Goal: Task Accomplishment & Management: Manage account settings

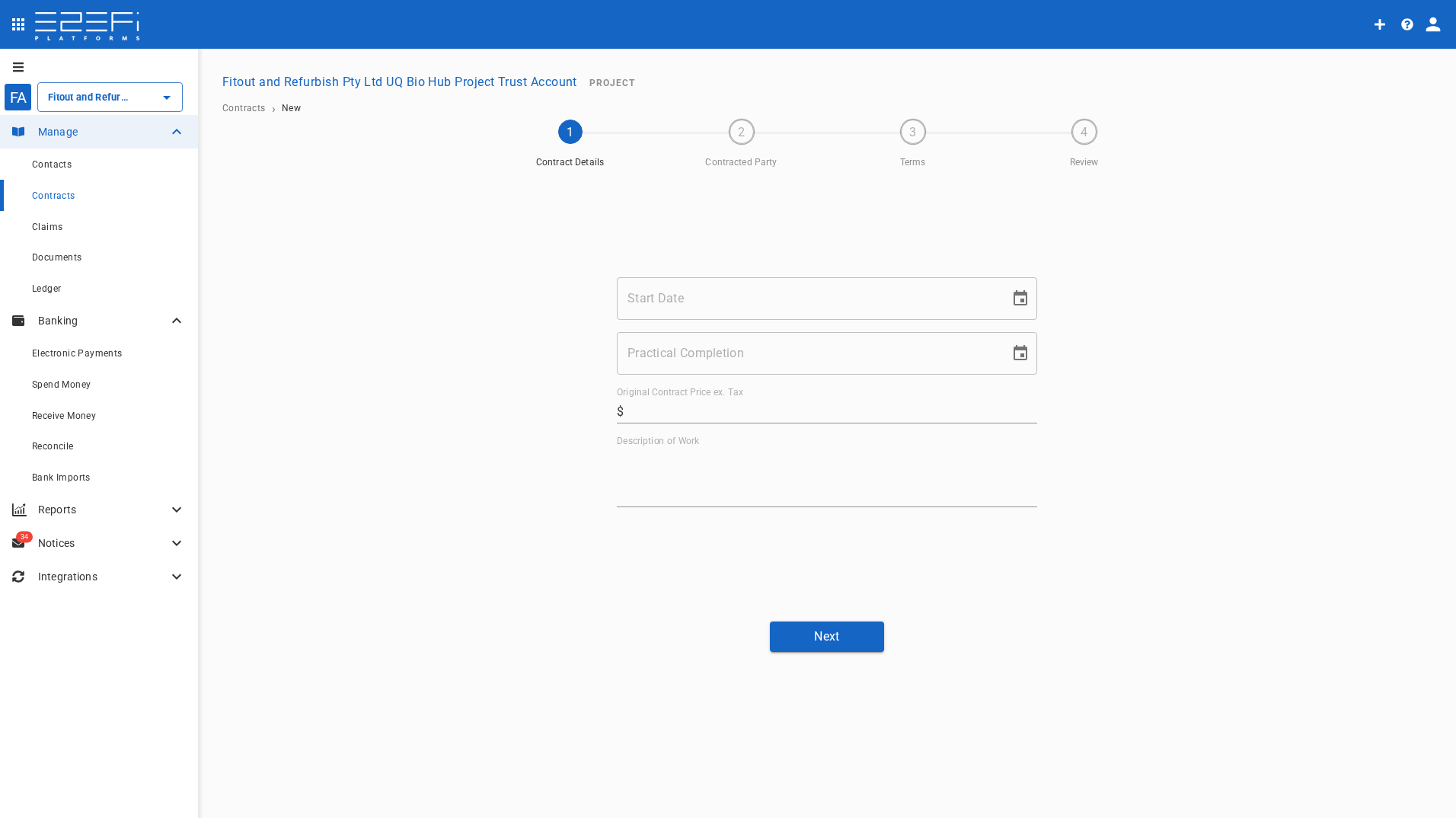
click at [1019, 291] on icon "Choose date" at bounding box center [1020, 299] width 19 height 19
click at [870, 343] on icon "Previous month" at bounding box center [866, 343] width 19 height 19
click at [869, 522] on button "29" at bounding box center [869, 522] width 28 height 28
type input "[DATE]"
click at [646, 346] on input "Practical Completion" at bounding box center [808, 353] width 382 height 43
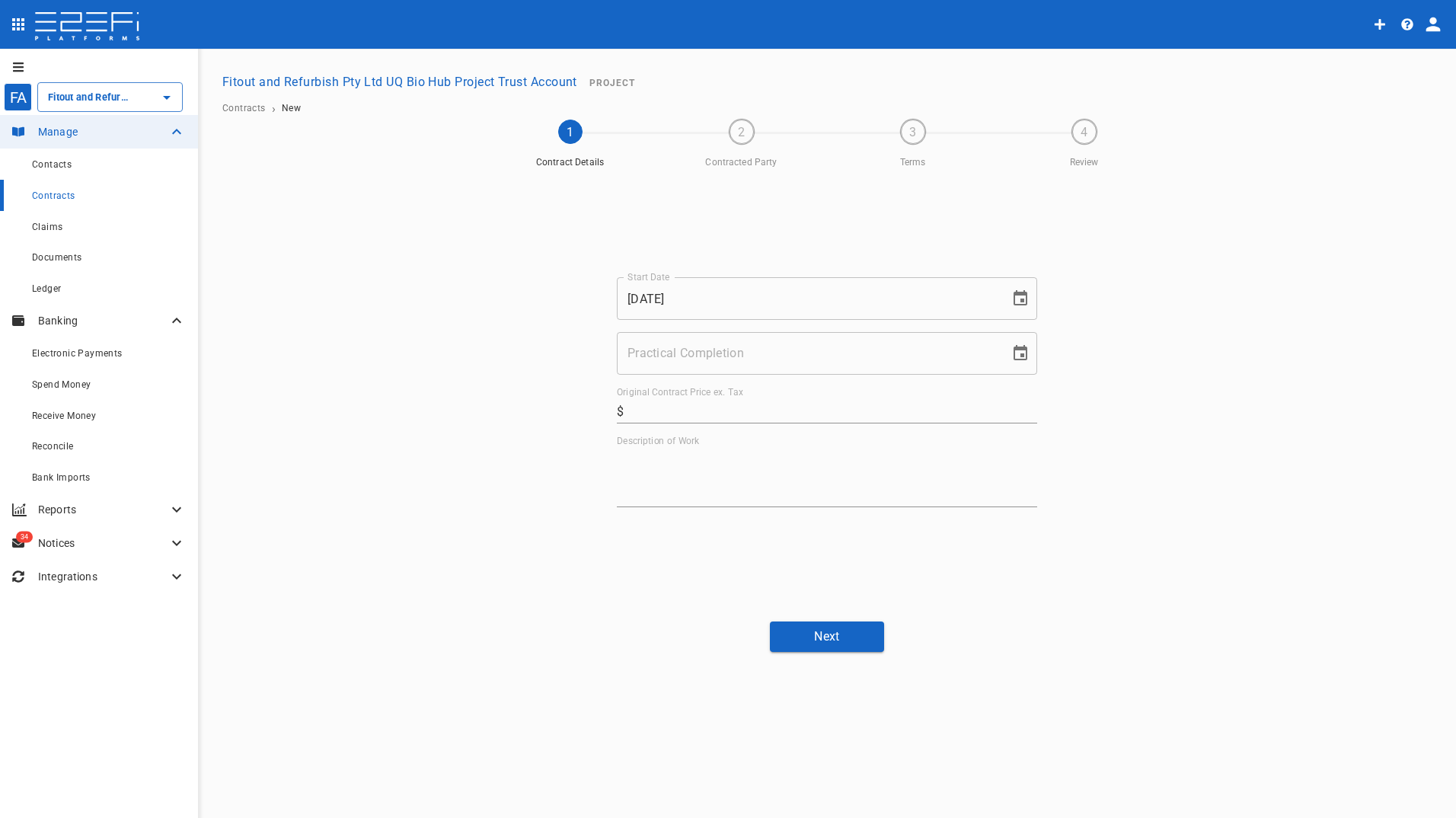
click at [1020, 355] on icon "Choose date" at bounding box center [1020, 353] width 13 height 15
click at [906, 393] on icon "Next month" at bounding box center [907, 398] width 19 height 19
click at [871, 545] on button "24" at bounding box center [869, 548] width 28 height 28
type input "24/10/2025"
click at [691, 402] on input "Original Contract Price ex. Tax" at bounding box center [833, 411] width 407 height 24
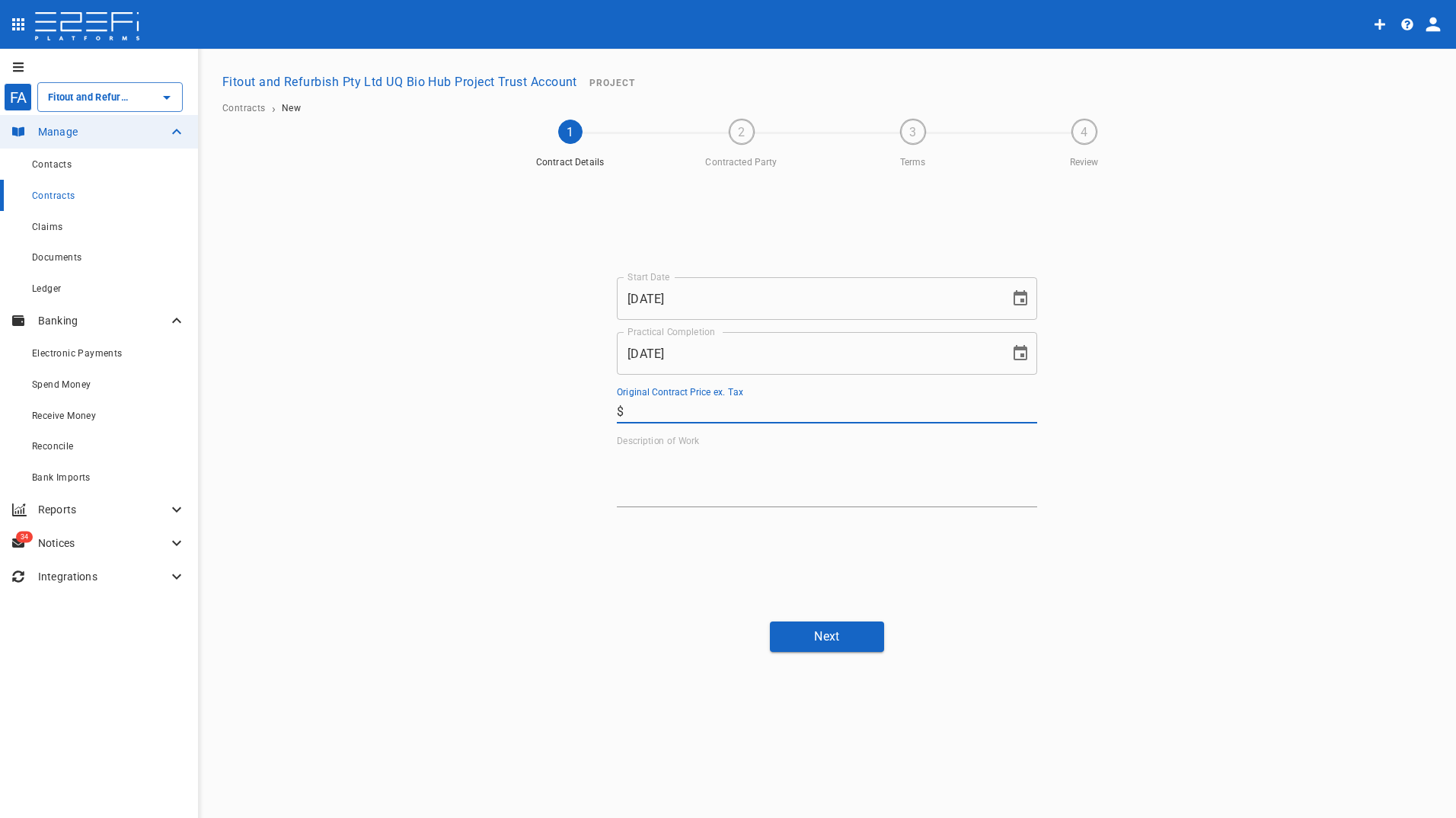
click at [674, 406] on input "Original Contract Price ex. Tax" at bounding box center [833, 411] width 407 height 24
type input "40,807"
click at [701, 486] on textarea "Description of Work" at bounding box center [826, 477] width 420 height 52
click at [712, 465] on textarea "Description of Work" at bounding box center [826, 477] width 420 height 52
paste textarea "Supply all labour, materials & equipment to complete Structural Steel scope of …"
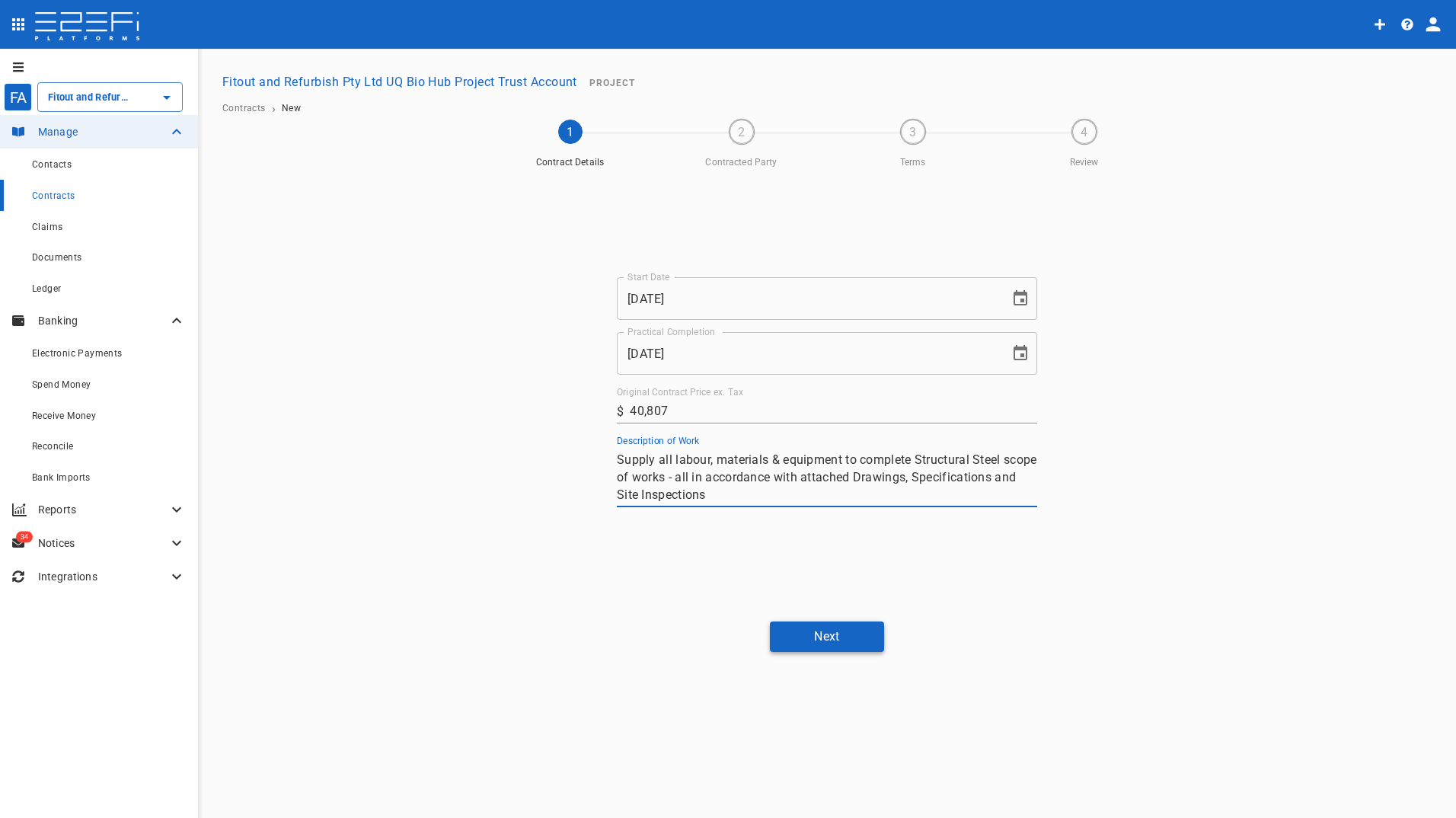
type textarea "Supply all labour, materials & equipment to complete Structural Steel scope of …"
click at [826, 639] on button "Next" at bounding box center [827, 635] width 114 height 29
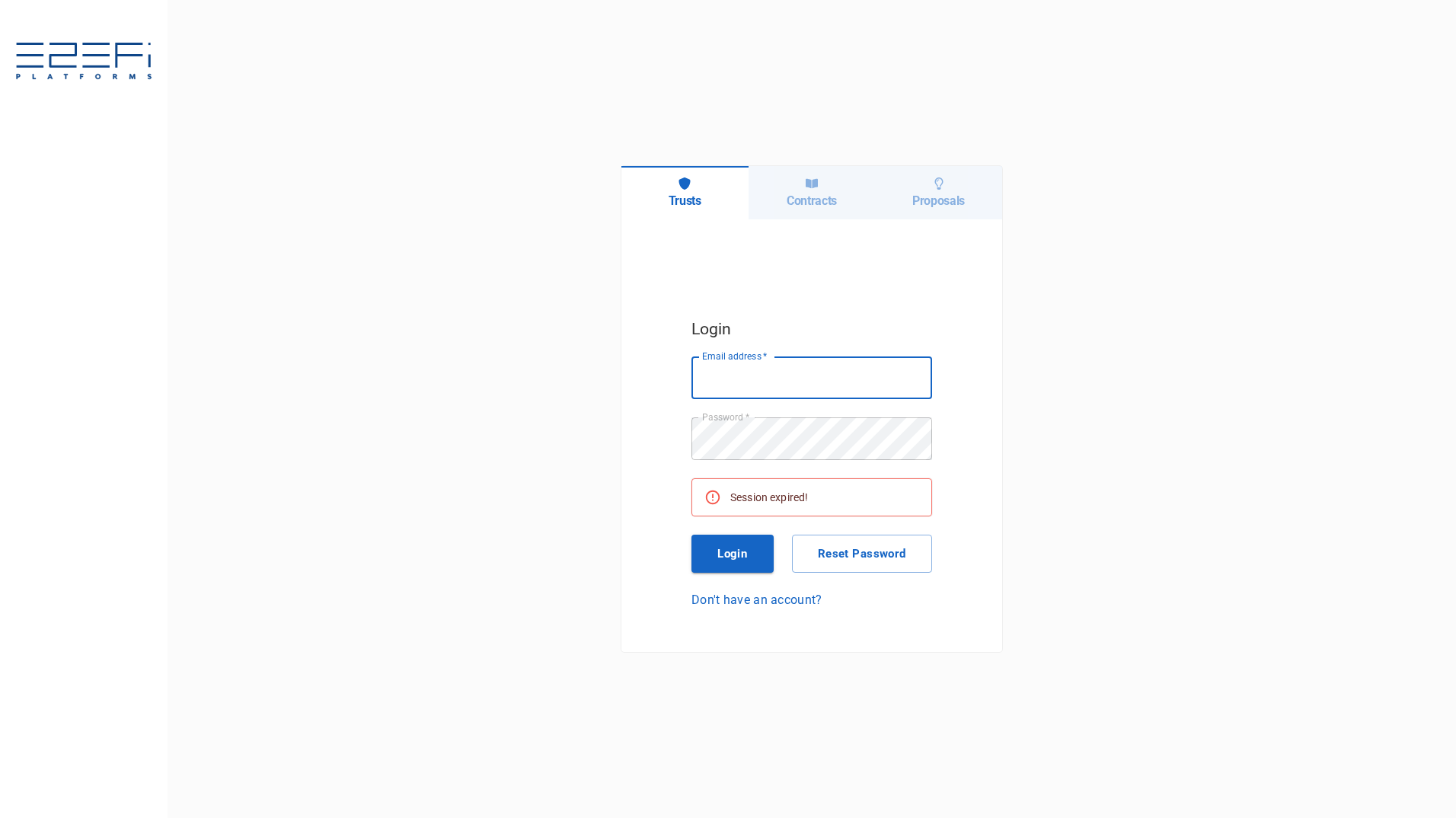
type input "maxine@fara.au"
click at [705, 561] on button "Login" at bounding box center [732, 553] width 82 height 38
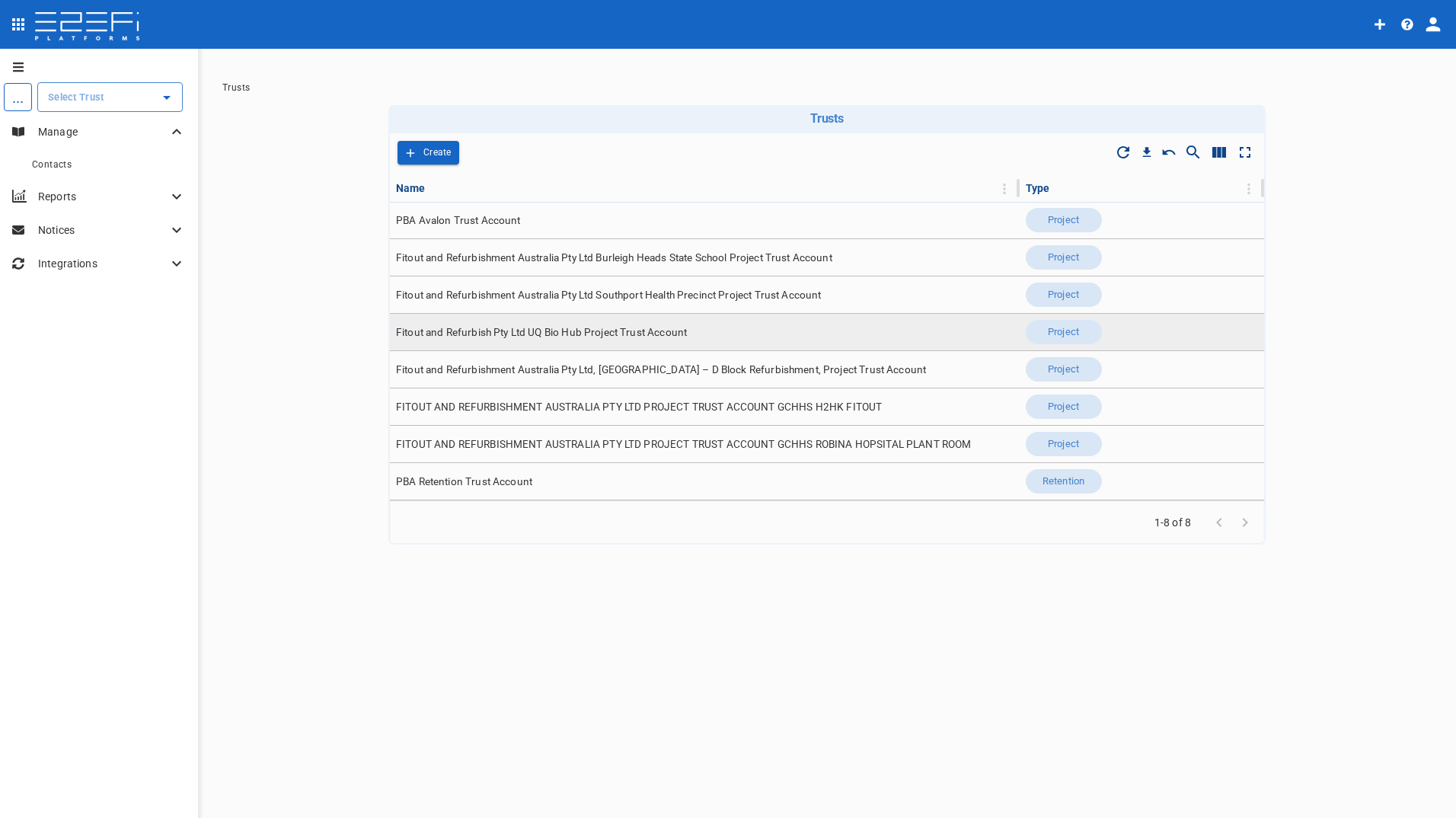
click at [554, 331] on span "Fitout and Refurbish Pty Ltd UQ Bio Hub Project Trust Account" at bounding box center [541, 332] width 291 height 14
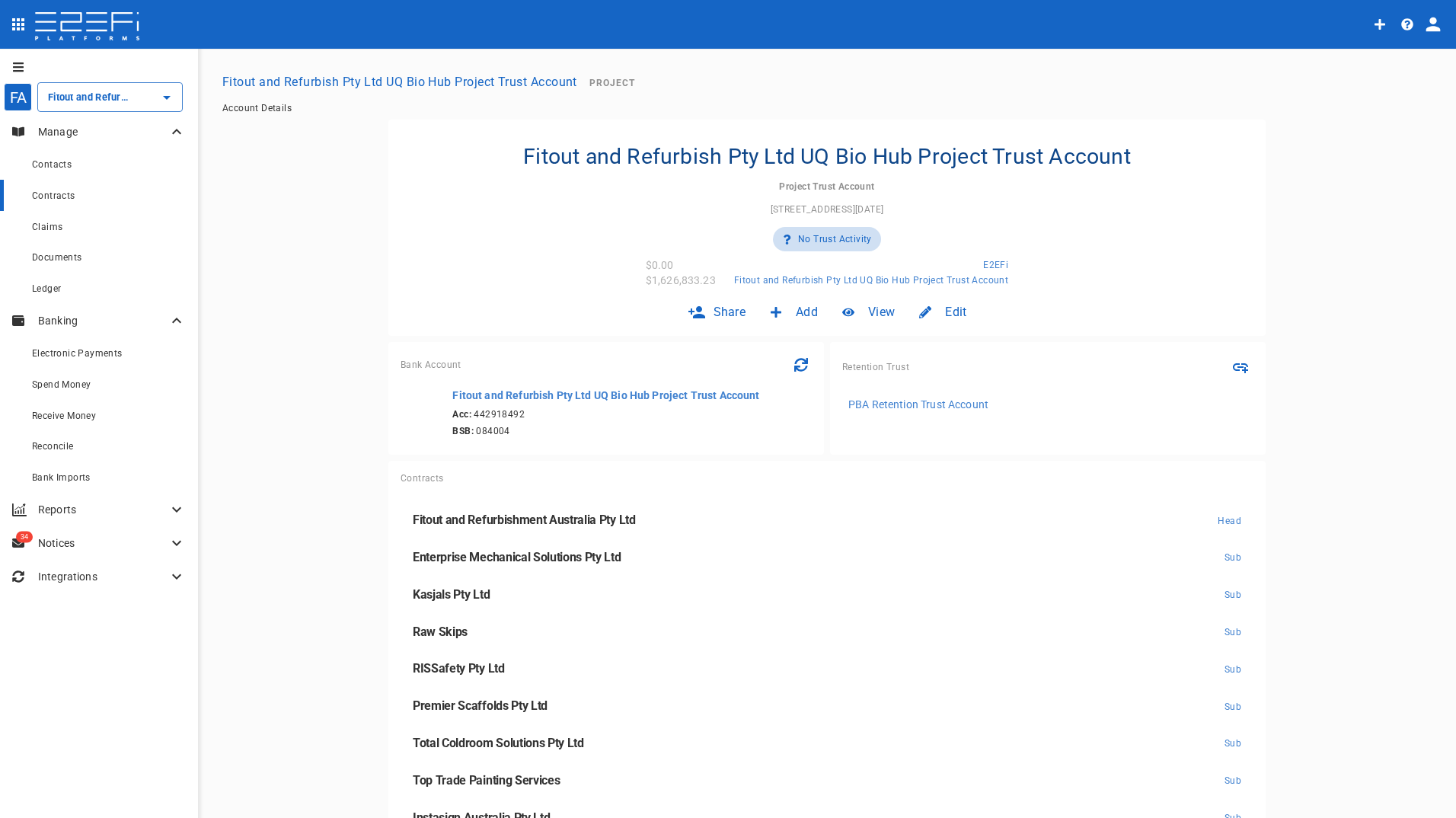
click at [54, 199] on span "Contracts" at bounding box center [54, 195] width 44 height 11
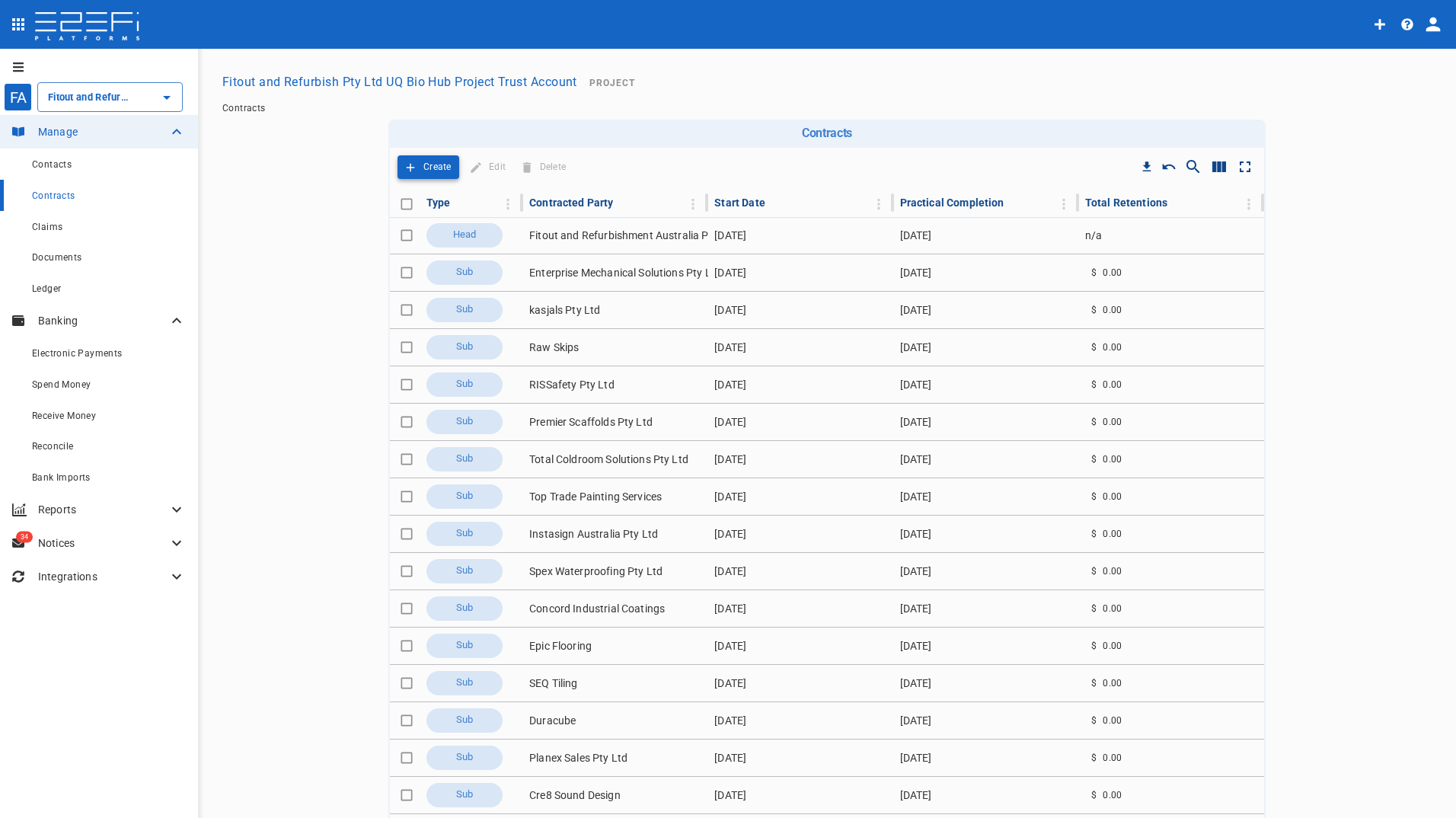
click at [423, 165] on p "Create" at bounding box center [437, 167] width 28 height 18
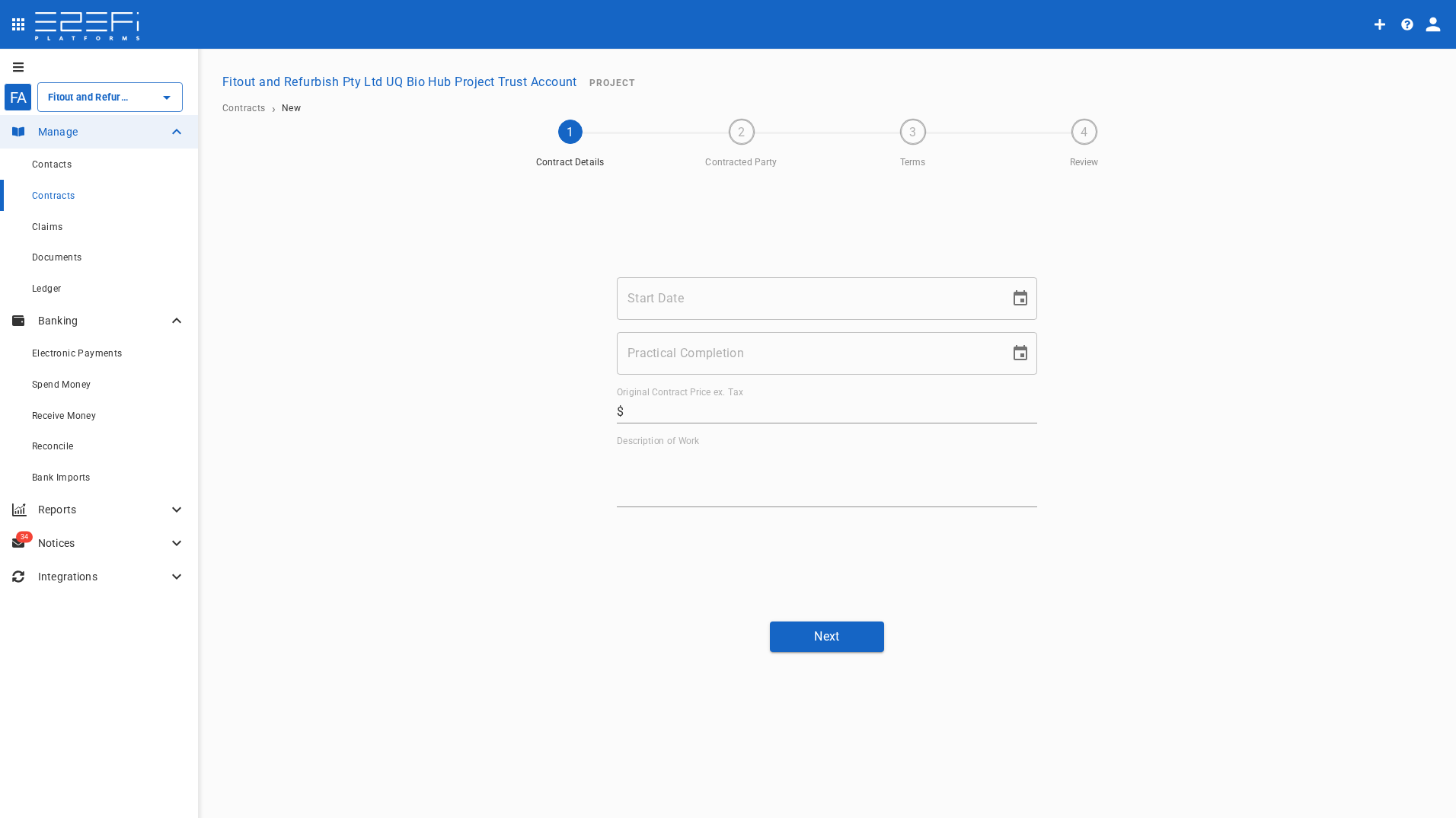
click at [683, 298] on input "Start Date" at bounding box center [808, 298] width 382 height 43
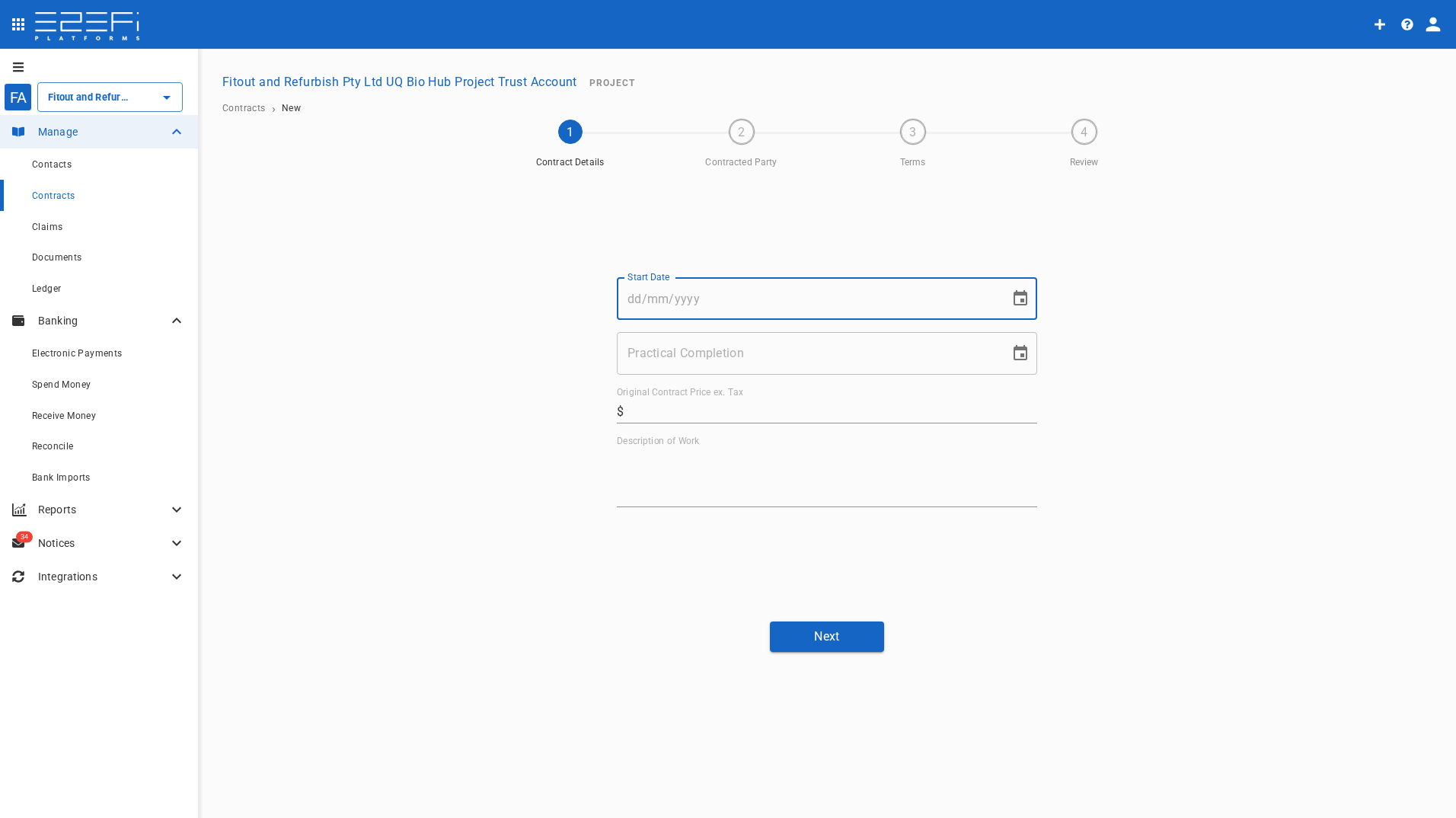
click at [1023, 296] on icon "Choose date" at bounding box center [1020, 299] width 19 height 19
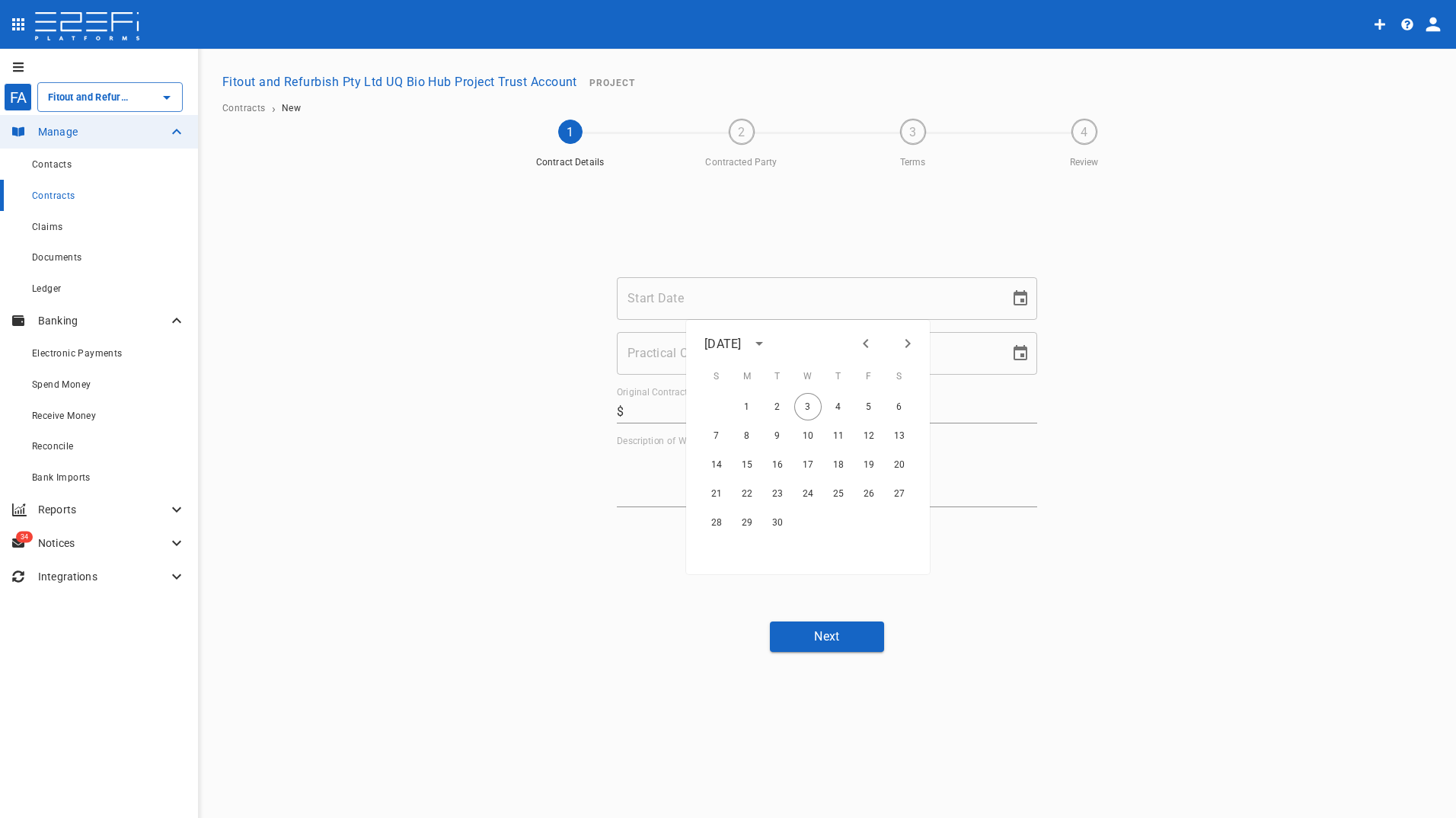
click at [865, 339] on icon "Previous month" at bounding box center [866, 343] width 19 height 19
click at [874, 524] on button "29" at bounding box center [869, 522] width 28 height 28
type input "[DATE]"
drag, startPoint x: 942, startPoint y: 359, endPoint x: 961, endPoint y: 357, distance: 19.1
click at [944, 359] on input "Practical Completion" at bounding box center [808, 353] width 382 height 43
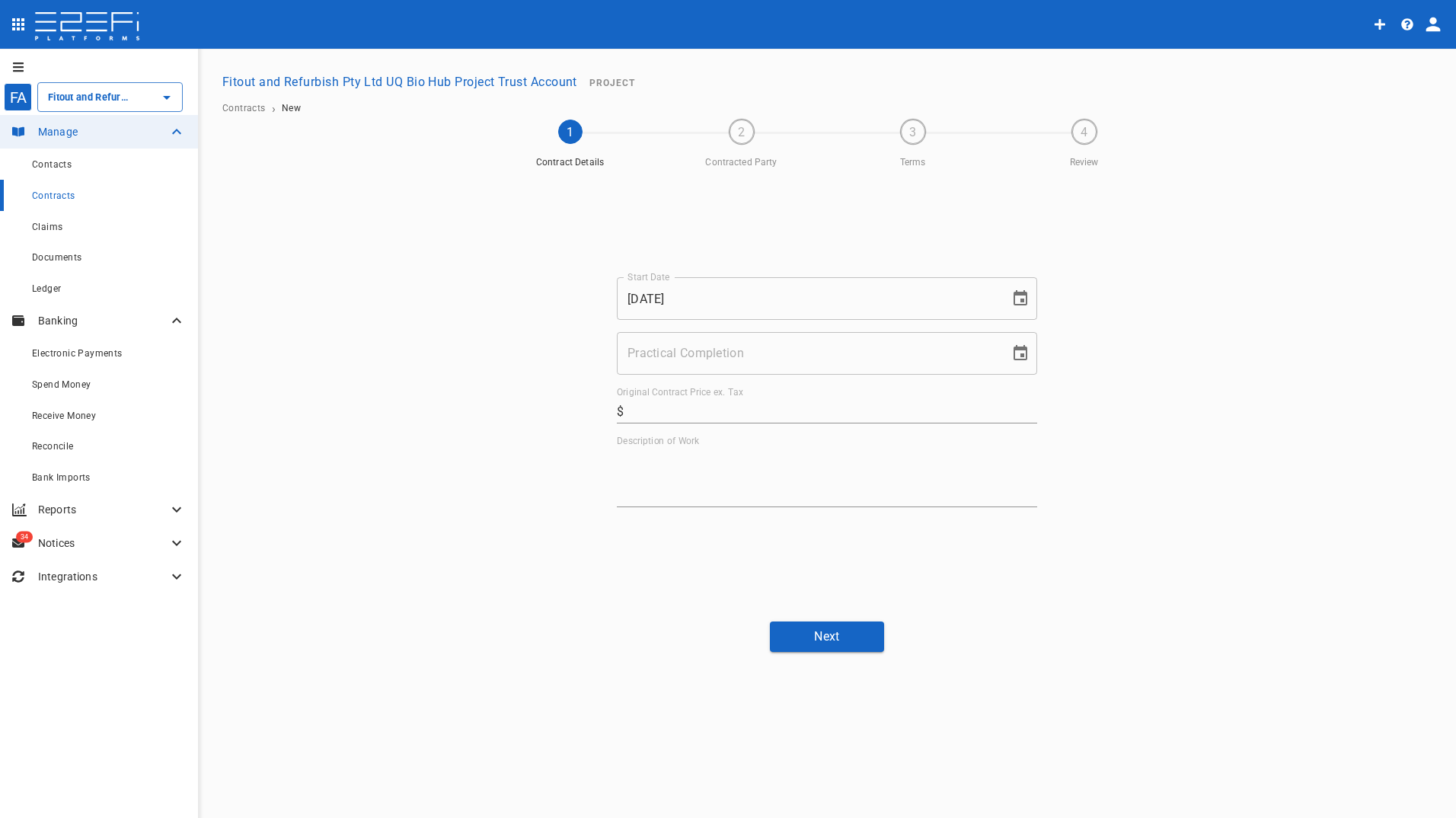
click at [1020, 350] on icon "Choose date" at bounding box center [1020, 353] width 13 height 15
click at [906, 391] on icon "Next month" at bounding box center [907, 398] width 19 height 19
click at [866, 549] on button "24" at bounding box center [869, 548] width 28 height 28
type input "24/10/2025"
click at [680, 411] on input "Original Contract Price ex. Tax" at bounding box center [833, 411] width 407 height 24
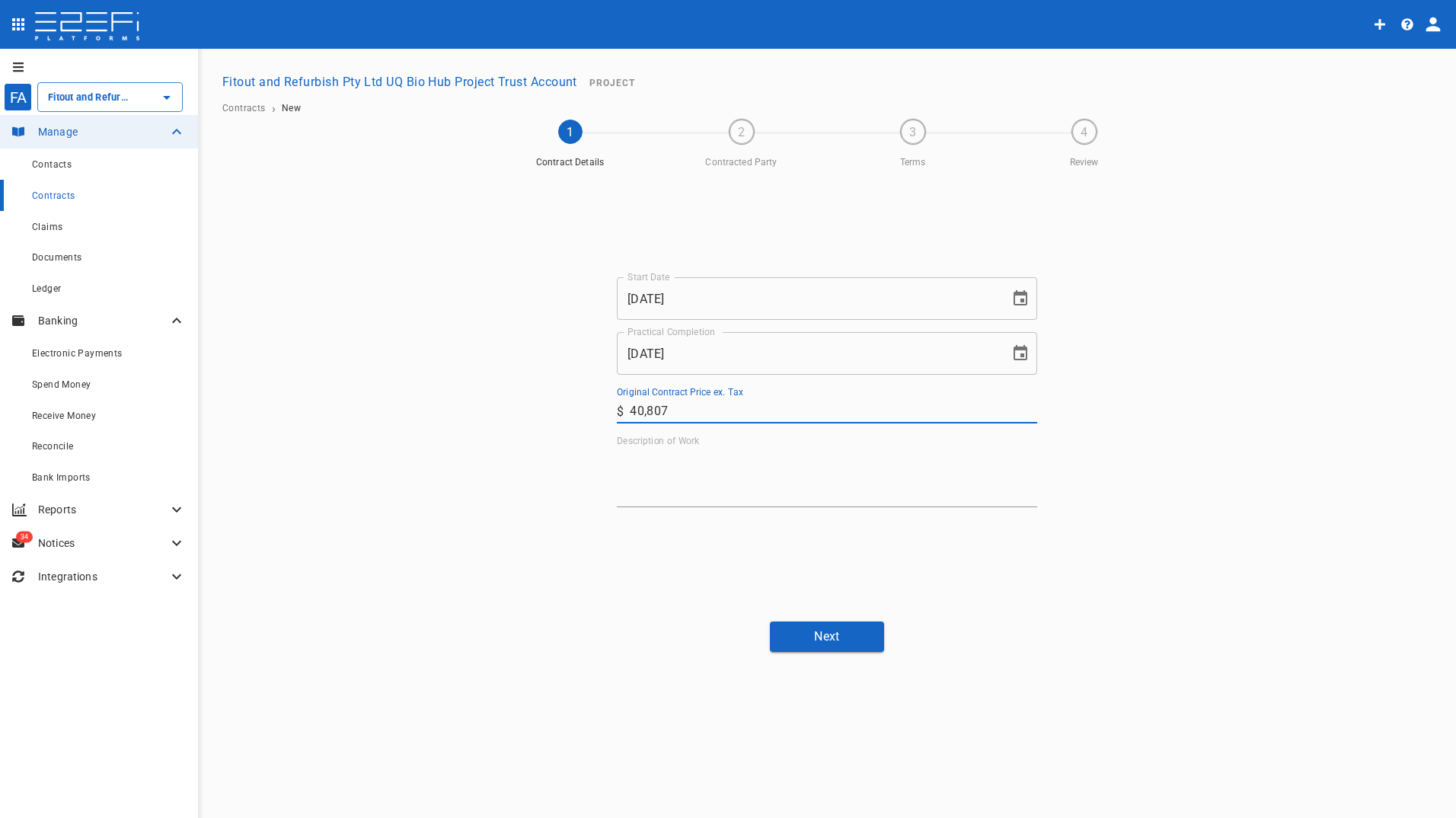
type input "40,807"
click at [667, 461] on textarea "Description of Work" at bounding box center [826, 477] width 420 height 52
paste textarea "Supply all labour, materials & equipment to complete Structural Steel scope of …"
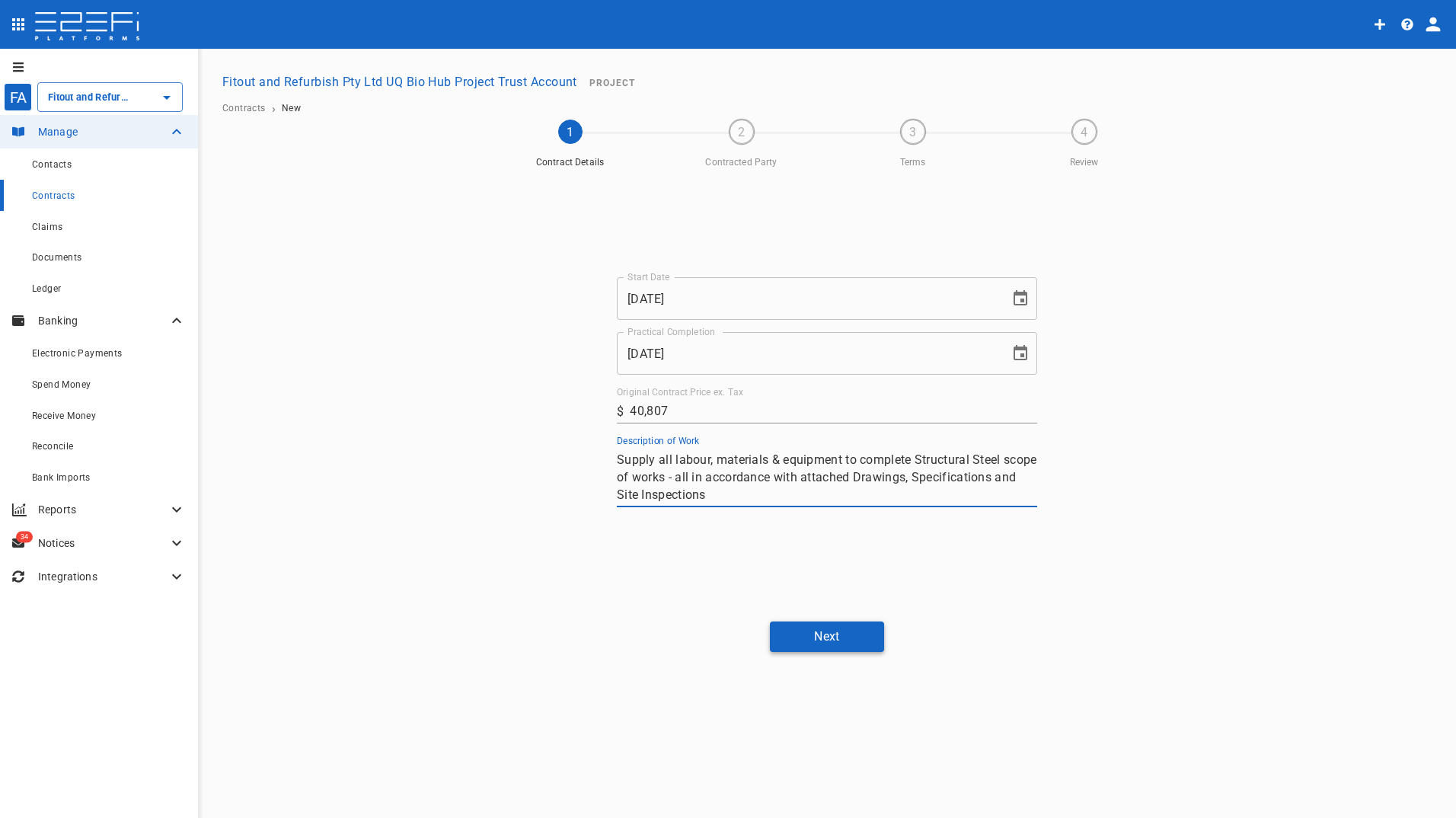
type textarea "Supply all labour, materials & equipment to complete Structural Steel scope of …"
click at [823, 633] on button "Next" at bounding box center [827, 635] width 114 height 29
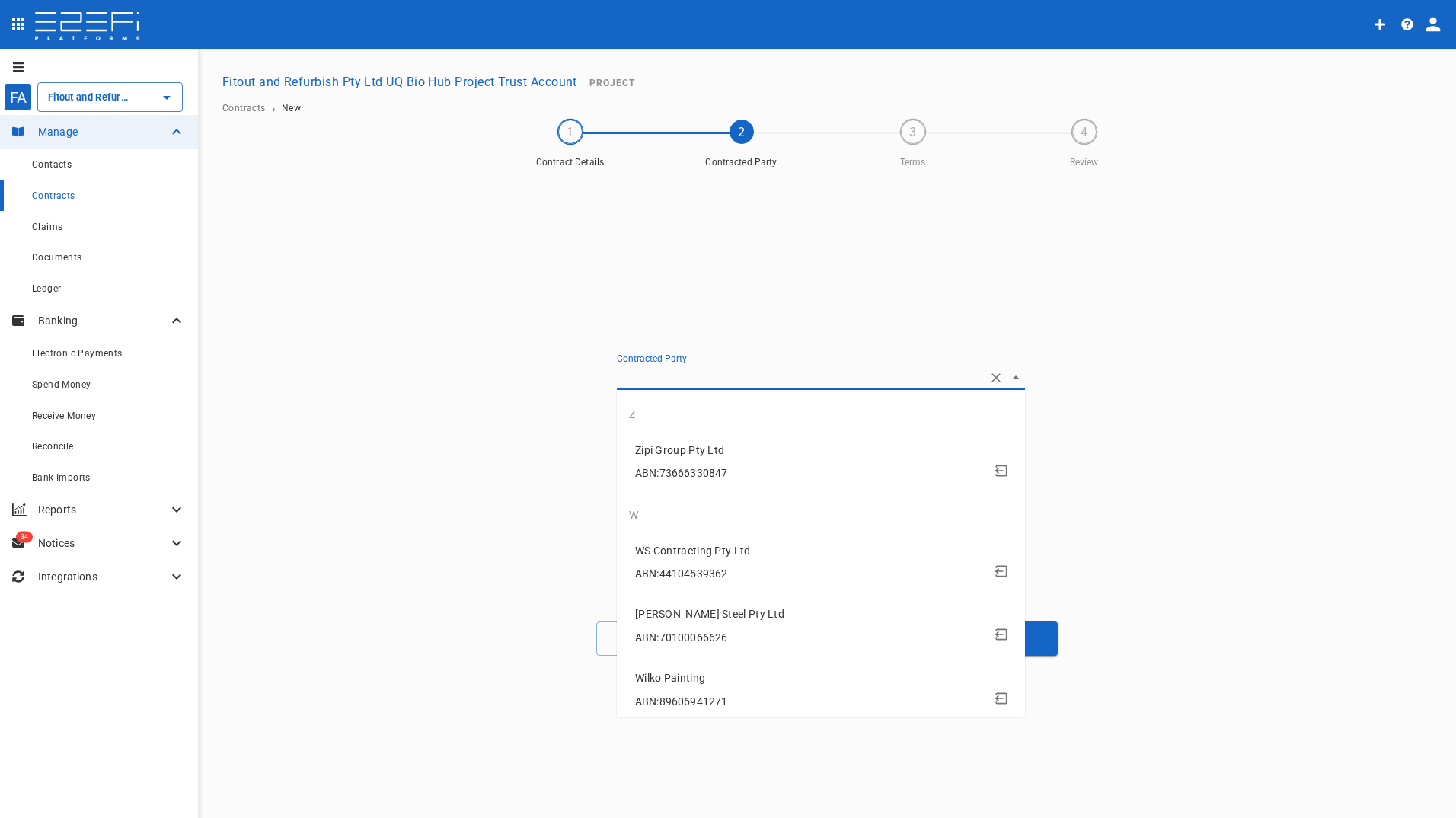
click at [665, 371] on input "Contracted Party" at bounding box center [800, 377] width 365 height 24
drag, startPoint x: 1350, startPoint y: 385, endPoint x: 1002, endPoint y: 409, distance: 348.8
click at [1338, 387] on div "1 Contract Details 2 Contracted Party 3 Terms 4 Review Contracted Party Create …" at bounding box center [826, 387] width 1221 height 536
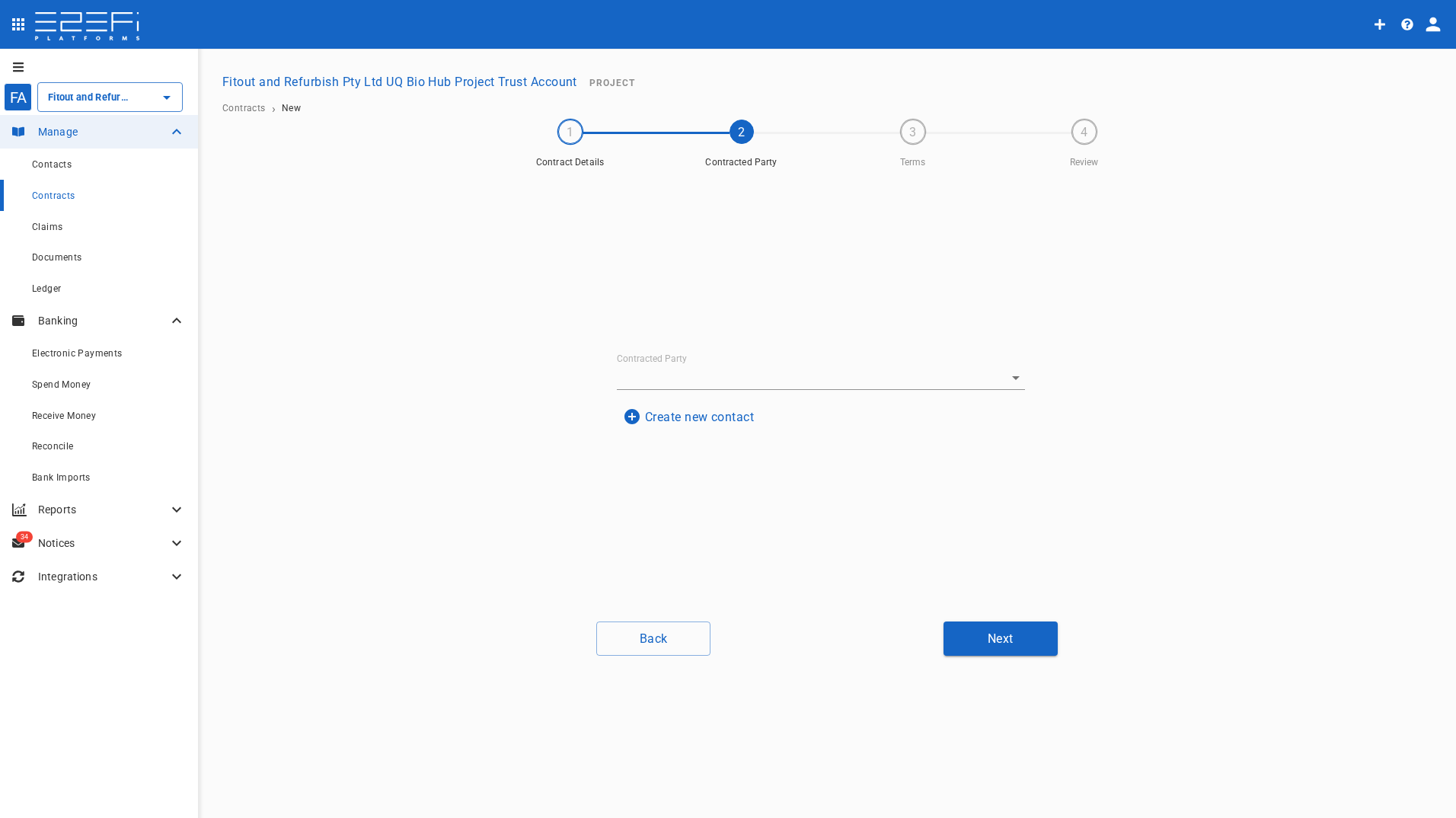
click at [709, 419] on button "Create new contact" at bounding box center [688, 417] width 143 height 29
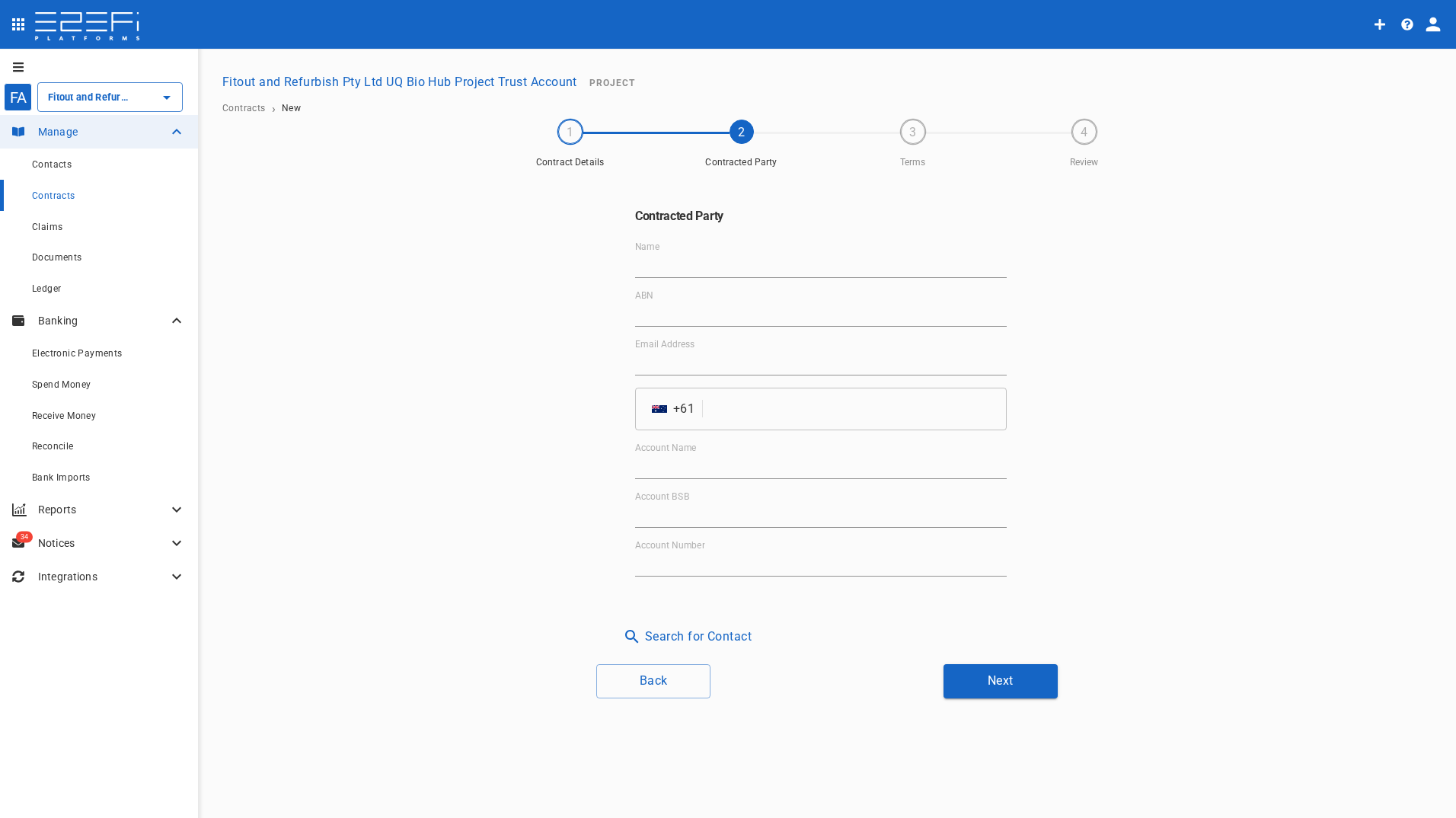
click at [668, 249] on div "Name" at bounding box center [820, 259] width 371 height 36
click at [674, 254] on input "Name" at bounding box center [820, 265] width 371 height 24
type input "BridgeFAB"
click at [651, 304] on input "ABN" at bounding box center [820, 314] width 371 height 24
click at [642, 308] on input "ABN" at bounding box center [820, 314] width 371 height 24
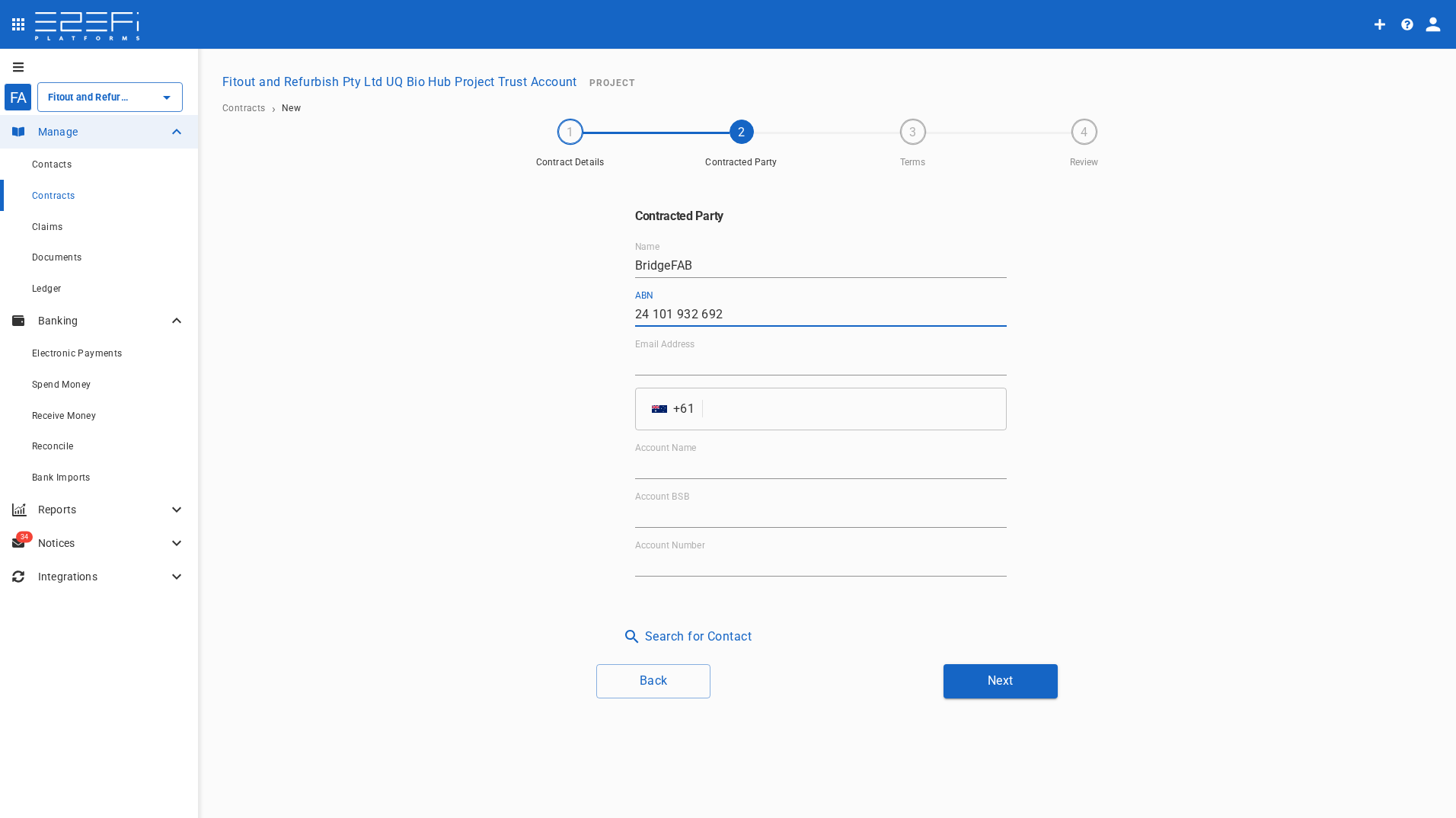
type input "24 101 932 692"
click at [688, 359] on input "Email Address" at bounding box center [820, 363] width 371 height 24
type input "accounts@bridgefab.com.au"
click at [725, 413] on input "tel" at bounding box center [858, 408] width 298 height 43
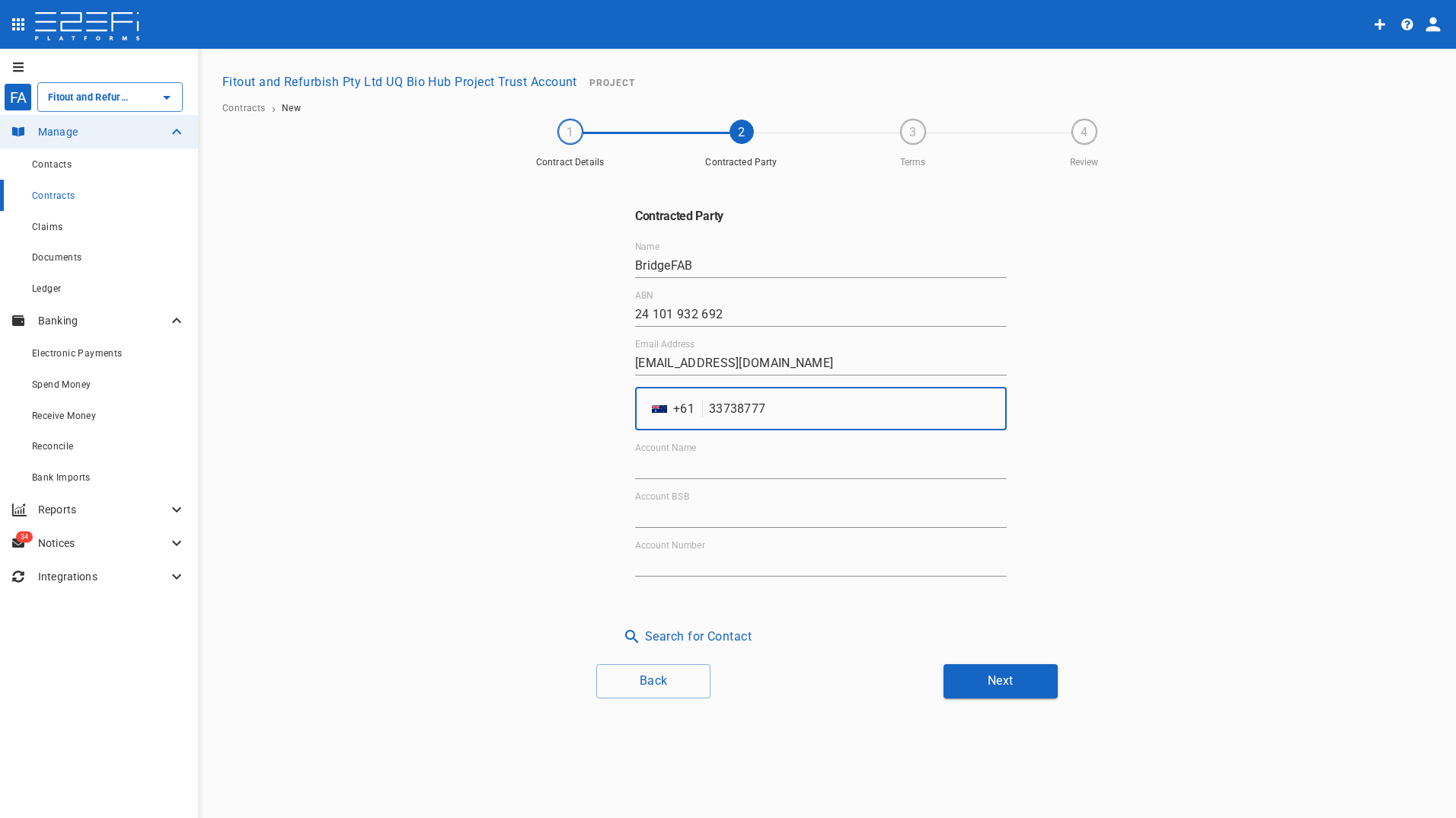
type input "33738777"
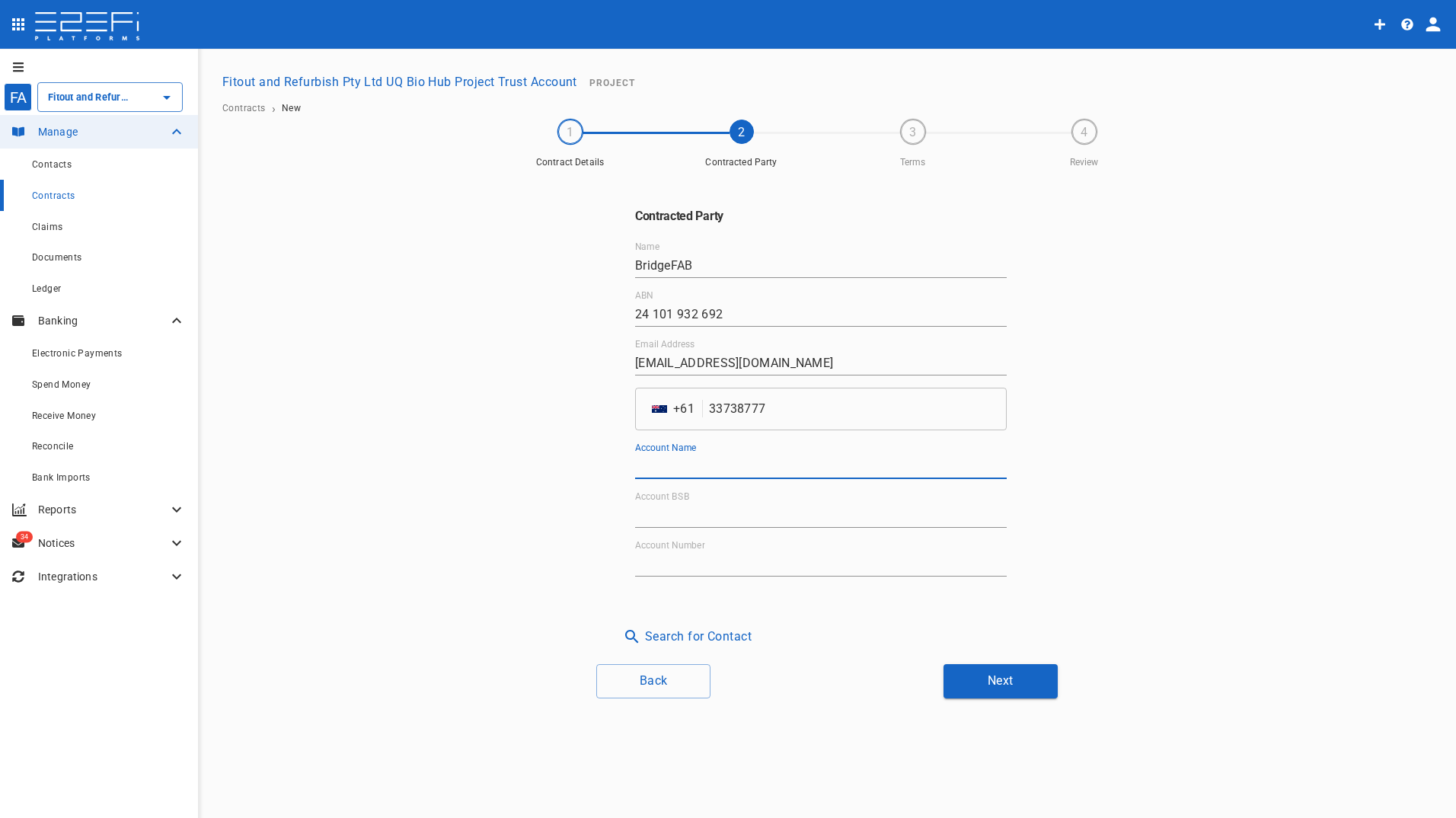
click at [641, 467] on input "Account Name" at bounding box center [820, 466] width 371 height 24
type input "BridgeFAB Pty Ltd"
click at [687, 507] on input "Account BSB" at bounding box center [820, 515] width 371 height 24
type input "064-123"
click at [699, 550] on label "Account Number" at bounding box center [669, 544] width 70 height 13
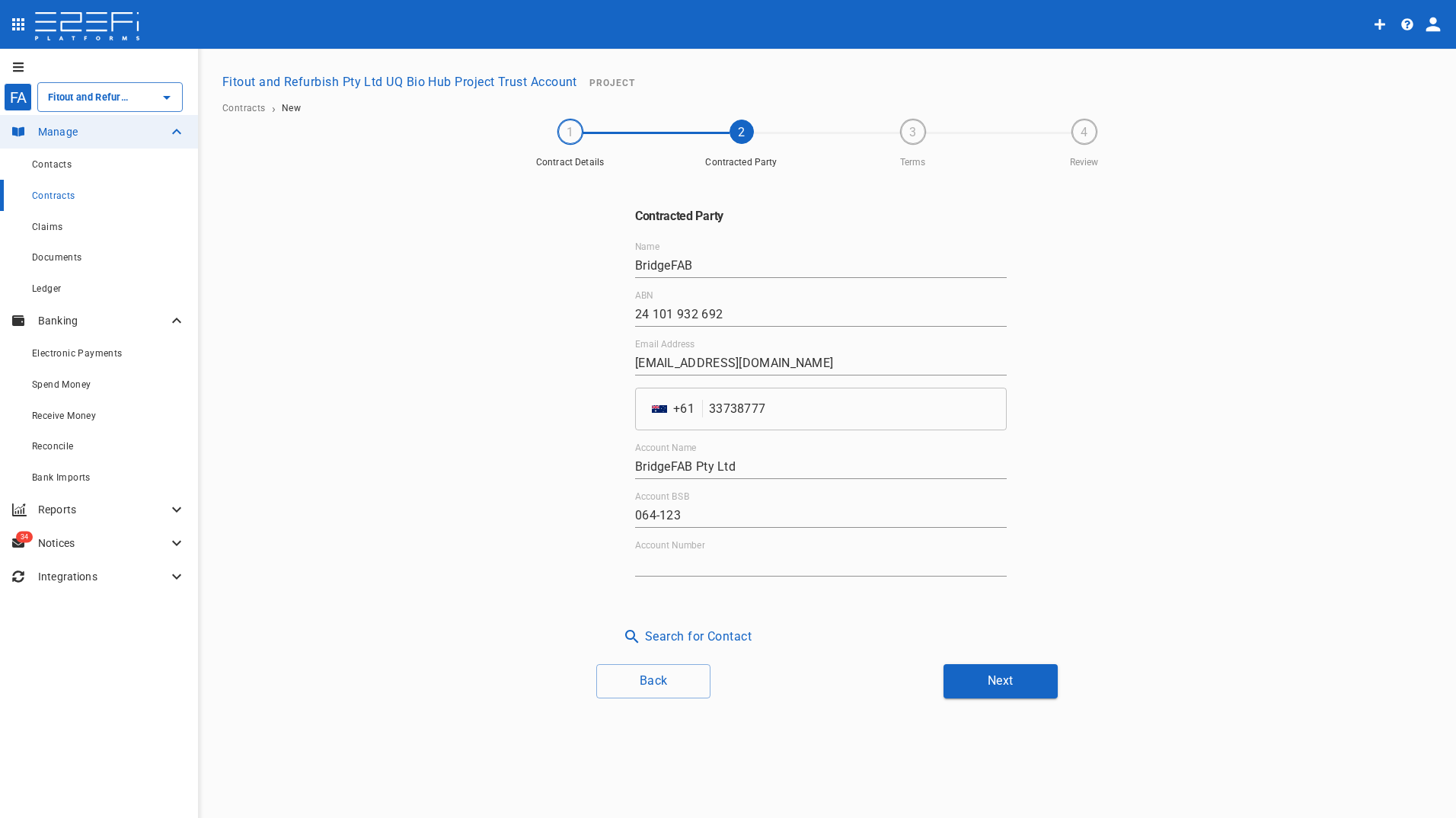
click at [699, 552] on input "Account Number" at bounding box center [820, 564] width 371 height 24
type input "10114952"
click at [993, 677] on button "Next" at bounding box center [1001, 681] width 114 height 35
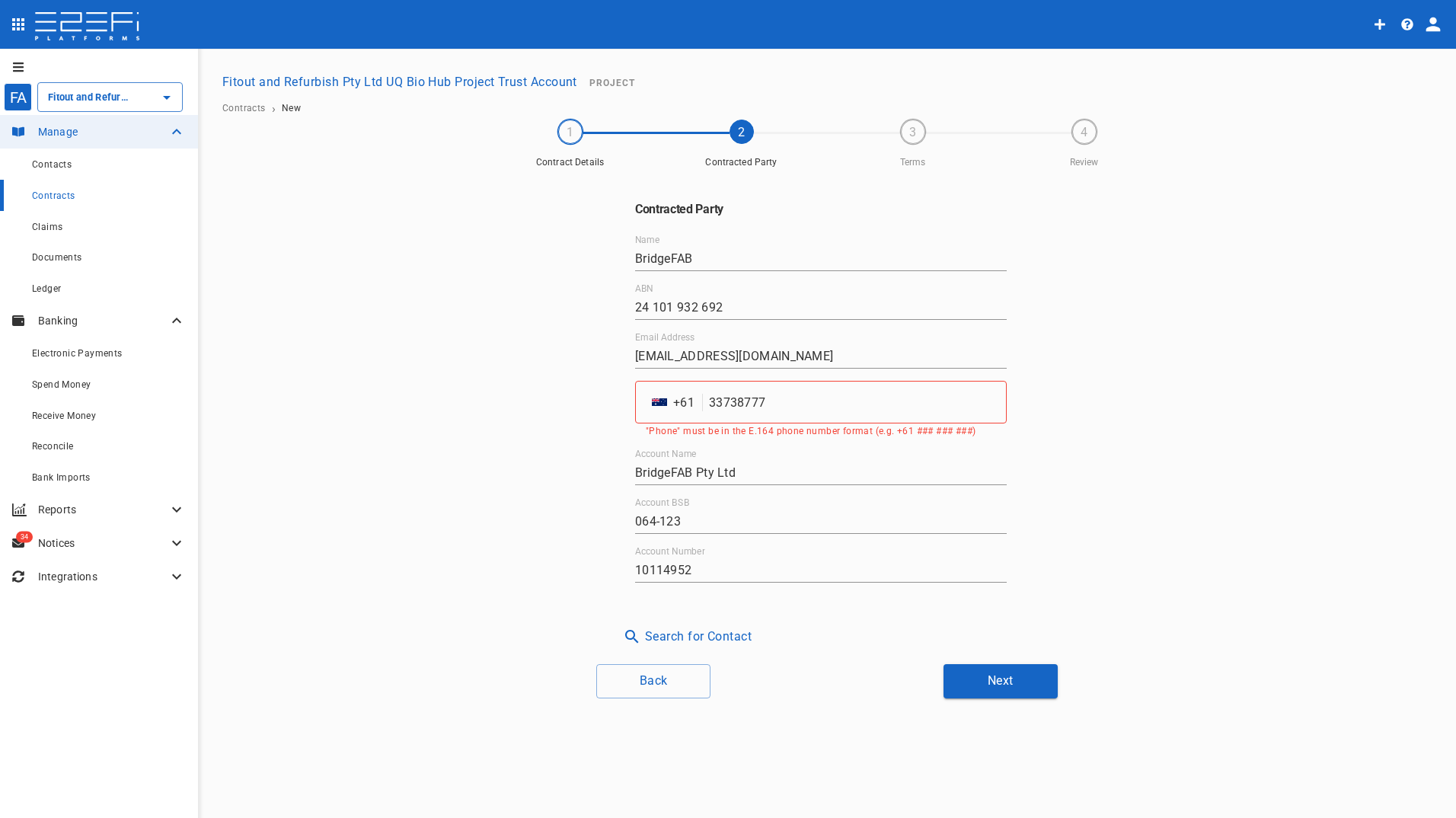
click at [709, 403] on input "33738777" at bounding box center [858, 401] width 298 height 43
click at [709, 404] on input "33738777" at bounding box center [858, 401] width 298 height 43
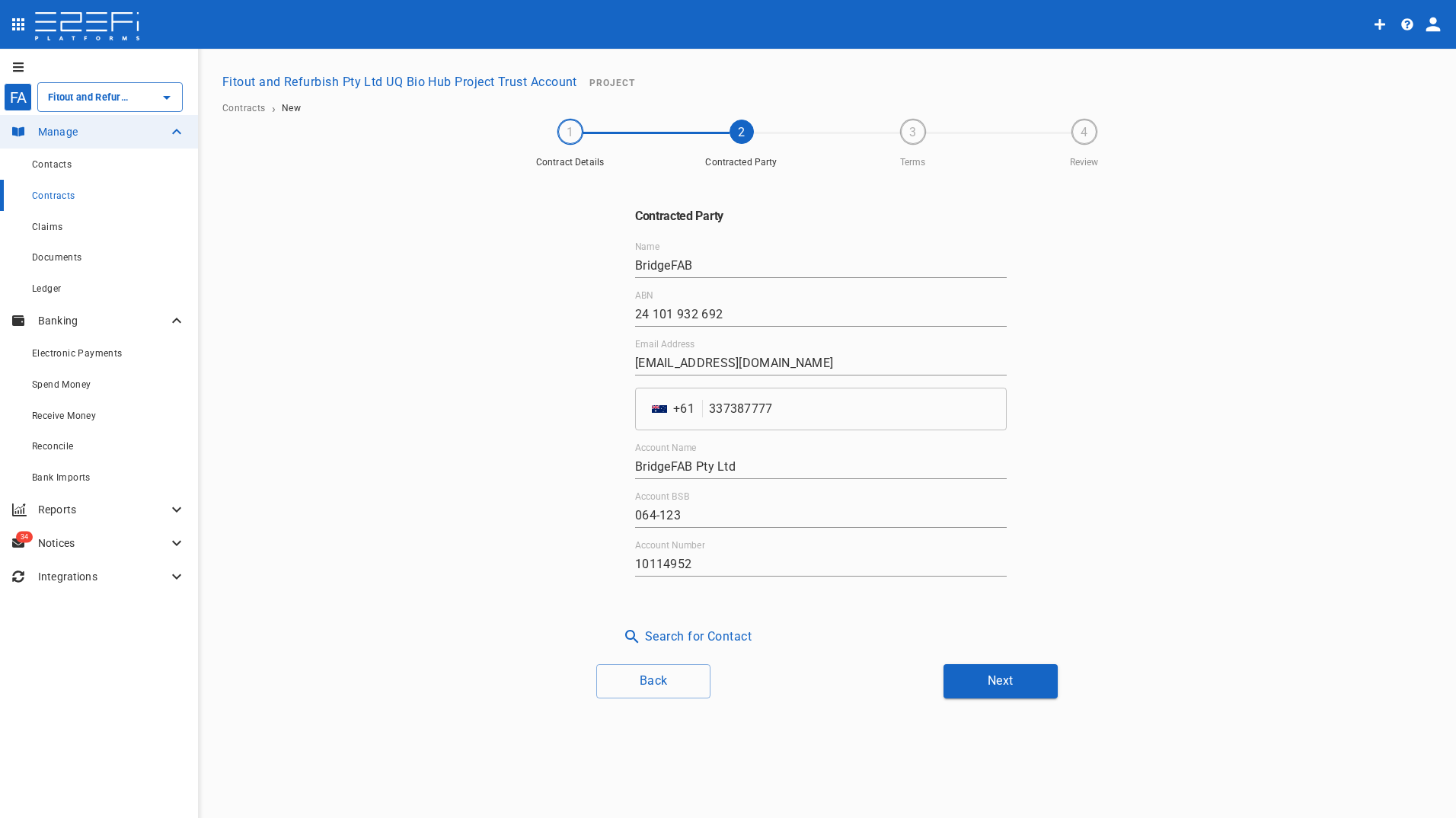
click at [699, 413] on div "​ AU + 61 337387777 ​" at bounding box center [820, 408] width 371 height 43
click at [699, 407] on div "​ AU + 61 337387777 ​" at bounding box center [820, 408] width 371 height 43
drag, startPoint x: 707, startPoint y: 406, endPoint x: 747, endPoint y: 418, distance: 41.8
click at [707, 407] on div "​ AU + 61 337387777 ​" at bounding box center [820, 408] width 371 height 43
type input "337387777"
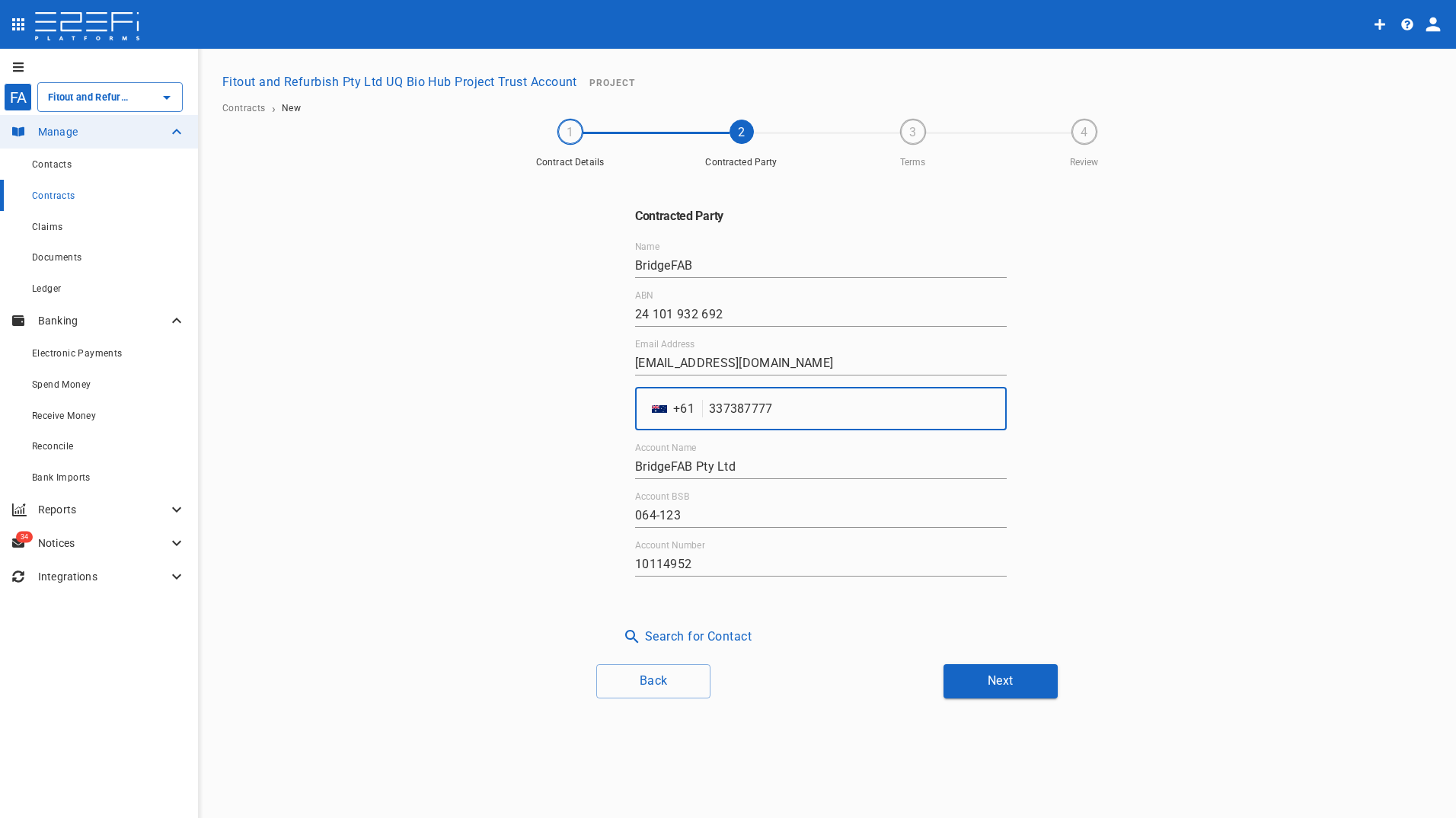
drag, startPoint x: 778, startPoint y: 410, endPoint x: 610, endPoint y: 407, distance: 168.0
click at [661, 423] on div "​ AU + 61 337387777 ​" at bounding box center [820, 408] width 371 height 43
type input "733738777"
click at [999, 672] on button "Next" at bounding box center [1001, 681] width 114 height 35
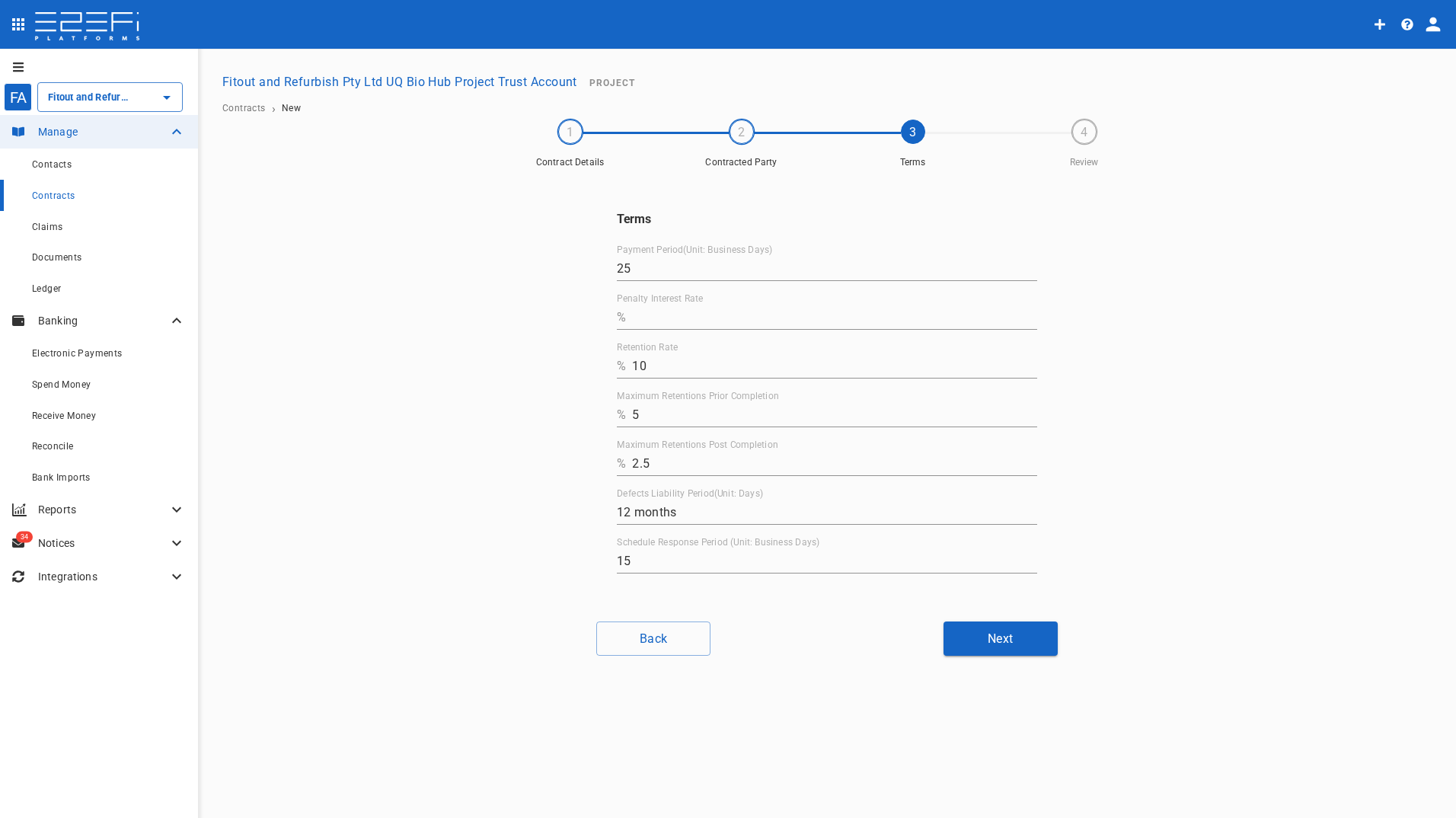
click at [683, 318] on input "Penalty Interest Rate" at bounding box center [834, 317] width 405 height 24
type input "0"
click at [1028, 637] on button "Next" at bounding box center [1001, 638] width 114 height 35
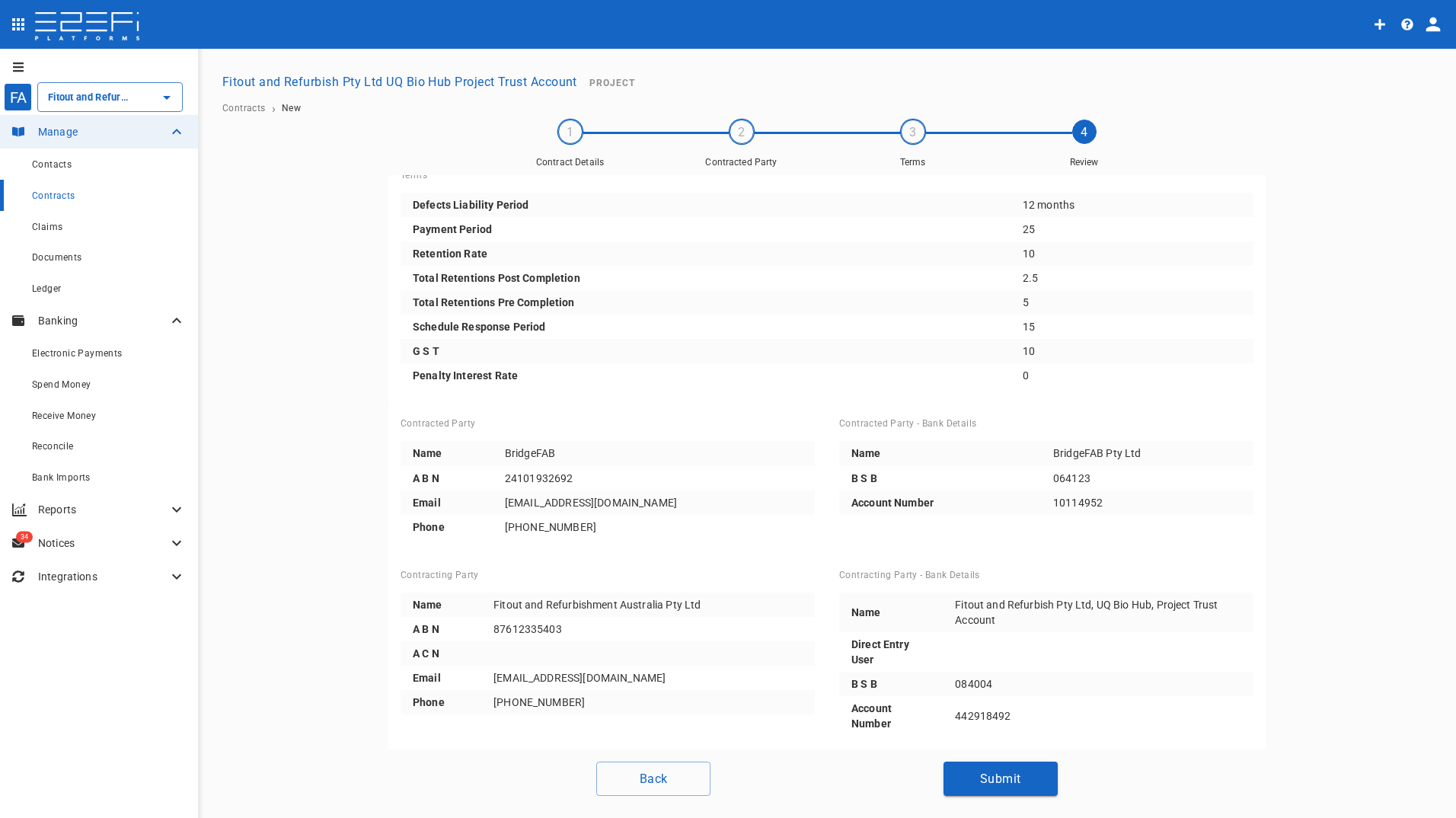
scroll to position [21, 0]
click at [993, 784] on button "Submit" at bounding box center [1001, 778] width 114 height 35
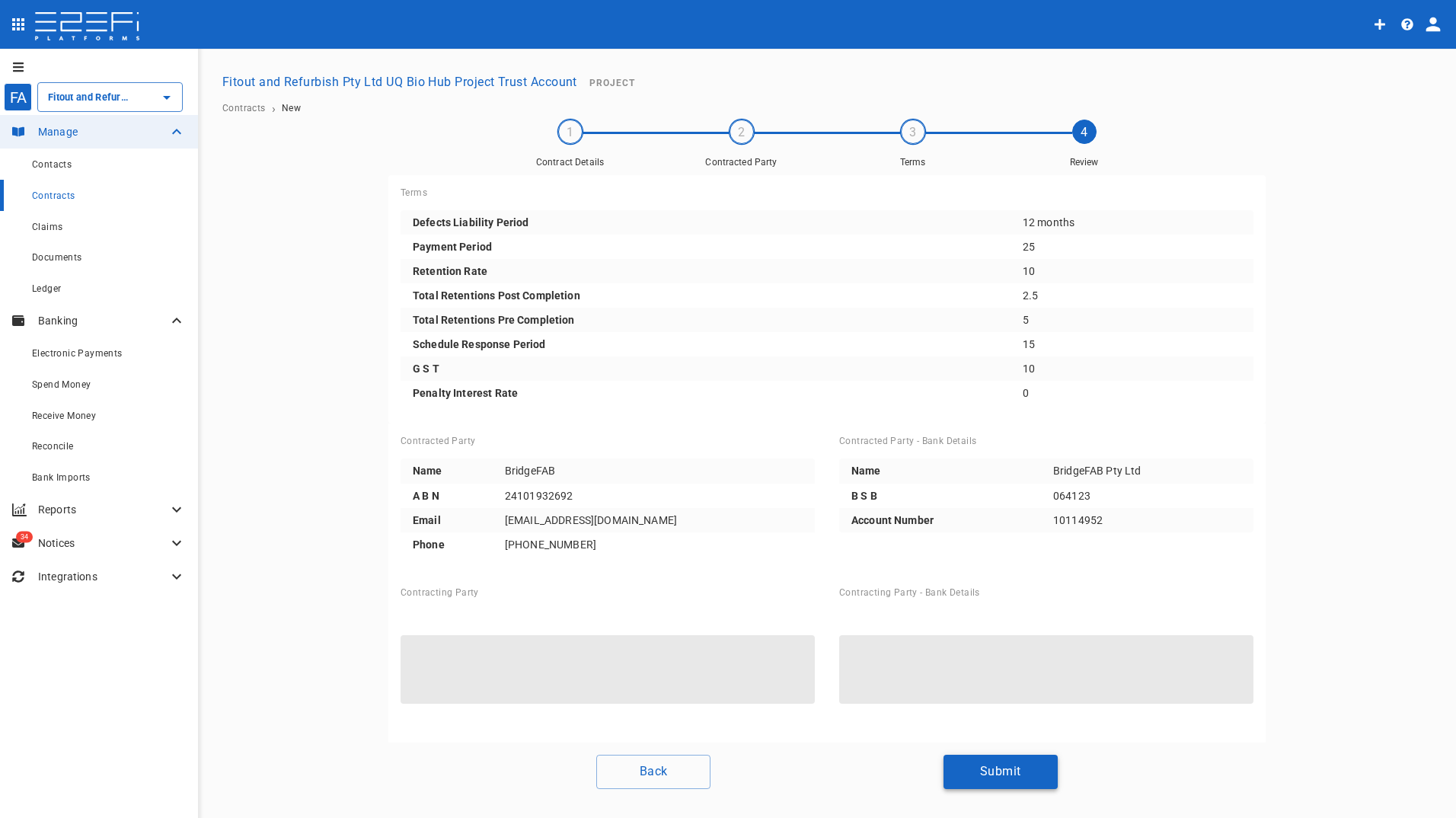
scroll to position [0, 0]
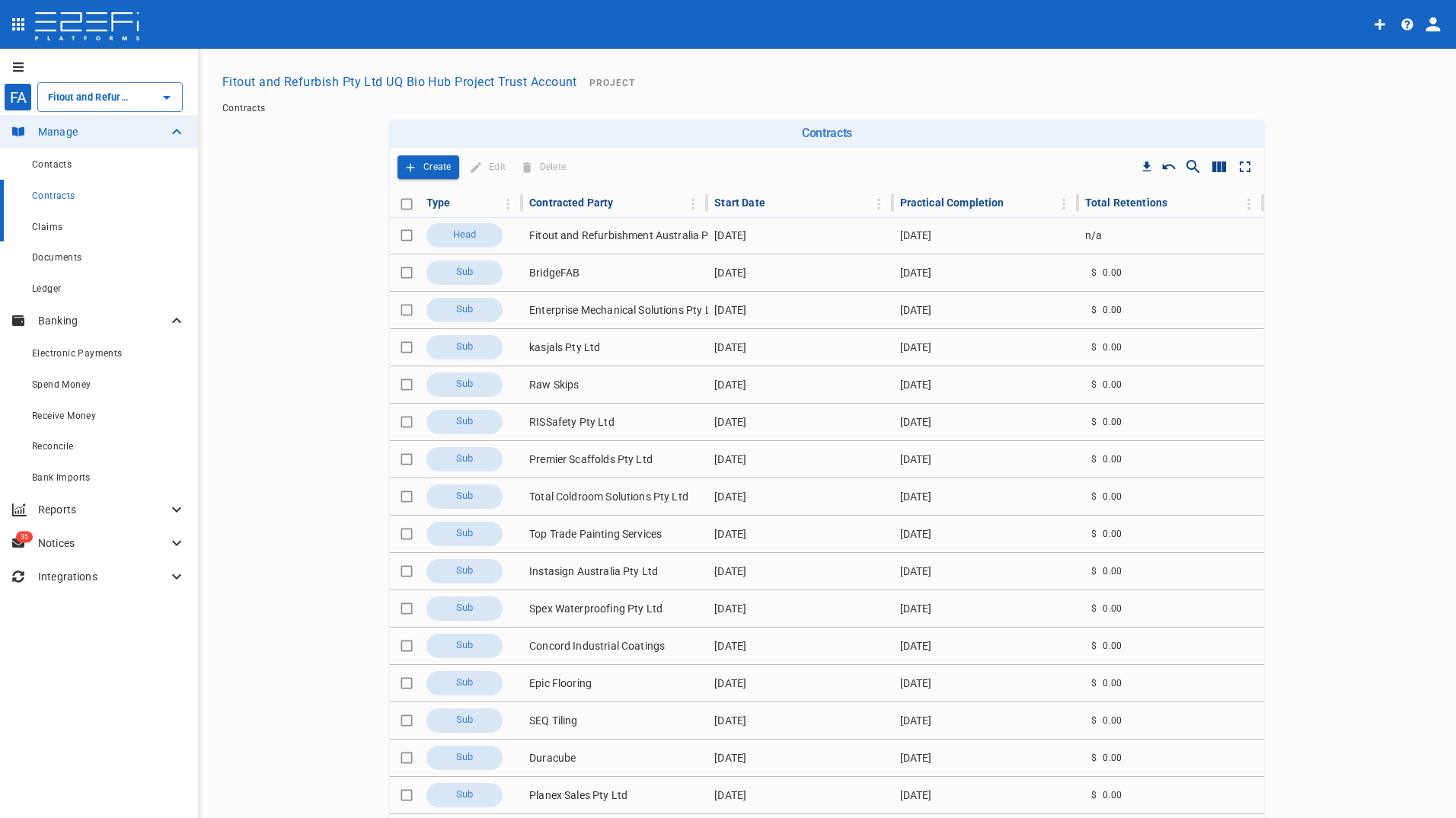
click at [58, 223] on span "Claims" at bounding box center [47, 226] width 30 height 11
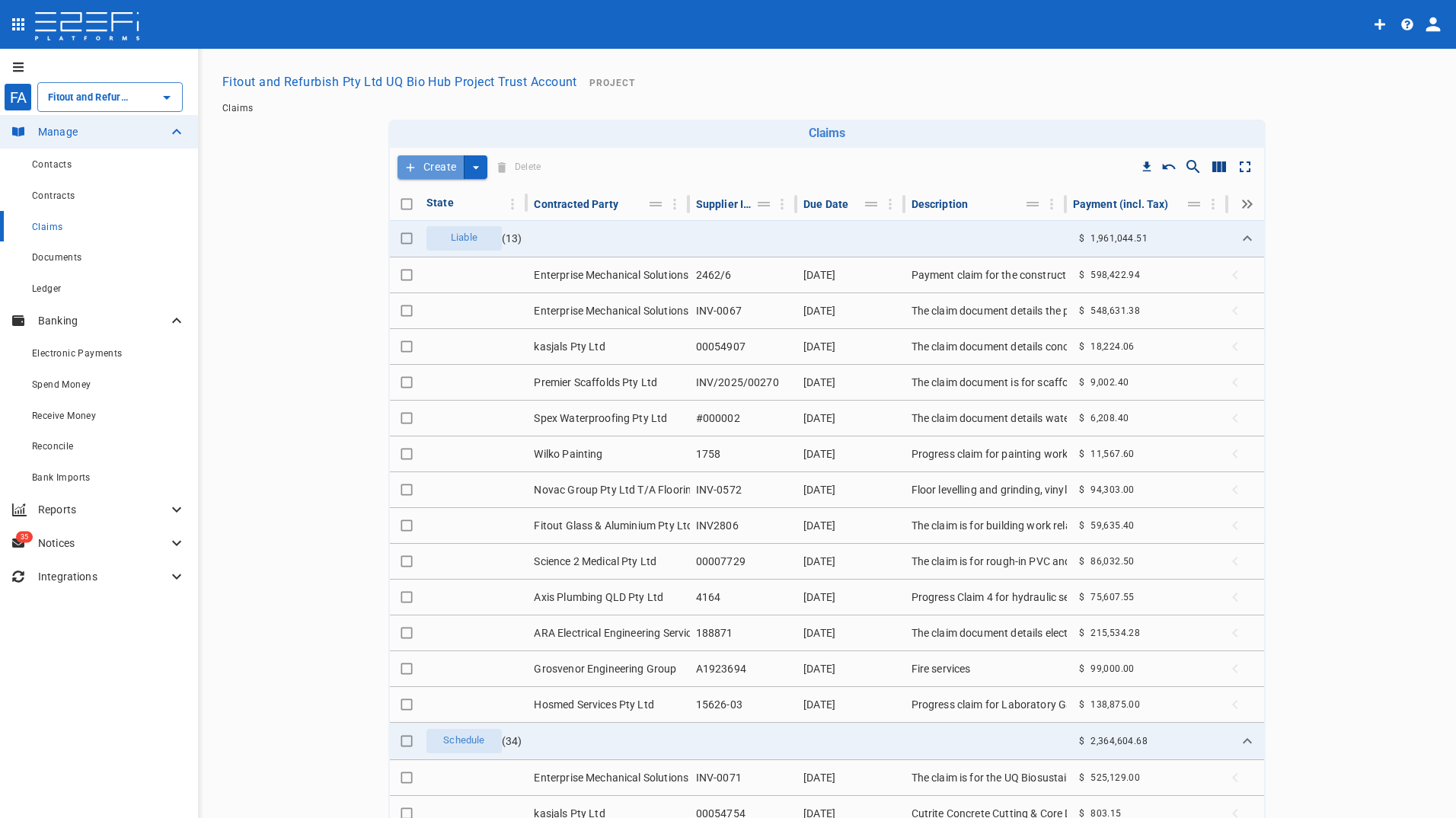
click at [444, 163] on button "Create" at bounding box center [431, 167] width 67 height 24
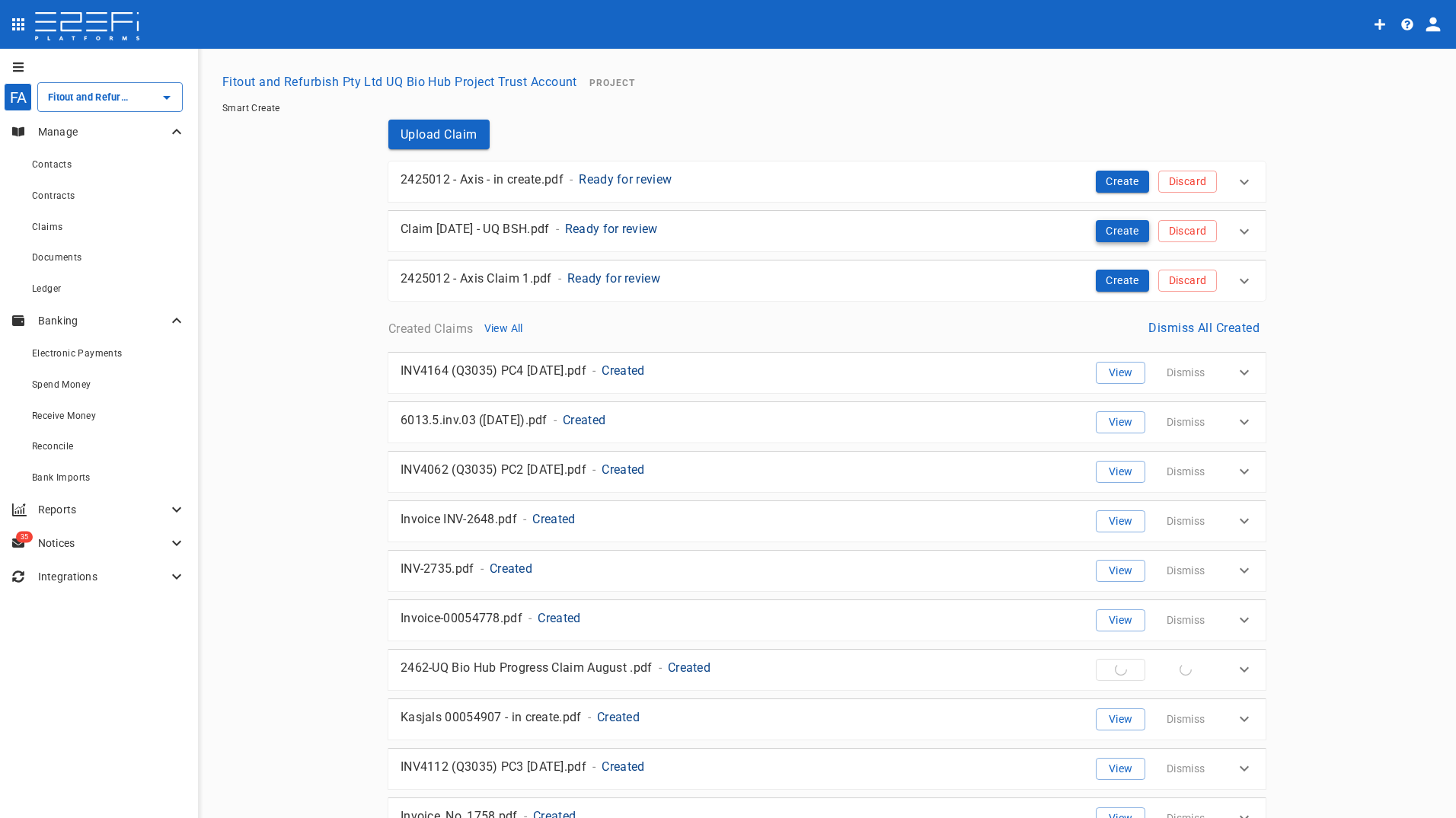
click at [1121, 226] on button "Create" at bounding box center [1122, 231] width 53 height 22
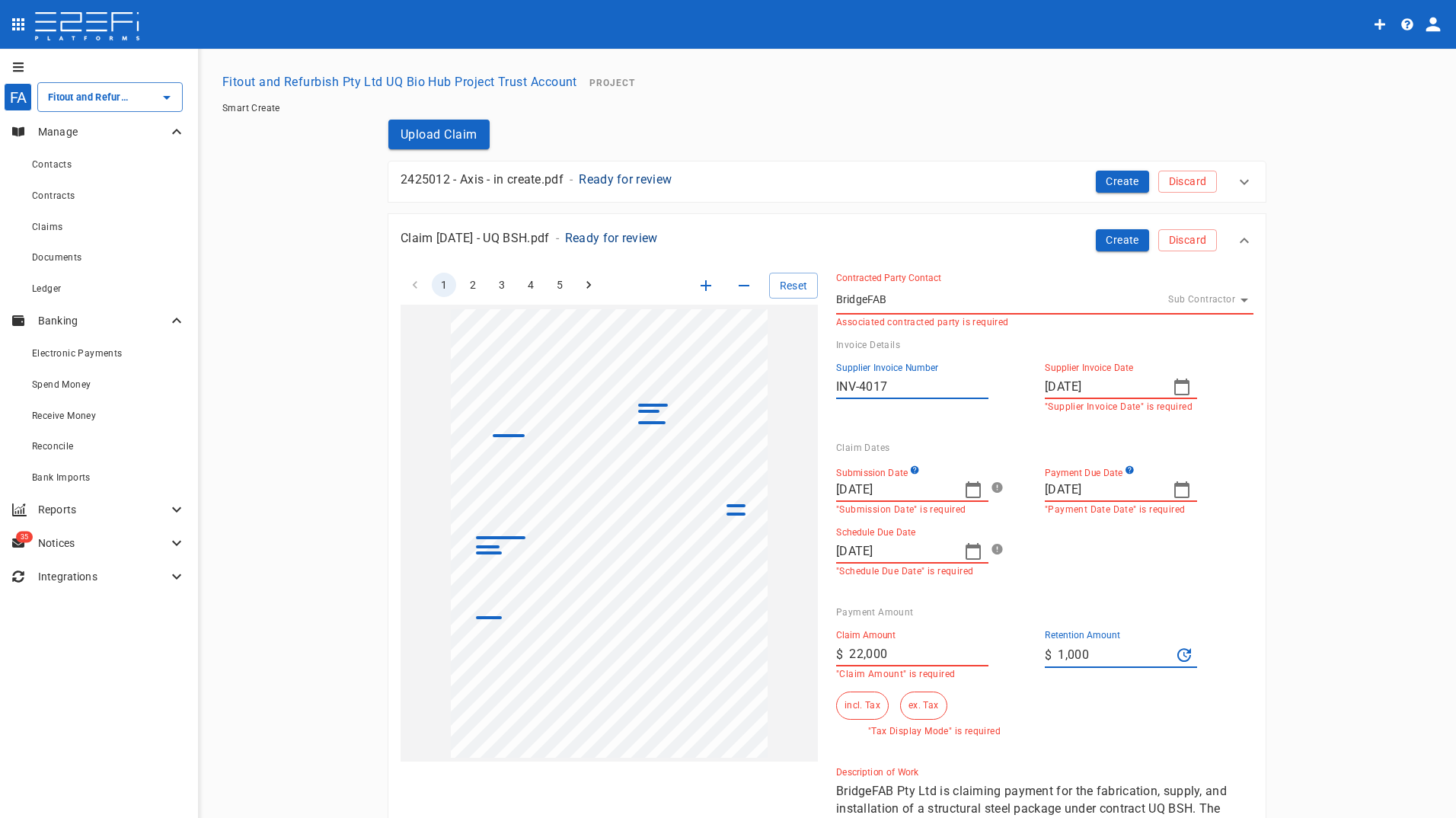
click at [1176, 488] on icon "button" at bounding box center [1182, 490] width 19 height 19
click at [1078, 705] on button "30" at bounding box center [1085, 708] width 29 height 29
type input "[DATE]"
click at [969, 553] on icon "button" at bounding box center [973, 551] width 19 height 19
click at [874, 773] on div "30" at bounding box center [876, 770] width 12 height 17
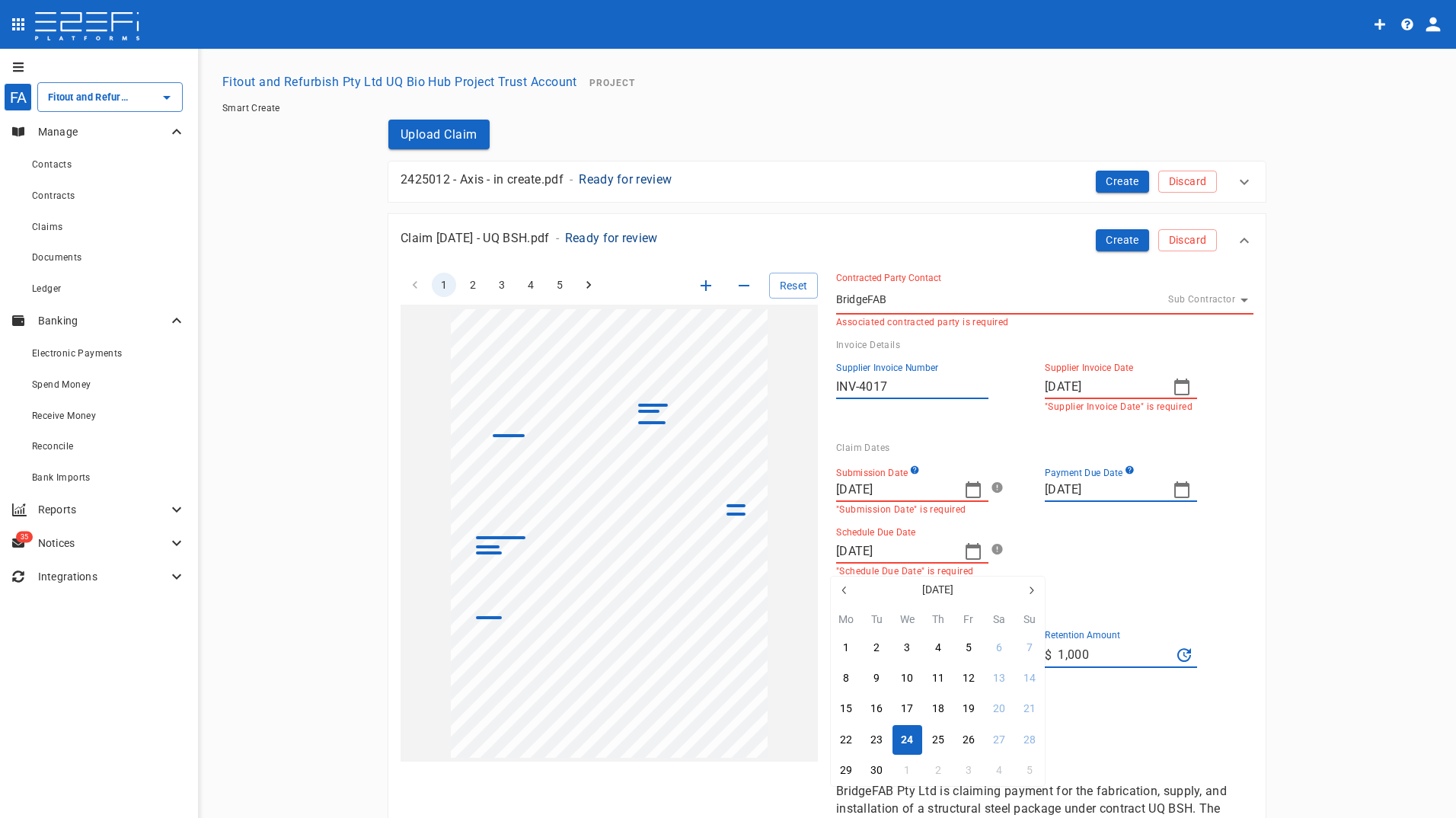
type input "[DATE]"
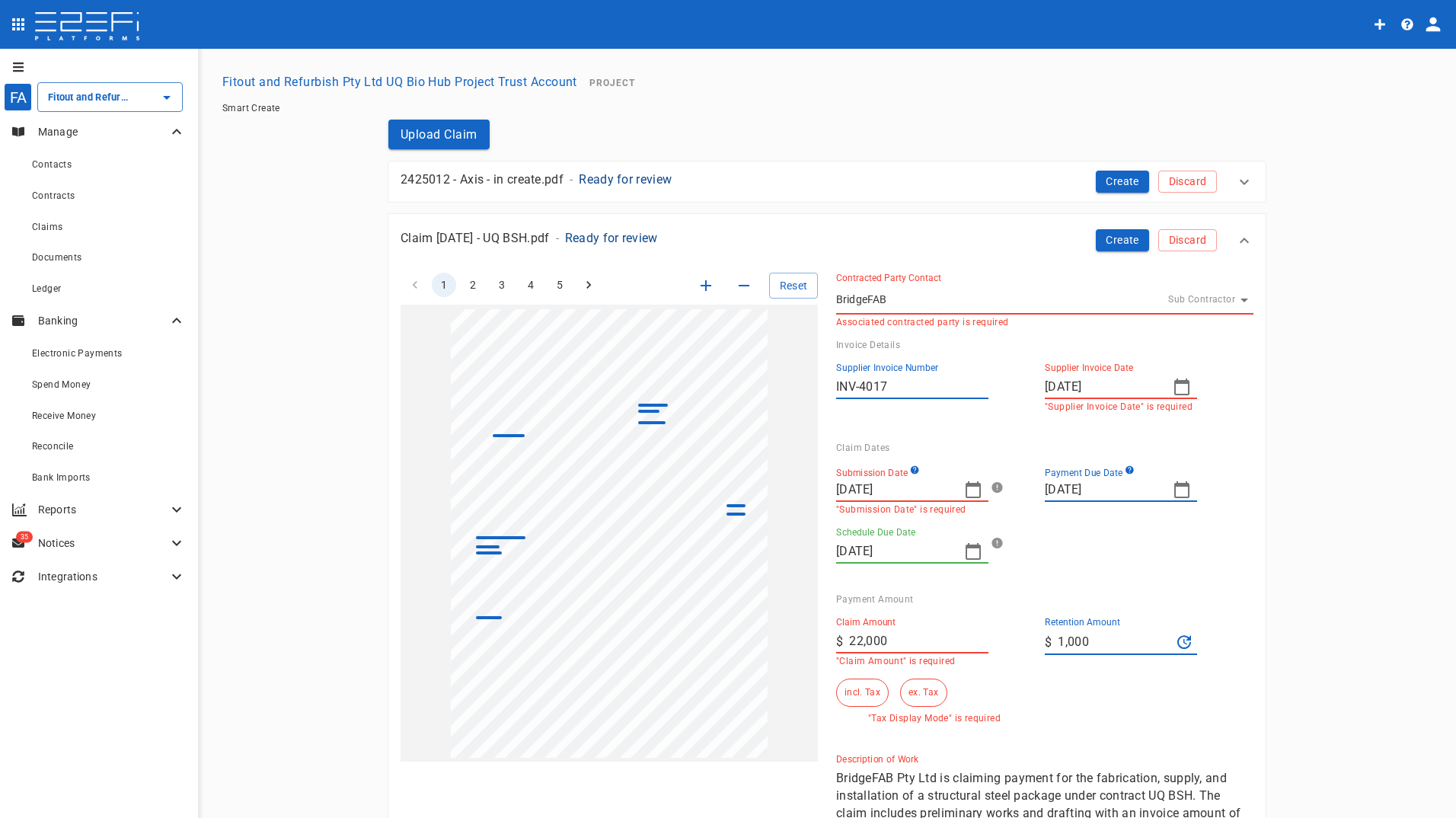
drag, startPoint x: 1109, startPoint y: 641, endPoint x: 997, endPoint y: 640, distance: 112.0
click at [998, 640] on div "Claim Amount ​ $ 22,000 "Claim Amount" is required Retention Amount ​ $ 1,000 i…" at bounding box center [1033, 663] width 417 height 119
type input "0"
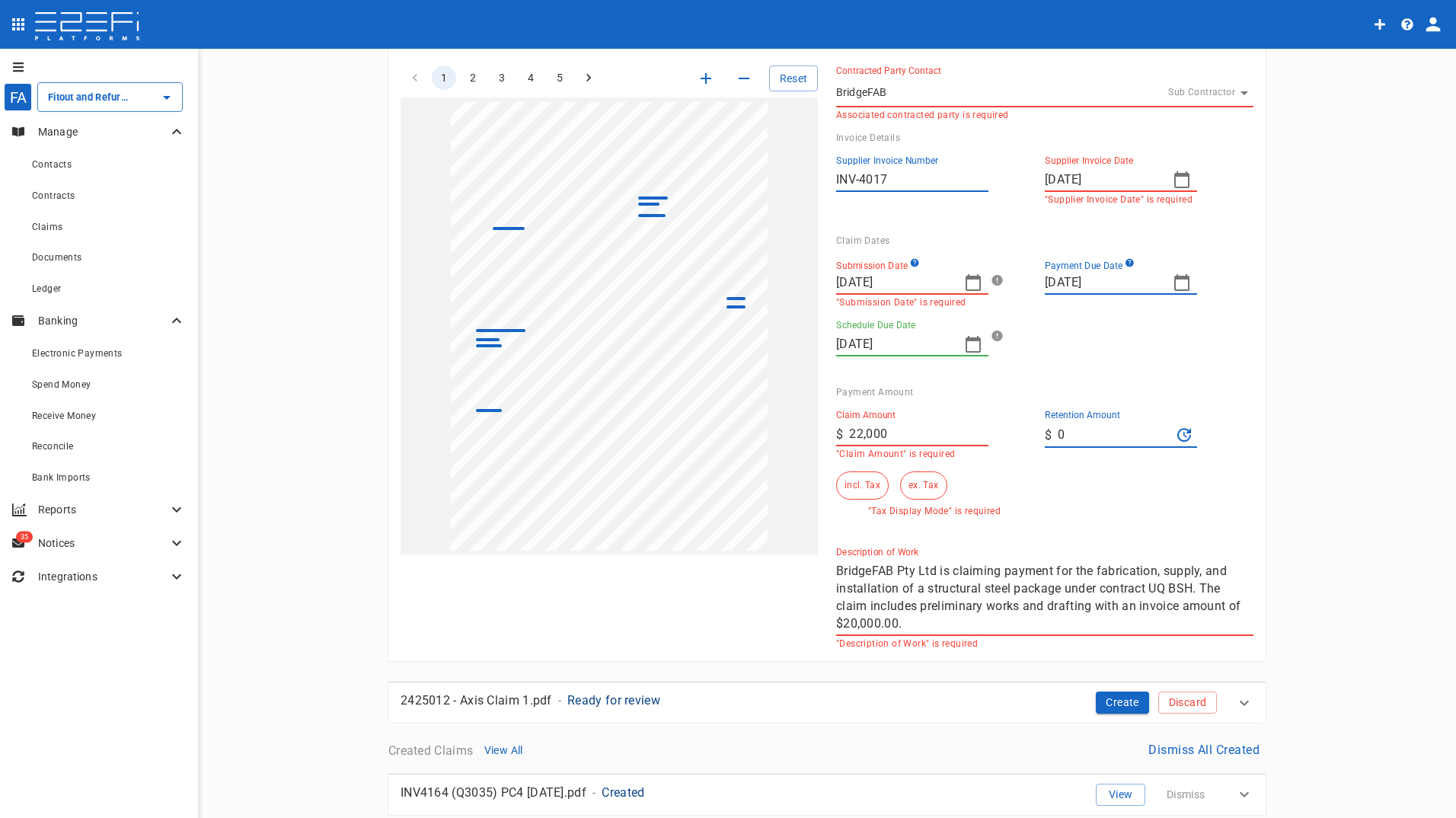
scroll to position [305, 0]
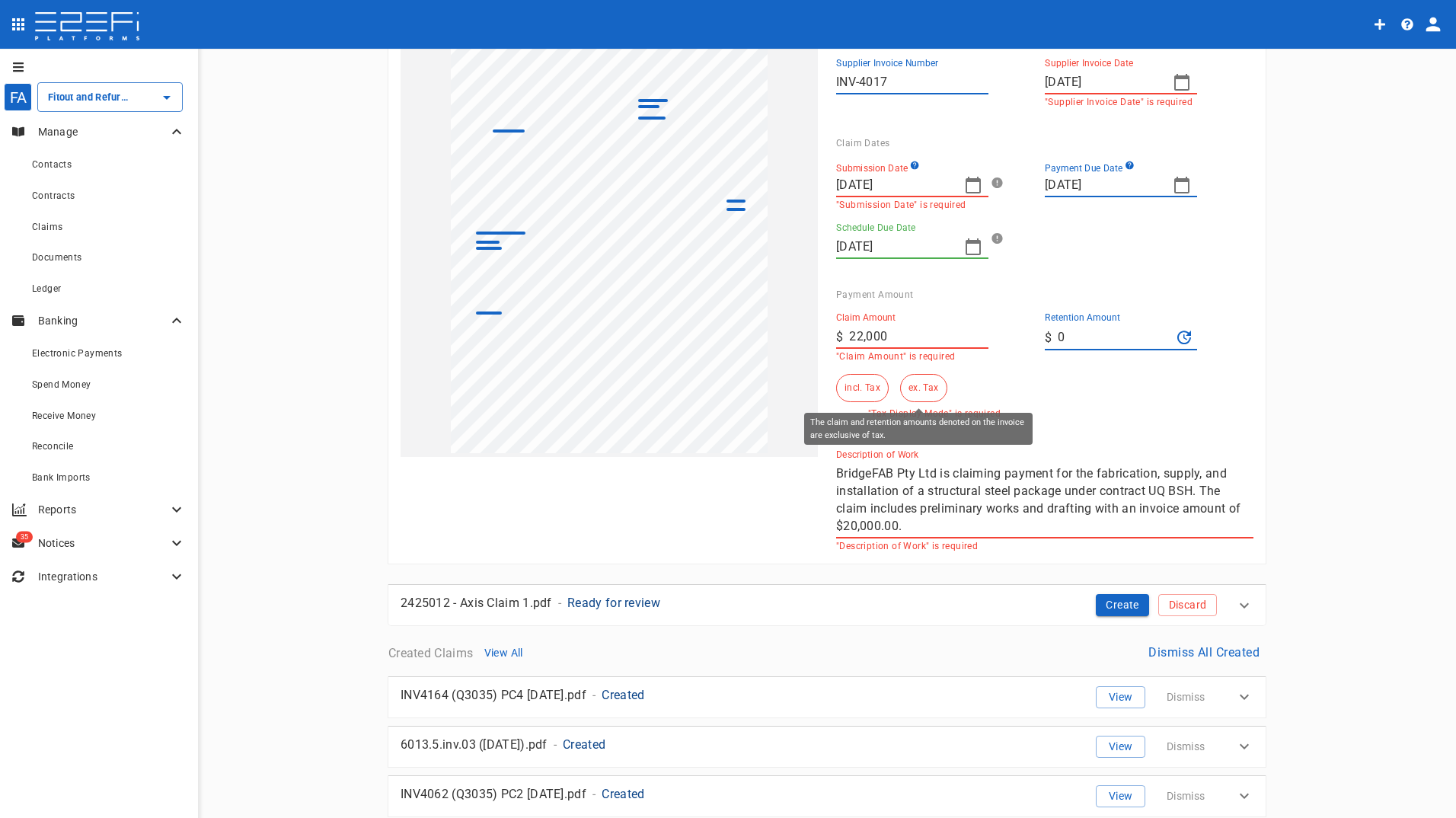
click at [908, 386] on button "ex. Tax" at bounding box center [922, 387] width 46 height 28
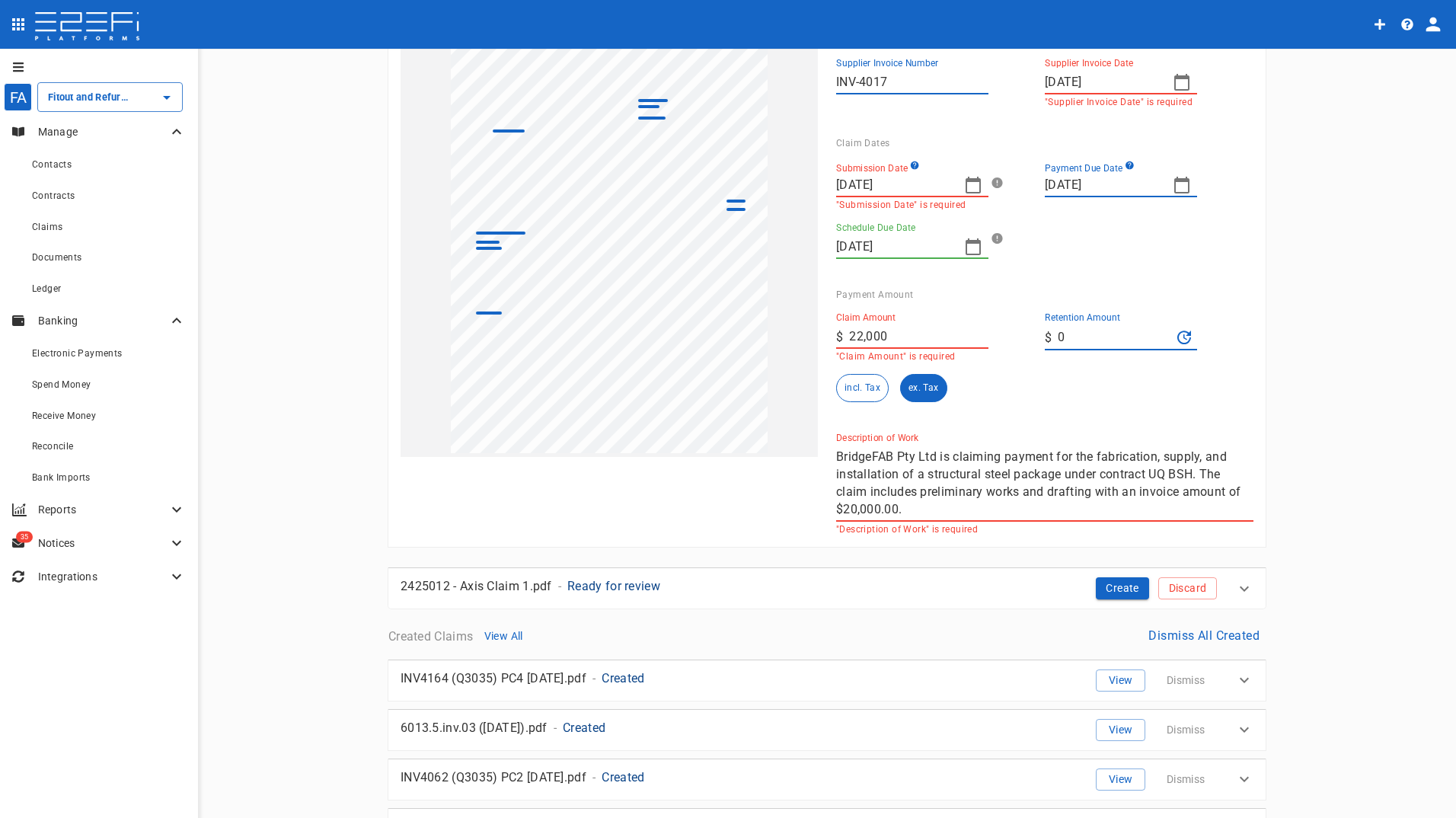
click at [739, 337] on div "1 2 3 4 5 Reset SupplierInvoiceNumber: INV-4017 ClaimAmount: 22000.00 GSTAmount…" at bounding box center [817, 242] width 871 height 585
type input "20,000"
click at [1015, 401] on div "incl. Tax ex. Tax" at bounding box center [933, 387] width 196 height 28
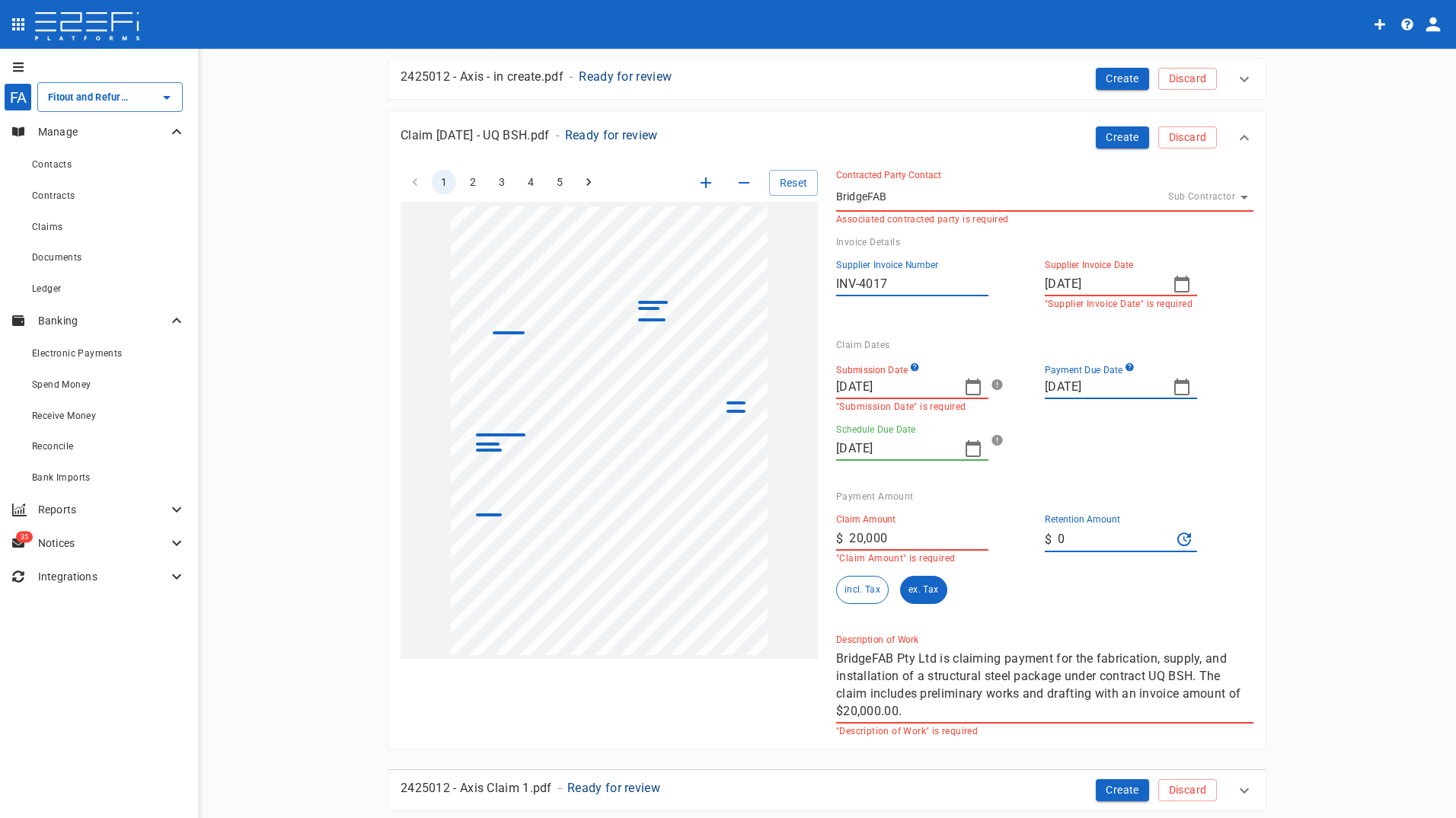
scroll to position [76, 0]
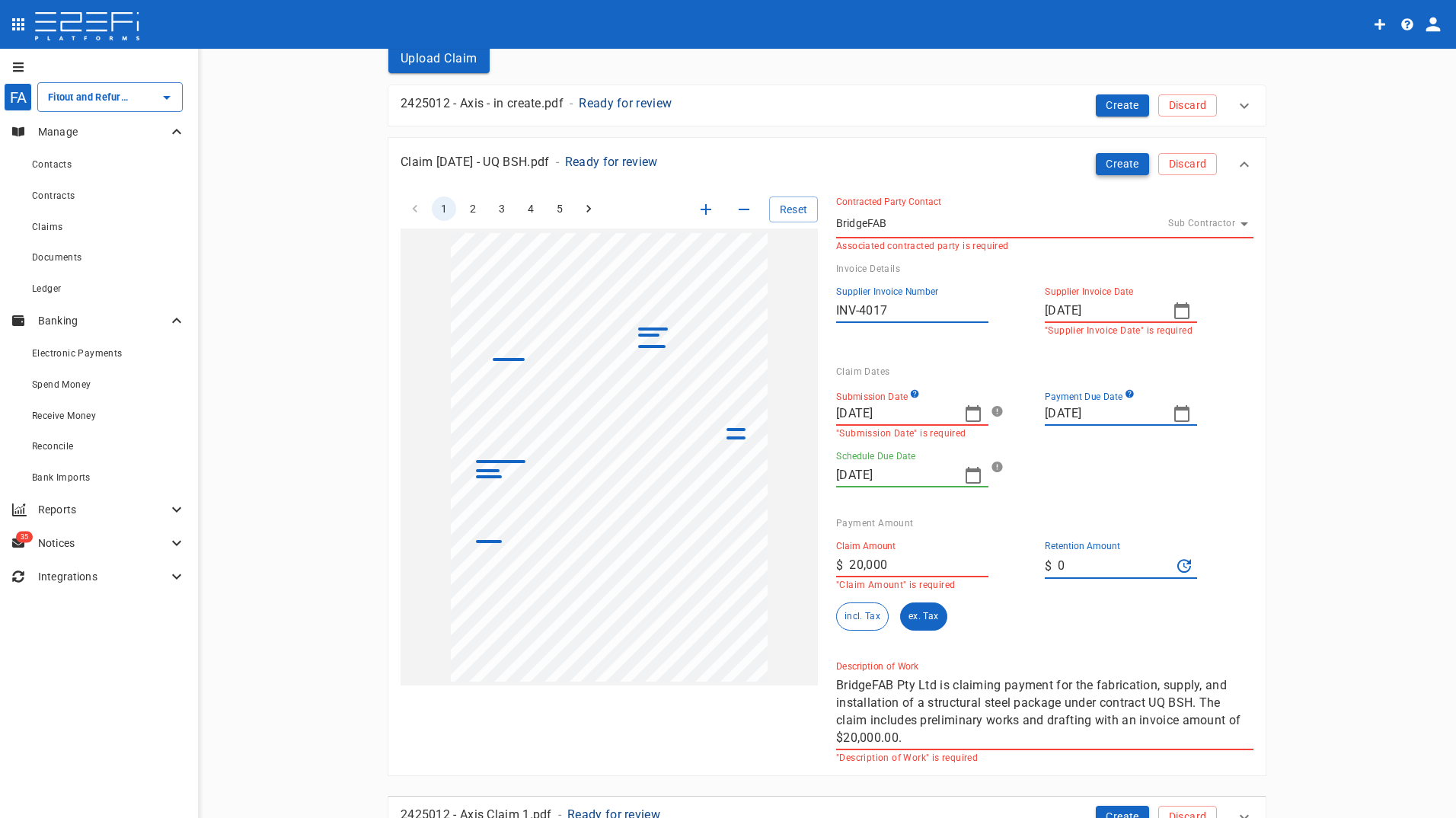
click at [1108, 161] on button "Create" at bounding box center [1122, 164] width 53 height 22
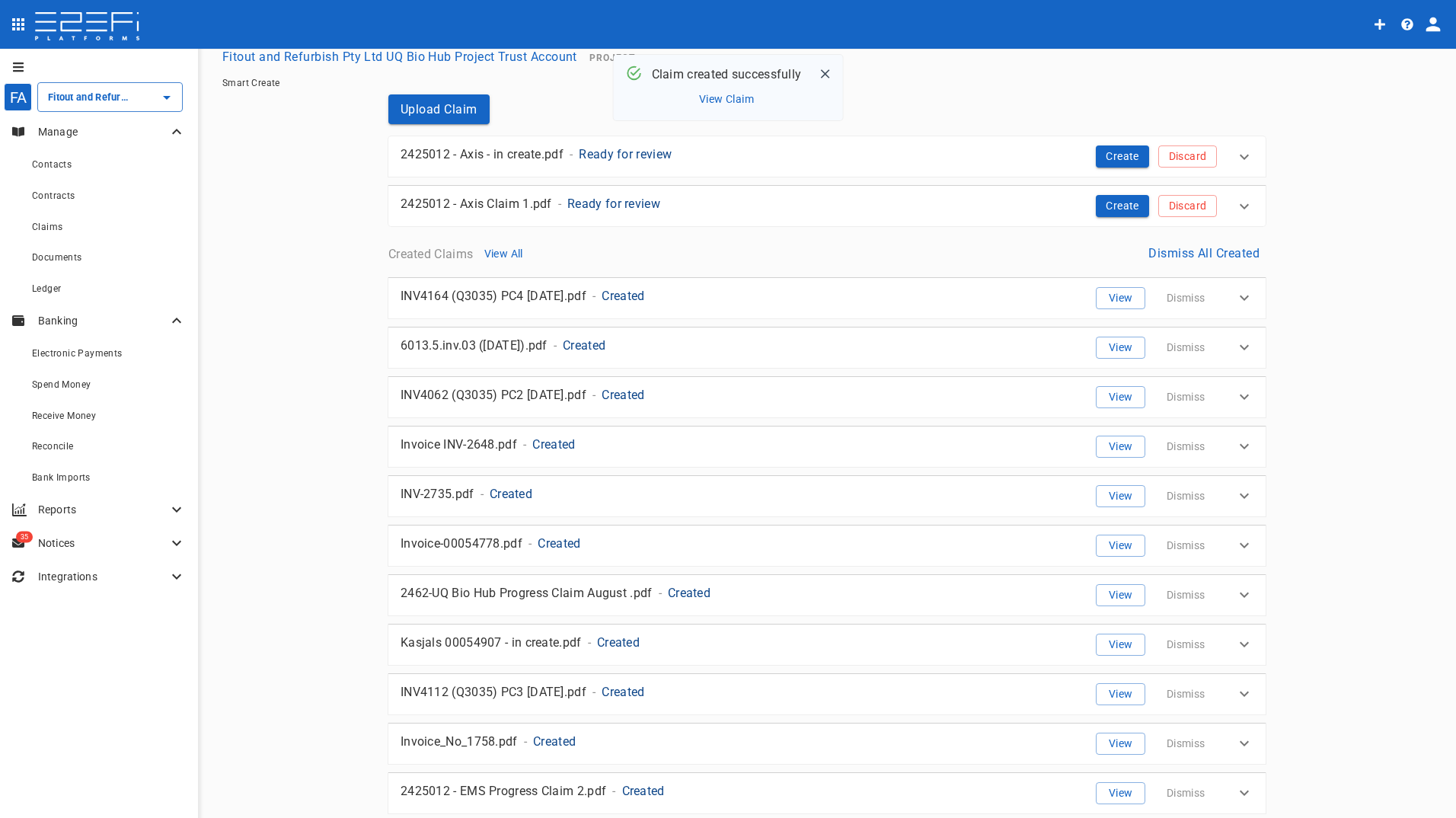
scroll to position [0, 0]
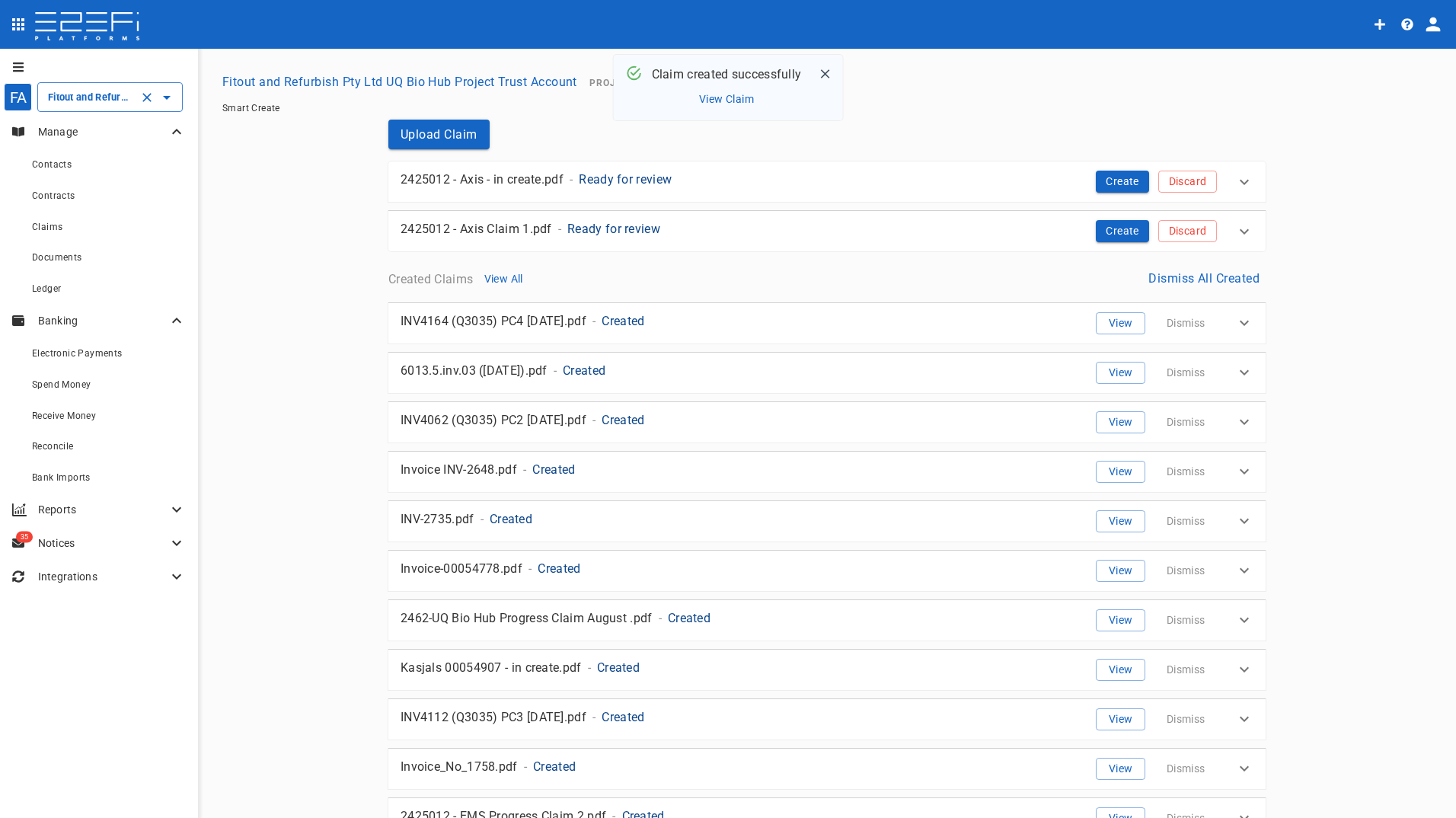
click at [109, 83] on div "Fitout and Refurbish Pty Ltd UQ Bio Hub Project Trust Account ​" at bounding box center [109, 97] width 146 height 29
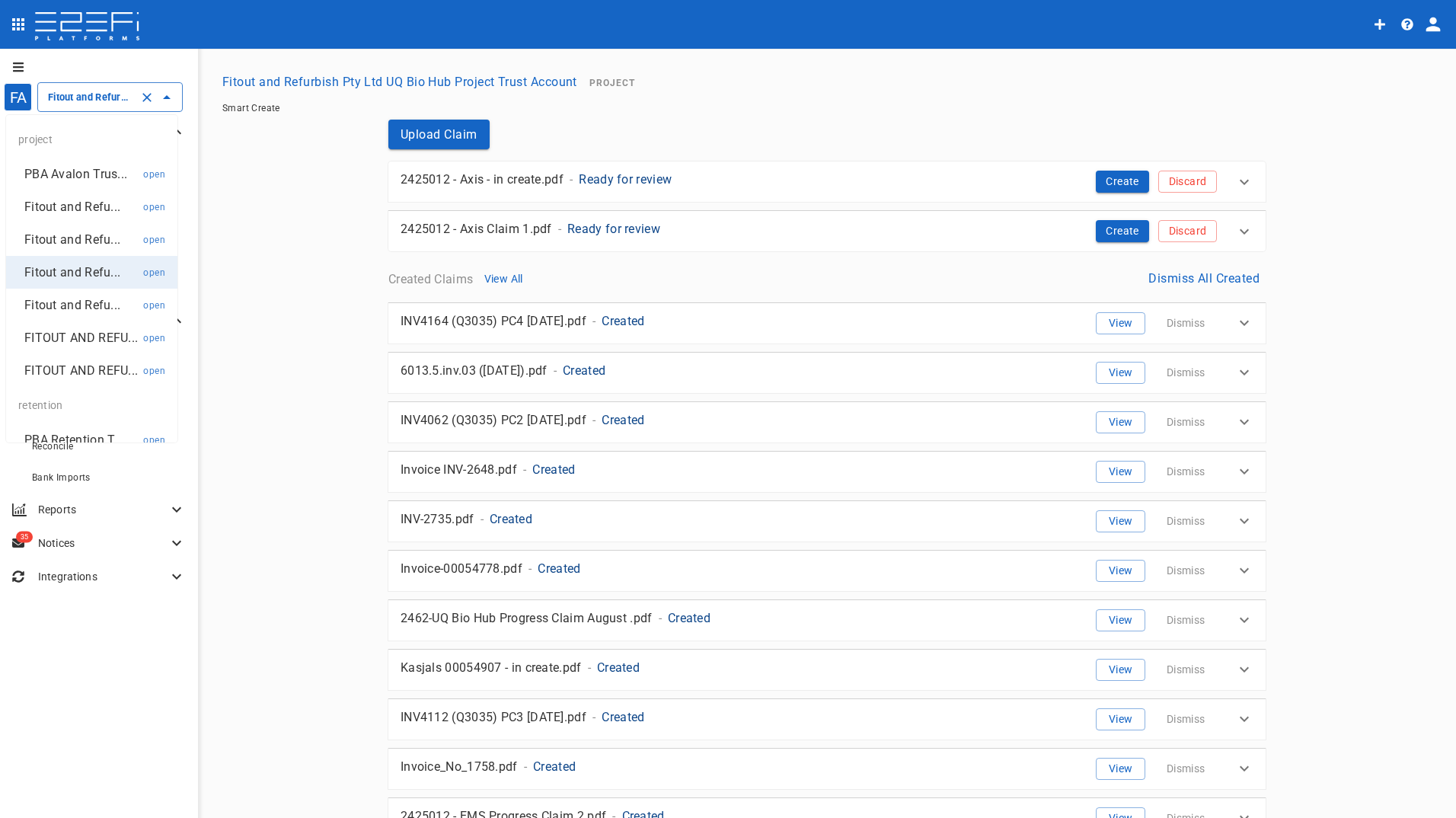
scroll to position [0, 205]
click at [98, 168] on p "PBA Avalon Trus..." at bounding box center [76, 173] width 103 height 18
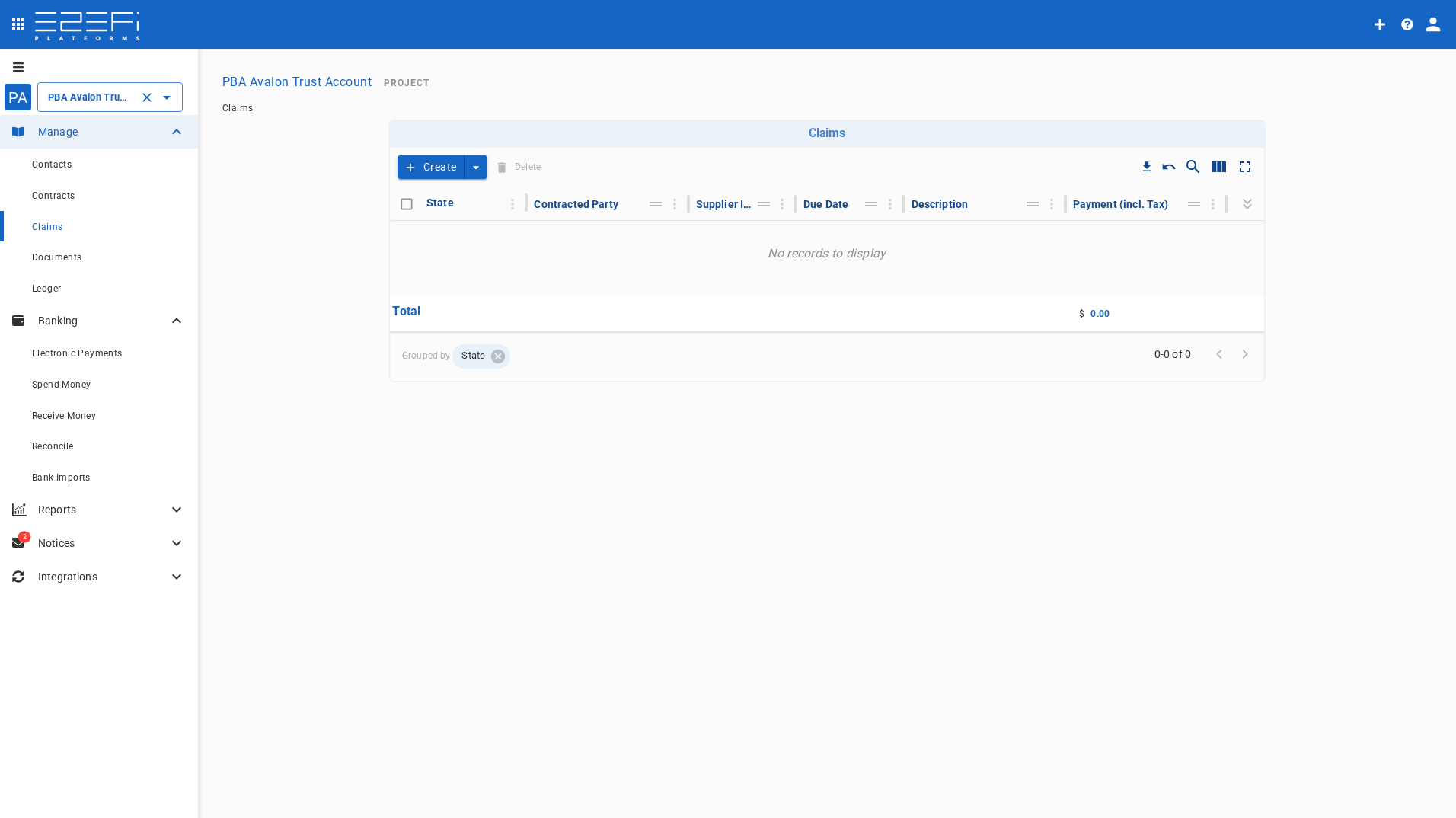
click at [76, 107] on div "PBA Avalon Trust Account ​" at bounding box center [109, 97] width 146 height 29
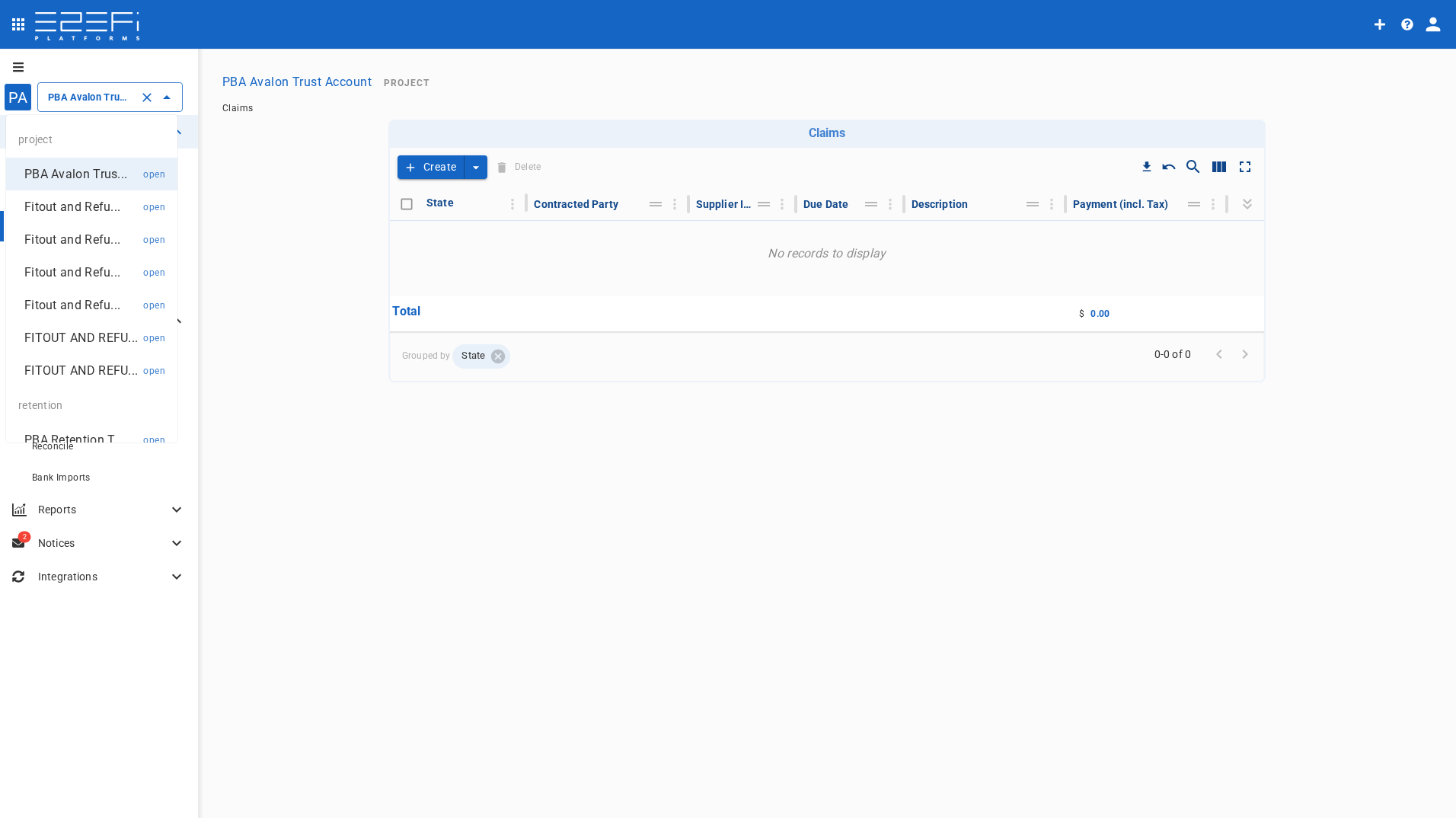
scroll to position [0, 39]
click at [82, 198] on p "Fitout and Refu..." at bounding box center [72, 206] width 96 height 18
type input "Fitout and Refurbishment Australia Pty Ltd Burleigh Heads State School Project …"
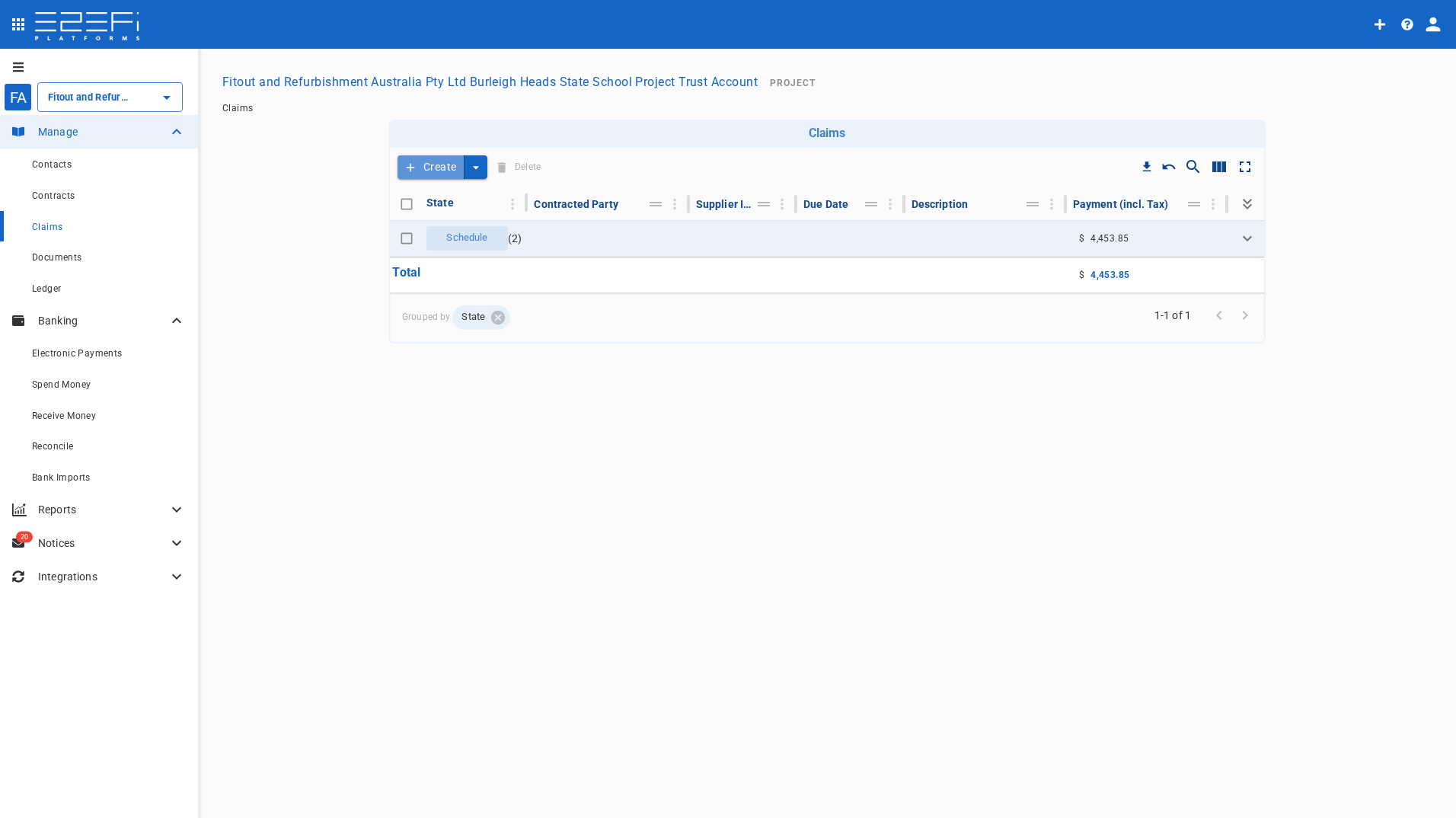
click at [438, 164] on button "Create" at bounding box center [431, 167] width 67 height 24
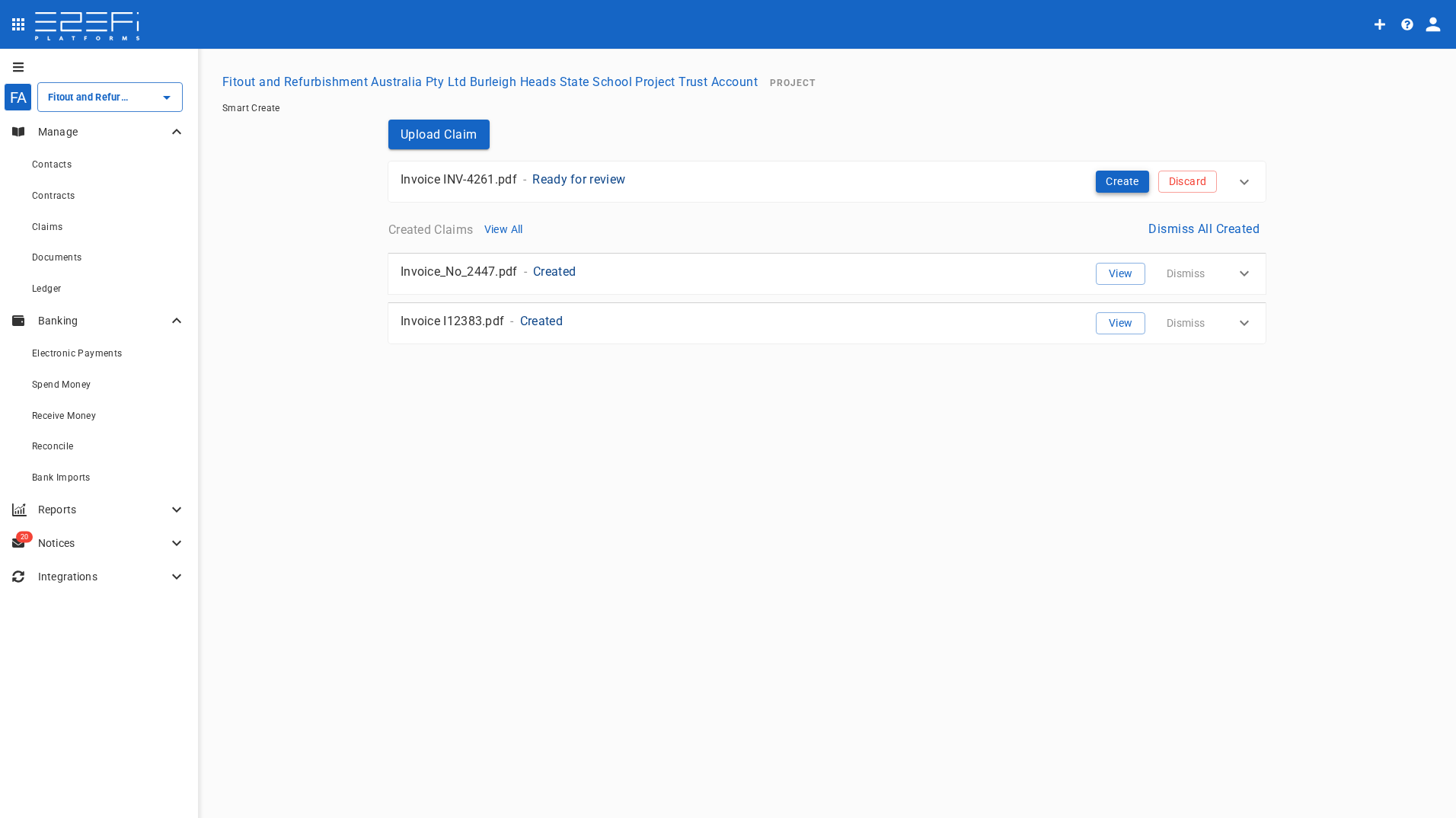
click at [1126, 178] on button "Create" at bounding box center [1122, 182] width 53 height 22
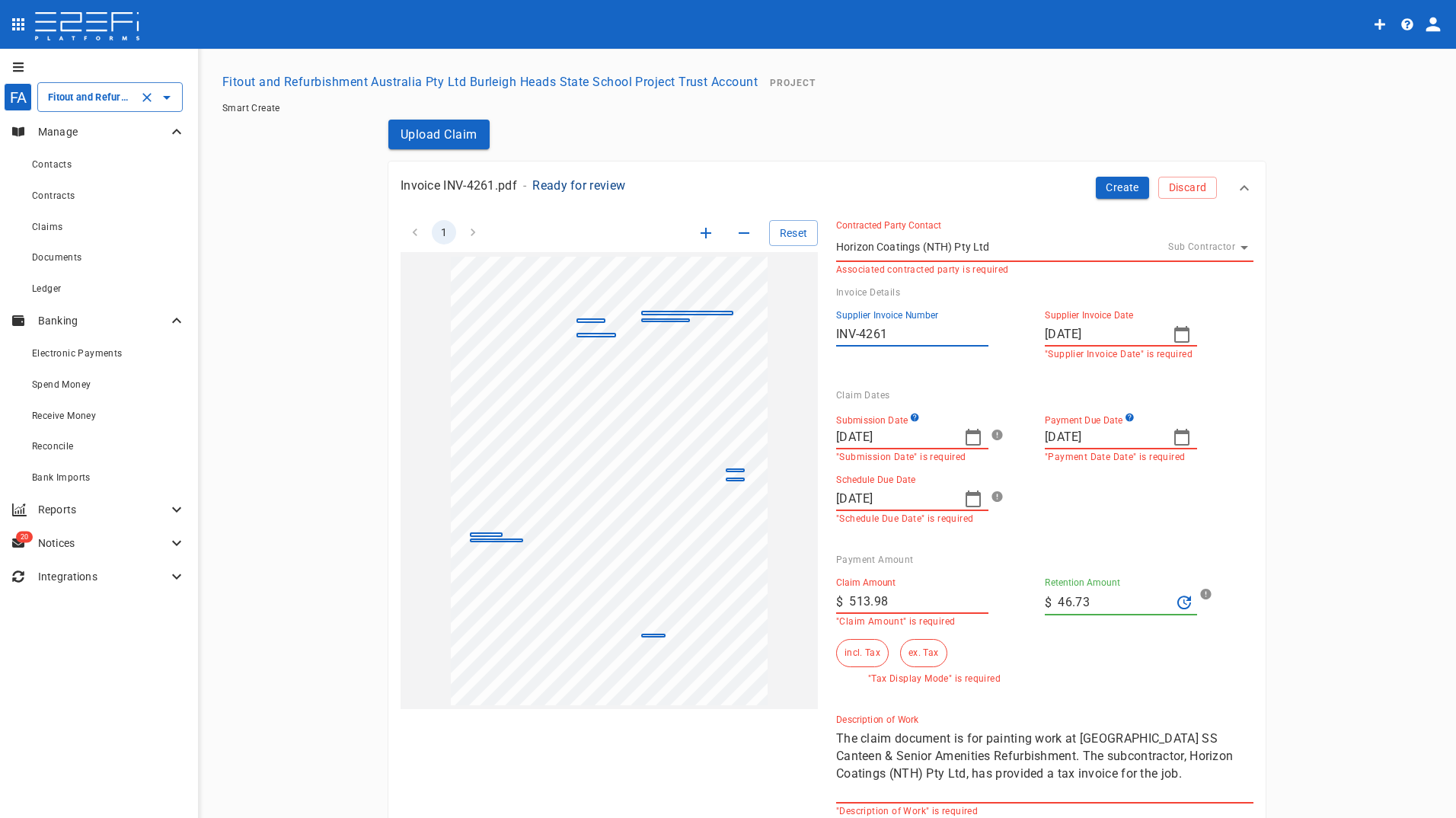
click at [97, 107] on div "Fitout and Refurbishment Australia Pty Ltd Burleigh Heads State School Project …" at bounding box center [109, 97] width 146 height 29
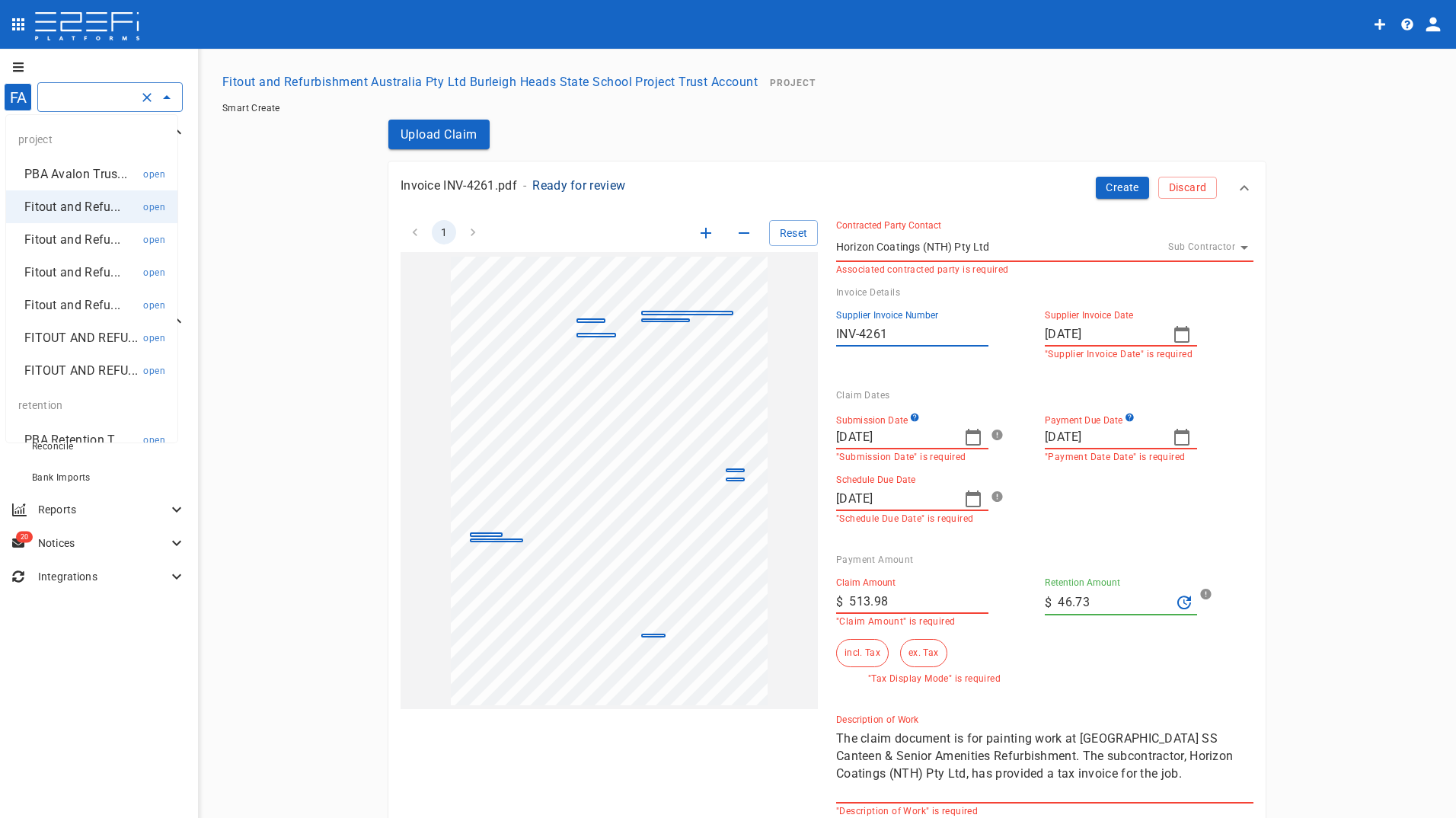
click at [50, 379] on p "FITOUT AND REFU..." at bounding box center [81, 370] width 114 height 18
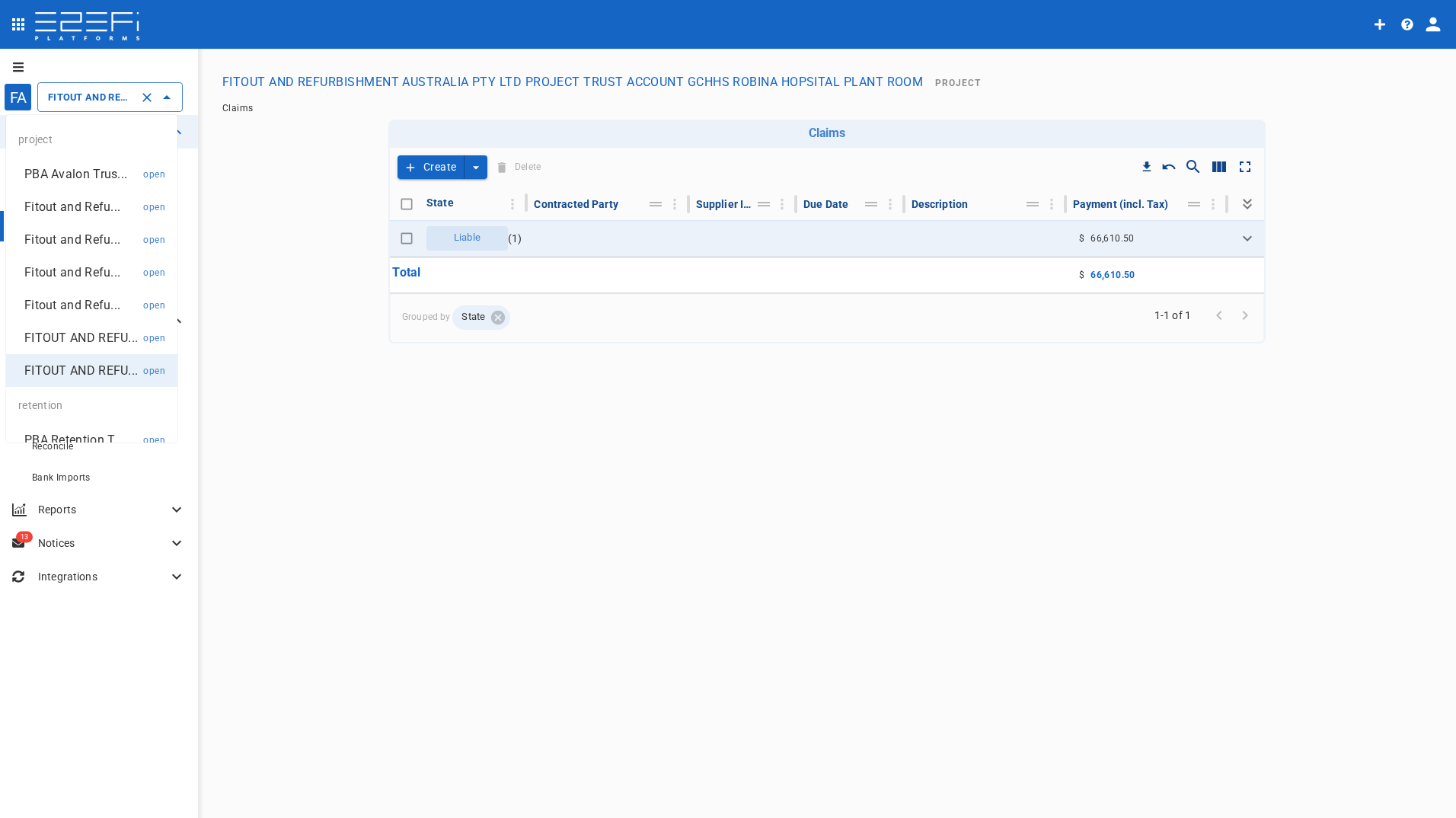
drag, startPoint x: 89, startPoint y: 90, endPoint x: 92, endPoint y: 102, distance: 12.4
click at [89, 90] on input "FITOUT AND REFURBISHMENT AUSTRALIA PTY LTD PROJECT TRUST ACCOUNT GCHHS ROBINA H…" at bounding box center [88, 97] width 89 height 16
click at [79, 325] on li "FITOUT AND REFU... open" at bounding box center [92, 337] width 172 height 33
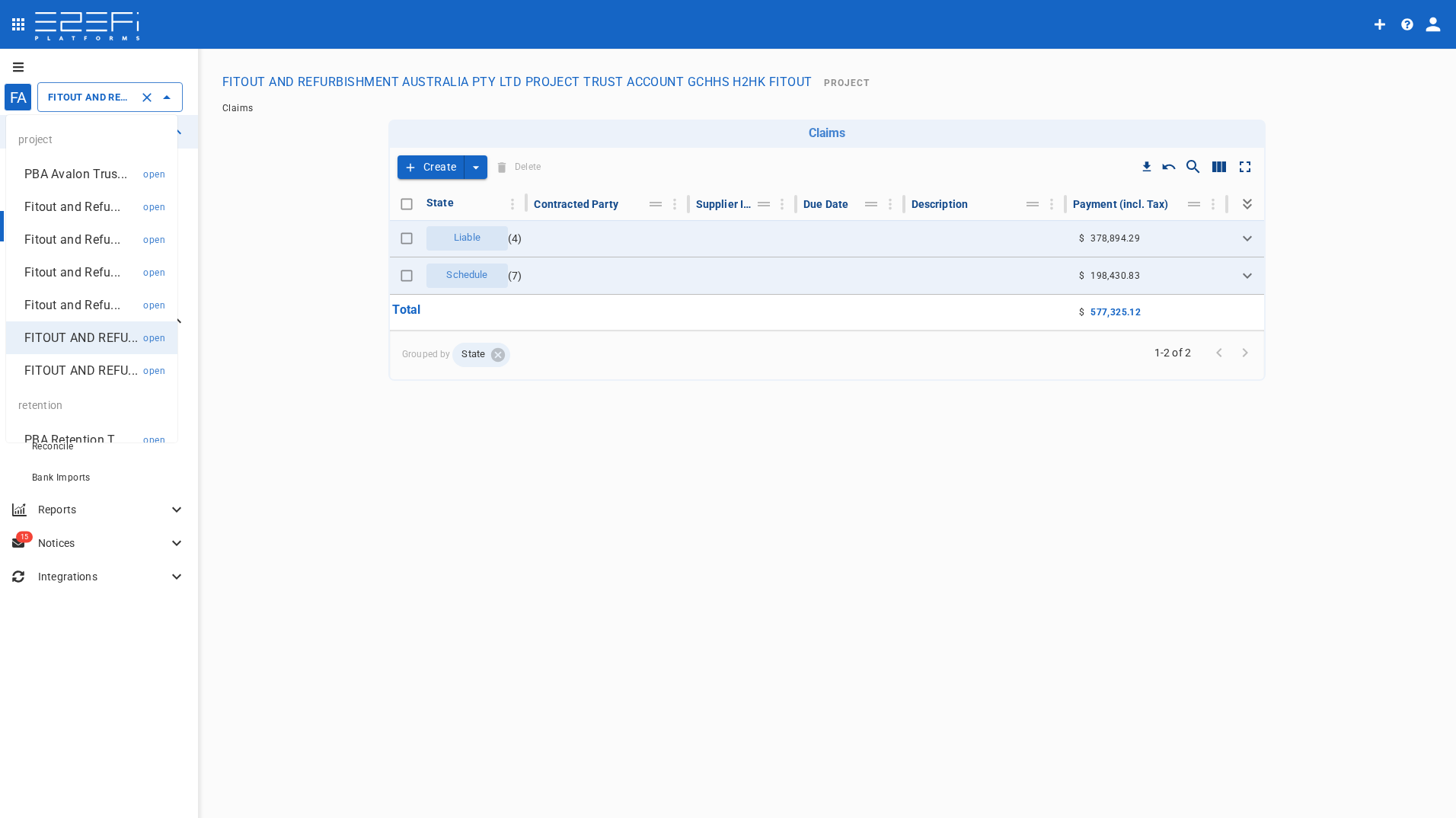
click at [67, 93] on input "FITOUT AND REFURBISHMENT AUSTRALIA PTY LTD PROJECT TRUST ACCOUNT GCHHS H2HK FIT…" at bounding box center [88, 97] width 89 height 16
click at [81, 300] on p "Fitout and Refu..." at bounding box center [72, 305] width 96 height 18
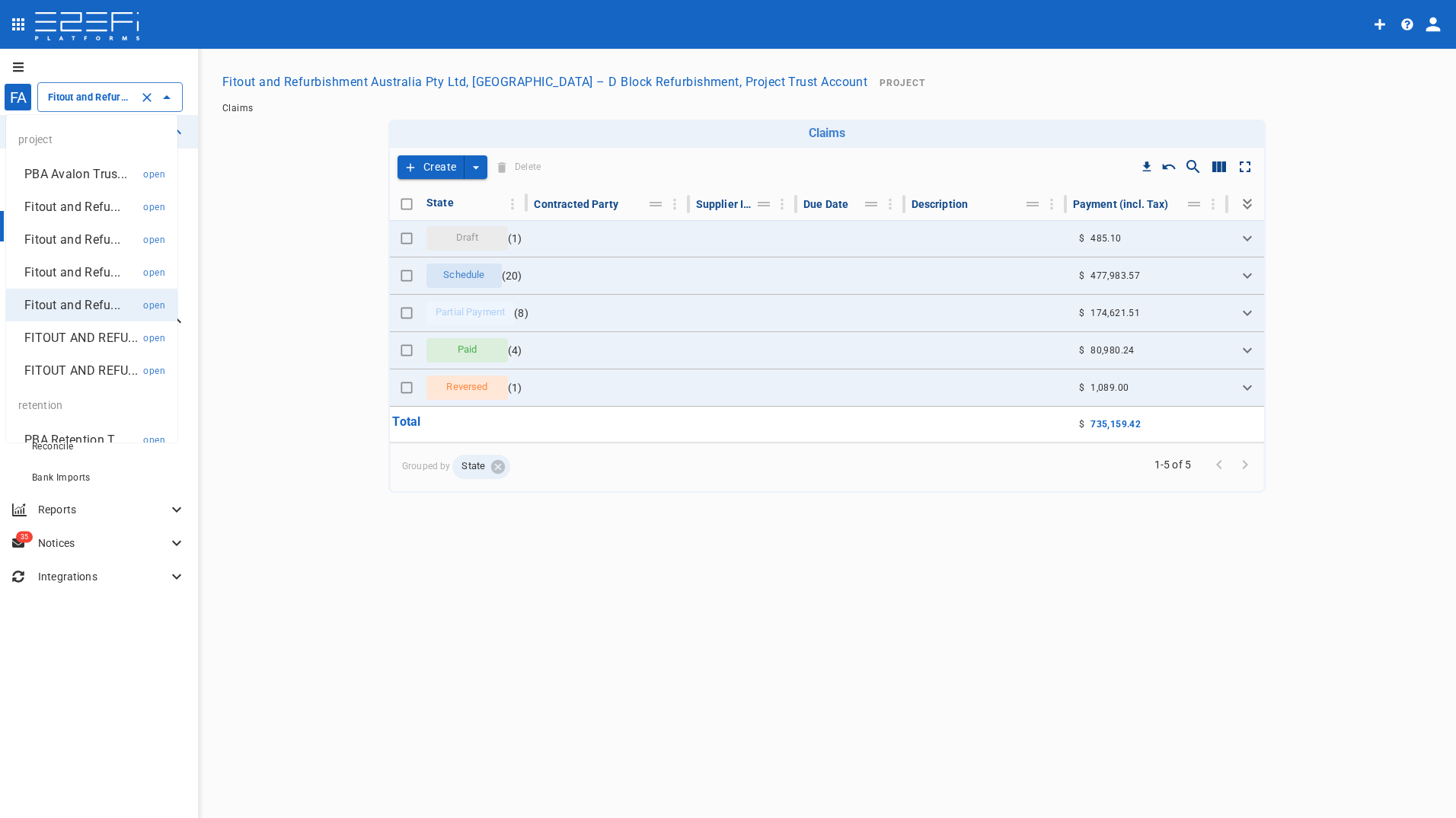
click at [93, 94] on input "Fitout and Refurbishment Australia Pty Ltd, [GEOGRAPHIC_DATA] – D Block Refurbi…" at bounding box center [88, 97] width 89 height 16
click at [66, 271] on p "Fitout and Refu..." at bounding box center [72, 272] width 96 height 18
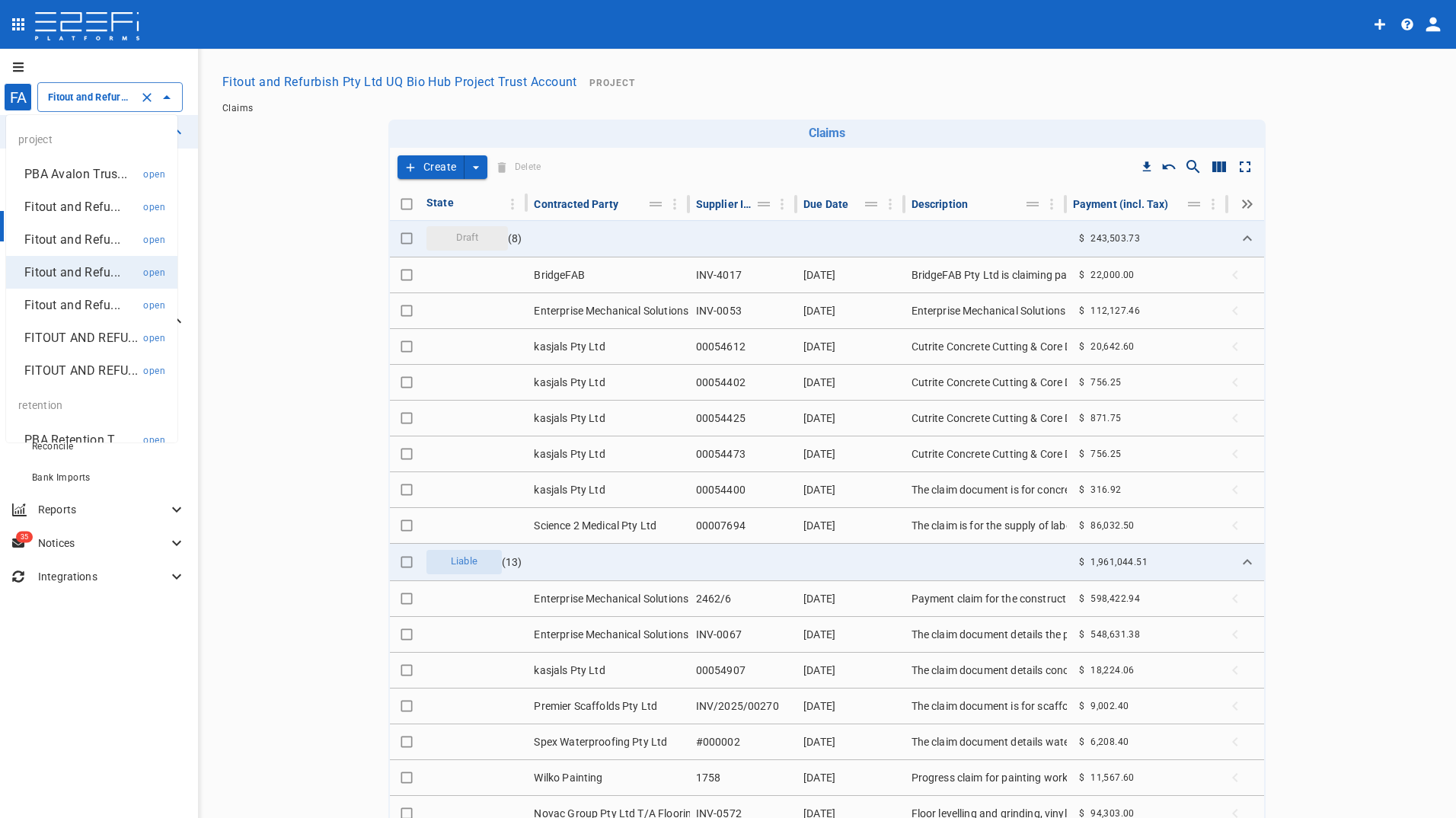
click at [88, 100] on input "Fitout and Refurbish Pty Ltd UQ Bio Hub Project Trust Account" at bounding box center [88, 97] width 89 height 16
click at [72, 239] on p "Fitout and Refu..." at bounding box center [72, 239] width 96 height 18
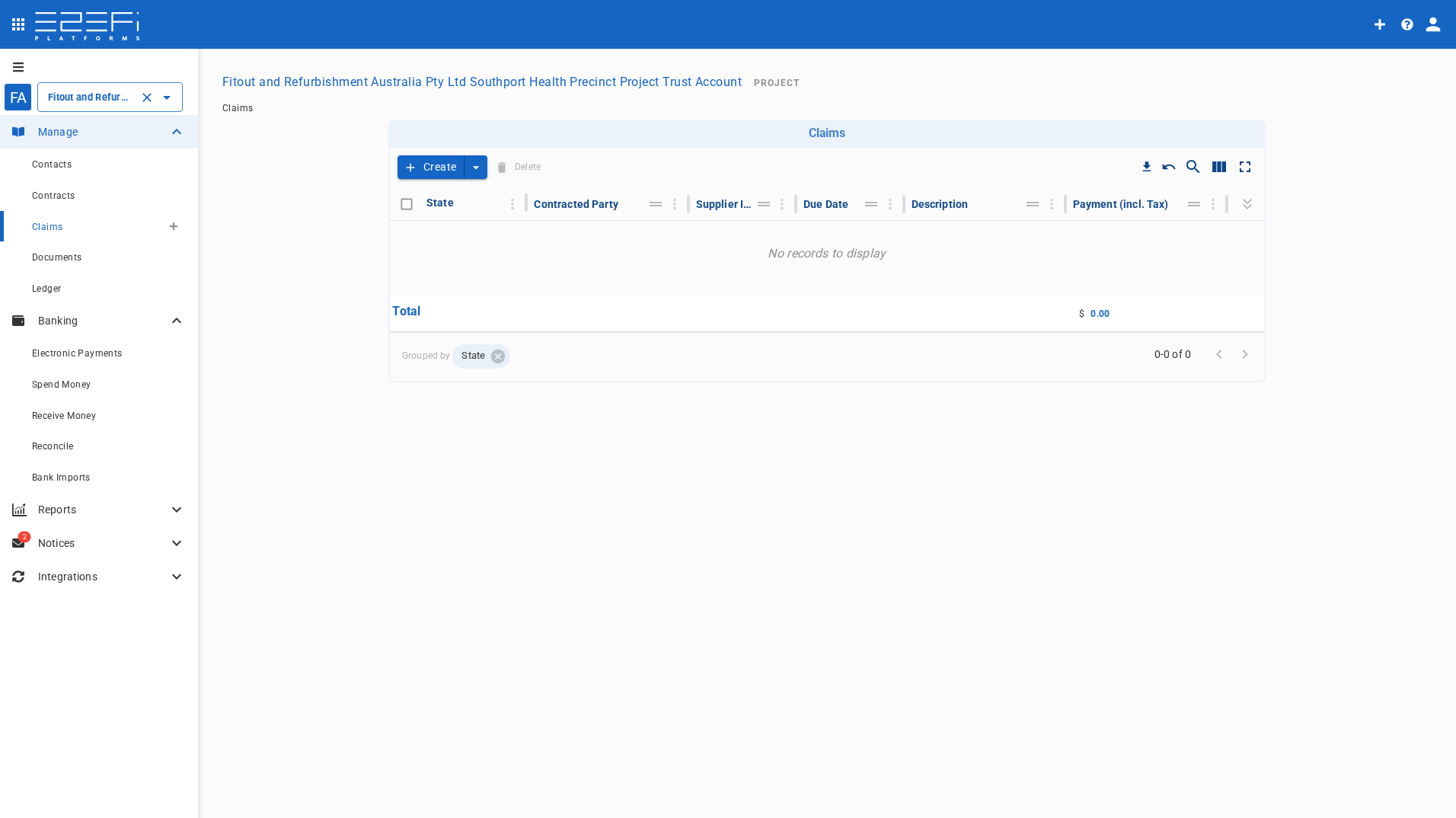
click at [54, 231] on span "Claims" at bounding box center [47, 226] width 30 height 11
click at [62, 85] on div "Fitout and Refurbishment Australia Pty Ltd Southport Health Precinct Project Tr…" at bounding box center [109, 97] width 146 height 29
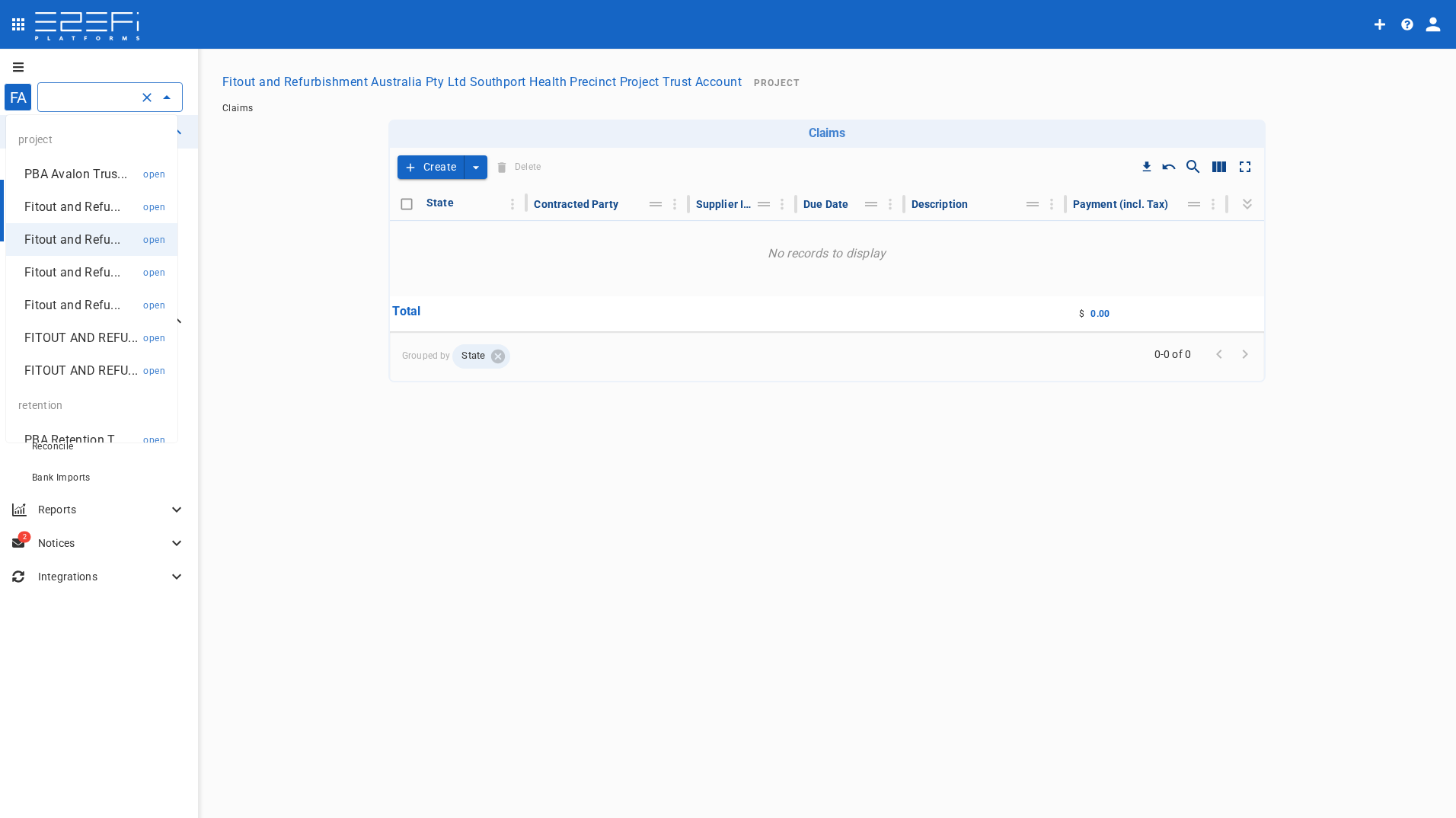
click at [66, 204] on p "Fitout and Refu..." at bounding box center [72, 206] width 96 height 18
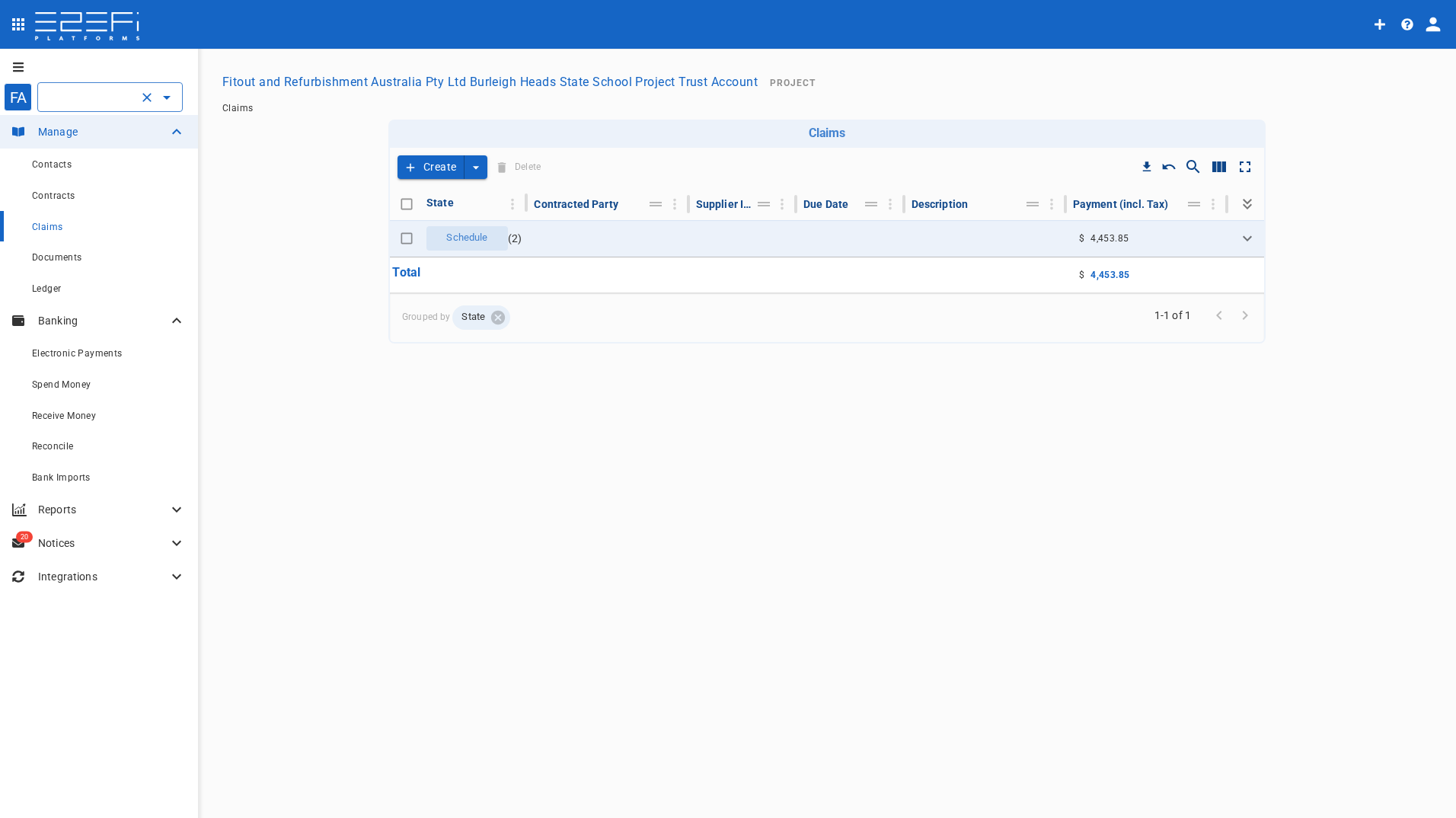
click at [95, 84] on div "Fitout and Refurbishment Australia Pty Ltd Burleigh Heads State School Project …" at bounding box center [109, 97] width 146 height 29
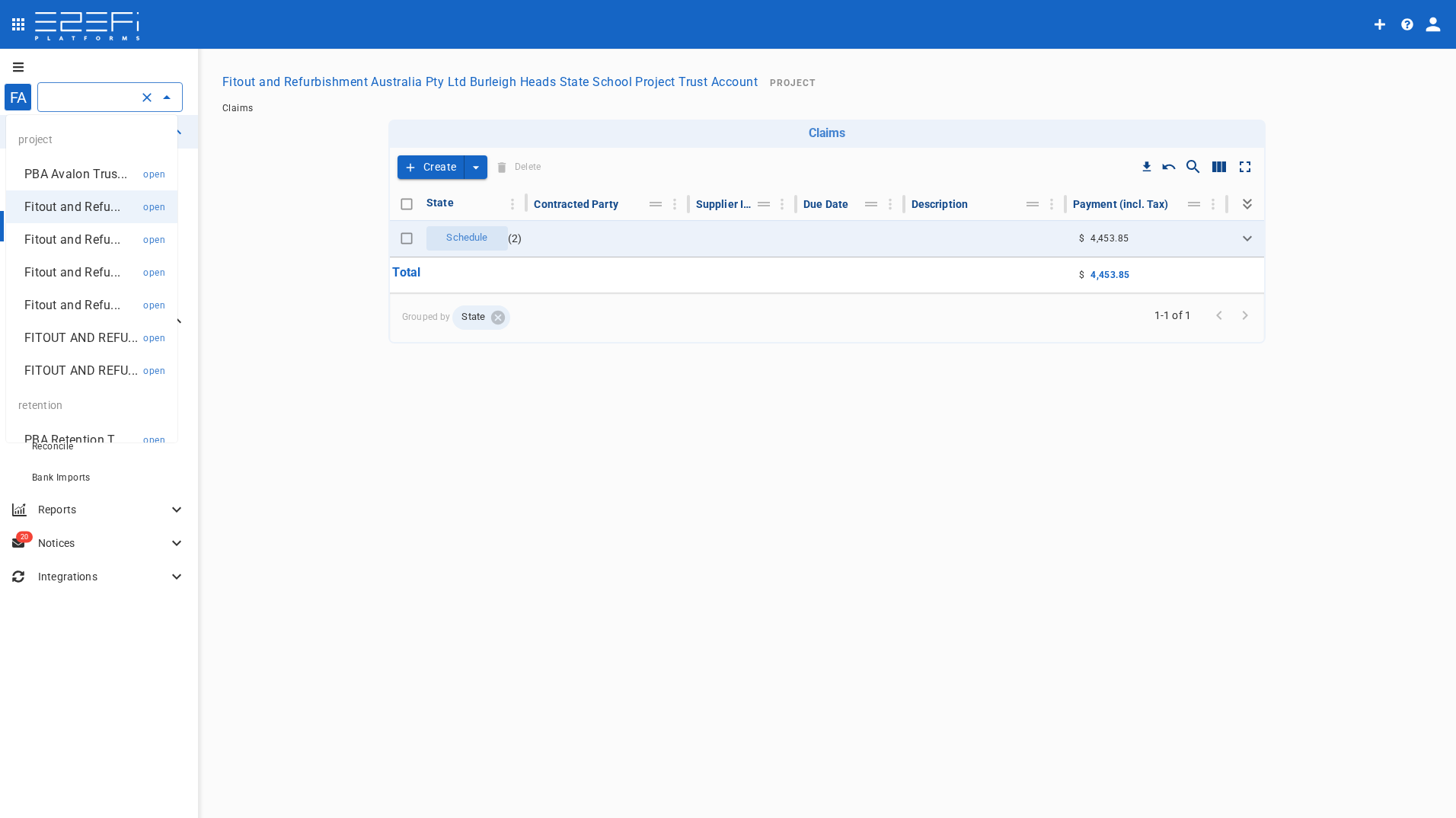
click at [70, 177] on p "PBA Avalon Trus..." at bounding box center [76, 173] width 103 height 18
type input "PBA Avalon Trust Account"
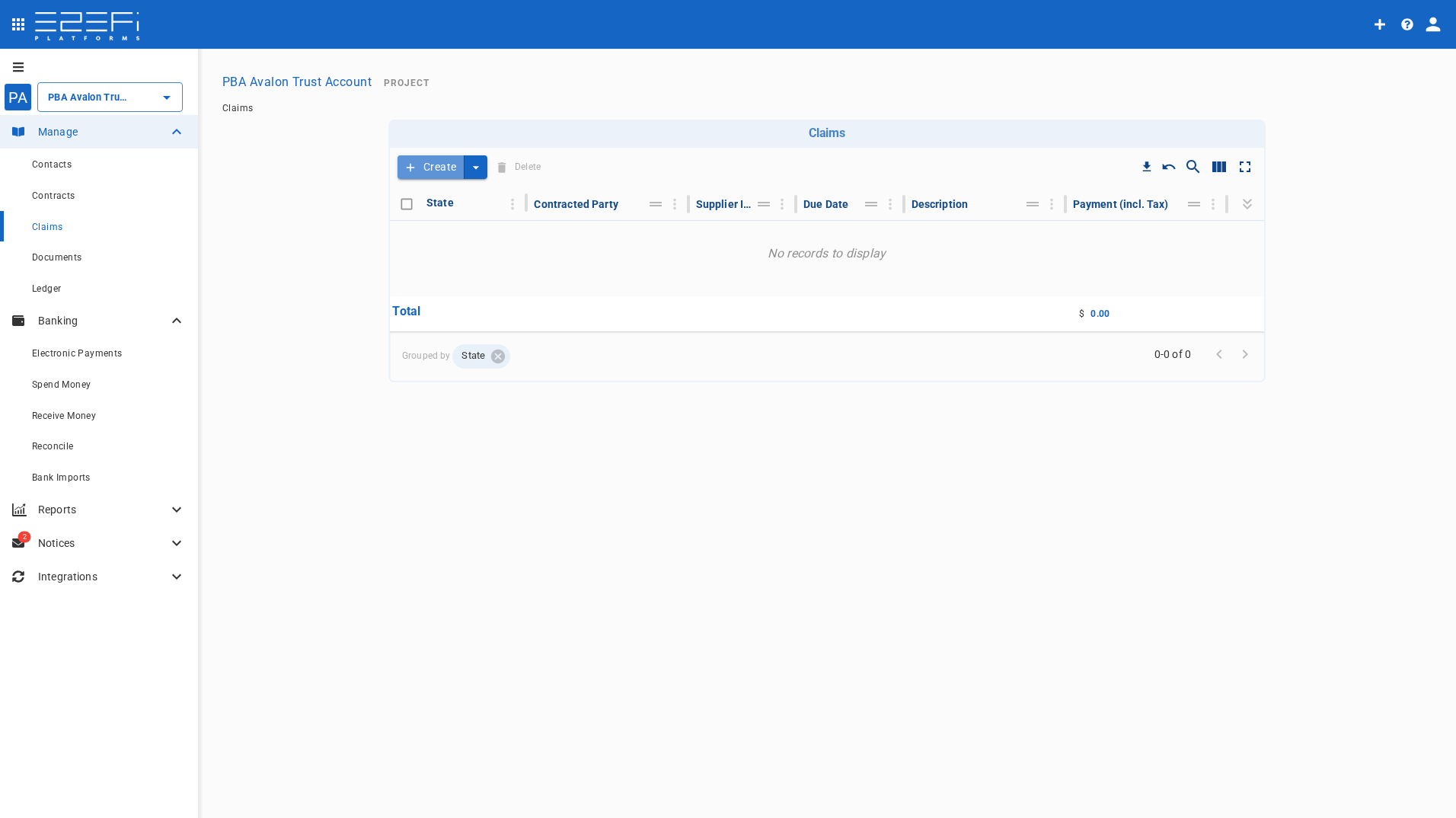
click at [440, 168] on button "Create" at bounding box center [431, 167] width 67 height 24
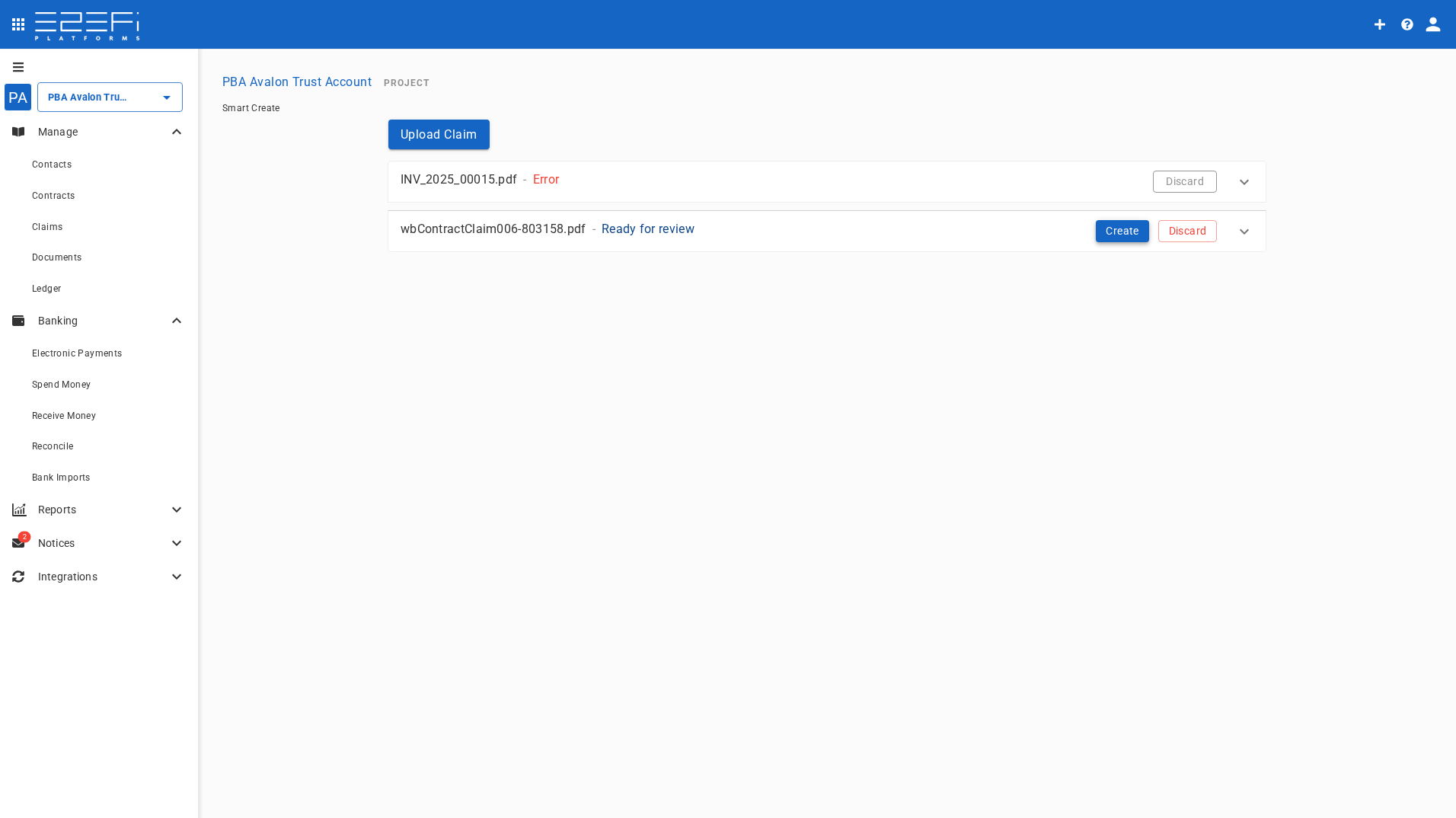
click at [1107, 230] on button "Create" at bounding box center [1122, 231] width 53 height 22
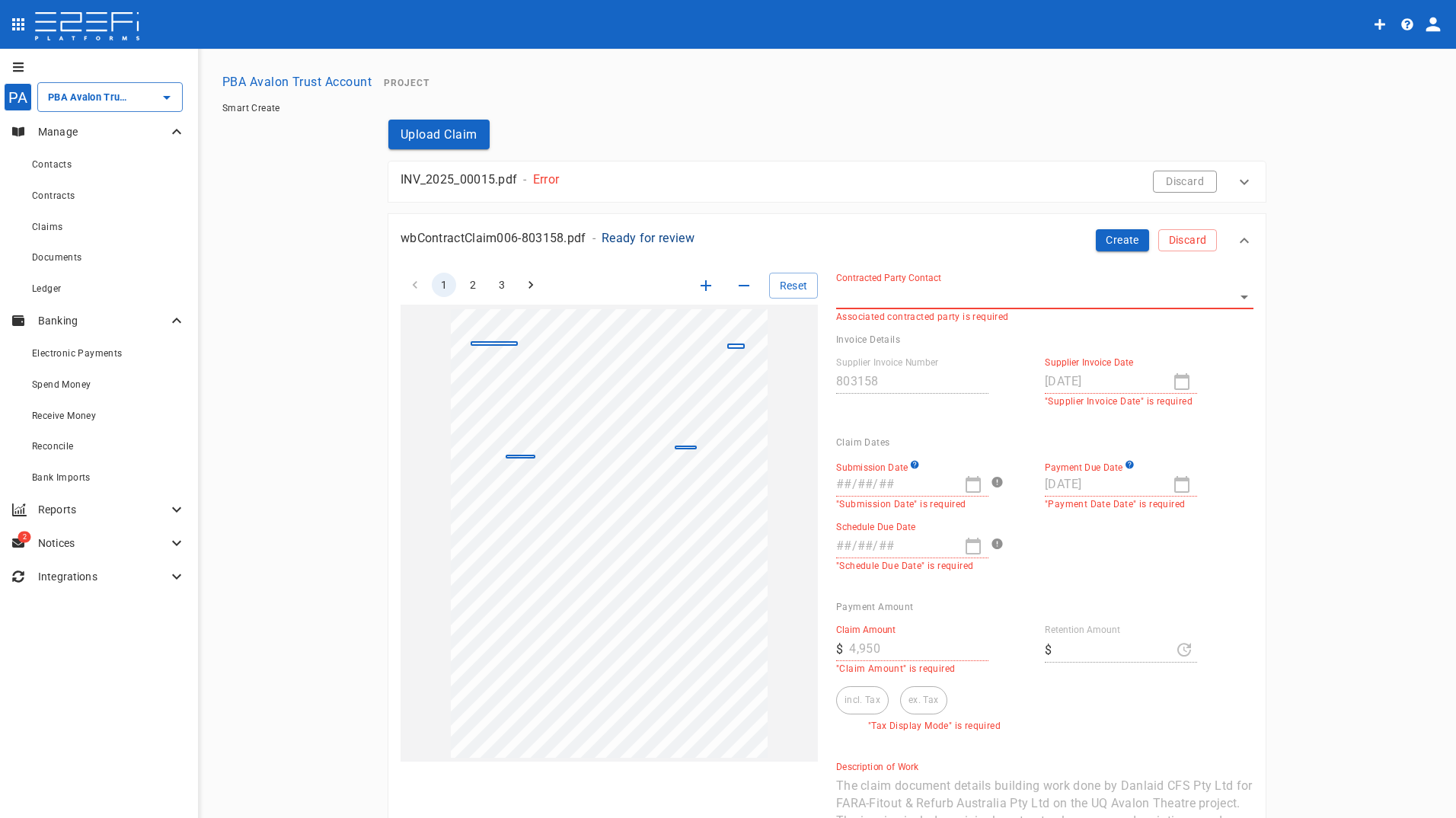
click at [886, 288] on body "PA PBA Avalon Trust Account ​ Manage Contacts Contracts Claims Documents Ledger…" at bounding box center [728, 409] width 1456 height 818
click at [679, 624] on div at bounding box center [728, 409] width 1456 height 818
click at [48, 198] on span "Contracts" at bounding box center [54, 195] width 44 height 11
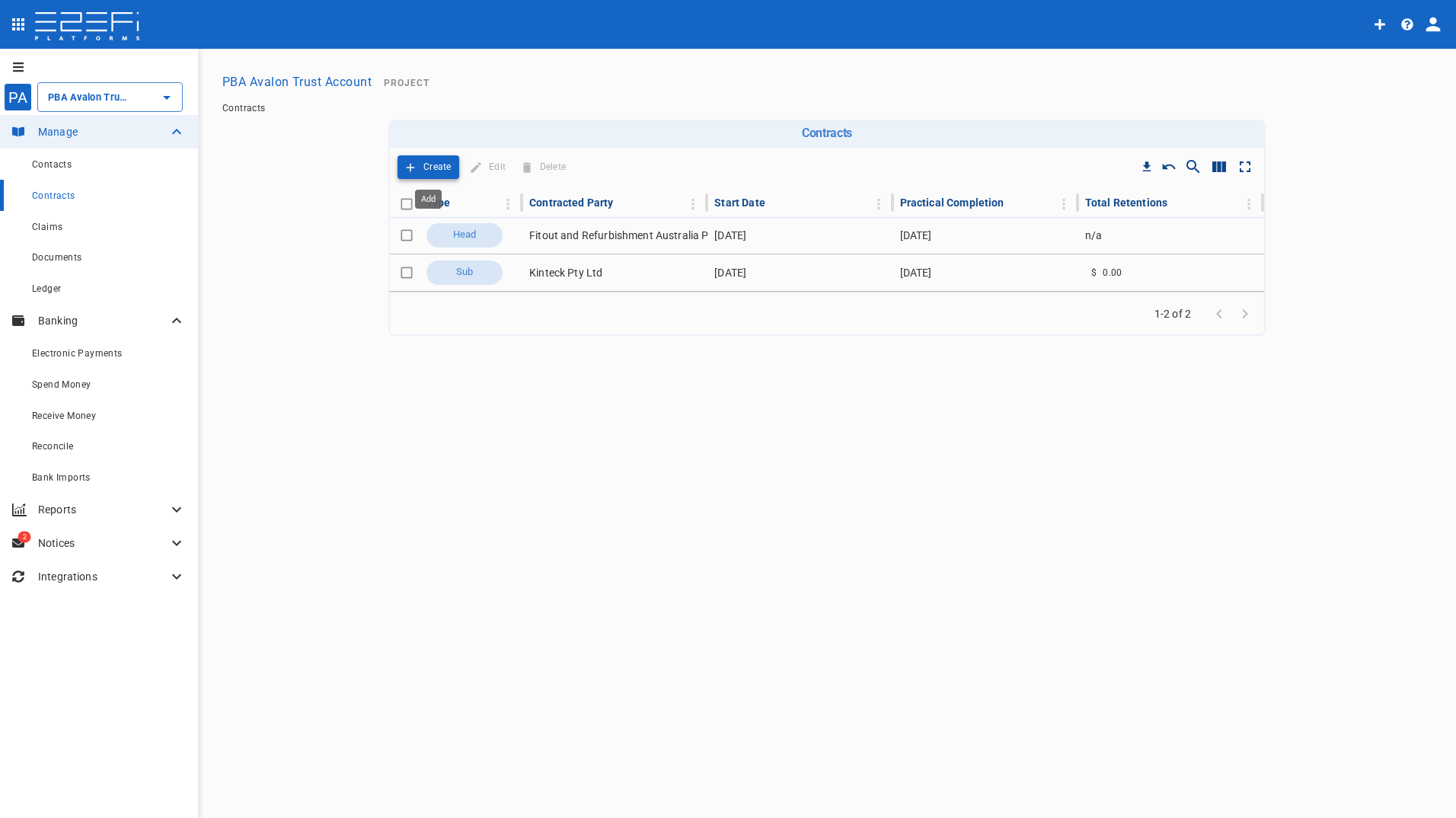
click at [430, 163] on p "Create" at bounding box center [437, 167] width 28 height 18
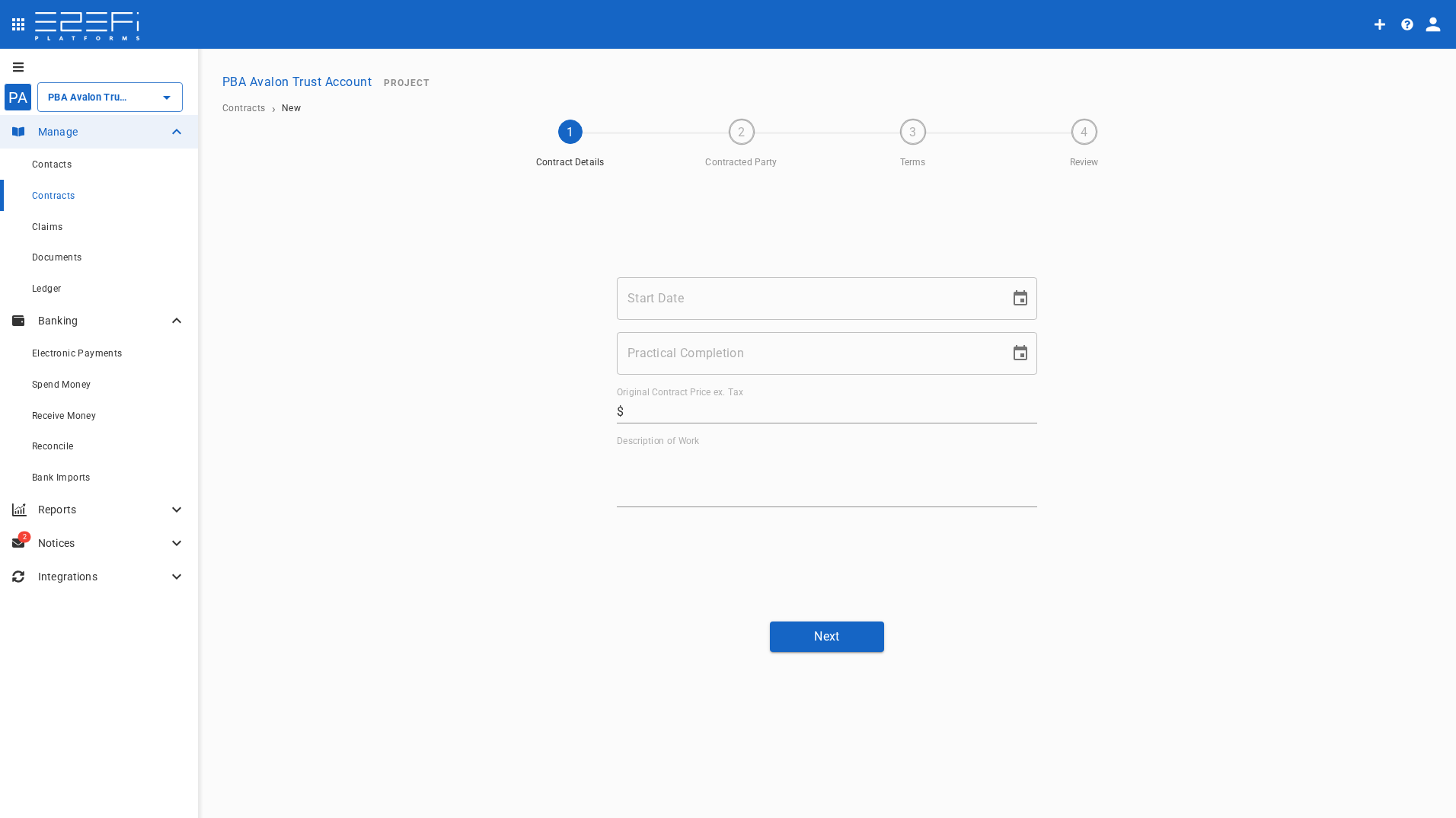
click at [706, 304] on input "Start Date" at bounding box center [808, 298] width 382 height 43
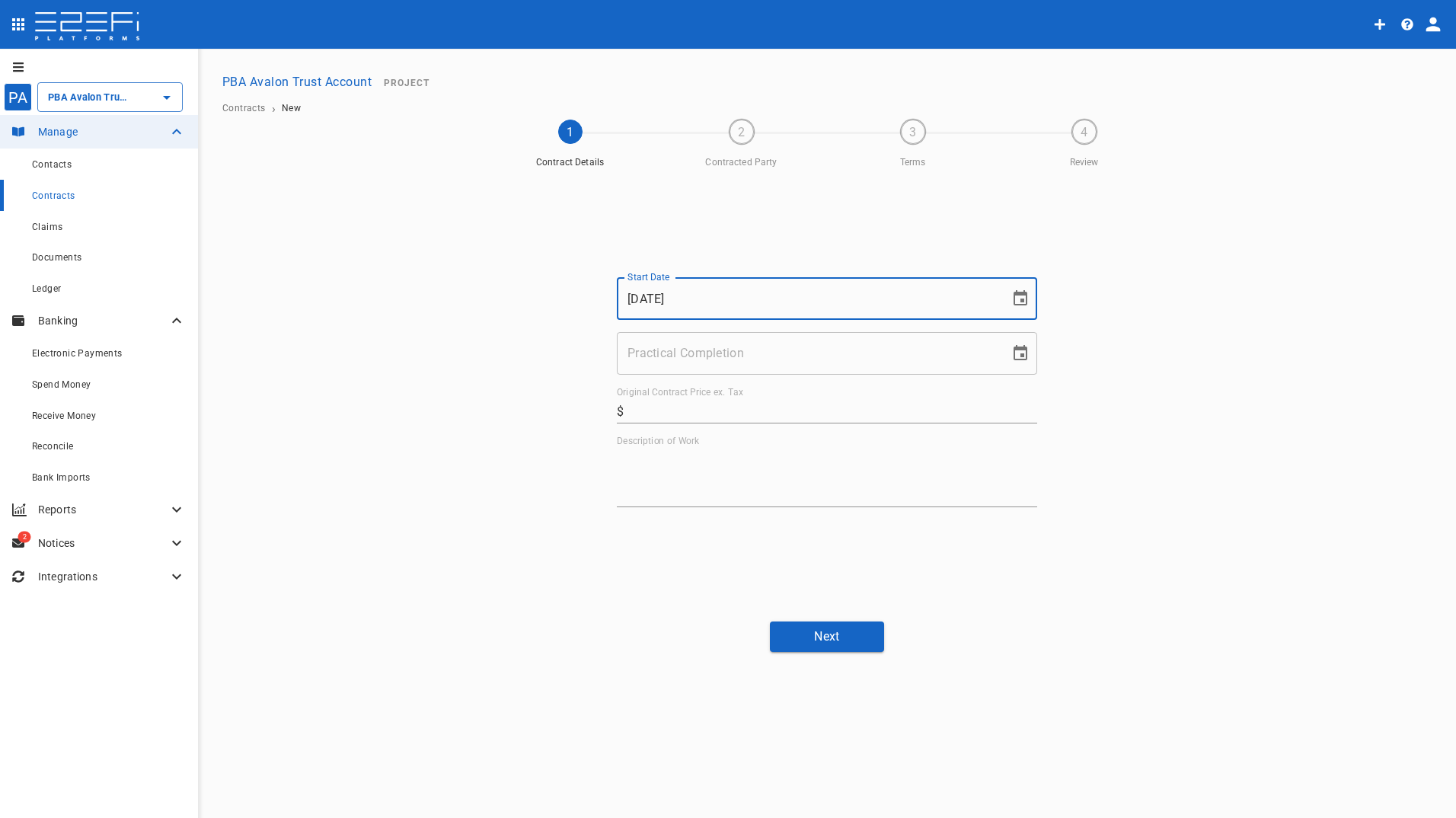
type input "19/06/2023"
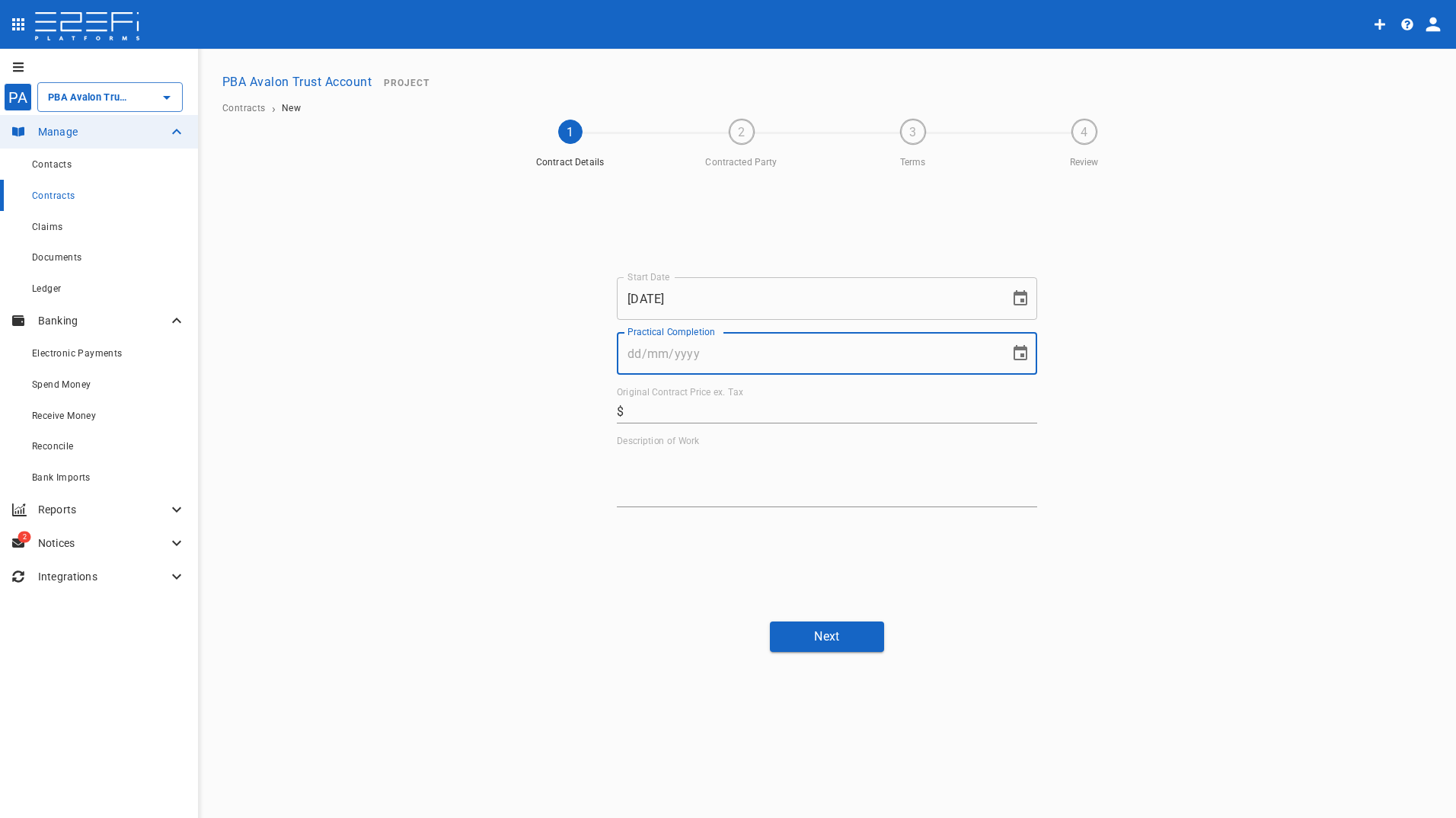
click at [748, 356] on input "Practical Completion" at bounding box center [808, 353] width 382 height 43
type input "30/62/024"
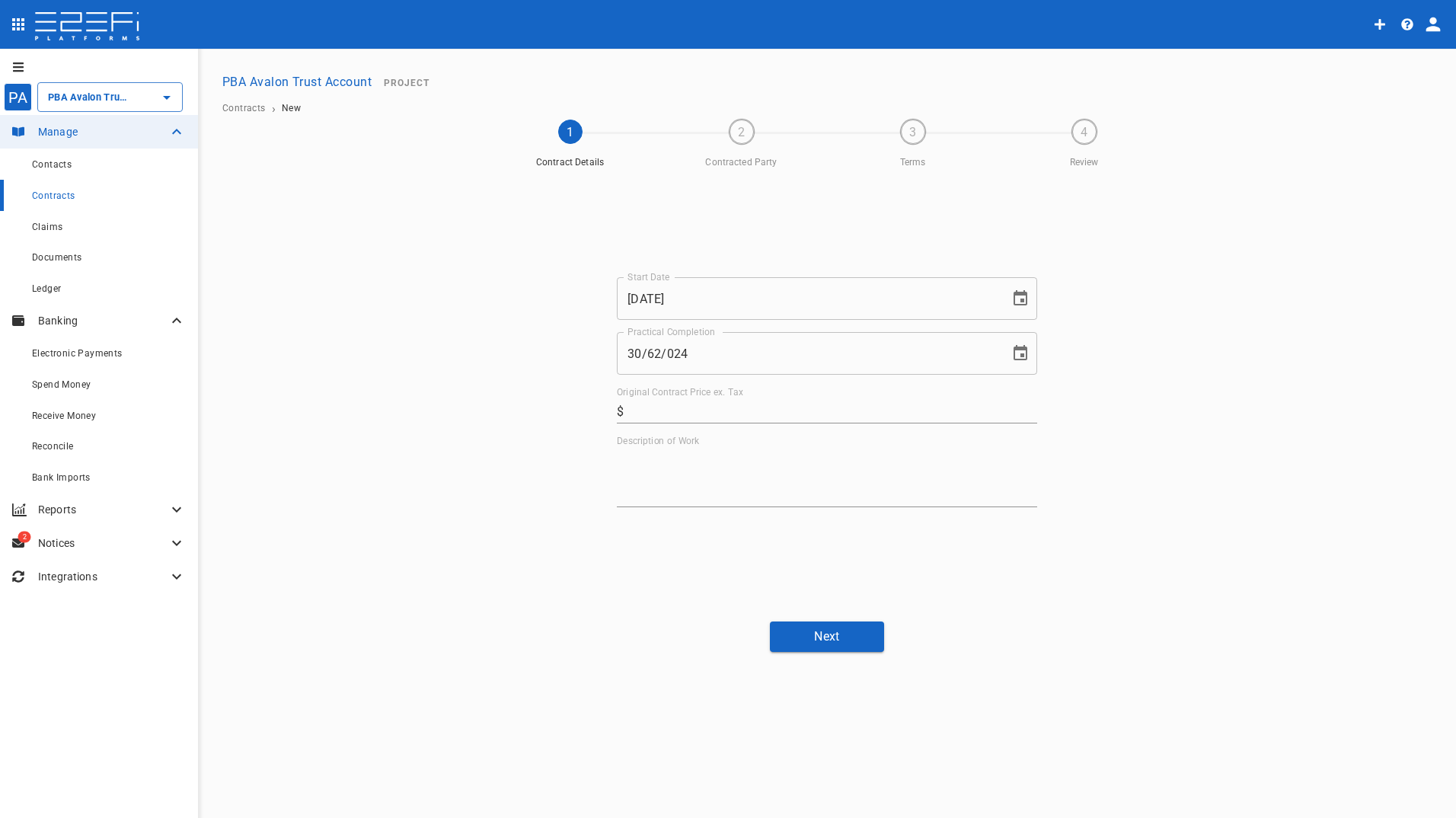
drag, startPoint x: 672, startPoint y: 406, endPoint x: 534, endPoint y: 445, distance: 143.4
click at [672, 406] on input "Original Contract Price ex. Tax" at bounding box center [833, 411] width 407 height 24
type input "15,430.76"
click at [674, 470] on textarea "Description of Work" at bounding box center [826, 477] width 420 height 52
type textarea "Waterproofing"
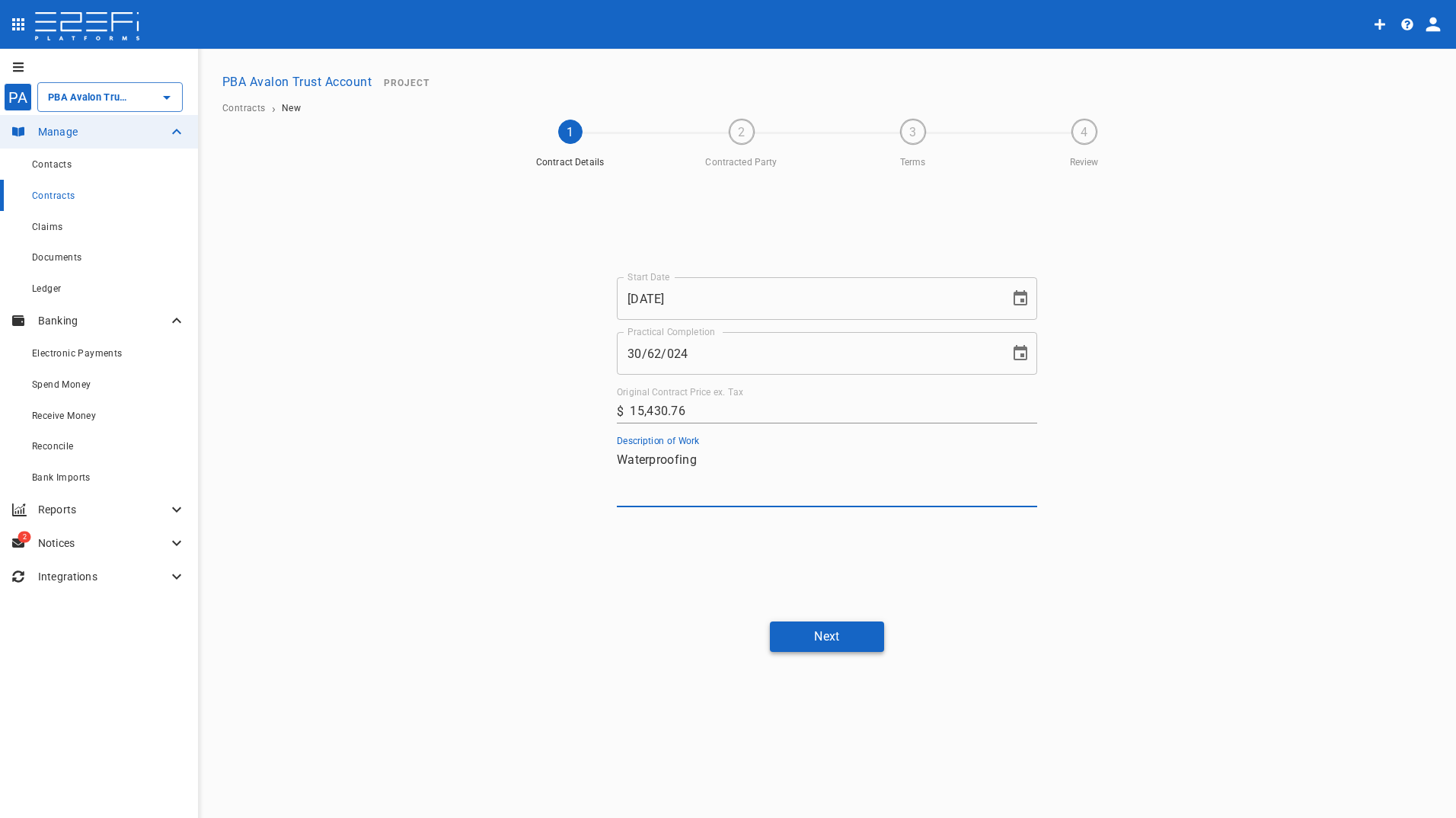
click at [866, 635] on button "Next" at bounding box center [827, 635] width 114 height 29
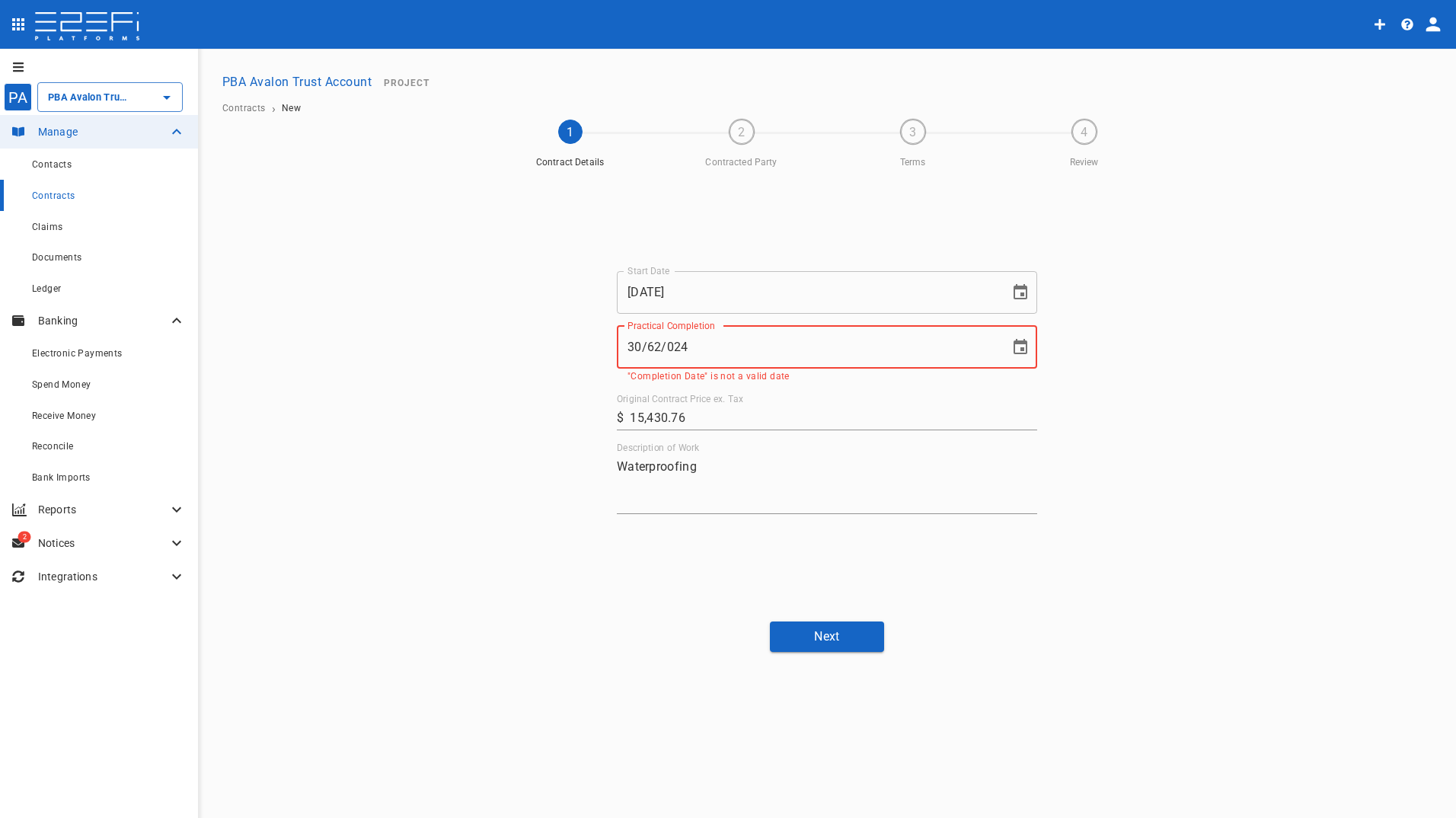
click at [667, 346] on input "30/62/024" at bounding box center [808, 347] width 382 height 43
click at [659, 343] on input "30/62/024" at bounding box center [808, 347] width 382 height 43
drag, startPoint x: 668, startPoint y: 347, endPoint x: 761, endPoint y: 387, distance: 101.2
click at [670, 350] on input "30/06/024" at bounding box center [808, 347] width 382 height 43
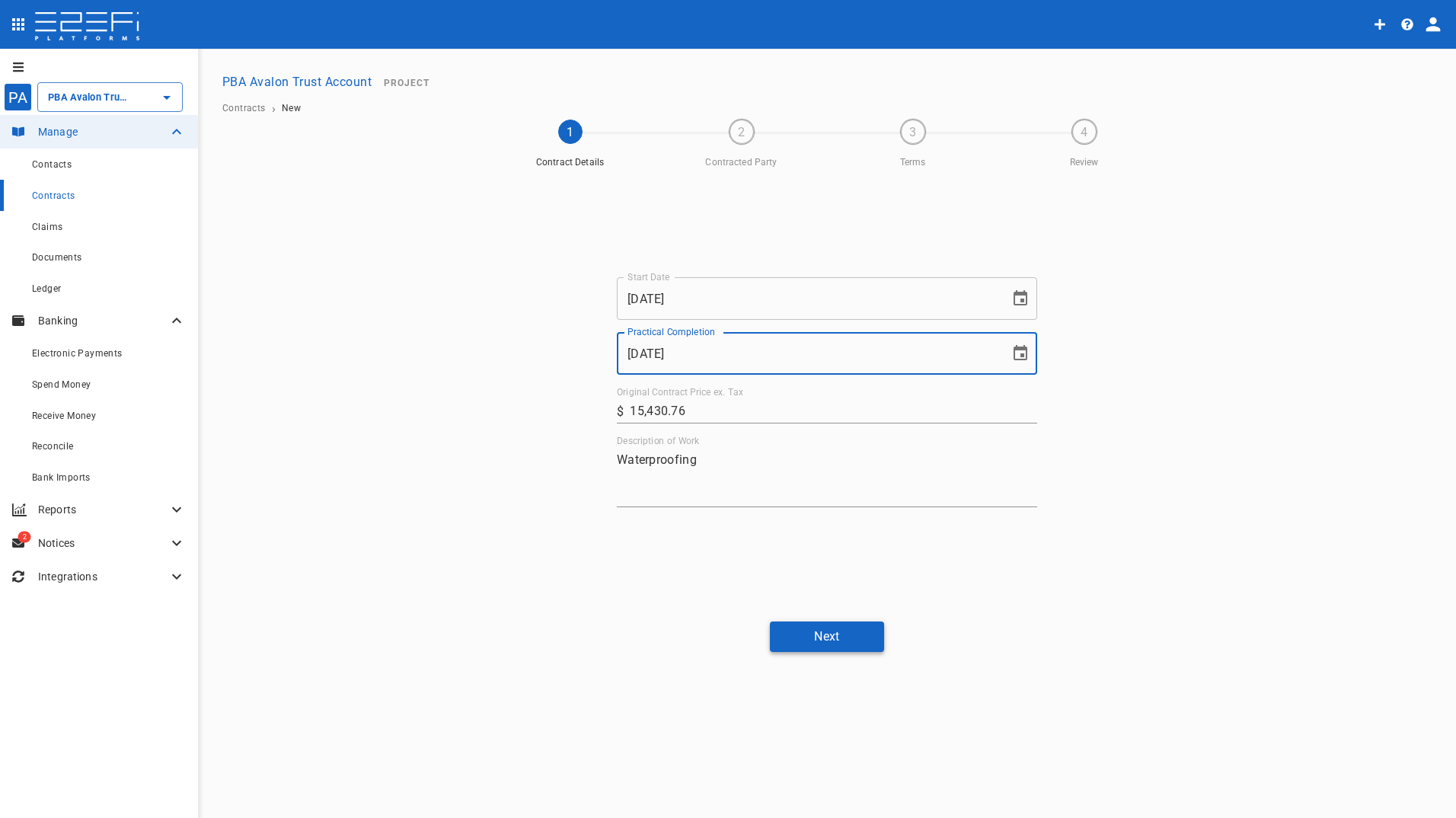
type input "30/06/2024"
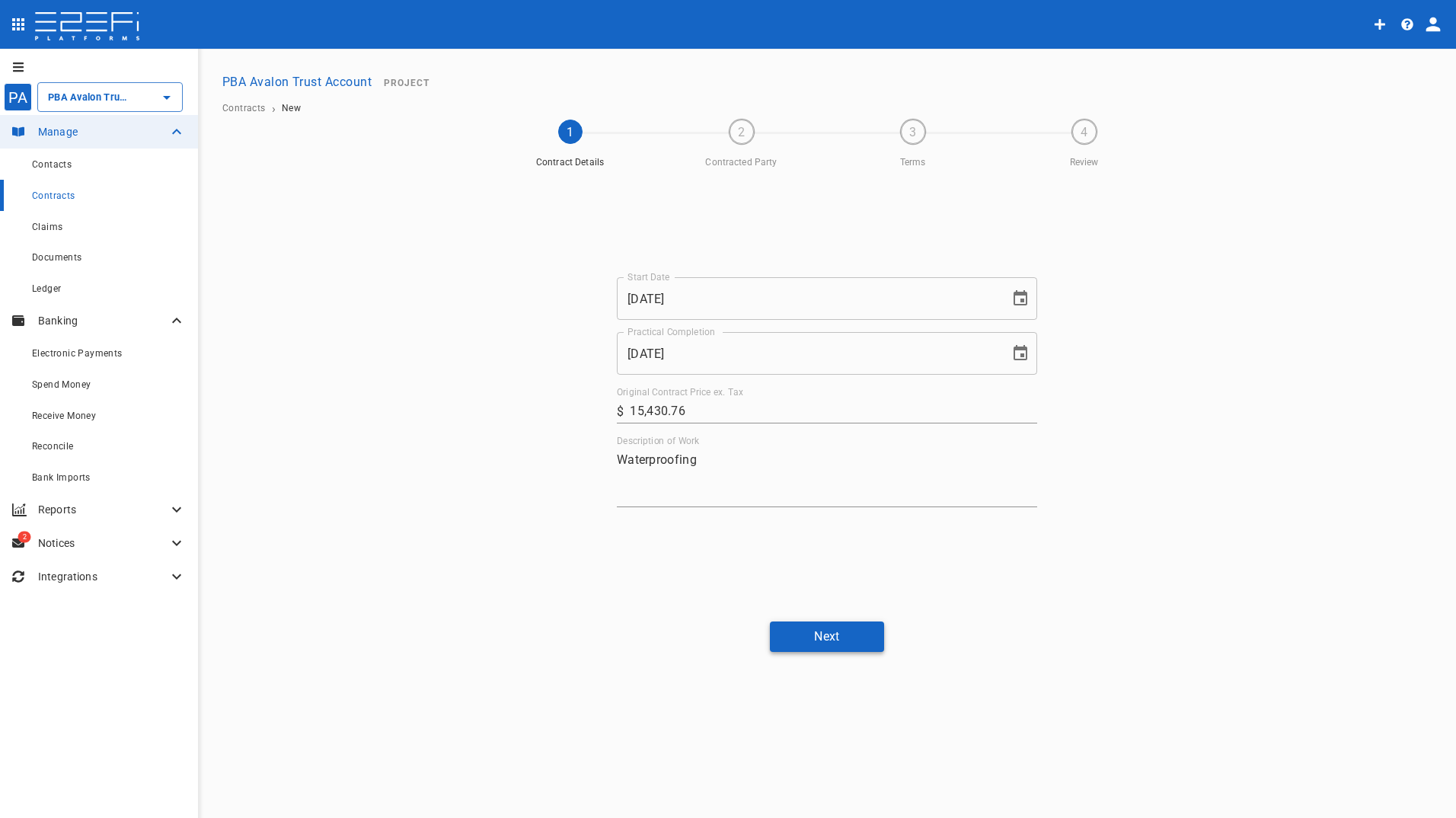
click at [836, 640] on button "Next" at bounding box center [827, 635] width 114 height 29
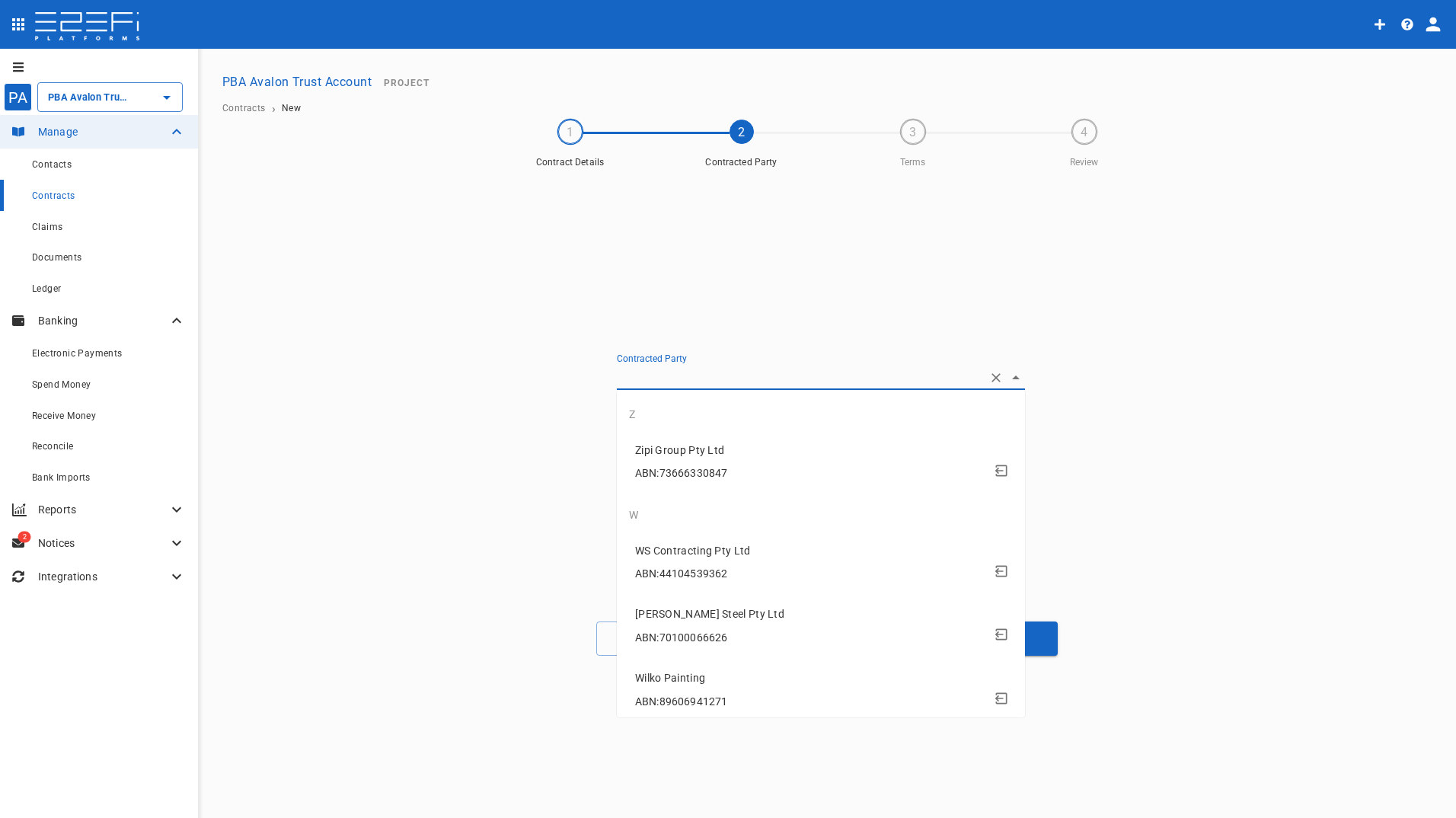
click at [649, 367] on input "Contracted Party" at bounding box center [800, 377] width 365 height 24
click at [1166, 413] on div "Contracted Party Create new contact" at bounding box center [826, 392] width 913 height 434
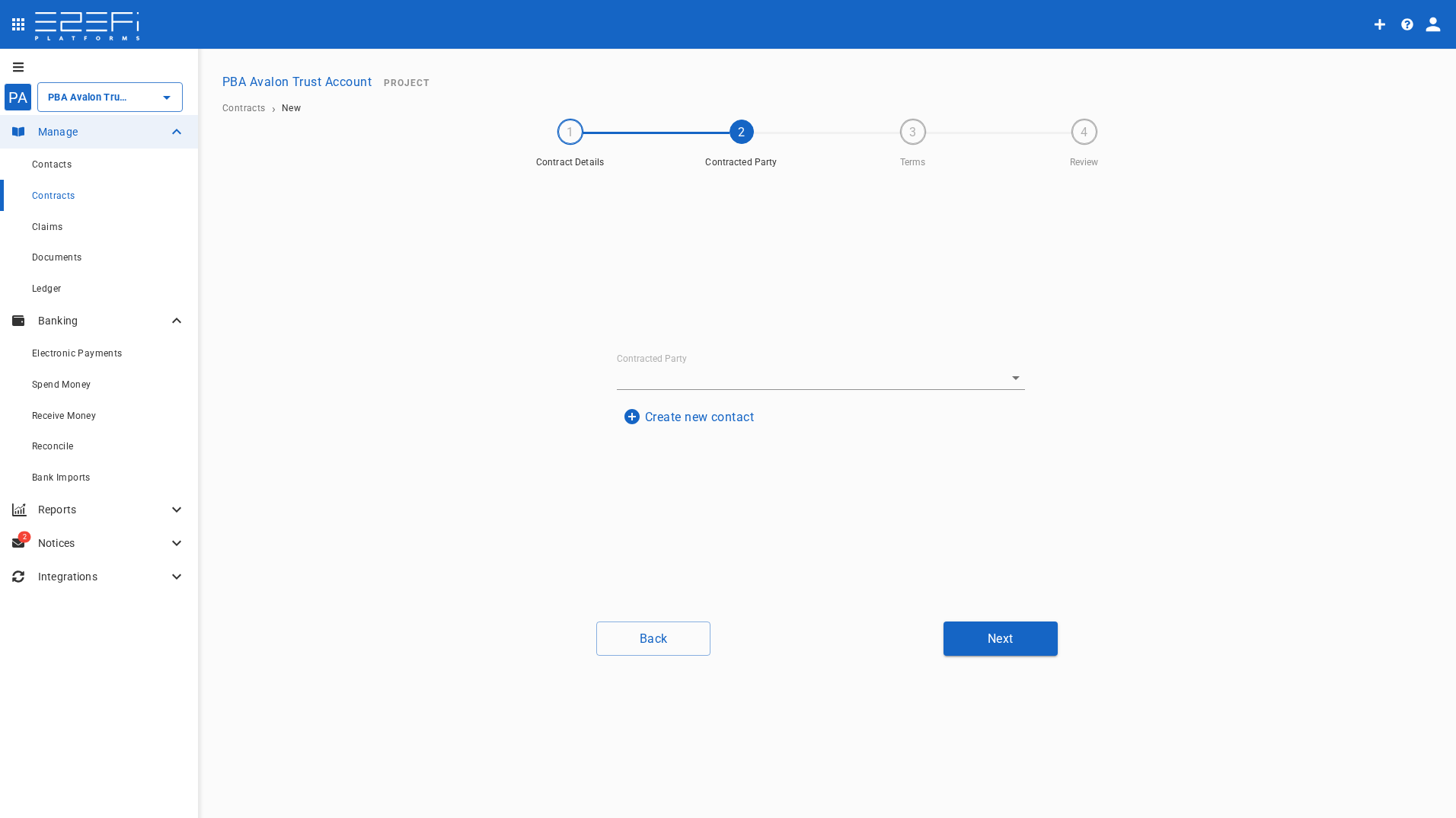
click at [658, 414] on button "Create new contact" at bounding box center [688, 417] width 143 height 29
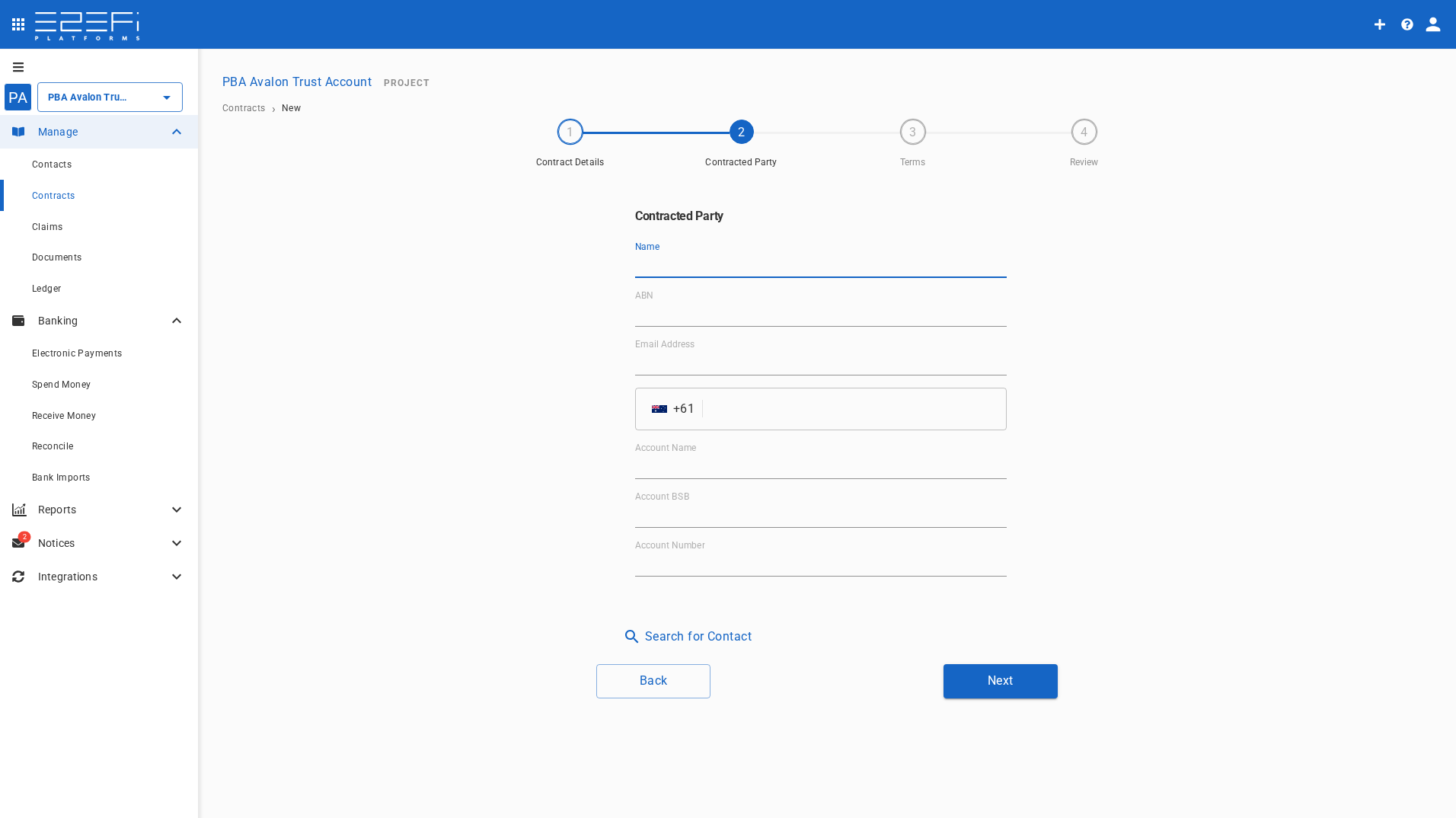
click at [659, 259] on input "Name" at bounding box center [820, 265] width 371 height 24
type input "Danlaid CGS Pty Ltd"
click at [685, 313] on input "ABN" at bounding box center [820, 314] width 371 height 24
click at [706, 302] on input "ABN" at bounding box center [820, 314] width 371 height 24
paste input "29 637 994 015"
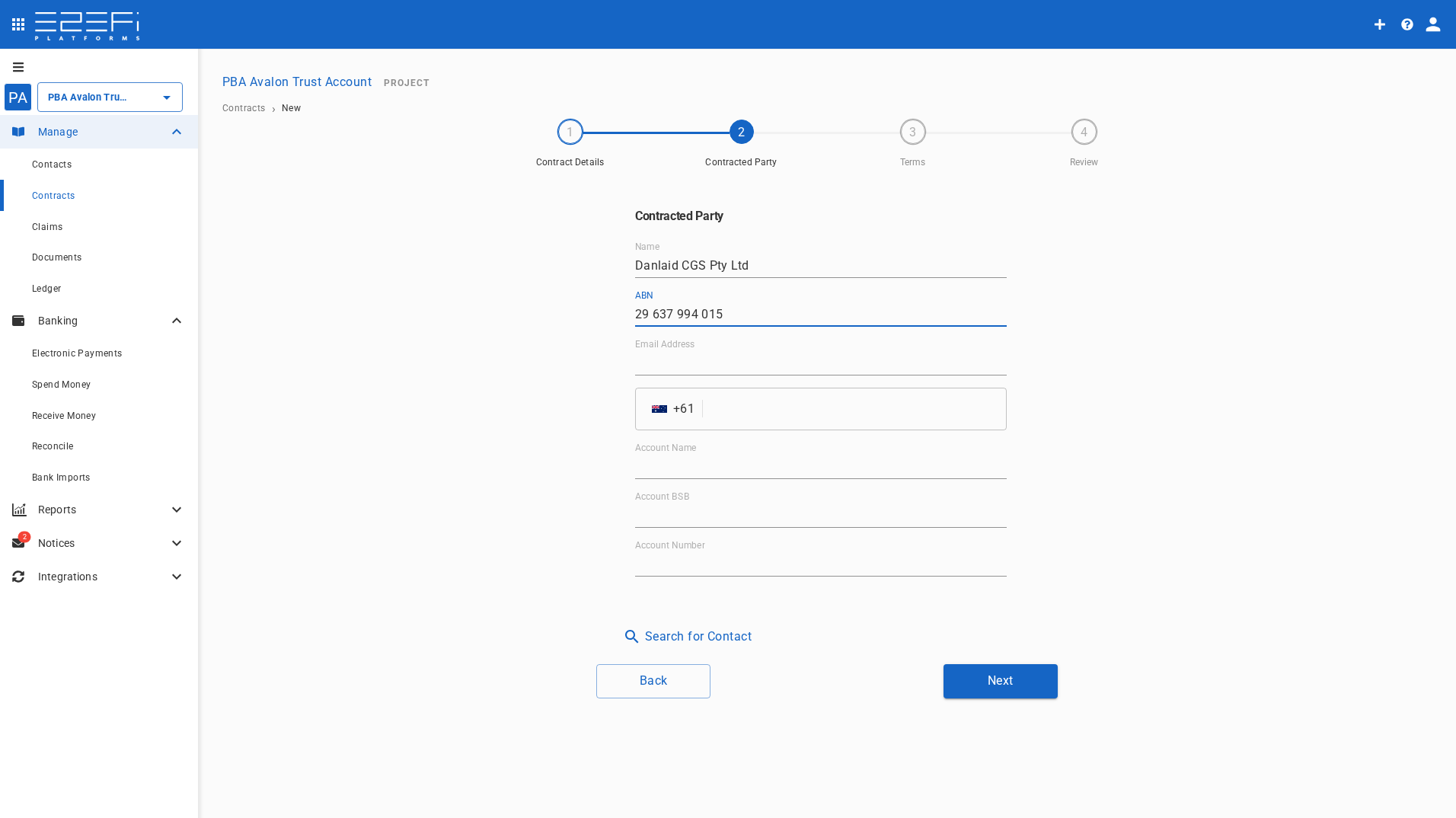
type input "29 637 994 015"
click at [690, 361] on input "Email Address" at bounding box center [820, 363] width 371 height 24
drag, startPoint x: 673, startPoint y: 468, endPoint x: 504, endPoint y: 464, distance: 169.0
click at [673, 468] on input "Account Name" at bounding box center [820, 466] width 371 height 24
click at [806, 465] on input "Account Name" at bounding box center [820, 466] width 371 height 24
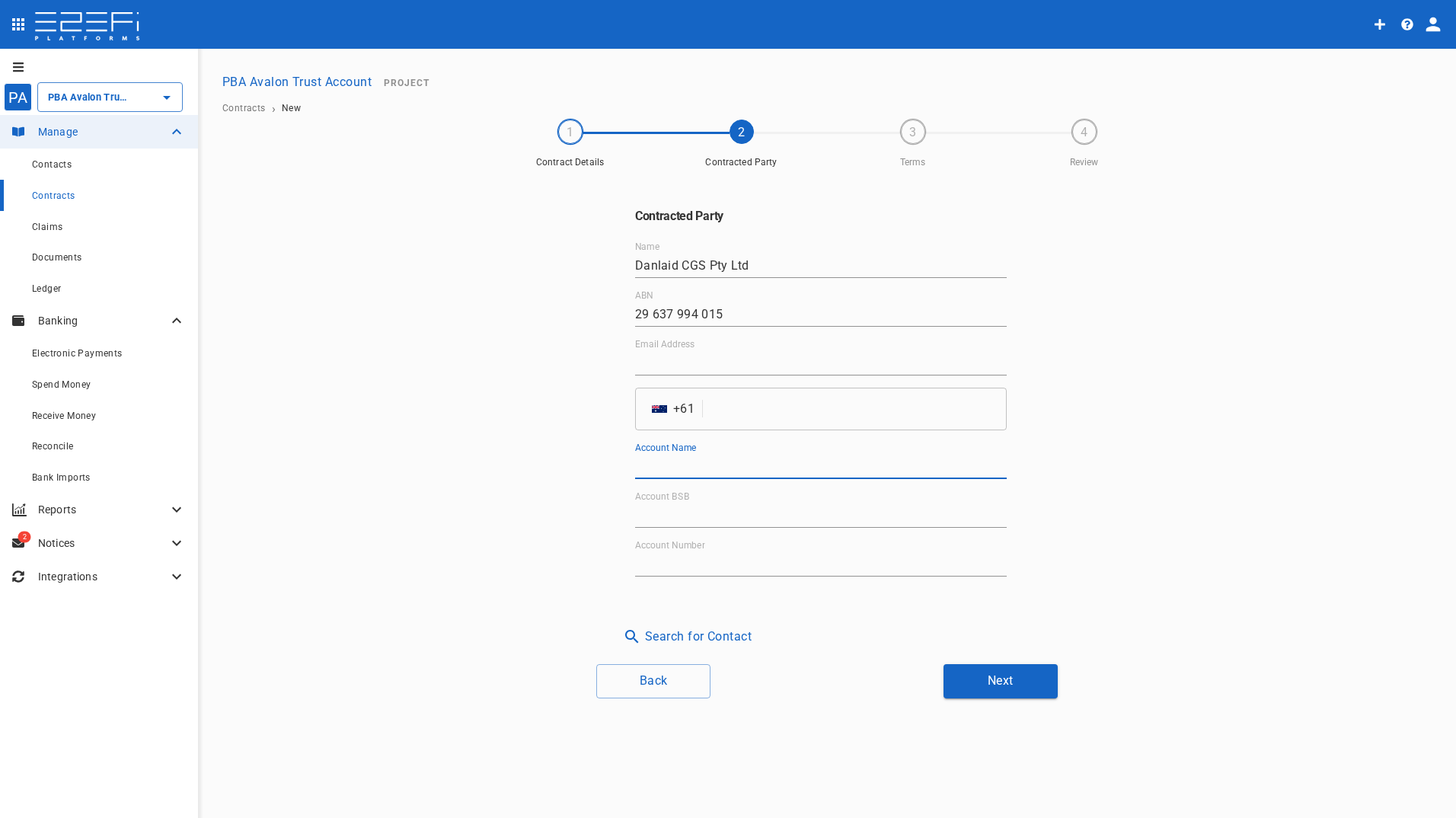
paste input "DCFS Pty Ltd"
type input "DCFS Pty Ltd"
click at [747, 503] on input "Account BSB" at bounding box center [820, 515] width 371 height 24
paste input "083-337"
type input "083-337"
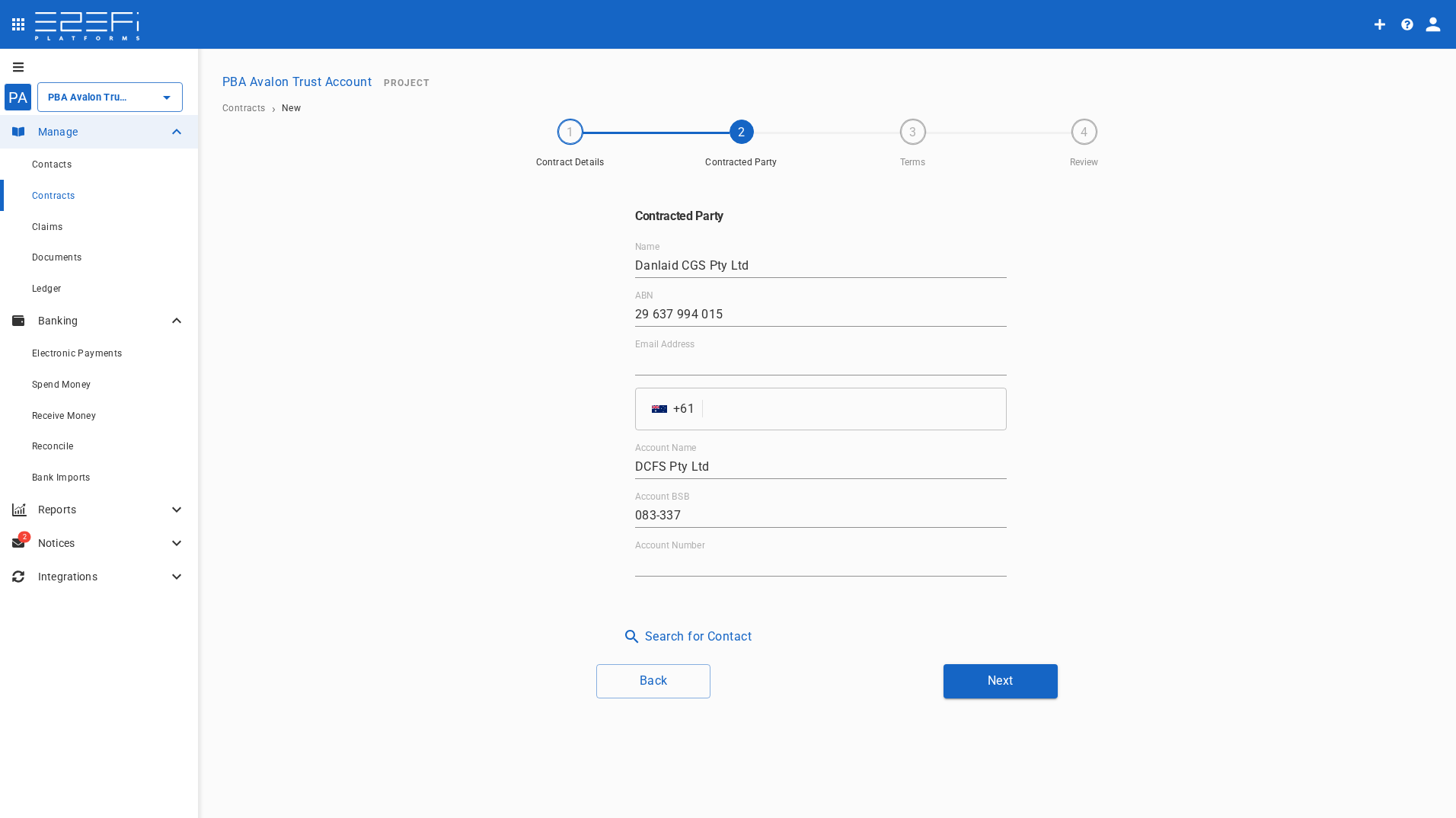
click at [747, 566] on input "Account Number" at bounding box center [820, 564] width 371 height 24
paste input "47 583 7461"
type input "47 583 7461"
click at [995, 677] on button "Next" at bounding box center [1001, 681] width 114 height 35
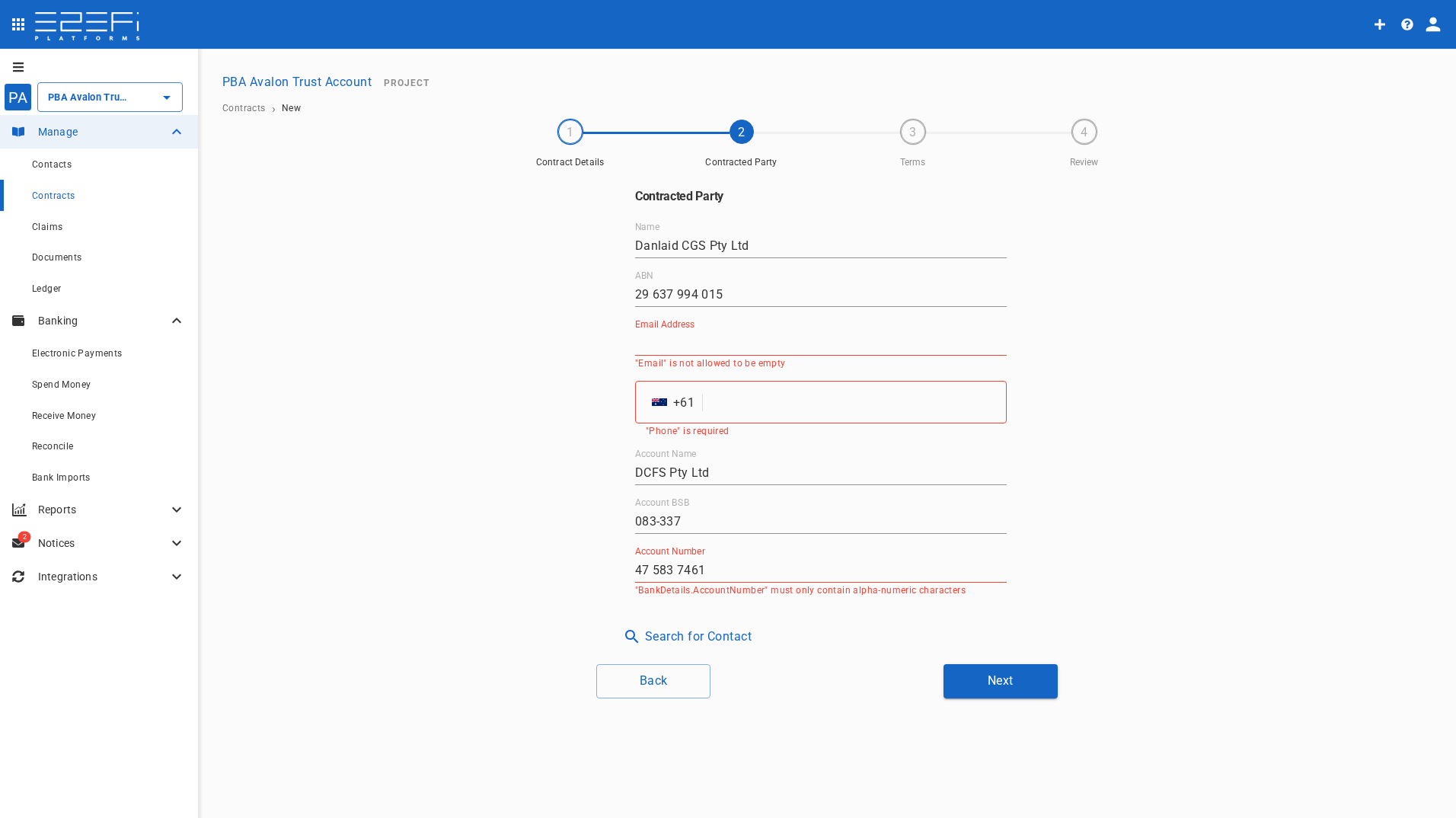
drag, startPoint x: 709, startPoint y: 342, endPoint x: 587, endPoint y: 342, distance: 122.0
click at [709, 342] on input "Email Address" at bounding box center [820, 343] width 371 height 24
click at [731, 339] on input "Email Address" at bounding box center [820, 343] width 371 height 24
paste input "MikailM@danlaid.com.au"
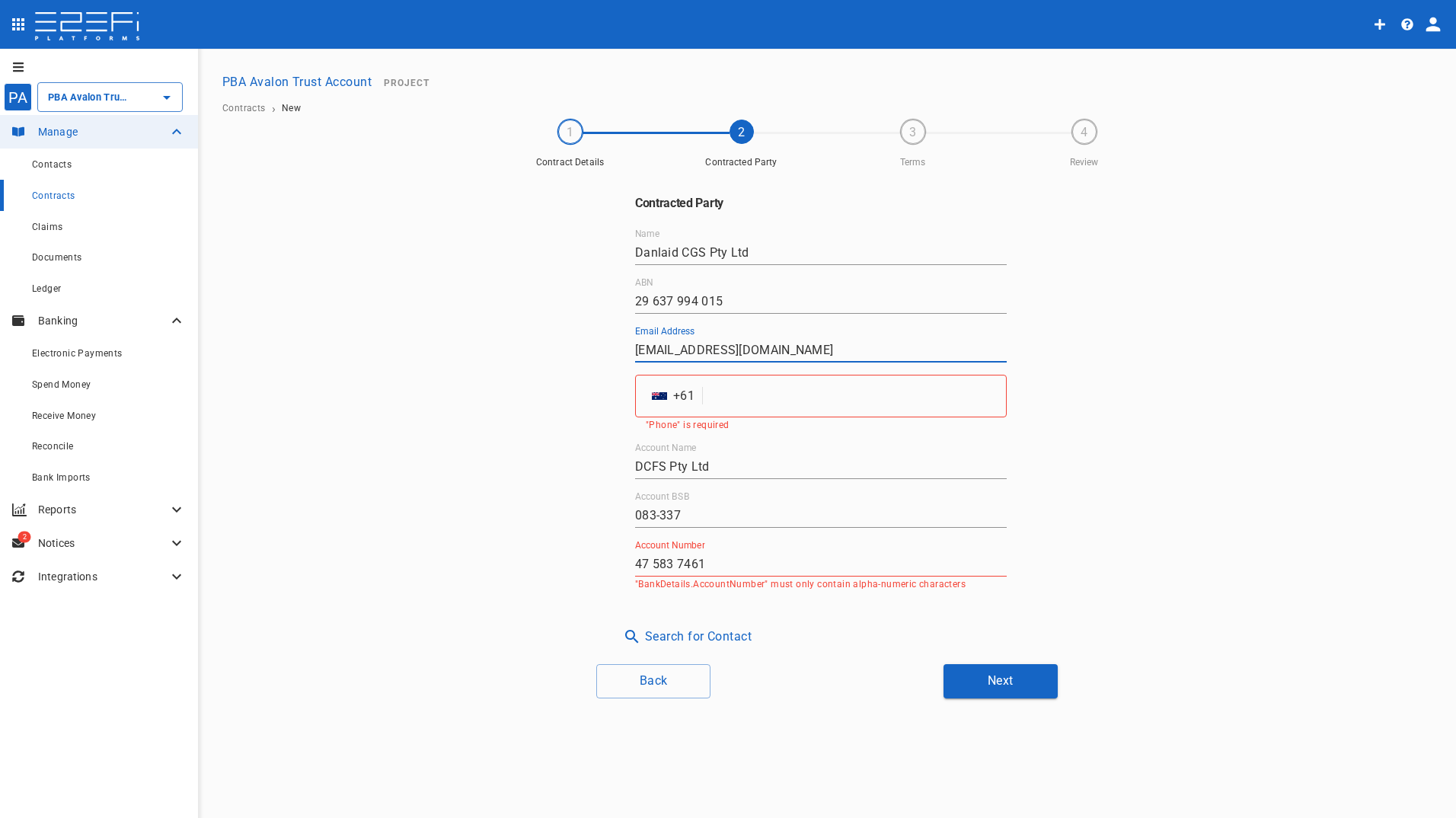
type input "MikailM@danlaid.com.au"
click at [718, 401] on input "tel" at bounding box center [858, 396] width 298 height 43
click at [786, 396] on input "tel" at bounding box center [858, 396] width 298 height 43
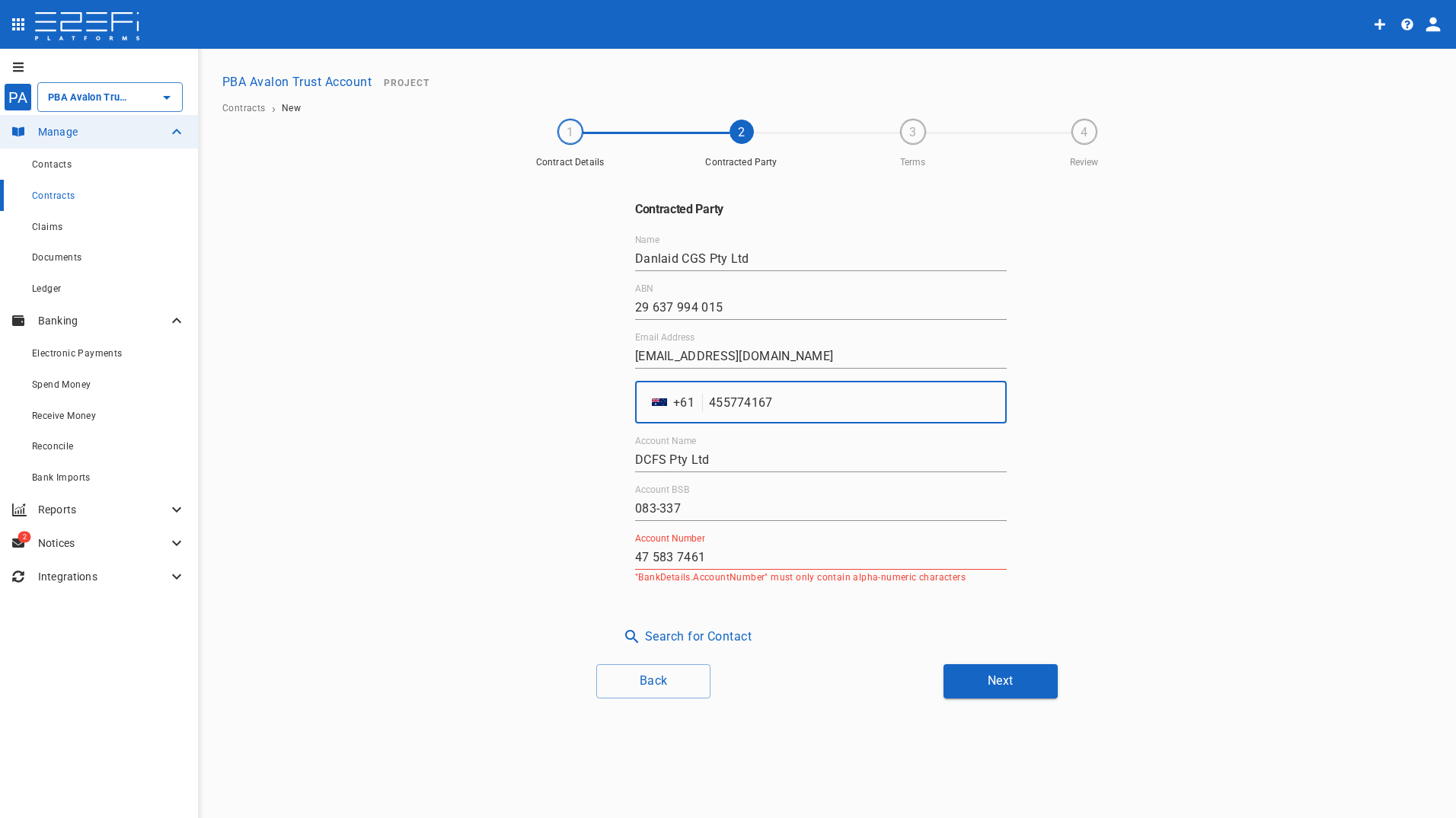
type input "455774167"
click at [654, 558] on input "47 583 7461" at bounding box center [820, 557] width 371 height 24
click at [676, 555] on input "47583 7461" at bounding box center [820, 557] width 371 height 24
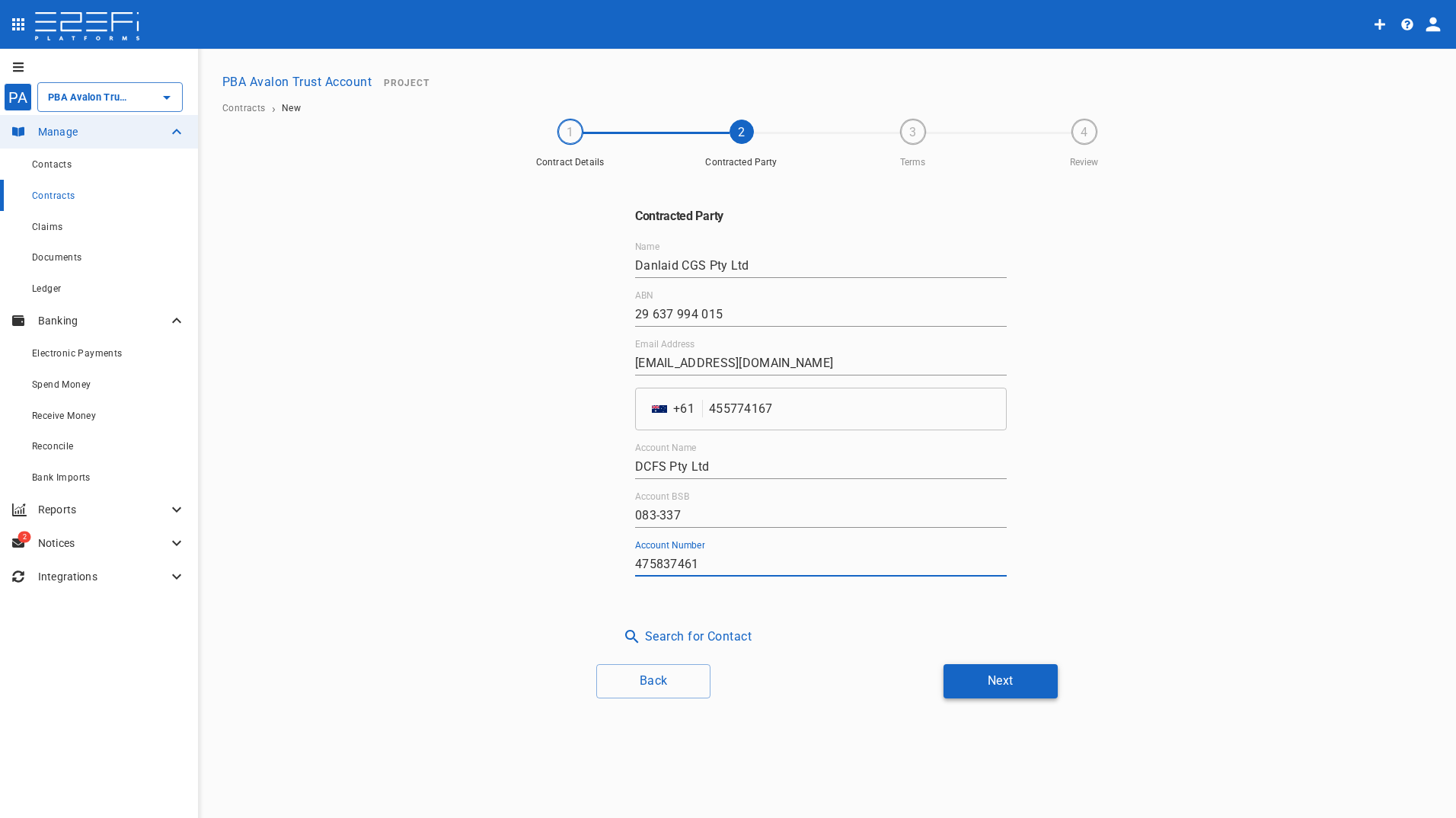
type input "475837461"
click at [1016, 689] on button "Next" at bounding box center [1001, 681] width 114 height 35
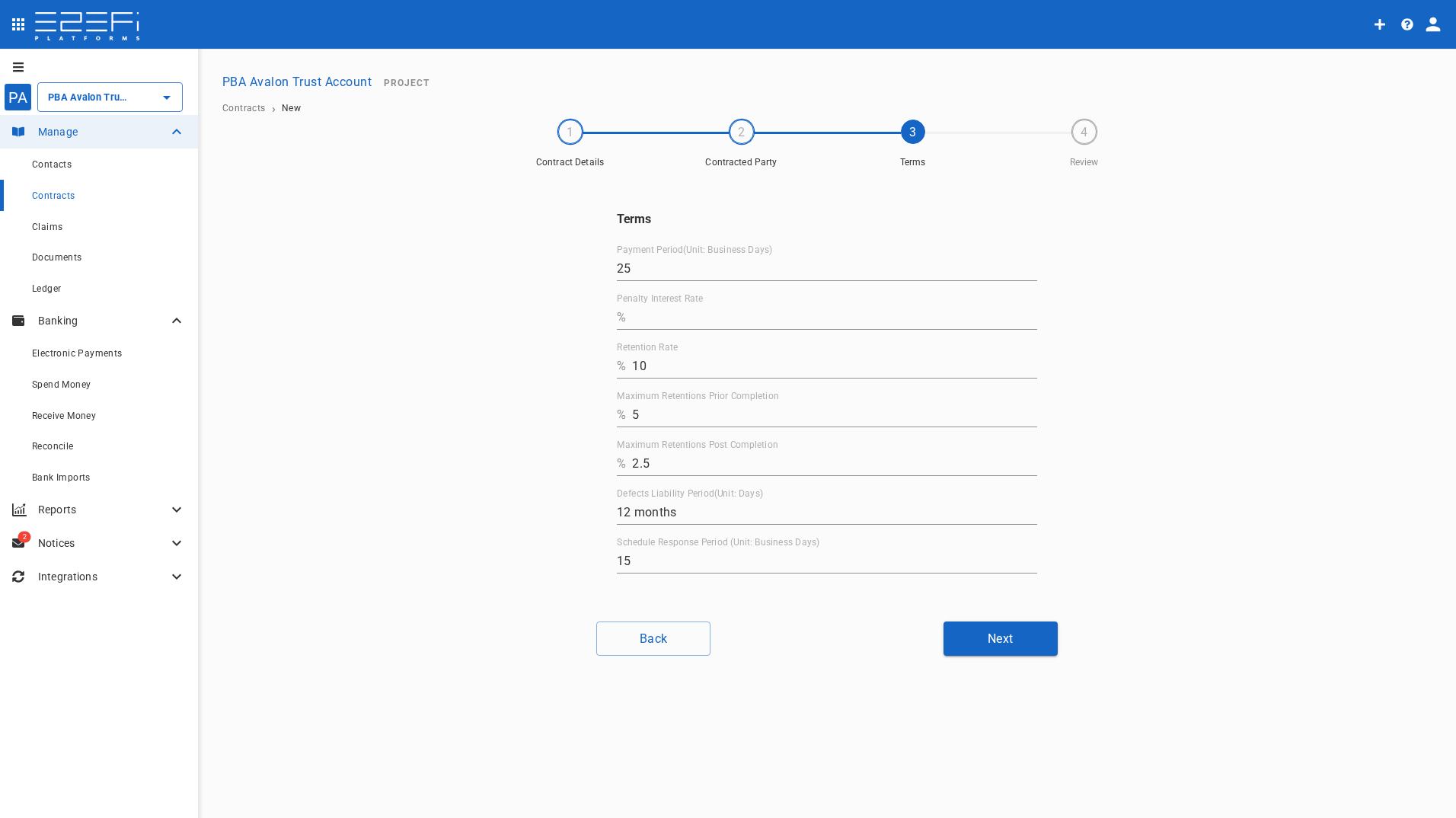
click at [659, 310] on input "Penalty Interest Rate" at bounding box center [834, 317] width 405 height 24
type input "0"
click at [991, 635] on button "Next" at bounding box center [1001, 638] width 114 height 35
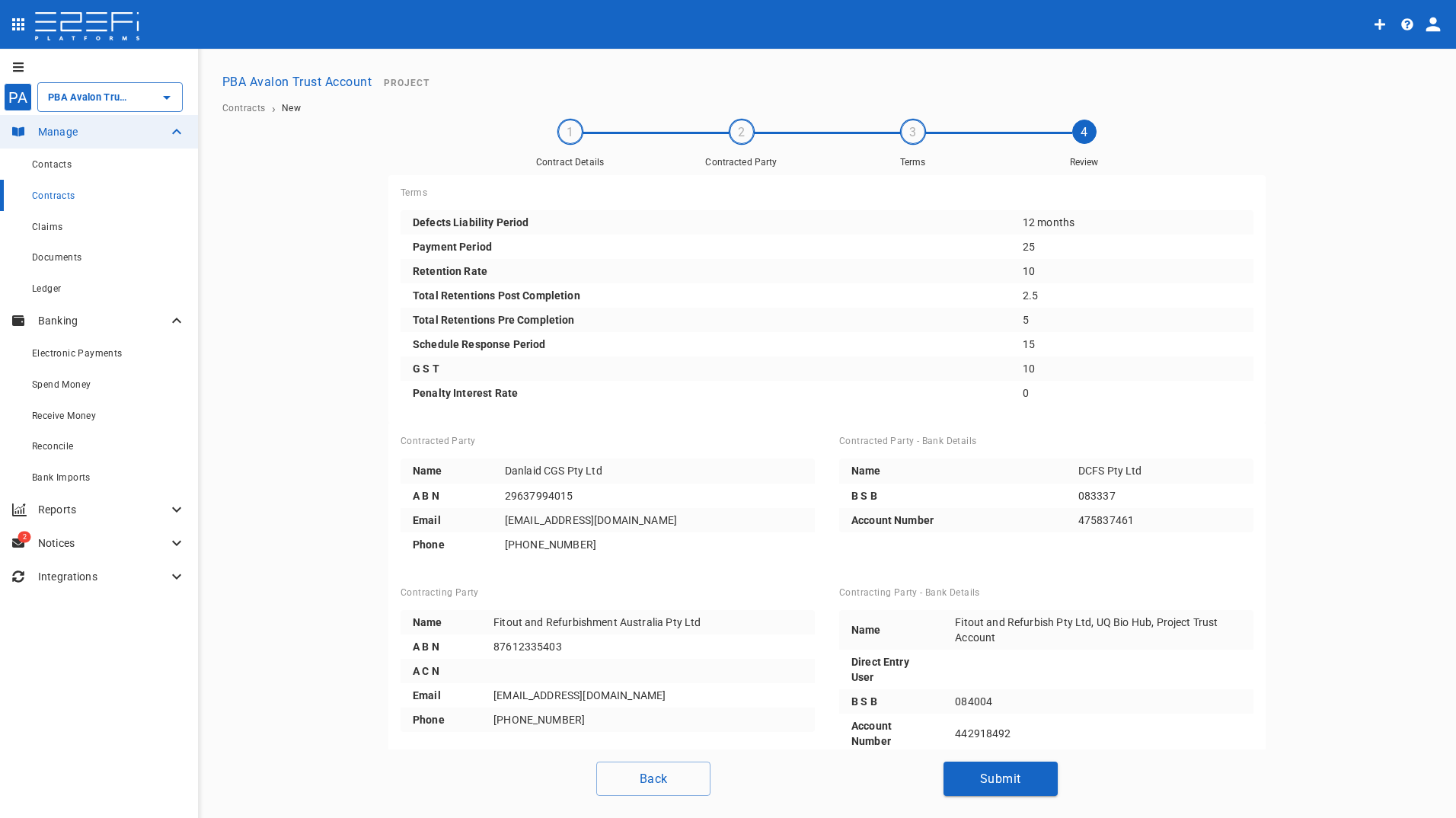
scroll to position [21, 0]
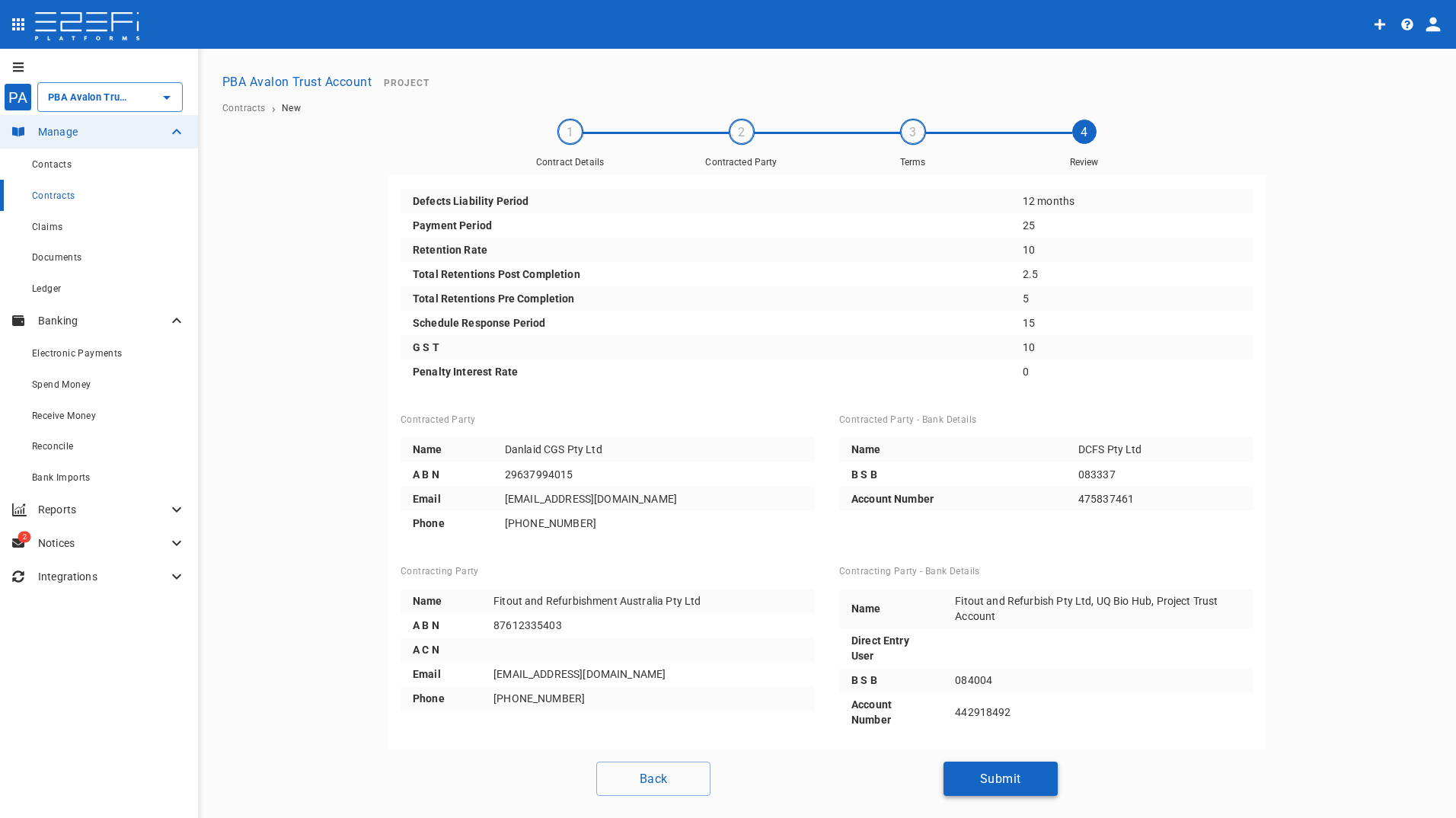
click at [999, 774] on button "Submit" at bounding box center [1001, 778] width 114 height 35
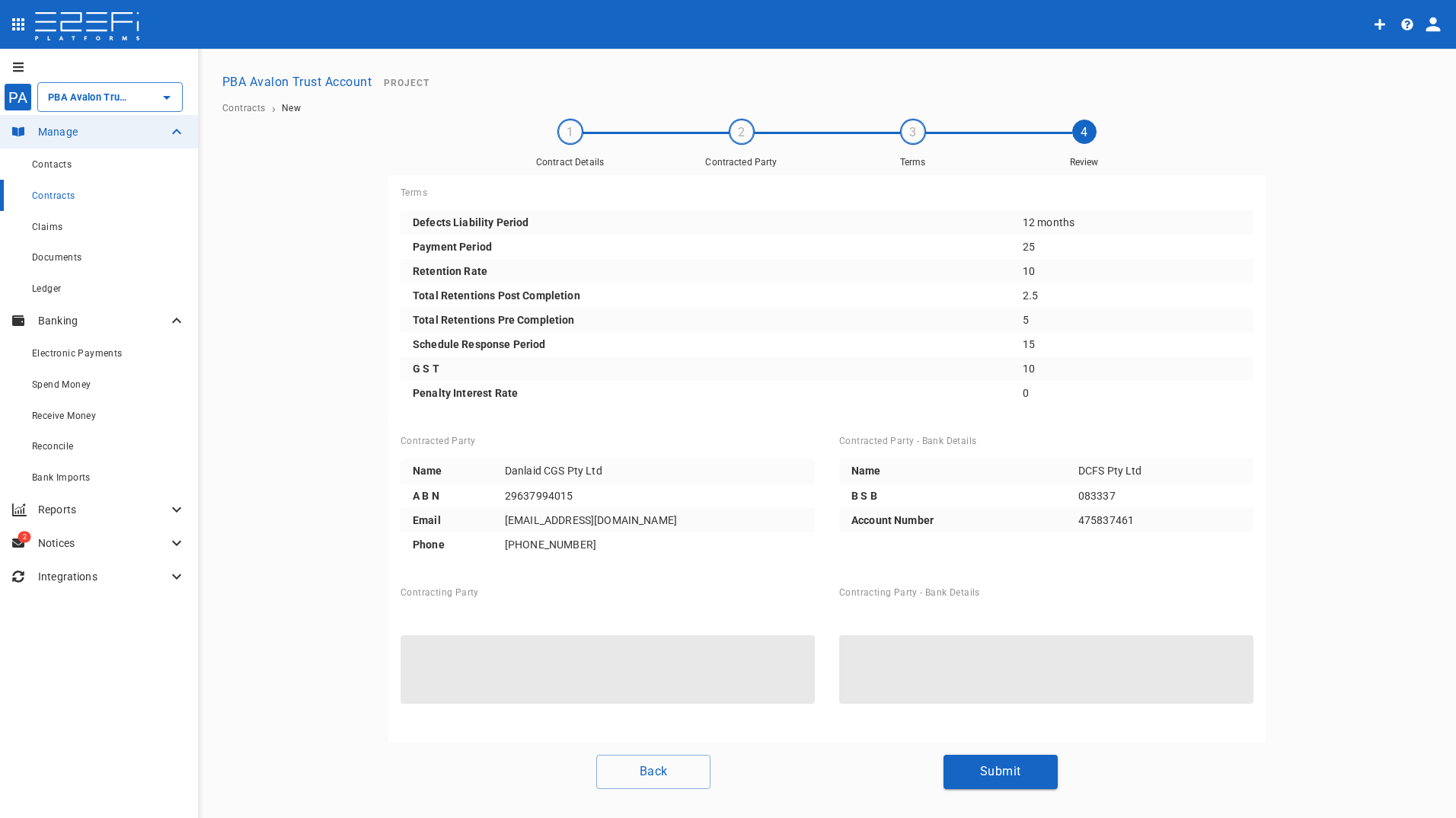
scroll to position [0, 0]
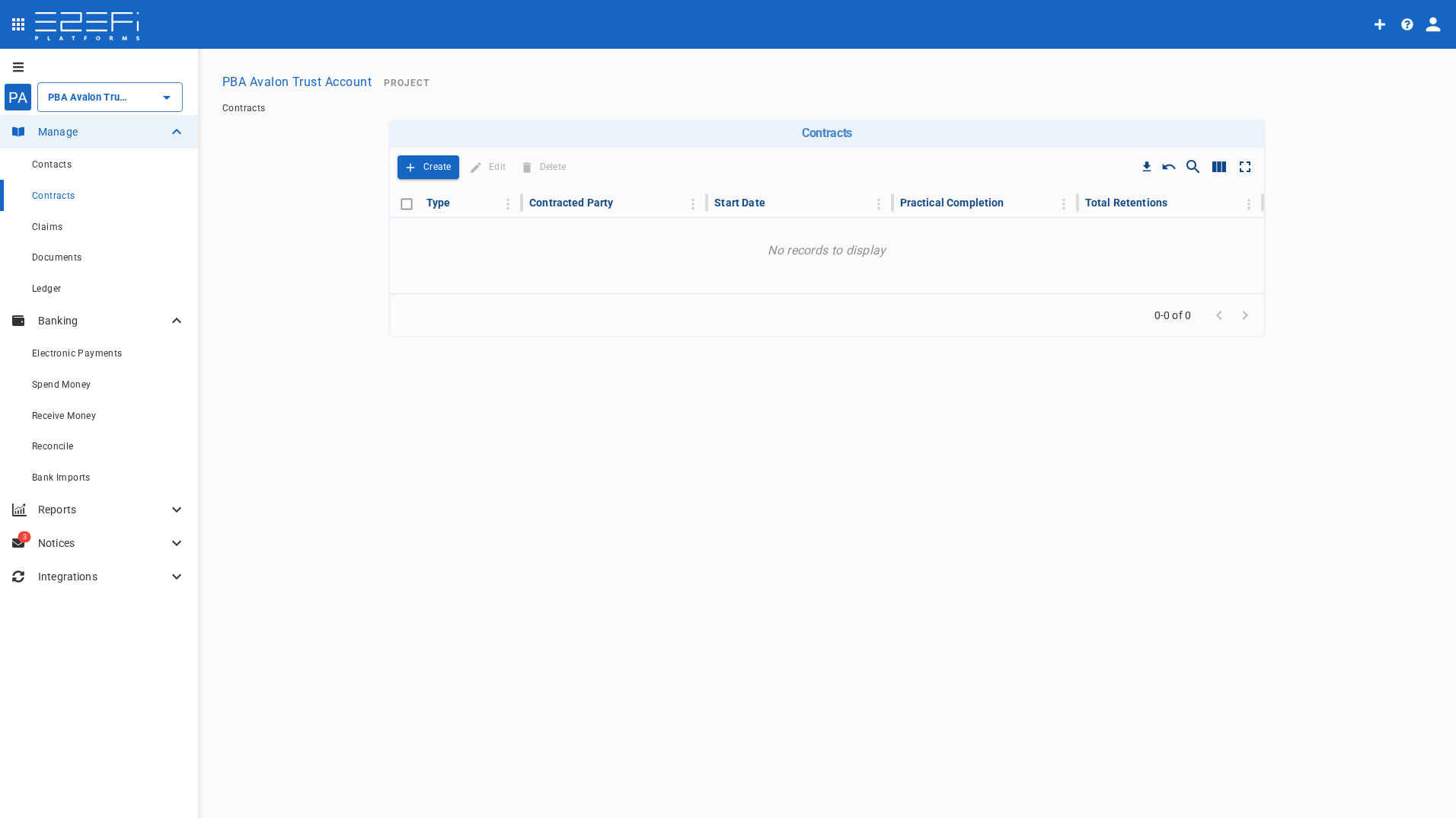
type input "PBA Avalon Trust Account"
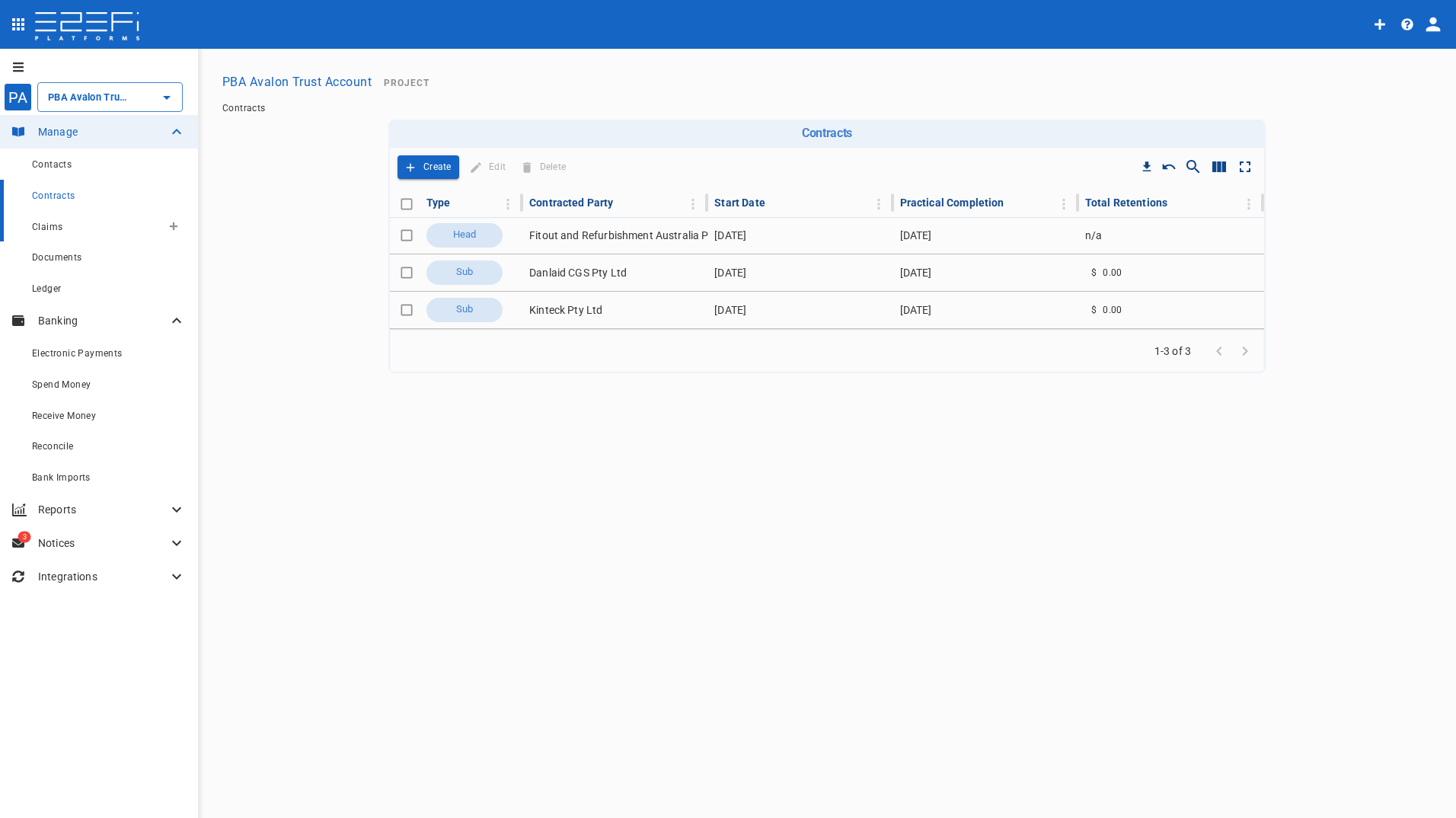
click at [54, 228] on span "Claims" at bounding box center [47, 226] width 30 height 11
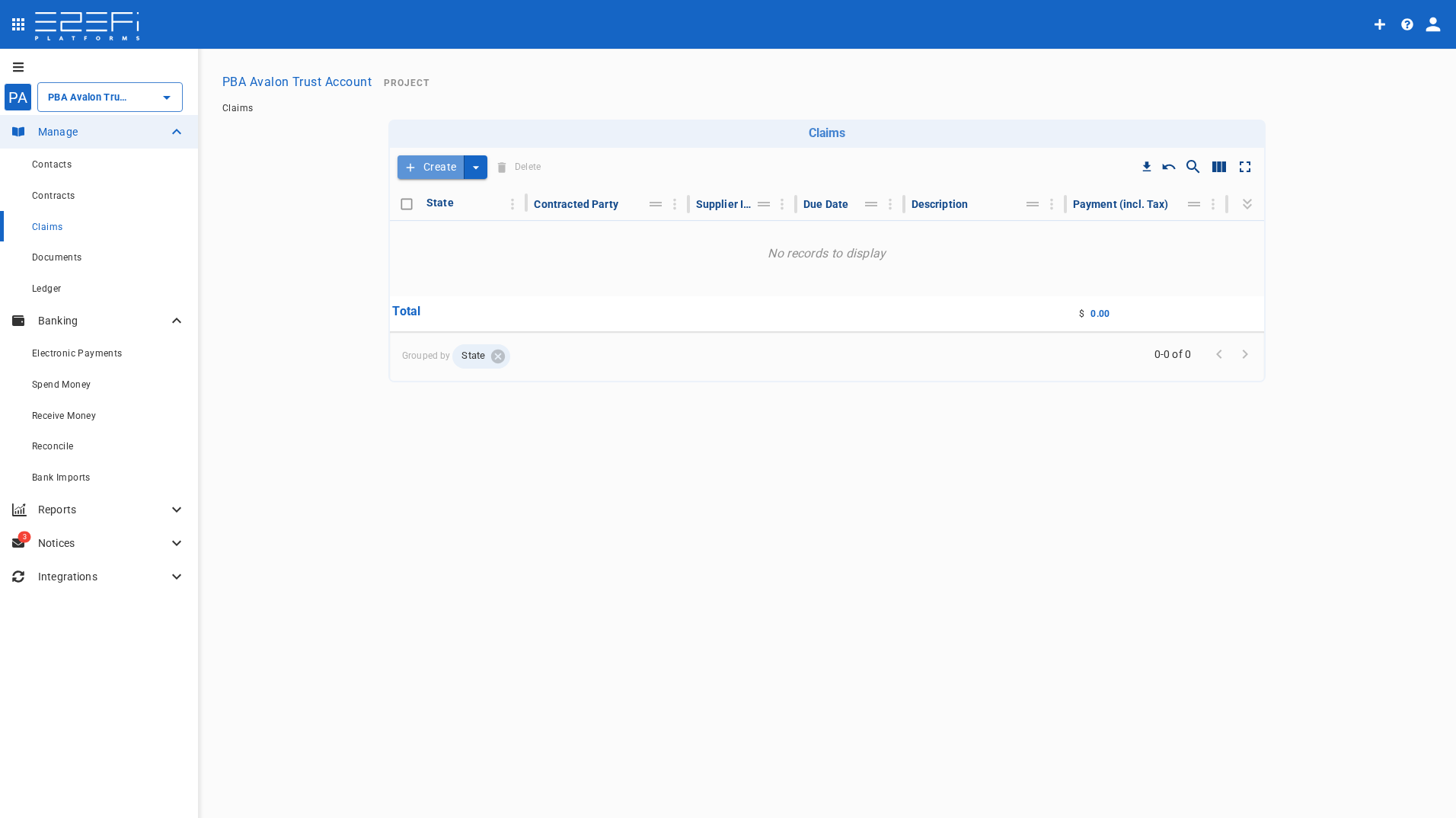
click at [422, 169] on button "Create" at bounding box center [431, 167] width 67 height 24
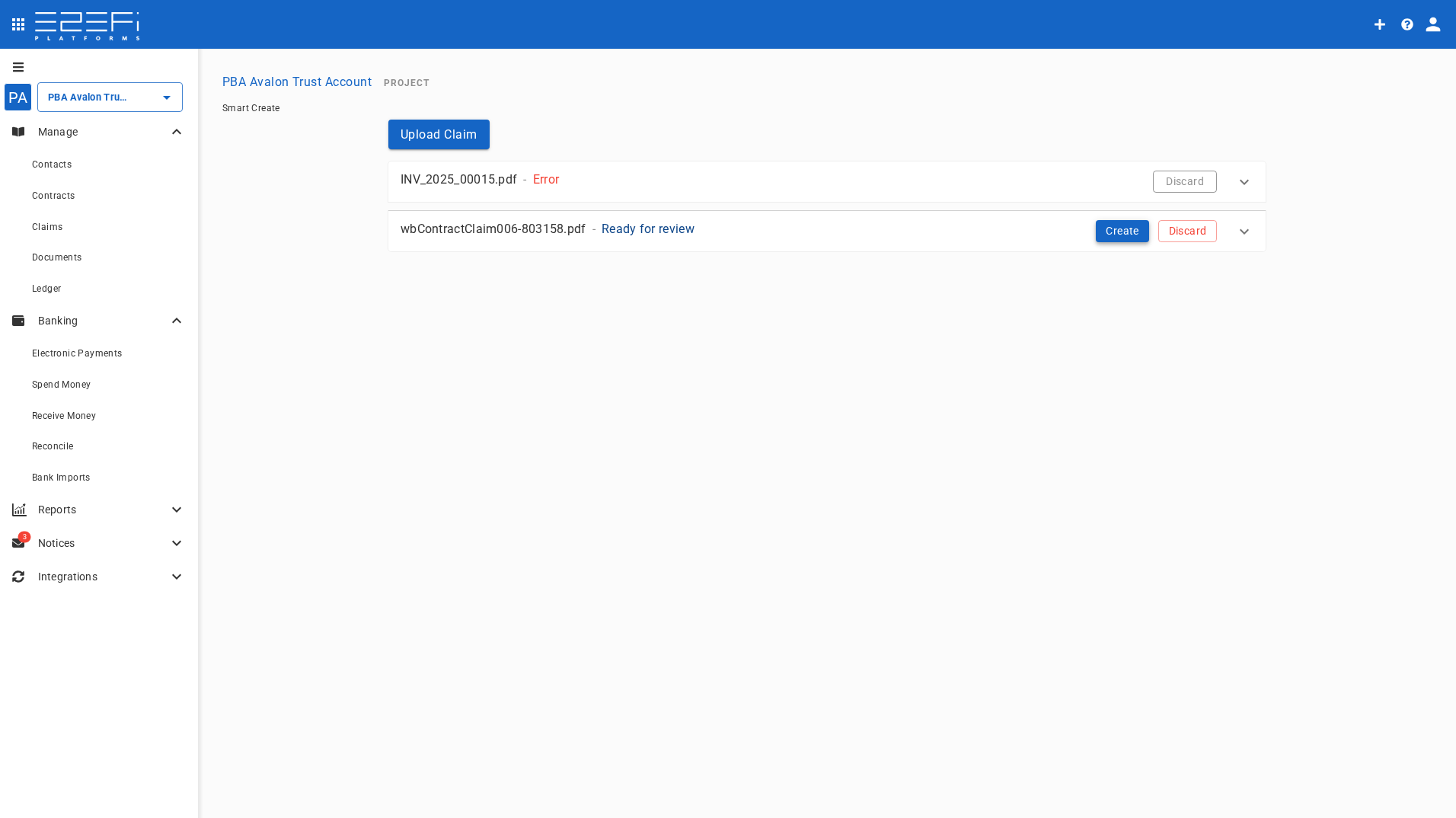
click at [1114, 230] on button "Create" at bounding box center [1122, 231] width 53 height 22
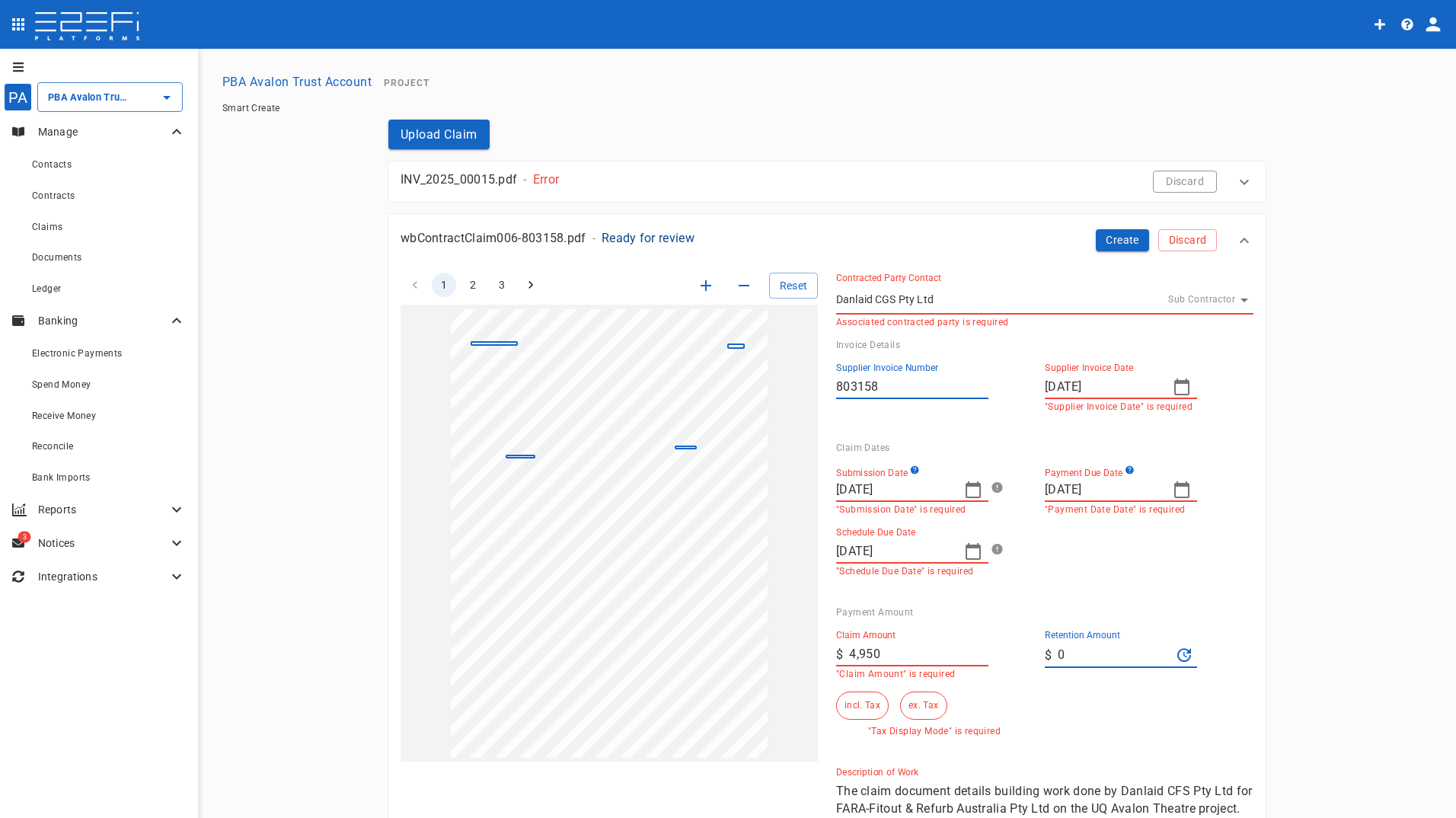
click at [1119, 385] on input "[DATE]" at bounding box center [1102, 386] width 115 height 24
click at [1182, 389] on div at bounding box center [728, 409] width 1456 height 818
click at [1181, 387] on icon "button" at bounding box center [1182, 387] width 19 height 19
click at [1240, 427] on icon "button" at bounding box center [1239, 425] width 12 height 12
drag, startPoint x: 1240, startPoint y: 427, endPoint x: 1223, endPoint y: 449, distance: 27.8
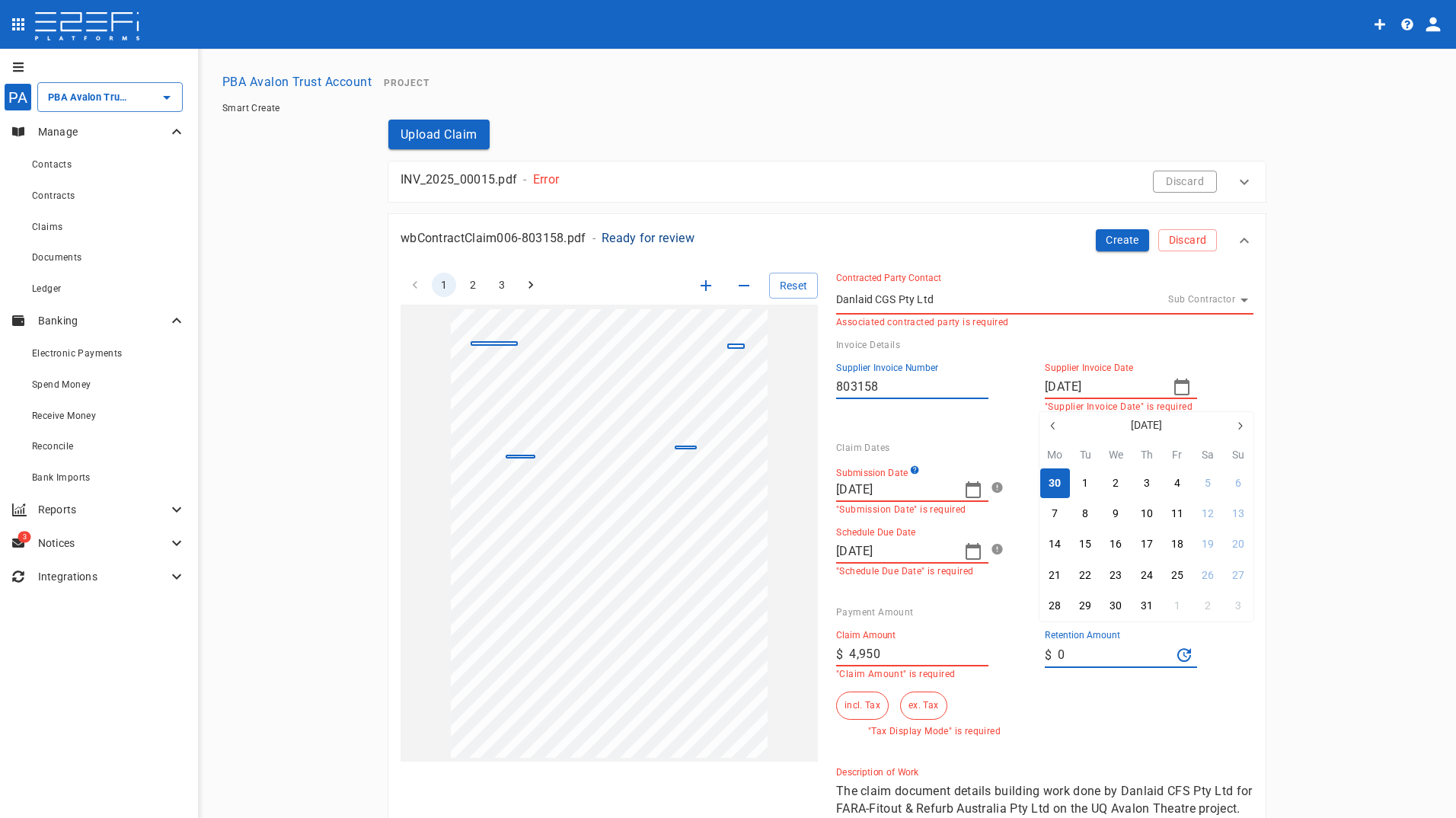
click at [1240, 427] on icon "button" at bounding box center [1239, 425] width 12 height 12
click at [1235, 431] on icon "button" at bounding box center [1239, 425] width 12 height 12
click at [1053, 487] on div "1" at bounding box center [1054, 483] width 6 height 17
type input "01/09/2025"
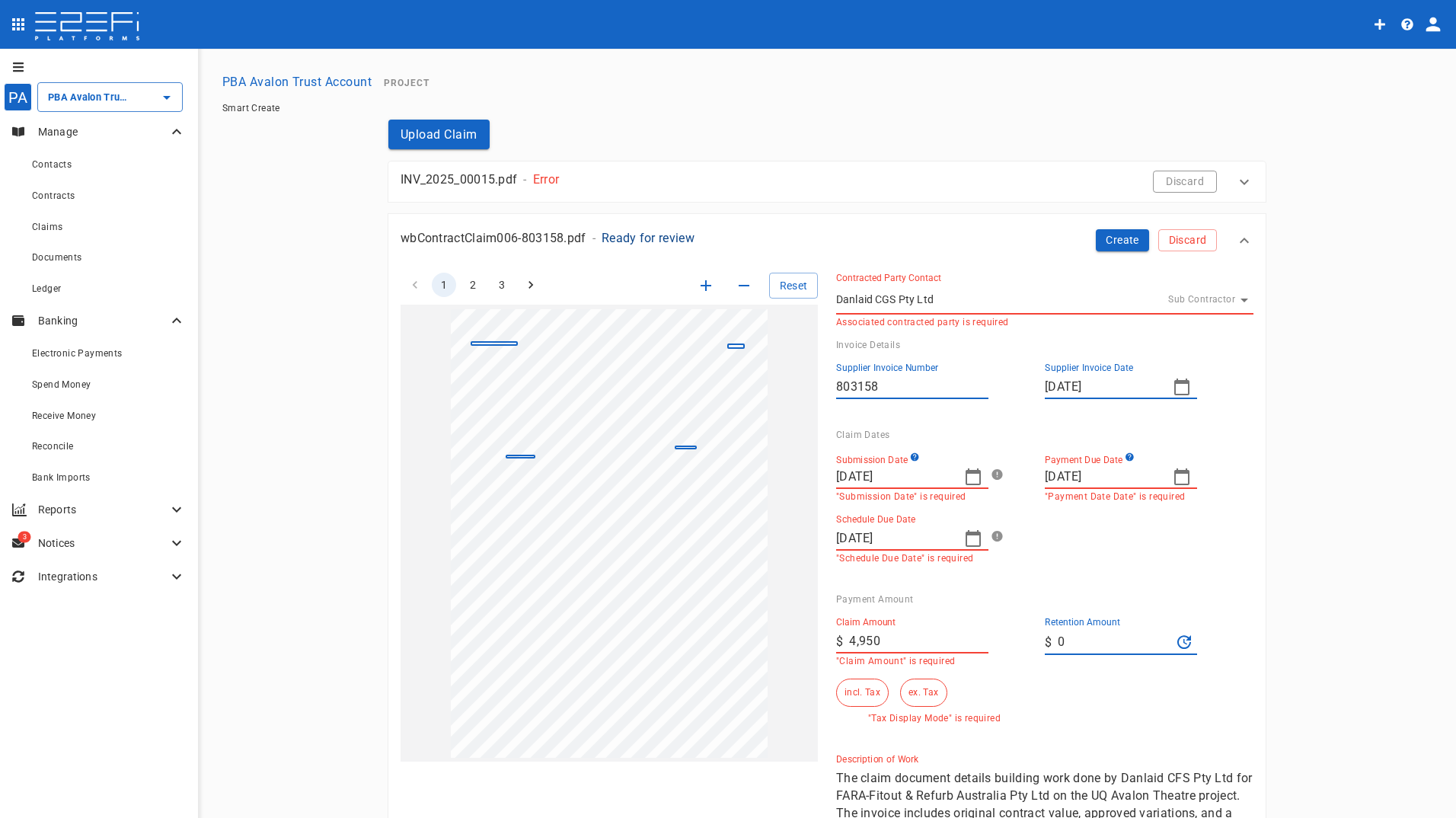
click at [1180, 475] on icon "button" at bounding box center [1182, 476] width 19 height 19
click at [1237, 518] on icon "button" at bounding box center [1239, 515] width 12 height 12
click at [1087, 695] on div "30" at bounding box center [1085, 696] width 12 height 17
type input "[DATE]"
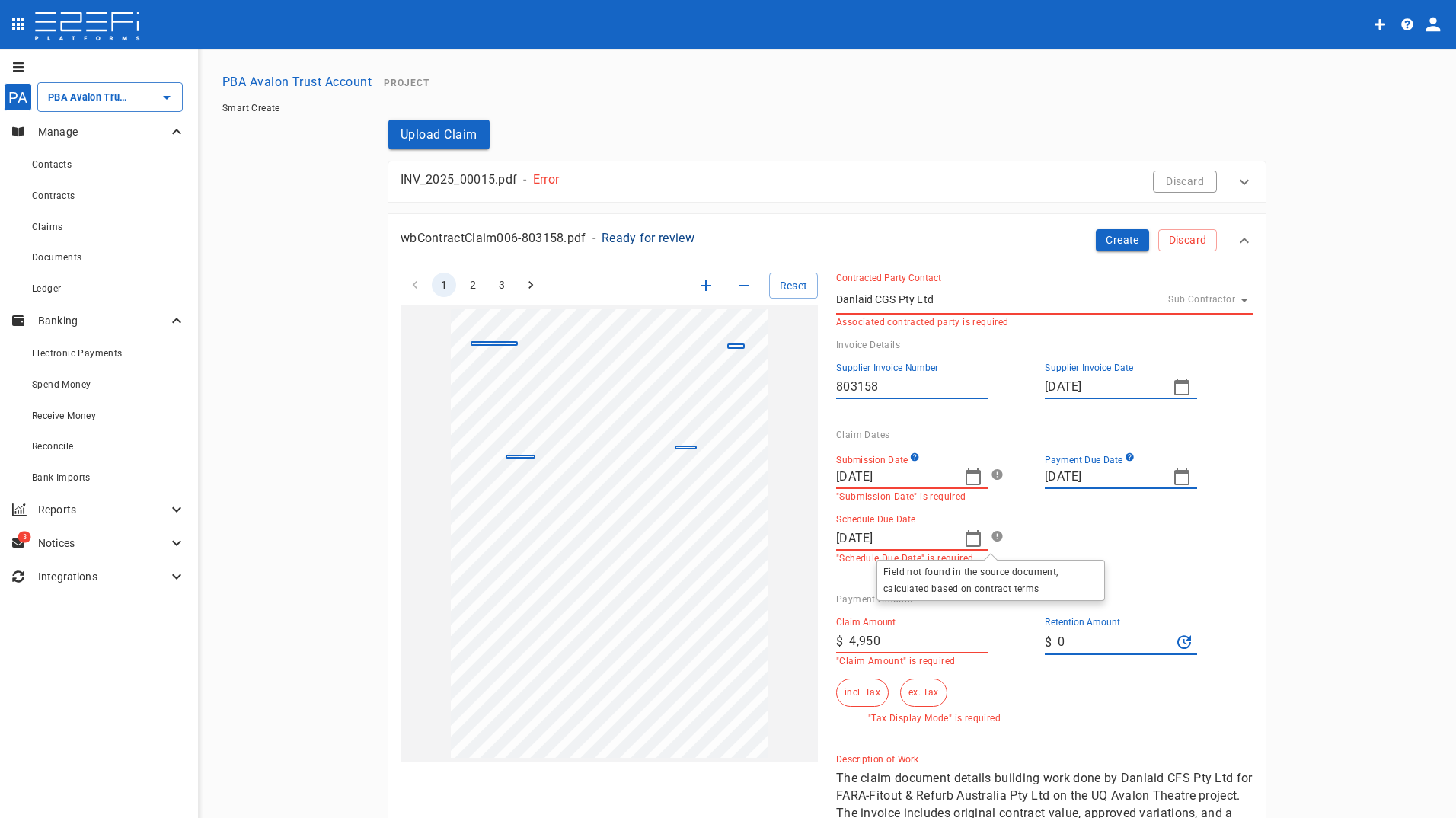
click at [991, 534] on icon at bounding box center [996, 535] width 11 height 11
click at [965, 542] on icon "button" at bounding box center [973, 539] width 15 height 17
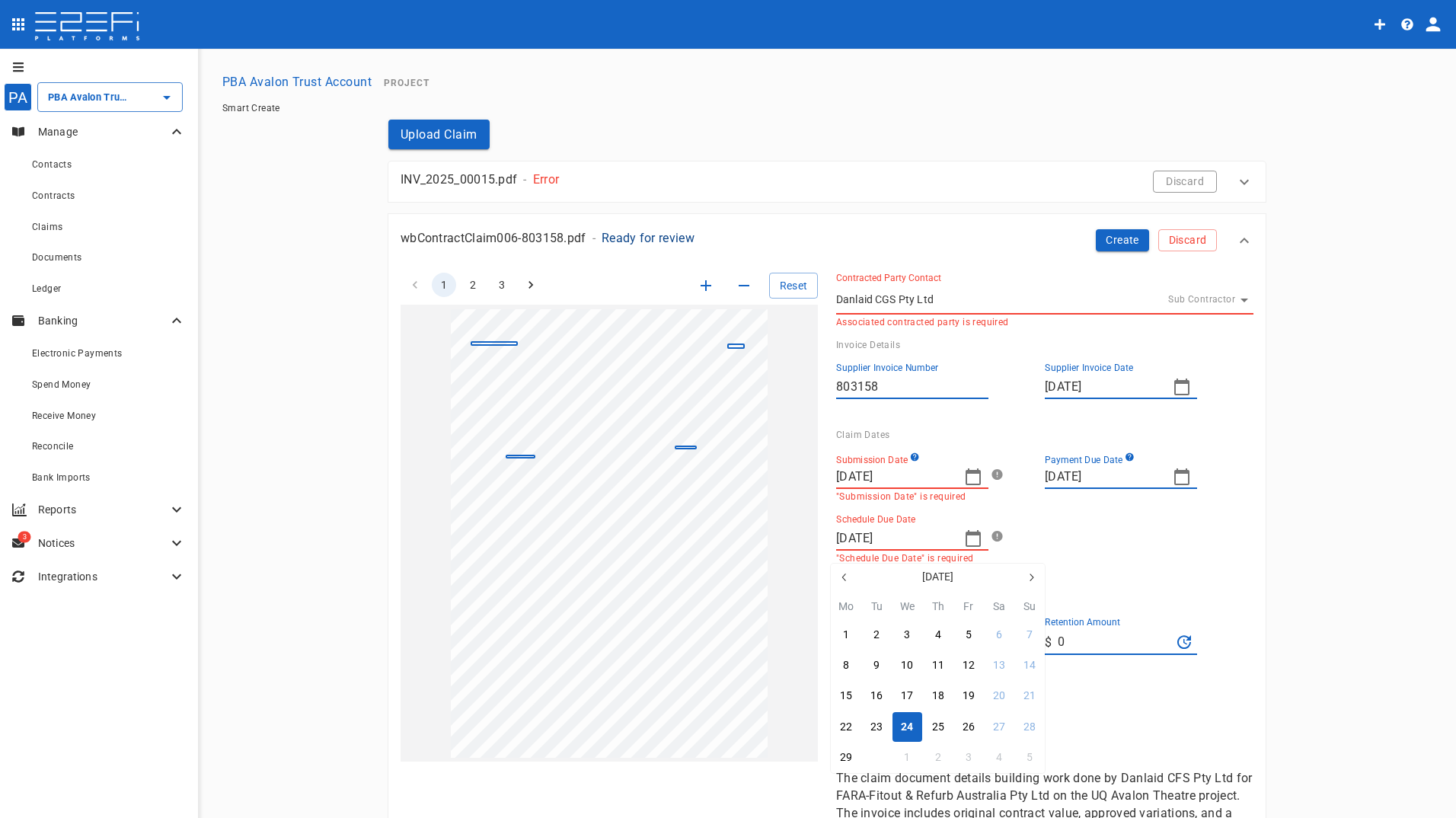
drag, startPoint x: 871, startPoint y: 760, endPoint x: 1023, endPoint y: 459, distance: 337.2
click at [874, 756] on div "30" at bounding box center [876, 757] width 12 height 17
type input "[DATE]"
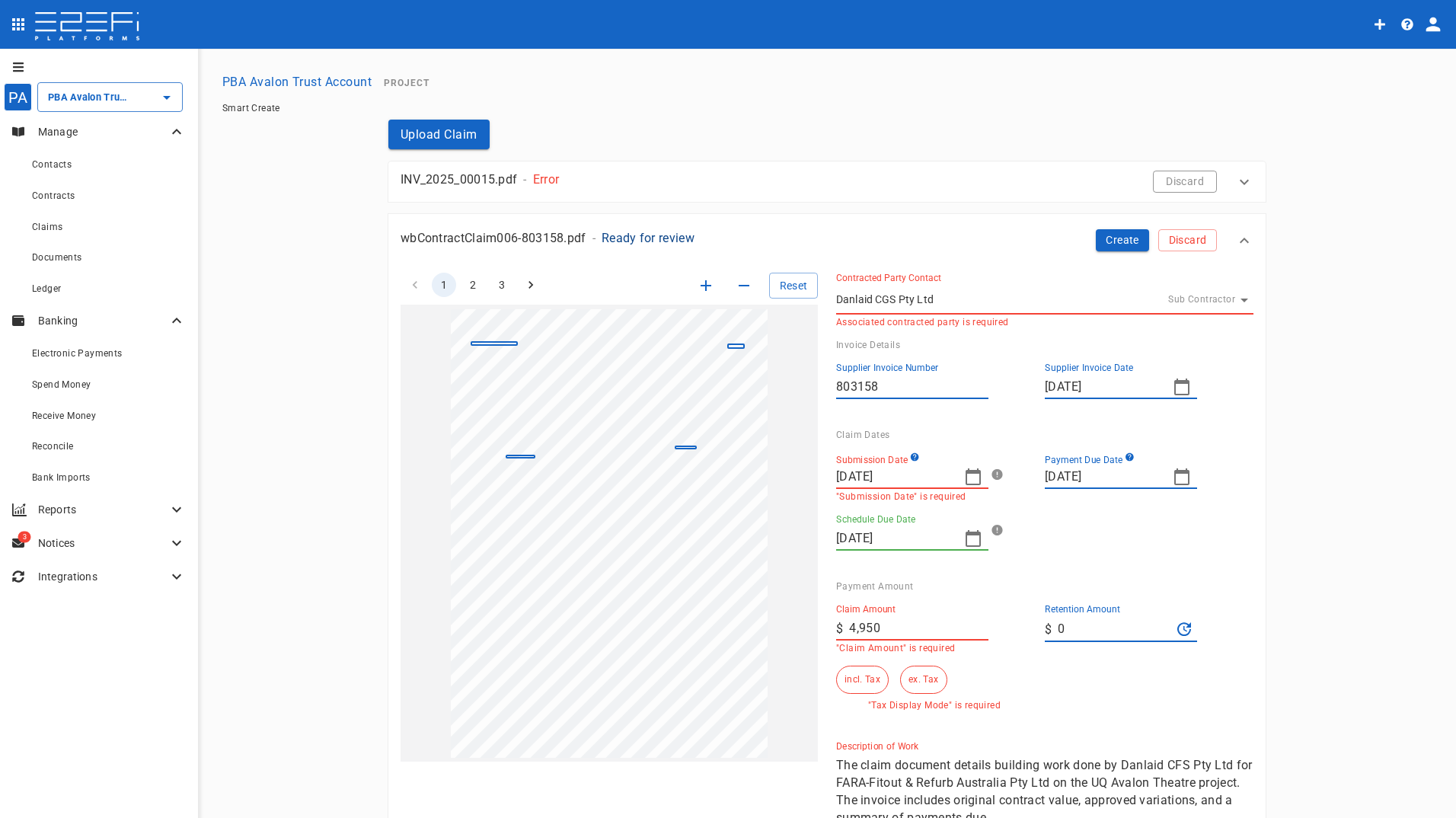
click at [900, 630] on input "4,950" at bounding box center [919, 628] width 140 height 24
type input "4,500"
click at [920, 684] on button "ex. Tax" at bounding box center [922, 679] width 46 height 28
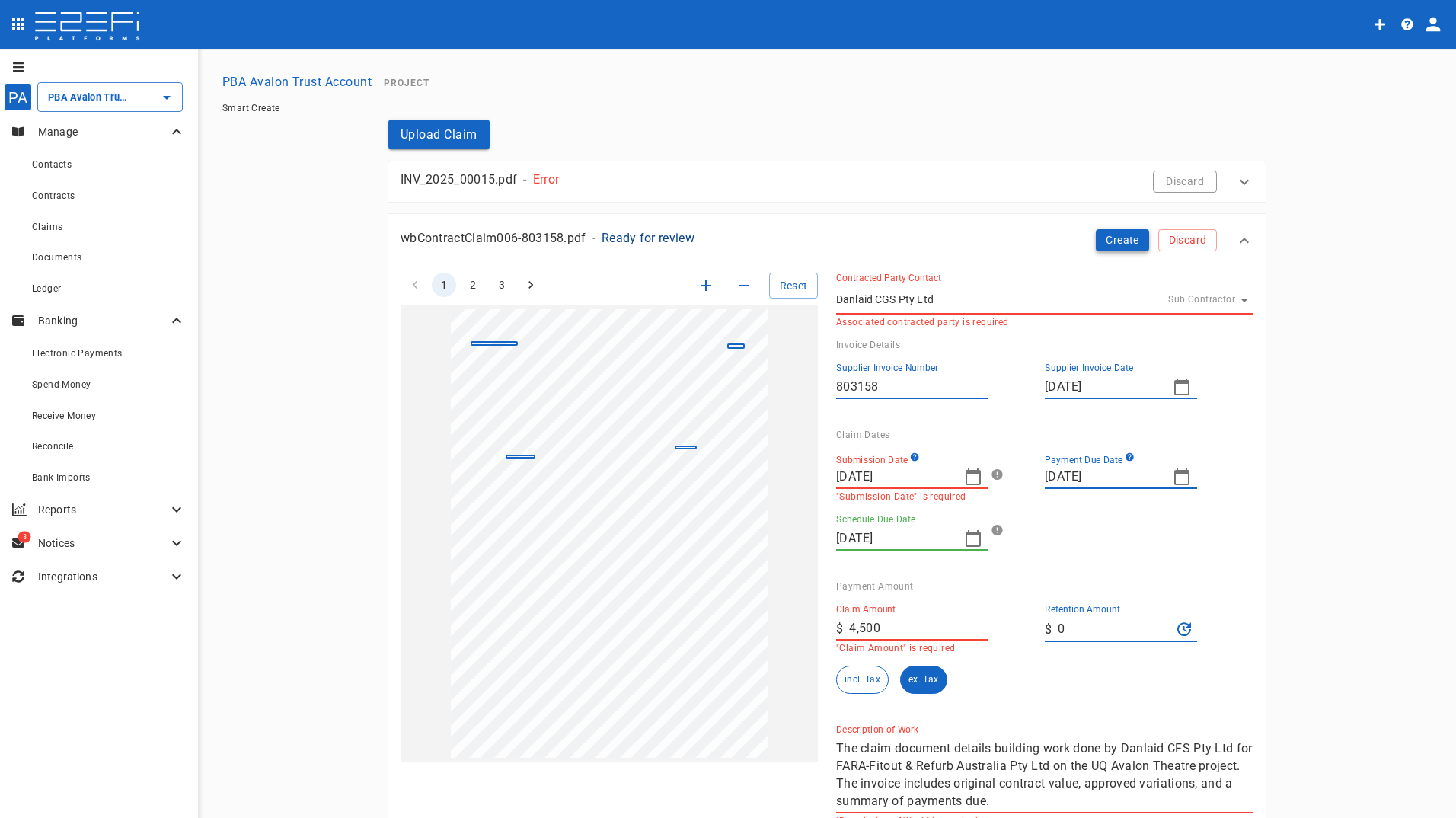
click at [1109, 238] on button "Create" at bounding box center [1122, 240] width 53 height 22
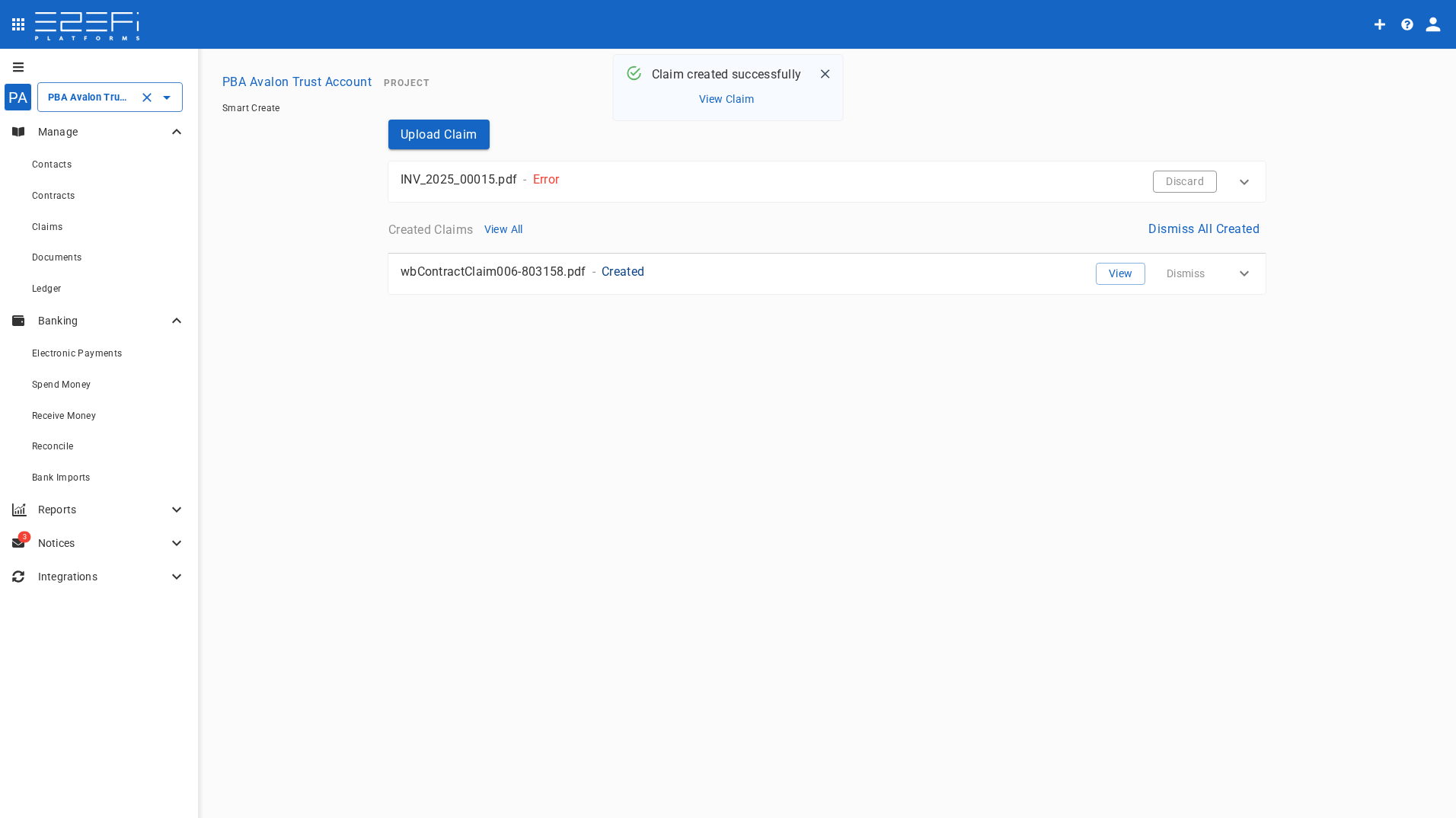
click at [80, 97] on input "PBA Avalon Trust Account" at bounding box center [88, 97] width 89 height 16
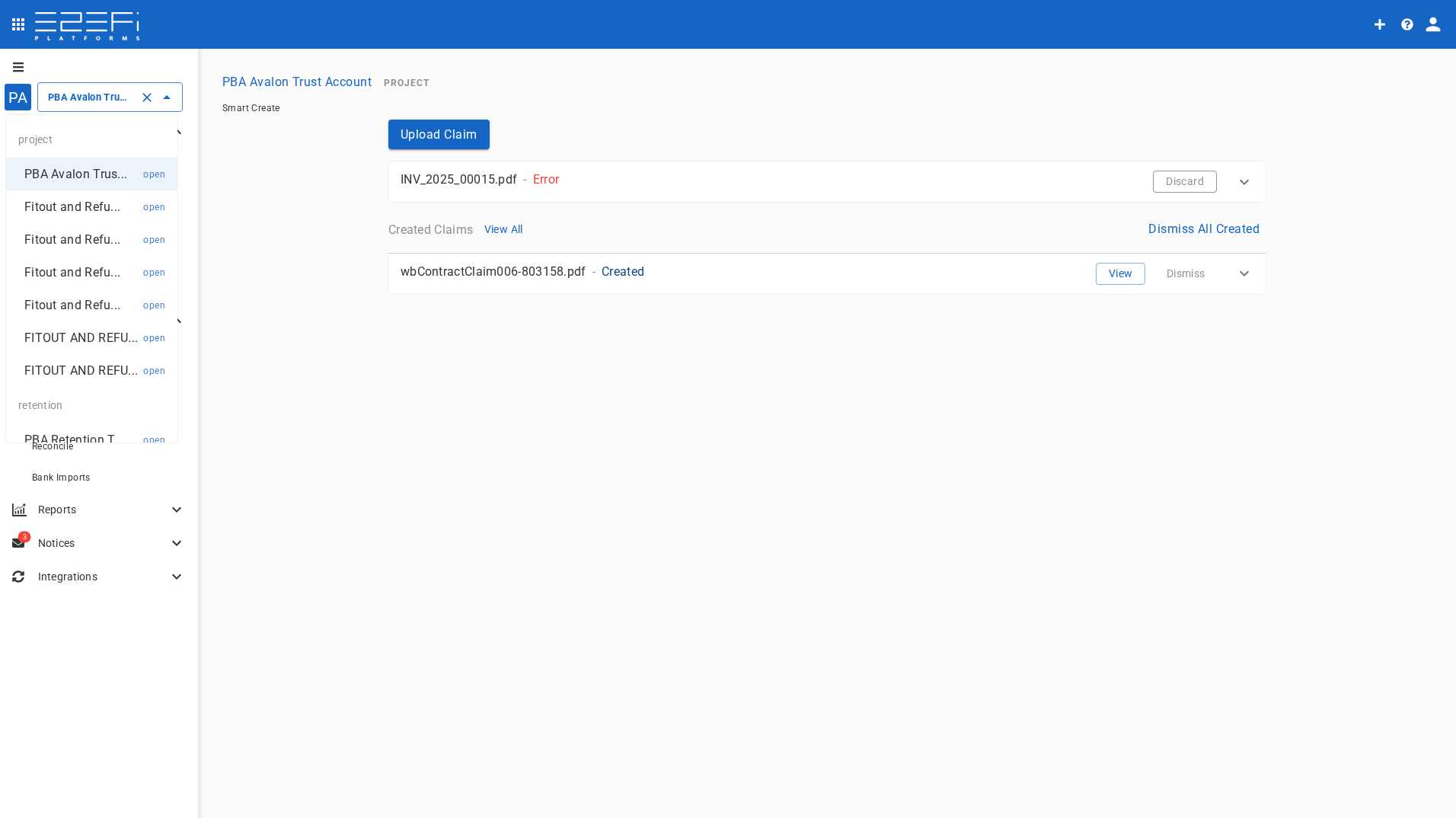
click at [58, 205] on p "Fitout and Refu..." at bounding box center [72, 206] width 96 height 18
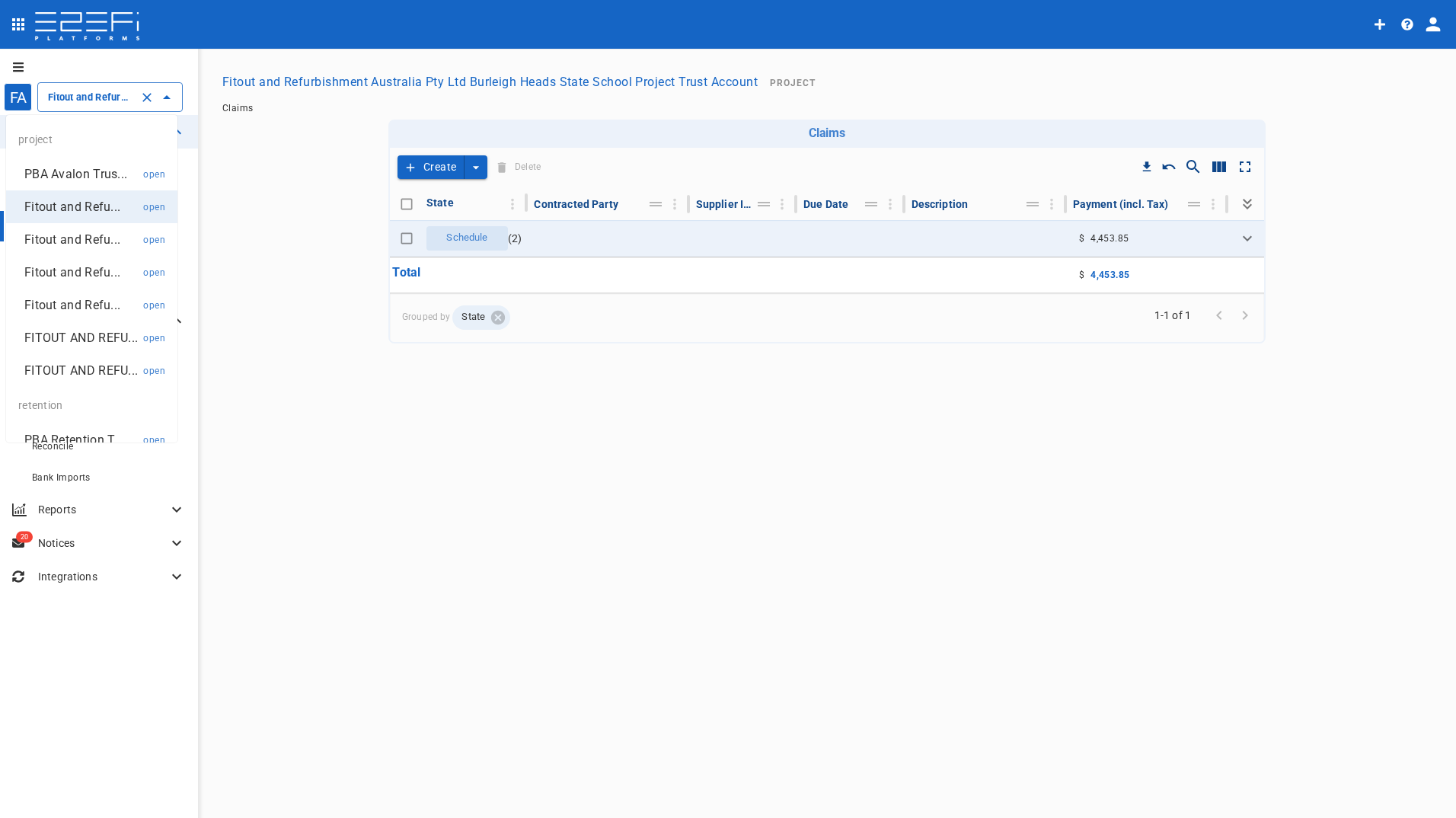
click at [88, 99] on input "Fitout and Refurbishment Australia Pty Ltd Burleigh Heads State School Project …" at bounding box center [88, 97] width 89 height 16
click at [66, 331] on p "FITOUT AND REFU..." at bounding box center [81, 337] width 114 height 18
type input "FITOUT AND REFURBISHMENT AUSTRALIA PTY LTD PROJECT TRUST ACCOUNT GCHHS H2HK FIT…"
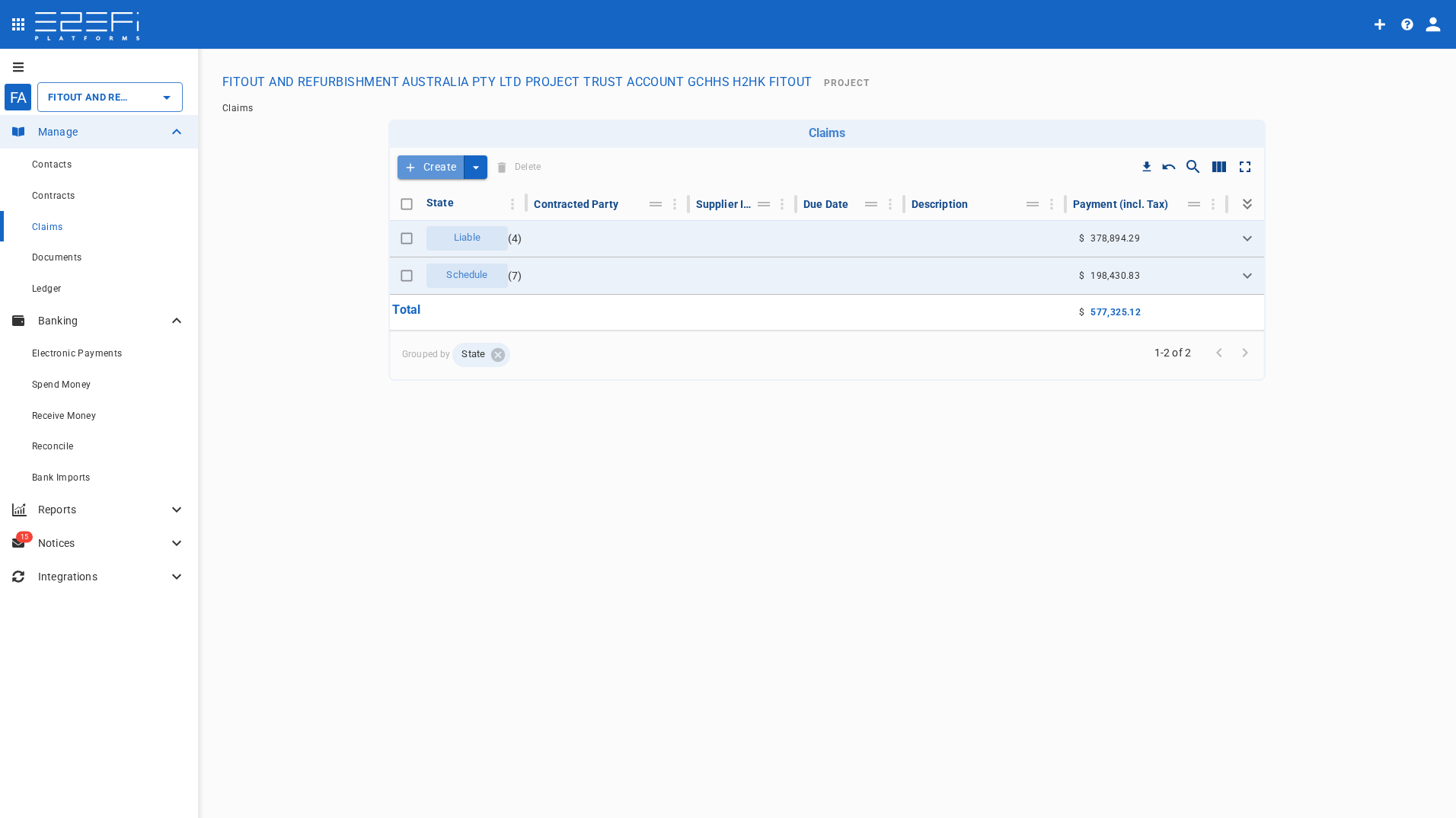
click at [428, 160] on button "Create" at bounding box center [431, 167] width 67 height 24
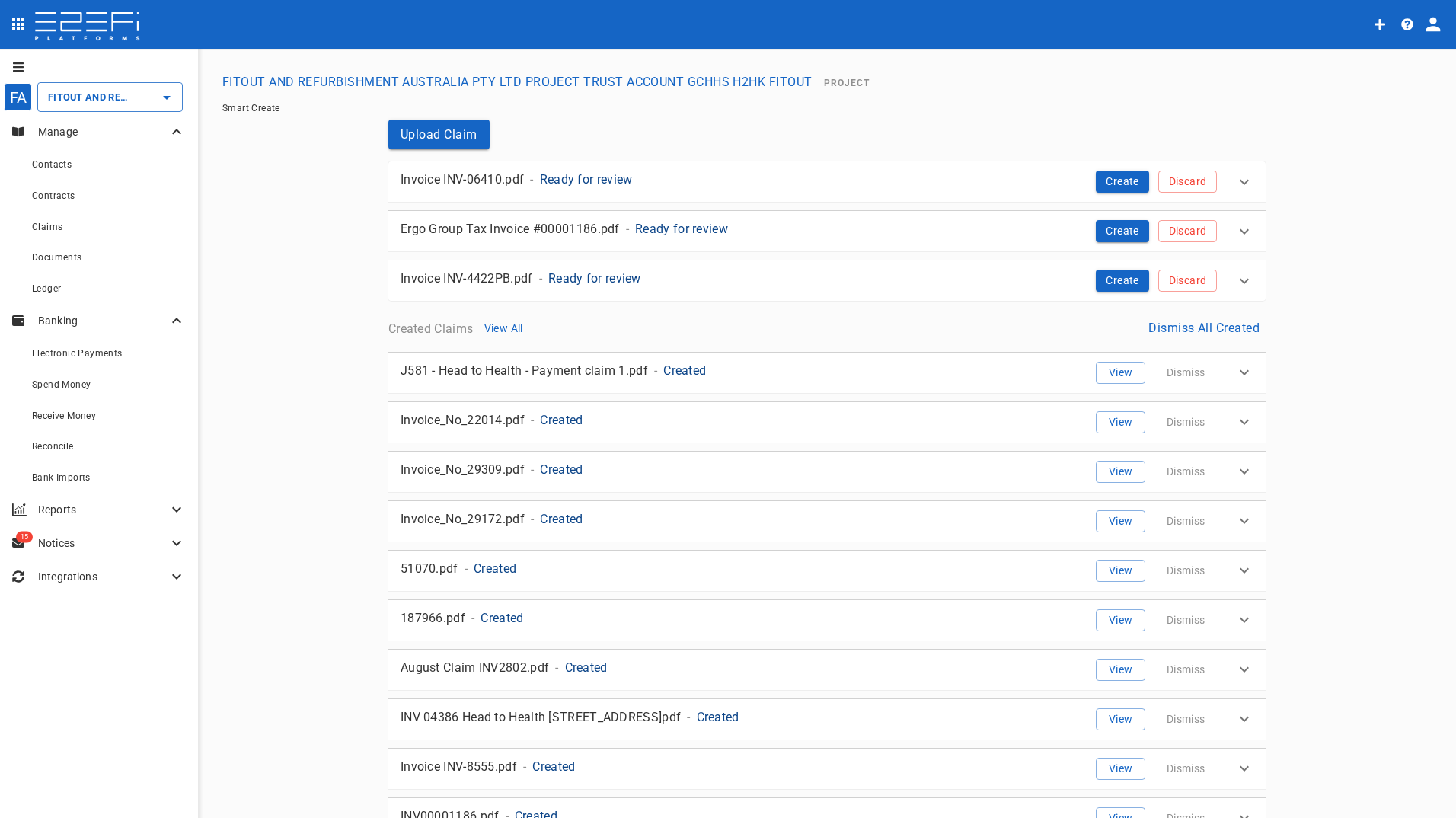
drag, startPoint x: 1097, startPoint y: 175, endPoint x: 721, endPoint y: 179, distance: 376.0
click at [1097, 177] on button "Create" at bounding box center [1122, 182] width 53 height 22
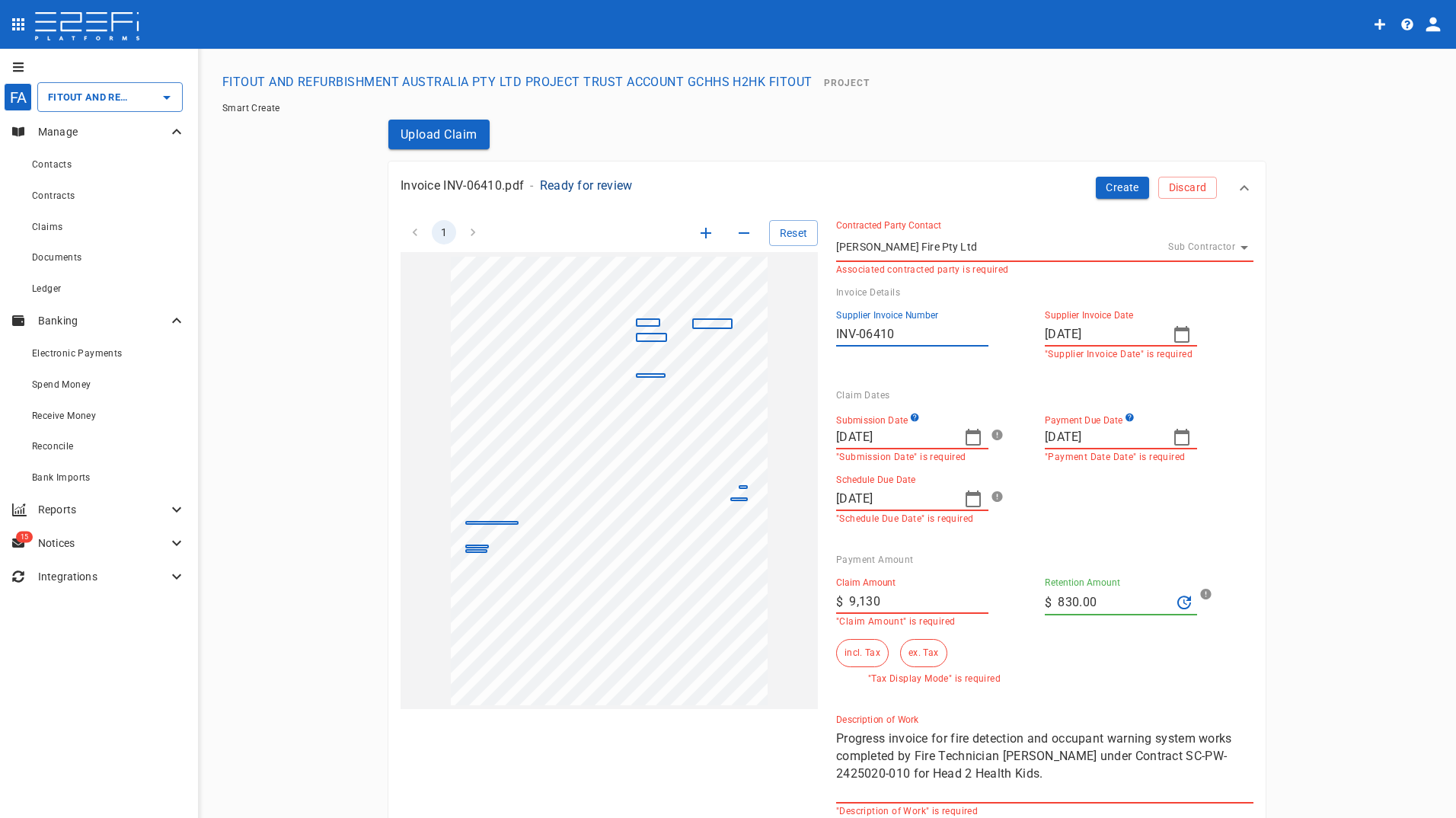
click at [971, 497] on icon "button" at bounding box center [973, 499] width 19 height 19
click at [874, 718] on div "30" at bounding box center [876, 718] width 12 height 17
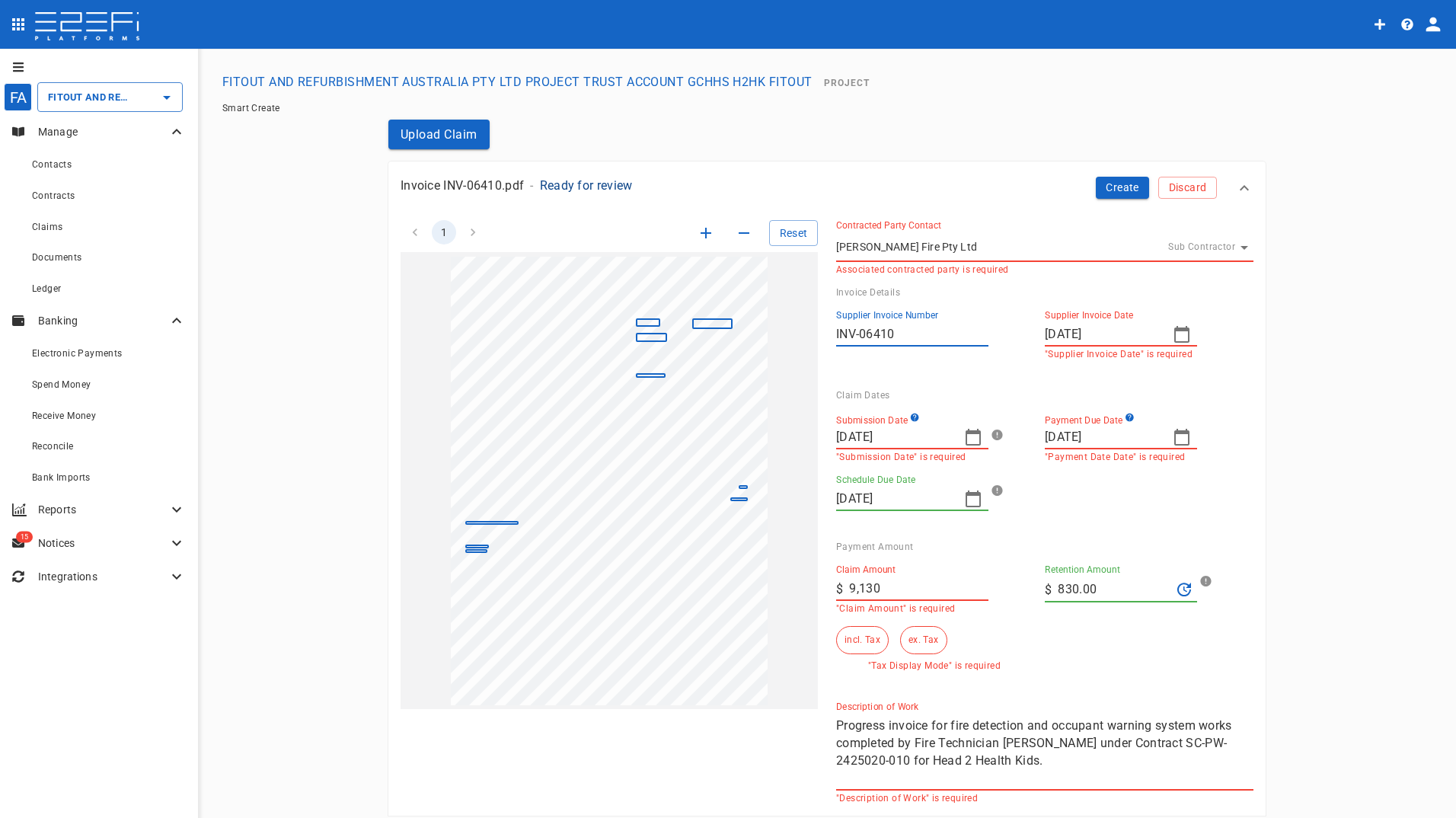
click at [1163, 488] on div "Submission Date 03/09/2025 "Submission Date" is required Payment Due Date 30/09…" at bounding box center [1033, 455] width 417 height 110
click at [933, 494] on input "[DATE]" at bounding box center [893, 498] width 115 height 24
drag, startPoint x: 987, startPoint y: 488, endPoint x: 1115, endPoint y: 495, distance: 128.2
click at [992, 489] on div at bounding box center [728, 409] width 1456 height 818
click at [1115, 495] on div at bounding box center [728, 409] width 1456 height 818
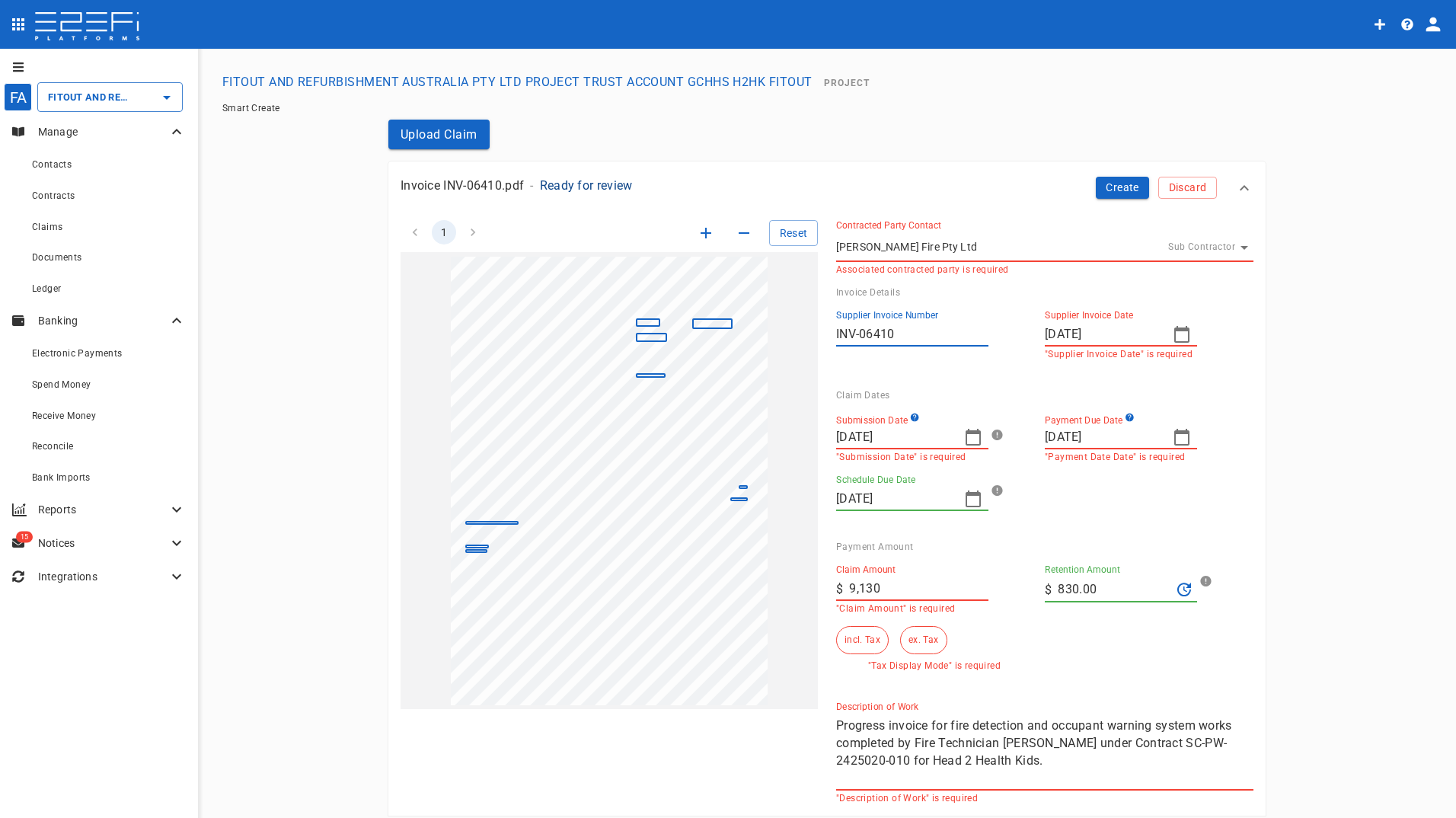
click at [958, 497] on button "button" at bounding box center [973, 498] width 30 height 30
type input "24/09/2025"
click at [906, 675] on div "24" at bounding box center [906, 675] width 12 height 17
click at [750, 588] on div "1 Reset SupplierInvoiceNumber: INV-06410 ClaimAmount: 9130.00 GSTAmount: 830.00…" at bounding box center [817, 502] width 871 height 602
type input "8,300"
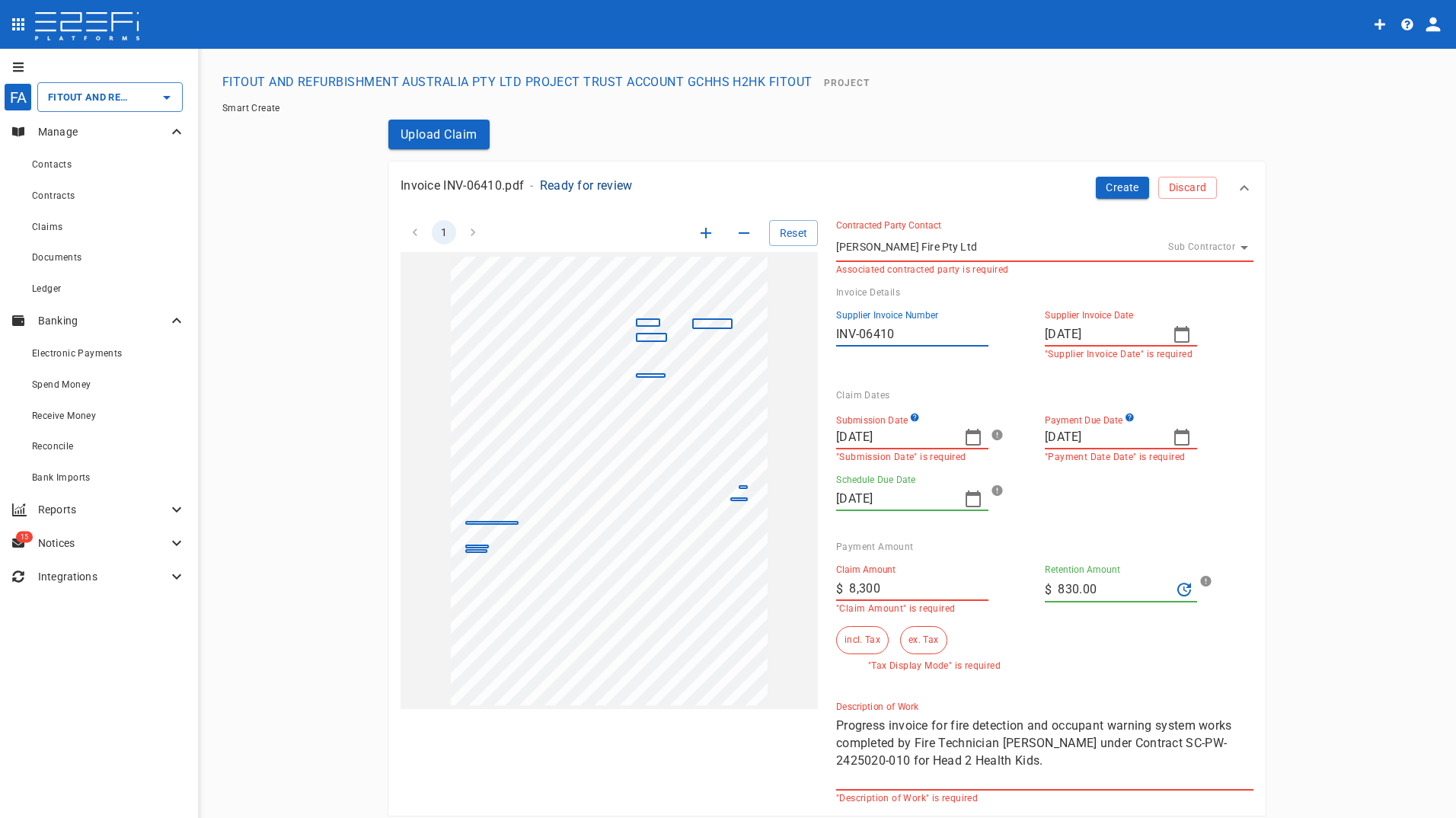
drag, startPoint x: 1093, startPoint y: 589, endPoint x: 954, endPoint y: 587, distance: 139.0
click at [1022, 597] on div "Claim Amount ​ $ 8,300 "Claim Amount" is required Retention Amount ​ $ 830.00 i…" at bounding box center [1033, 611] width 417 height 119
type input "0"
click at [919, 638] on button "ex. Tax" at bounding box center [922, 640] width 46 height 28
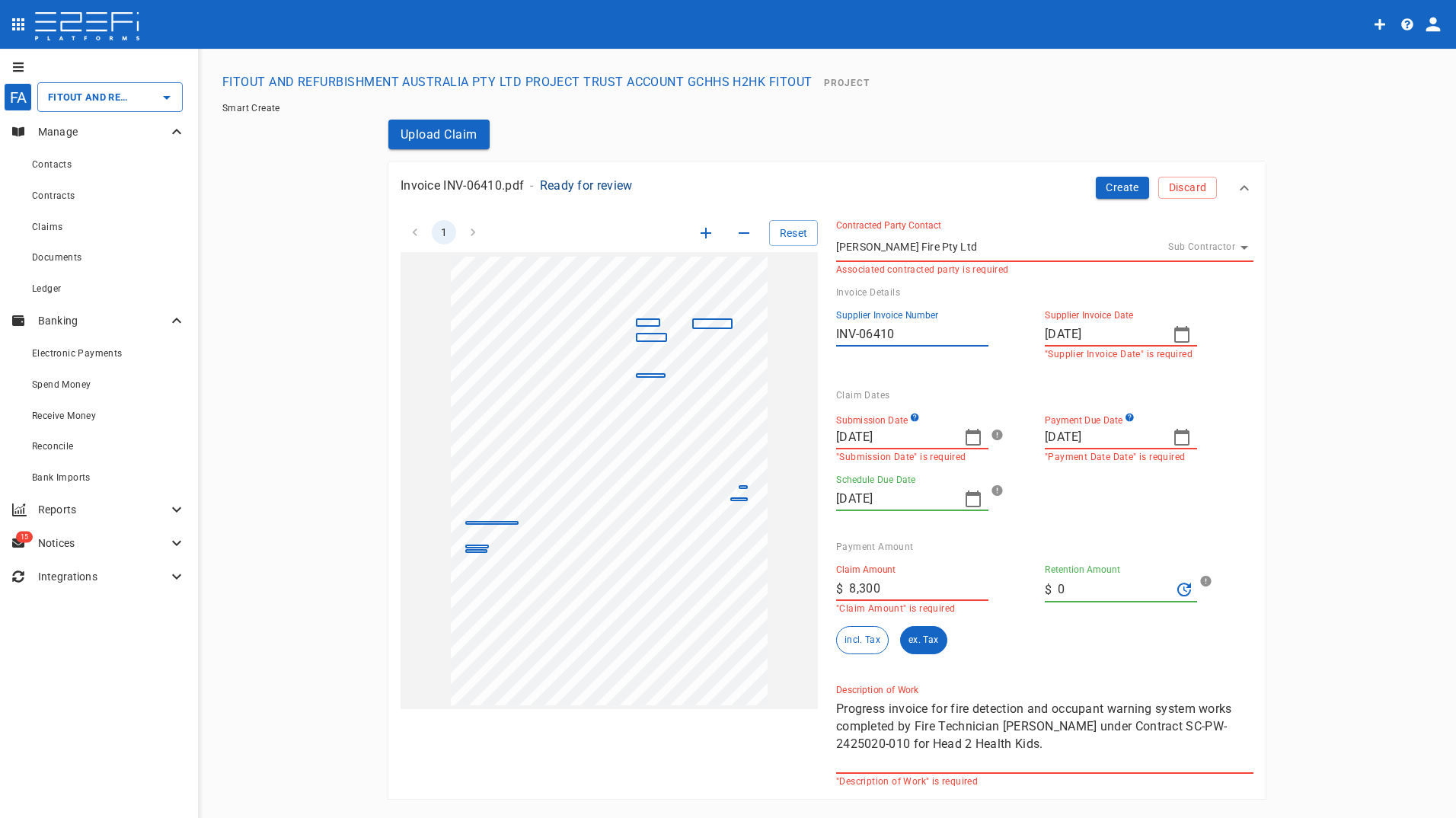
click at [1049, 629] on div "Claim Amount ​ $ 8,300 "Claim Amount" is required Retention Amount ​ $ 0 incl. …" at bounding box center [1033, 603] width 417 height 102
click at [1113, 181] on button "Create" at bounding box center [1122, 188] width 53 height 22
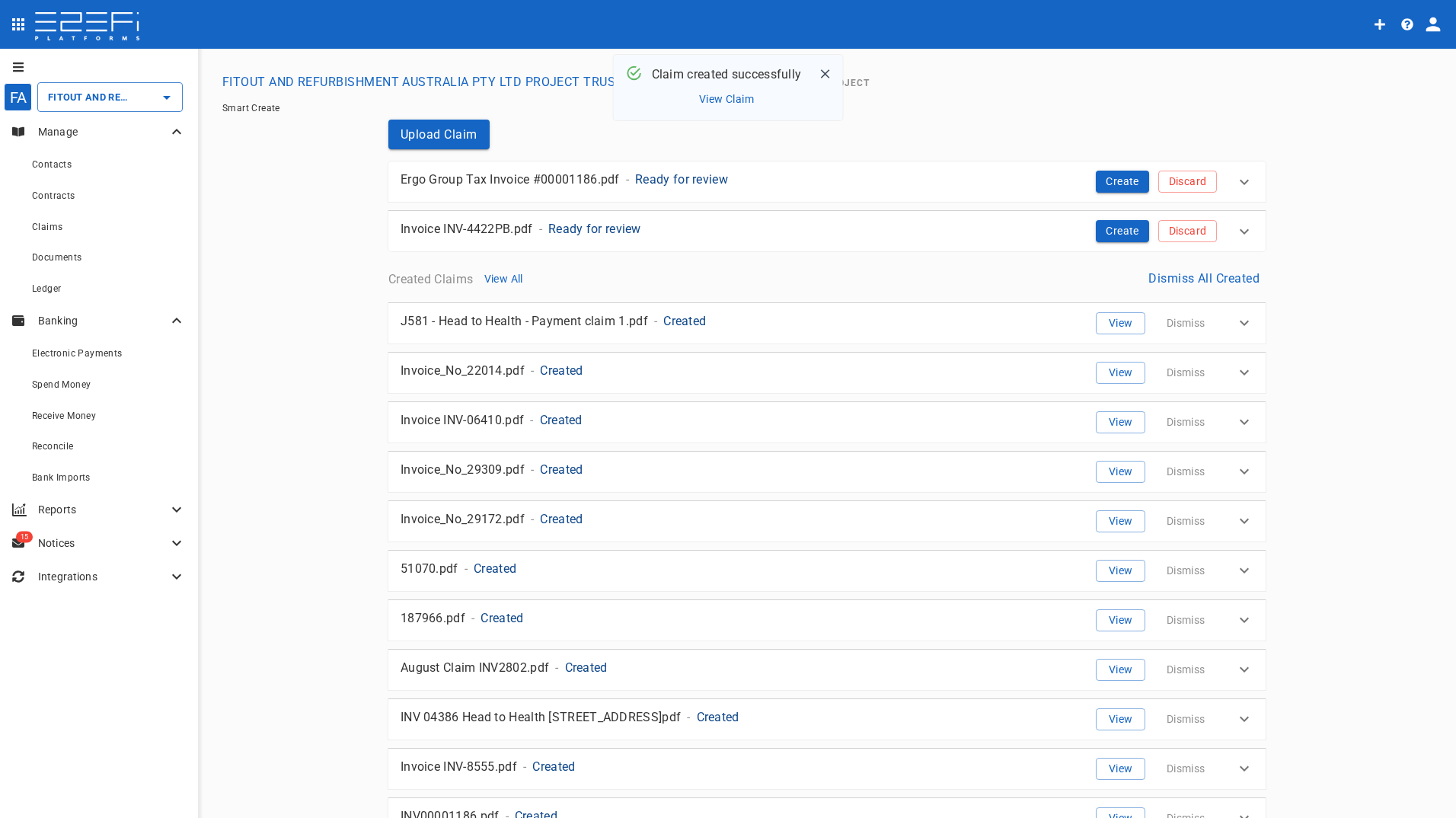
drag, startPoint x: 1119, startPoint y: 182, endPoint x: 1066, endPoint y: 169, distance: 54.6
click at [1119, 182] on button "Create" at bounding box center [1122, 182] width 53 height 22
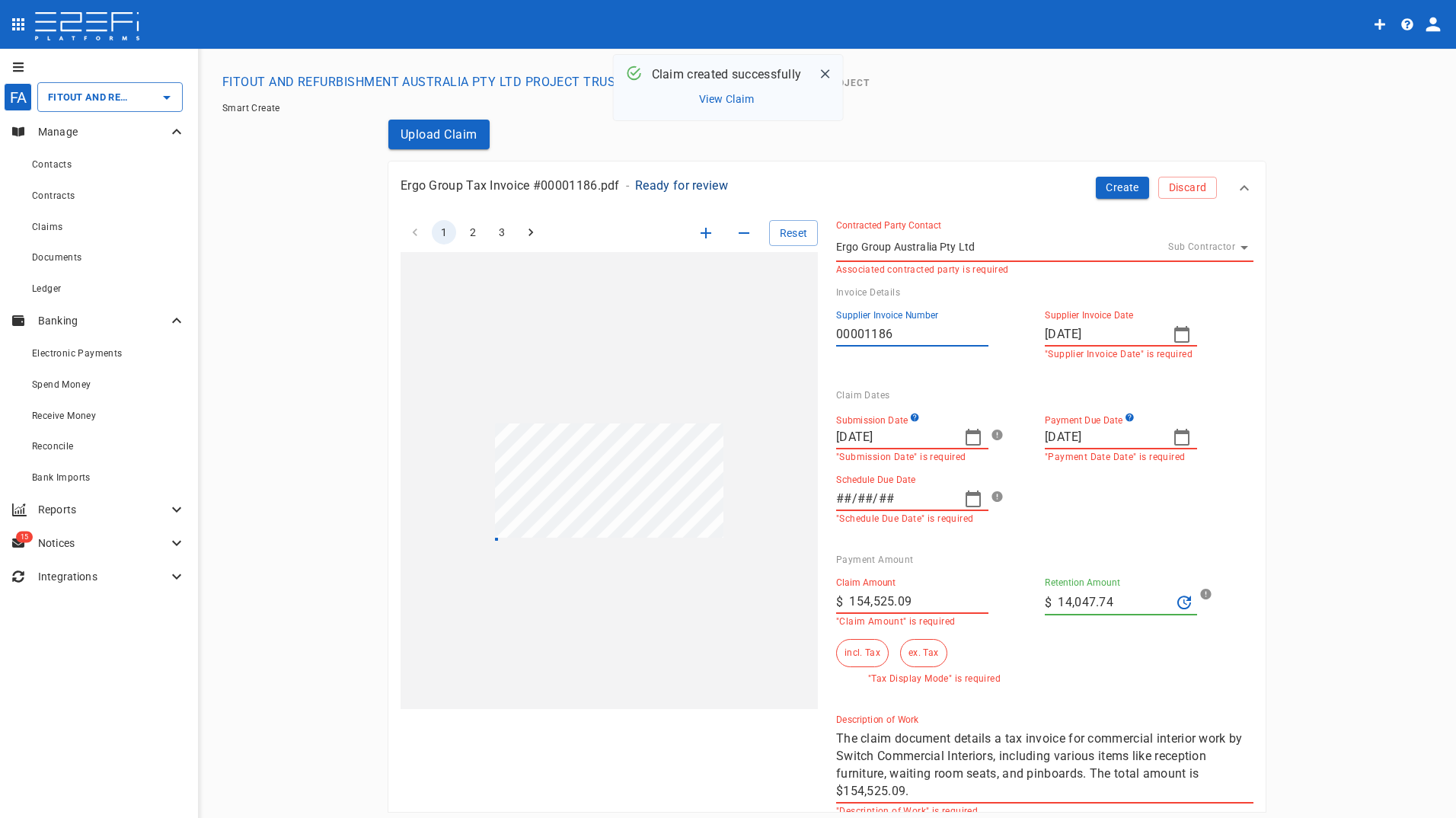
type input "24/09/2025"
click at [1172, 337] on icon "button" at bounding box center [1182, 334] width 19 height 19
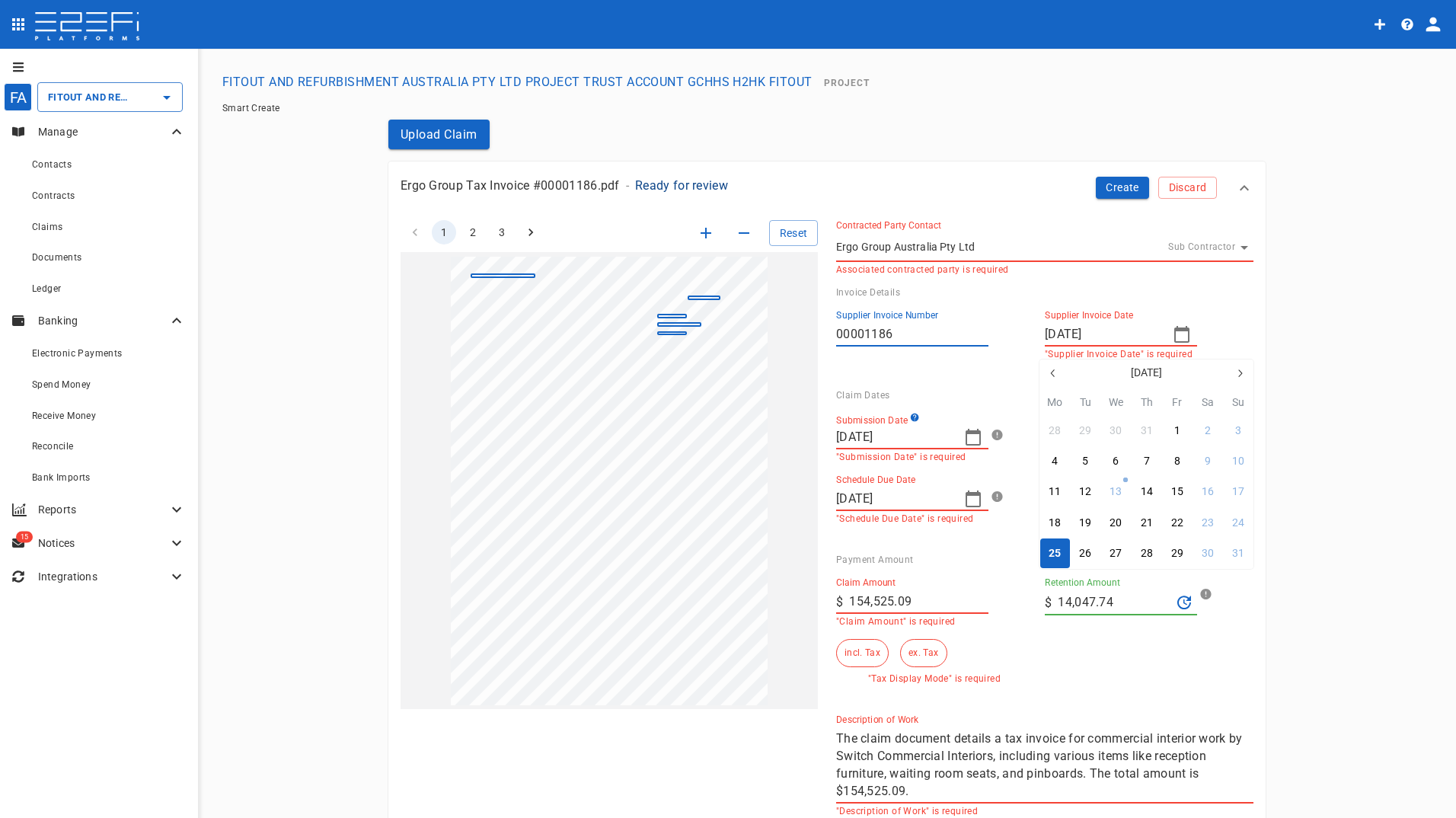
click at [1241, 374] on icon "button" at bounding box center [1241, 373] width 4 height 8
click at [1055, 428] on div "1" at bounding box center [1054, 431] width 6 height 17
type input "01/09/2025"
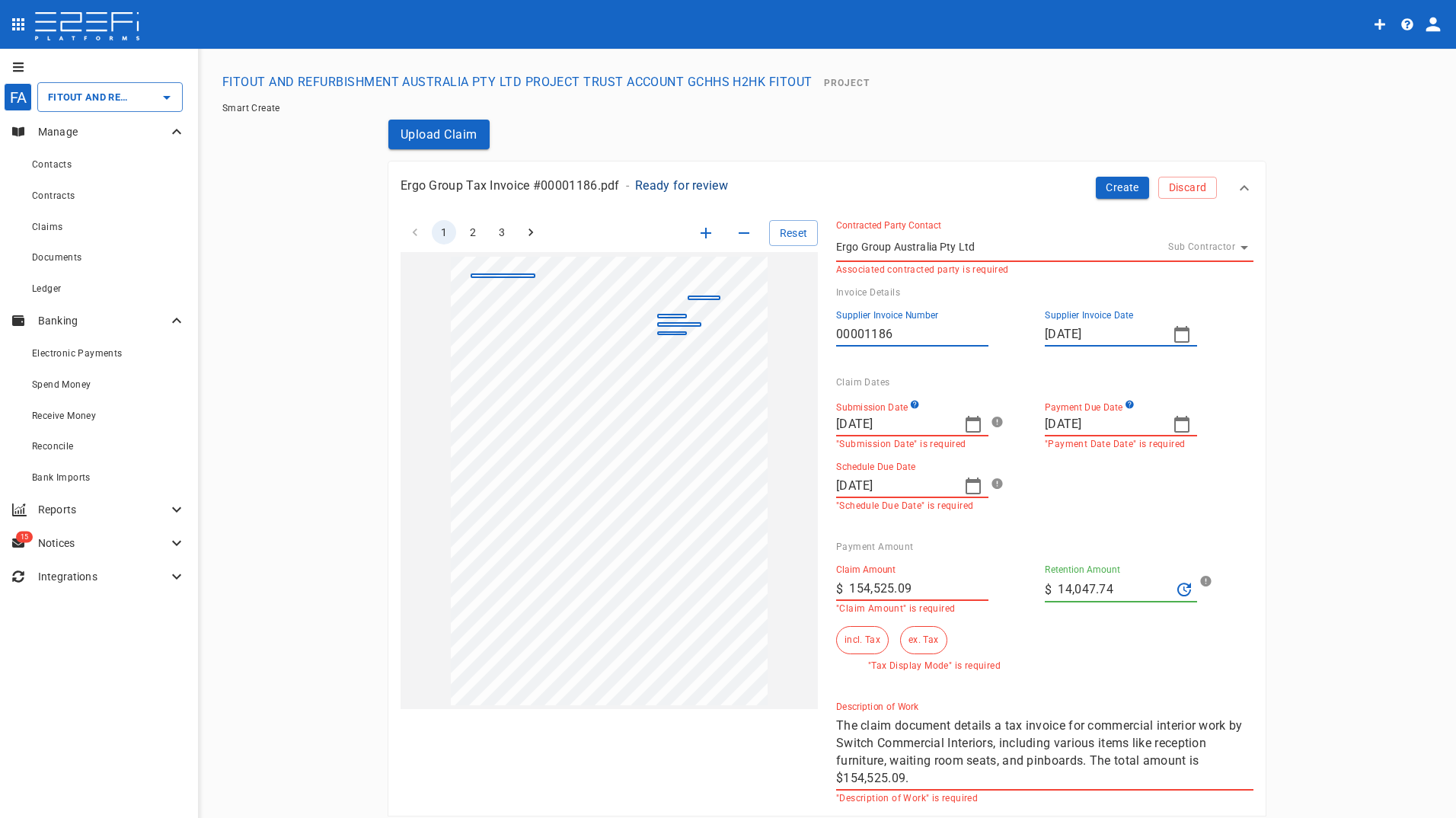
click at [929, 589] on input "154,525.09" at bounding box center [919, 588] width 140 height 24
drag, startPoint x: 929, startPoint y: 589, endPoint x: 842, endPoint y: 589, distance: 87.0
click at [849, 589] on input "154,525.09" at bounding box center [919, 588] width 140 height 24
type input "140,477.35"
click at [1138, 590] on input "14,047.74" at bounding box center [1113, 589] width 114 height 24
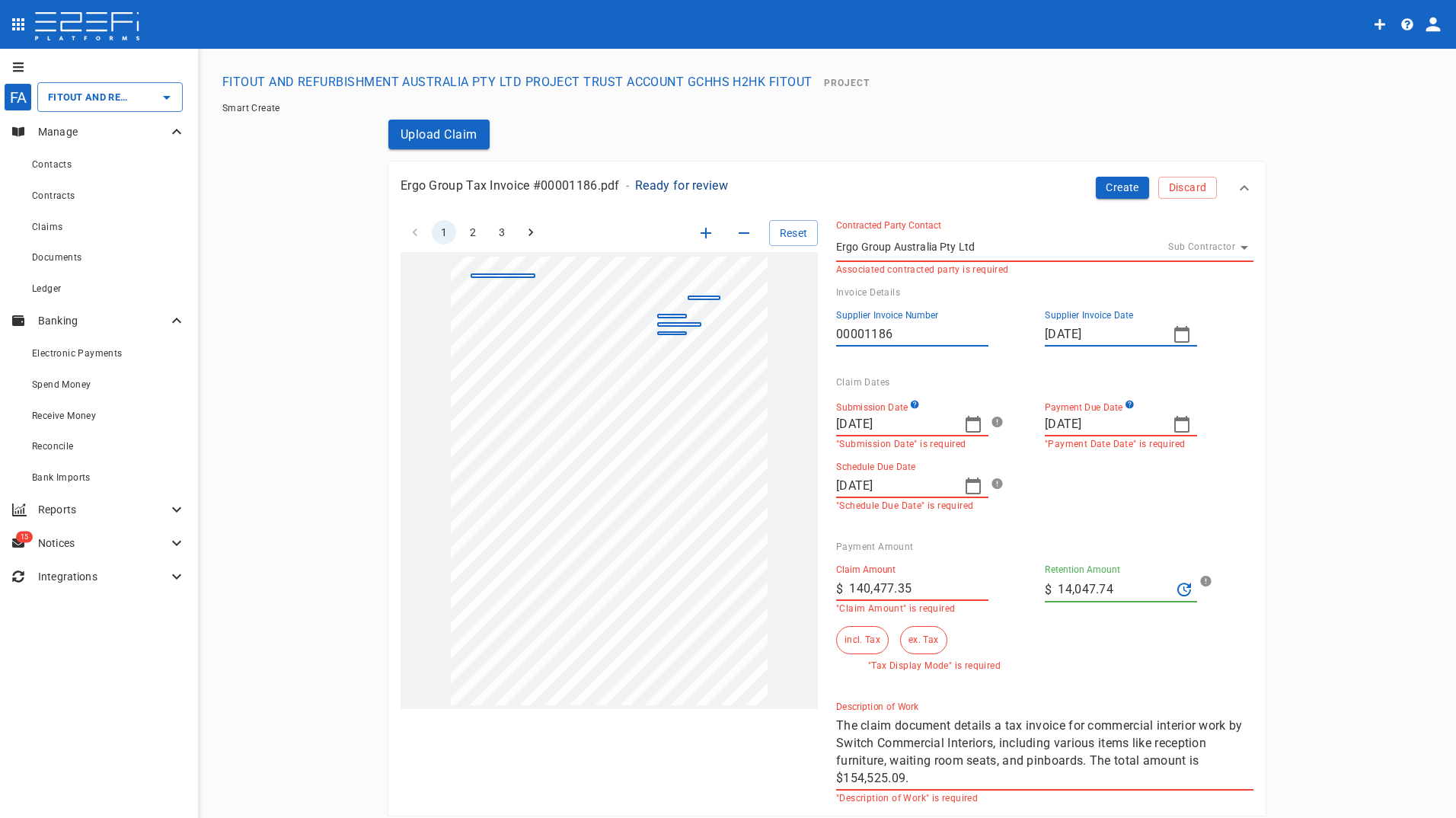
drag, startPoint x: 1060, startPoint y: 589, endPoint x: 863, endPoint y: 575, distance: 197.5
click at [902, 600] on div "Claim Amount ​ $ 140,477.35 "Claim Amount" is required Retention Amount ​ $ 14,…" at bounding box center [1033, 611] width 417 height 119
type input "0"
click at [919, 642] on button "ex. Tax" at bounding box center [922, 640] width 46 height 28
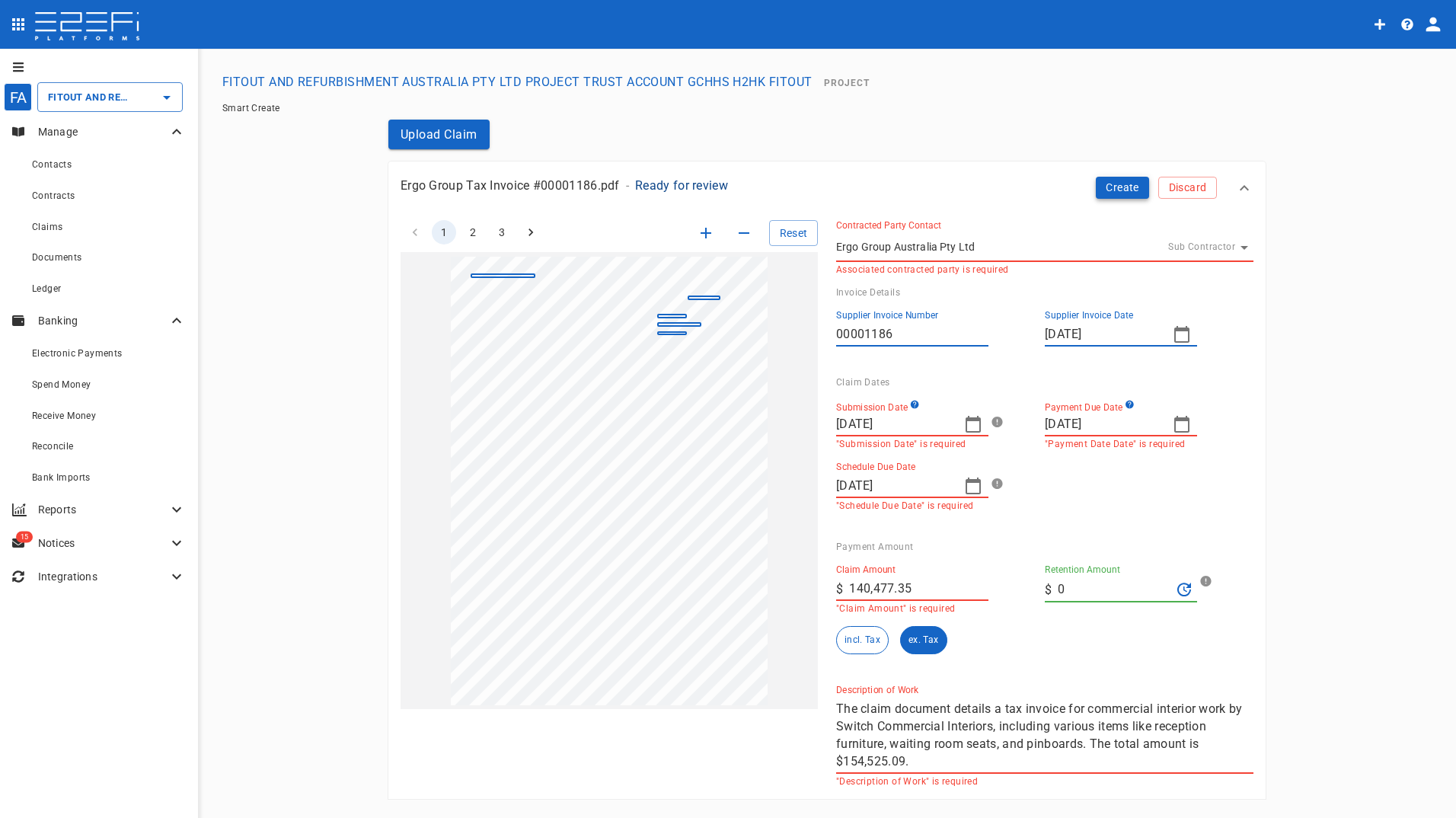
click at [1123, 185] on button "Create" at bounding box center [1122, 188] width 53 height 22
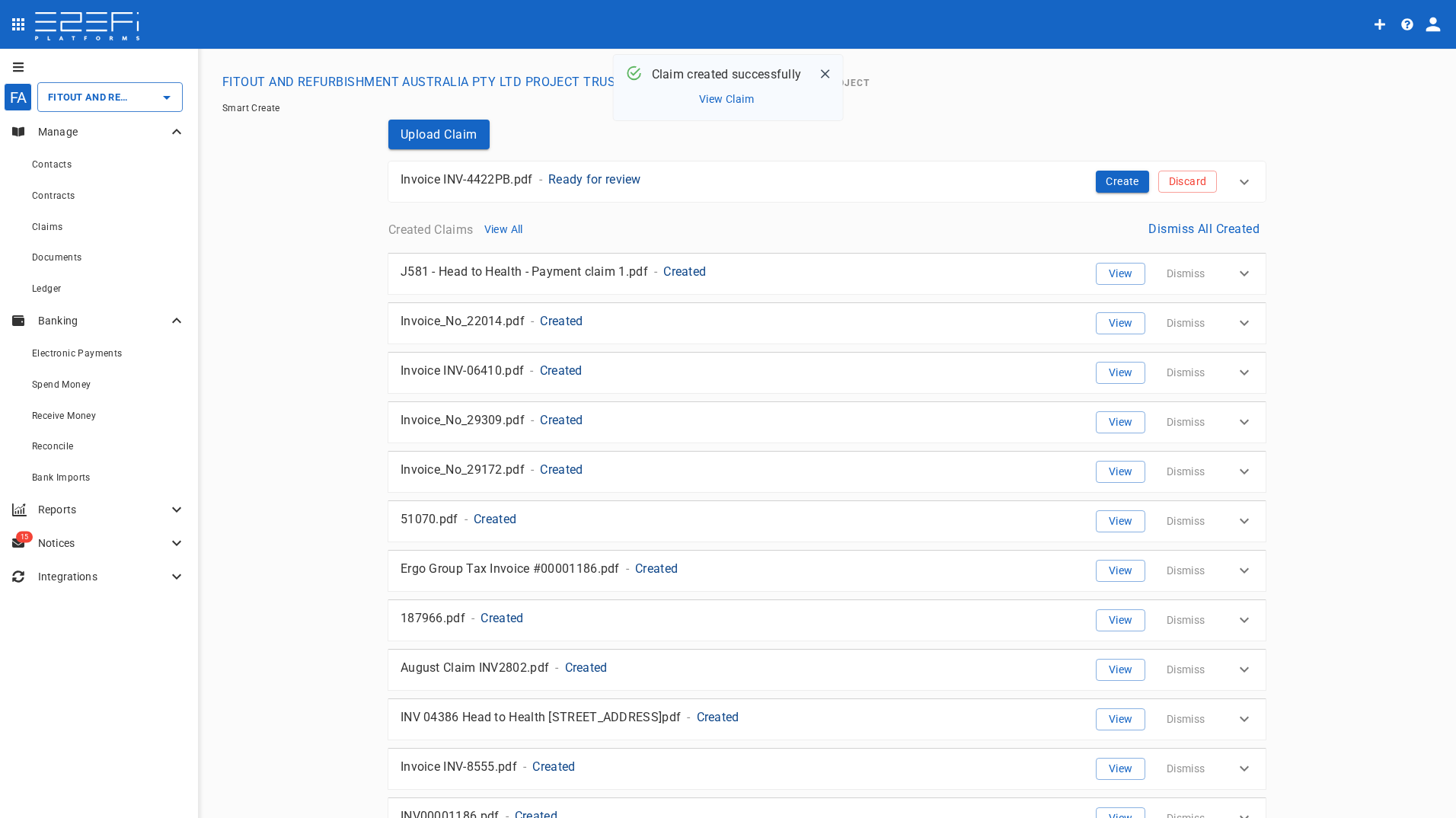
drag, startPoint x: 1109, startPoint y: 183, endPoint x: 1035, endPoint y: 190, distance: 74.3
click at [1109, 183] on button "Create" at bounding box center [1122, 182] width 53 height 22
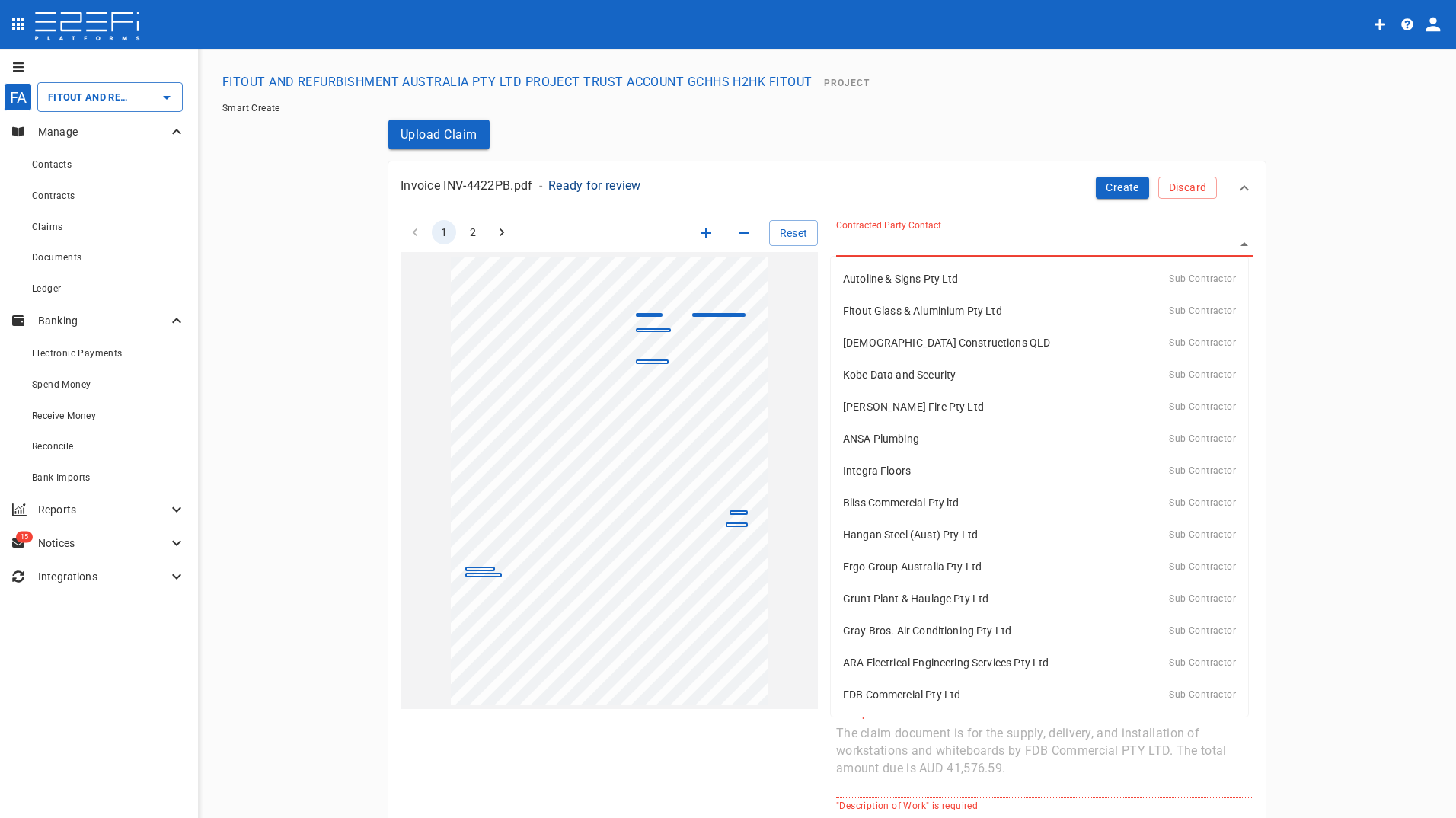
click at [938, 246] on body "FA FITOUT AND REFURBISHMENT AUSTRALIA PTY LTD PROJECT TRUST ACCOUNT GCHHS H2HK …" at bounding box center [728, 409] width 1456 height 818
click at [882, 698] on p "FDB Commercial Pty Ltd" at bounding box center [901, 694] width 117 height 15
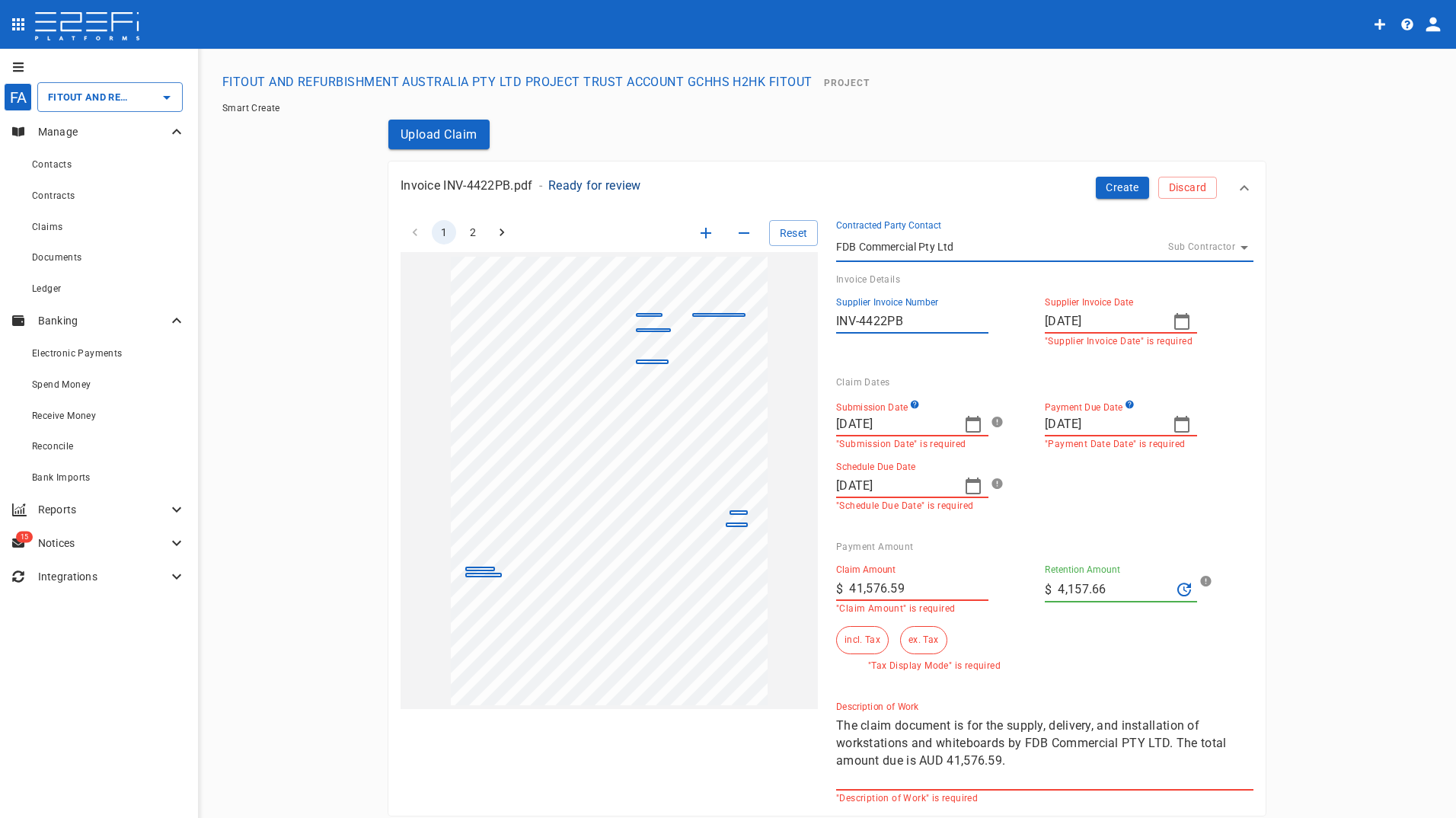
click at [1173, 427] on icon "button" at bounding box center [1182, 424] width 19 height 19
click at [1083, 644] on div "30" at bounding box center [1085, 643] width 12 height 17
type input "[DATE]"
drag, startPoint x: 913, startPoint y: 587, endPoint x: 834, endPoint y: 592, distance: 79.2
click at [836, 592] on div "​ $ 41,576.59" at bounding box center [911, 588] width 152 height 24
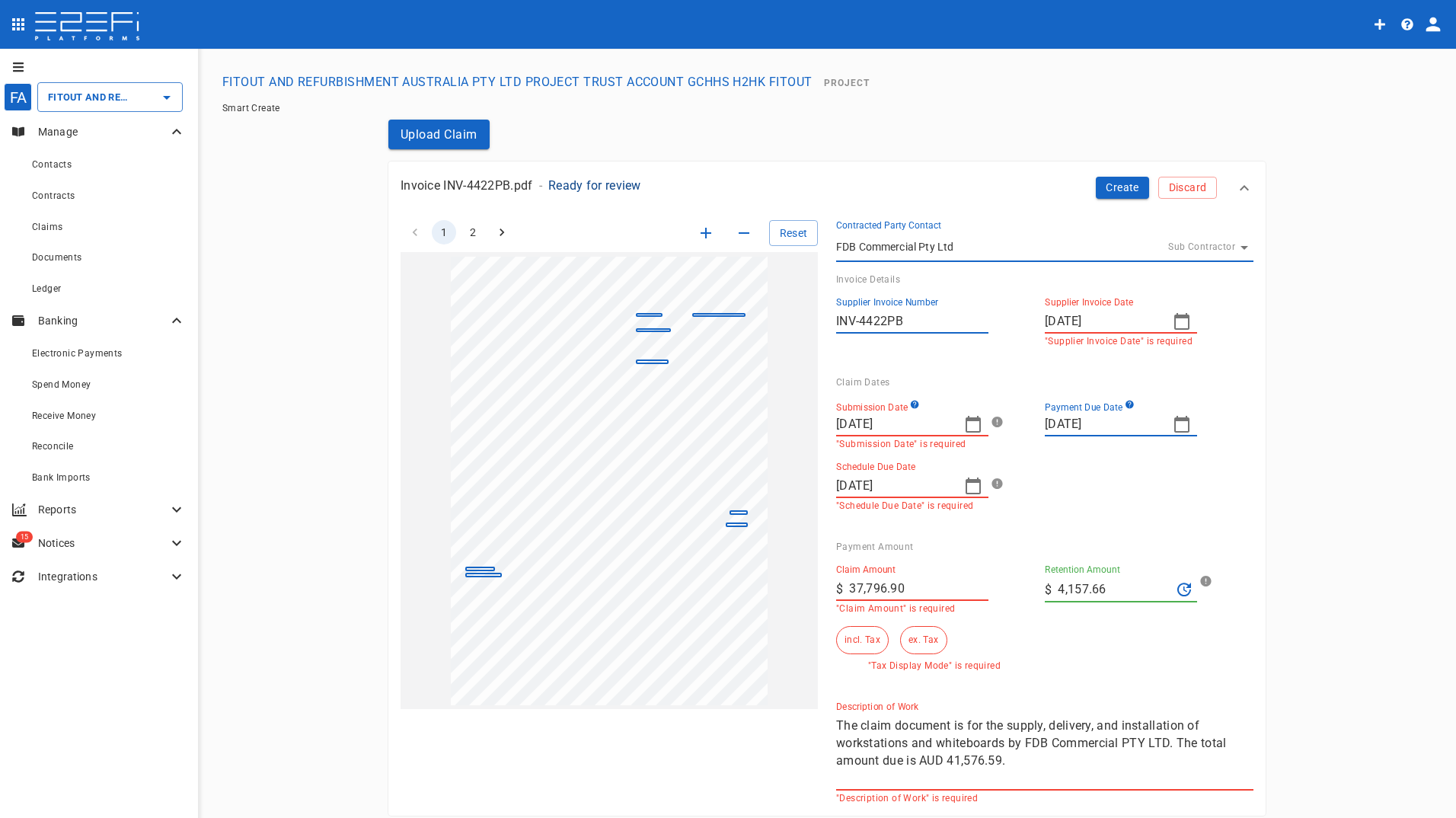
type input "37,796.9"
drag, startPoint x: 1128, startPoint y: 569, endPoint x: 1119, endPoint y: 583, distance: 16.6
click at [1125, 570] on div "Retention Amount ​ $ 4,157.66" at bounding box center [1120, 582] width 152 height 38
drag, startPoint x: 1115, startPoint y: 589, endPoint x: 960, endPoint y: 592, distance: 155.0
click at [976, 590] on div "Claim Amount ​ $ 37,796.9 "Claim Amount" is required Retention Amount ​ $ 4,157…" at bounding box center [1033, 611] width 417 height 119
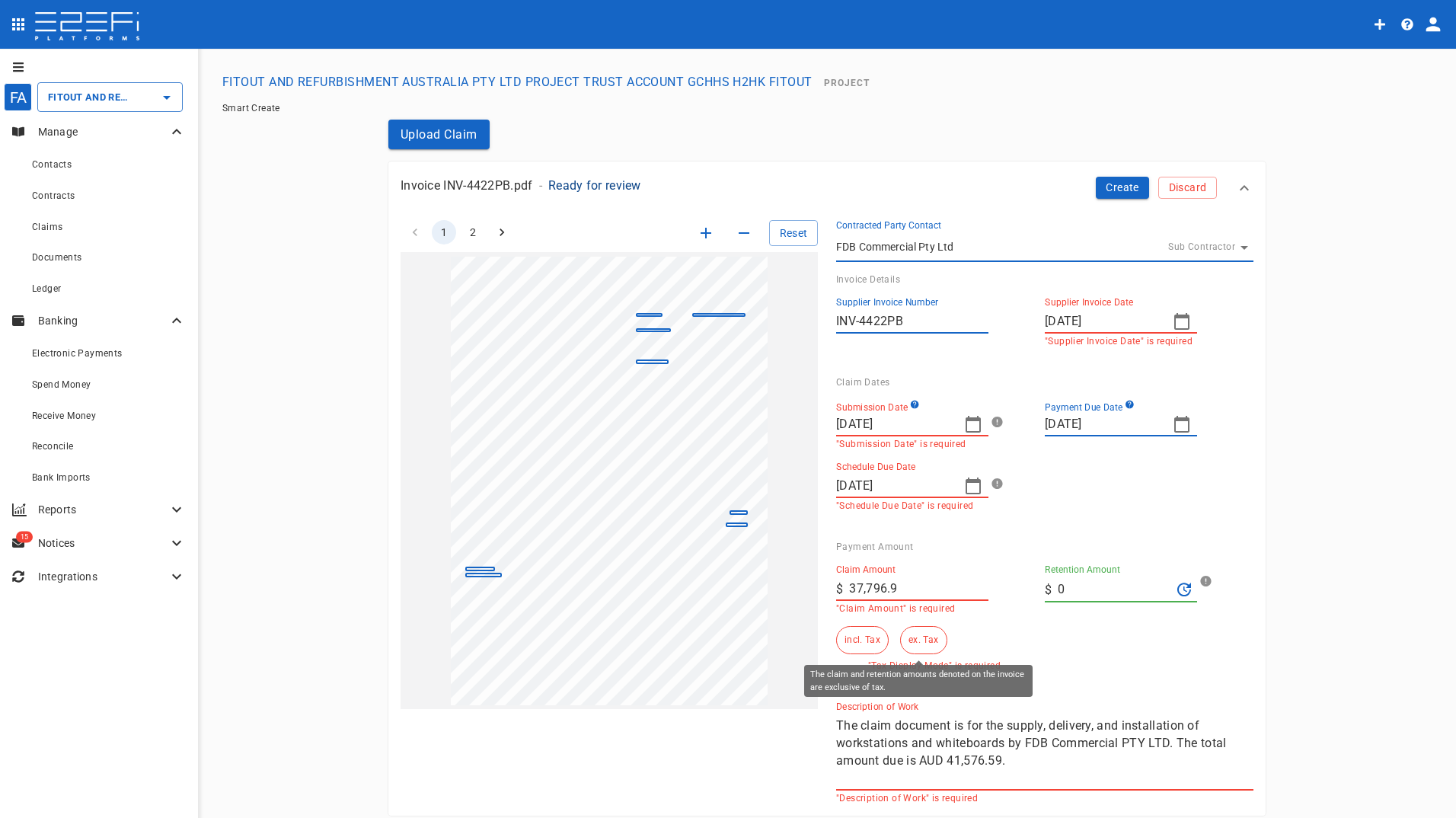
type input "0"
click at [923, 643] on button "ex. Tax" at bounding box center [922, 640] width 46 height 28
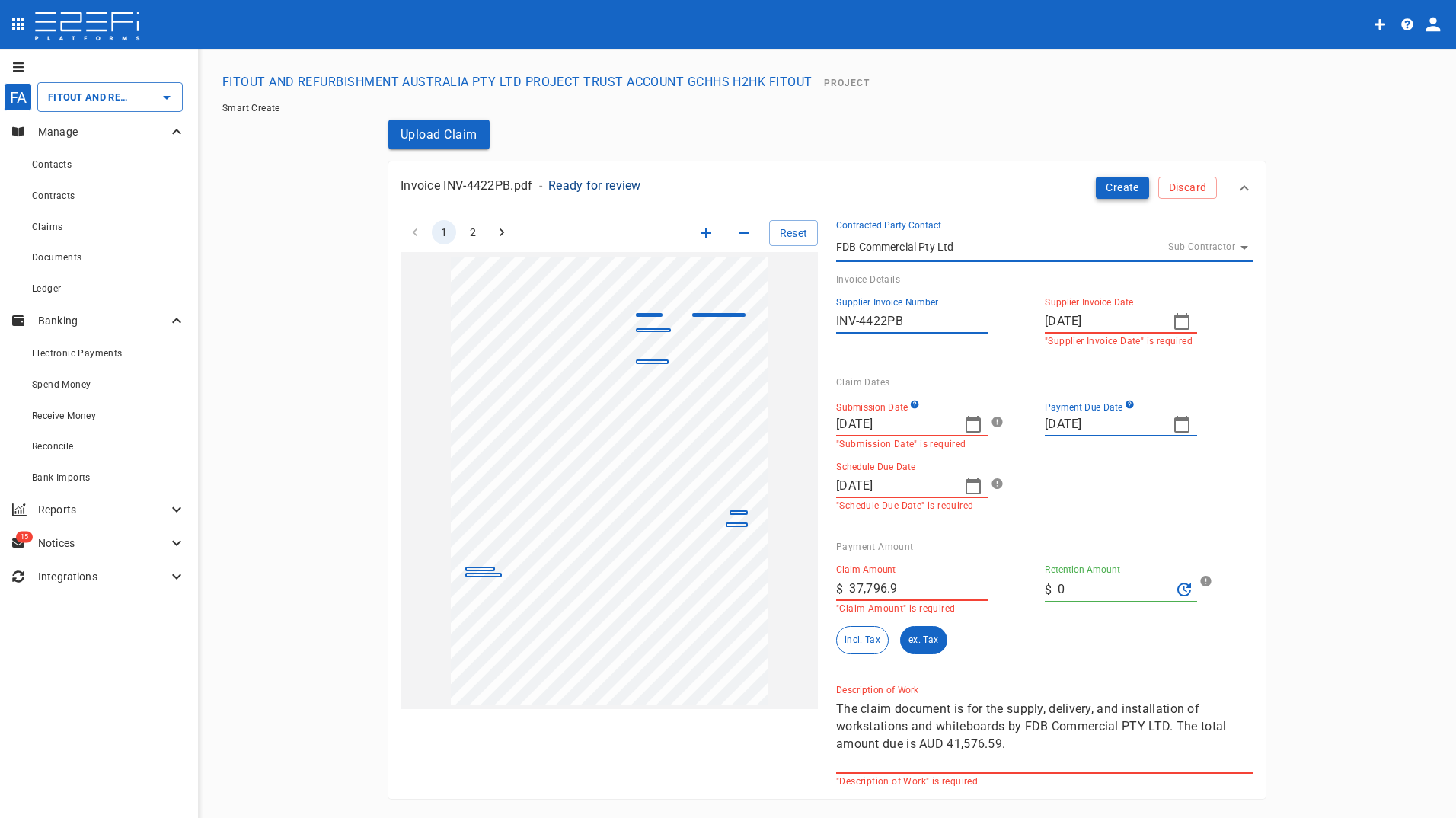
click at [1114, 183] on button "Create" at bounding box center [1122, 188] width 53 height 22
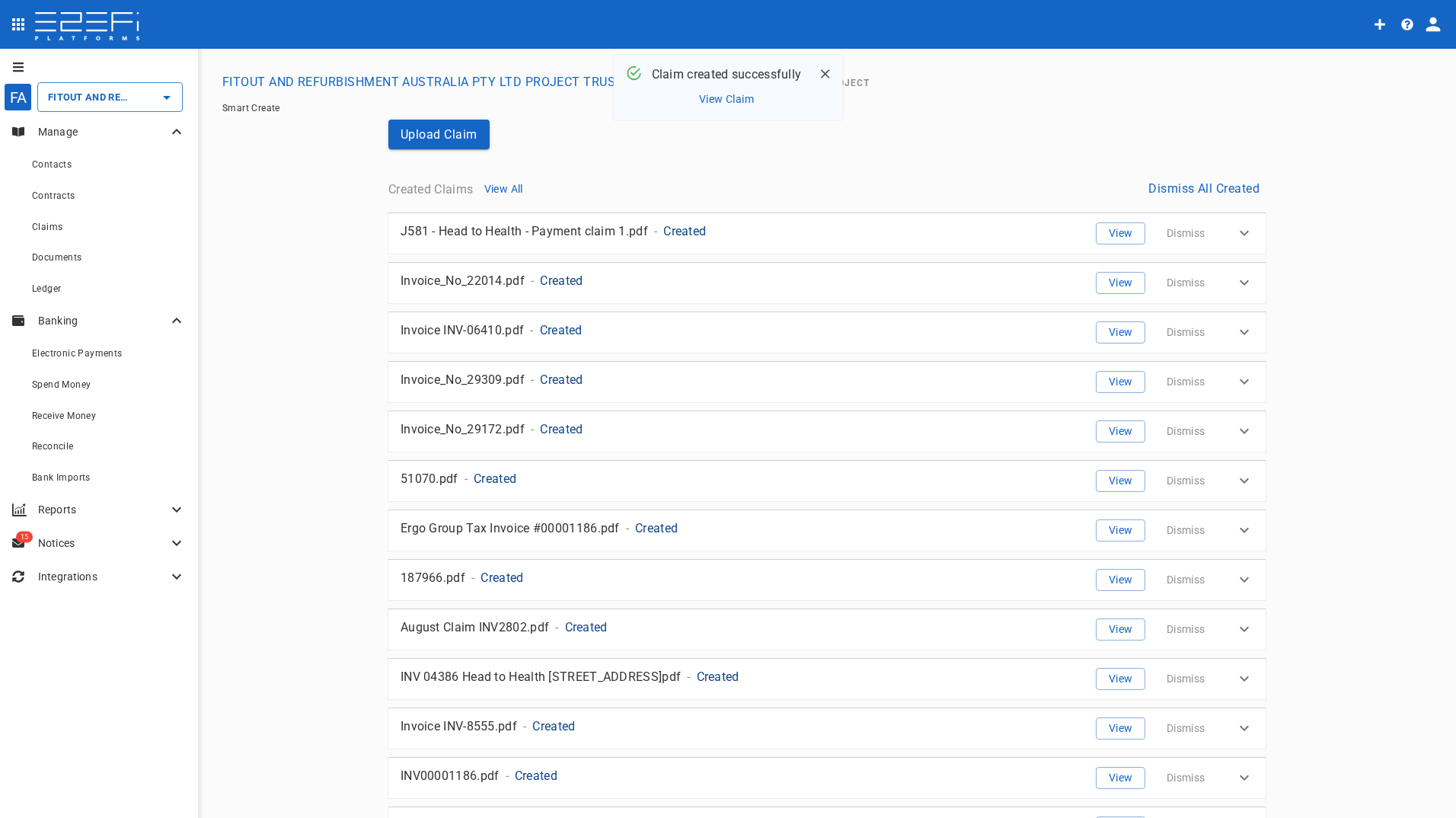
click at [84, 76] on div at bounding box center [98, 66] width 198 height 24
click at [82, 95] on input "FITOUT AND REFURBISHMENT AUSTRALIA PTY LTD PROJECT TRUST ACCOUNT GCHHS H2HK FIT…" at bounding box center [88, 97] width 89 height 16
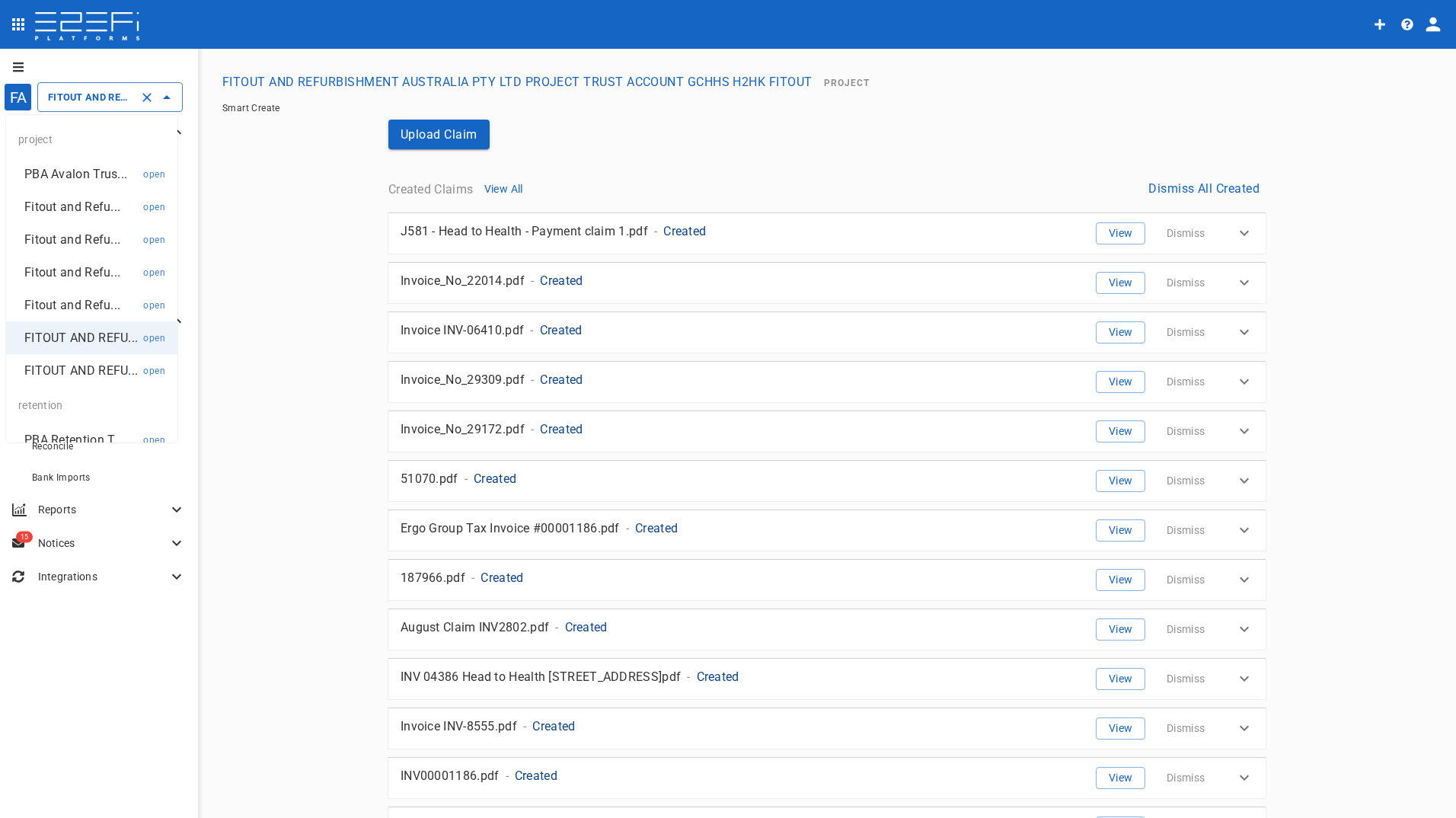
click at [52, 209] on p "Fitout and Refu..." at bounding box center [72, 206] width 96 height 18
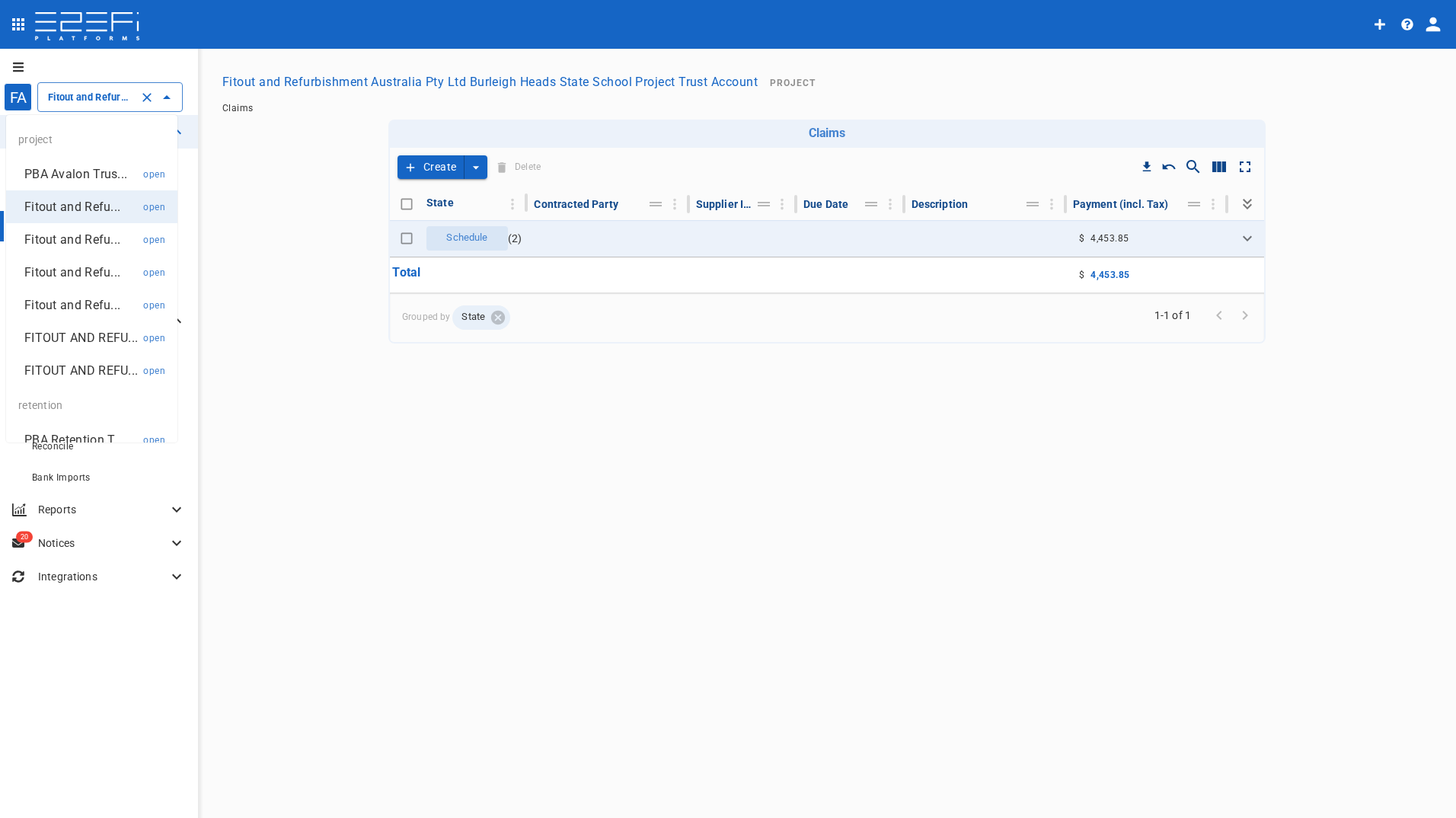
drag, startPoint x: 78, startPoint y: 102, endPoint x: 73, endPoint y: 165, distance: 63.2
click at [77, 103] on input "Fitout and Refurbishment Australia Pty Ltd Burleigh Heads State School Project …" at bounding box center [88, 97] width 89 height 16
click at [72, 242] on p "Fitout and Refu..." at bounding box center [72, 239] width 96 height 18
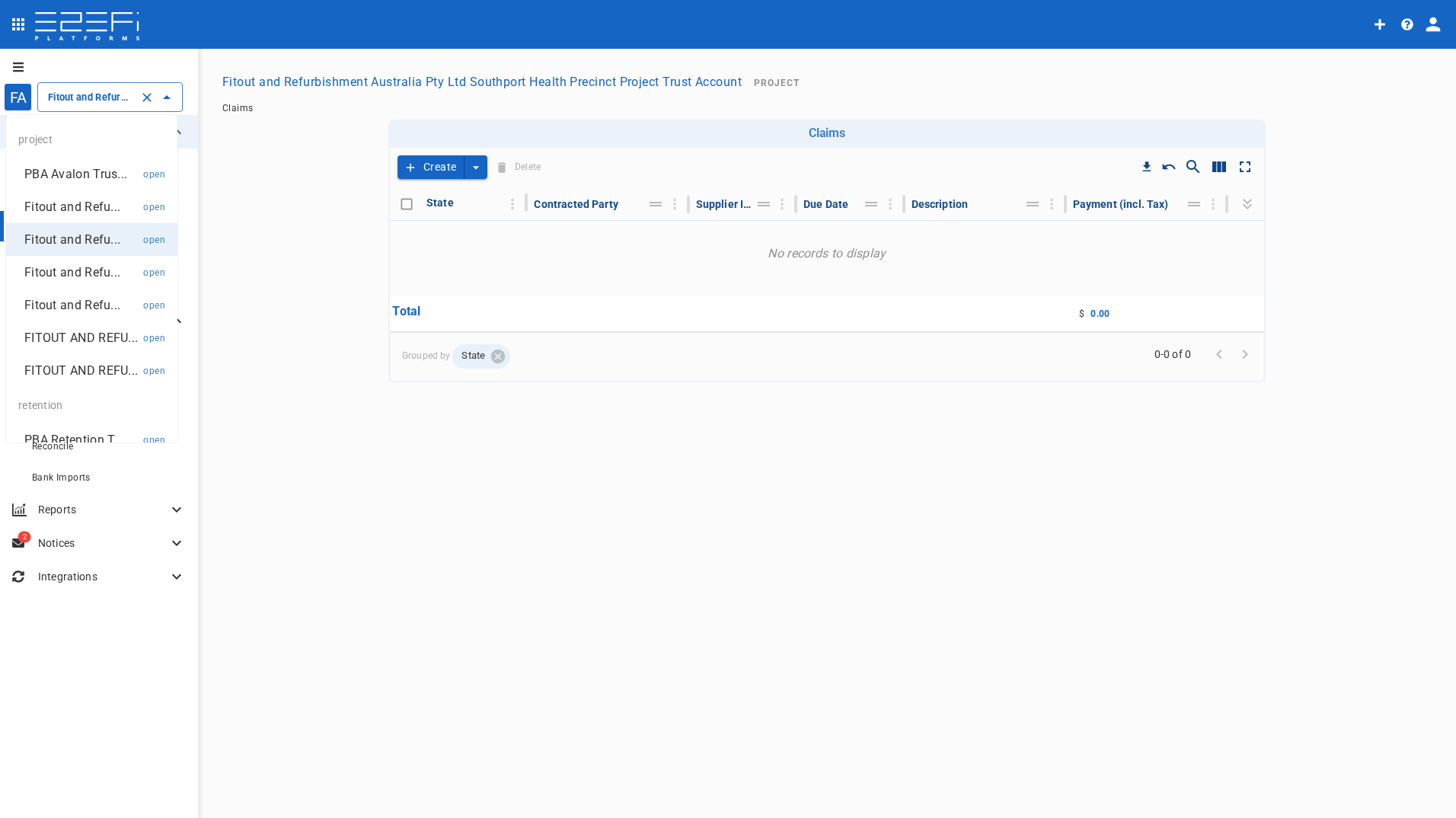
click at [71, 96] on input "Fitout and Refurbishment Australia Pty Ltd Southport Health Precinct Project Tr…" at bounding box center [88, 97] width 89 height 16
click at [68, 272] on p "Fitout and Refu..." at bounding box center [72, 272] width 96 height 18
type input "Fitout and Refurbish Pty Ltd UQ Bio Hub Project Trust Account"
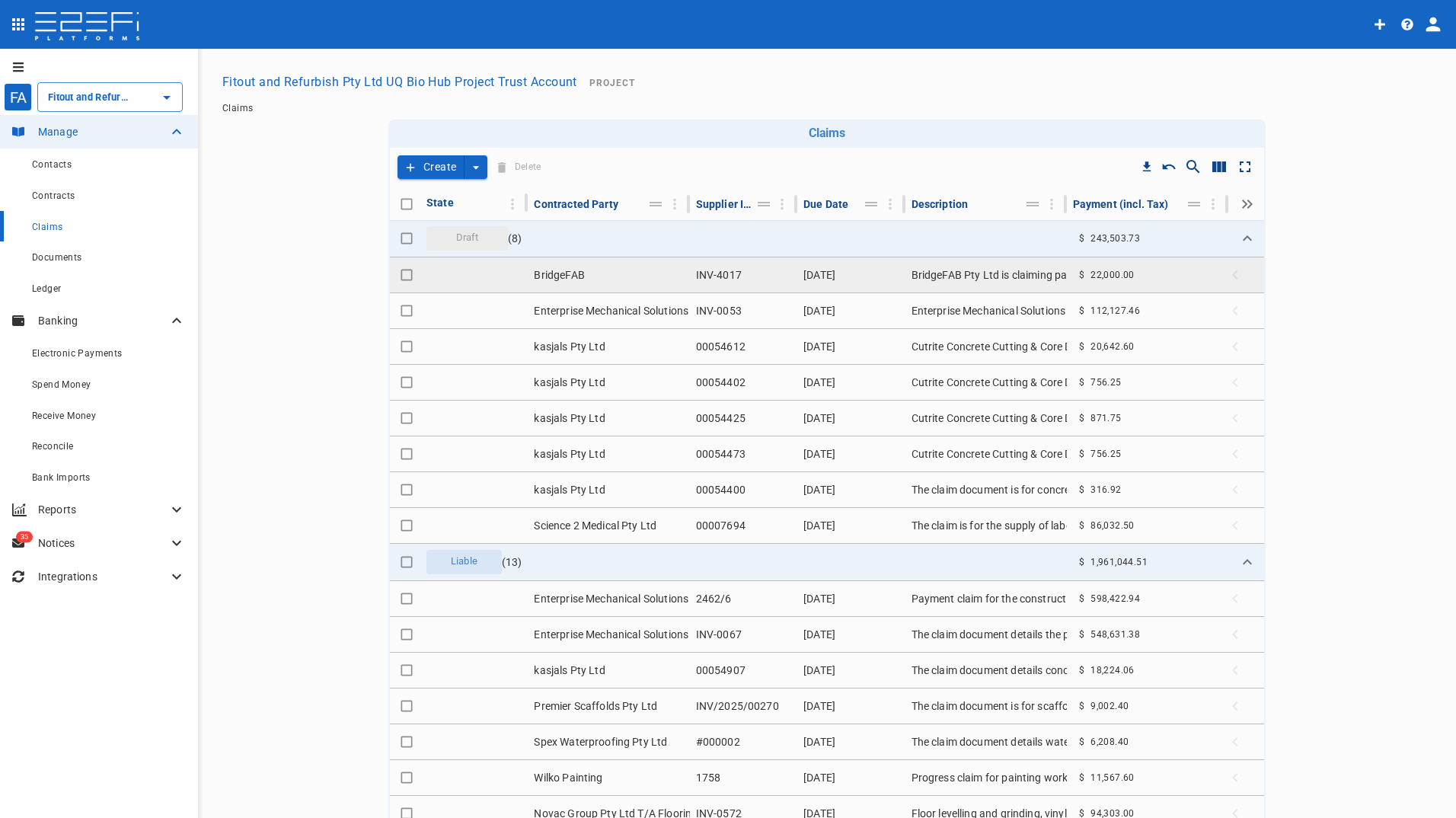
click at [553, 271] on td "BridgeFAB" at bounding box center [608, 275] width 162 height 35
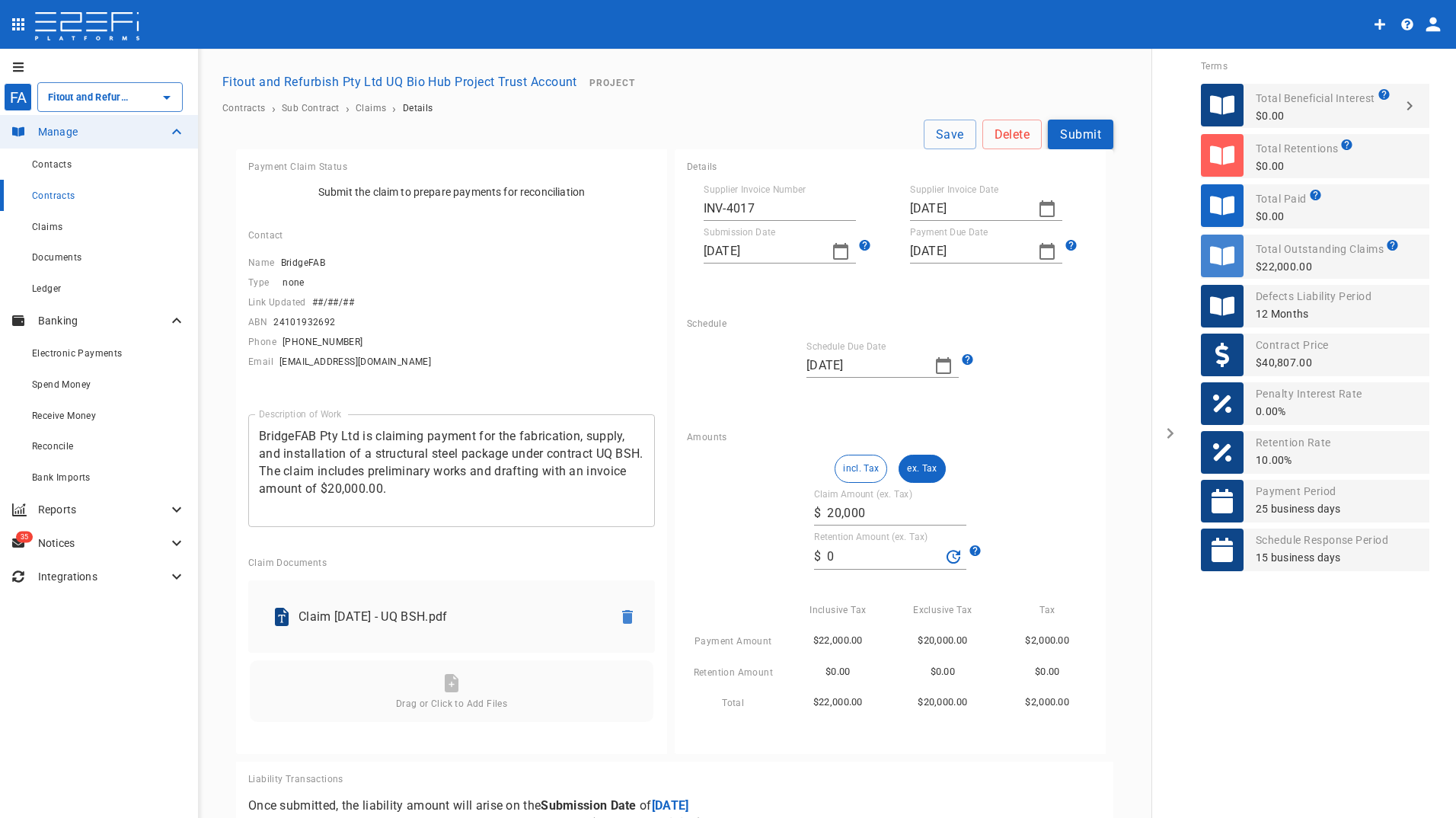
click at [1092, 127] on button "Submit" at bounding box center [1081, 134] width 66 height 29
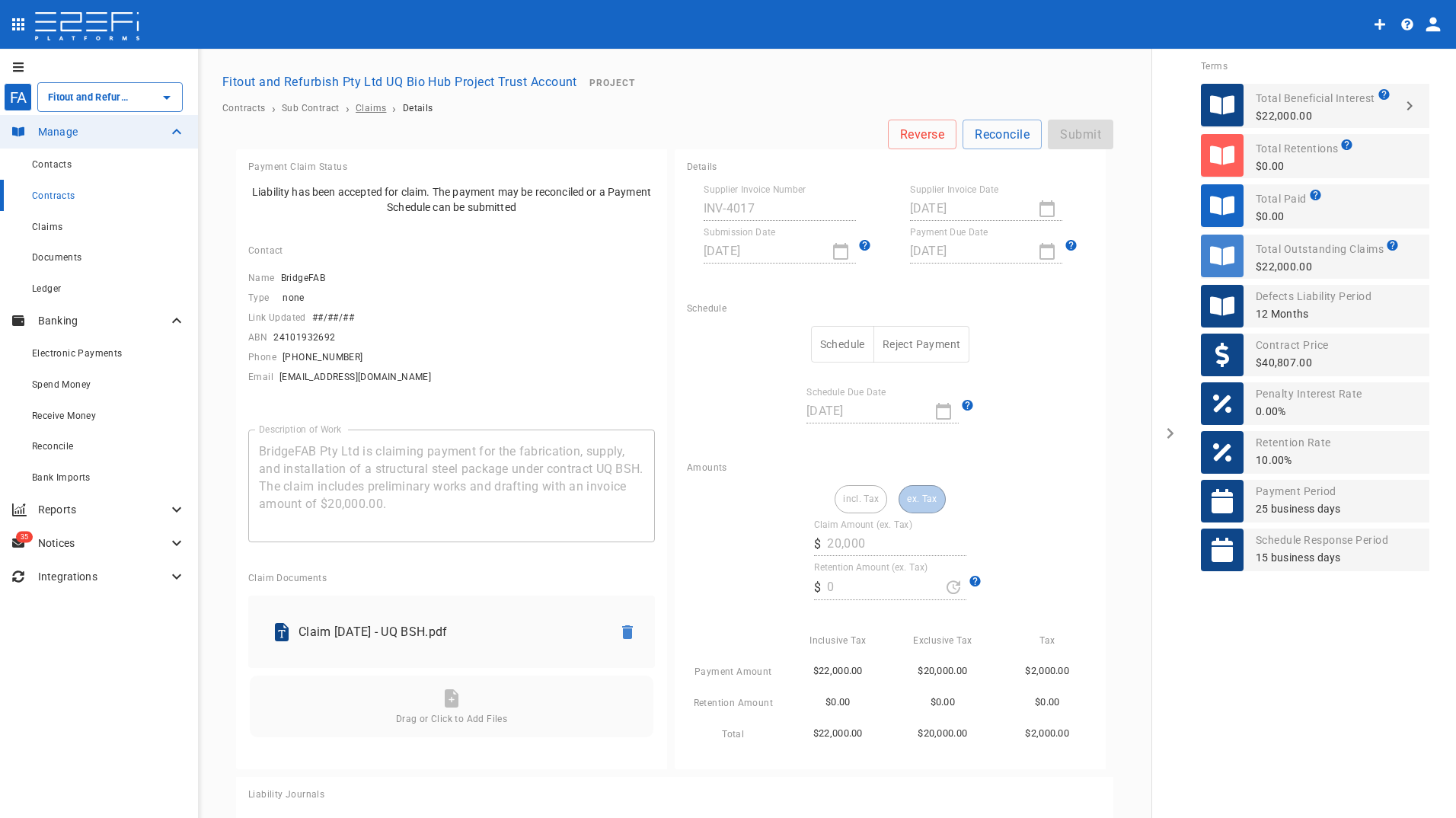
click at [369, 107] on span "Claims" at bounding box center [370, 108] width 30 height 11
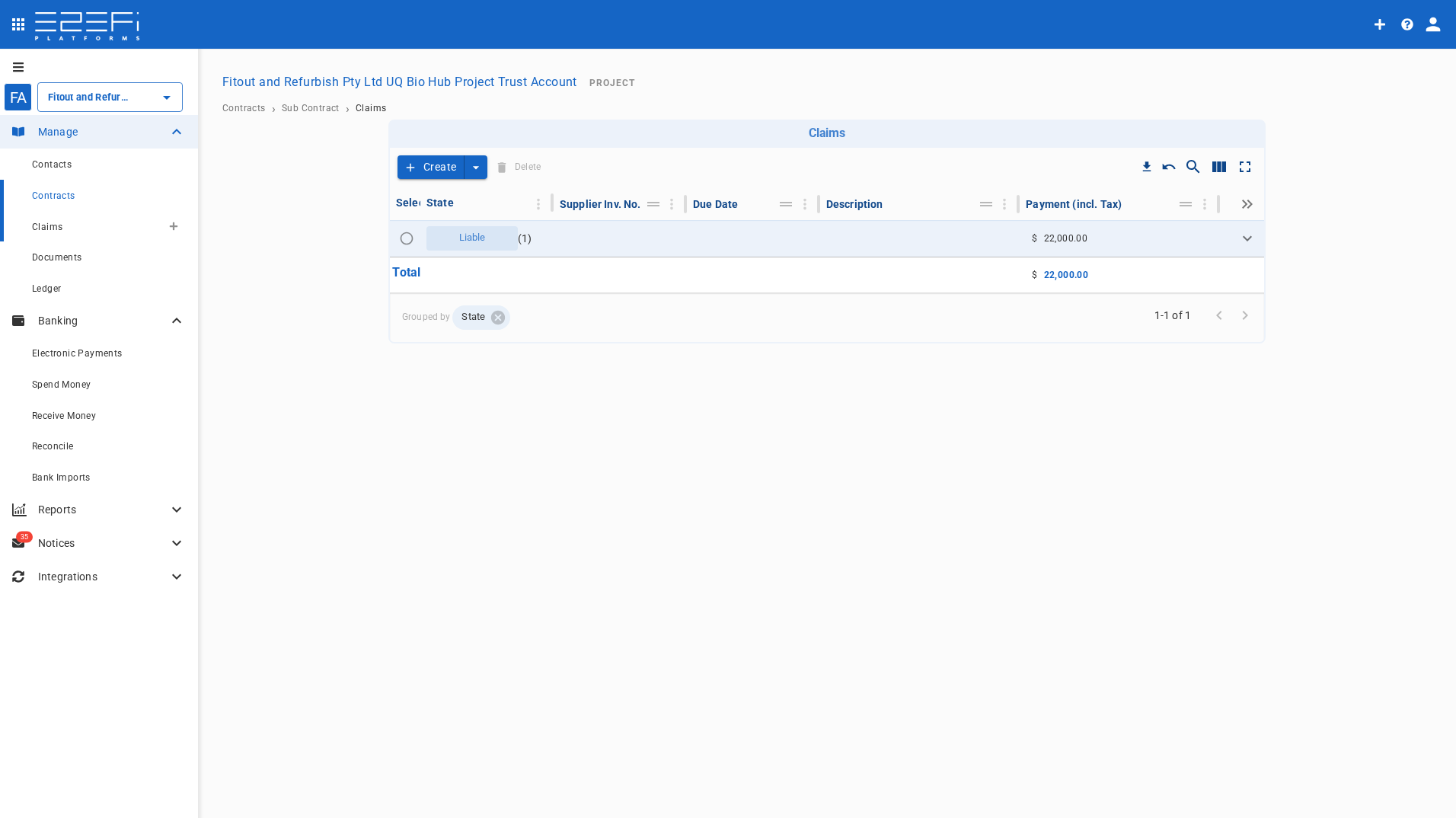
click at [42, 225] on span "Claims" at bounding box center [47, 226] width 30 height 11
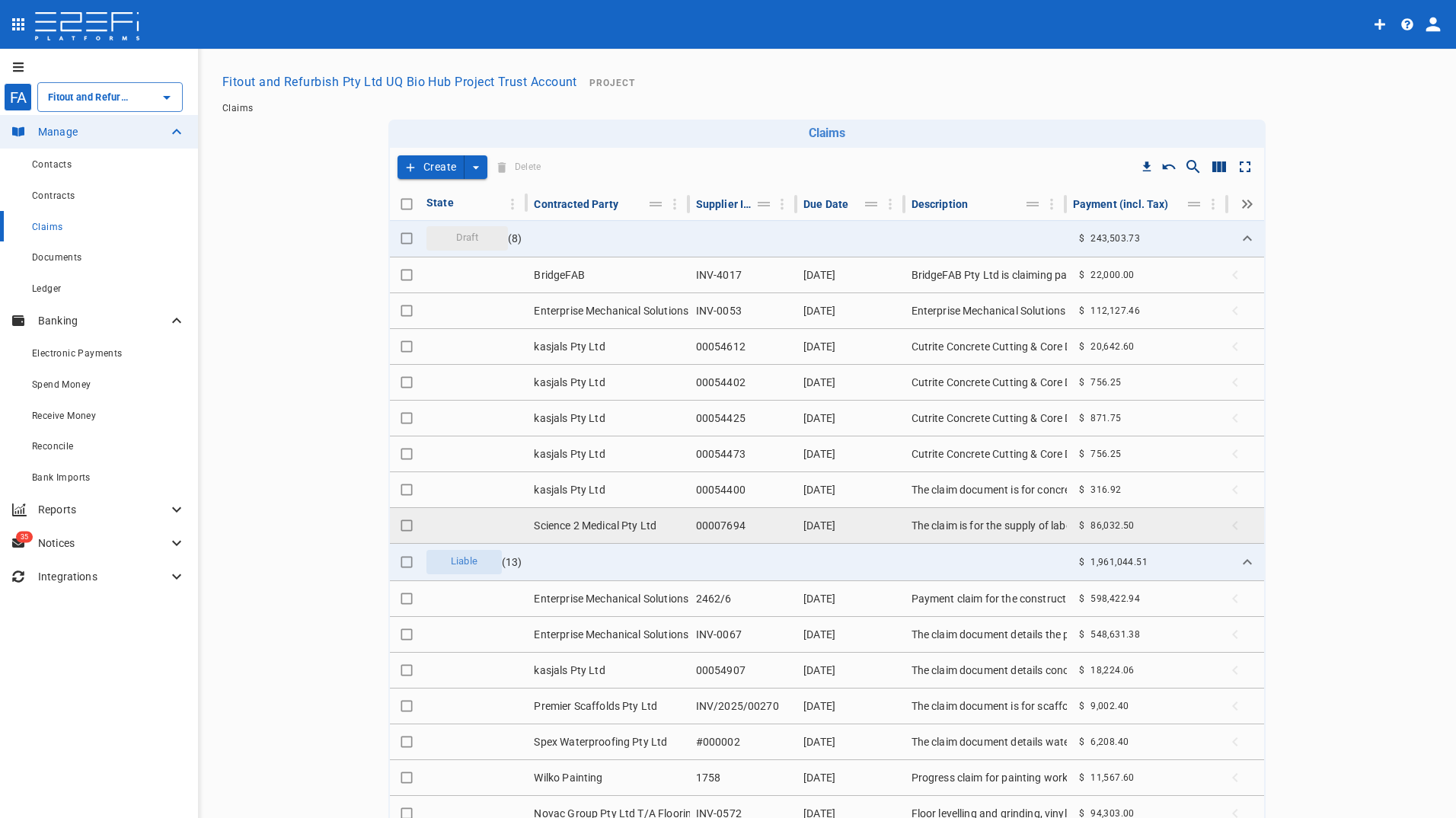
click at [545, 523] on td "Science 2 Medical Pty Ltd" at bounding box center [608, 525] width 162 height 35
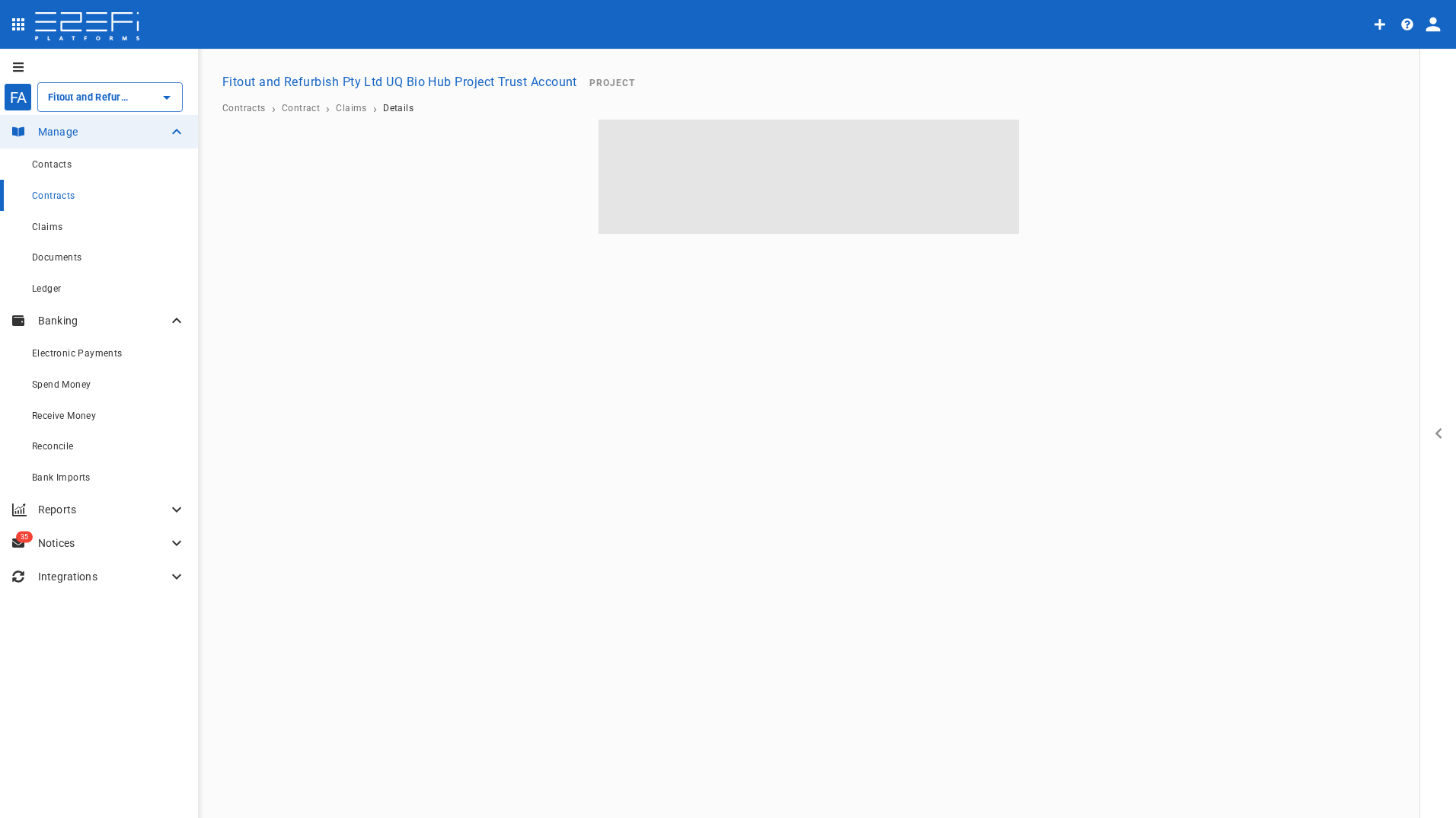
type input "Fitout and Refurbish Pty Ltd UQ Bio Hub Project Trust Account"
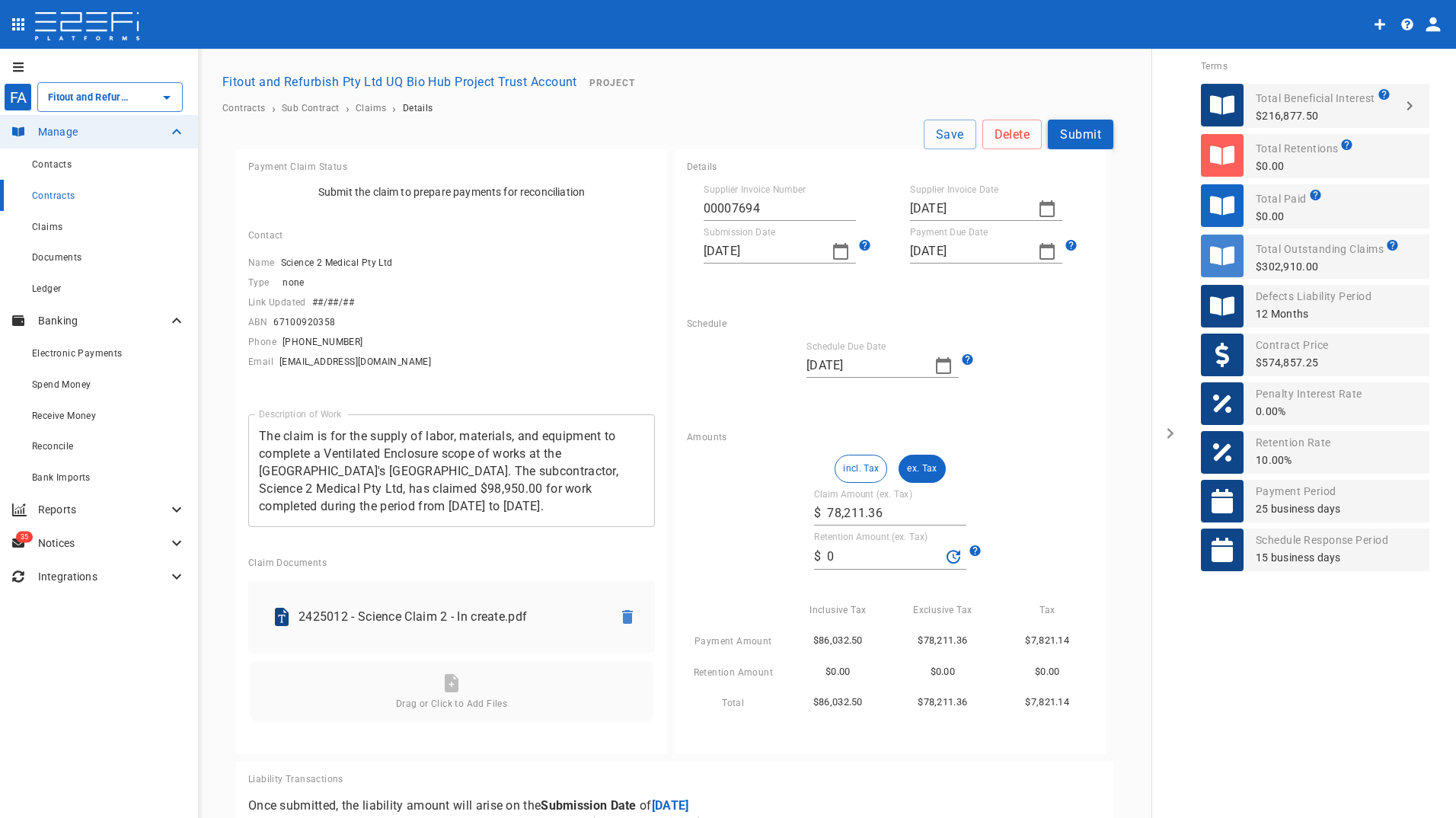
click at [1086, 131] on button "Submit" at bounding box center [1081, 134] width 66 height 29
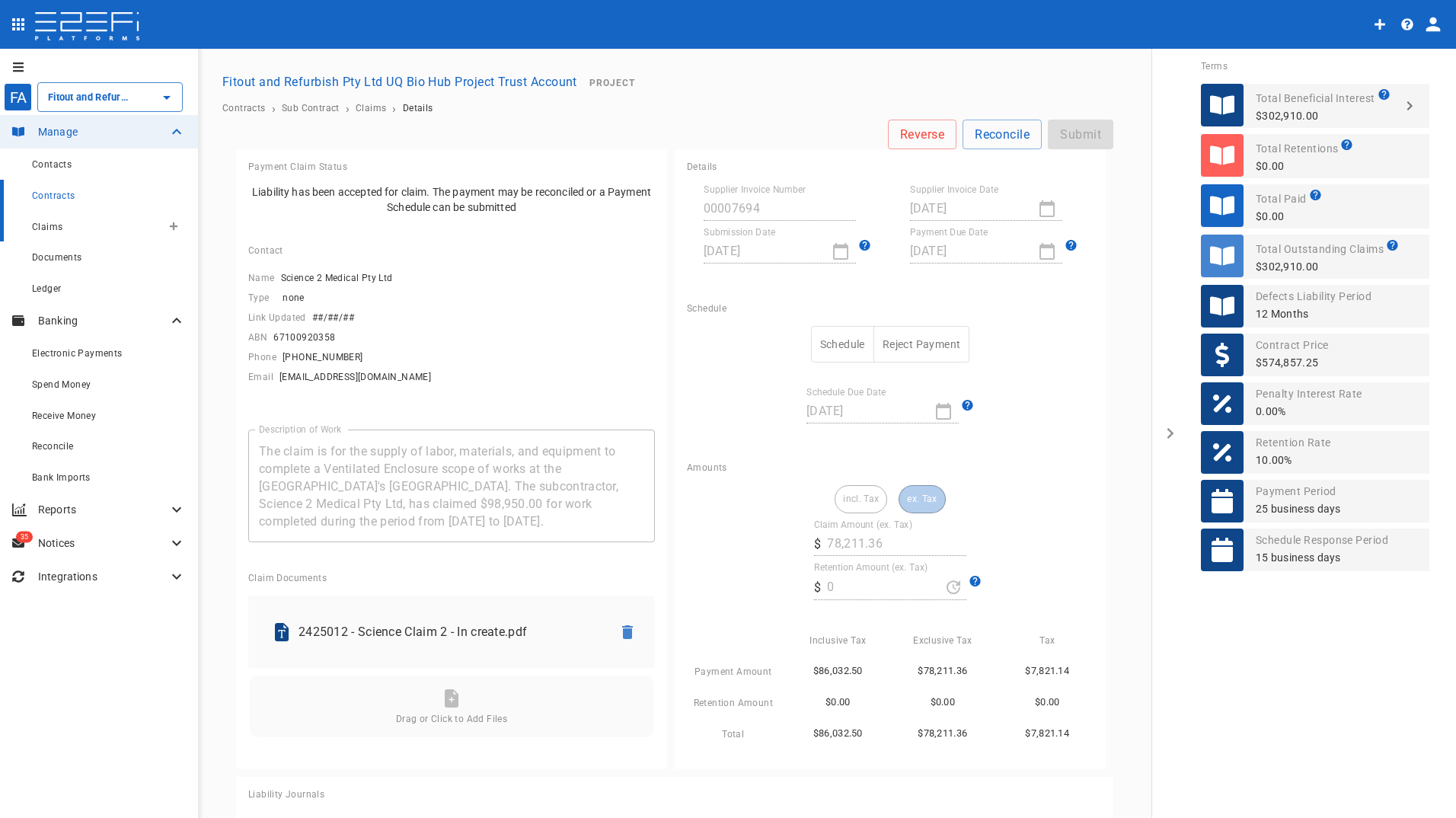
click at [39, 224] on span "Claims" at bounding box center [47, 226] width 30 height 11
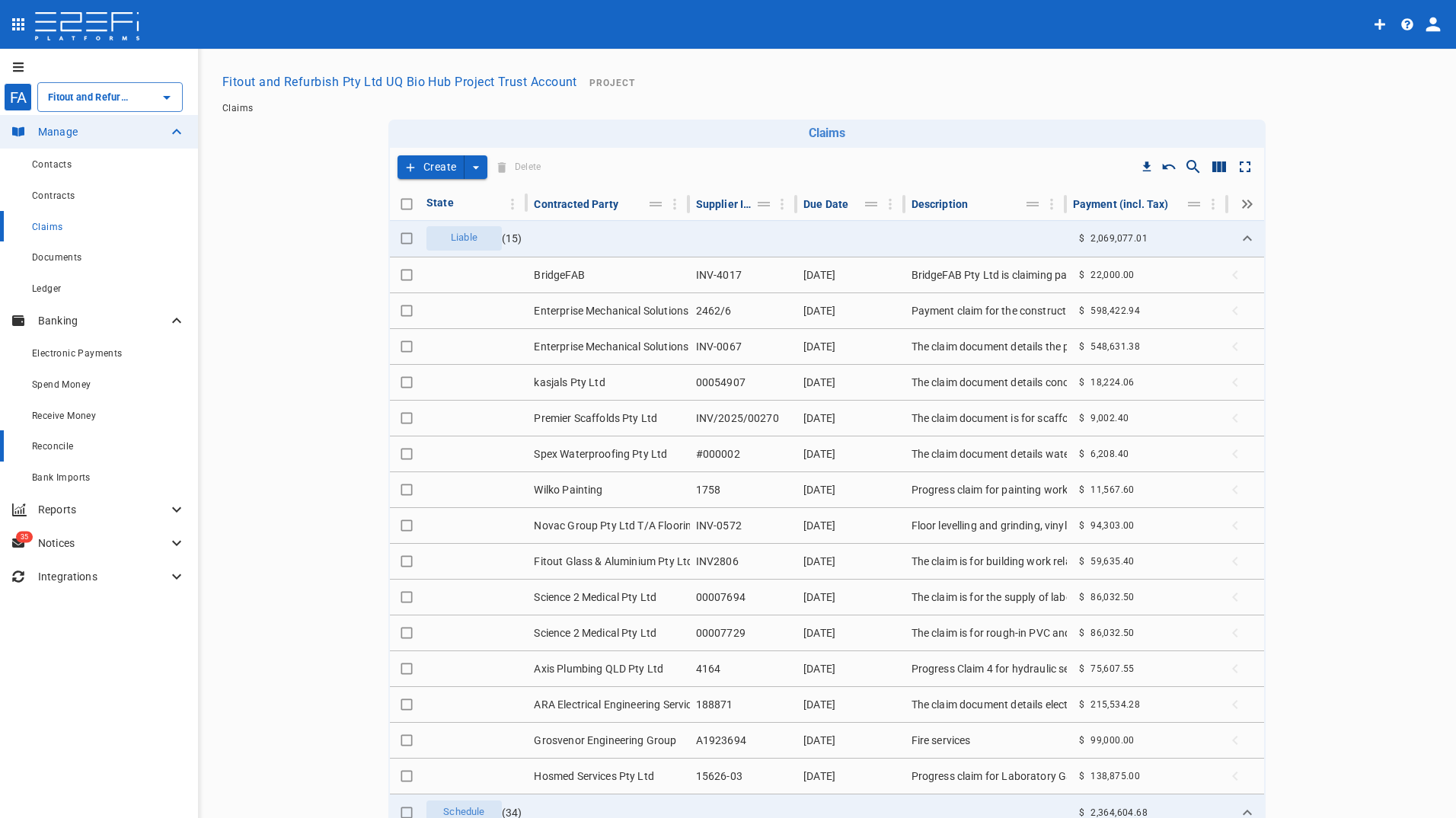
click at [45, 445] on span "Reconcile" at bounding box center [53, 446] width 42 height 11
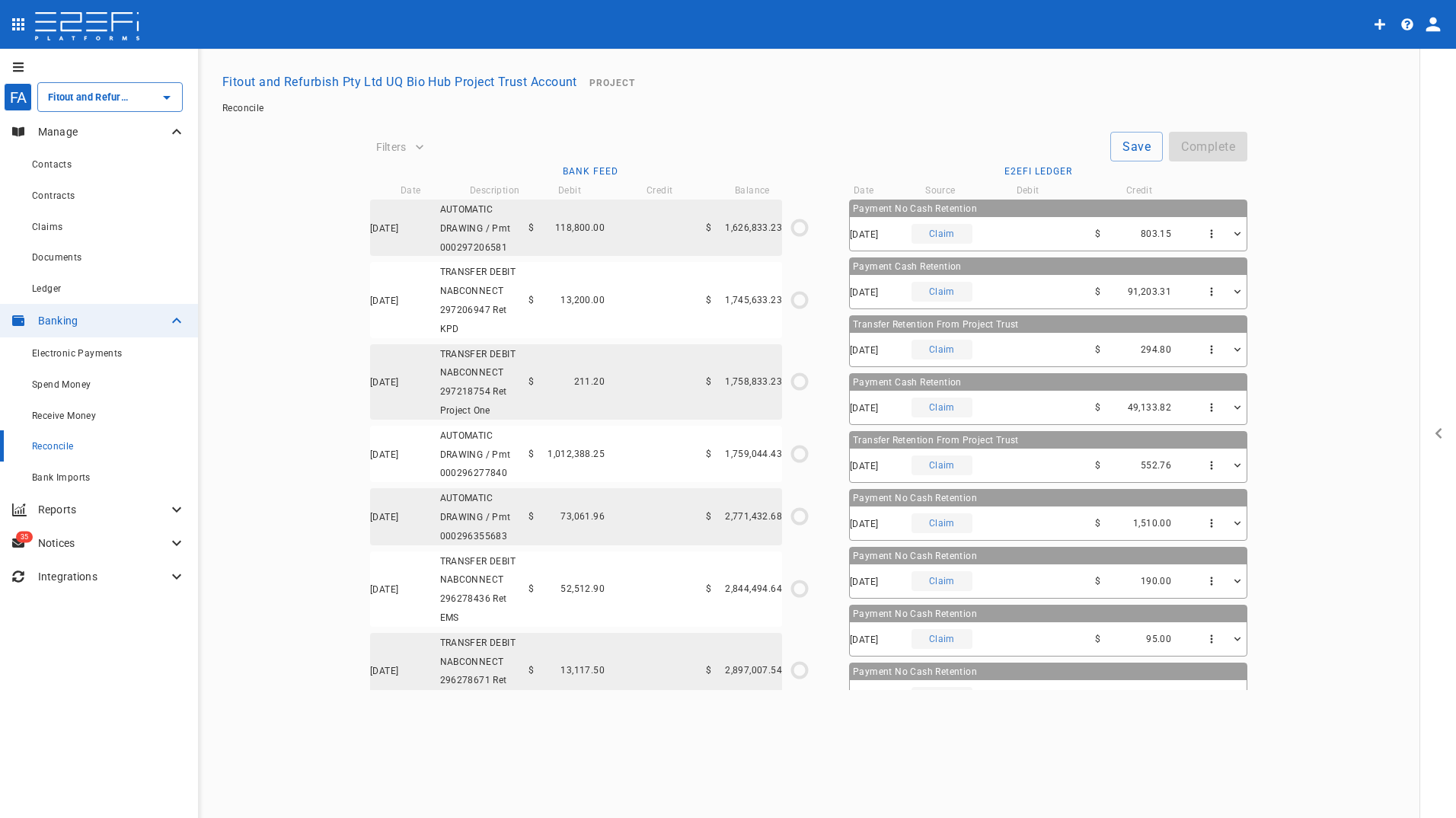
type input "0"
type input "[DATE]"
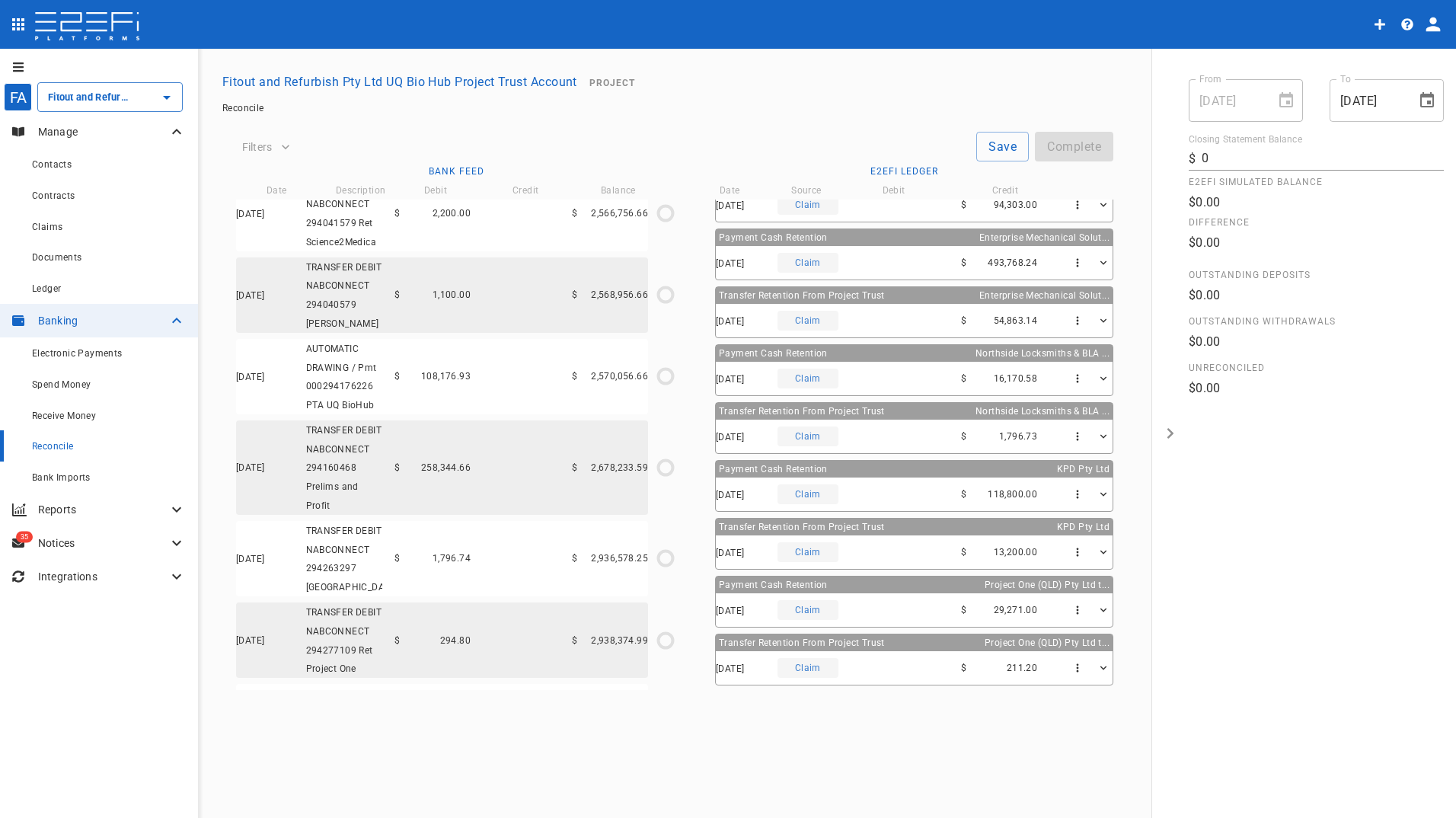
scroll to position [3229, 0]
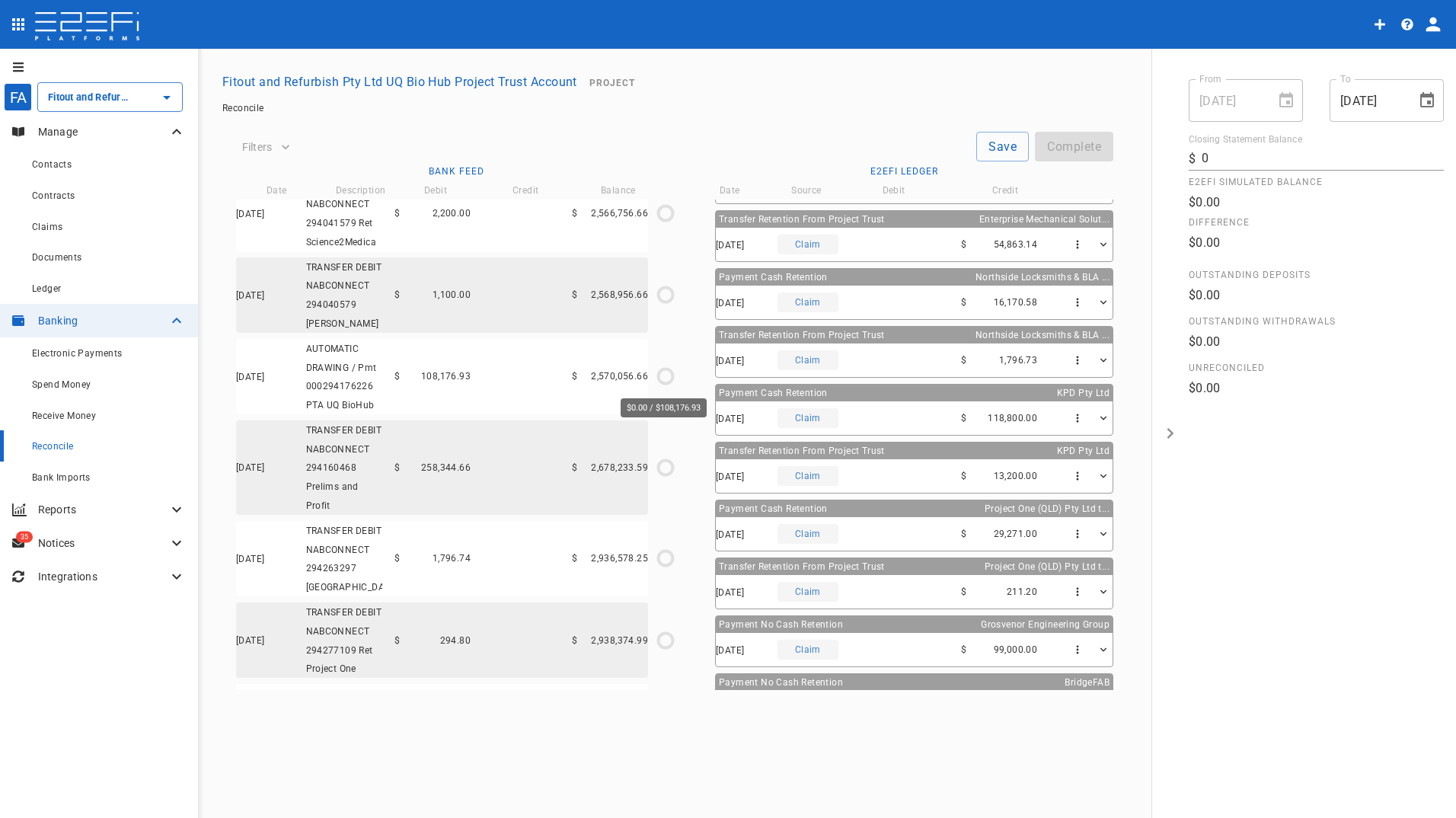
click at [660, 376] on icon "$0.00 / $108,176.93" at bounding box center [665, 375] width 23 height 23
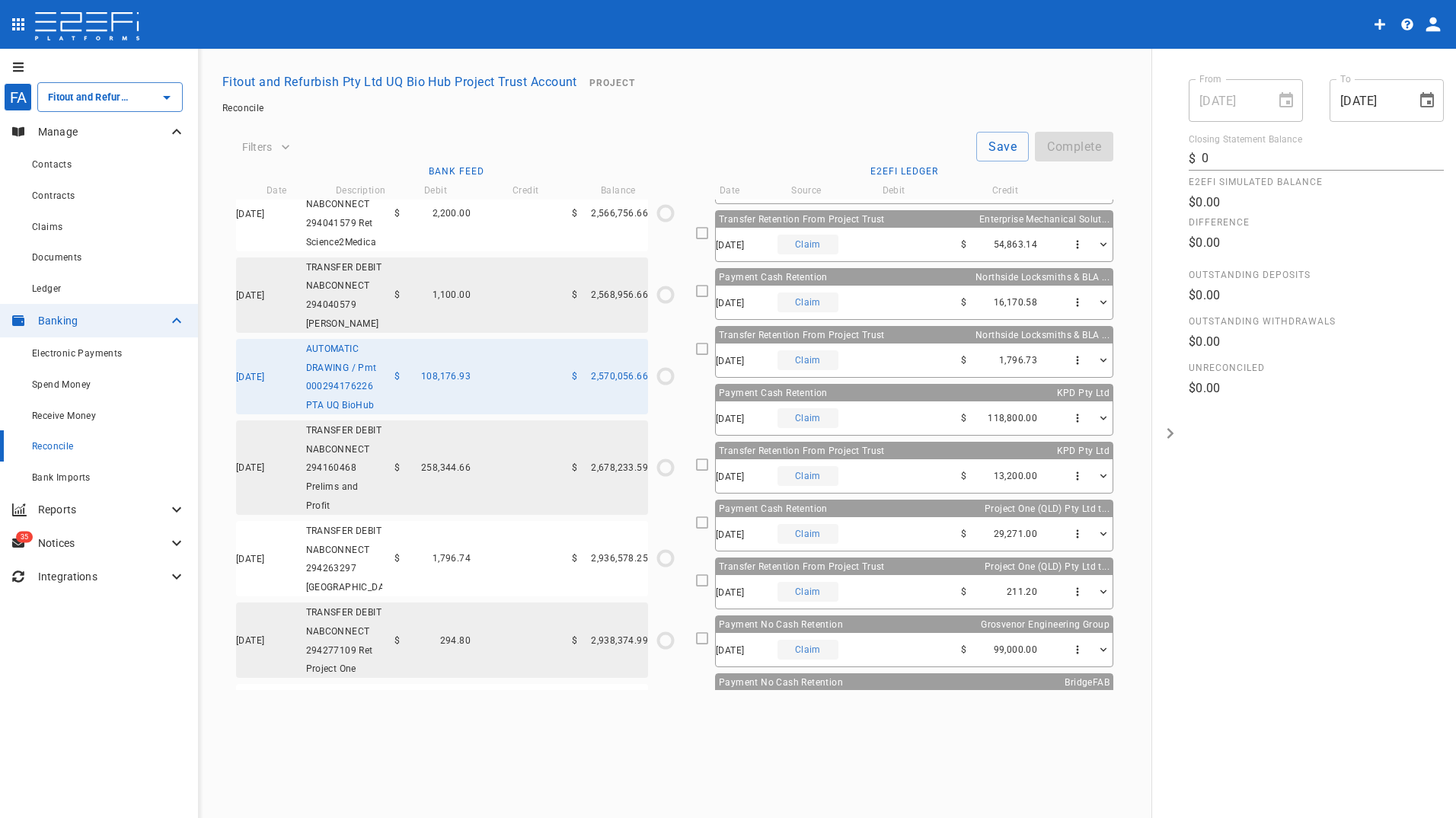
click at [709, 294] on icon at bounding box center [702, 290] width 13 height 13
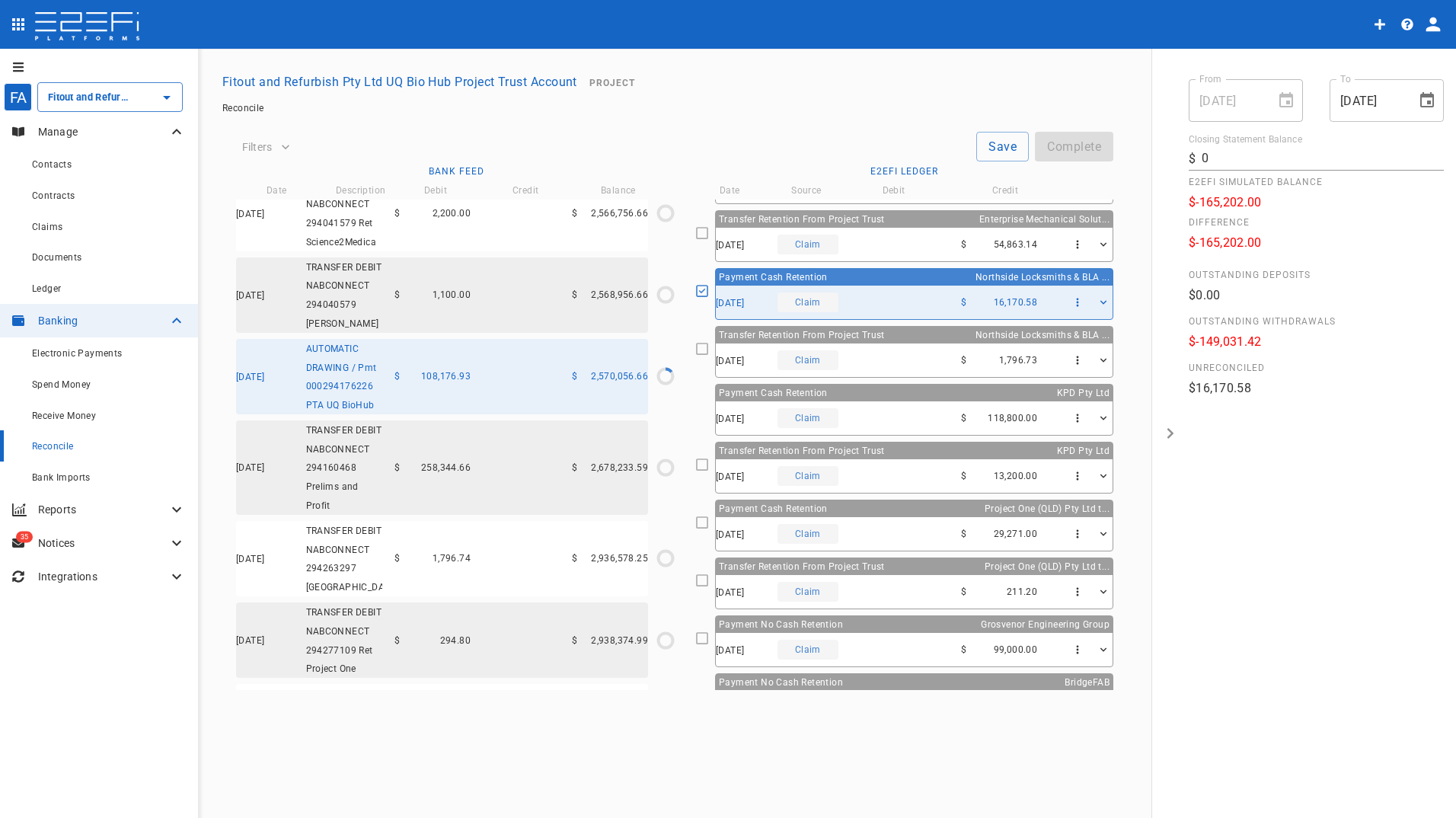
type input "[DATE]"
type input "1,796,639.4"
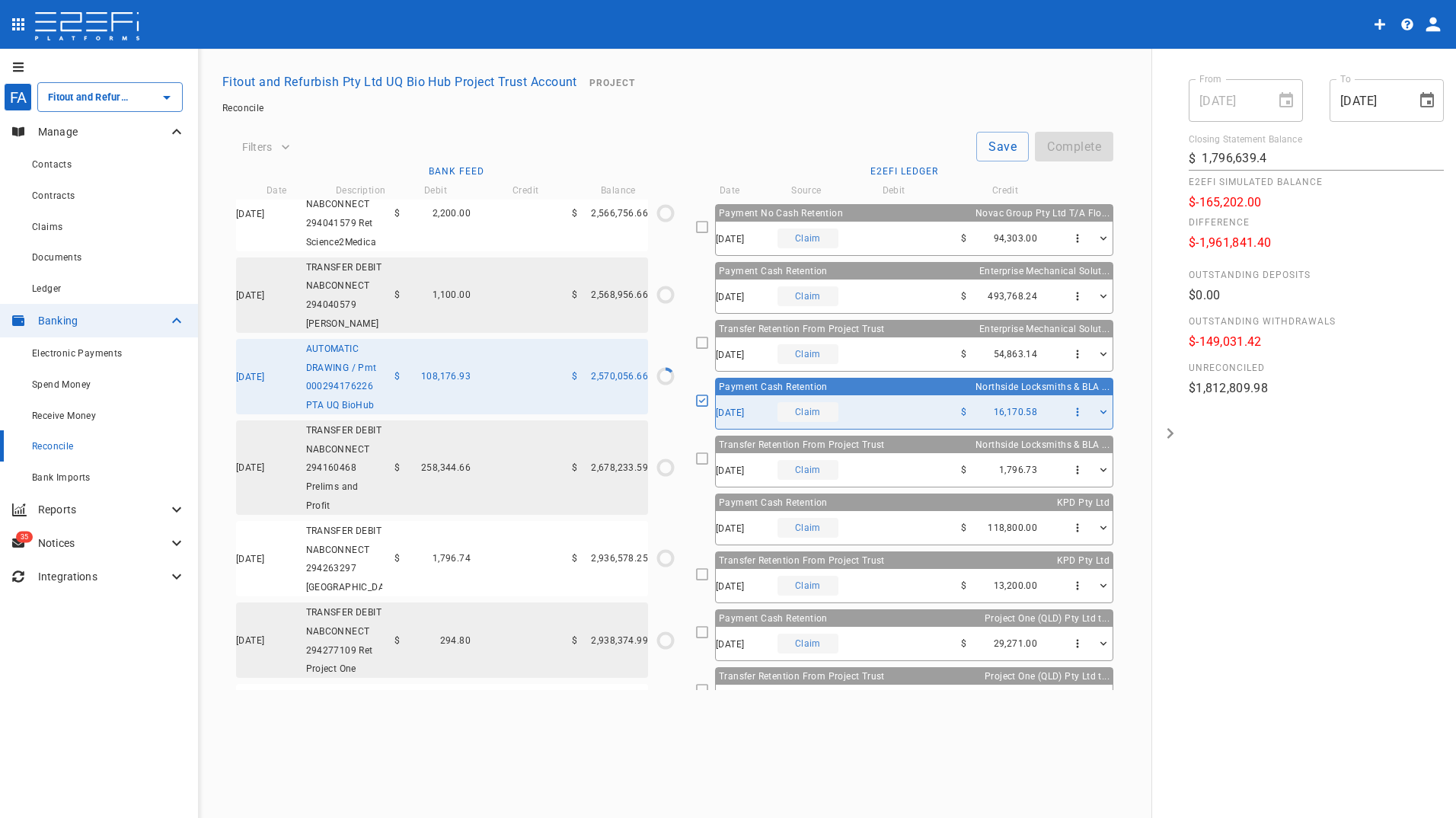
scroll to position [3077, 0]
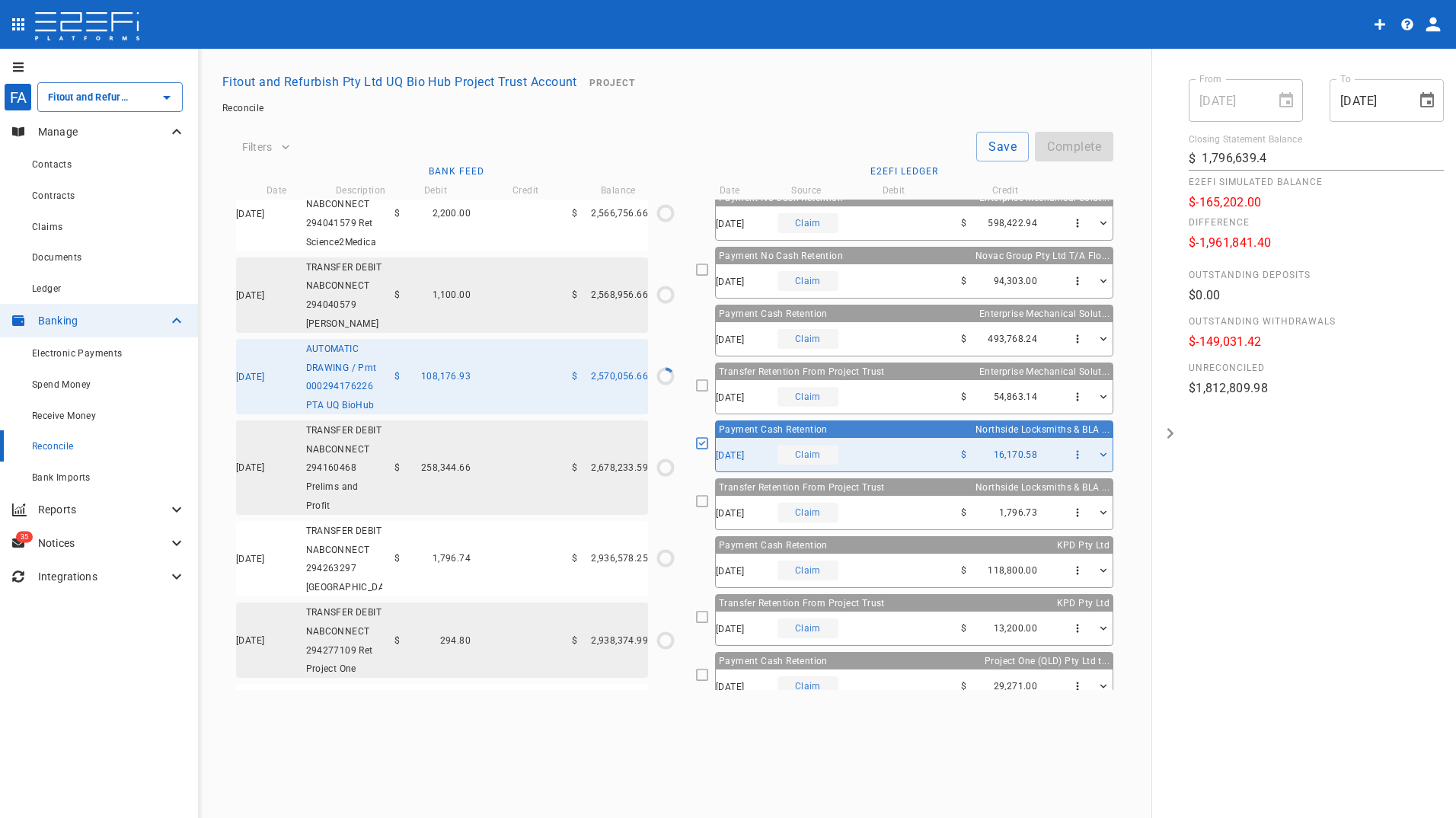
drag, startPoint x: 711, startPoint y: 445, endPoint x: 807, endPoint y: 491, distance: 106.5
click at [708, 445] on icon at bounding box center [702, 443] width 12 height 12
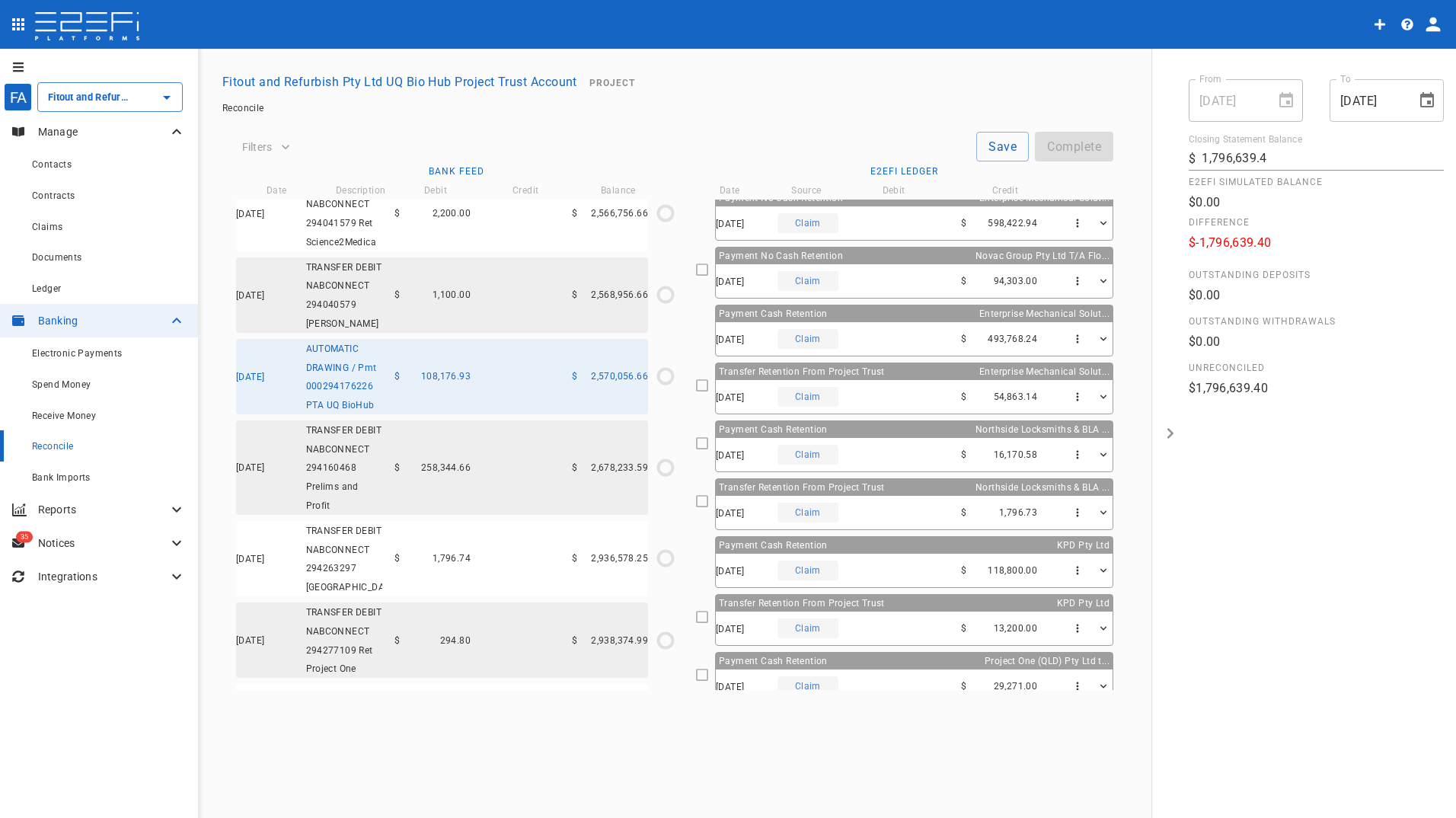
type input "[DATE]"
type input "0"
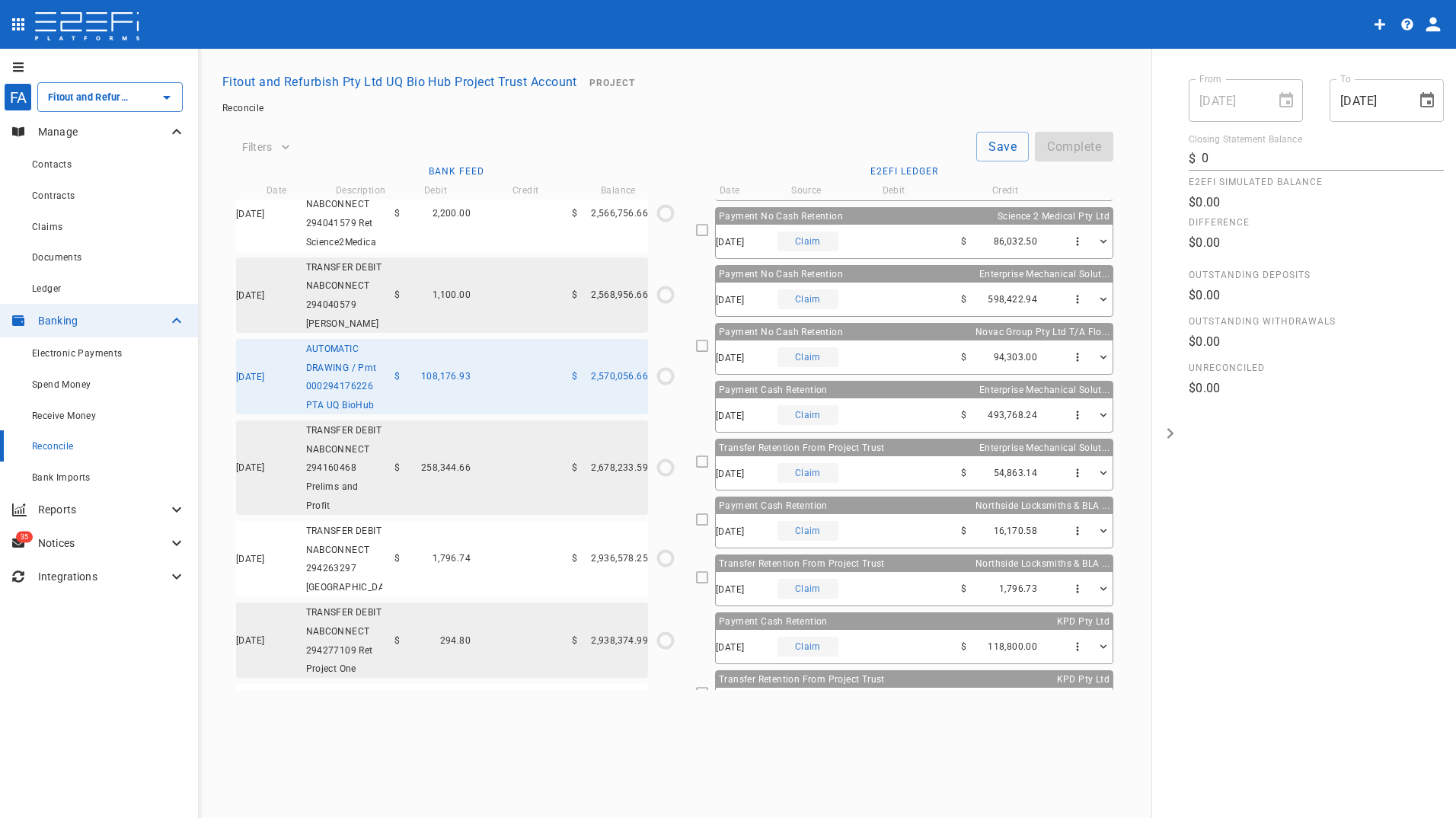
click at [709, 517] on icon at bounding box center [702, 519] width 13 height 13
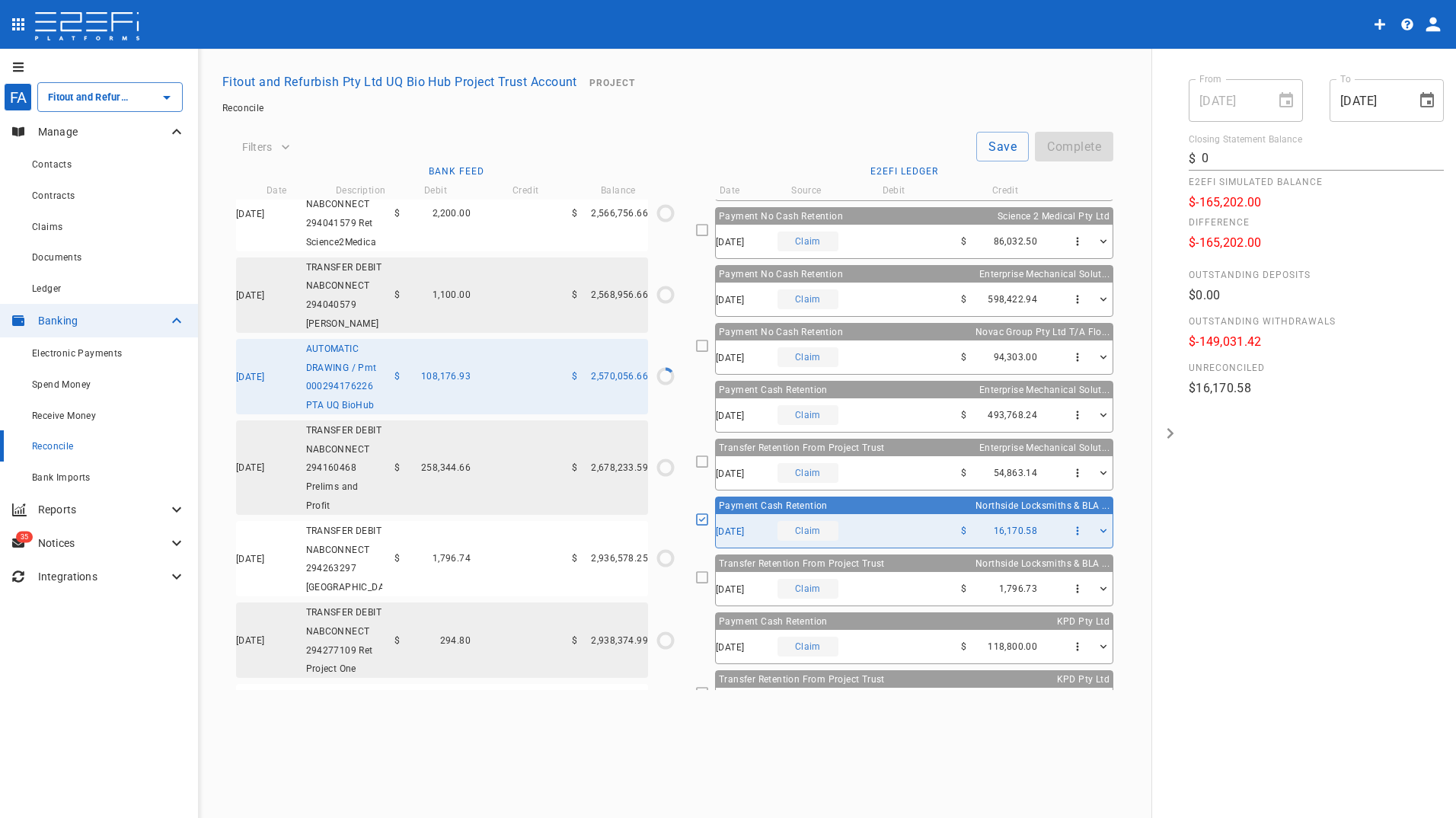
type input "[DATE]"
type input "1,796,639.4"
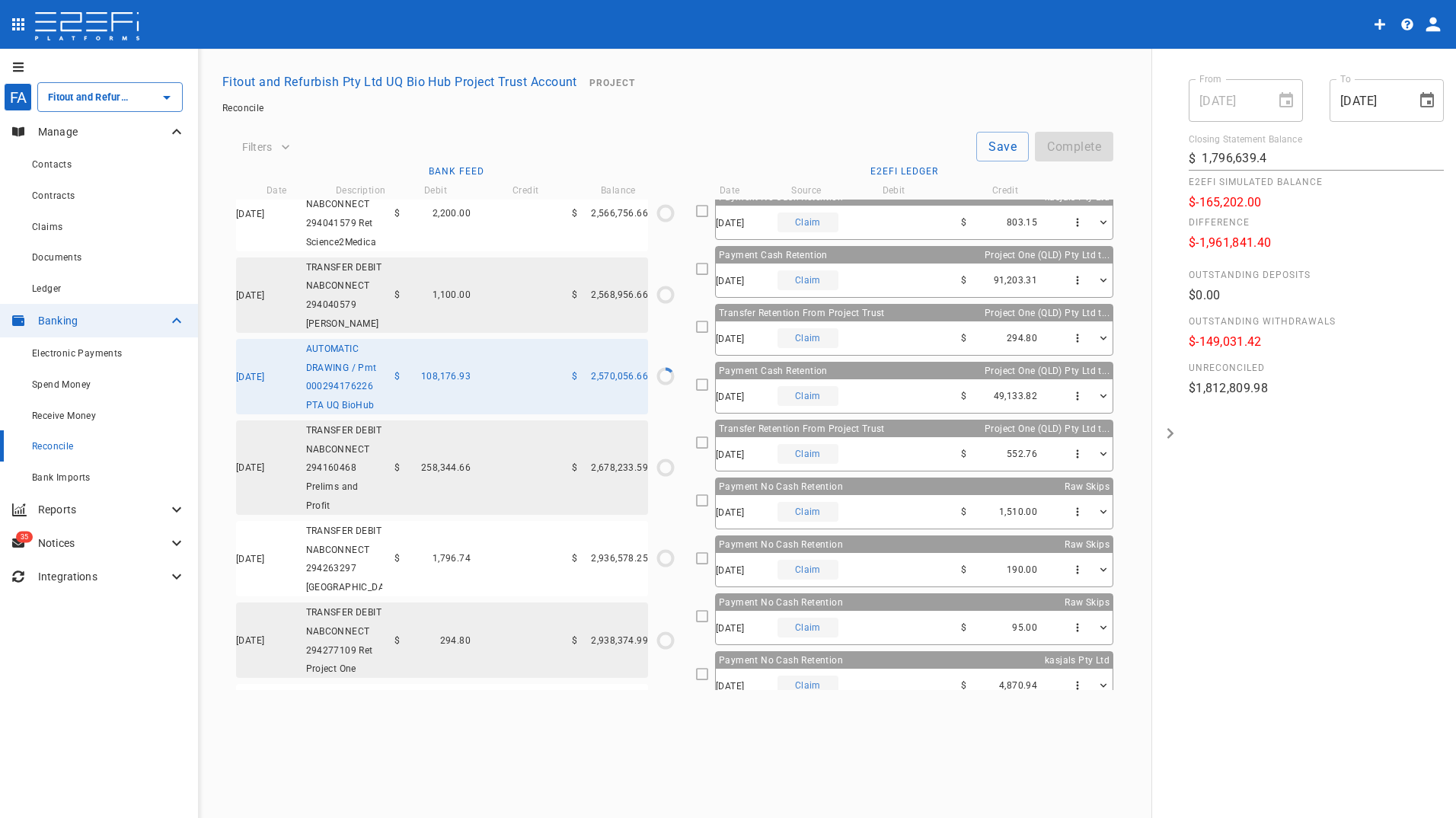
scroll to position [0, 0]
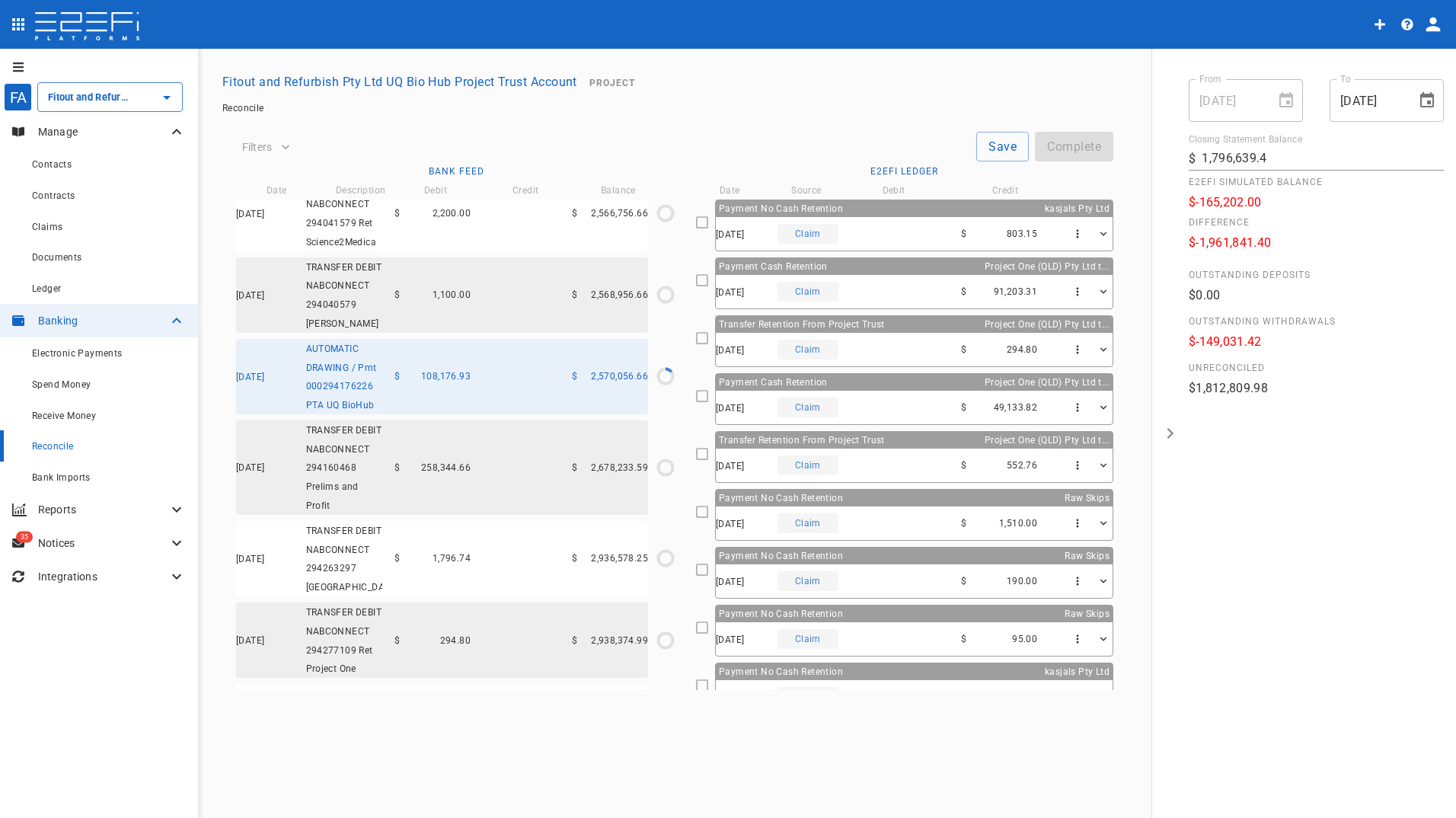
click at [1071, 290] on icon "button" at bounding box center [1077, 291] width 13 height 13
click at [715, 279] on div at bounding box center [728, 409] width 1456 height 818
click at [1071, 288] on icon "button" at bounding box center [1077, 291] width 13 height 13
click at [1092, 351] on span "Create Adjustment Note" at bounding box center [1120, 353] width 119 height 18
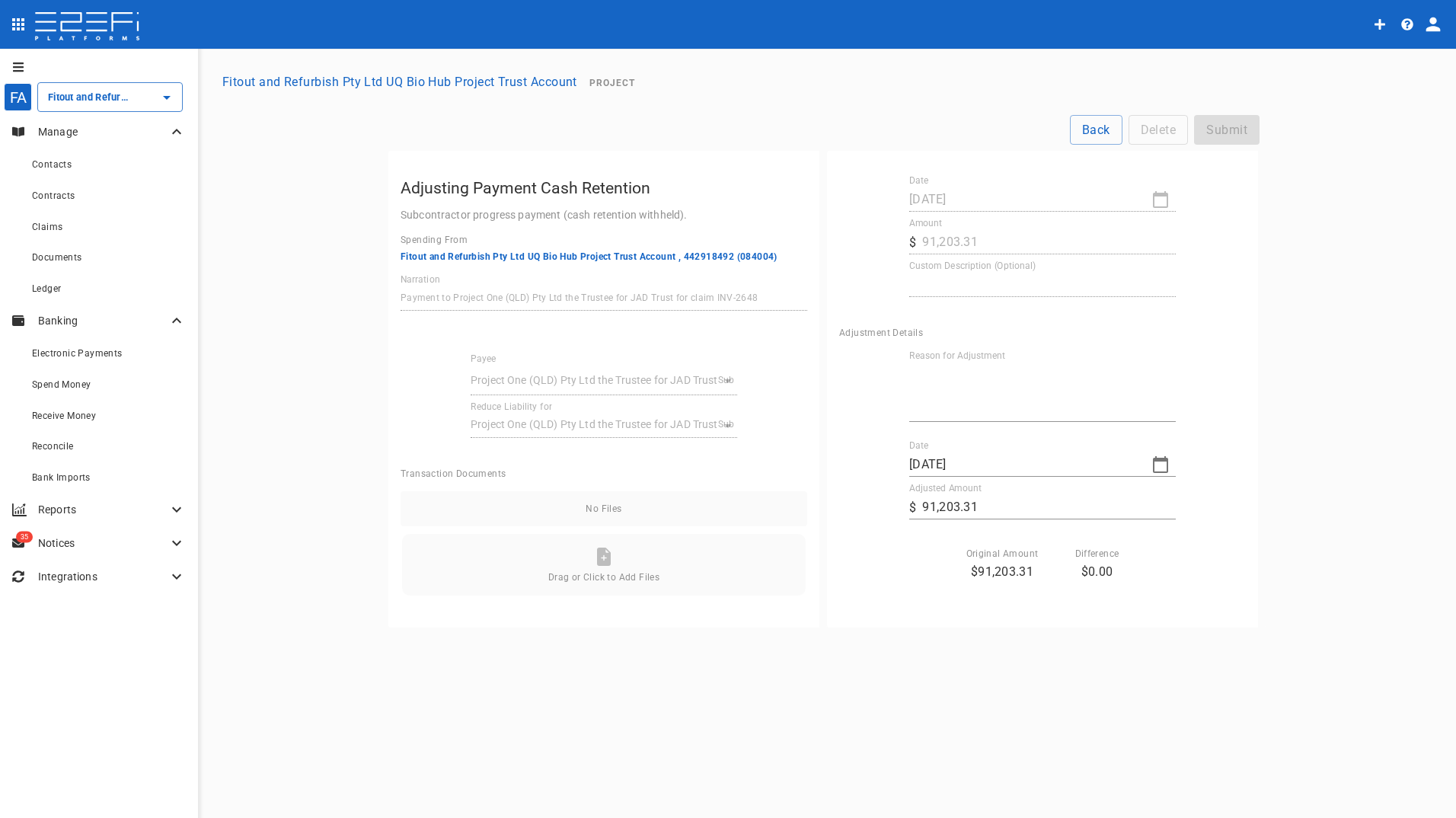
click at [1092, 578] on p "$0.00" at bounding box center [1097, 571] width 44 height 18
drag, startPoint x: 1084, startPoint y: 571, endPoint x: 1135, endPoint y: 569, distance: 51.0
click at [1135, 569] on div "Date 03/09/2025 Adjusted Amount ​ $ 91,203.31 Original Amount $91,203.31 Differ…" at bounding box center [1042, 510] width 407 height 140
drag, startPoint x: 1135, startPoint y: 569, endPoint x: 1095, endPoint y: 583, distance: 42.4
click at [1095, 585] on div "Reason for Adjustment x Date 03/09/2025 Adjusted Amount ​ $ 91,203.31 Original …" at bounding box center [1042, 474] width 407 height 248
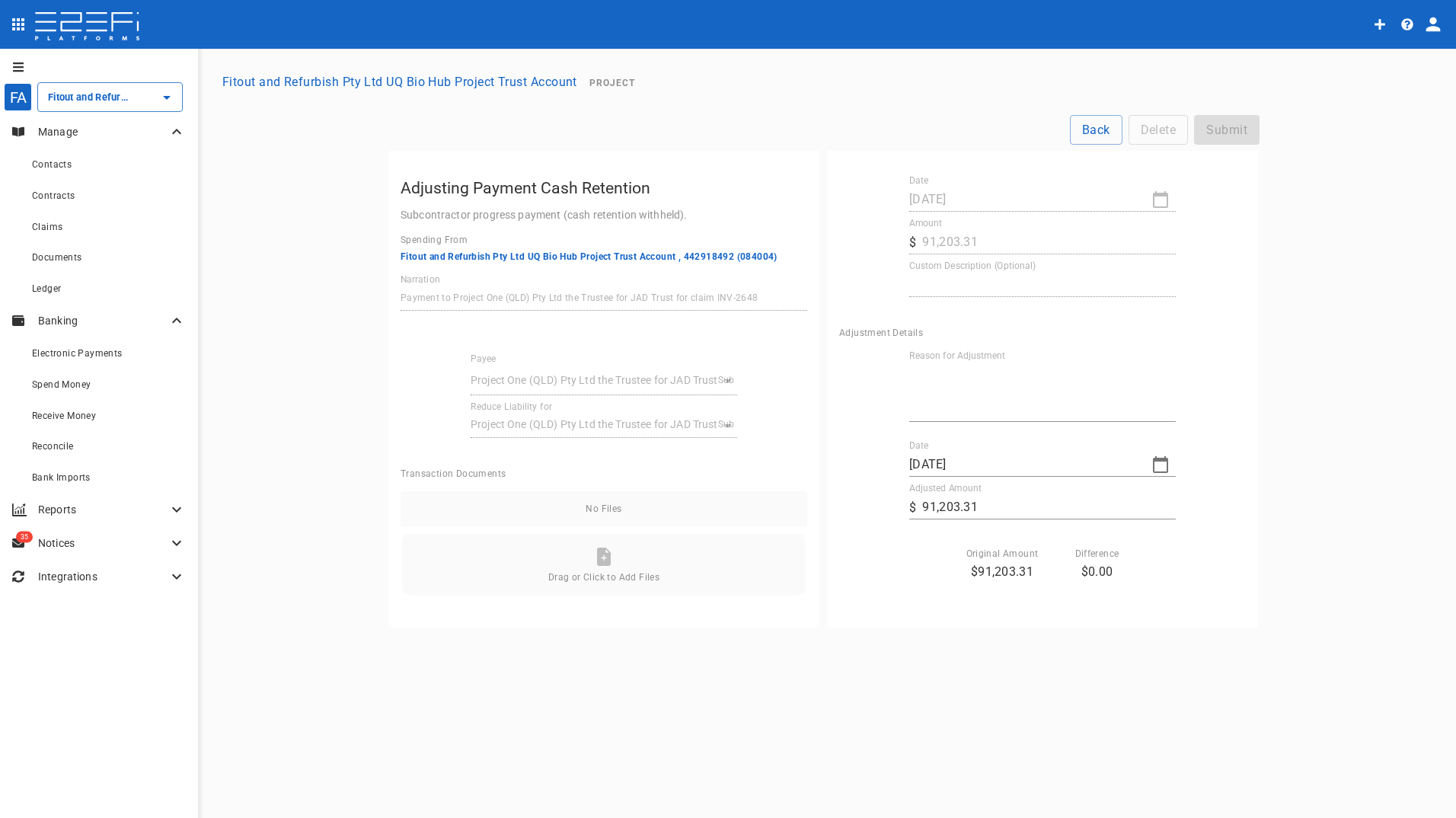
click at [939, 185] on div "Date 29/07/2025" at bounding box center [1042, 193] width 267 height 36
drag, startPoint x: 970, startPoint y: 335, endPoint x: 954, endPoint y: 364, distance: 33.1
click at [968, 335] on div "Adjustment Details" at bounding box center [1042, 332] width 407 height 11
click at [933, 418] on textarea "Reason for Adjustment" at bounding box center [1042, 391] width 267 height 52
type textarea "rounding"
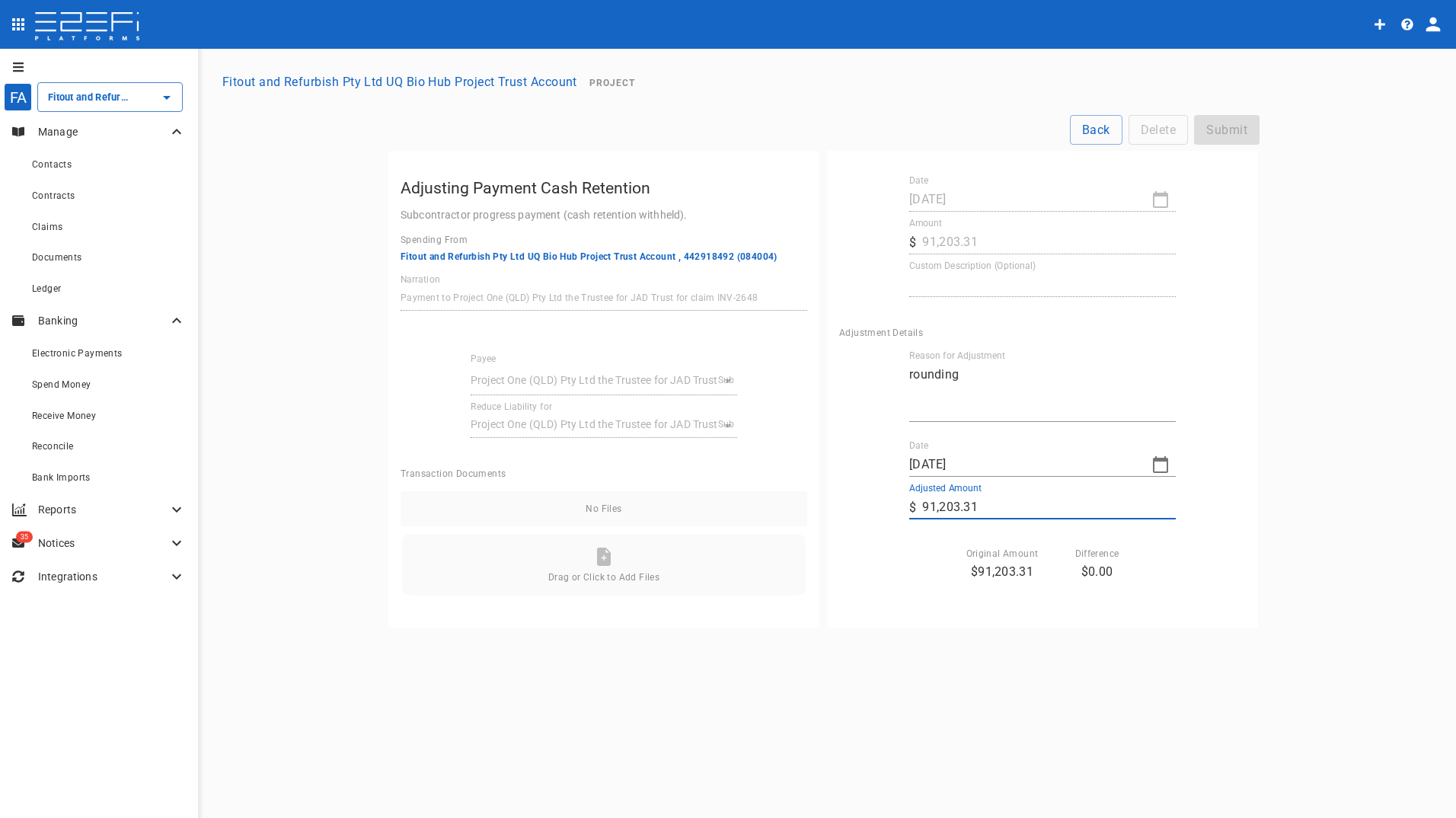
click at [963, 495] on input "91,203.31" at bounding box center [1048, 507] width 253 height 24
click at [986, 507] on input "91,203.31" at bounding box center [1048, 507] width 253 height 24
type input "91,203.2"
click at [905, 582] on div "Reason for Adjustment rounding x Date 03/09/2025 Adjusted Amount ​ $ 91,203.2 O…" at bounding box center [1042, 474] width 407 height 248
click at [1230, 126] on button "Submit" at bounding box center [1226, 130] width 66 height 29
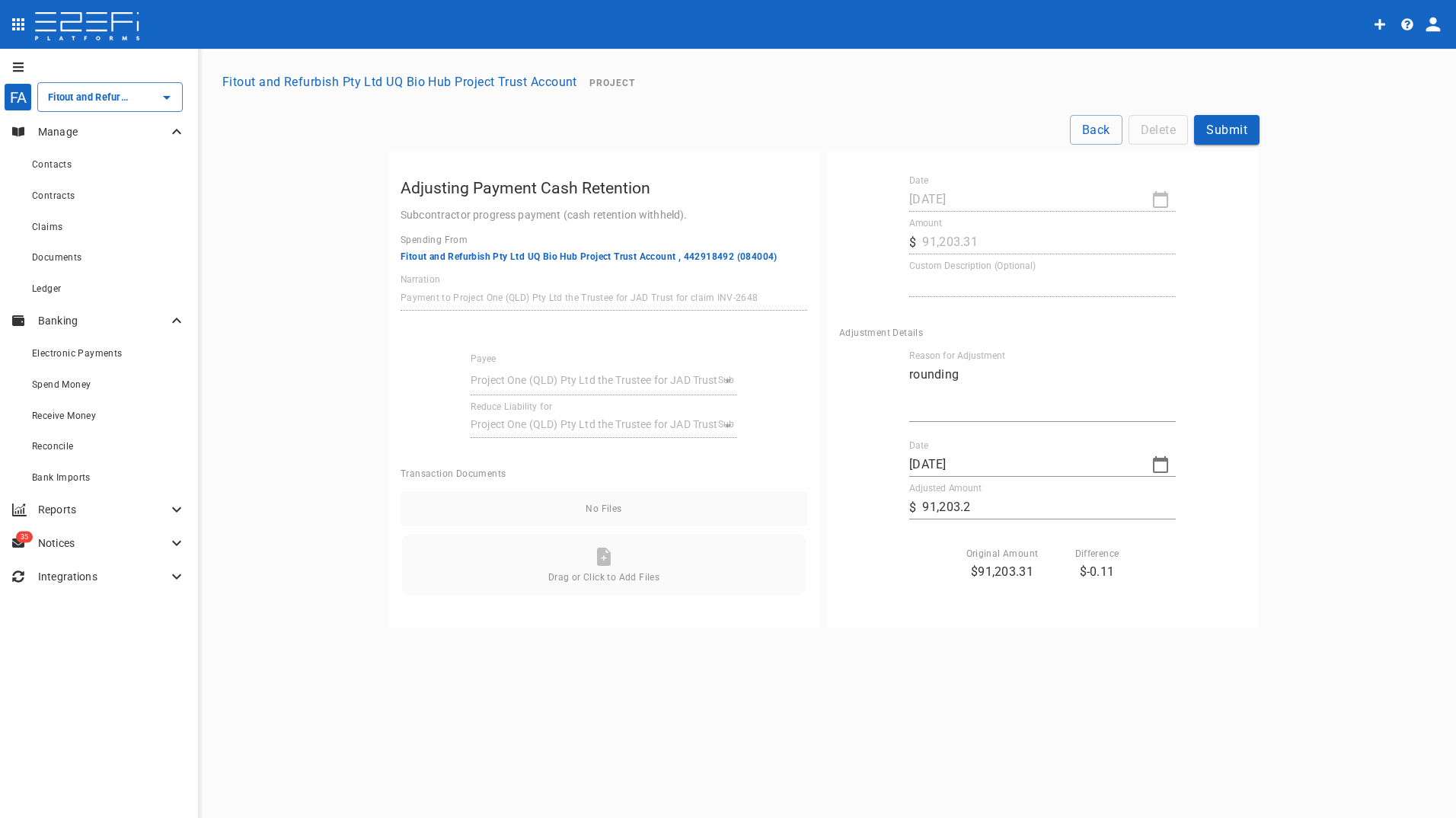
click at [1228, 125] on button "Submit" at bounding box center [1226, 130] width 66 height 29
click at [54, 447] on span "Reconcile" at bounding box center [53, 446] width 42 height 11
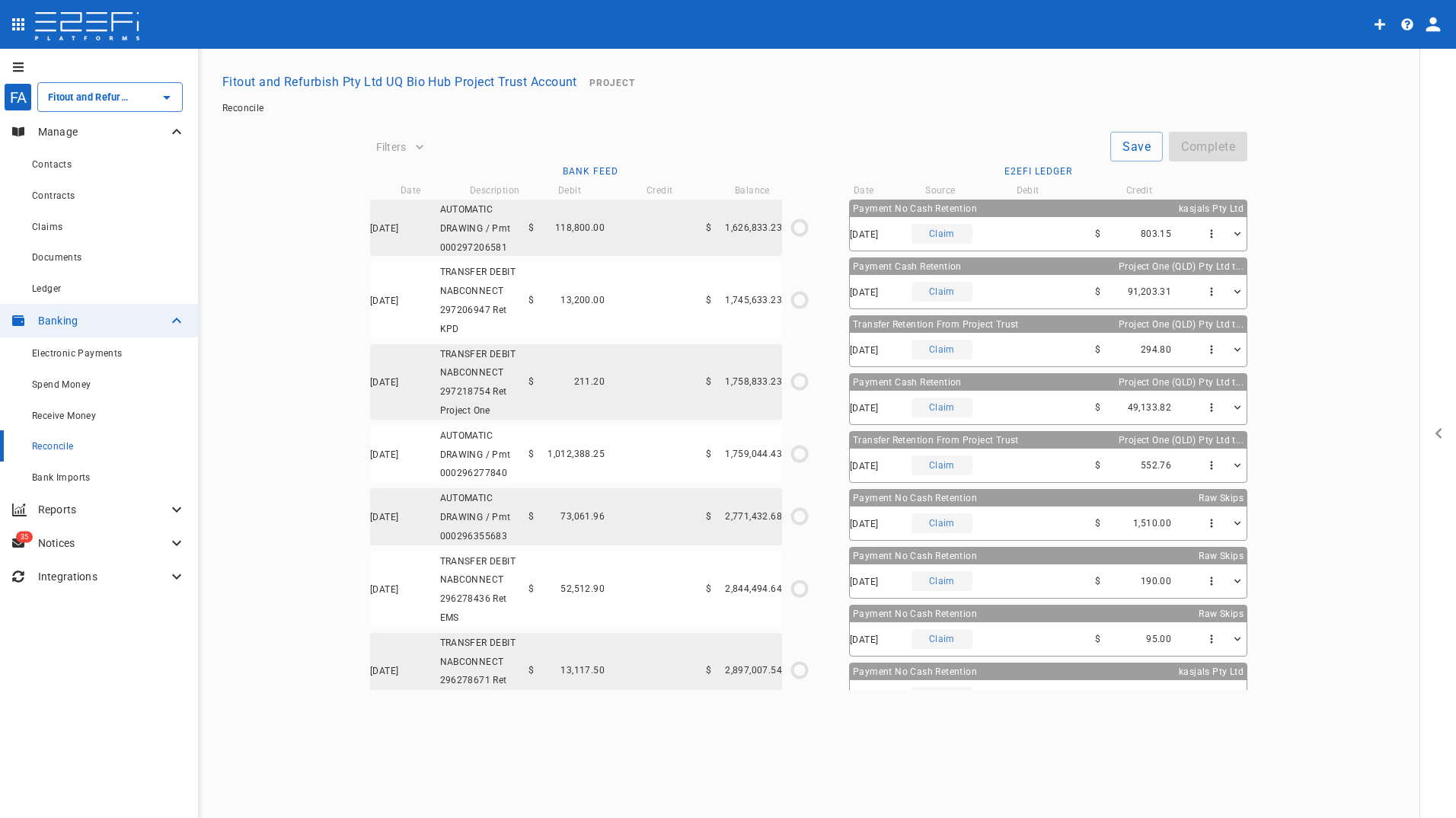
type input "[DATE]"
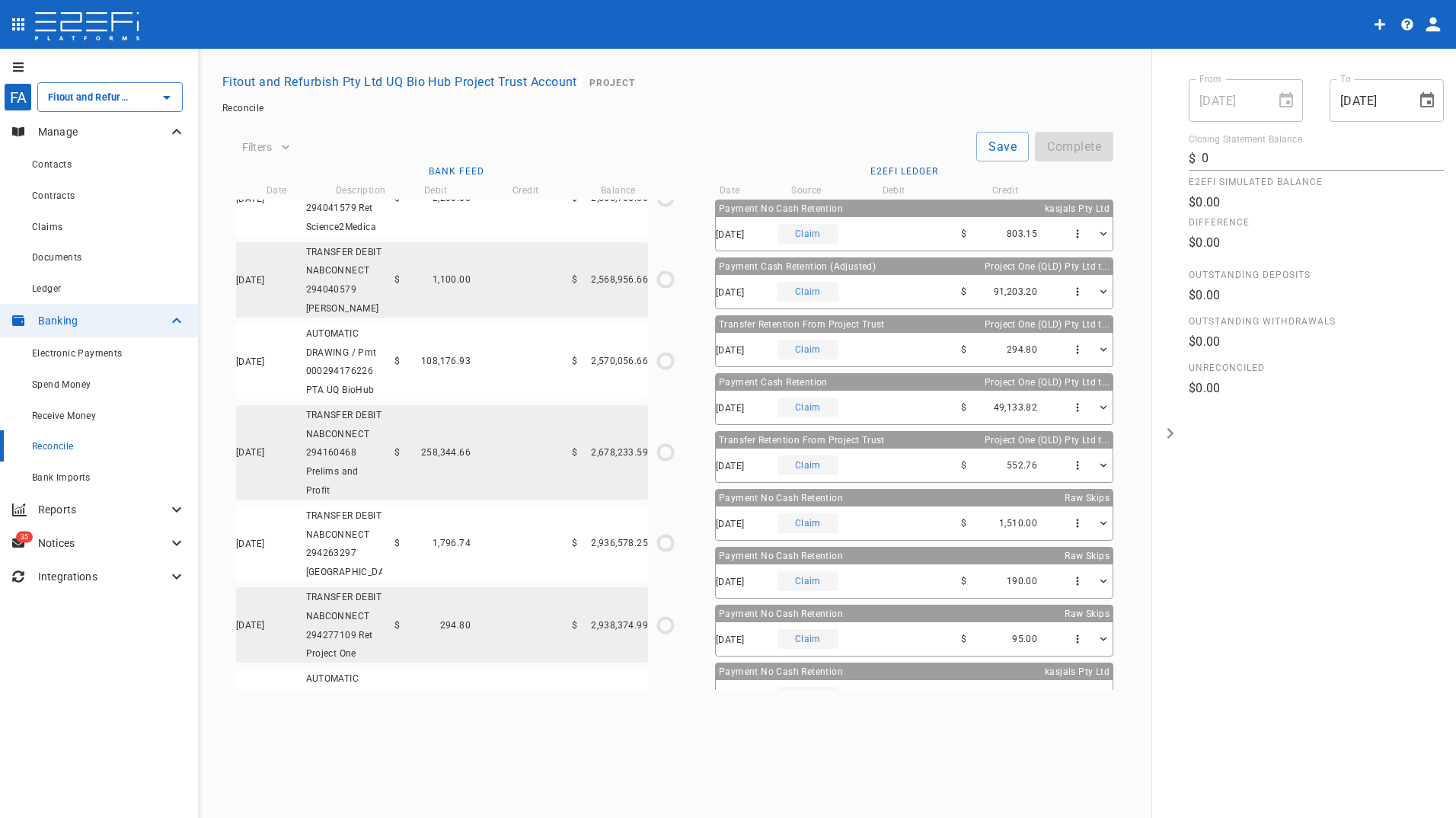
scroll to position [1730, 0]
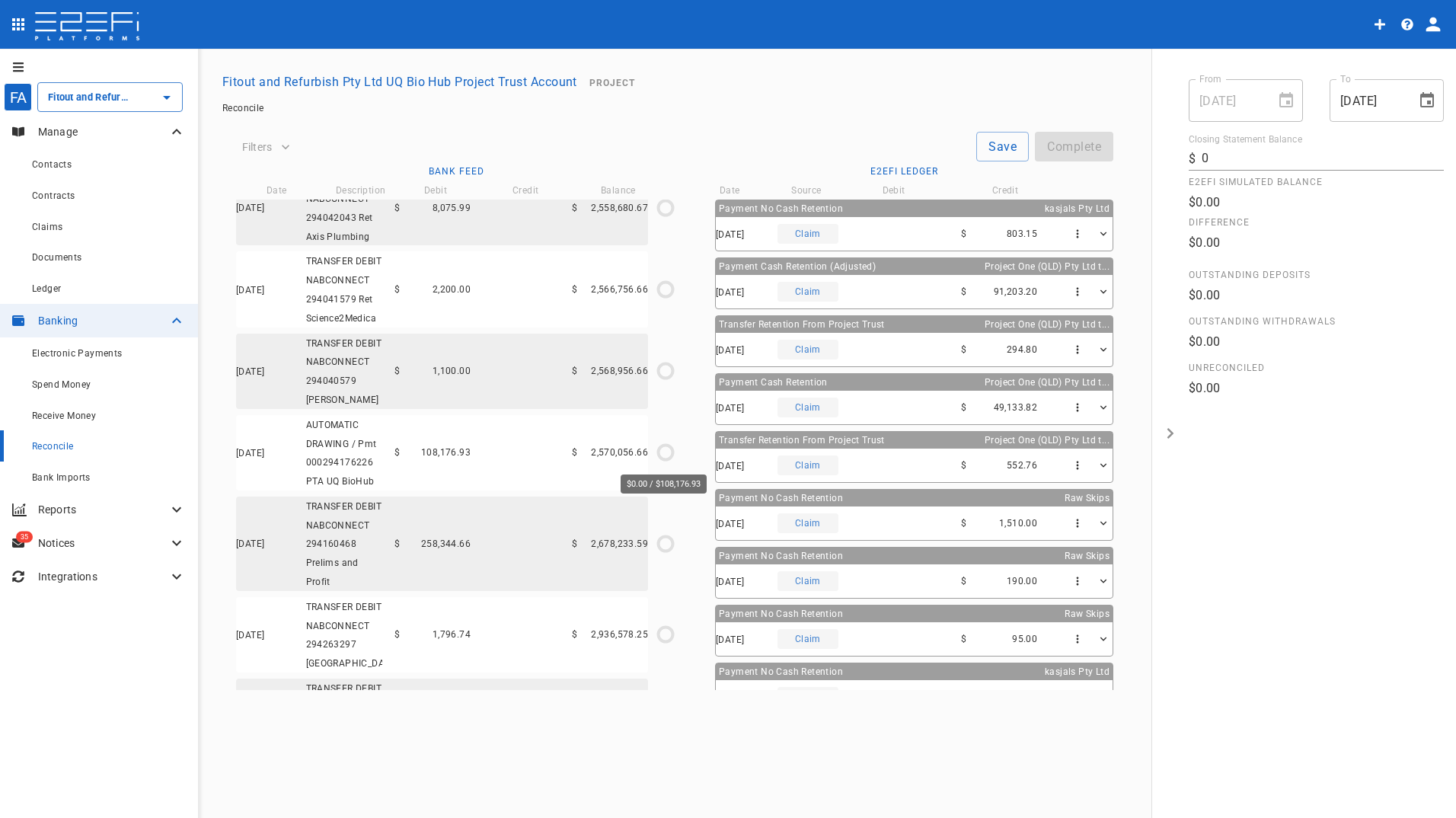
click at [664, 451] on icon "$0.00 / $108,176.93" at bounding box center [665, 452] width 23 height 23
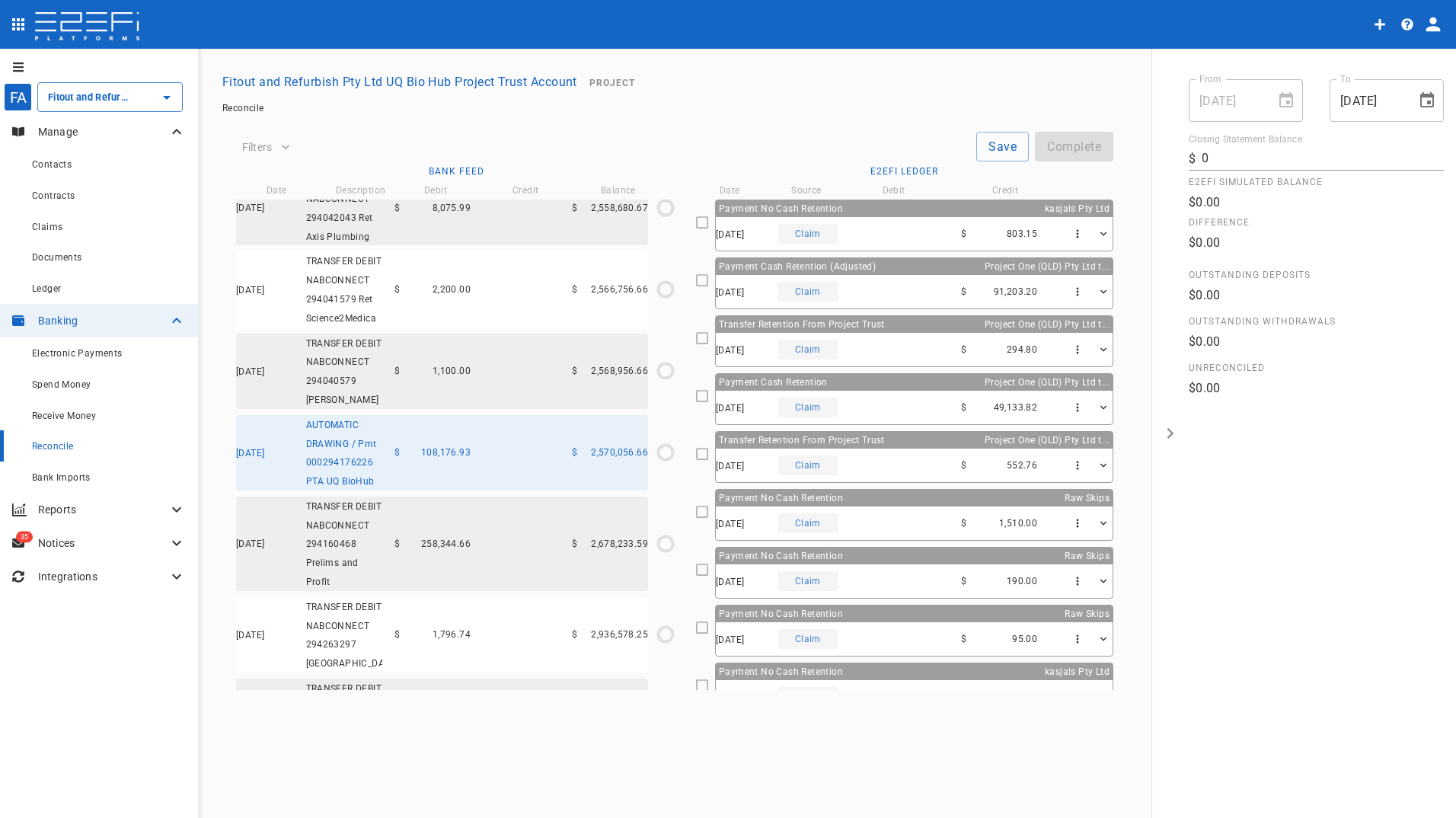
click at [708, 223] on icon at bounding box center [702, 222] width 13 height 13
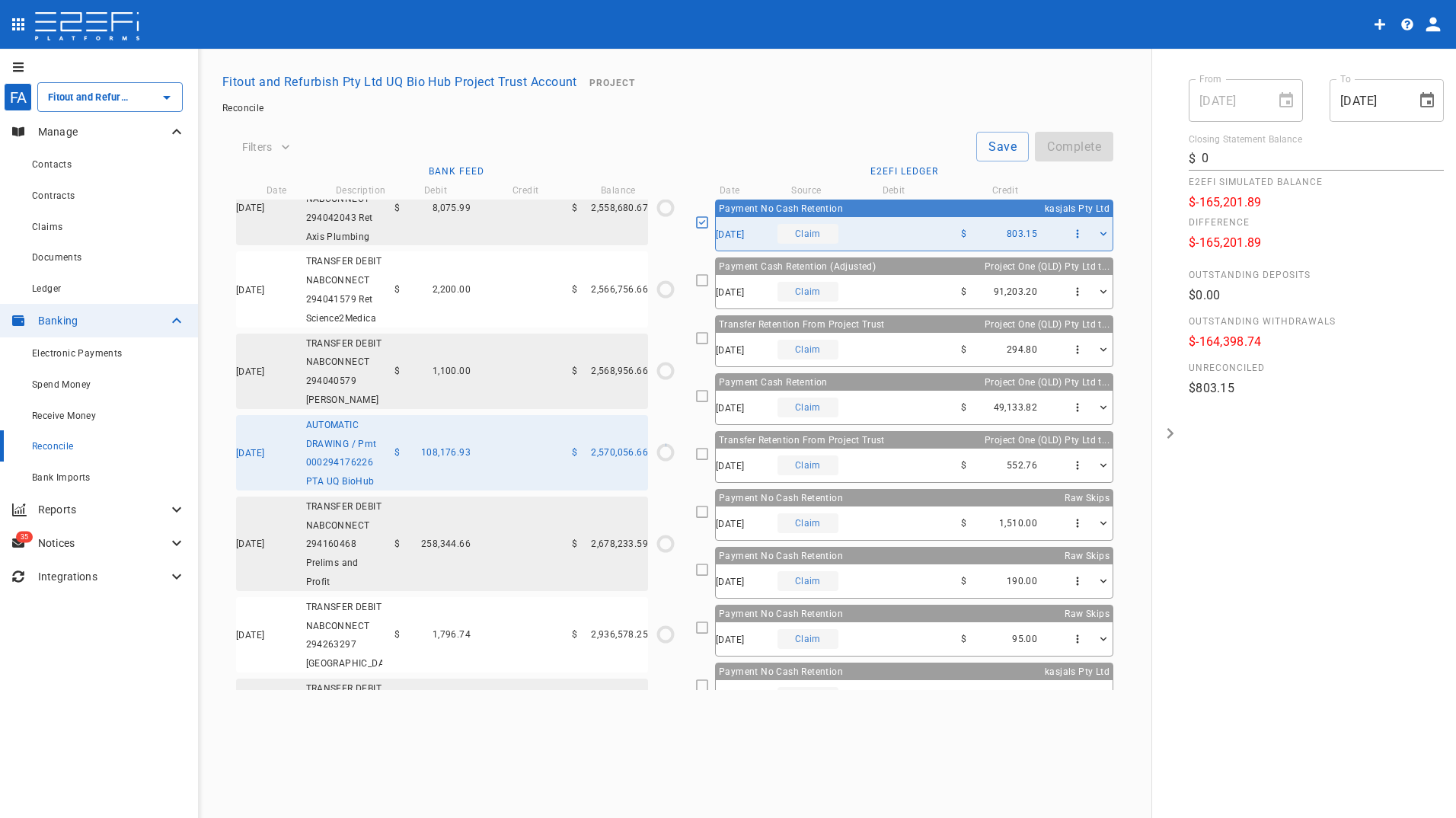
type input "[DATE]"
type input "1,796,639.4"
click at [708, 277] on icon at bounding box center [702, 280] width 13 height 13
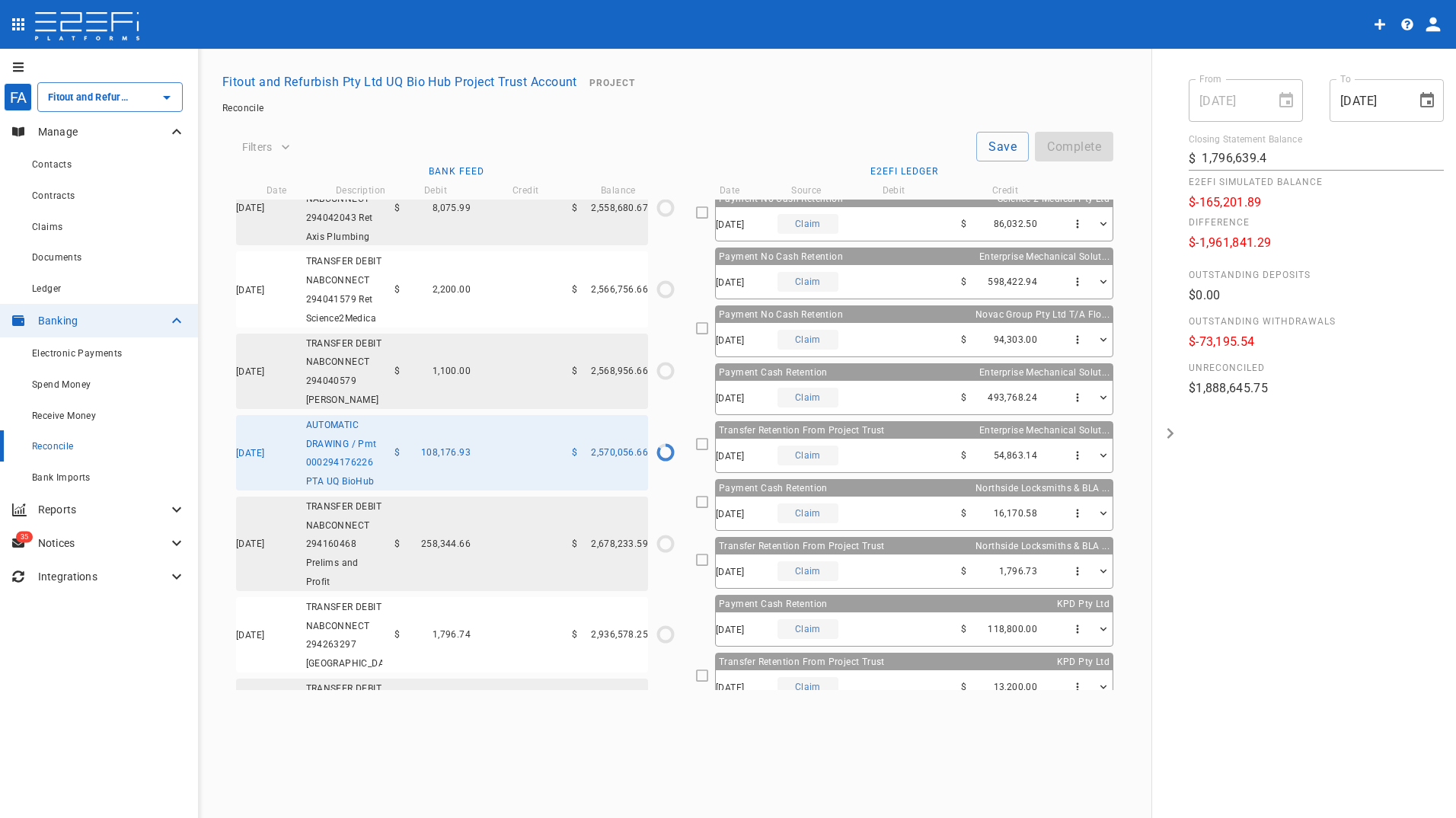
scroll to position [3045, 0]
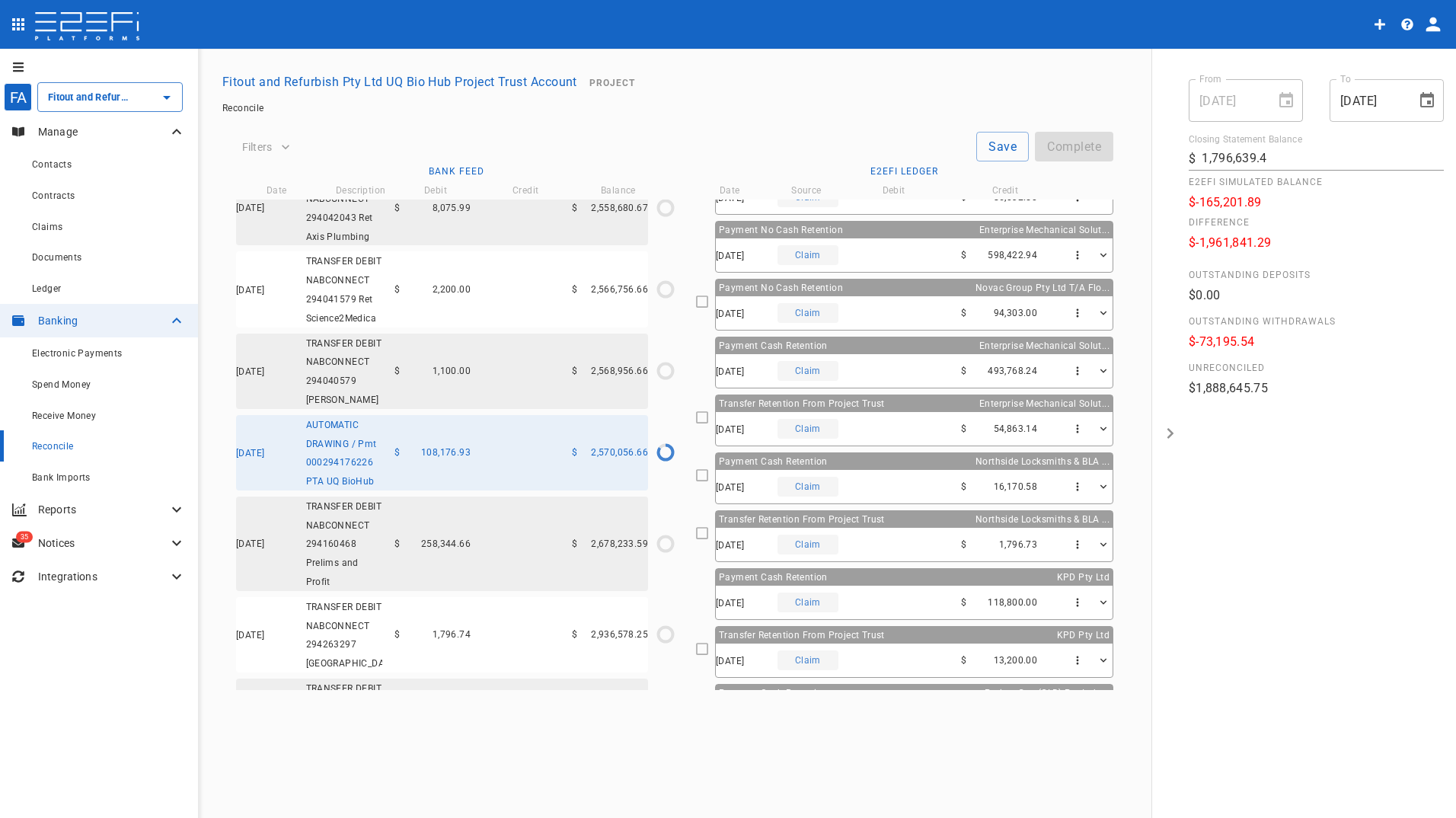
click at [709, 472] on icon at bounding box center [702, 475] width 13 height 13
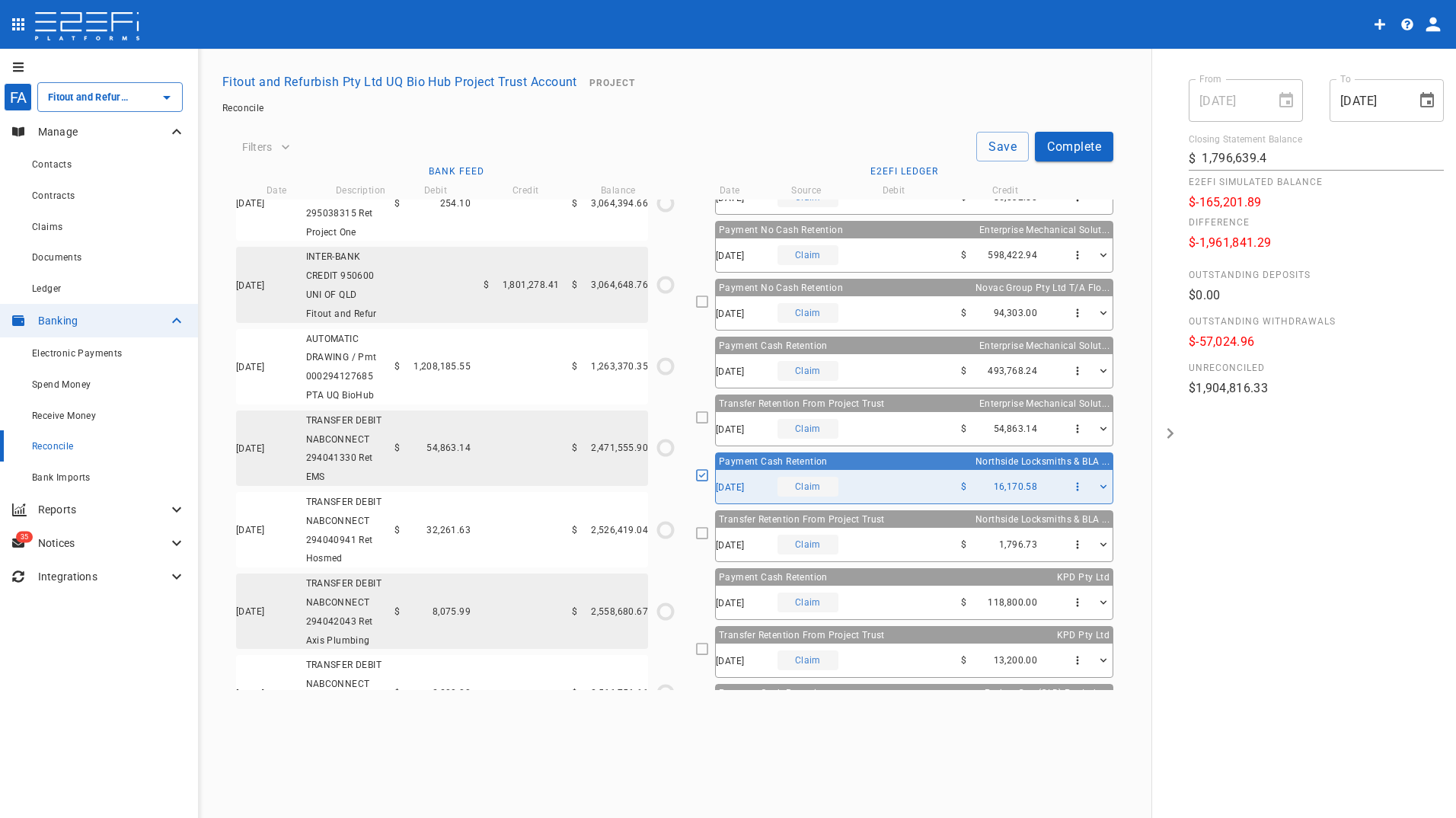
scroll to position [1350, 0]
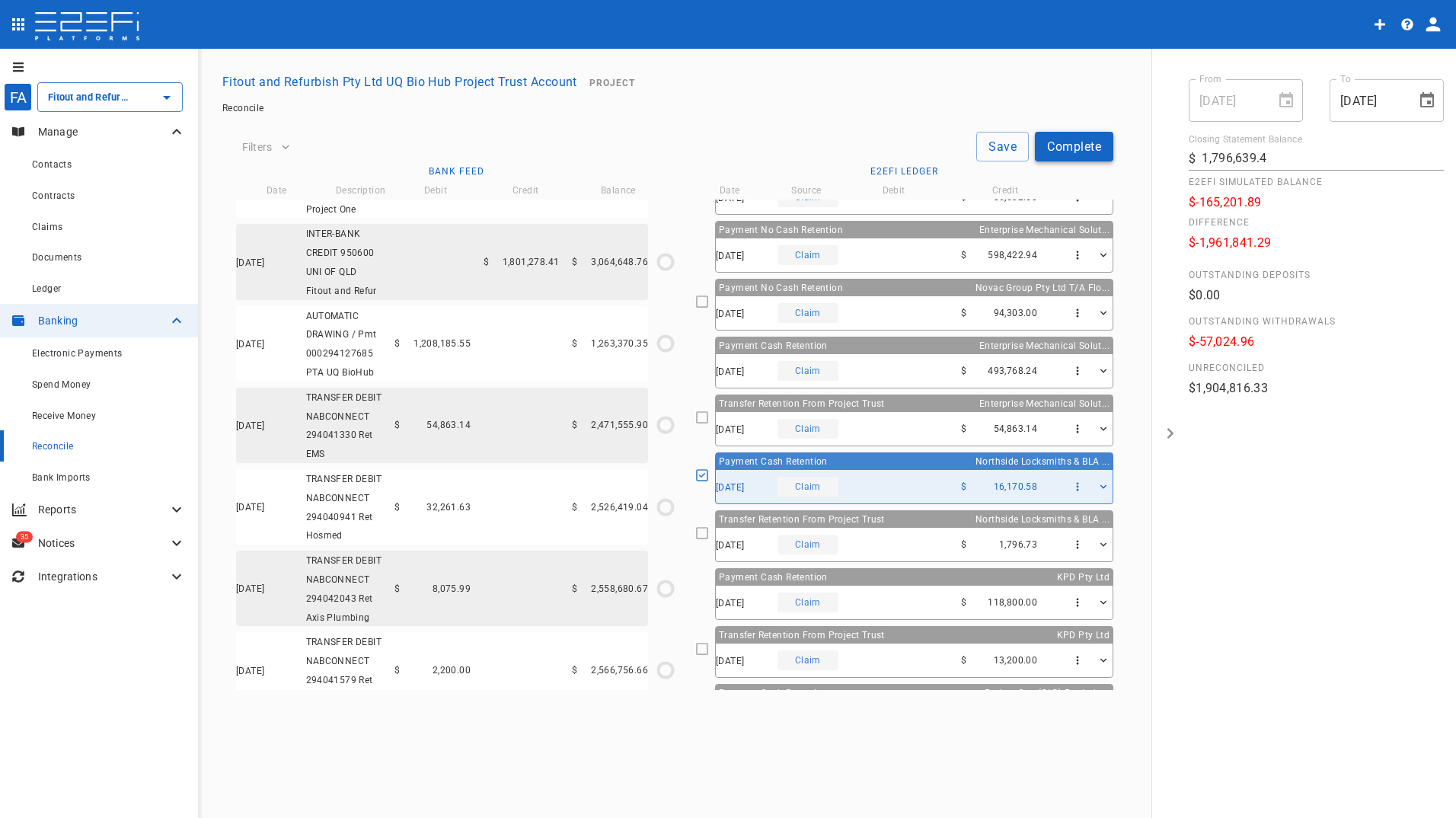
click at [1073, 147] on button "Complete" at bounding box center [1073, 146] width 78 height 29
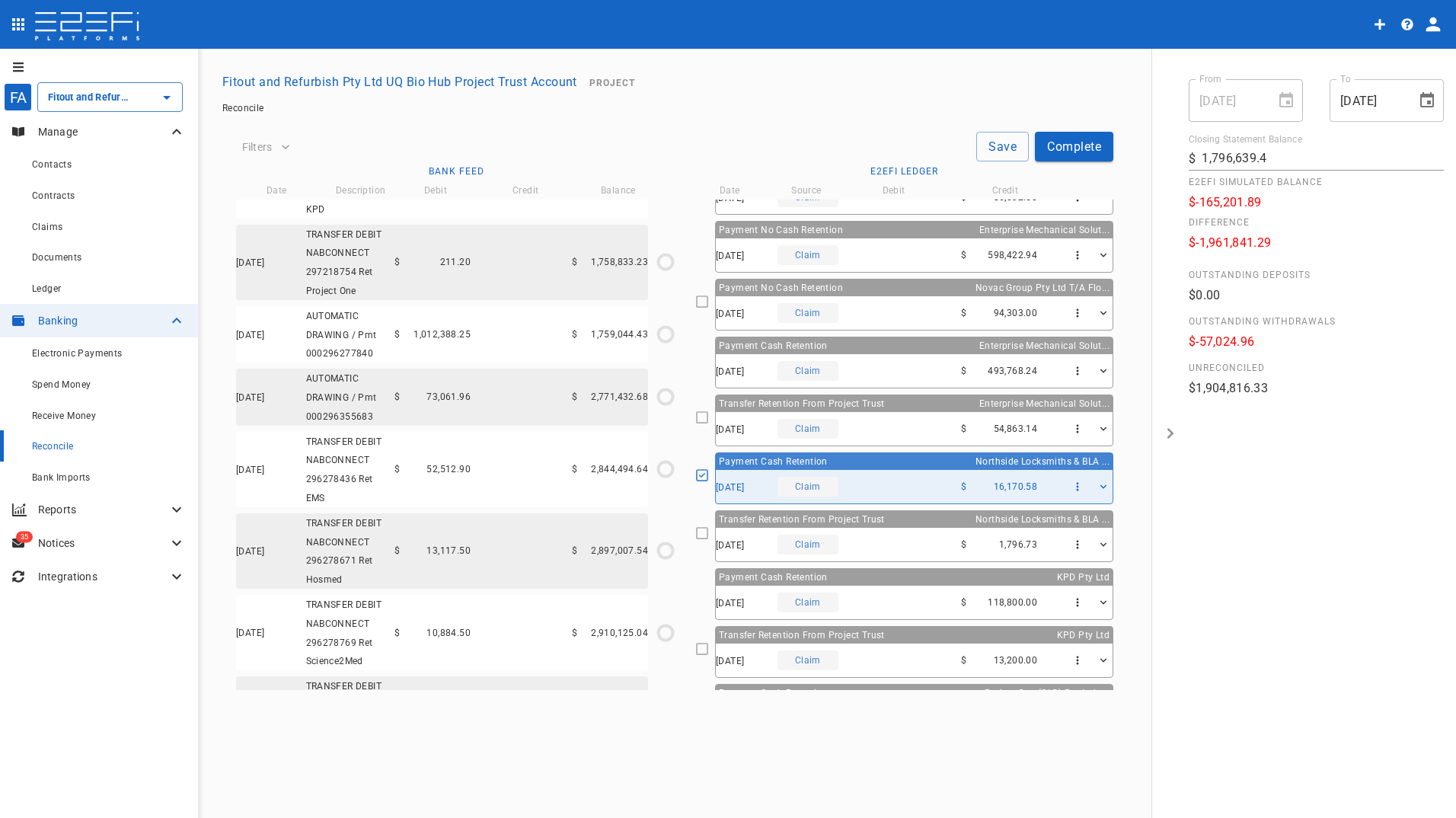
scroll to position [56, 0]
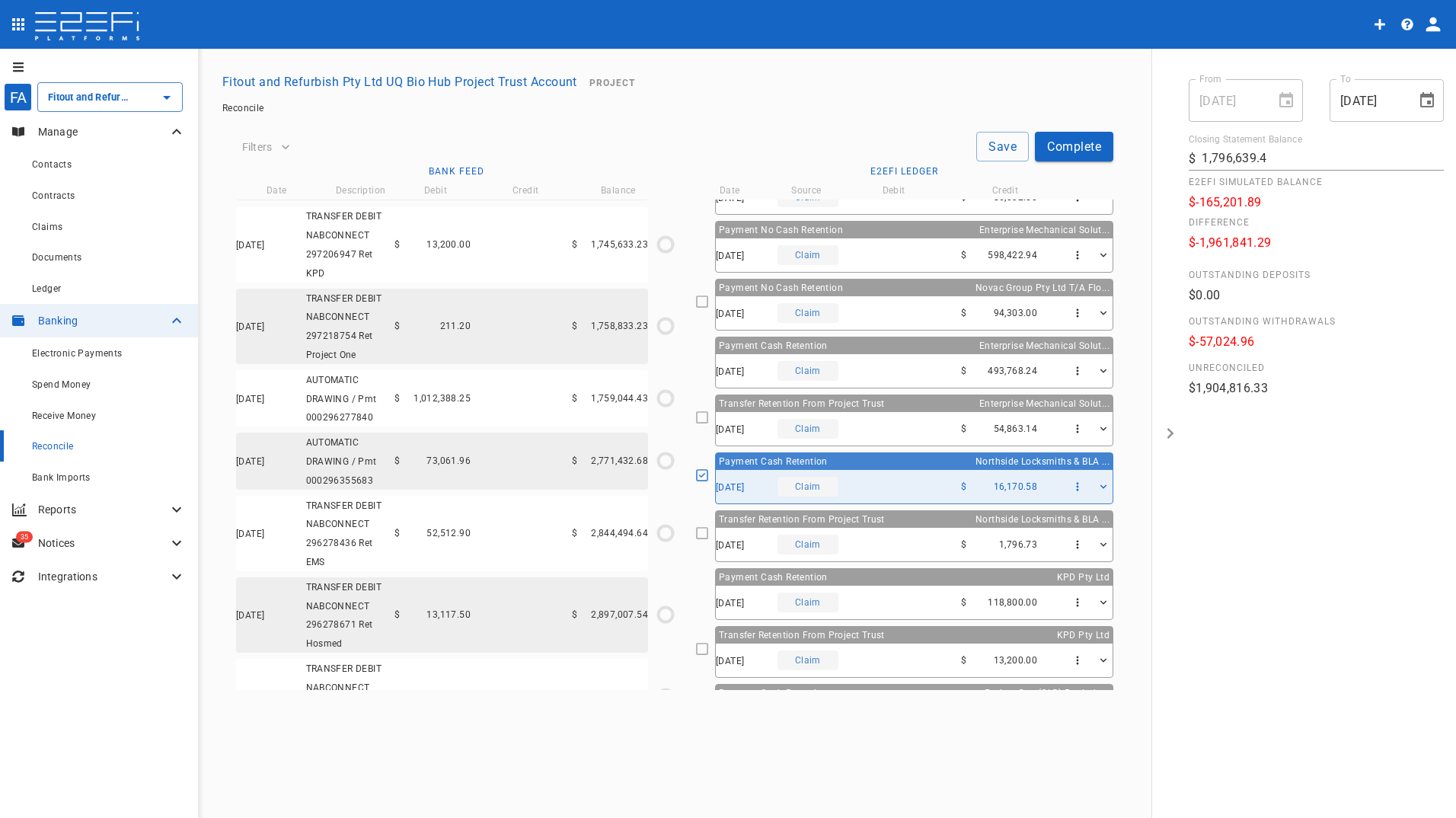
drag, startPoint x: 984, startPoint y: 143, endPoint x: 644, endPoint y: 199, distance: 344.6
click at [983, 143] on button "Save" at bounding box center [1002, 146] width 52 height 29
click at [84, 86] on div "Fitout and Refurbish Pty Ltd UQ Bio Hub Project Trust Account ​" at bounding box center [109, 97] width 146 height 29
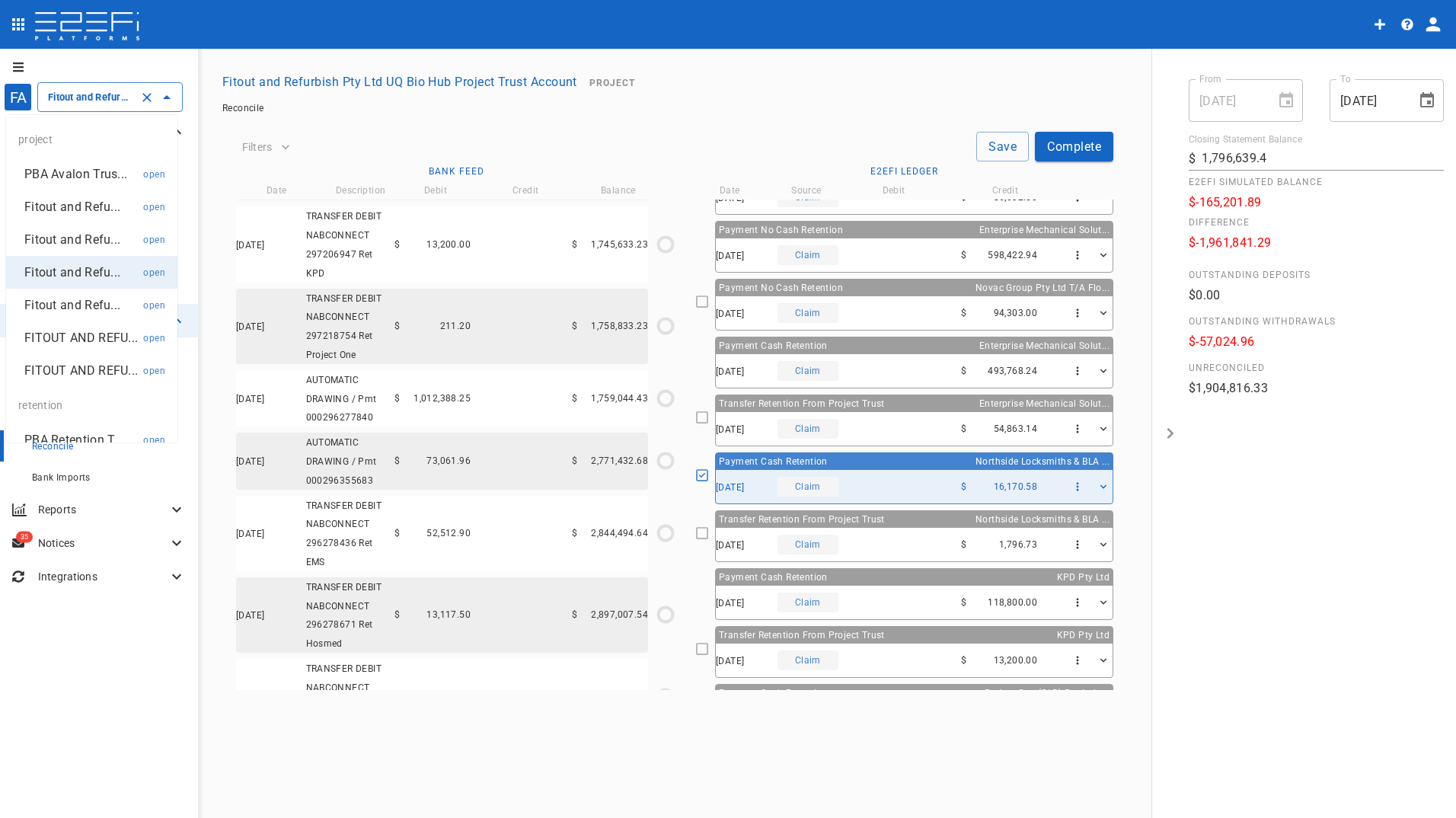
scroll to position [0, 205]
click at [56, 346] on p "FITOUT AND REFU..." at bounding box center [81, 337] width 114 height 18
type input "FITOUT AND REFURBISHMENT AUSTRALIA PTY LTD PROJECT TRUST ACCOUNT GCHHS H2HK FIT…"
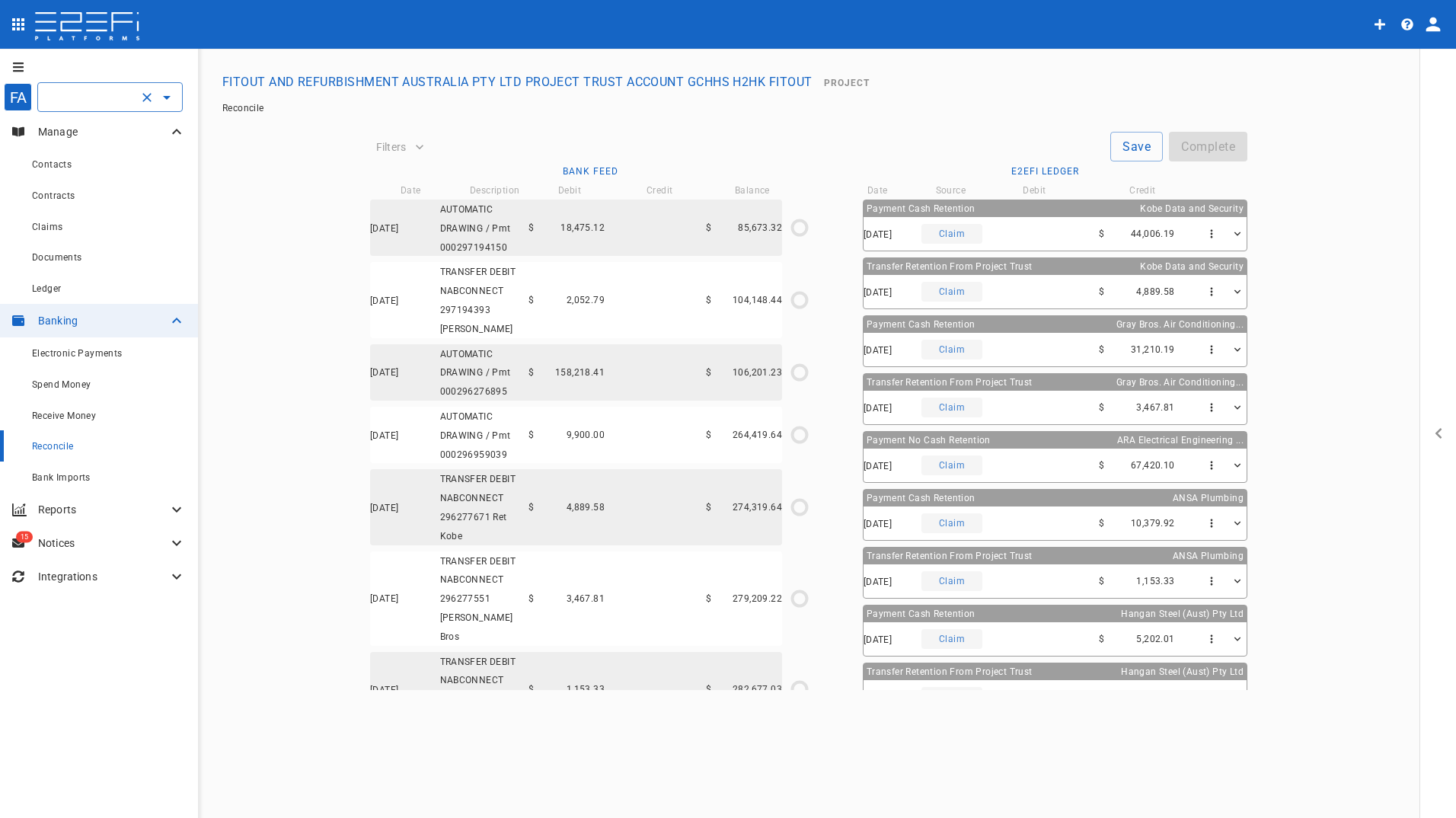
type input "09/08/2025"
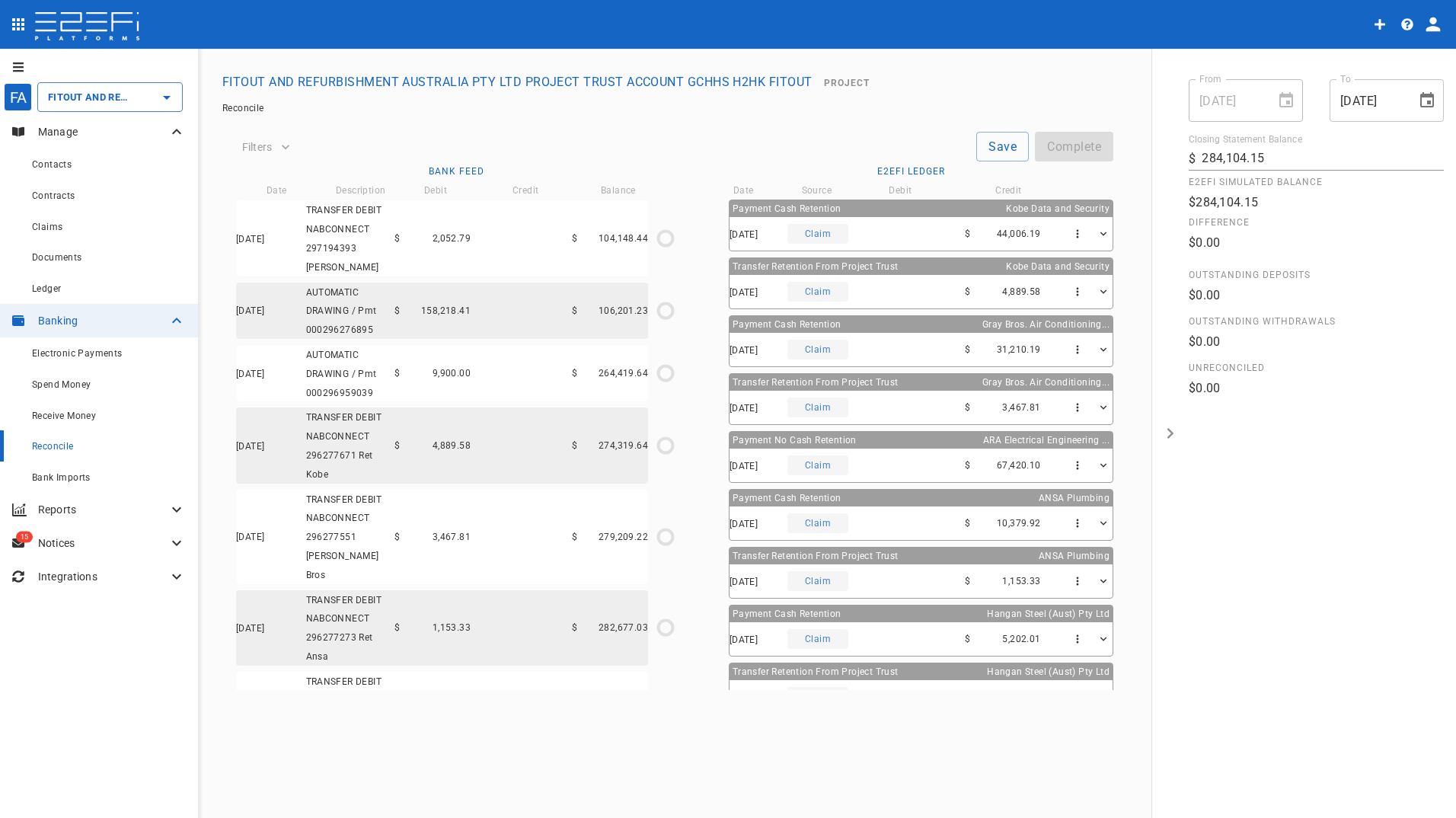
scroll to position [35, 0]
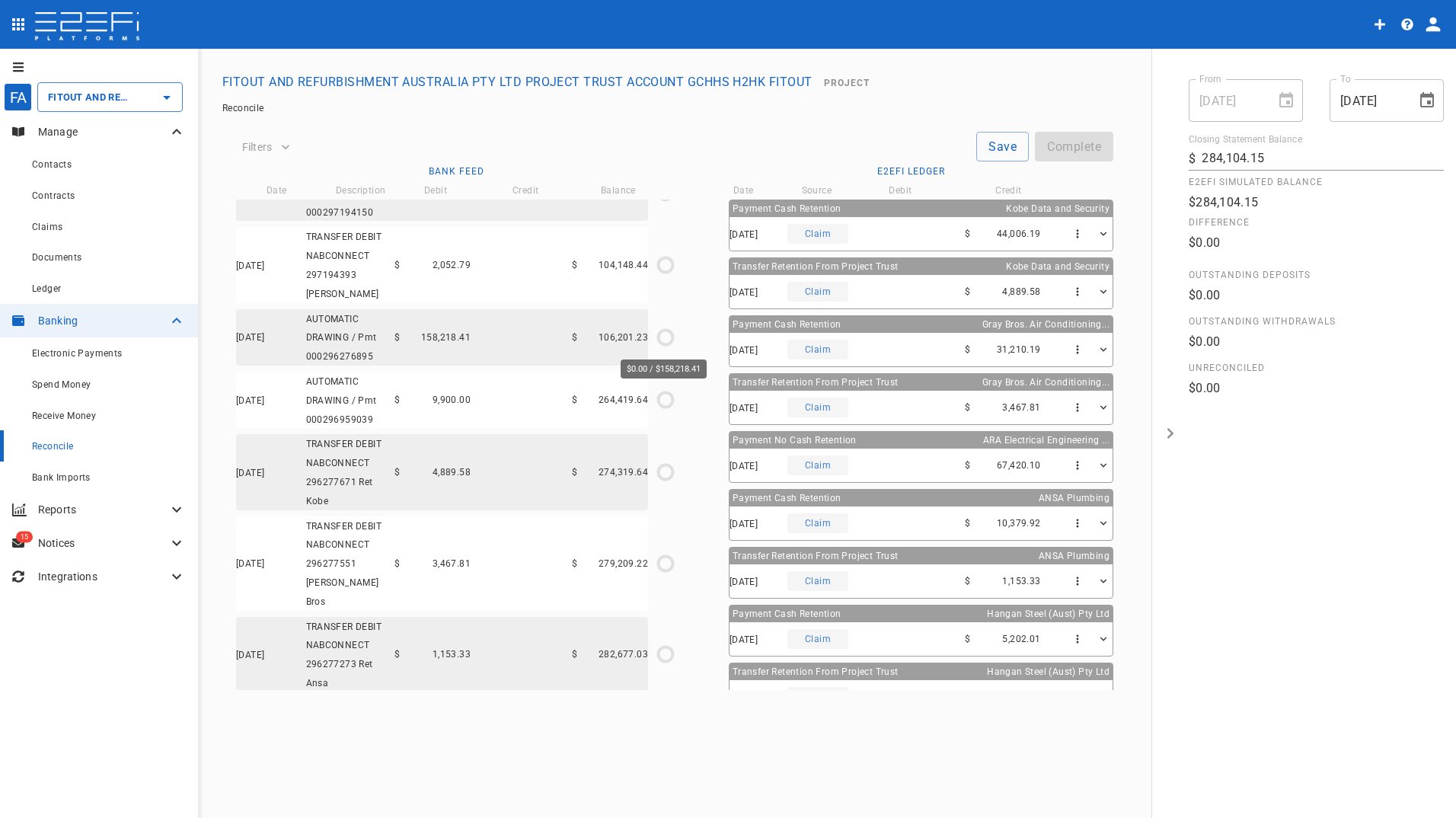
click at [663, 337] on icon "$0.00 / $158,218.41" at bounding box center [665, 337] width 23 height 23
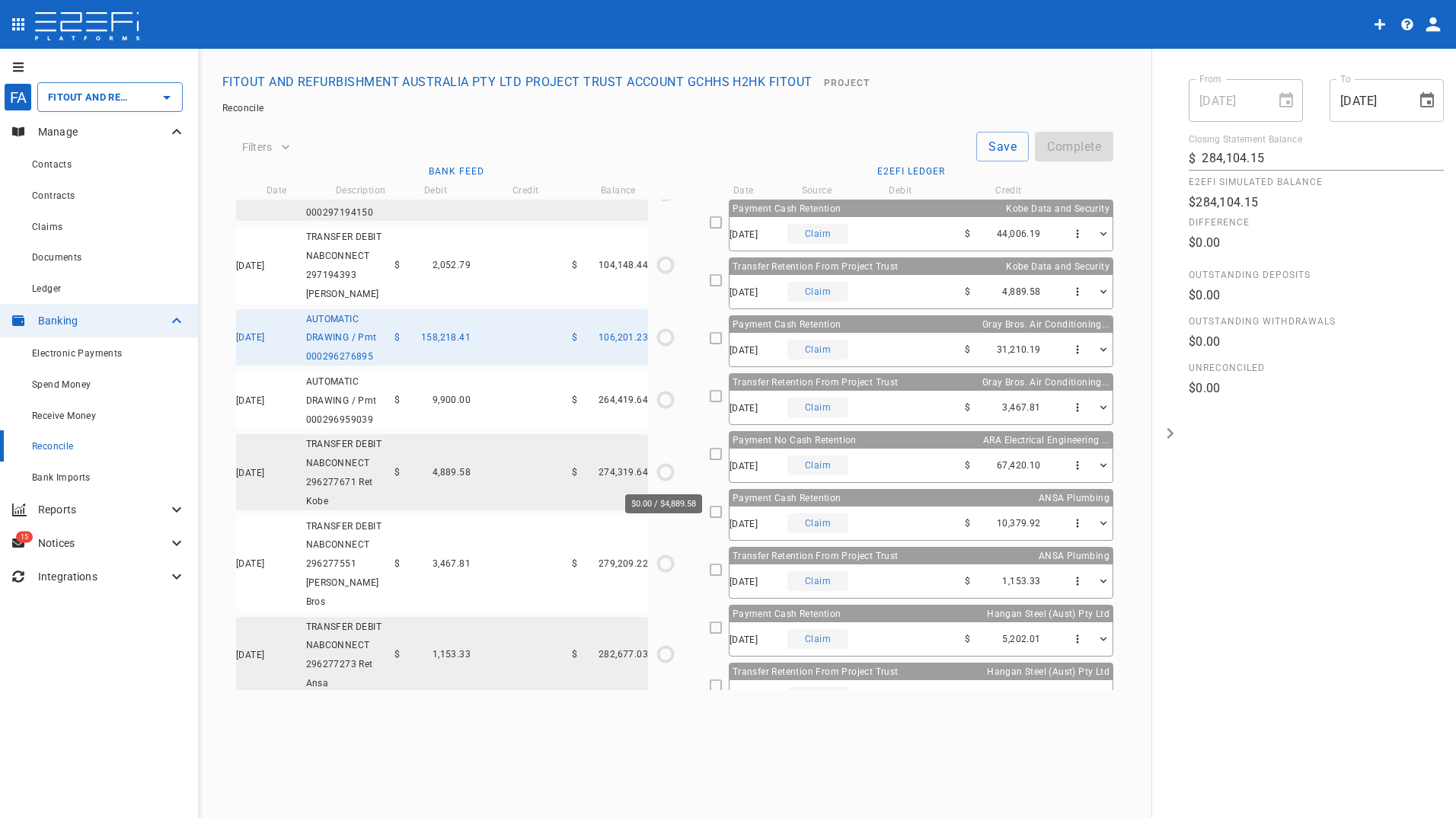
click at [666, 471] on icon "$0.00 / $4,889.58" at bounding box center [665, 471] width 23 height 23
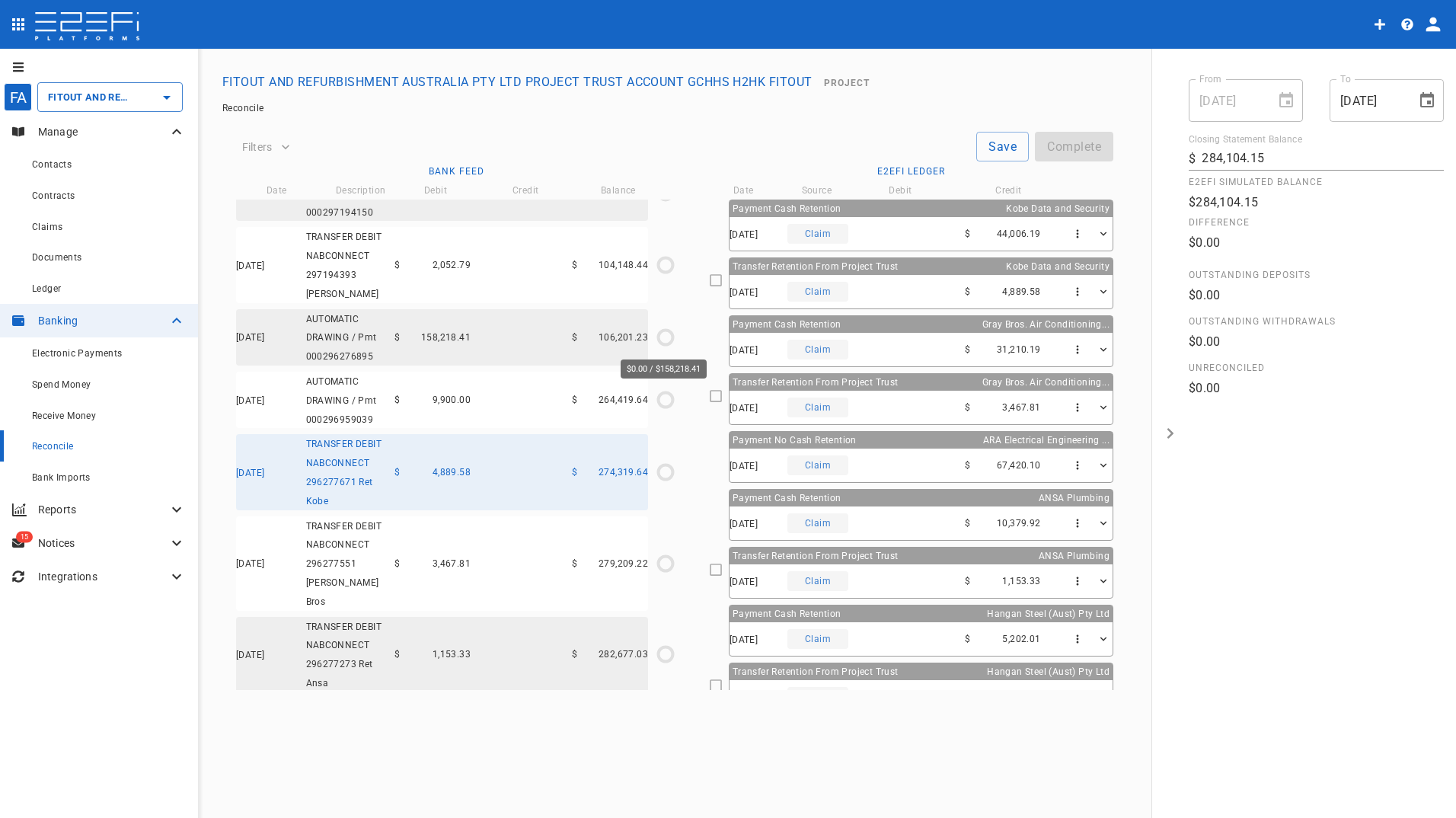
click at [661, 332] on circle "$0.00 / $158,218.41" at bounding box center [665, 337] width 14 height 14
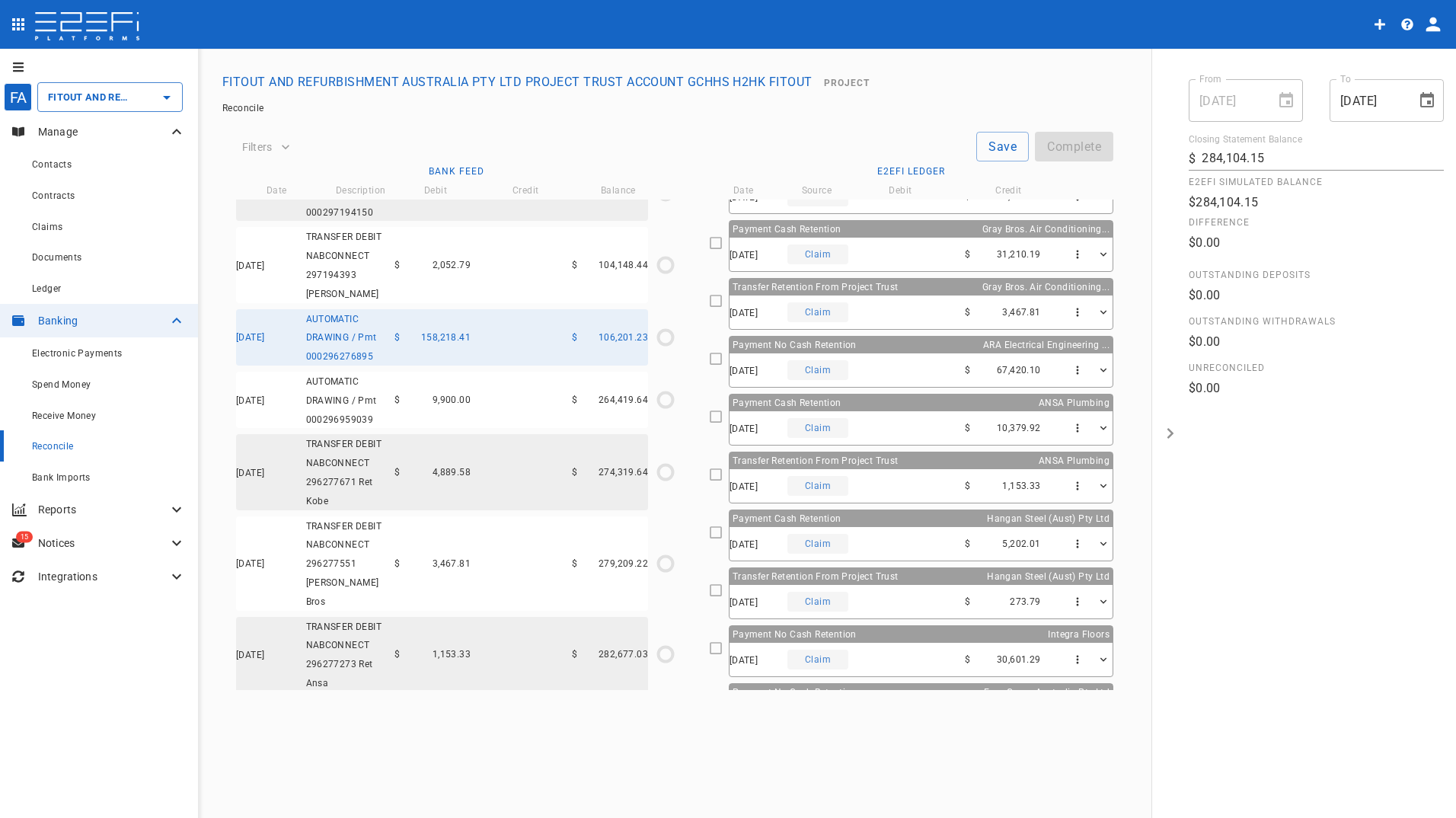
scroll to position [0, 0]
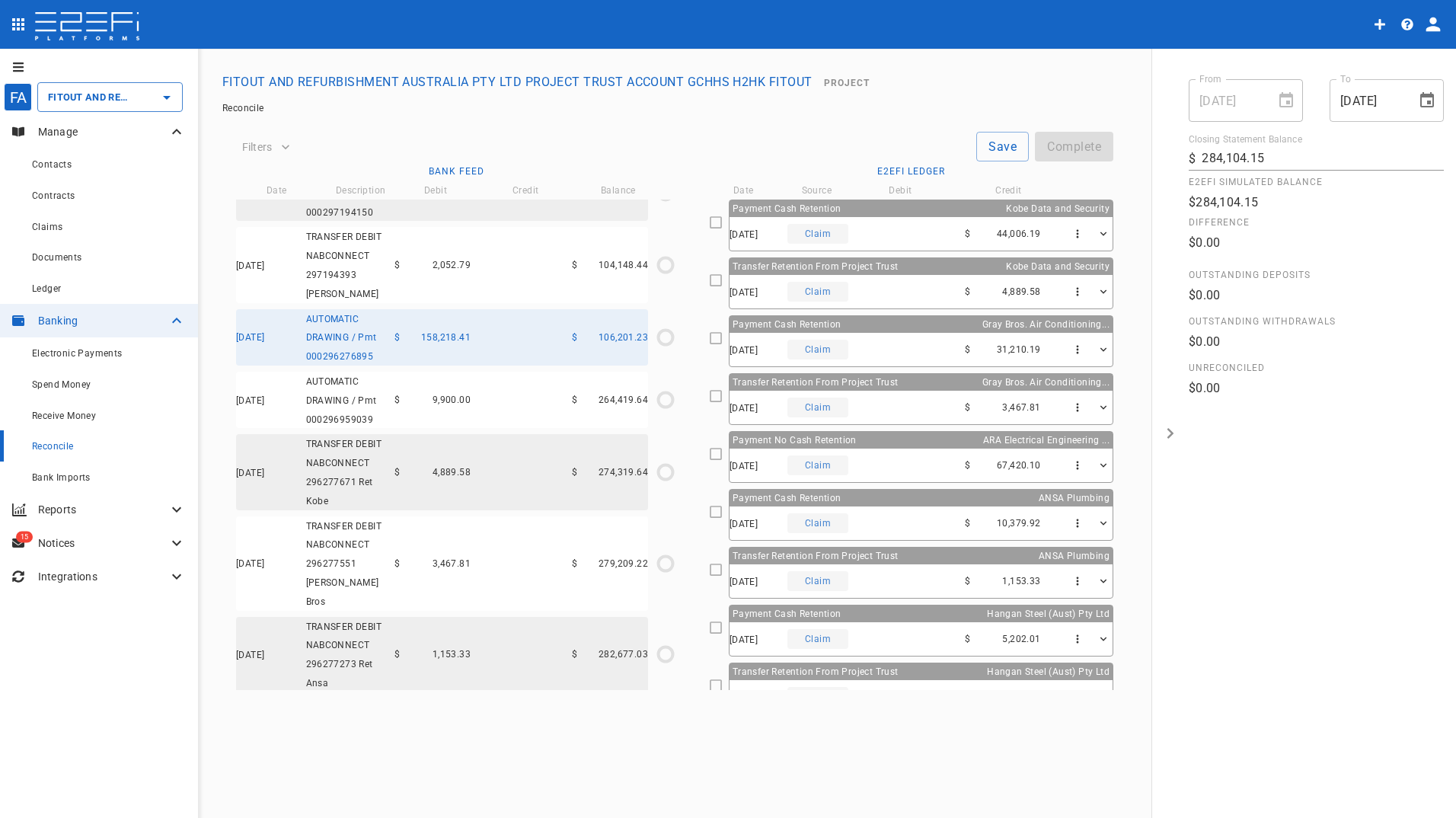
click at [722, 226] on icon at bounding box center [715, 222] width 13 height 13
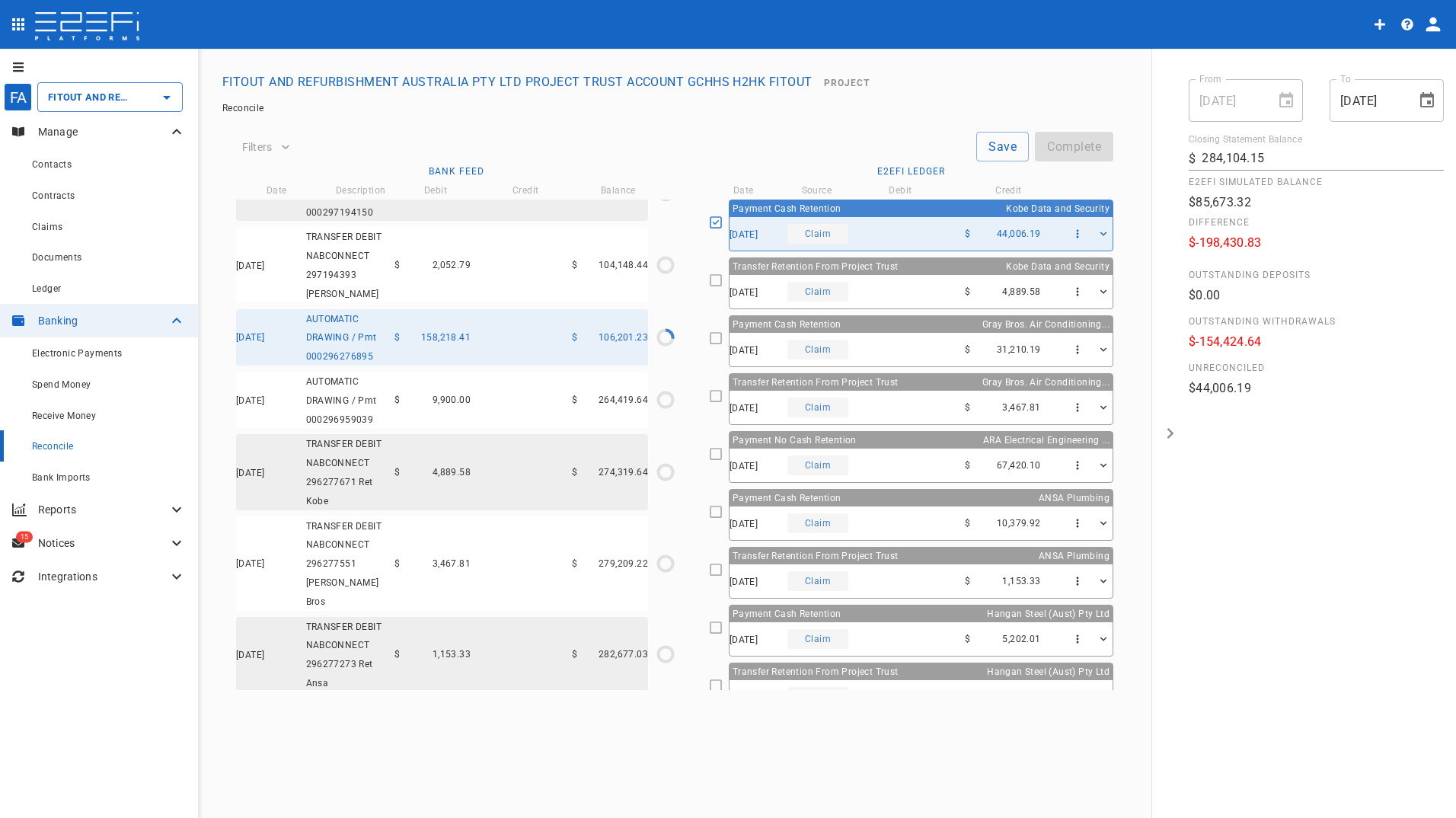
type input "[DATE]"
click at [722, 627] on icon at bounding box center [715, 627] width 13 height 13
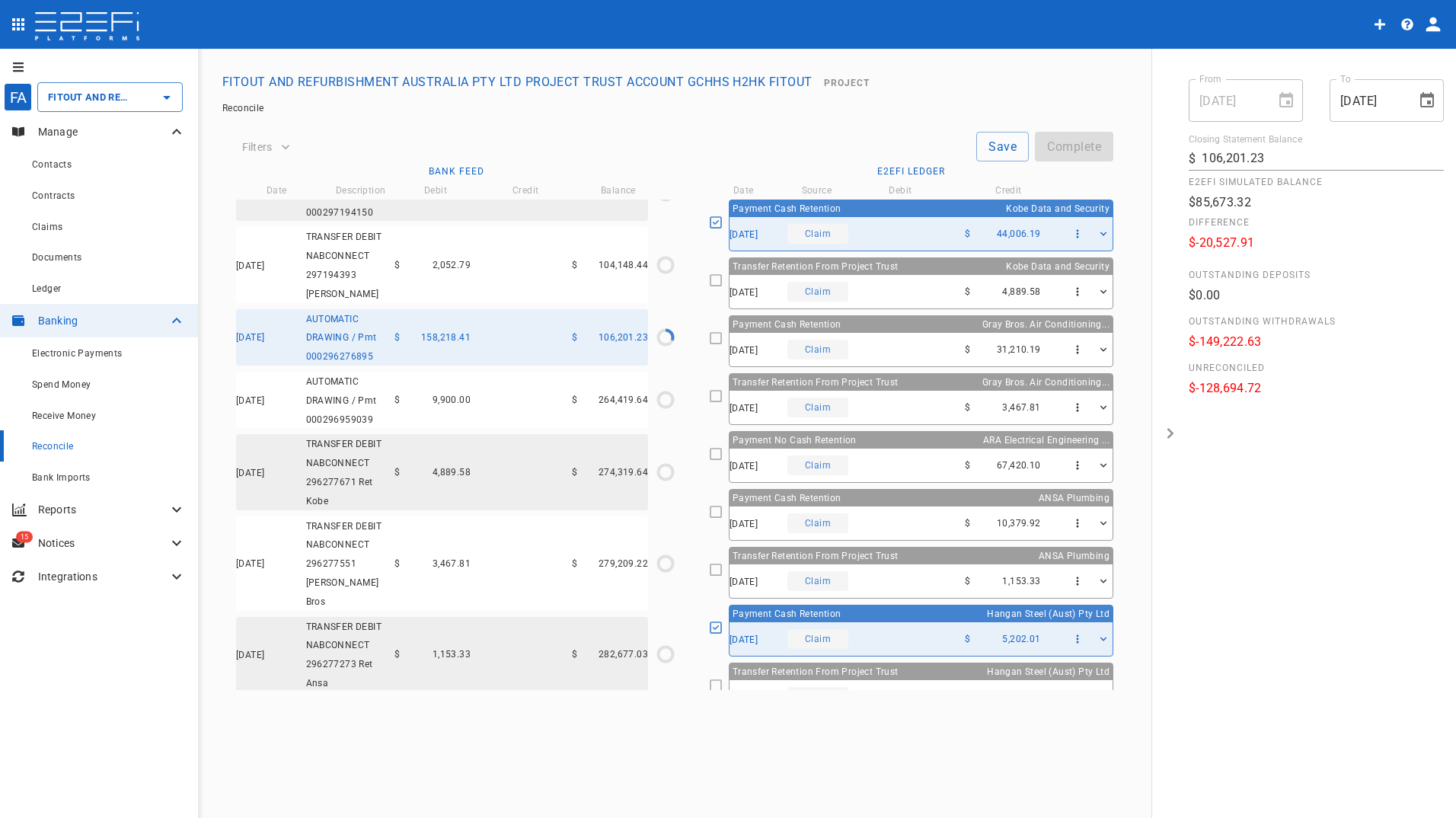
click at [722, 453] on icon at bounding box center [715, 454] width 13 height 13
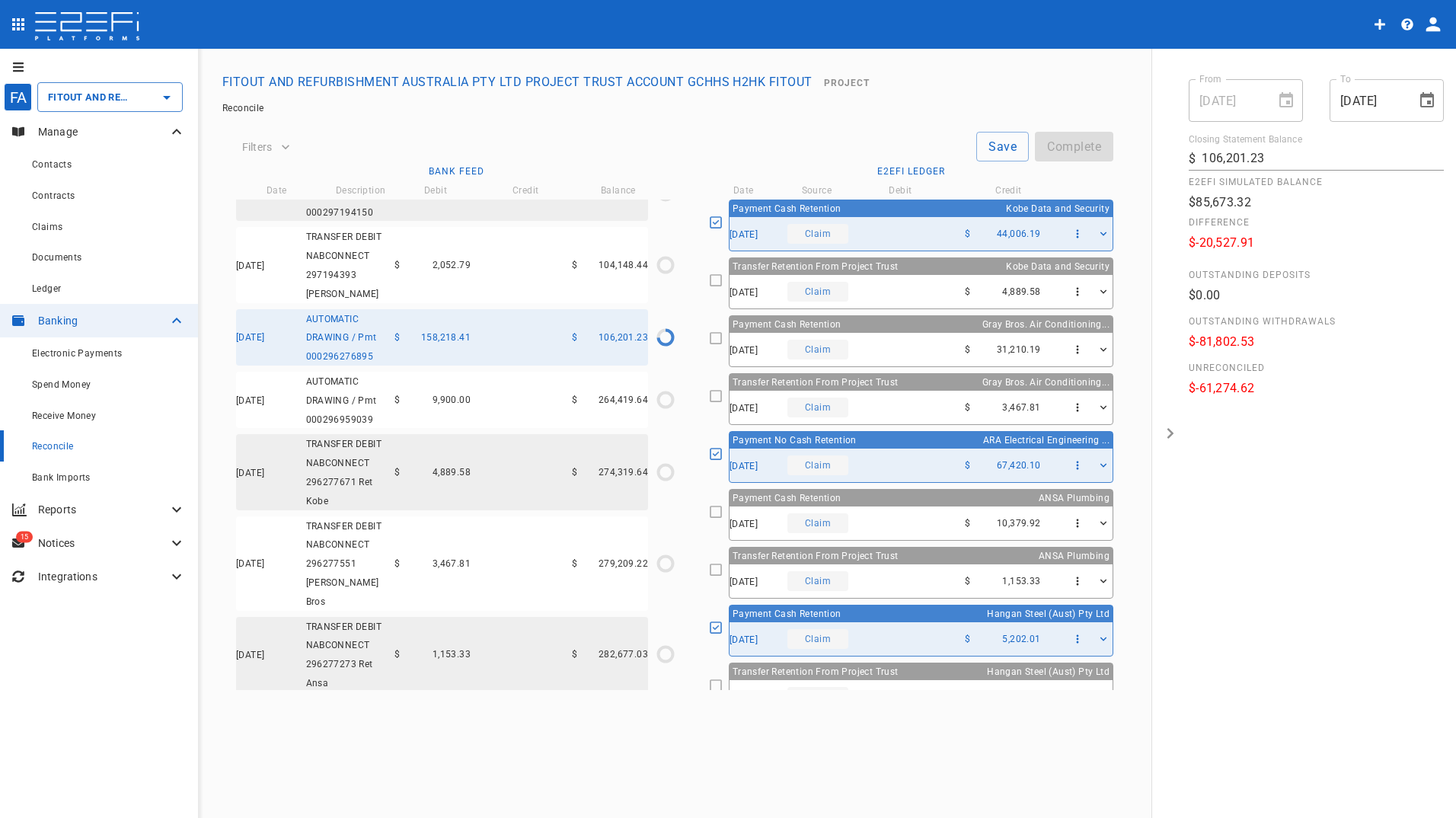
click at [722, 337] on icon at bounding box center [715, 337] width 13 height 13
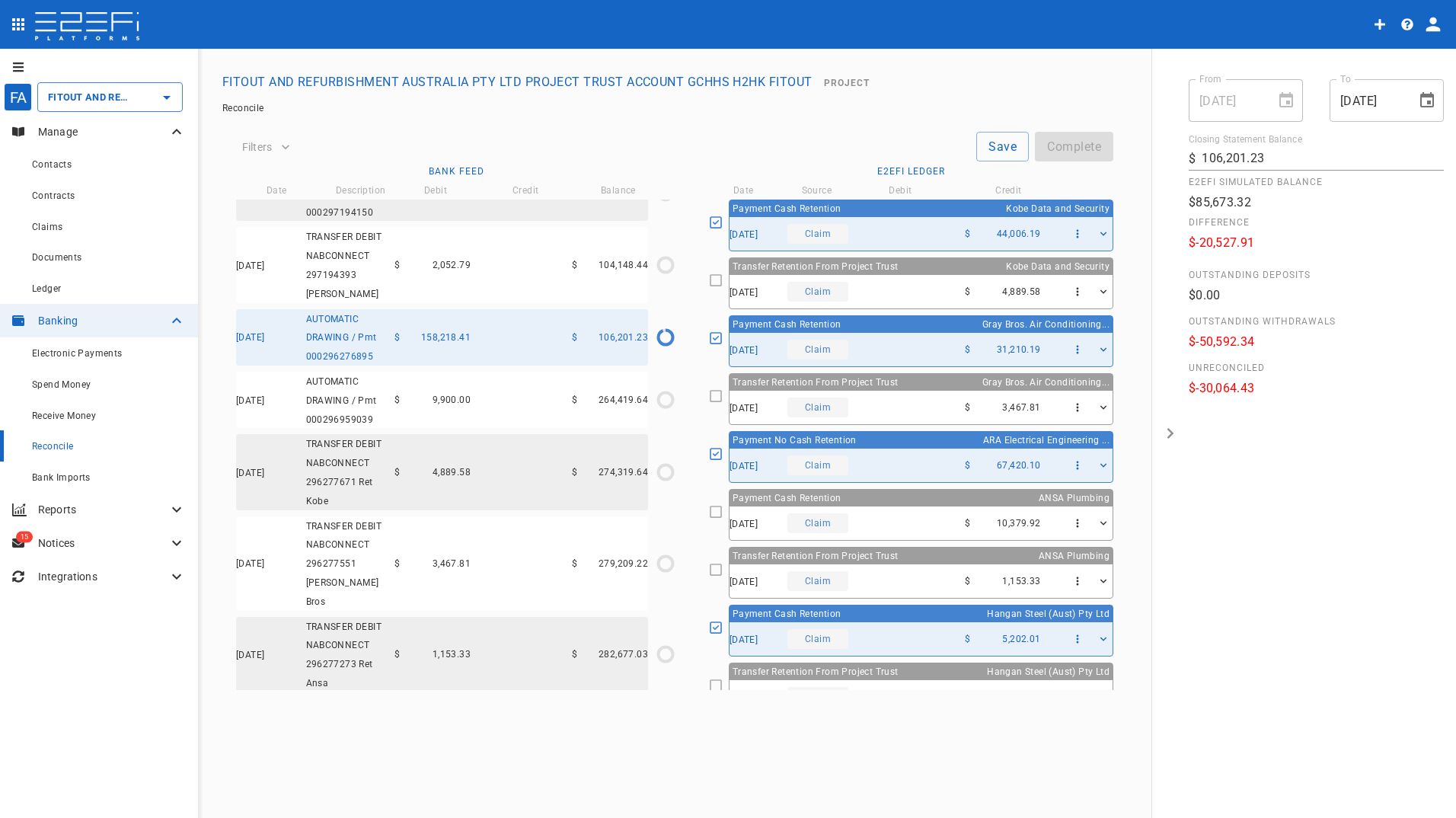
click at [722, 513] on icon at bounding box center [715, 512] width 12 height 12
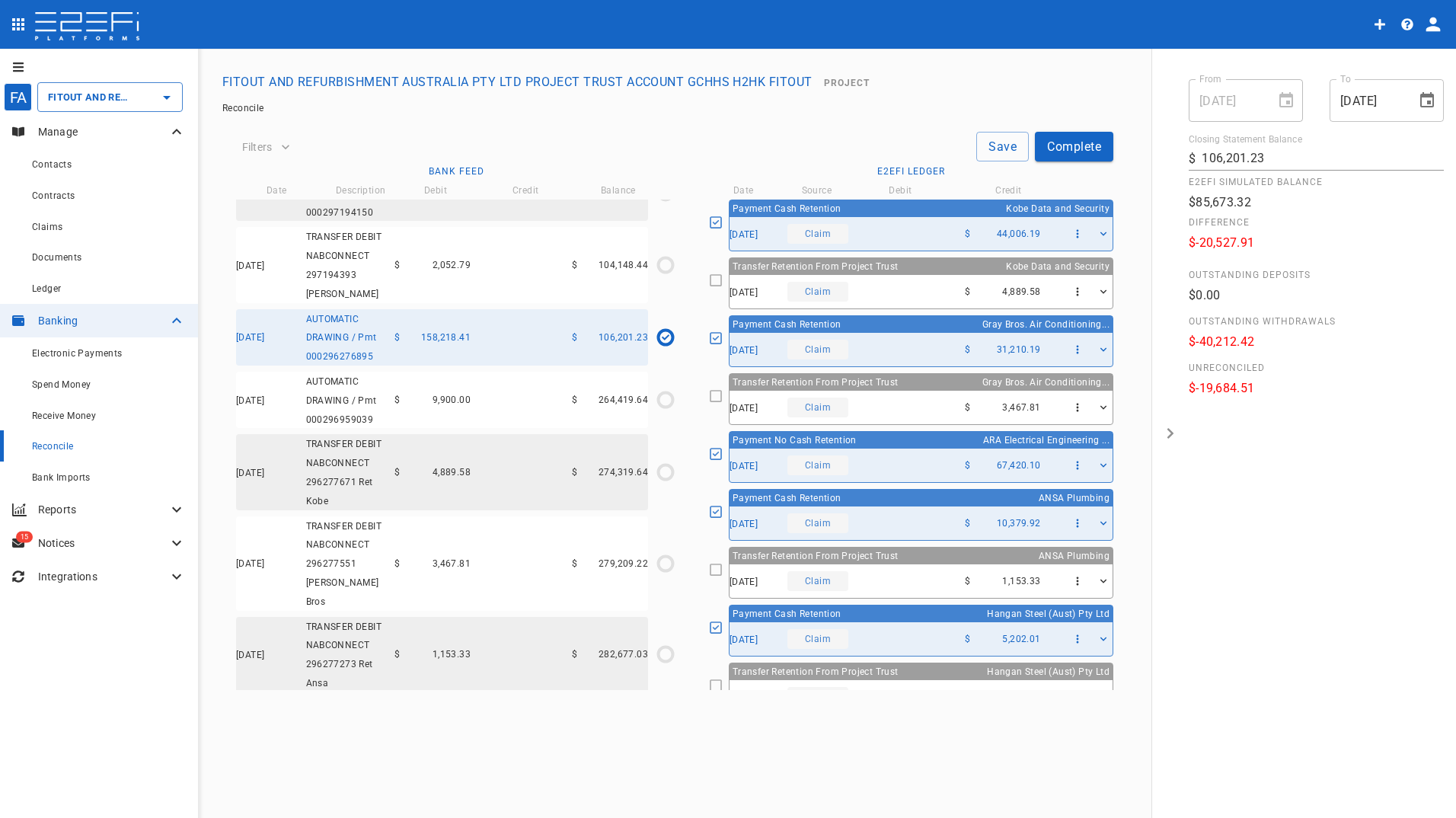
click at [722, 282] on icon at bounding box center [715, 280] width 13 height 13
click at [992, 151] on button "Save" at bounding box center [1002, 146] width 52 height 29
click at [992, 148] on button "Save" at bounding box center [1002, 146] width 52 height 29
click at [664, 470] on icon "$0.00 / $4,889.58" at bounding box center [665, 471] width 23 height 23
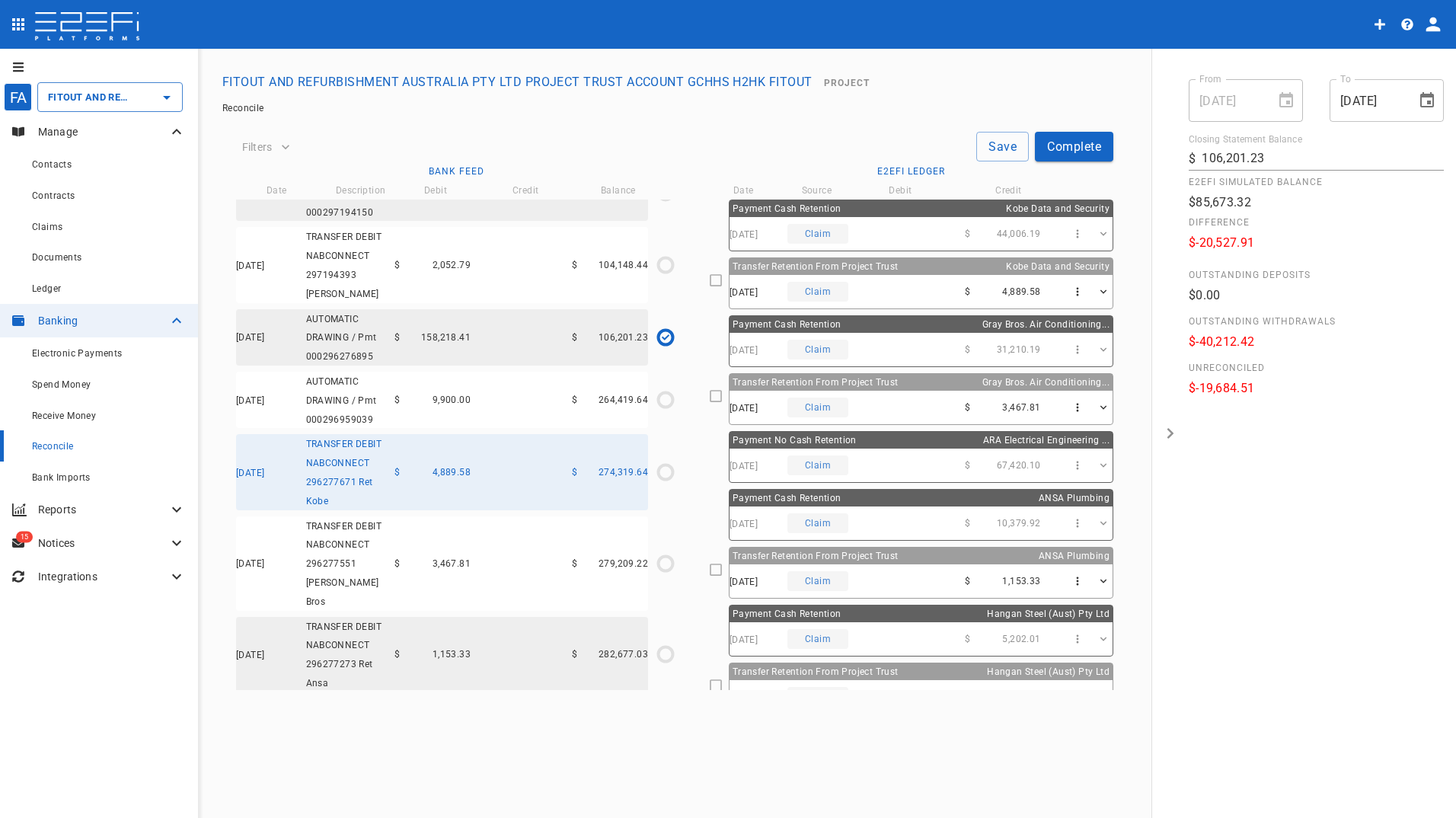
click at [722, 281] on icon at bounding box center [715, 280] width 13 height 13
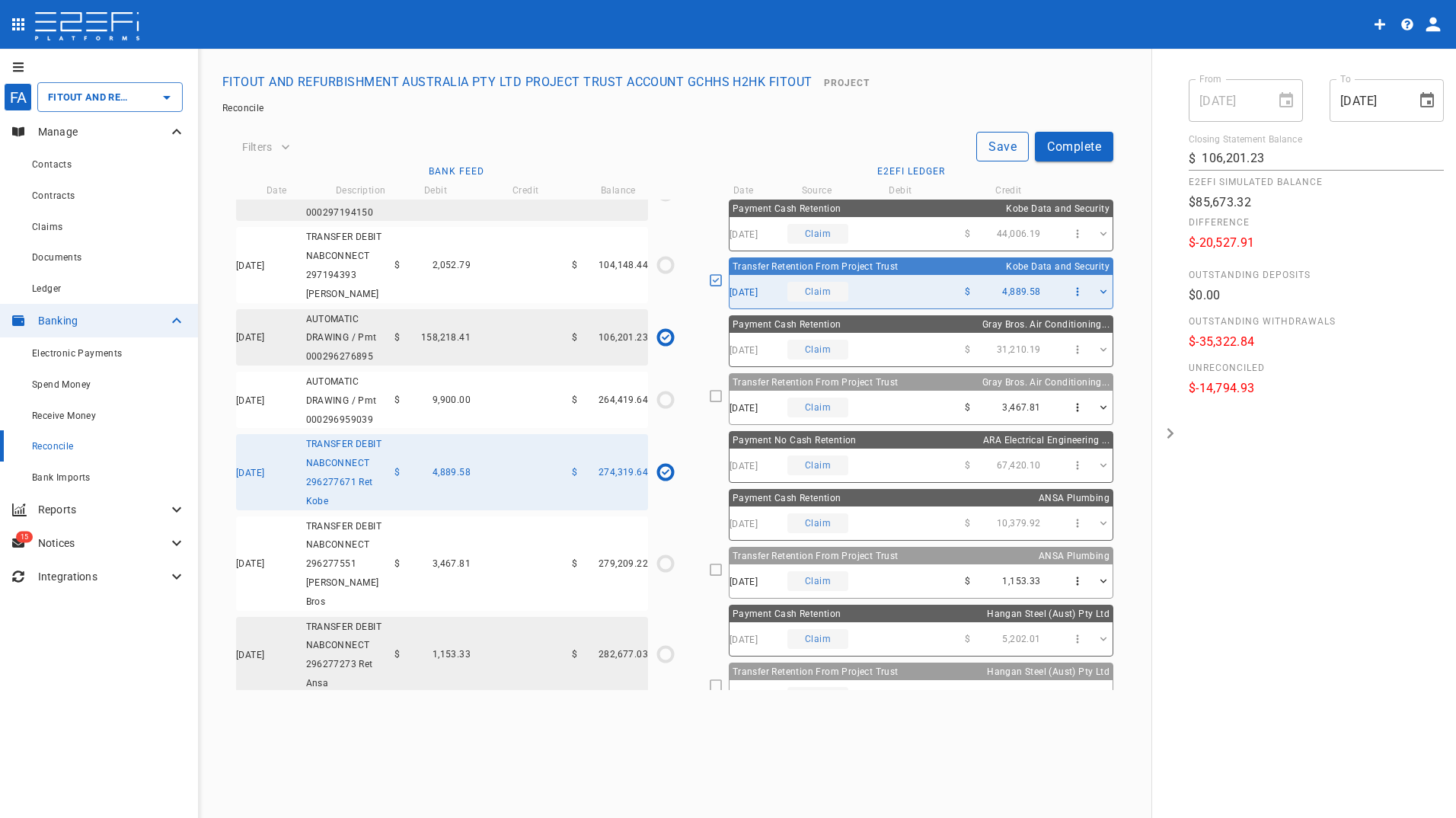
click at [997, 145] on button "Save" at bounding box center [1002, 146] width 52 height 29
click at [662, 554] on icon "$0.00 / $3,467.81" at bounding box center [665, 563] width 23 height 23
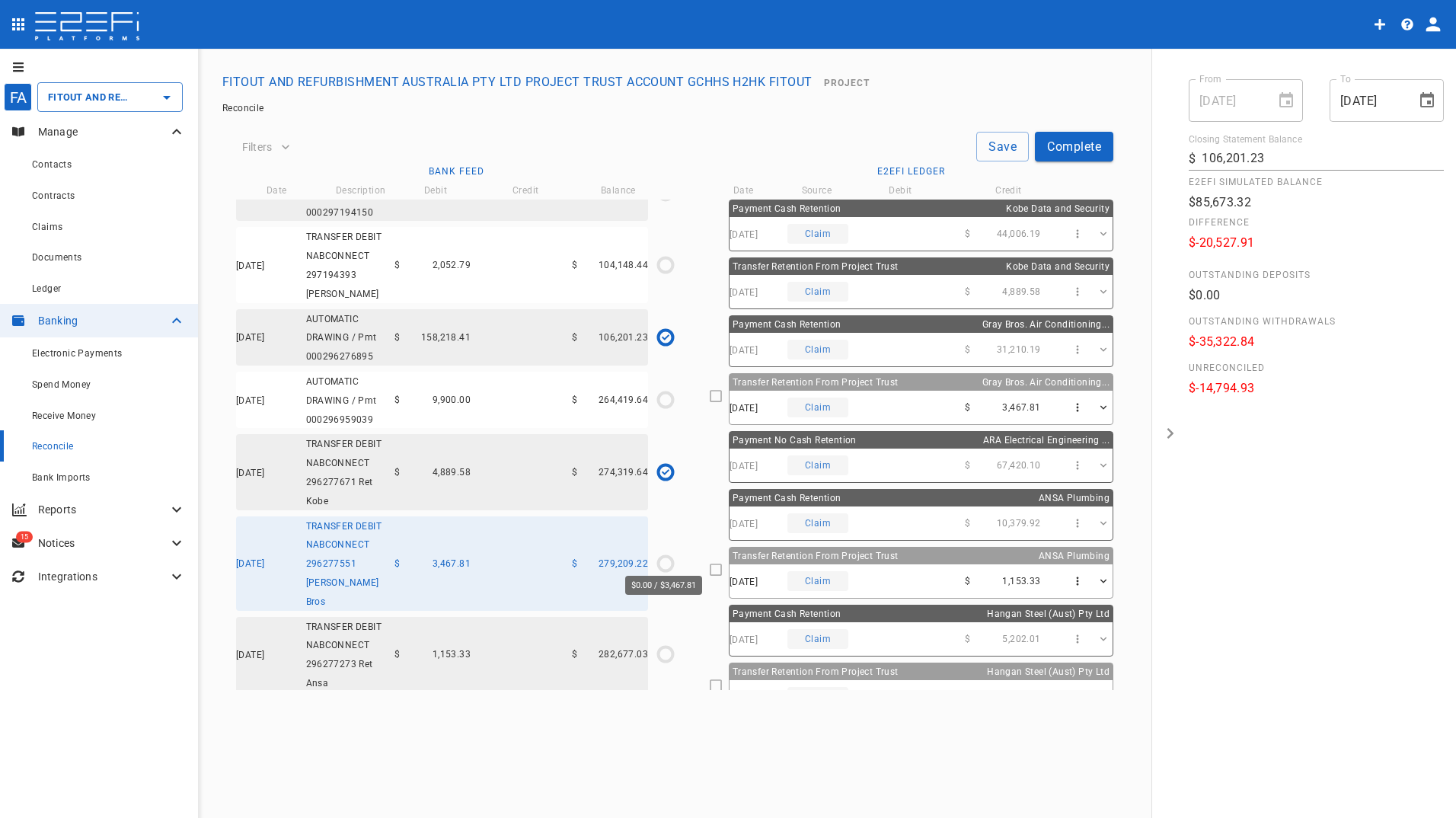
click at [662, 552] on icon "$0.00 / $3,467.81" at bounding box center [665, 563] width 23 height 23
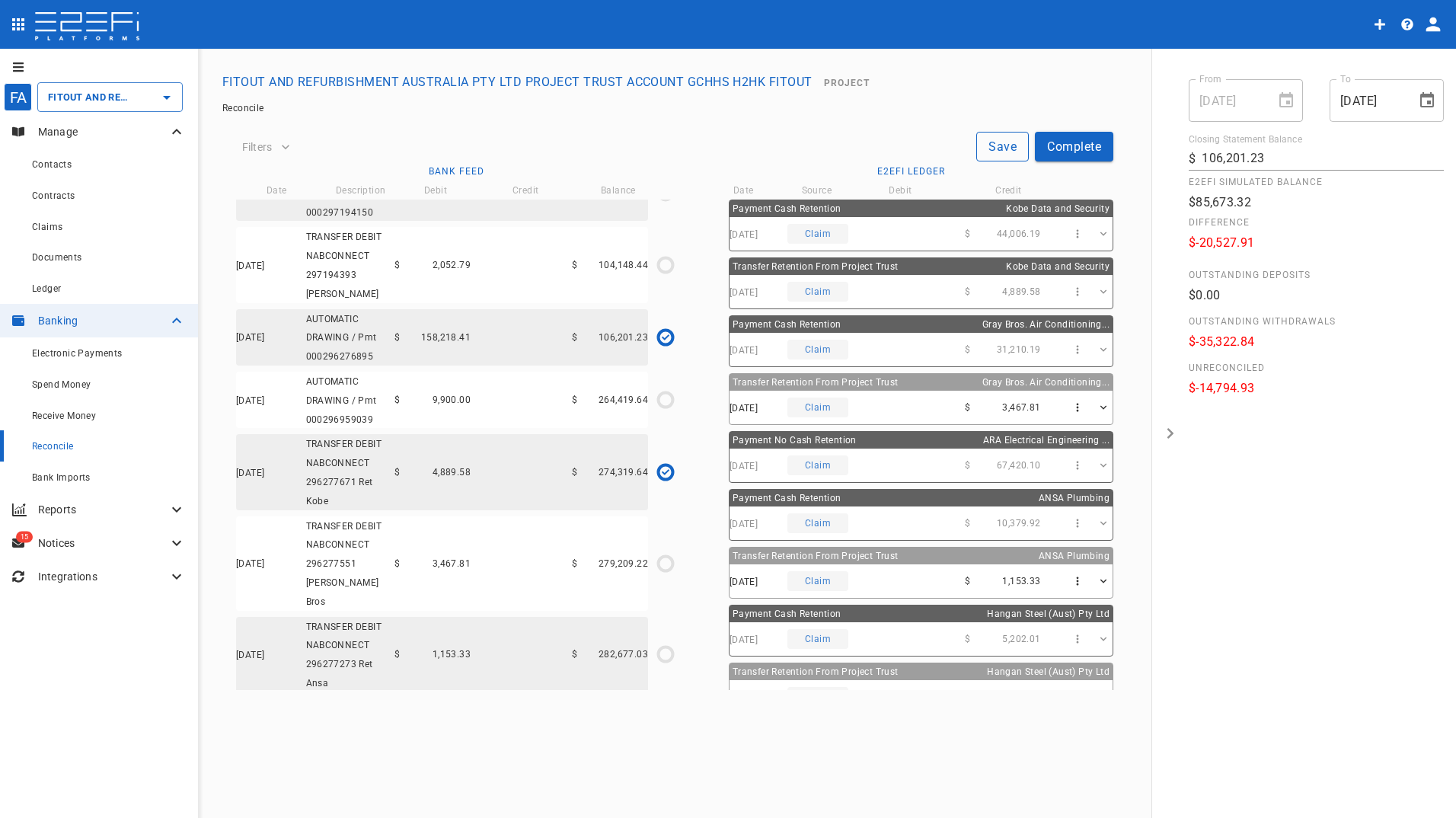
click at [990, 141] on button "Save" at bounding box center [1002, 146] width 52 height 29
click at [662, 552] on icon "$0.00 / $3,467.81" at bounding box center [665, 563] width 23 height 23
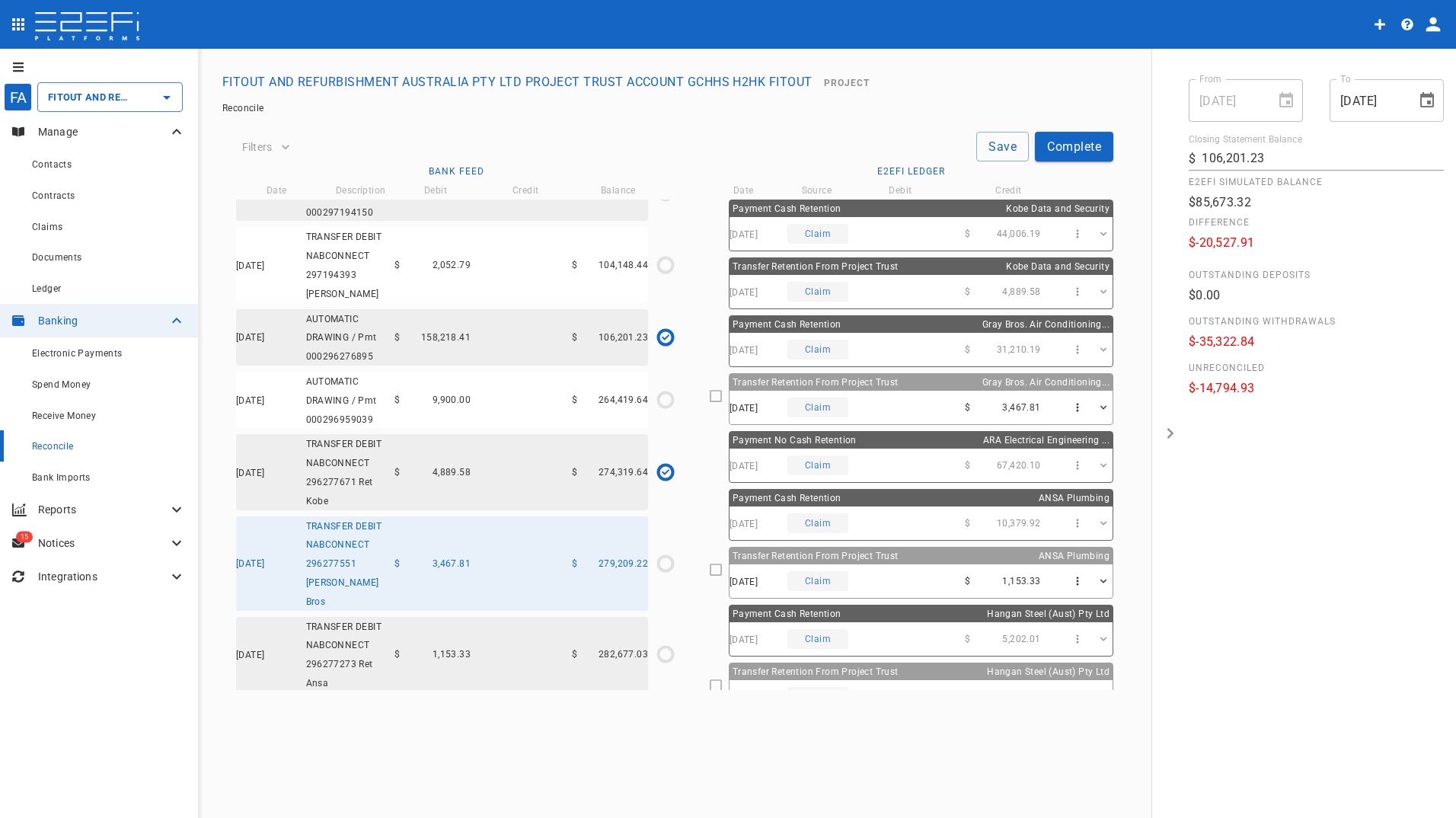
click at [722, 395] on icon at bounding box center [715, 396] width 13 height 13
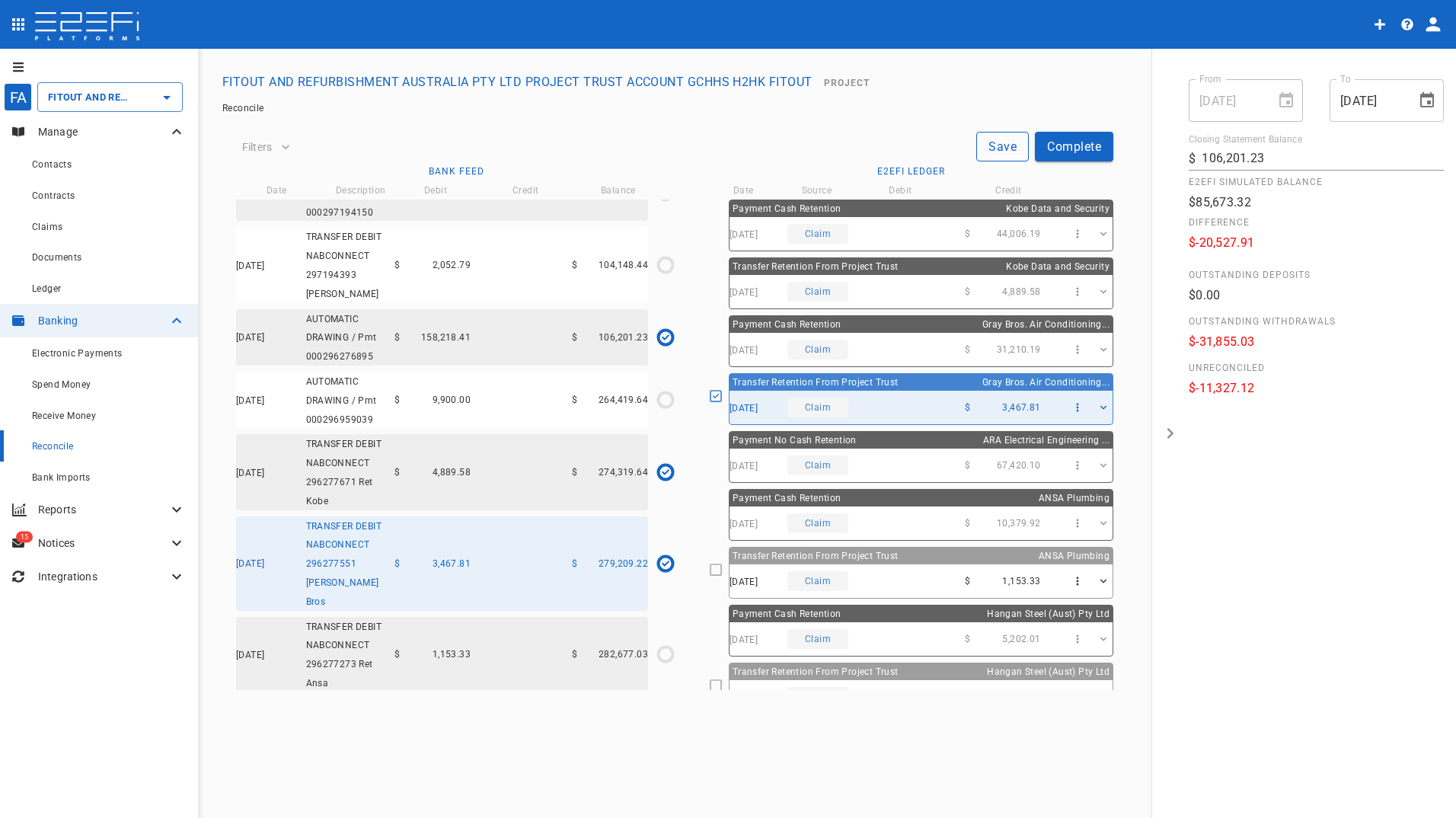
drag, startPoint x: 991, startPoint y: 140, endPoint x: 931, endPoint y: 167, distance: 65.8
click at [991, 141] on button "Save" at bounding box center [1002, 146] width 52 height 29
click at [660, 642] on icon "$0.00 / $1,153.33" at bounding box center [665, 653] width 23 height 23
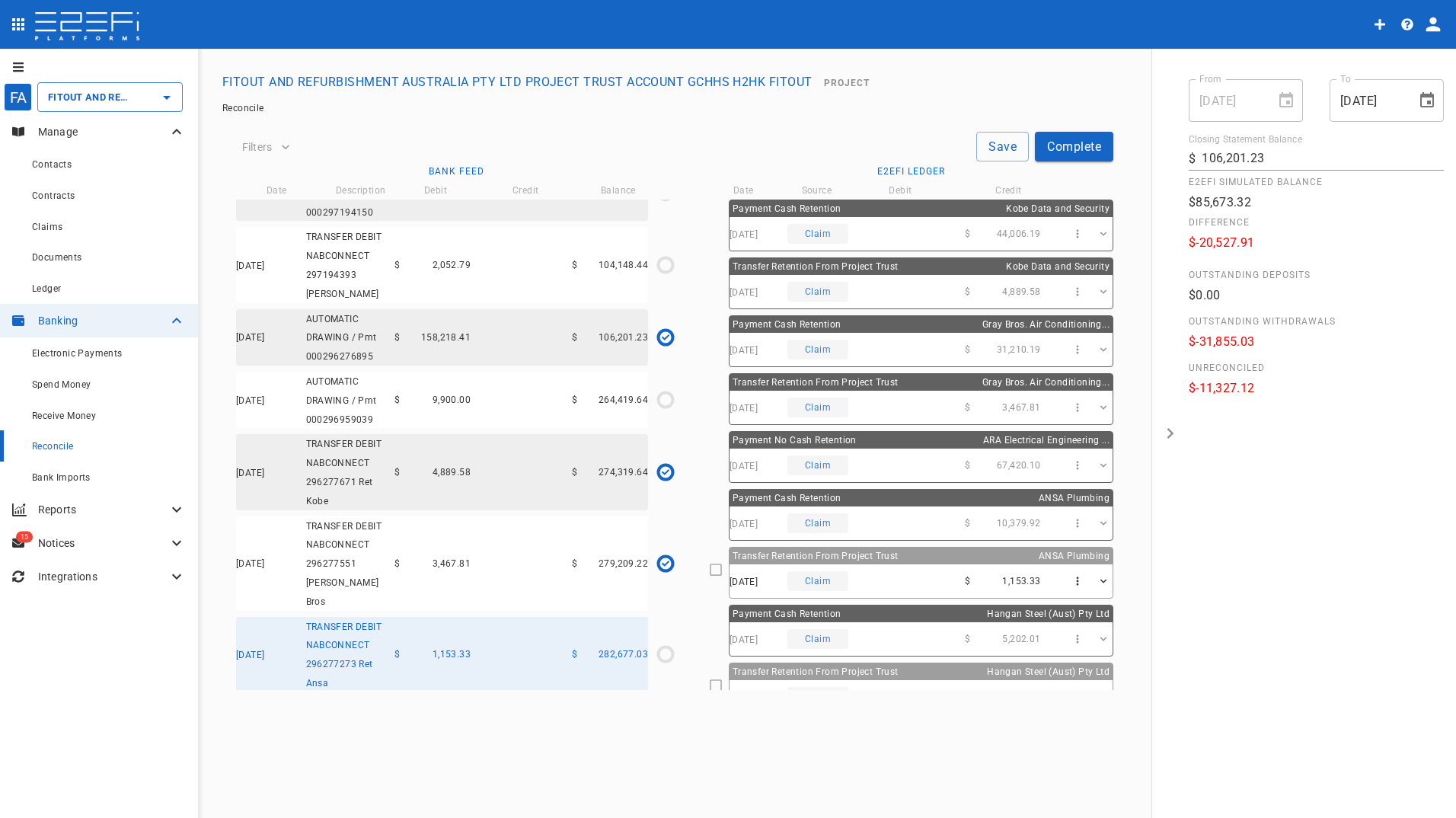
click at [722, 567] on icon at bounding box center [715, 569] width 13 height 13
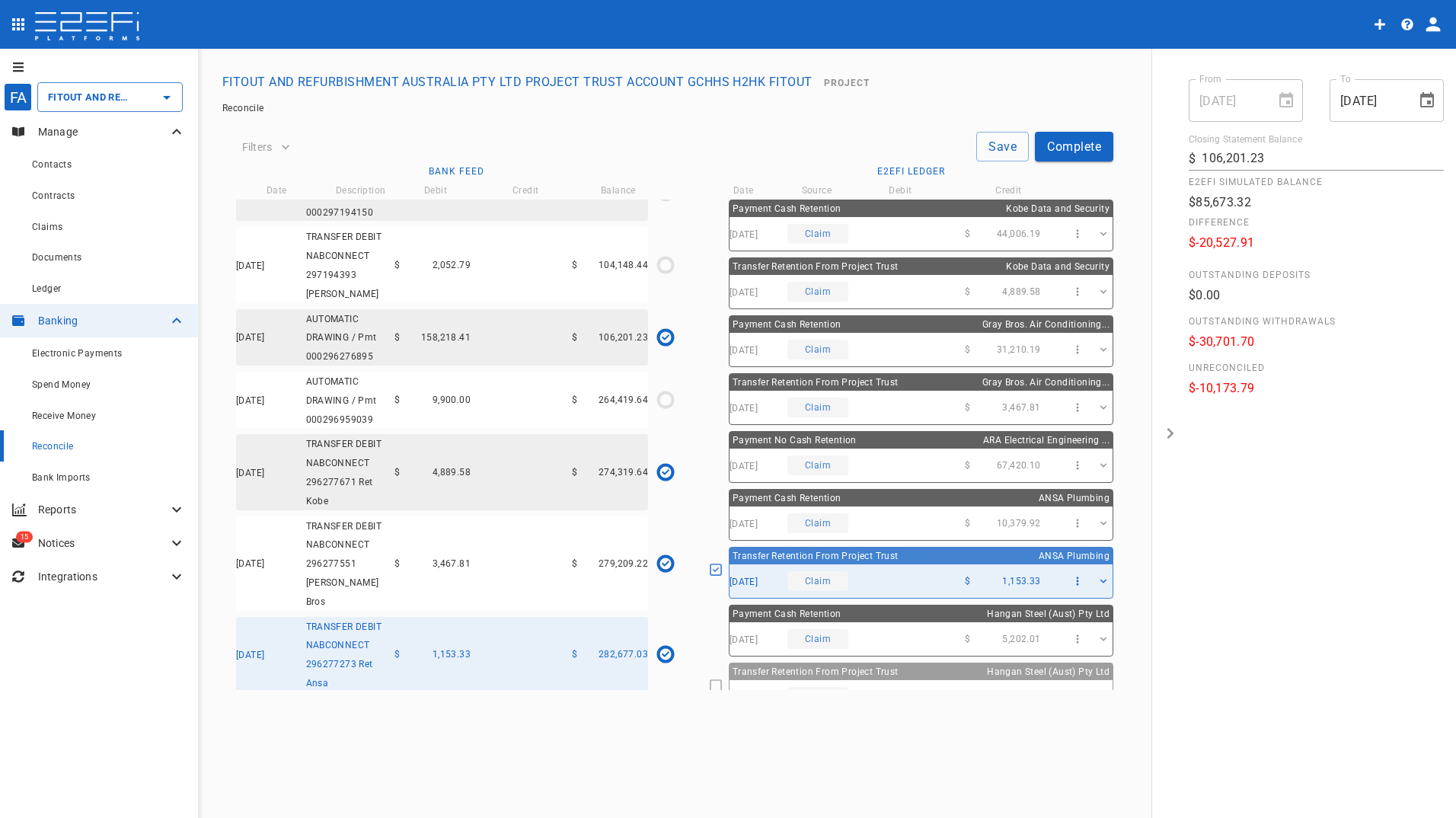
drag, startPoint x: 997, startPoint y: 141, endPoint x: 798, endPoint y: 437, distance: 356.7
click at [995, 141] on button "Save" at bounding box center [1002, 146] width 52 height 29
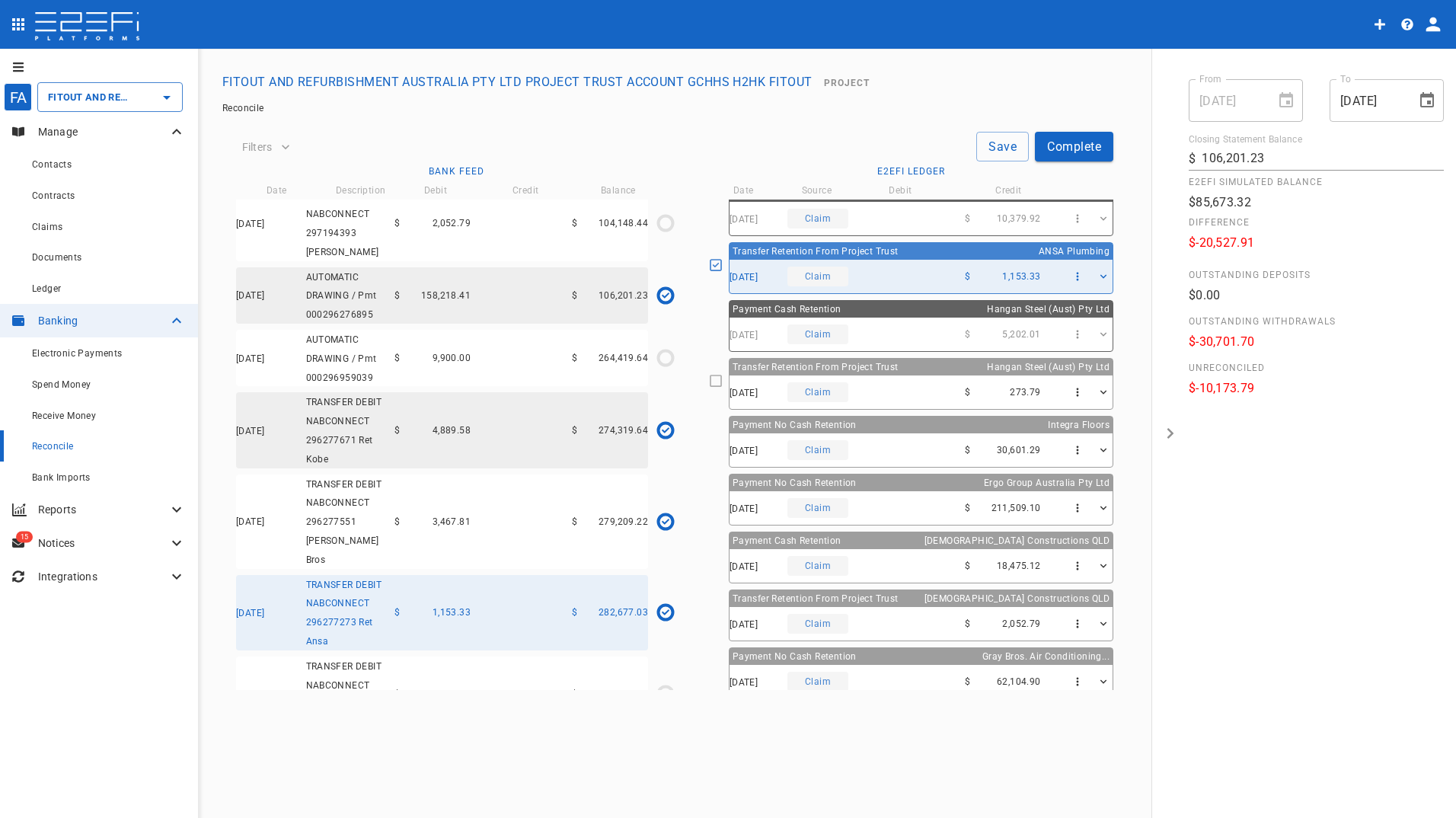
scroll to position [100, 0]
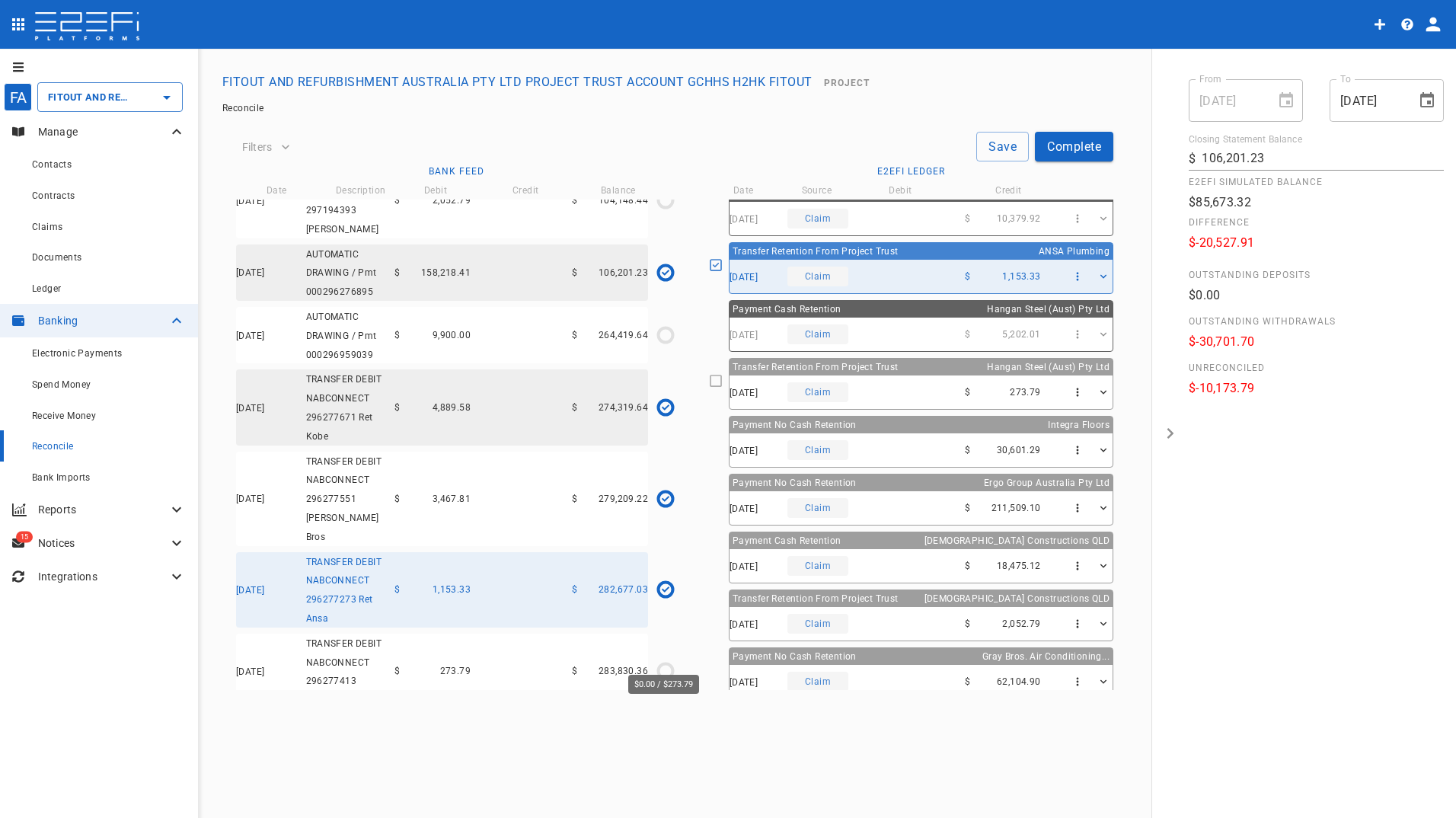
click at [663, 659] on icon "$0.00 / $273.79" at bounding box center [665, 670] width 23 height 23
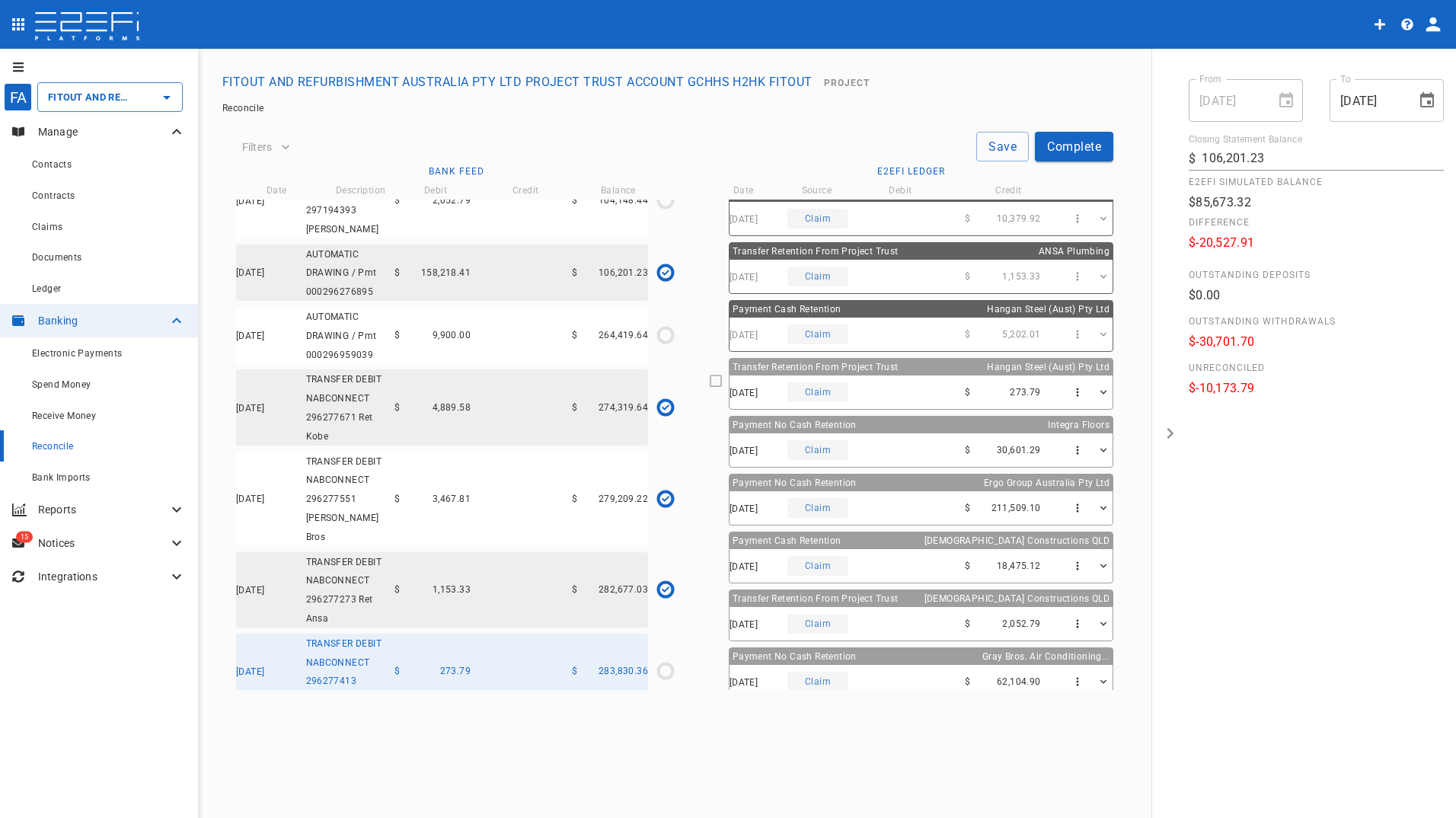
click at [722, 381] on icon at bounding box center [715, 380] width 13 height 13
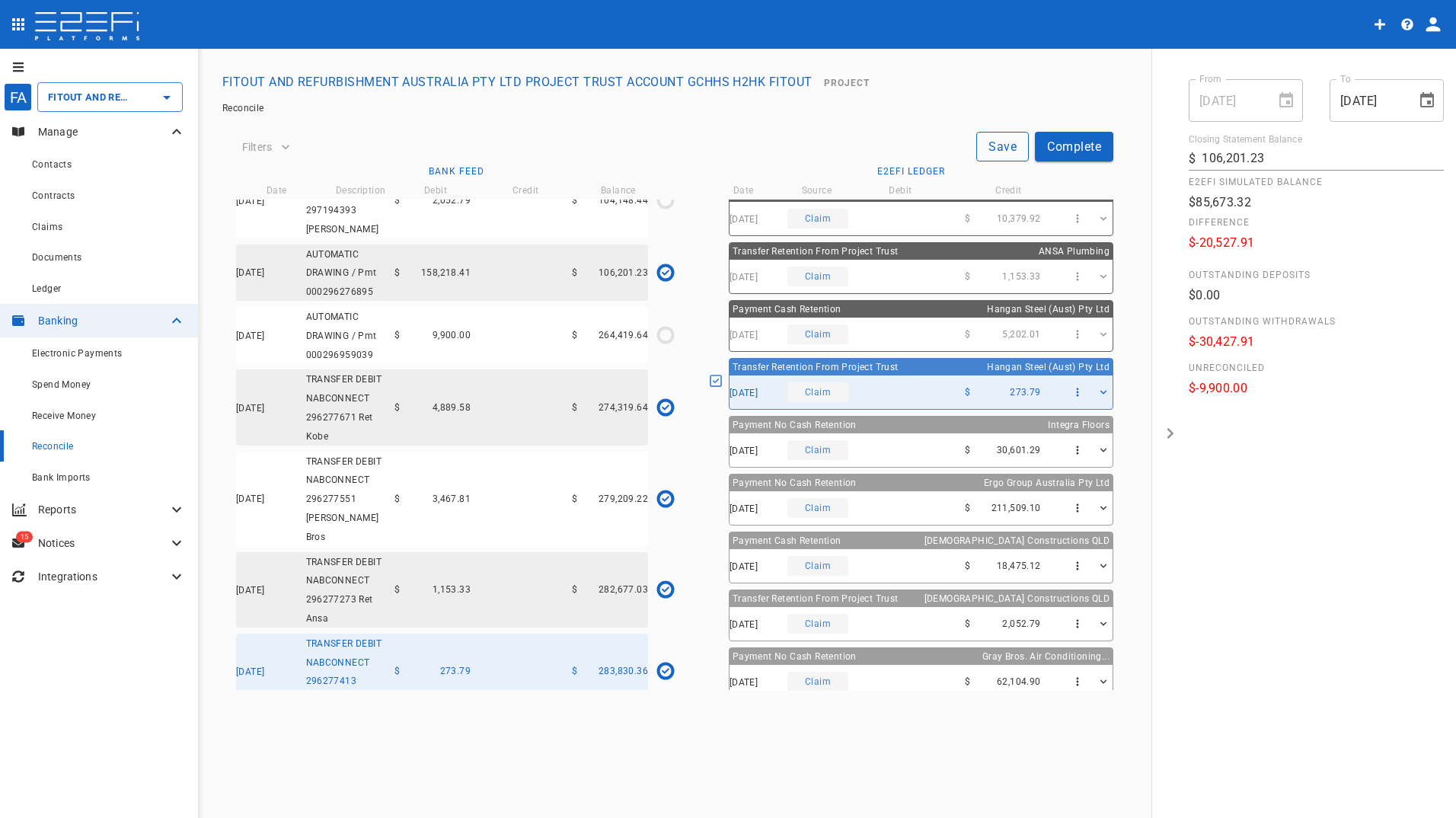
click at [991, 141] on button "Save" at bounding box center [1002, 146] width 52 height 29
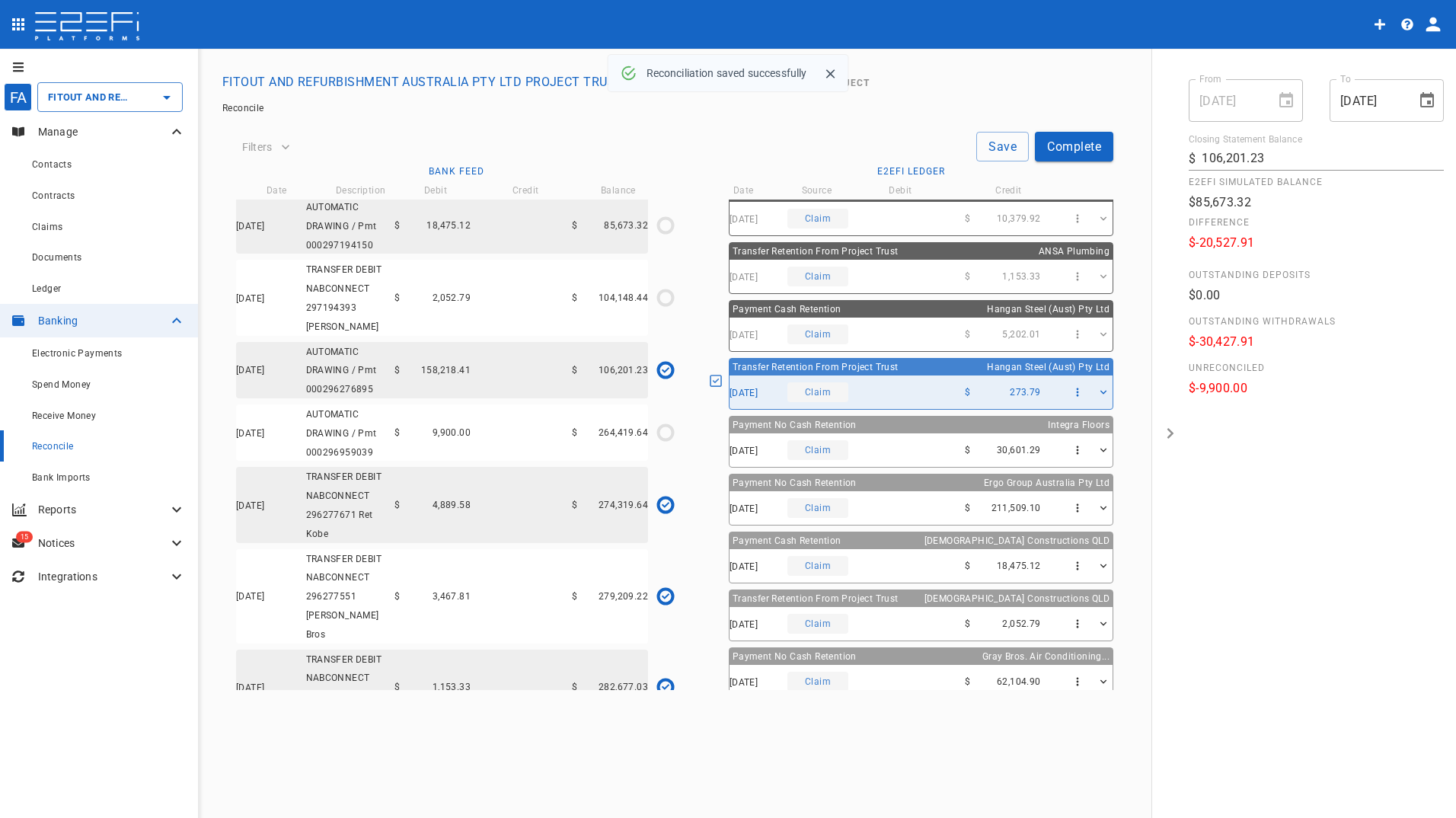
scroll to position [0, 0]
click at [668, 437] on icon "$0.00 / $9,900.00" at bounding box center [665, 434] width 23 height 23
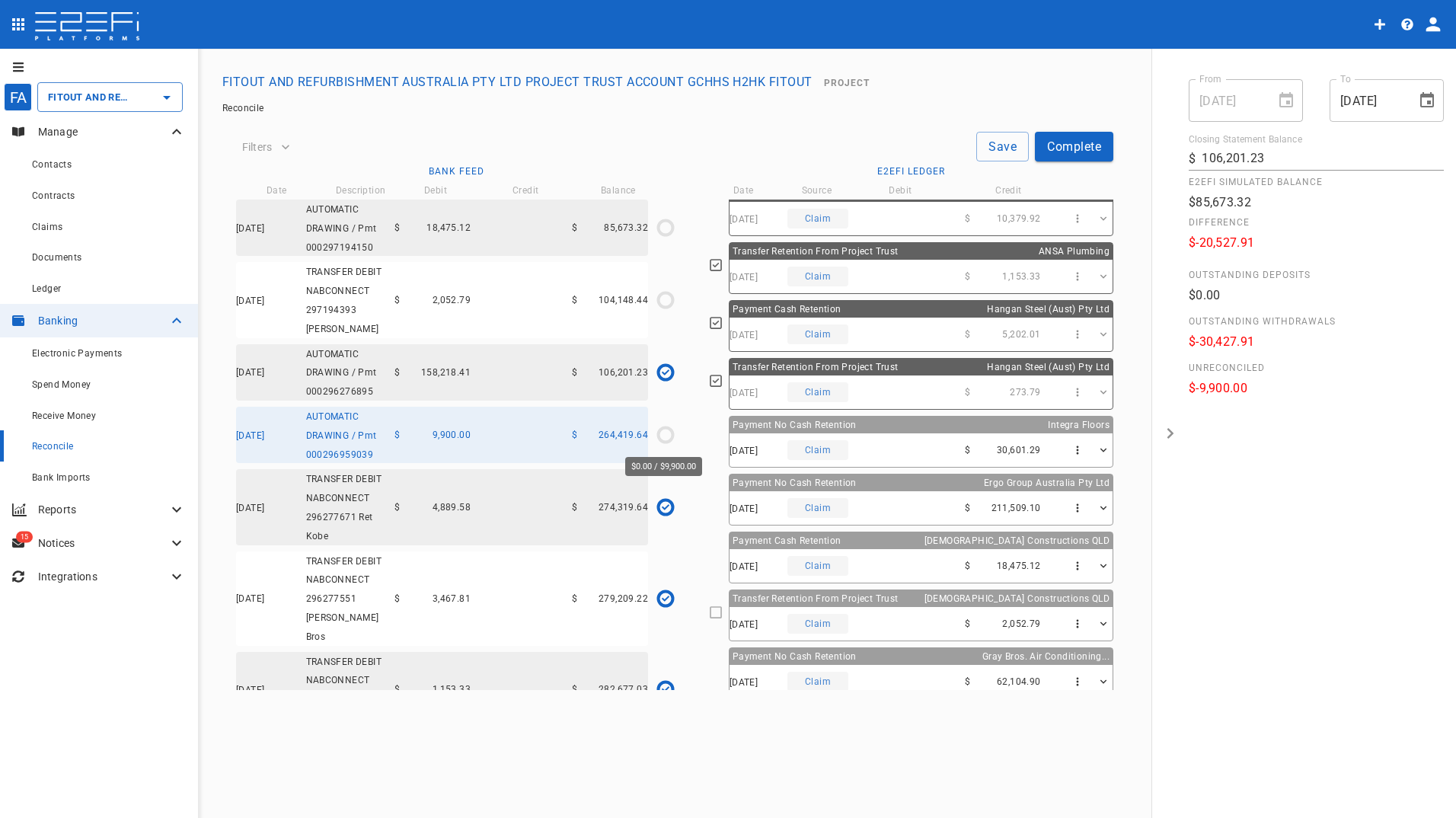
click at [668, 437] on icon "$0.00 / $9,900.00" at bounding box center [665, 434] width 23 height 23
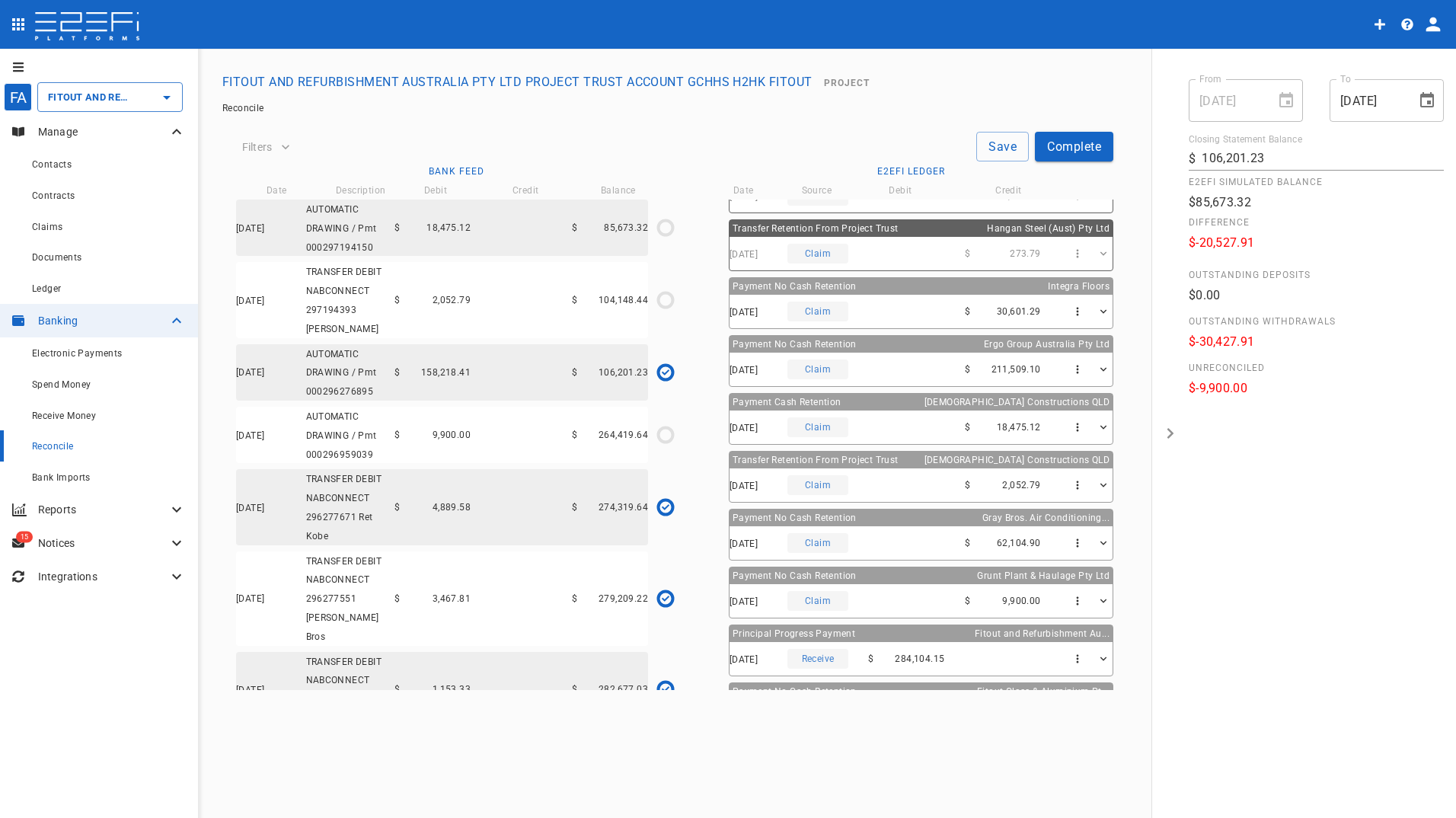
scroll to position [457, 0]
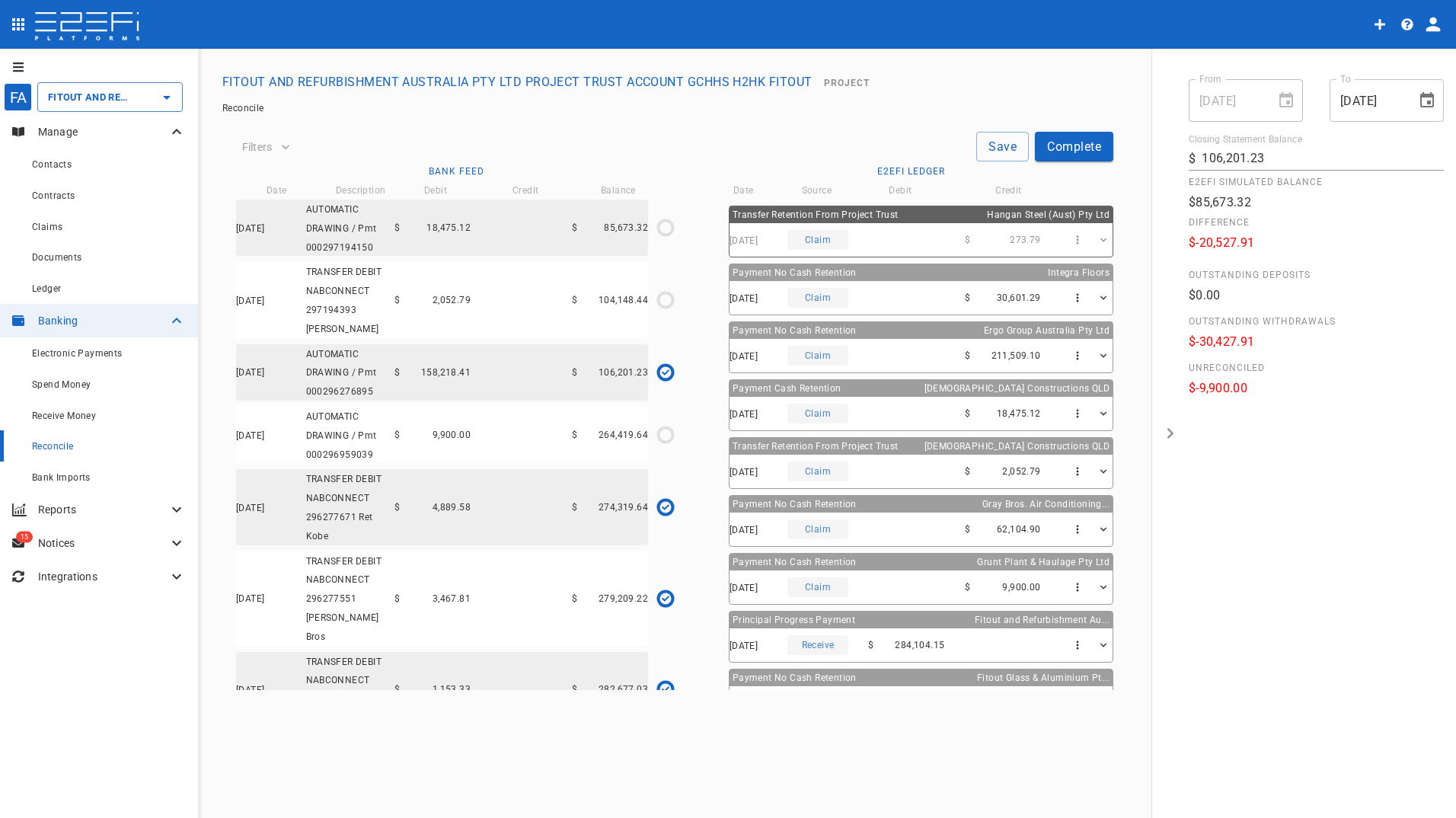
click at [757, 587] on span "[DATE]" at bounding box center [743, 587] width 28 height 11
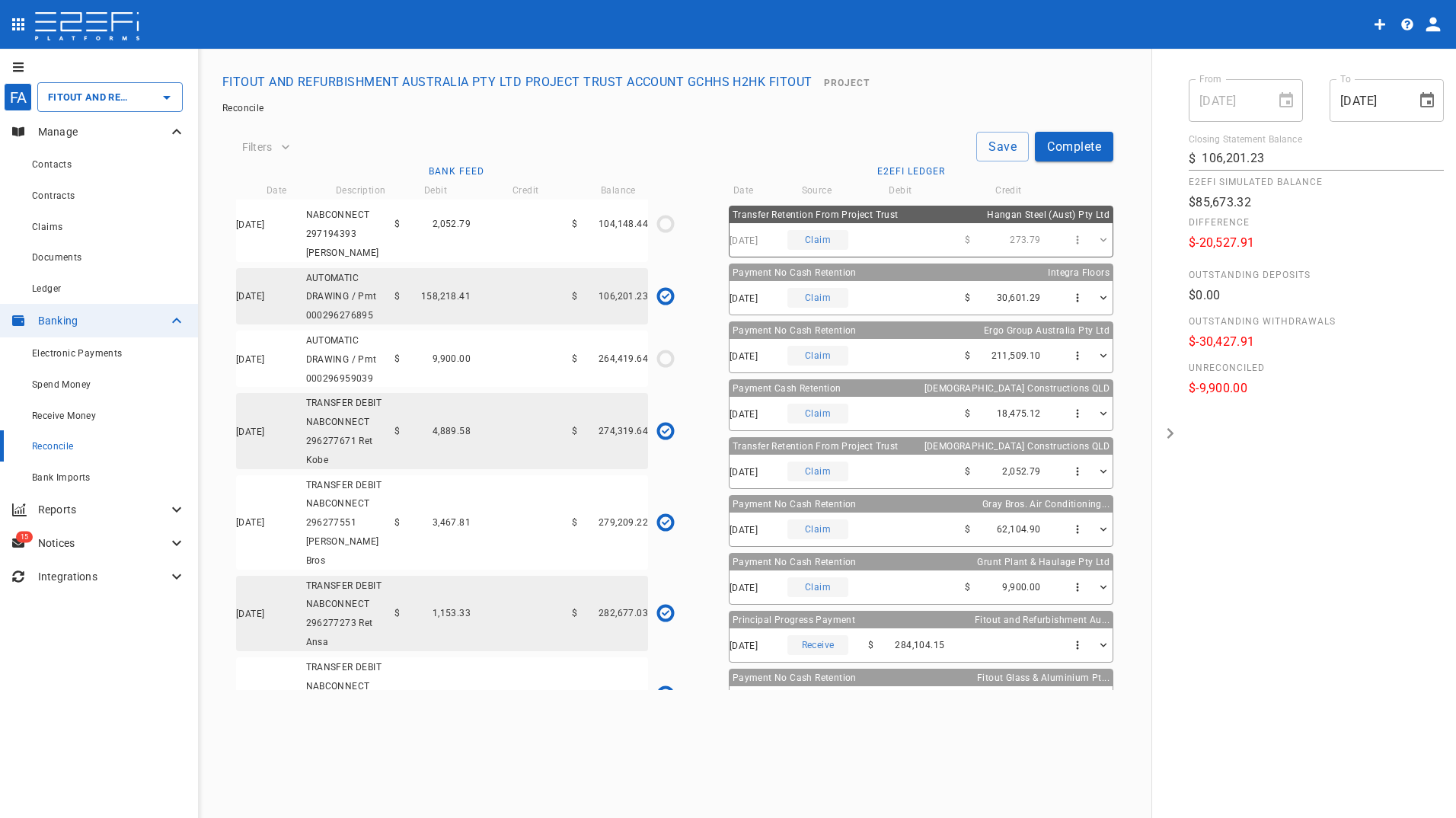
scroll to position [100, 0]
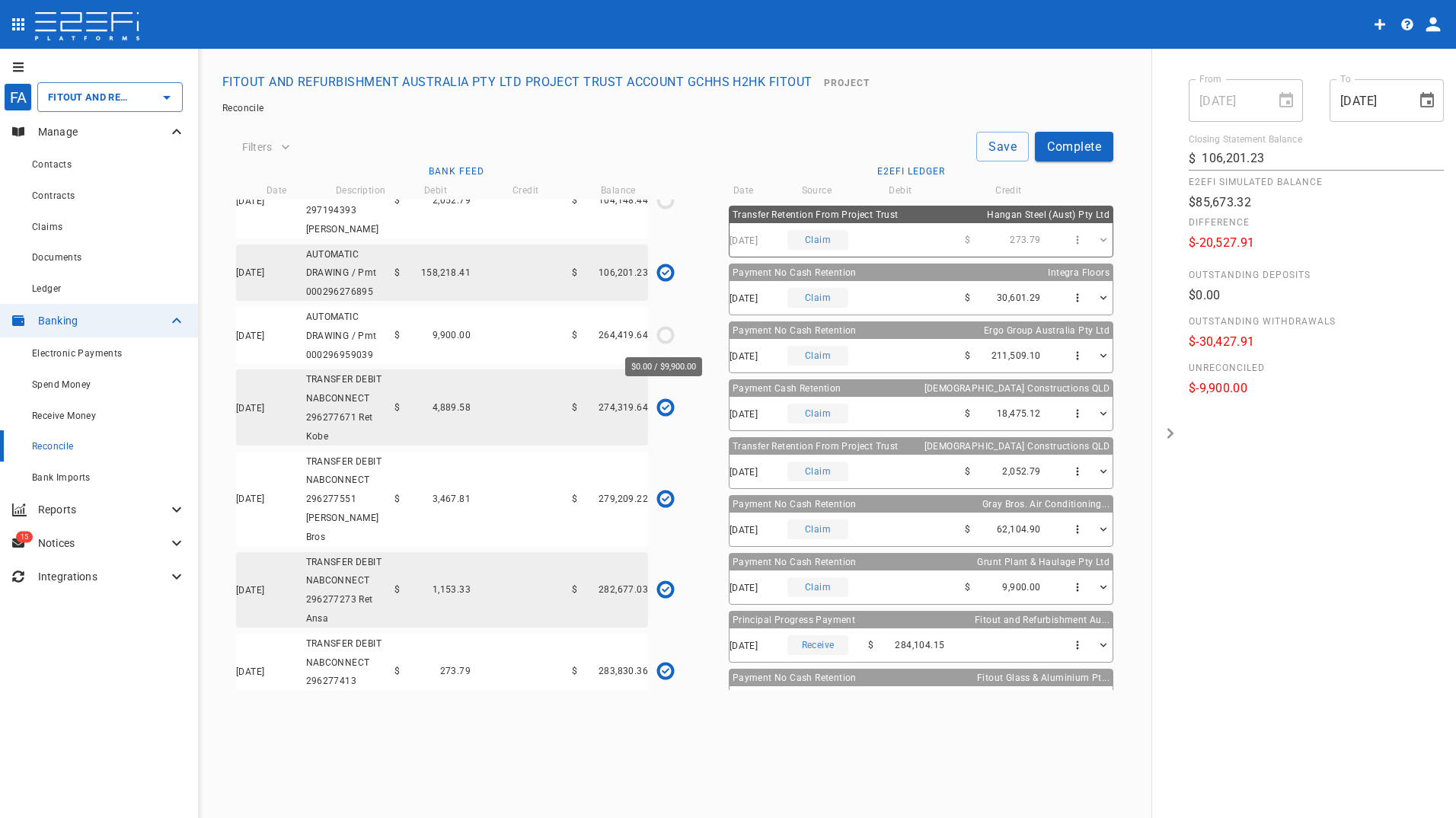
click at [665, 335] on icon "$0.00 / $9,900.00" at bounding box center [665, 334] width 23 height 23
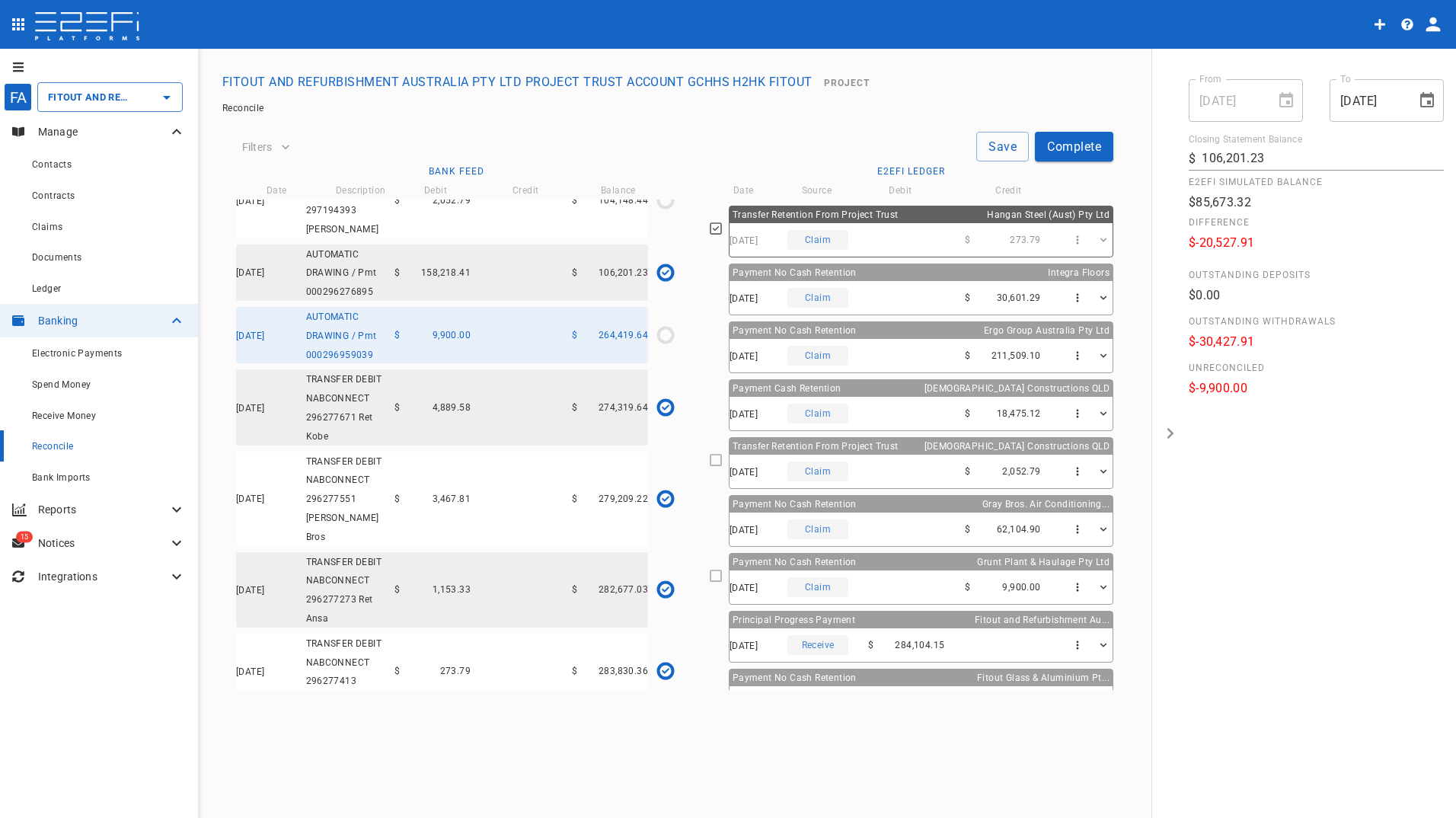
click at [722, 576] on icon at bounding box center [715, 576] width 13 height 13
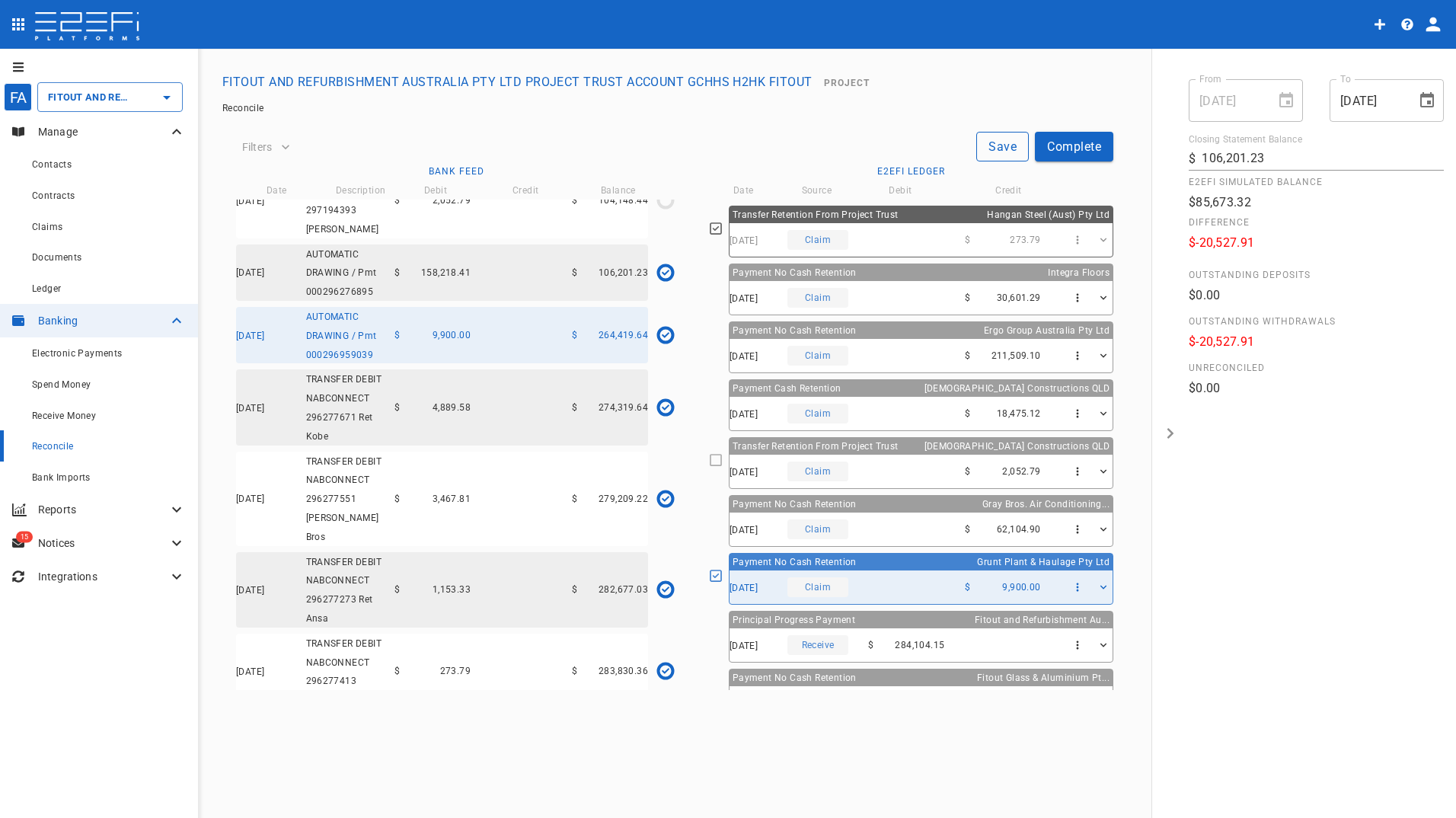
click at [1002, 146] on button "Save" at bounding box center [1002, 146] width 52 height 29
click at [1064, 141] on button "Complete" at bounding box center [1073, 146] width 78 height 29
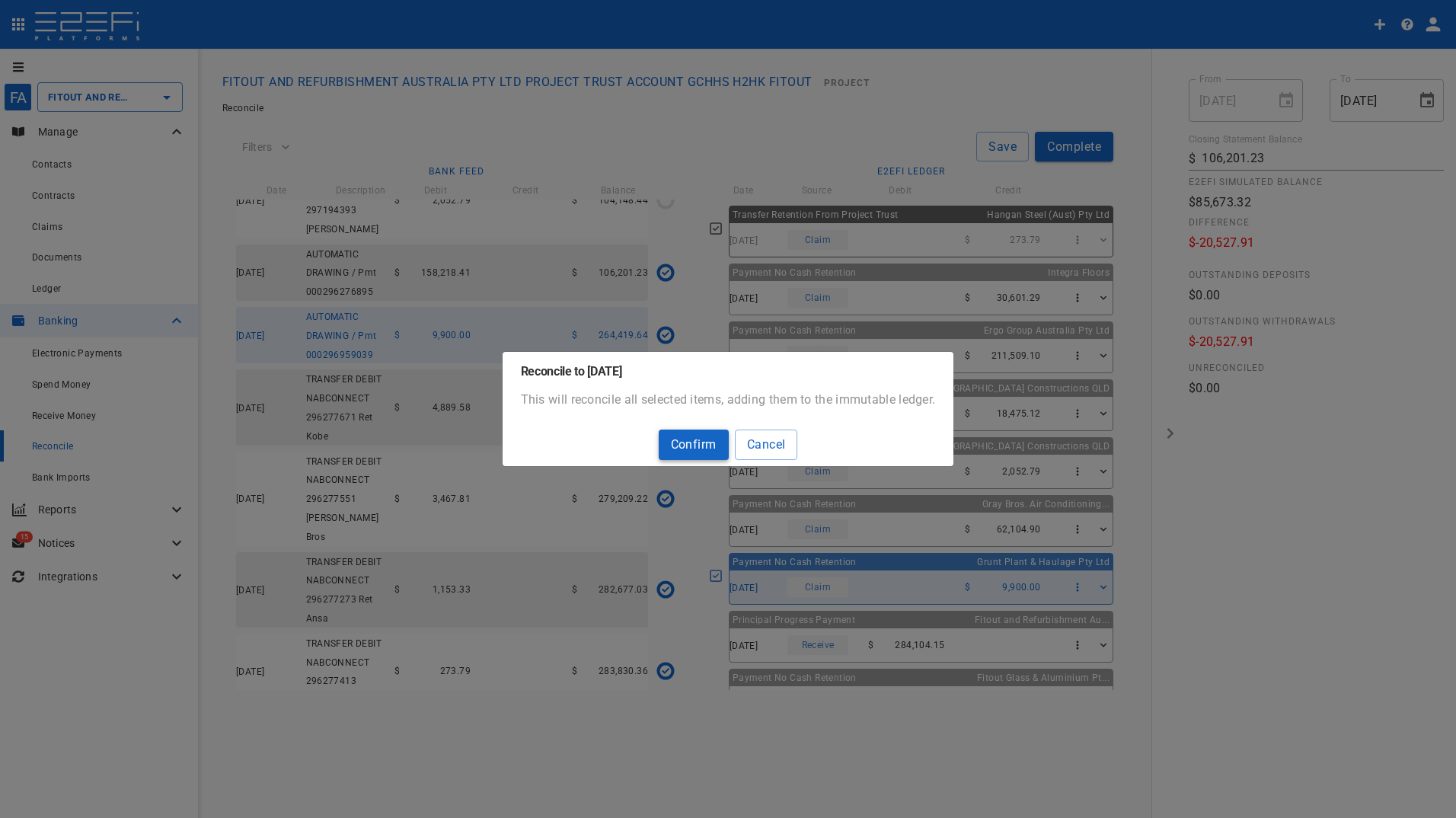
click at [688, 445] on button "Confirm" at bounding box center [693, 444] width 70 height 29
type input "284,104.15"
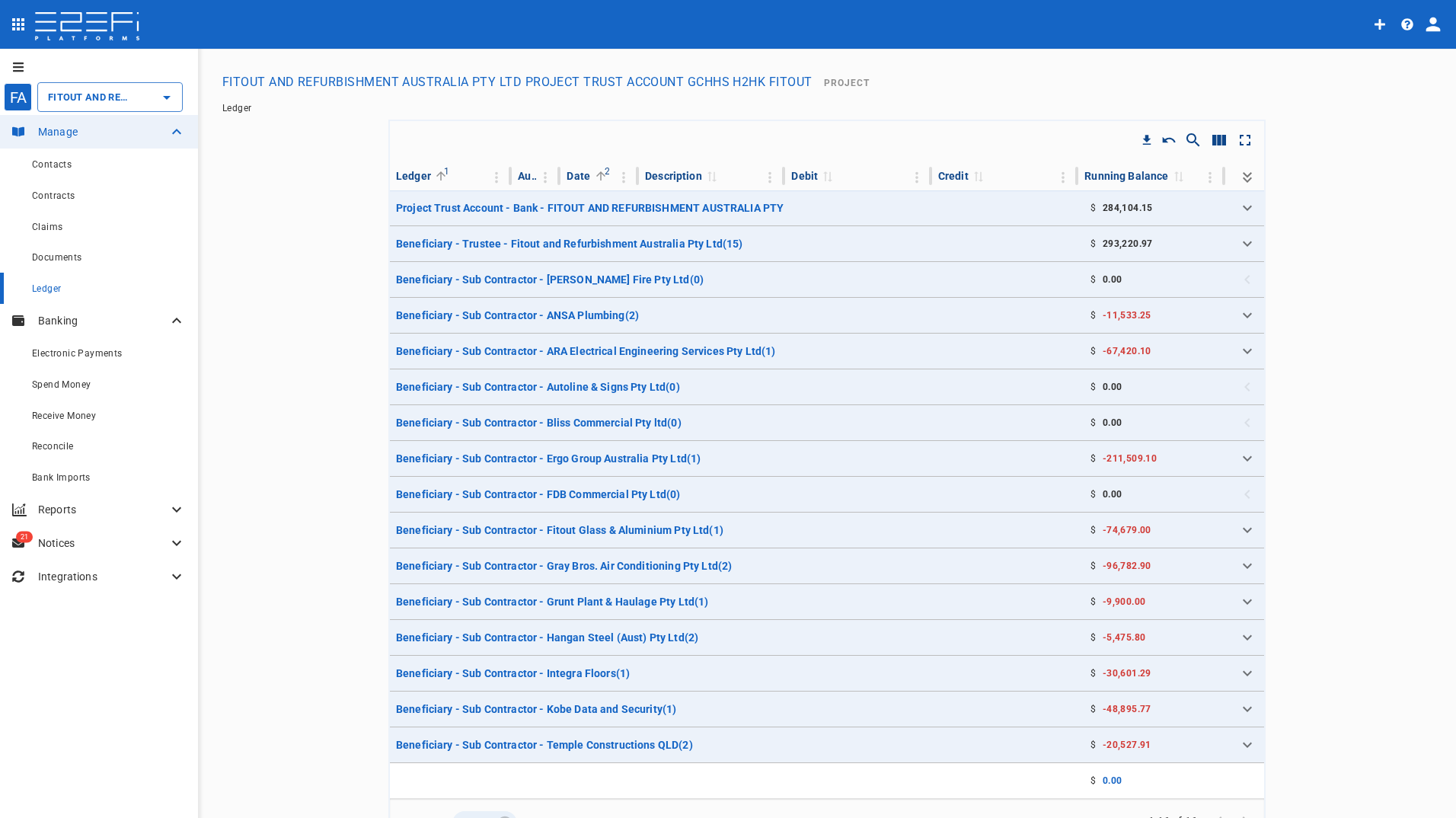
type input "FITOUT AND REFURBISHMENT AUSTRALIA PTY LTD PROJECT TRUST ACCOUNT GCHHS H2HK FIT…"
click at [57, 450] on span "Reconcile" at bounding box center [53, 446] width 42 height 11
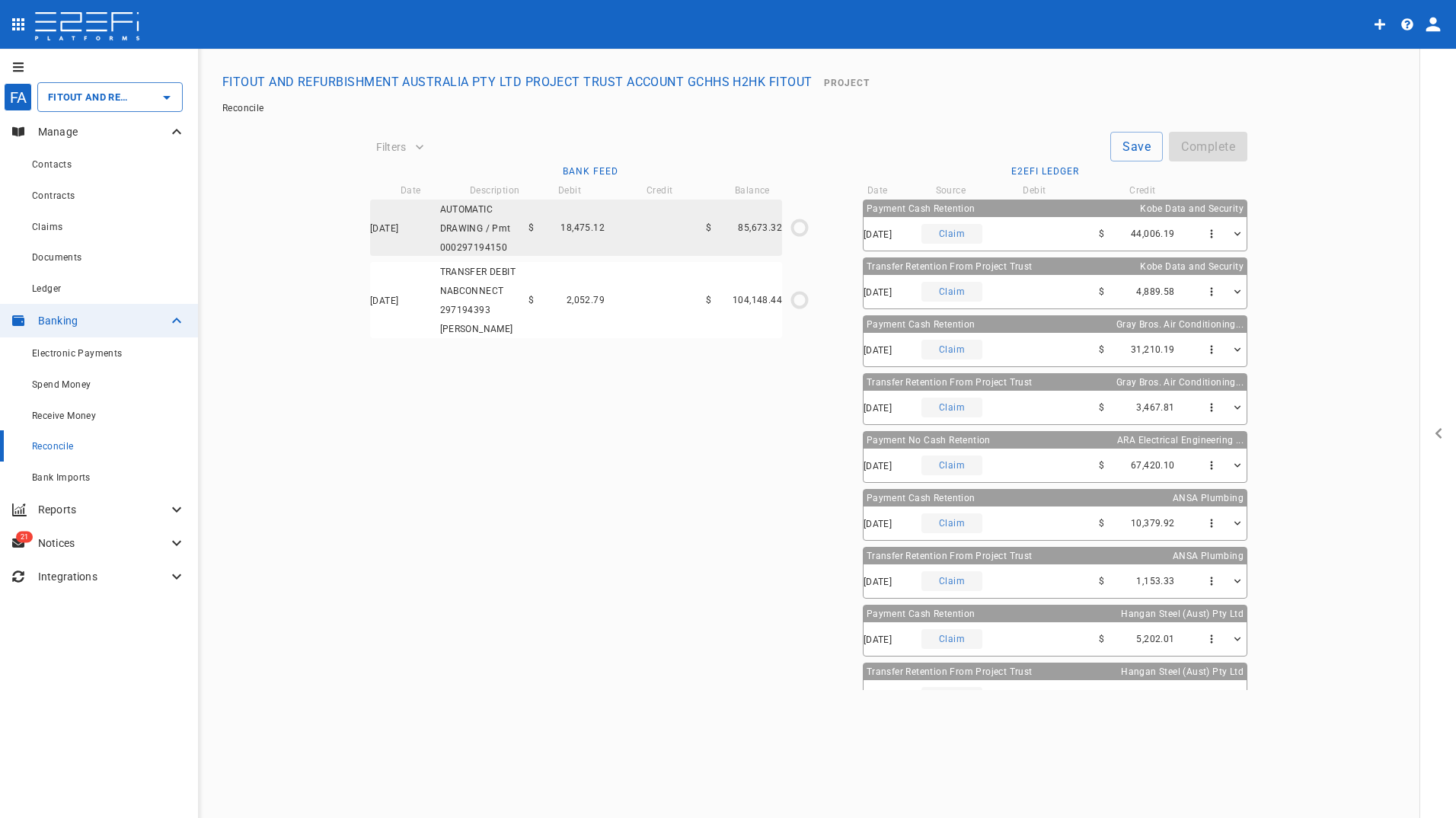
type input "[DATE]"
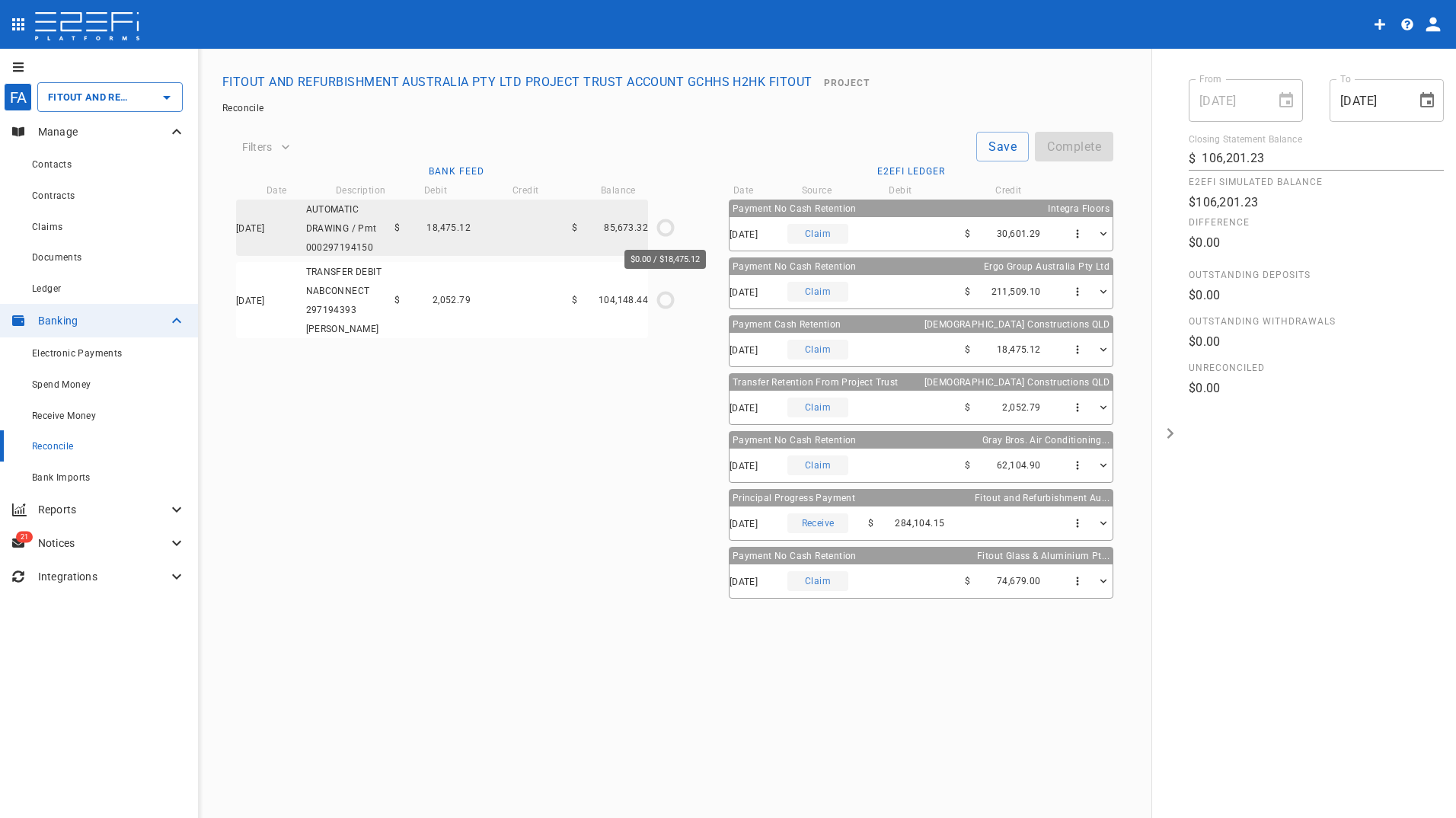
click at [667, 226] on icon "$0.00 / $18,475.12" at bounding box center [665, 227] width 23 height 23
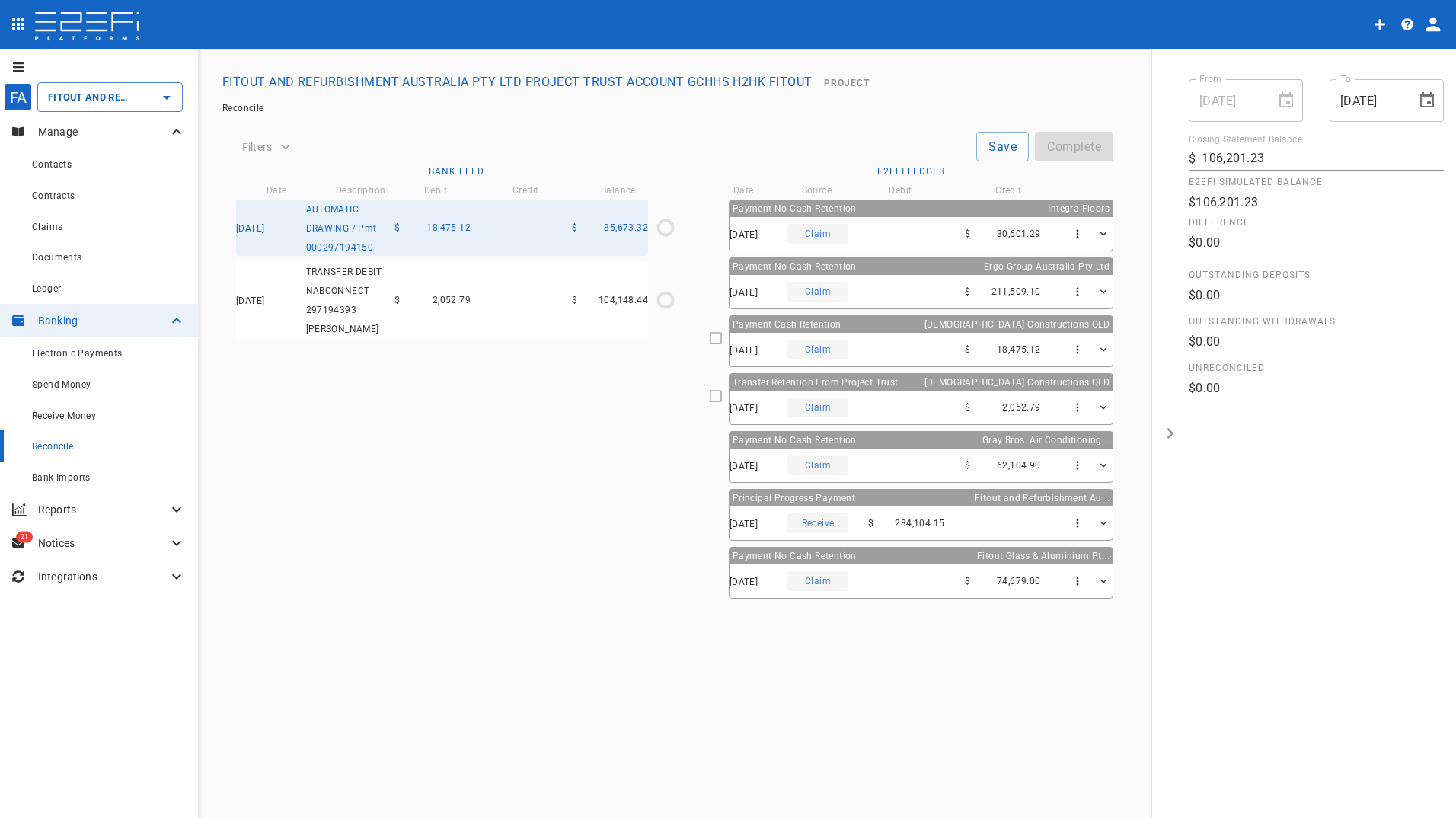
click at [722, 338] on icon at bounding box center [715, 337] width 13 height 13
type input "[DATE]"
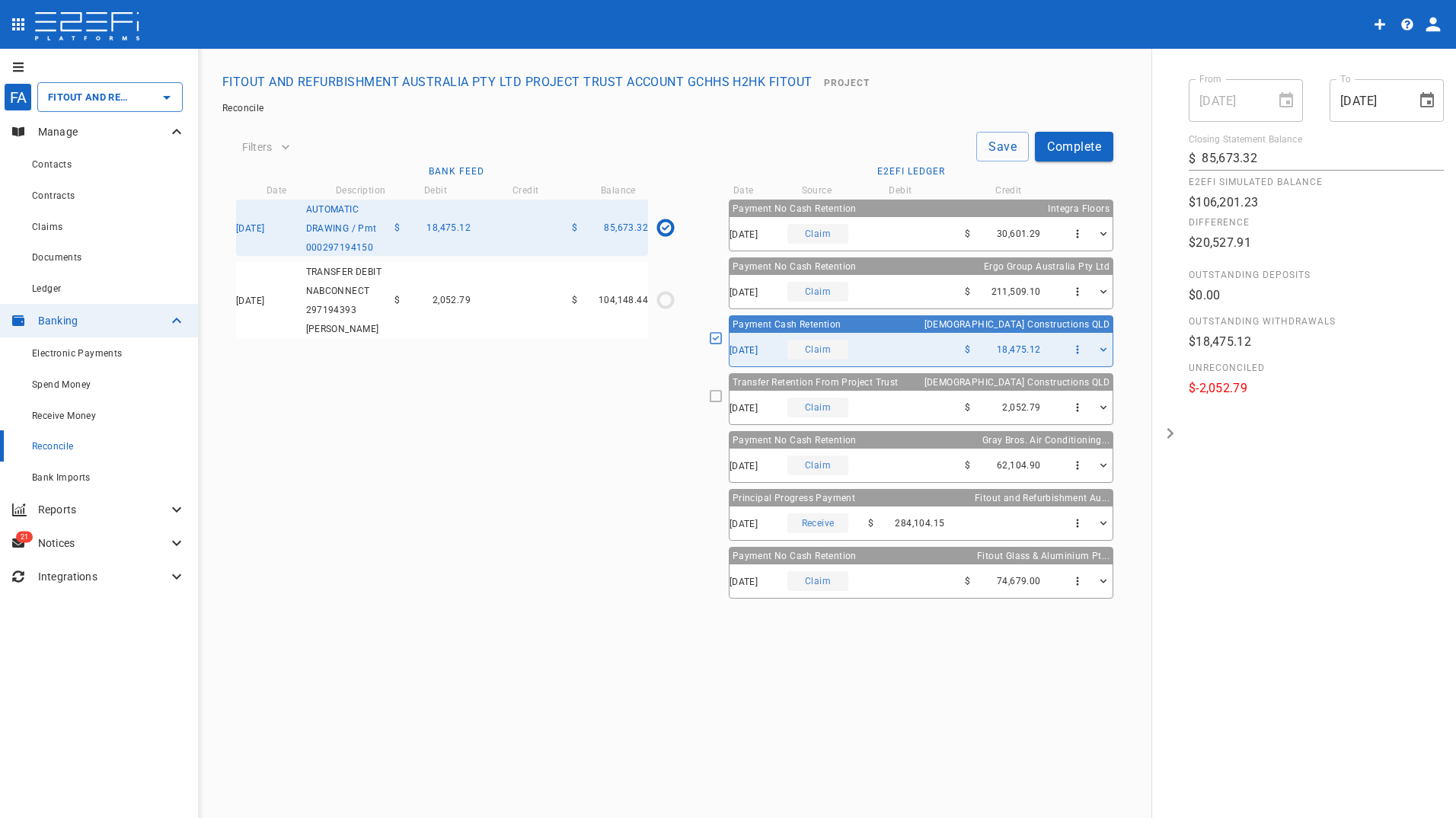
drag, startPoint x: 1002, startPoint y: 145, endPoint x: 766, endPoint y: 236, distance: 252.9
click at [1001, 147] on button "Save" at bounding box center [1002, 146] width 52 height 29
click at [663, 299] on icon "$0.00 / $2,052.79" at bounding box center [665, 300] width 23 height 23
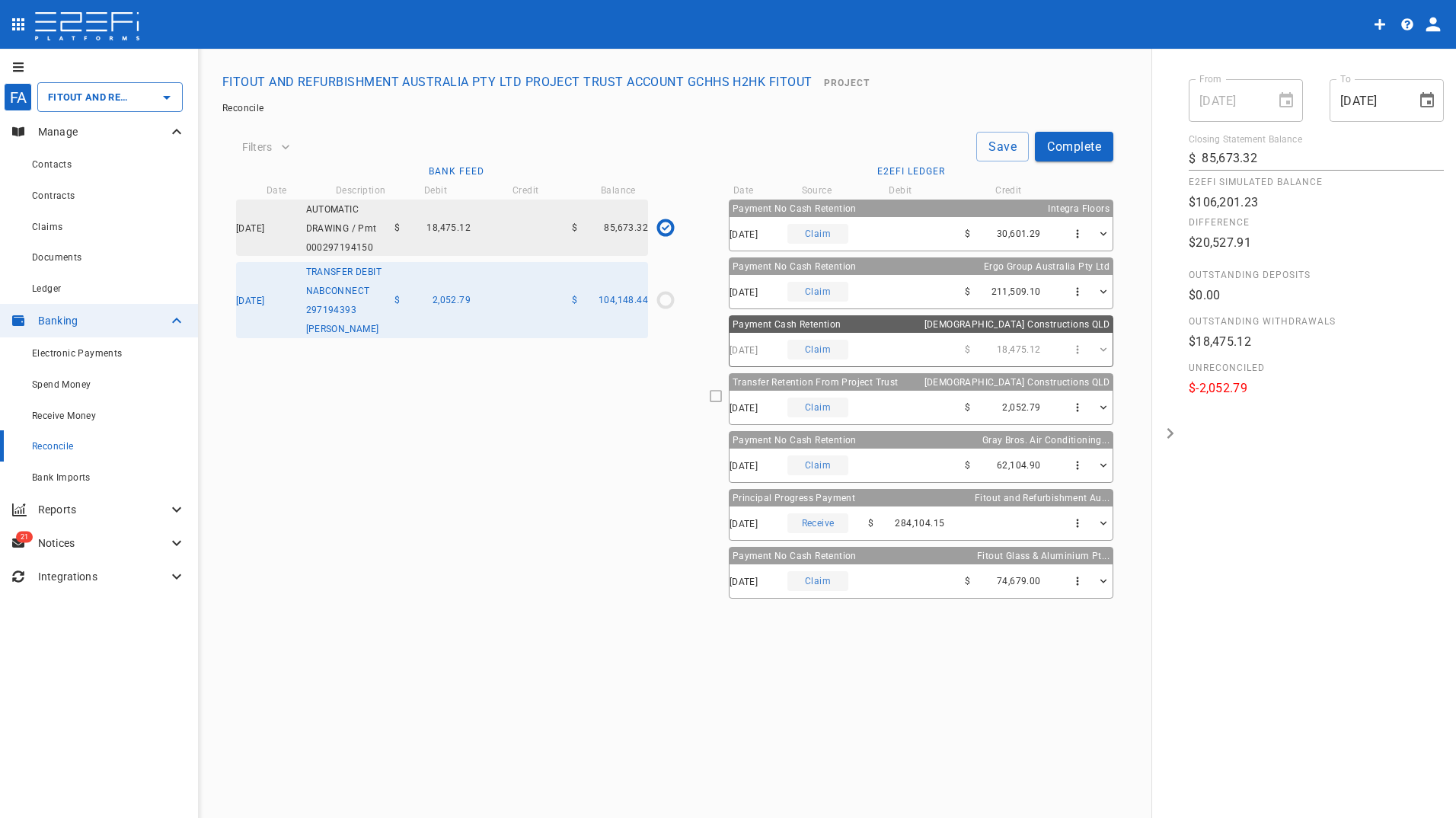
click at [722, 395] on icon at bounding box center [715, 396] width 13 height 13
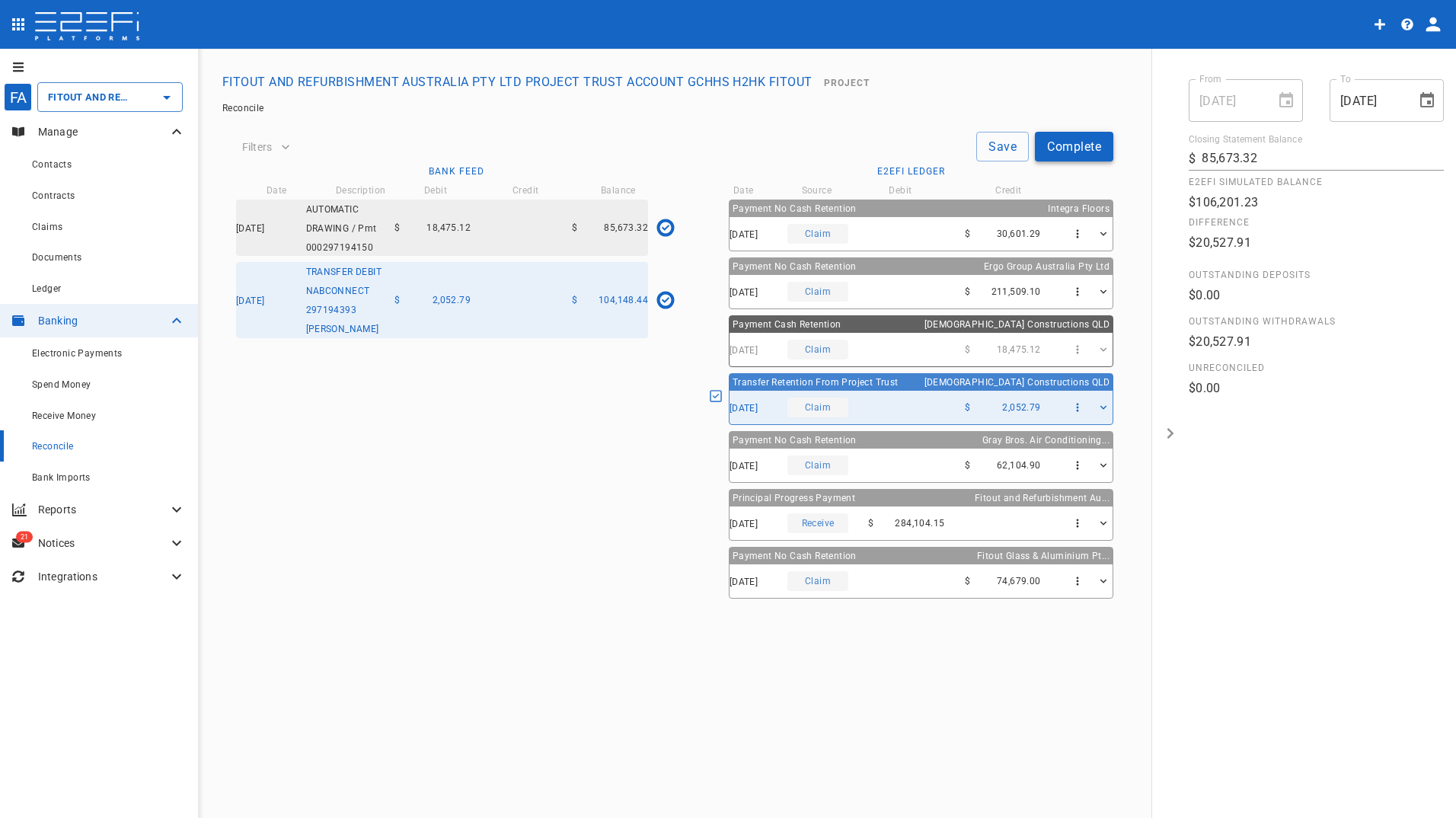
drag, startPoint x: 990, startPoint y: 143, endPoint x: 1092, endPoint y: 140, distance: 102.0
click at [991, 142] on button "Save" at bounding box center [1002, 146] width 52 height 29
click at [1079, 145] on button "Complete" at bounding box center [1073, 146] width 78 height 29
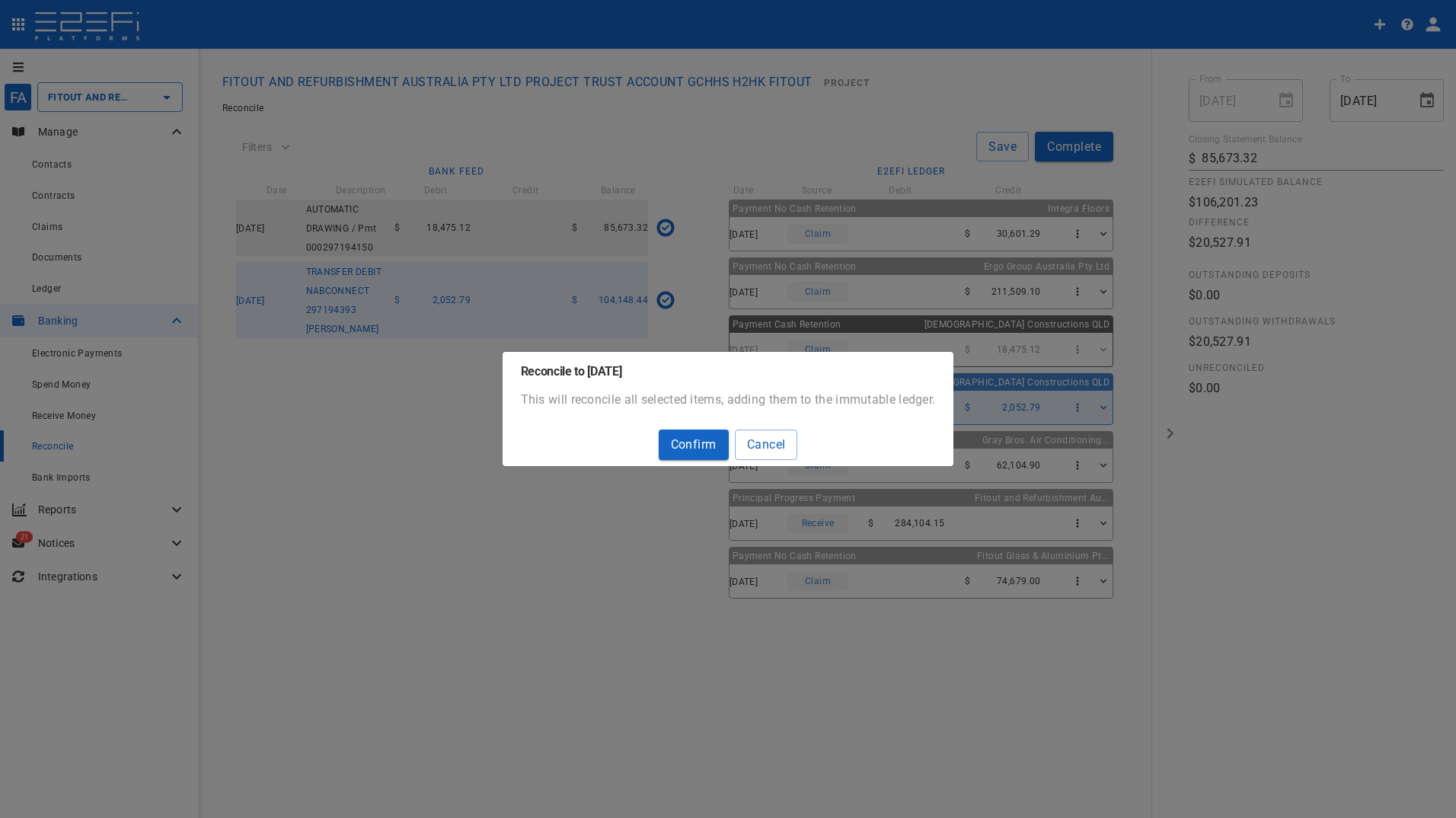
drag, startPoint x: 686, startPoint y: 435, endPoint x: 600, endPoint y: 466, distance: 91.4
click at [685, 434] on button "Confirm" at bounding box center [693, 444] width 70 height 29
type input "106,201.23"
type input "[DATE]"
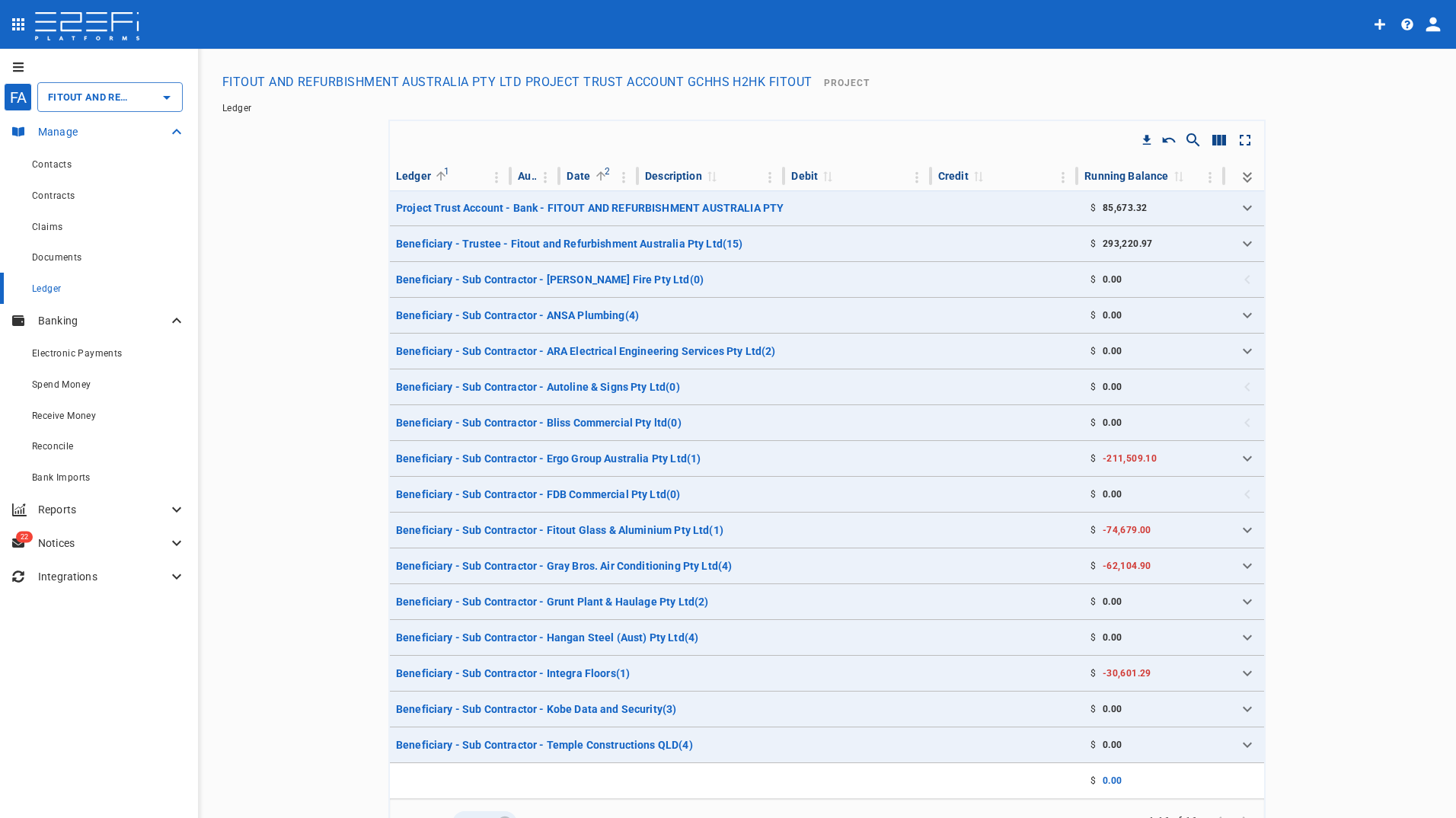
click at [60, 130] on p "Manage" at bounding box center [103, 131] width 130 height 15
click at [49, 442] on span "Reconcile" at bounding box center [53, 446] width 42 height 11
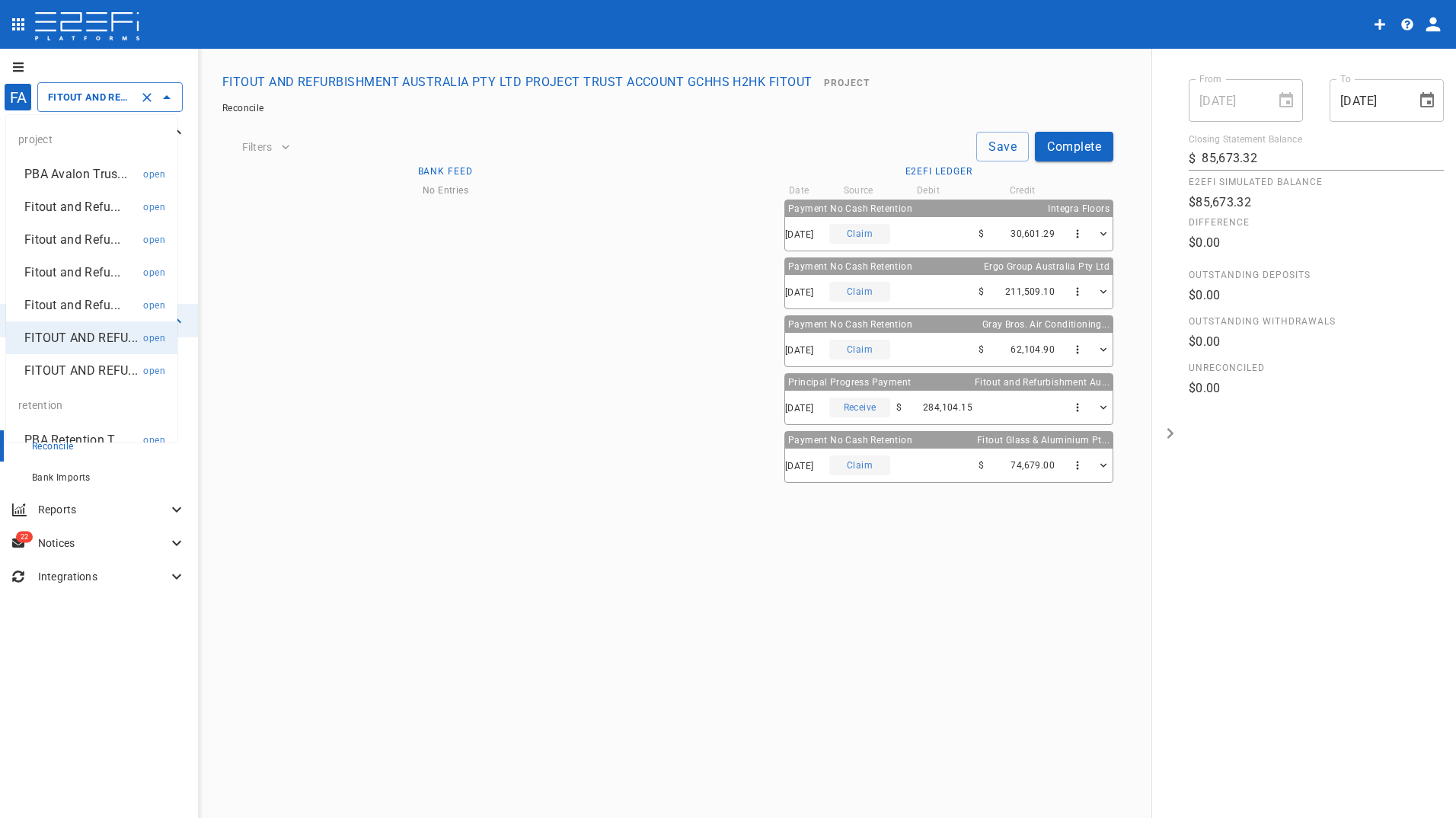
click at [68, 100] on input "FITOUT AND REFURBISHMENT AUSTRALIA PTY LTD PROJECT TRUST ACCOUNT GCHHS H2HK FIT…" at bounding box center [88, 97] width 89 height 16
click at [68, 379] on p "FITOUT AND REFU..." at bounding box center [81, 370] width 114 height 18
type input "FITOUT AND REFURBISHMENT AUSTRALIA PTY LTD PROJECT TRUST ACCOUNT GCHHS ROBINA H…"
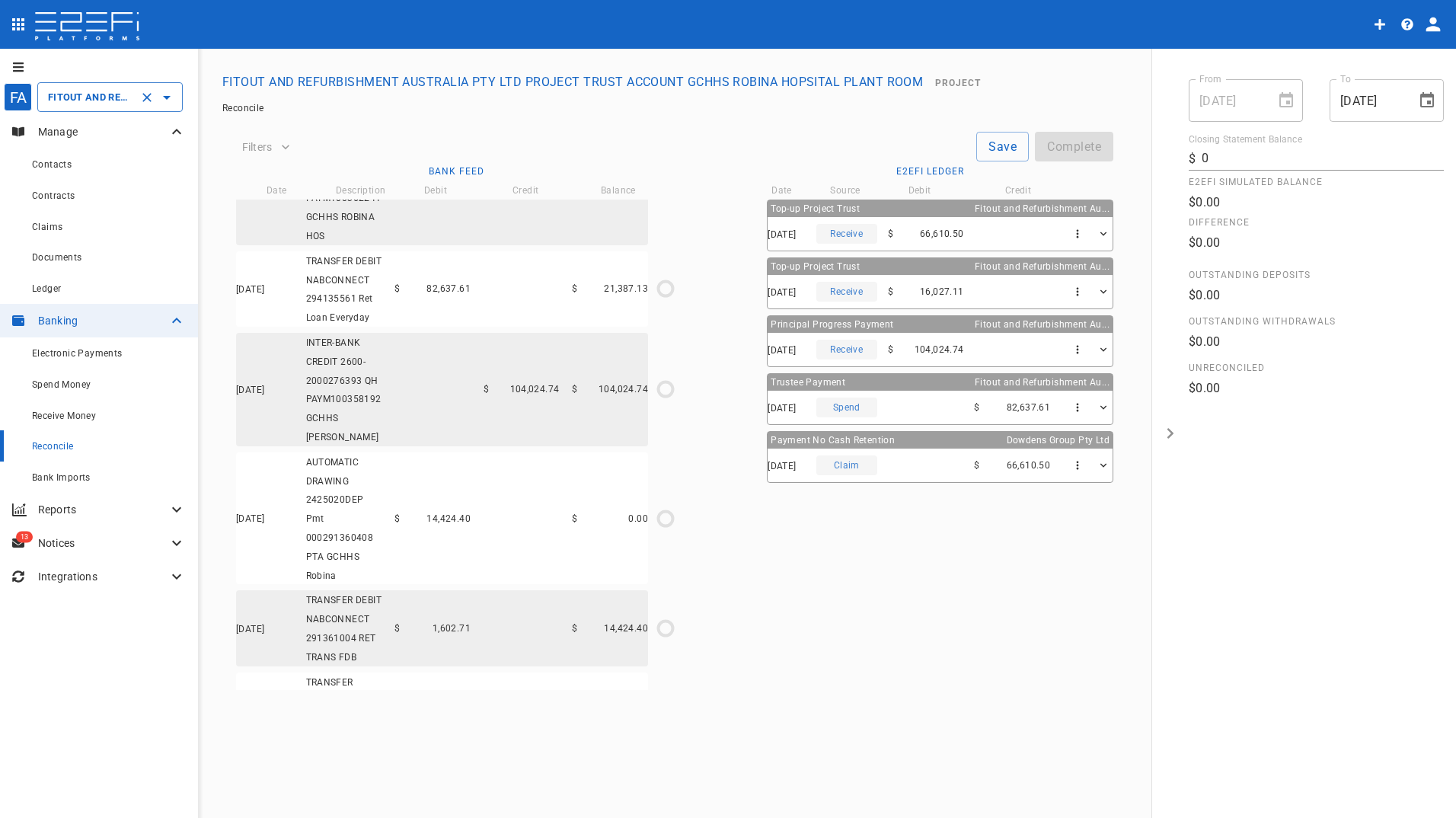
scroll to position [375, 0]
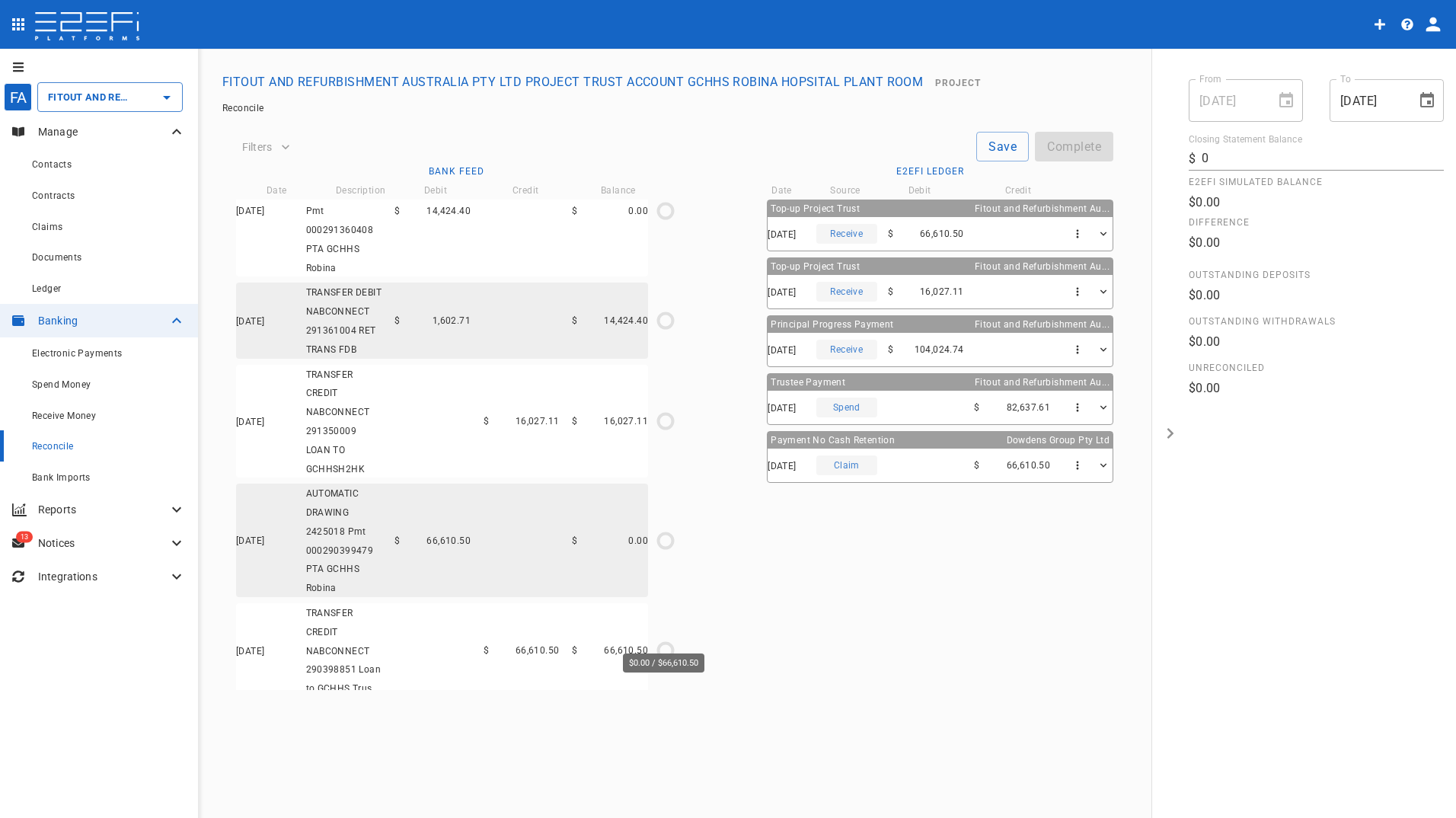
click at [667, 639] on icon "$0.00 / $66,610.50" at bounding box center [665, 650] width 23 height 23
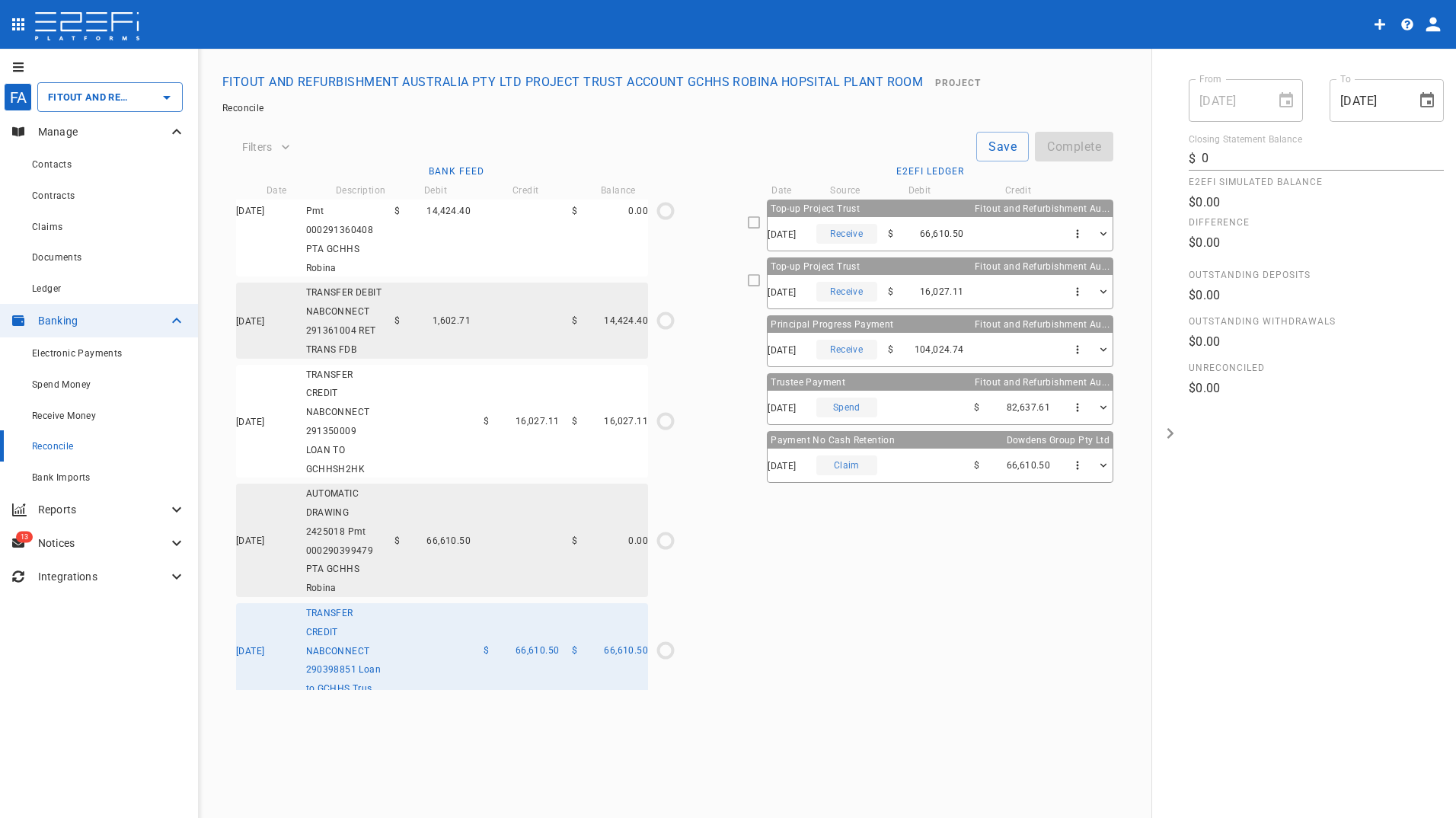
click at [753, 223] on icon at bounding box center [753, 222] width 13 height 13
type input "[DATE]"
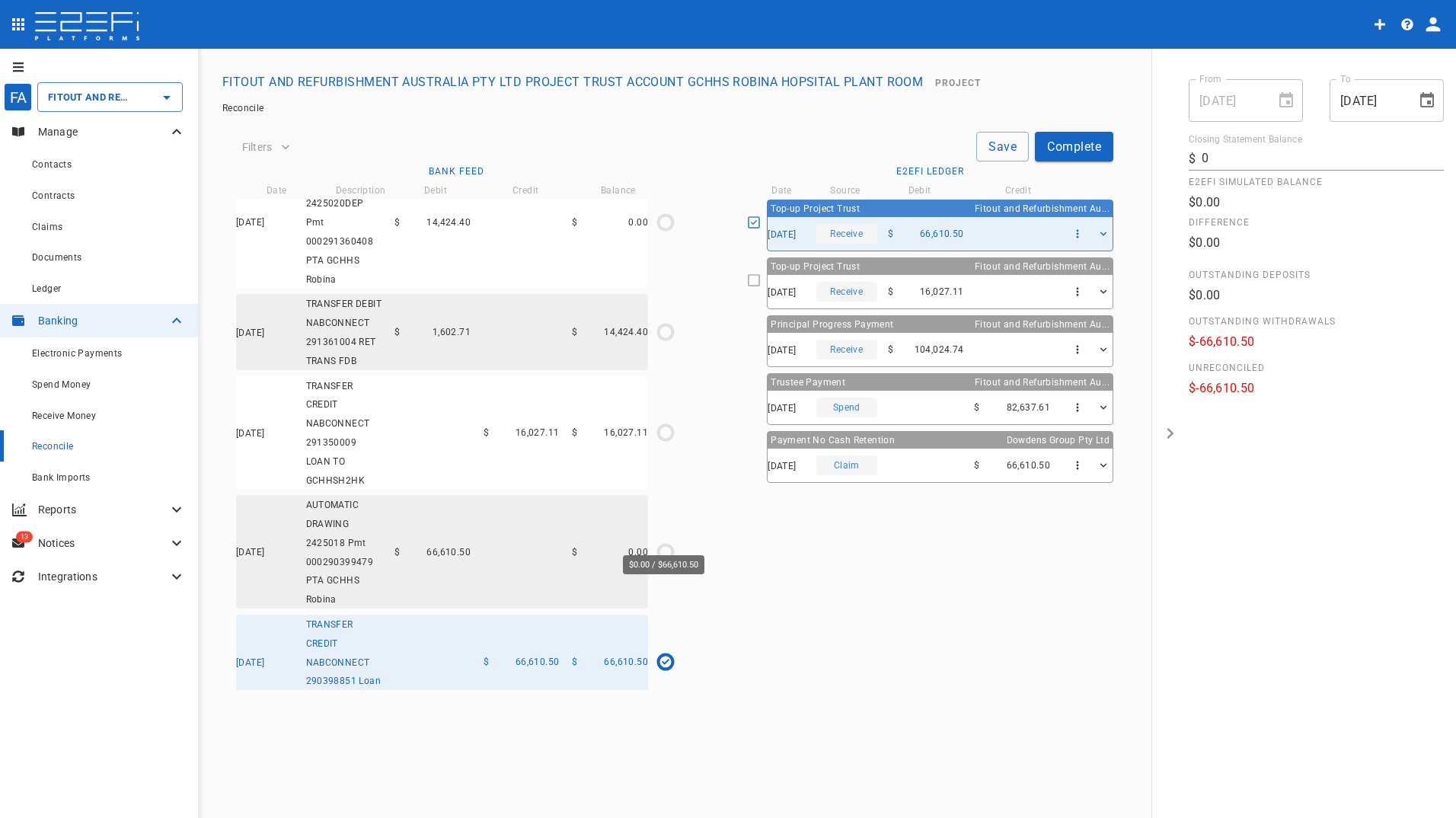
click at [667, 544] on circle "$0.00 / $66,610.50" at bounding box center [665, 551] width 14 height 14
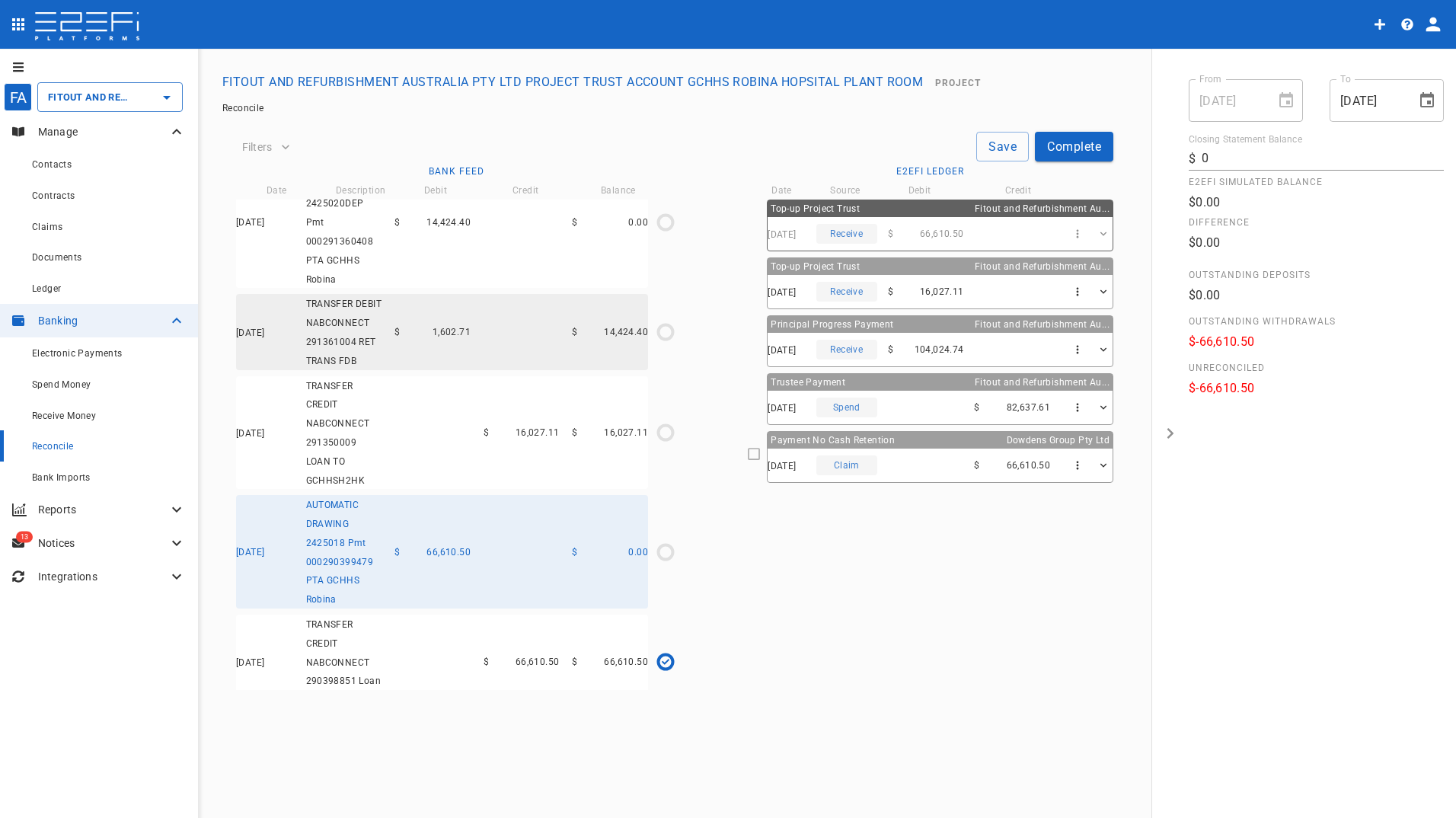
click at [759, 457] on icon at bounding box center [753, 454] width 13 height 13
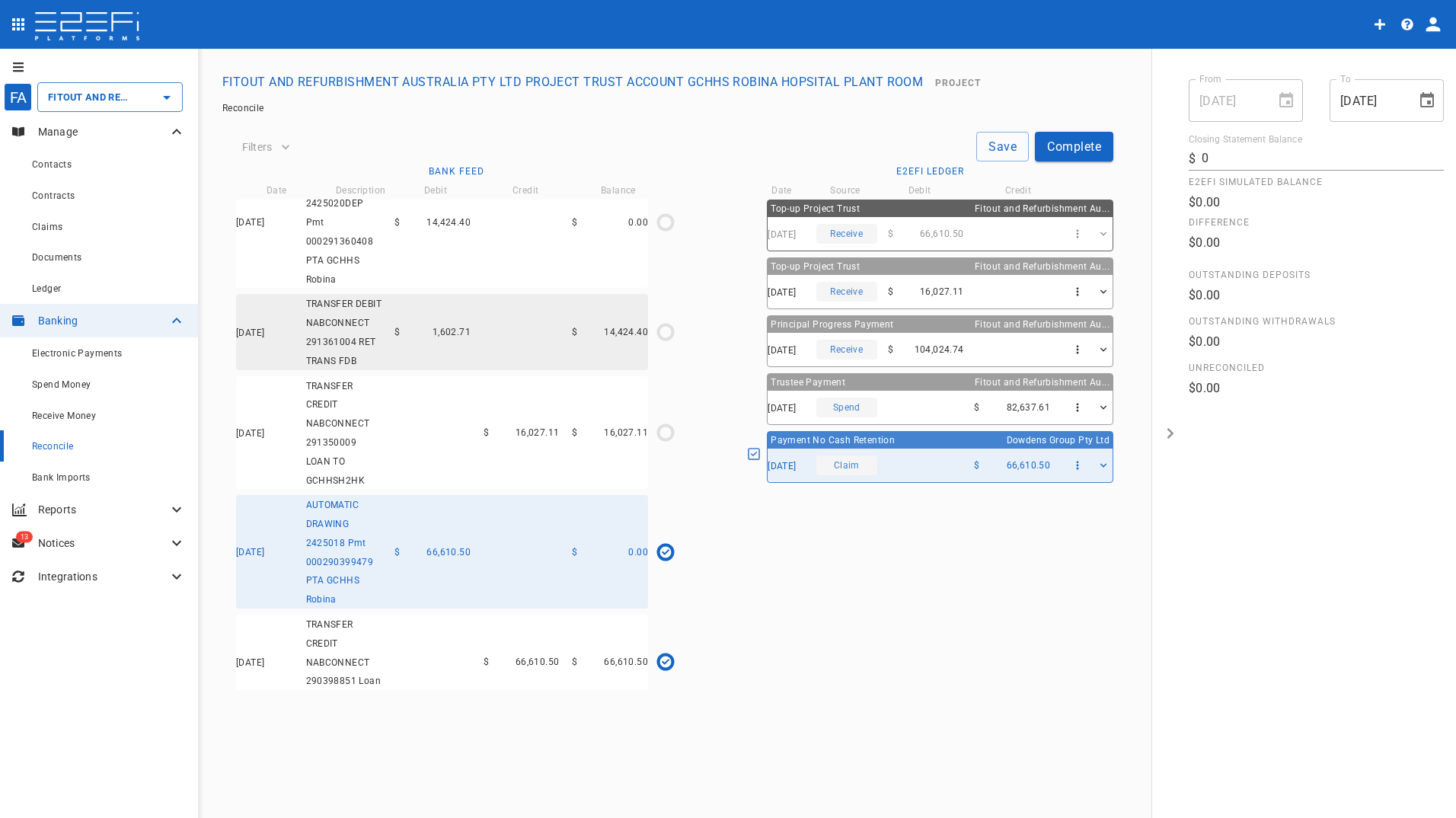
drag, startPoint x: 999, startPoint y: 152, endPoint x: 1014, endPoint y: 140, distance: 19.2
click at [1001, 151] on button "Save" at bounding box center [1002, 146] width 52 height 29
click at [1089, 145] on button "Complete" at bounding box center [1073, 146] width 78 height 29
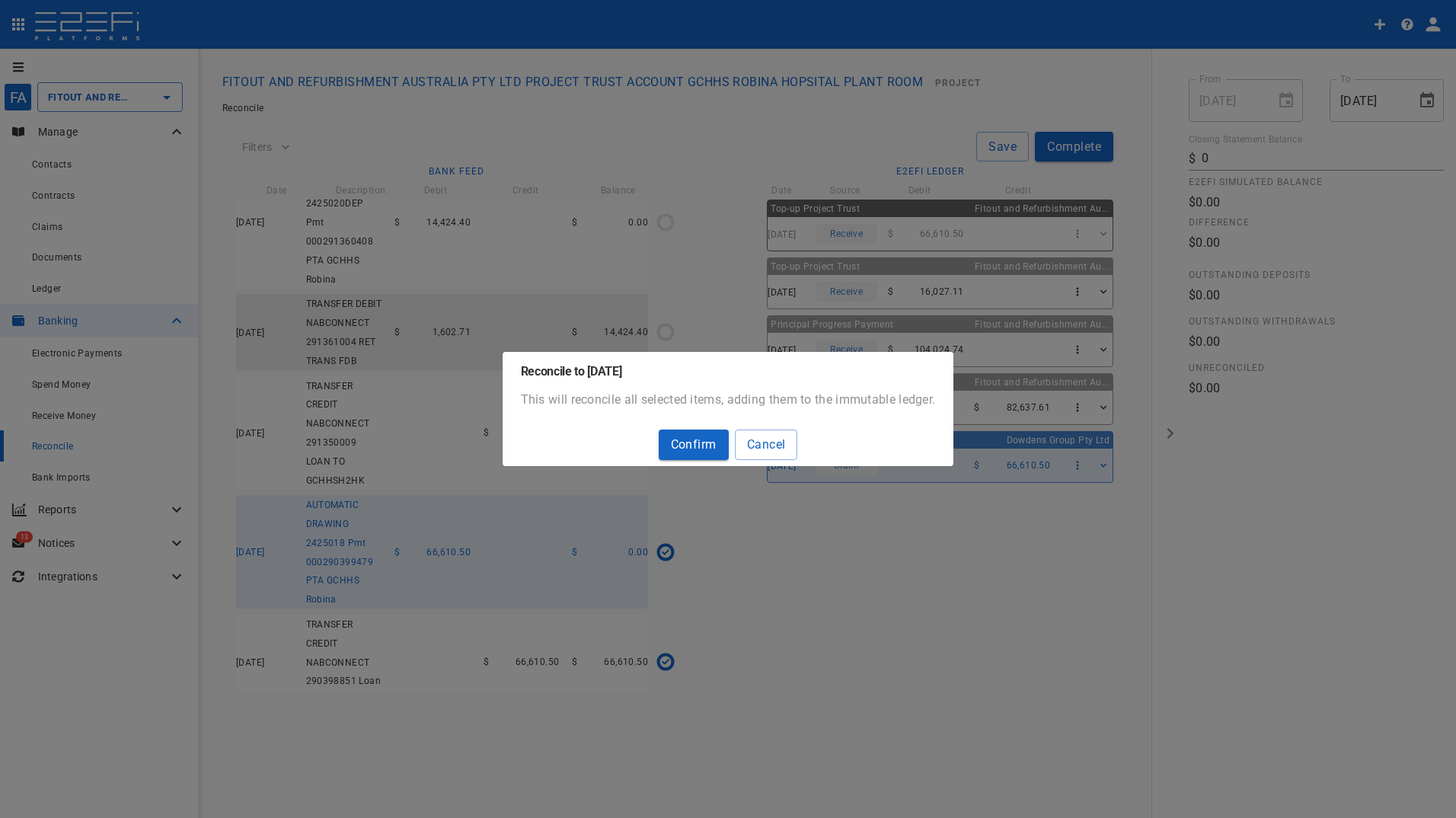
drag, startPoint x: 692, startPoint y: 454, endPoint x: 563, endPoint y: 453, distance: 129.0
click at [690, 453] on button "Confirm" at bounding box center [693, 444] width 70 height 29
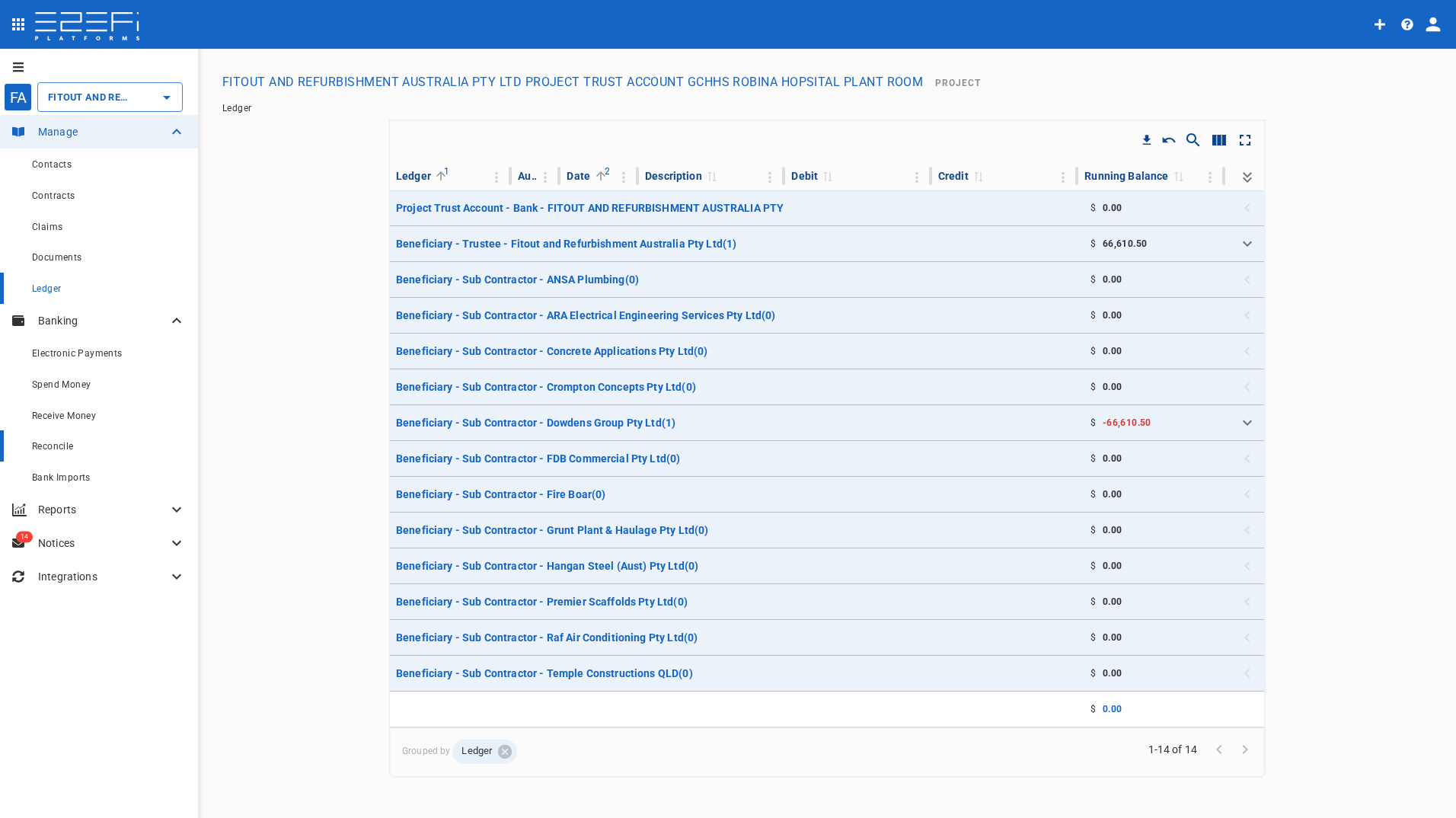
click at [44, 444] on span "Reconcile" at bounding box center [53, 446] width 42 height 11
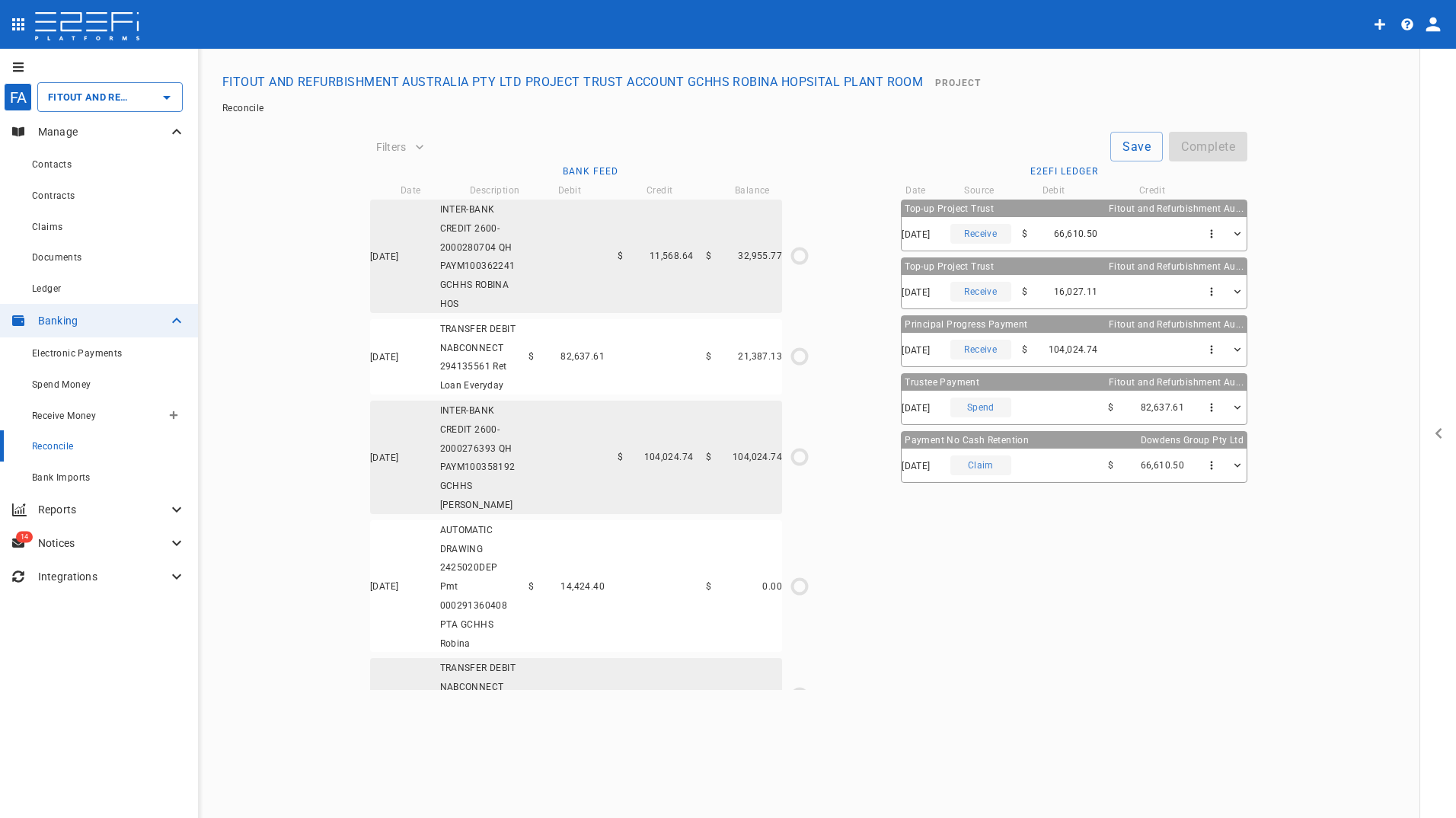
type input "[DATE]"
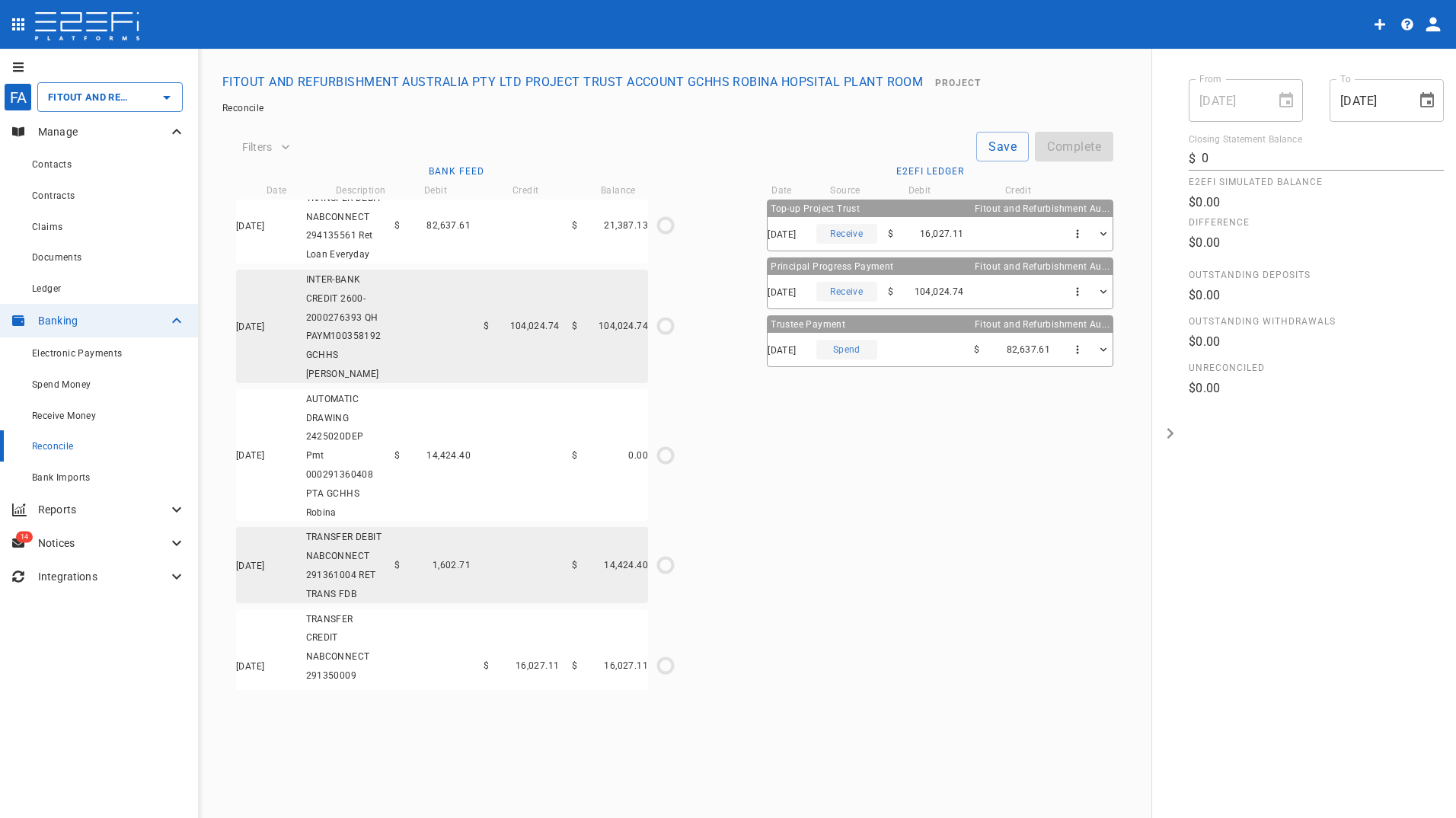
scroll to position [156, 0]
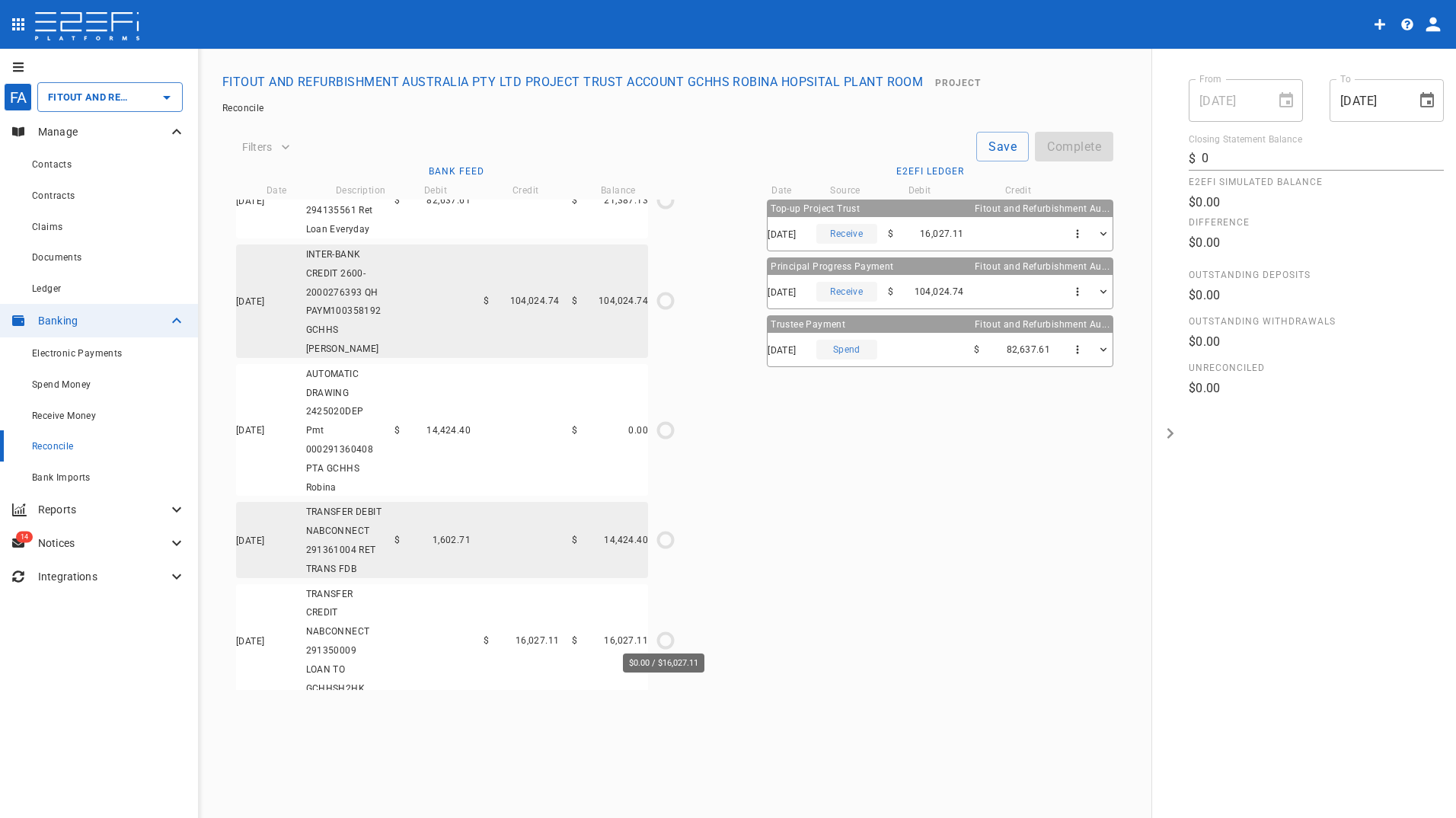
click at [666, 630] on icon "$0.00 / $16,027.11" at bounding box center [665, 640] width 23 height 23
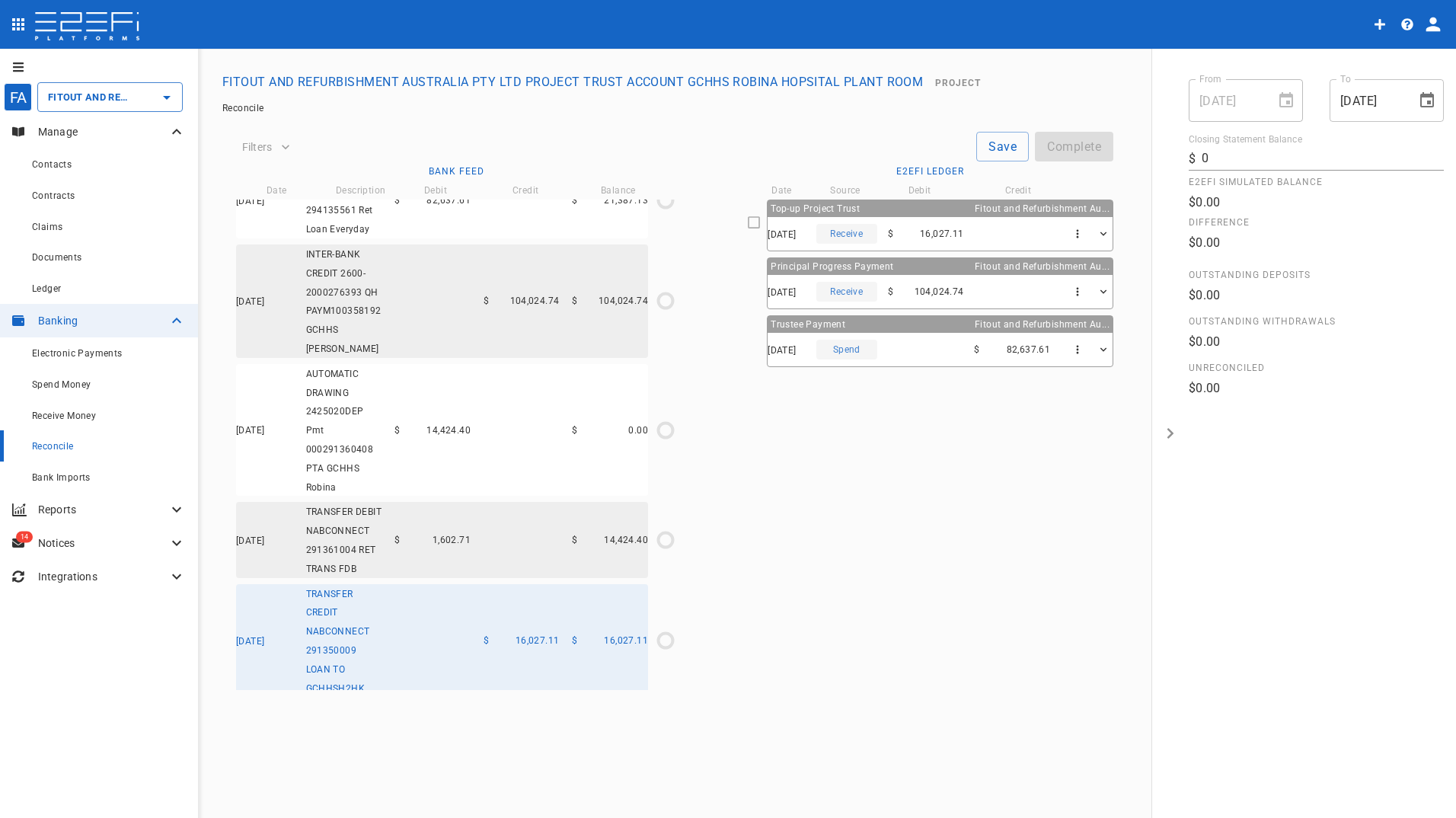
click at [754, 223] on icon at bounding box center [753, 222] width 13 height 13
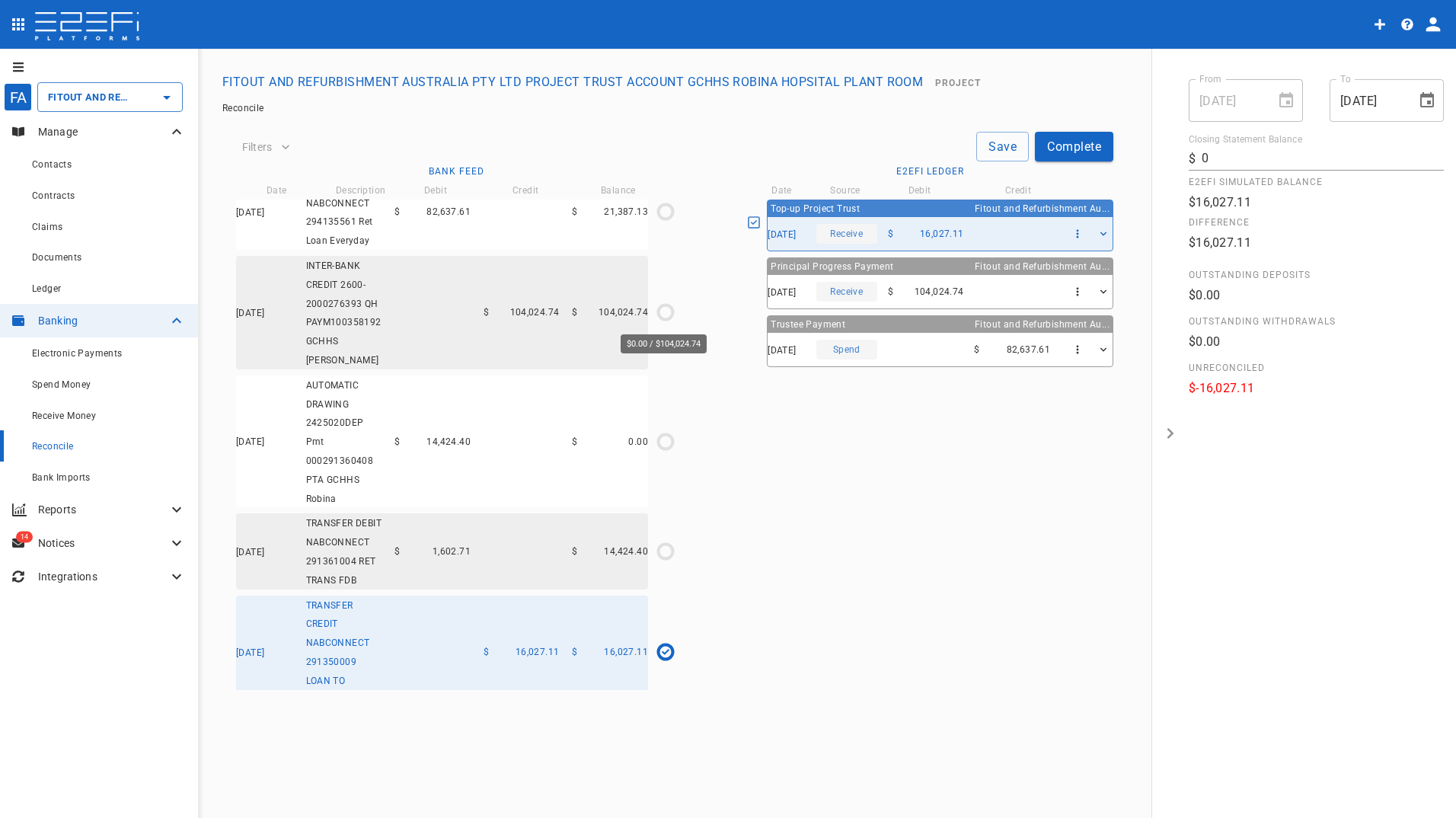
click at [664, 314] on icon "$0.00 / $104,024.74" at bounding box center [665, 311] width 23 height 23
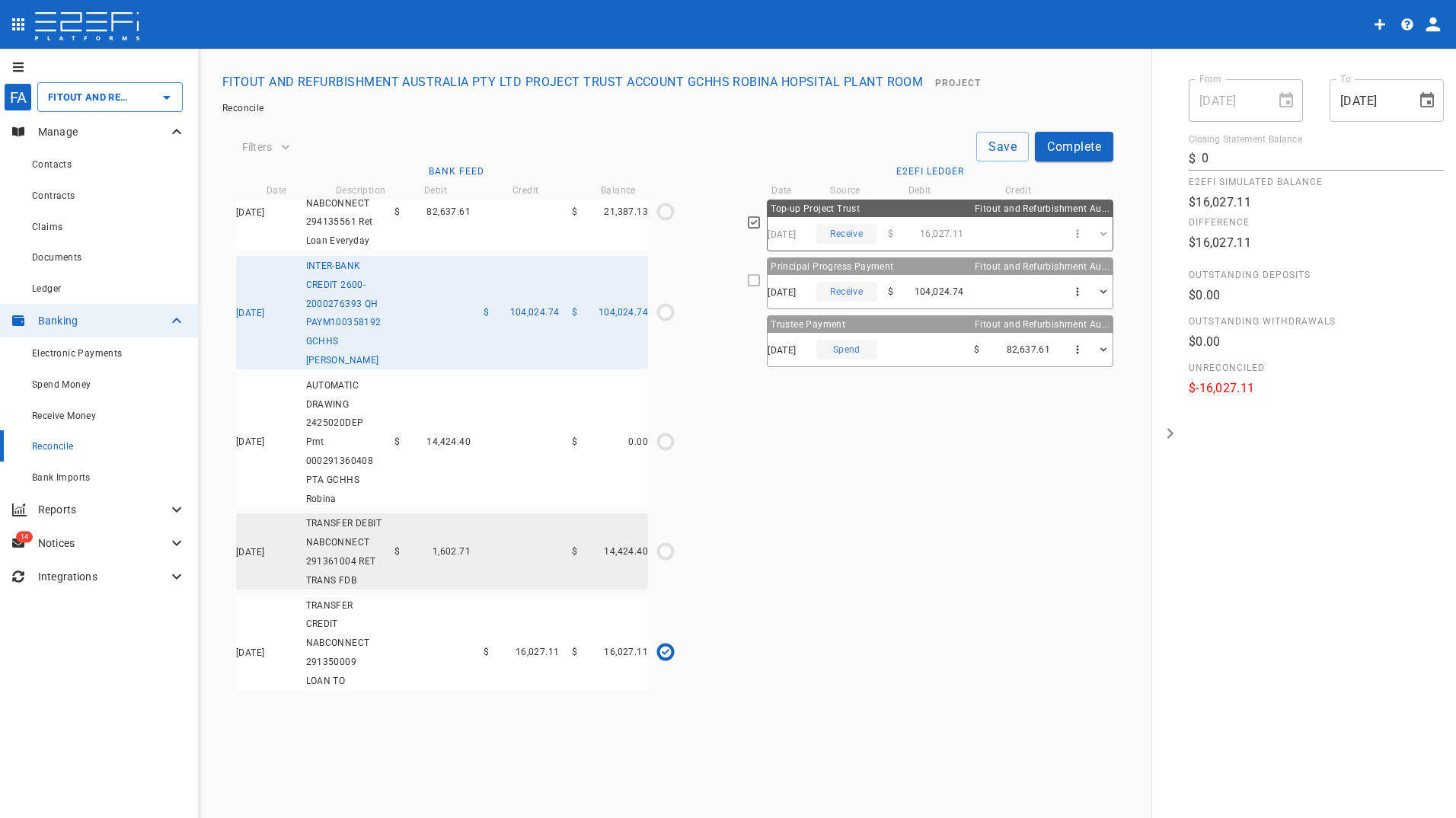
click at [759, 277] on icon at bounding box center [753, 280] width 13 height 13
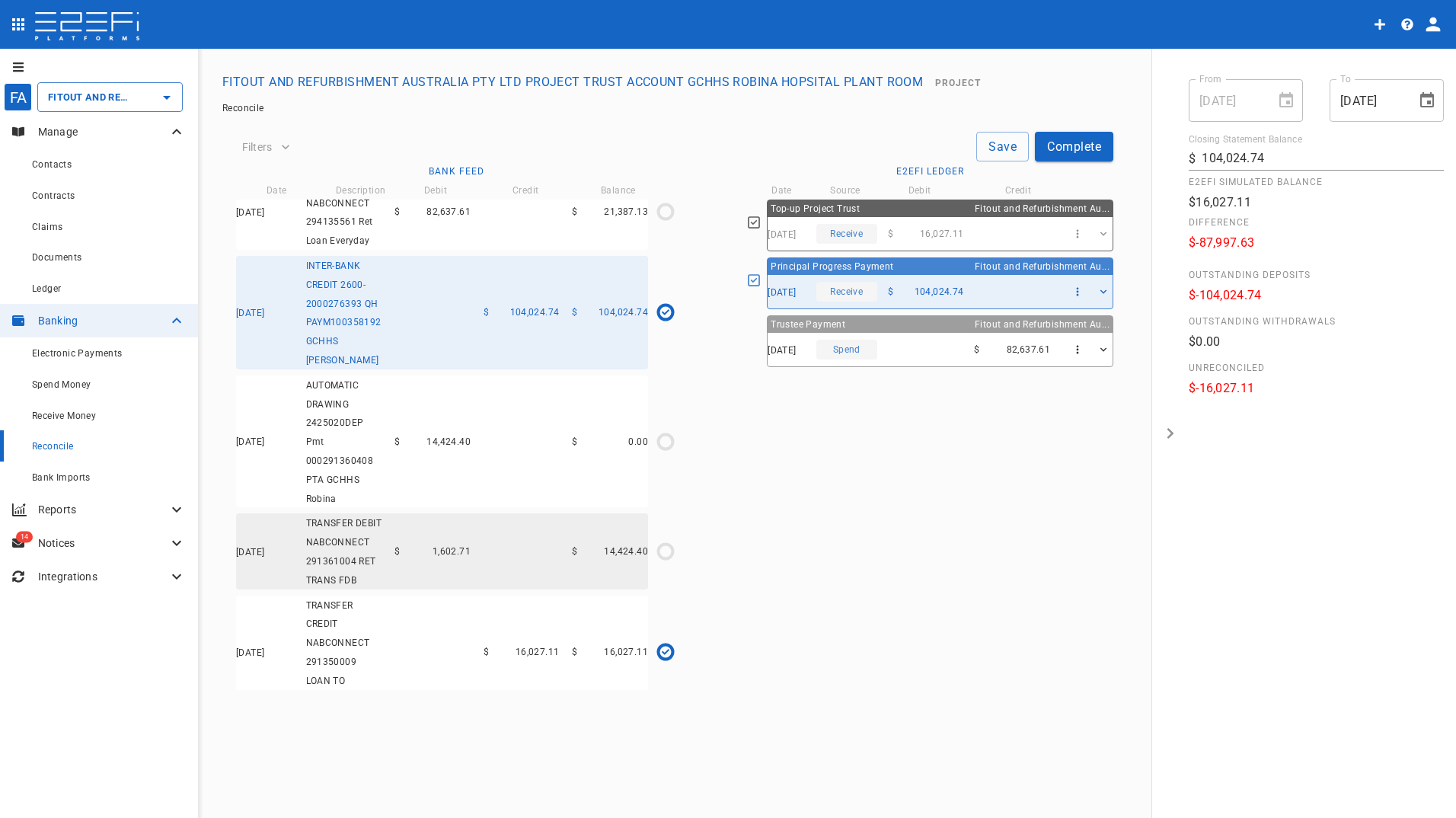
type input "[DATE]"
type input "104,024.74"
click at [998, 145] on button "Save" at bounding box center [1002, 146] width 52 height 29
click at [669, 438] on circle "$0.00 / $14,424.40" at bounding box center [665, 441] width 14 height 14
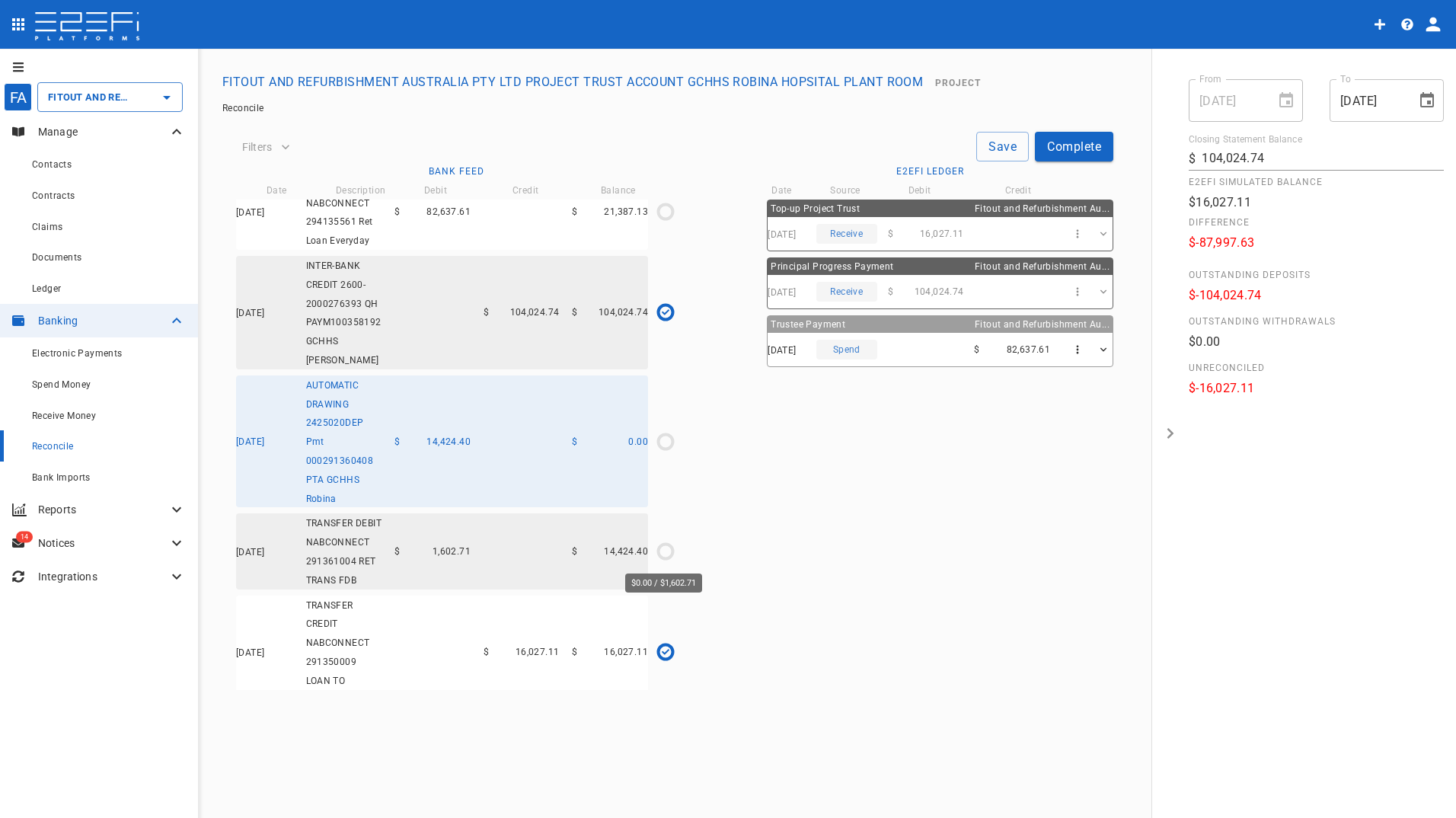
click at [658, 545] on circle "$0.00 / $1,602.71" at bounding box center [665, 550] width 14 height 14
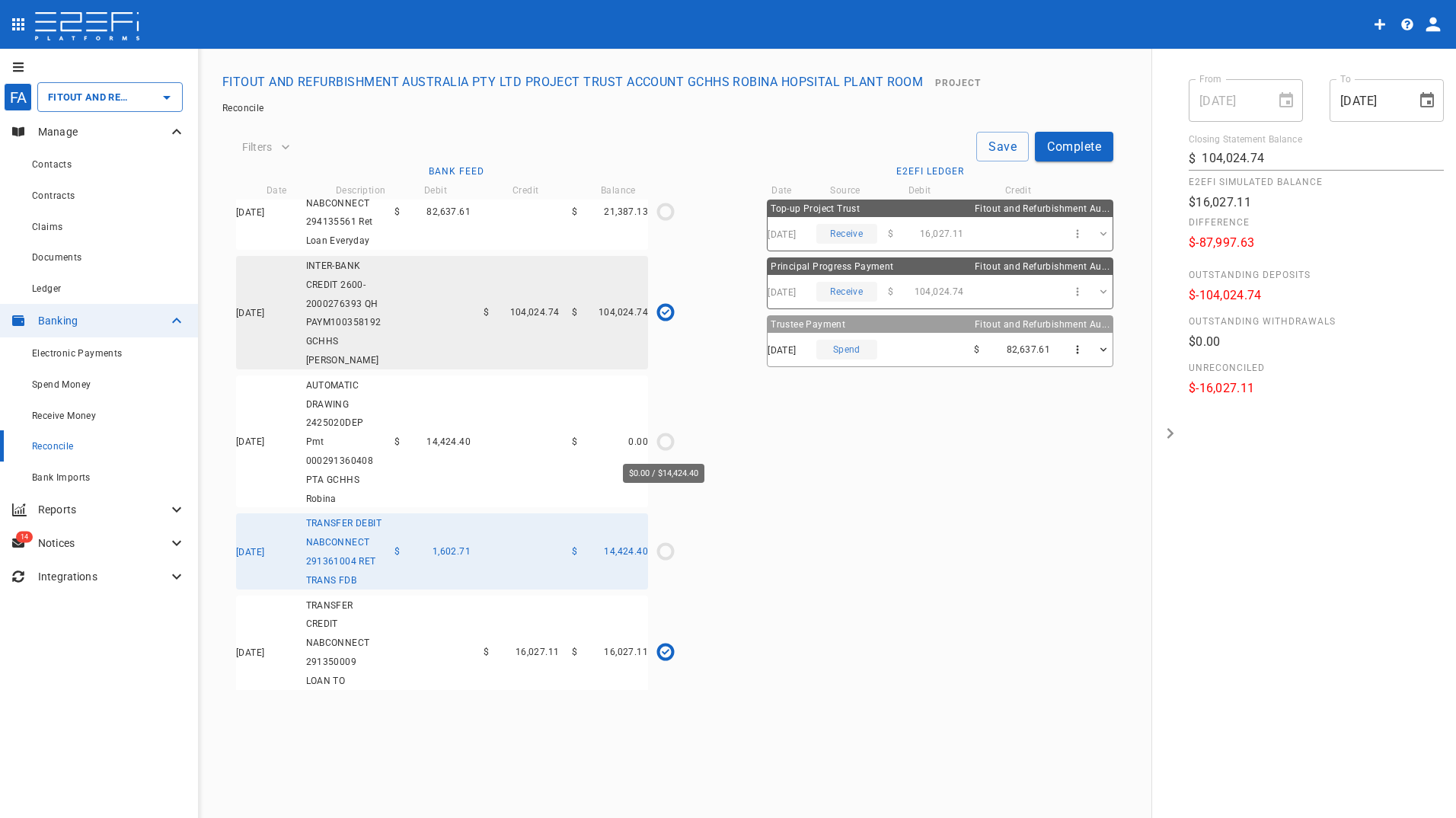
click at [663, 441] on icon "$0.00 / $14,424.40" at bounding box center [665, 441] width 23 height 23
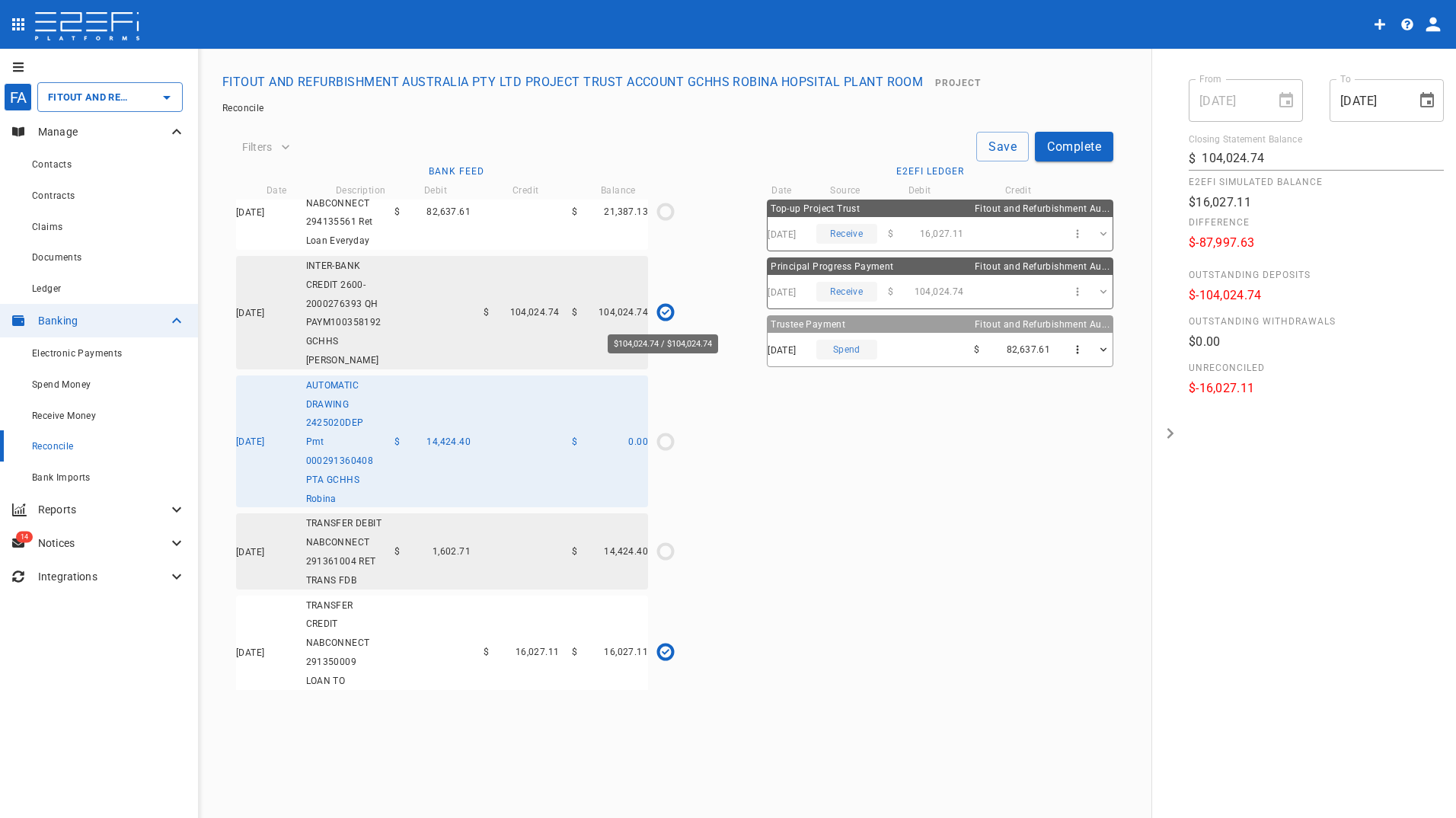
click at [663, 310] on icon "$104,024.74 / $104,024.74" at bounding box center [665, 311] width 8 height 8
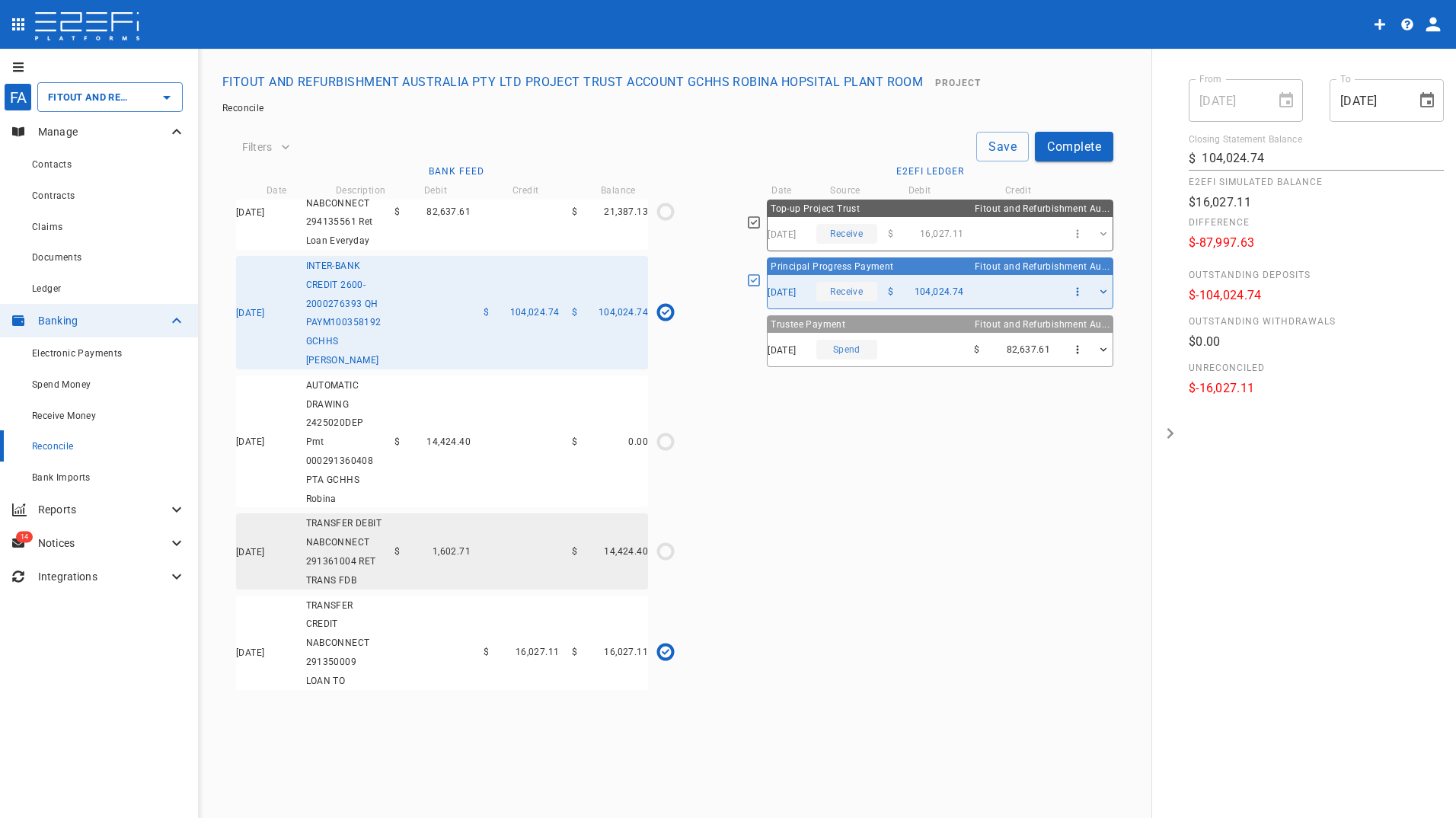
click at [756, 280] on icon at bounding box center [753, 280] width 13 height 13
type input "[DATE]"
type input "0"
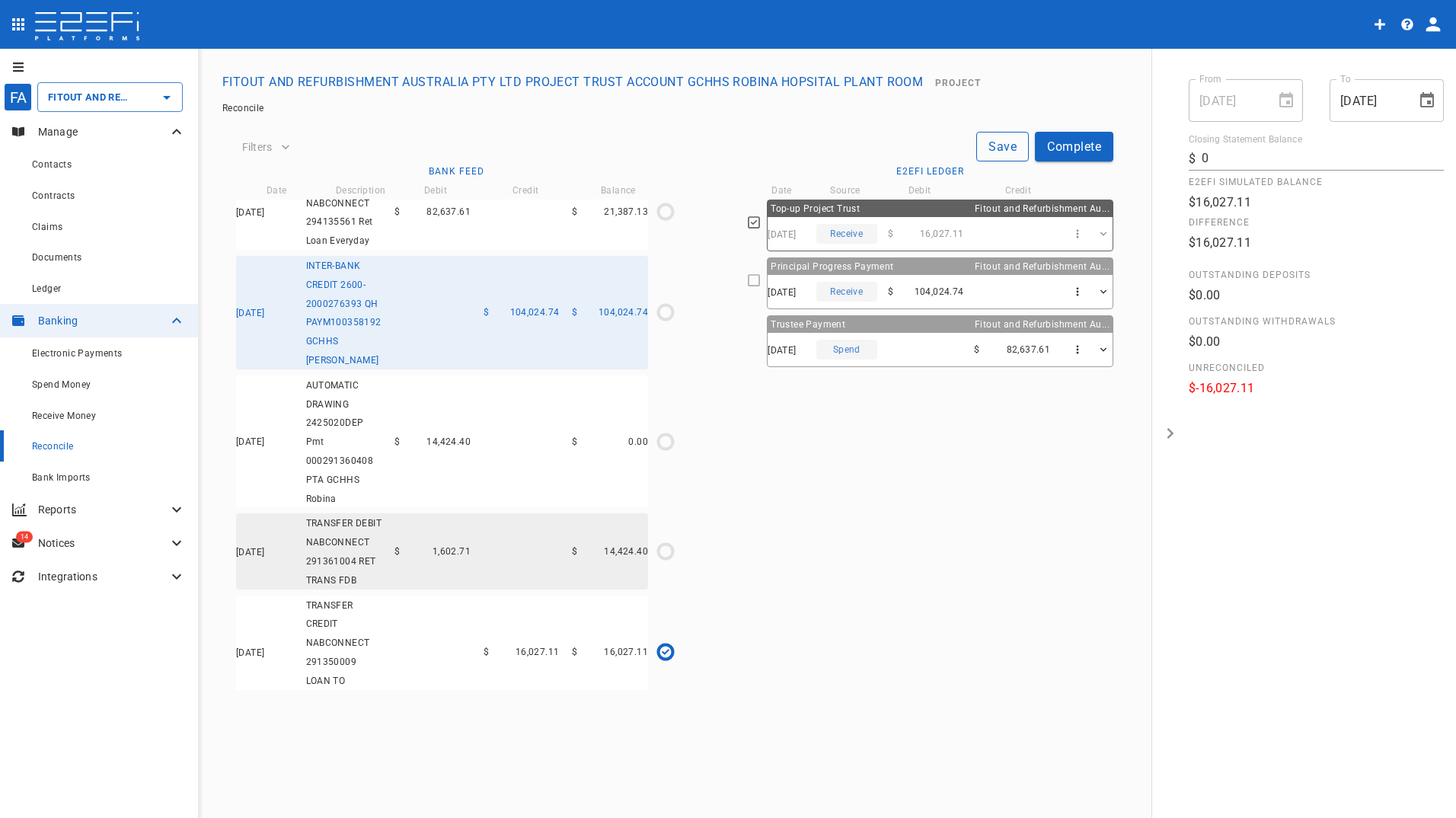
click at [1000, 142] on button "Save" at bounding box center [1002, 146] width 52 height 29
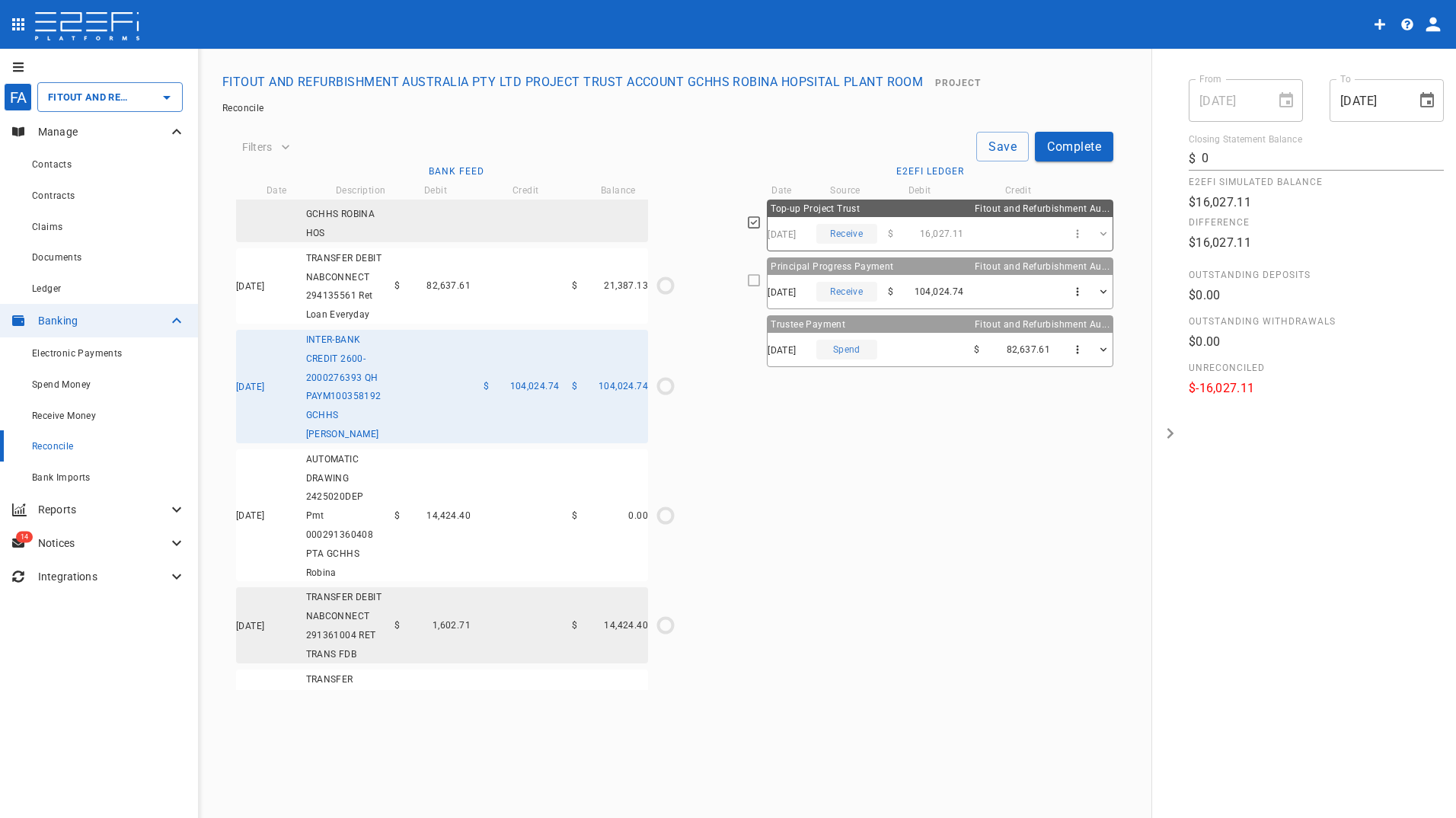
scroll to position [0, 0]
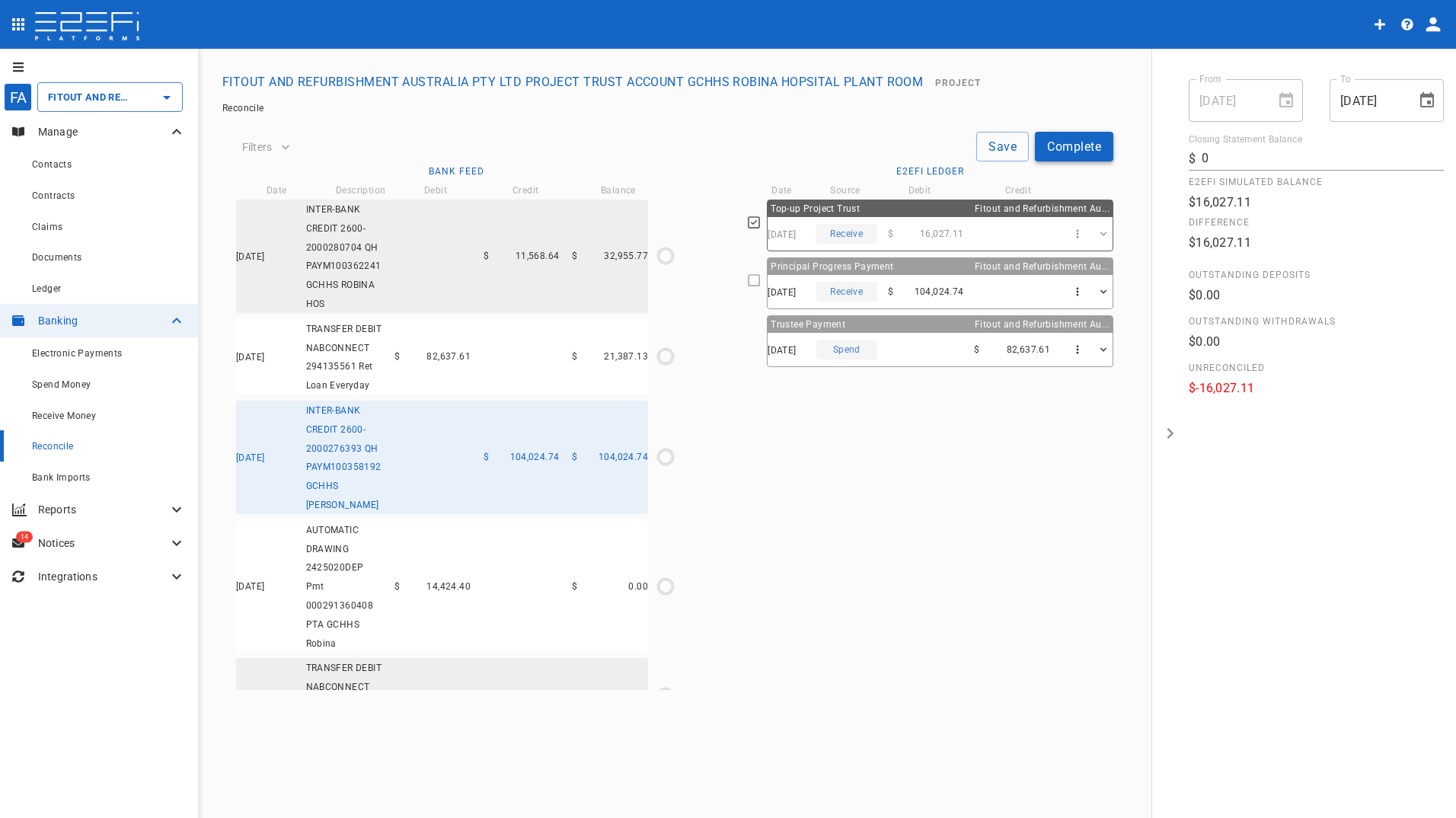
click at [1055, 137] on button "Complete" at bounding box center [1073, 146] width 78 height 29
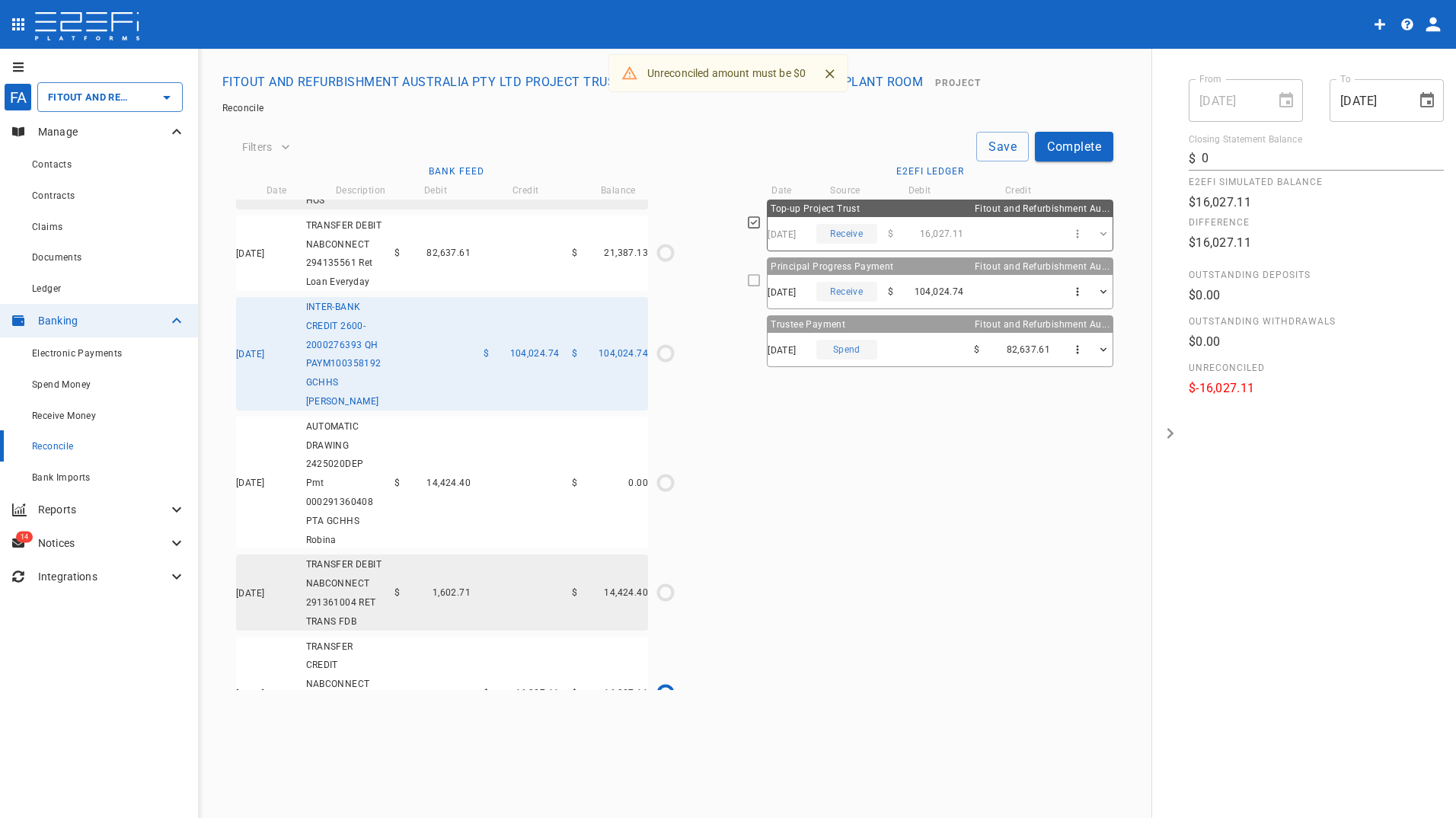
scroll to position [145, 0]
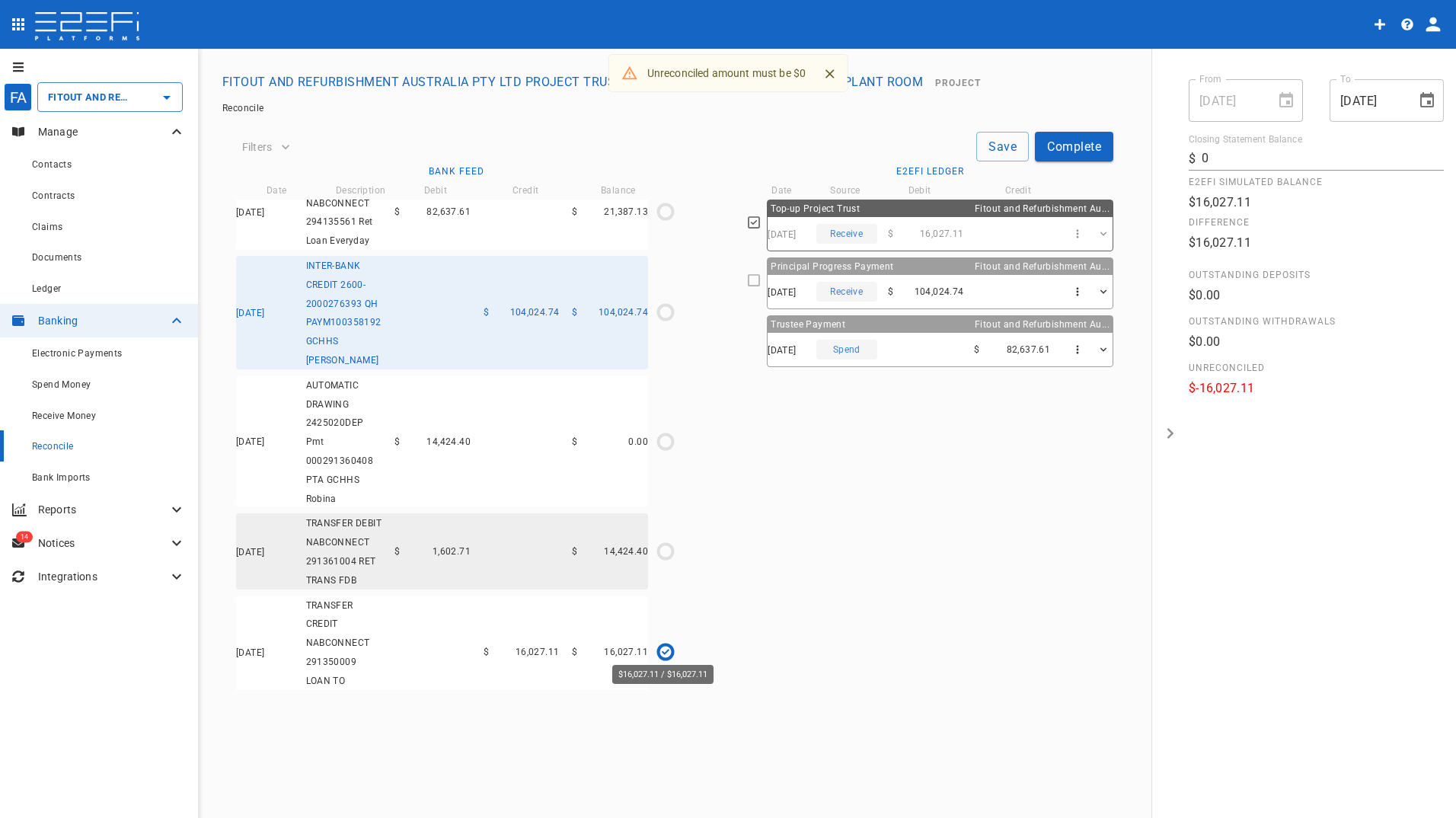
click at [667, 648] on div "$16,027.11 / $16,027.11" at bounding box center [665, 651] width 11 height 8
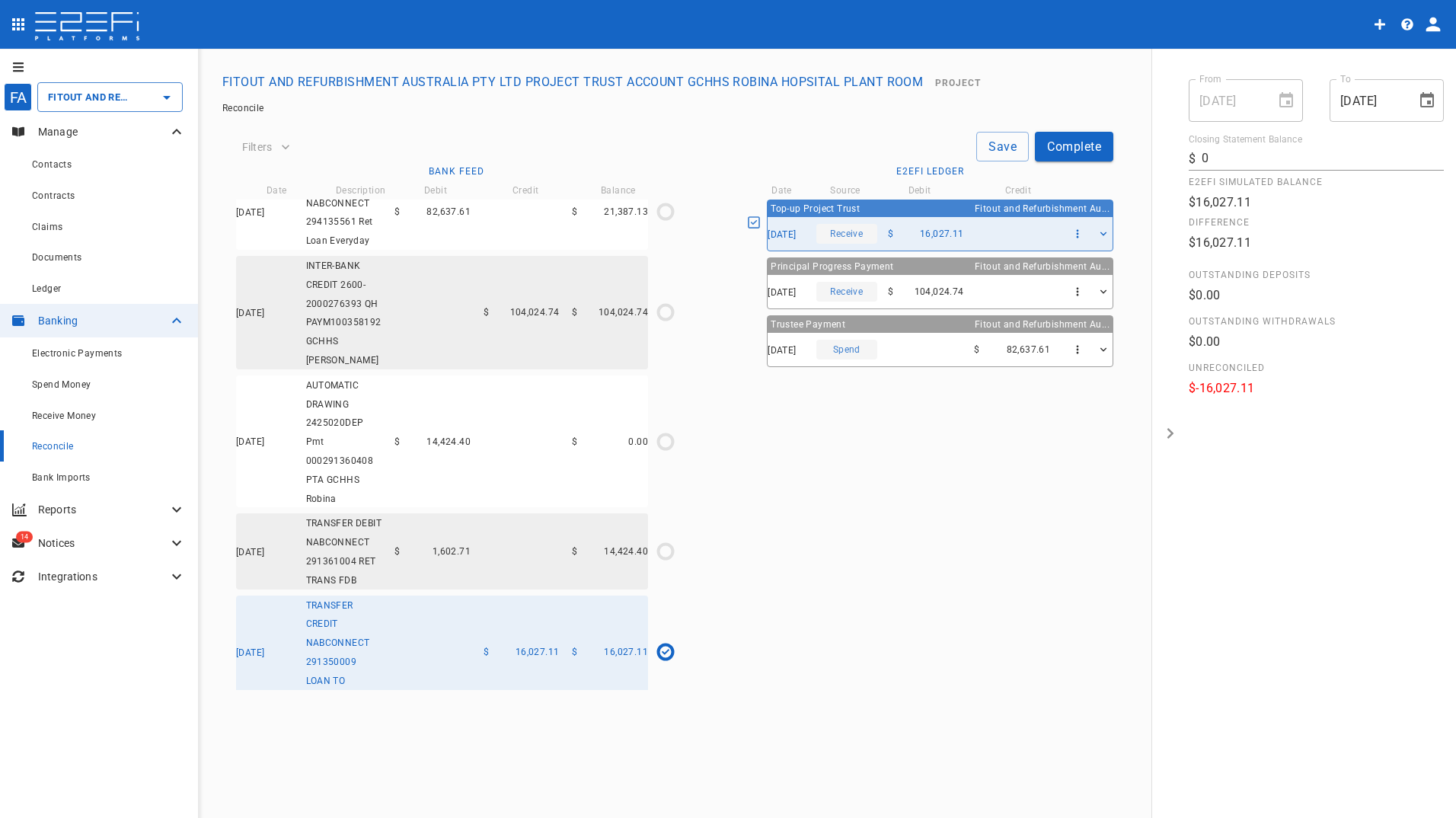
click at [759, 220] on icon at bounding box center [753, 222] width 13 height 13
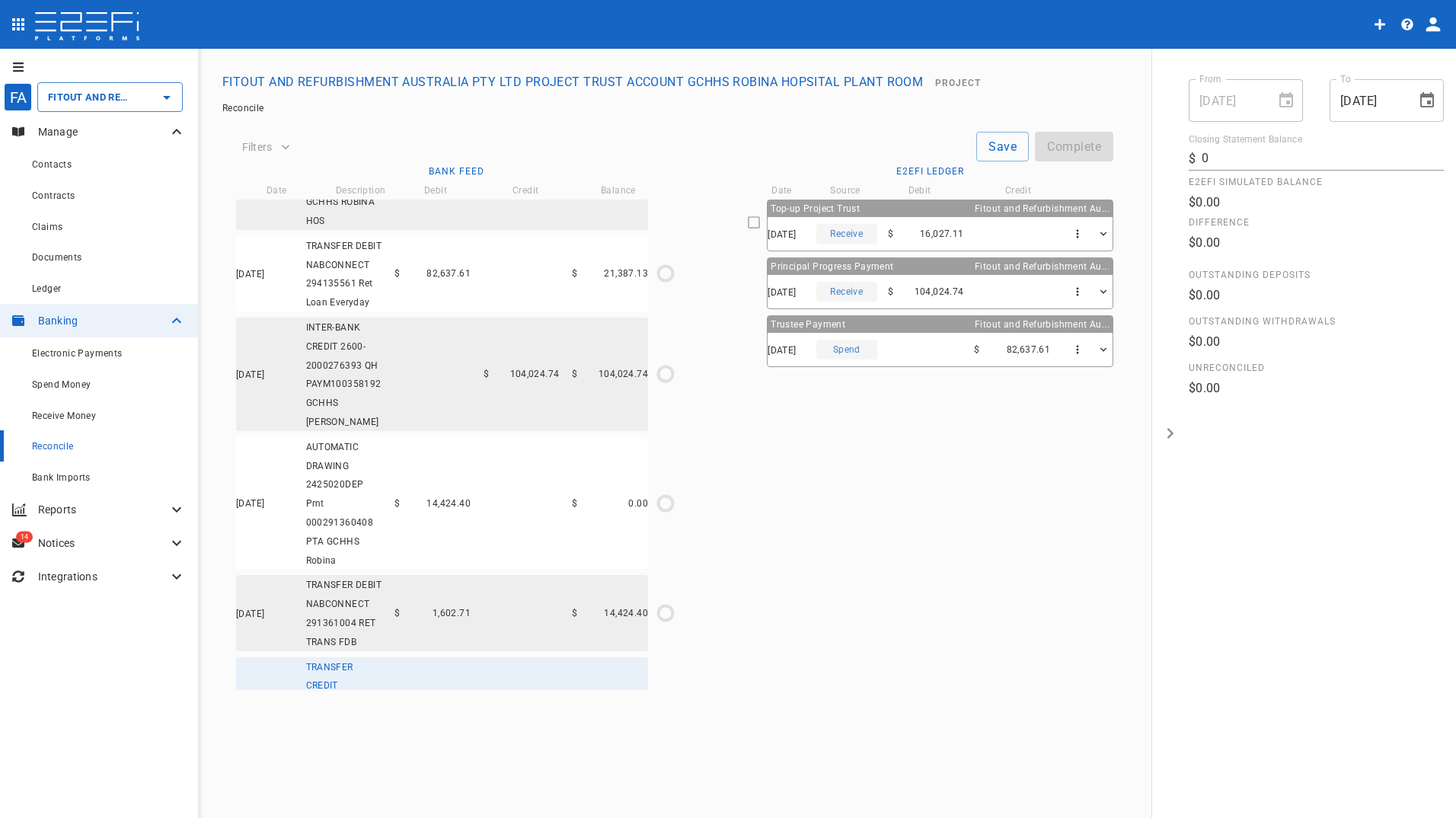
scroll to position [0, 0]
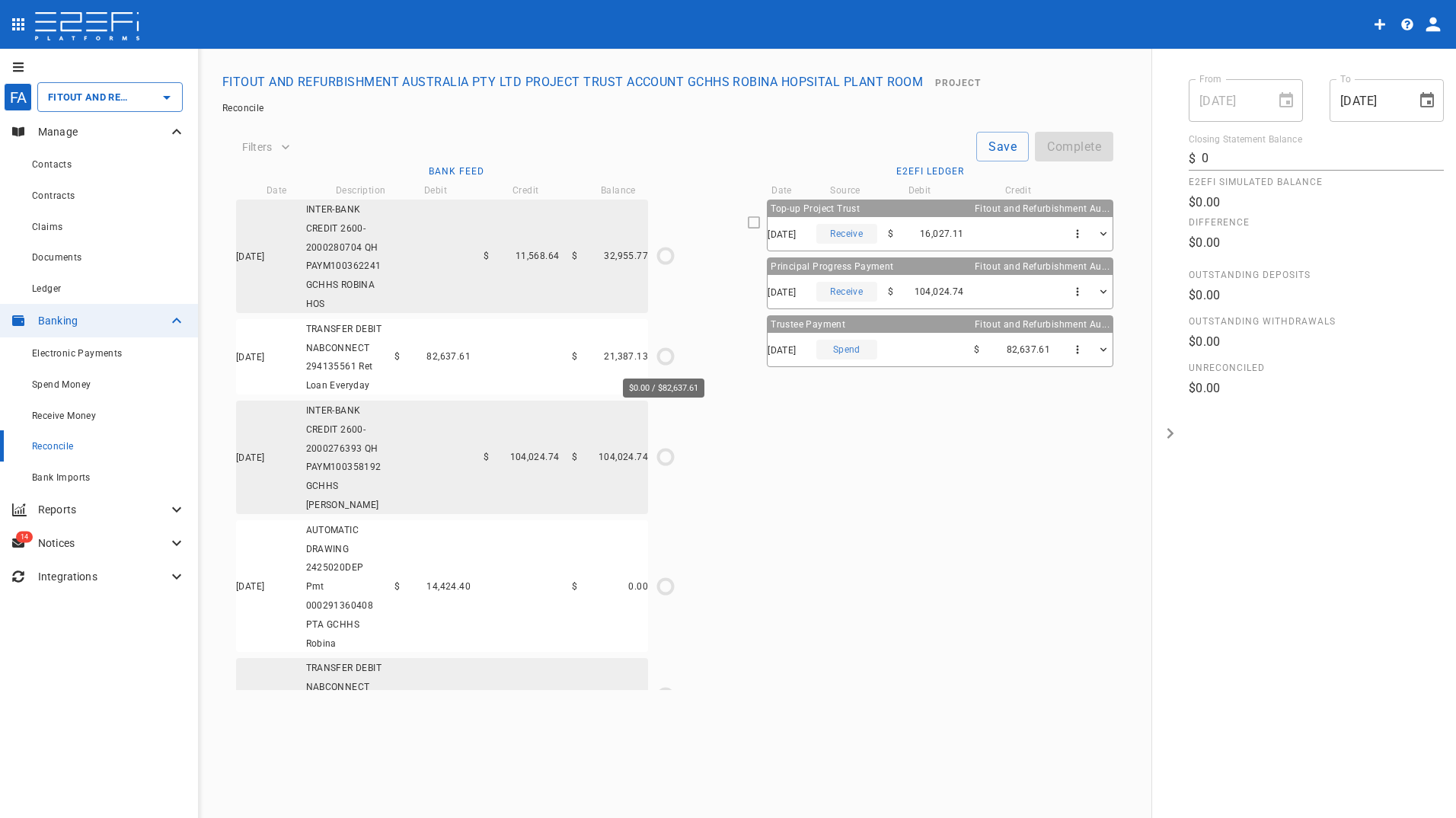
click at [662, 356] on icon "$0.00 / $82,637.61" at bounding box center [665, 356] width 23 height 23
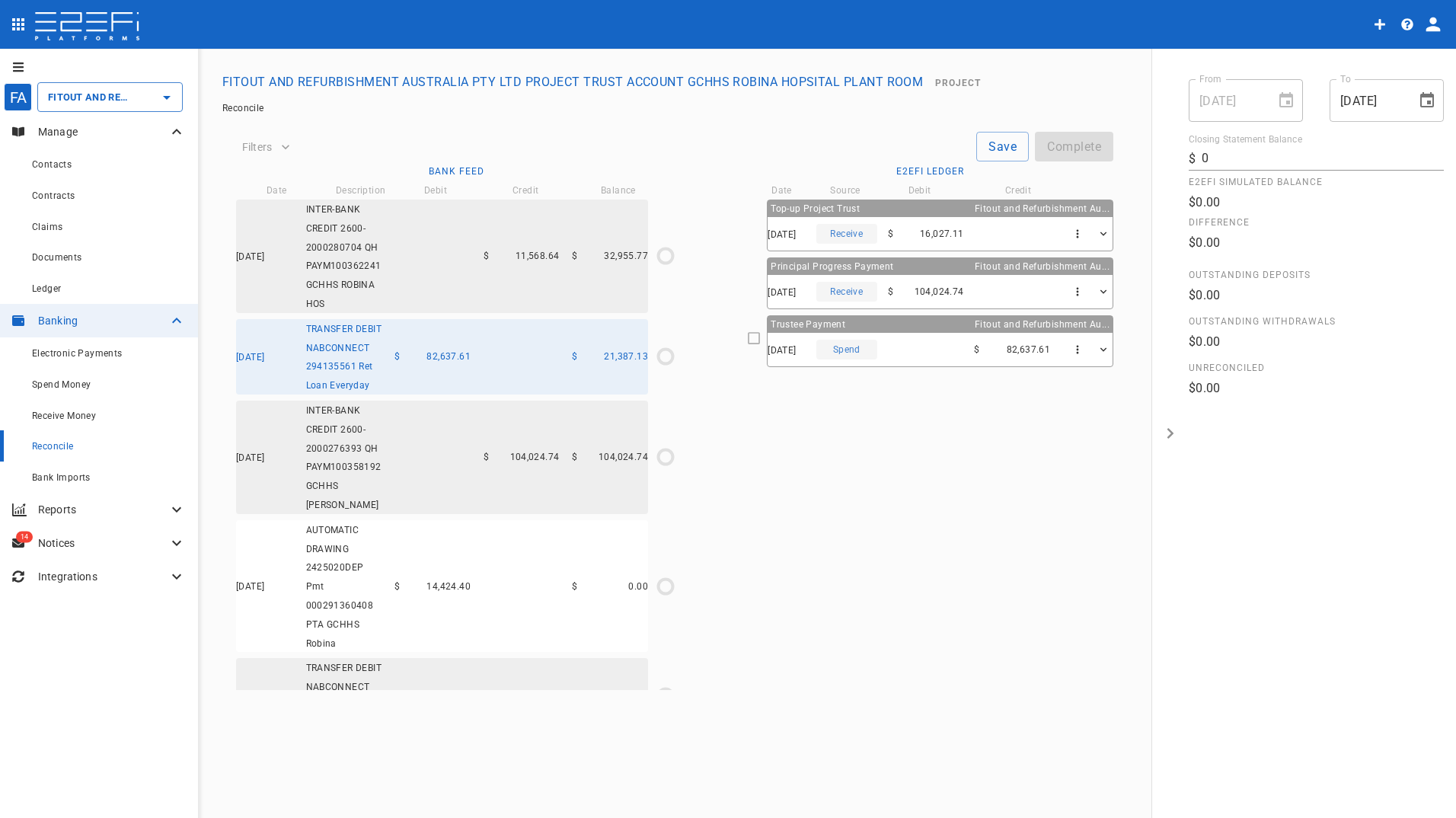
click at [761, 336] on icon at bounding box center [753, 337] width 13 height 13
type input "[DATE]"
type input "21,387.13"
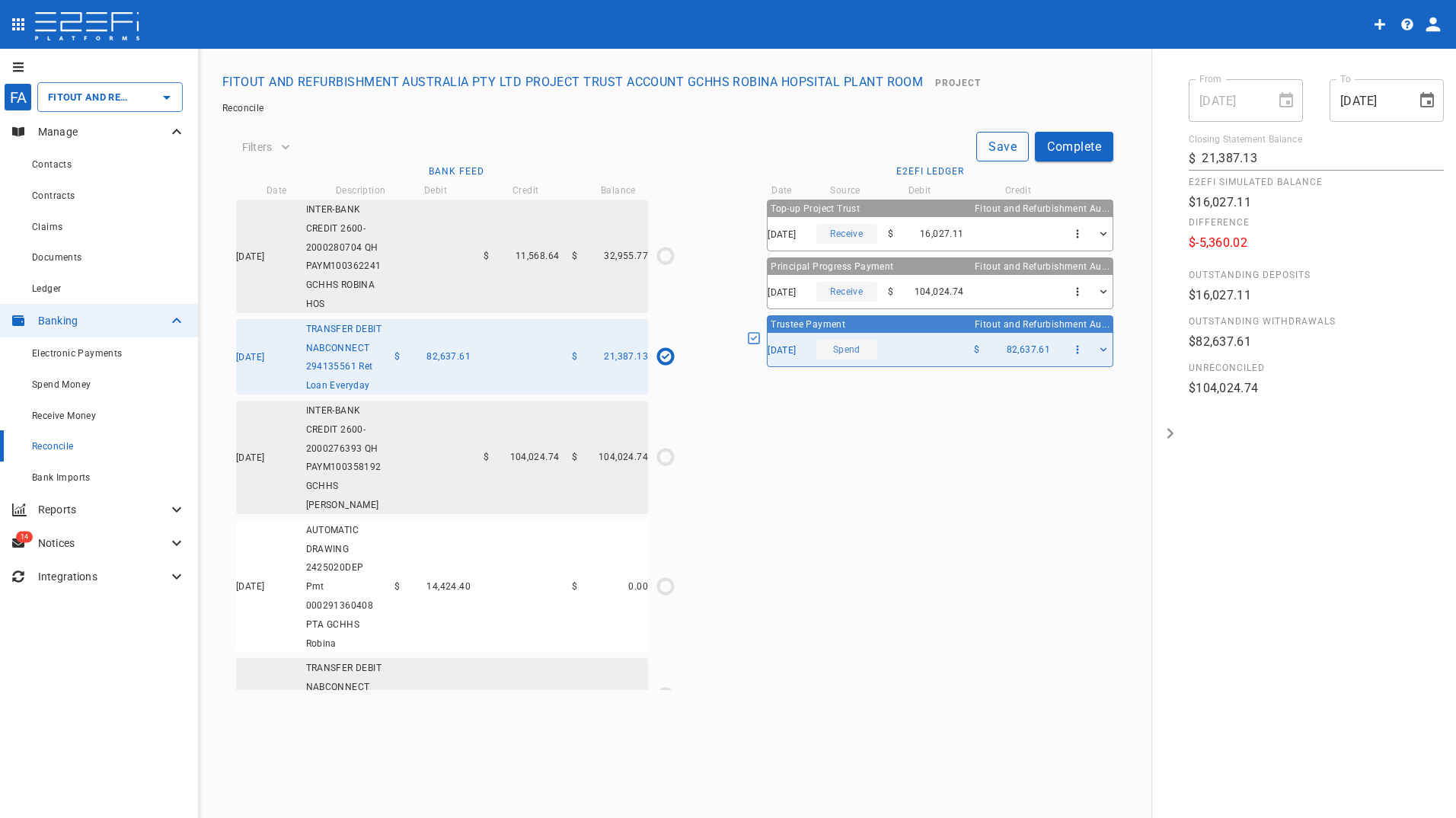
click at [996, 143] on button "Save" at bounding box center [1002, 146] width 52 height 29
click at [661, 454] on icon "$0.00 / $104,024.74" at bounding box center [665, 456] width 23 height 23
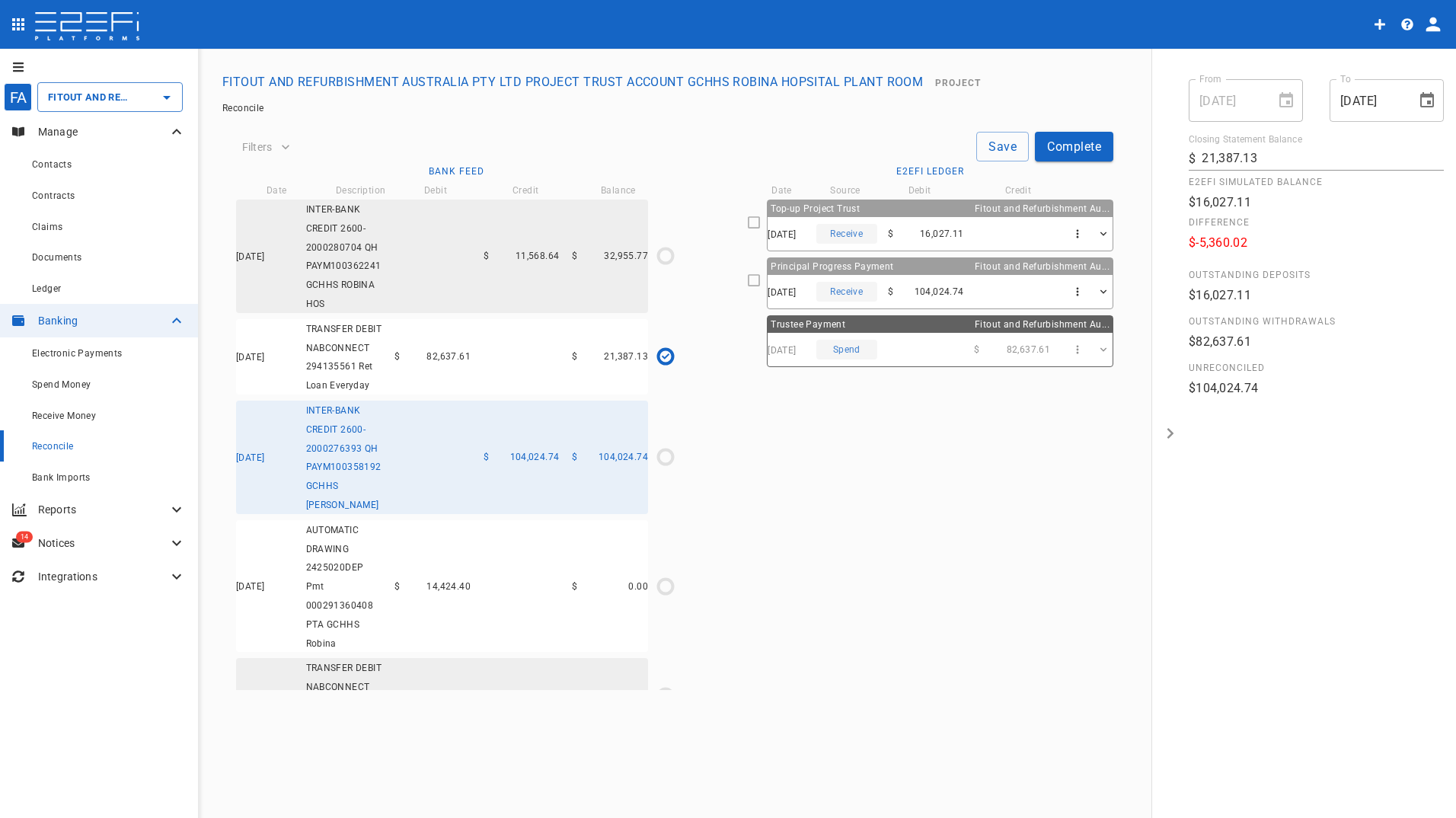
click at [754, 281] on icon at bounding box center [753, 280] width 13 height 13
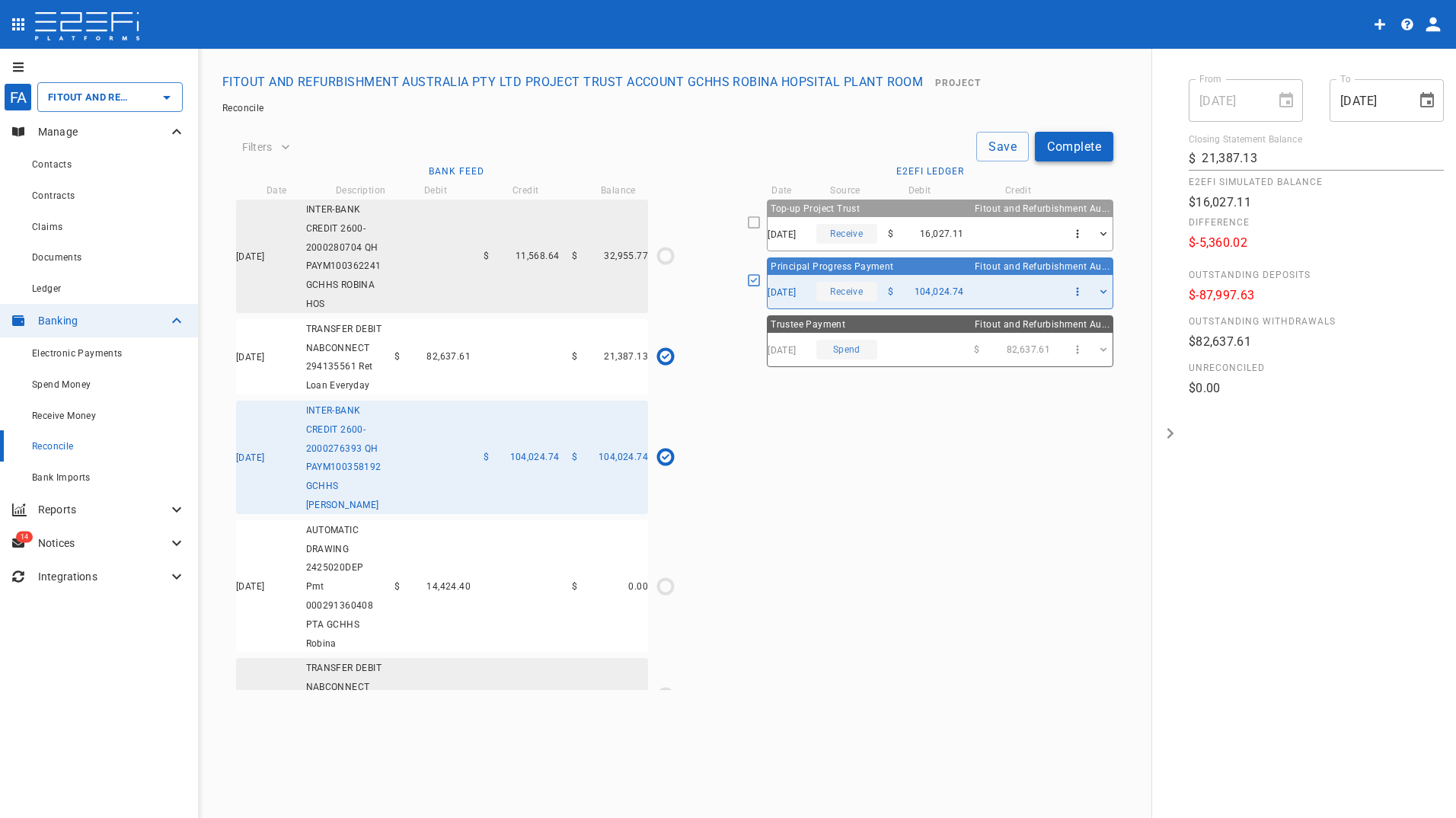
click at [1077, 147] on button "Complete" at bounding box center [1073, 146] width 78 height 29
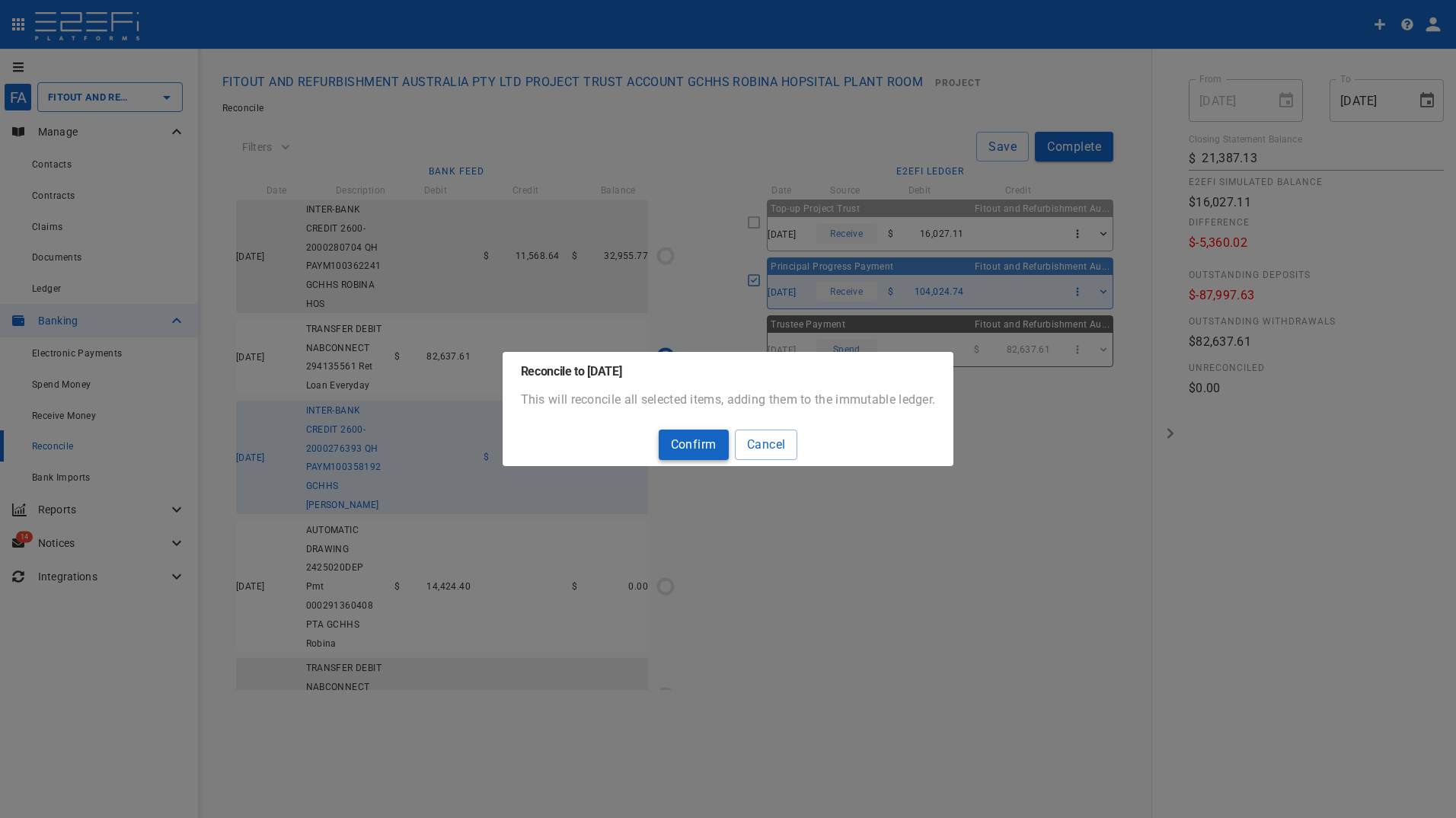
click at [691, 449] on button "Confirm" at bounding box center [693, 444] width 70 height 29
click at [770, 452] on button "Cancel" at bounding box center [766, 444] width 63 height 29
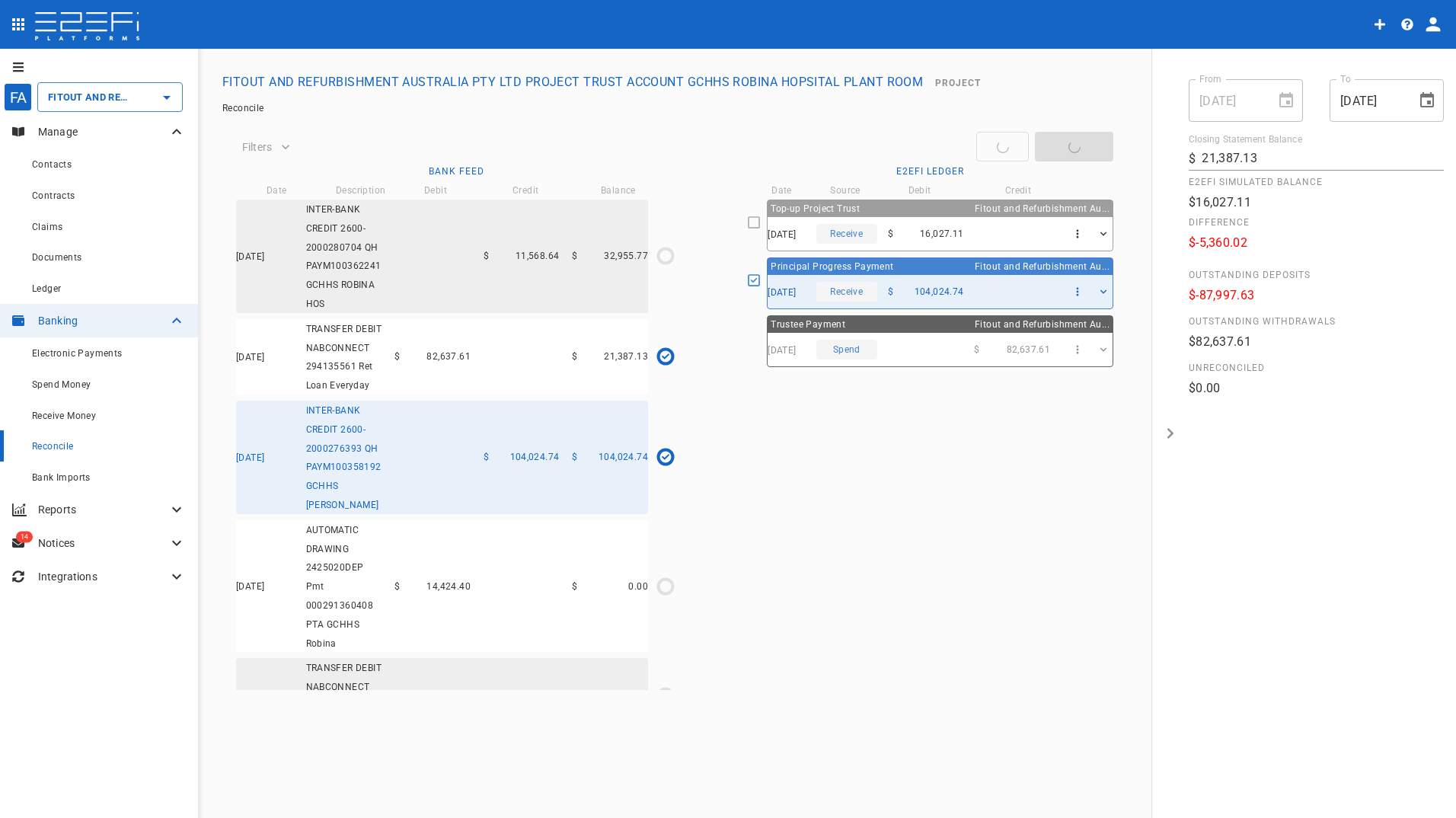
click at [939, 570] on div "Top-up Project Trust Fitout and Refurbishment Au... 25/06/2025 Receive $ 16,027…" at bounding box center [929, 444] width 366 height 491
drag, startPoint x: 1039, startPoint y: 470, endPoint x: 937, endPoint y: 465, distance: 102.1
click at [1034, 471] on div "Top-up Project Trust Fitout and Refurbishment Au... 25/06/2025 Receive $ 16,027…" at bounding box center [929, 444] width 366 height 491
click at [813, 456] on div "Top-up Project Trust Fitout and Refurbishment Au... 25/06/2025 Receive $ 16,027…" at bounding box center [929, 444] width 366 height 491
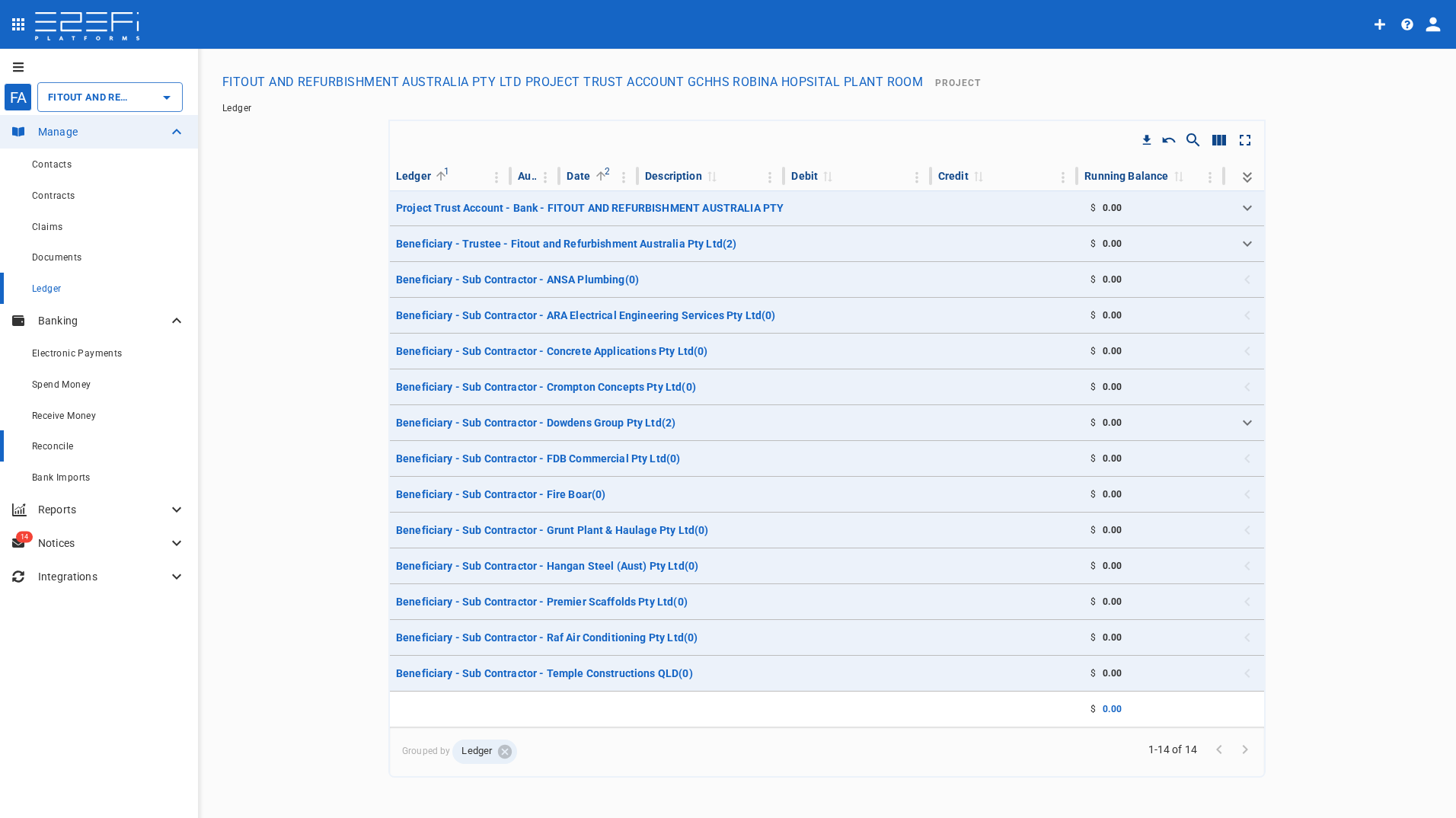
click at [62, 444] on span "Reconcile" at bounding box center [53, 446] width 42 height 11
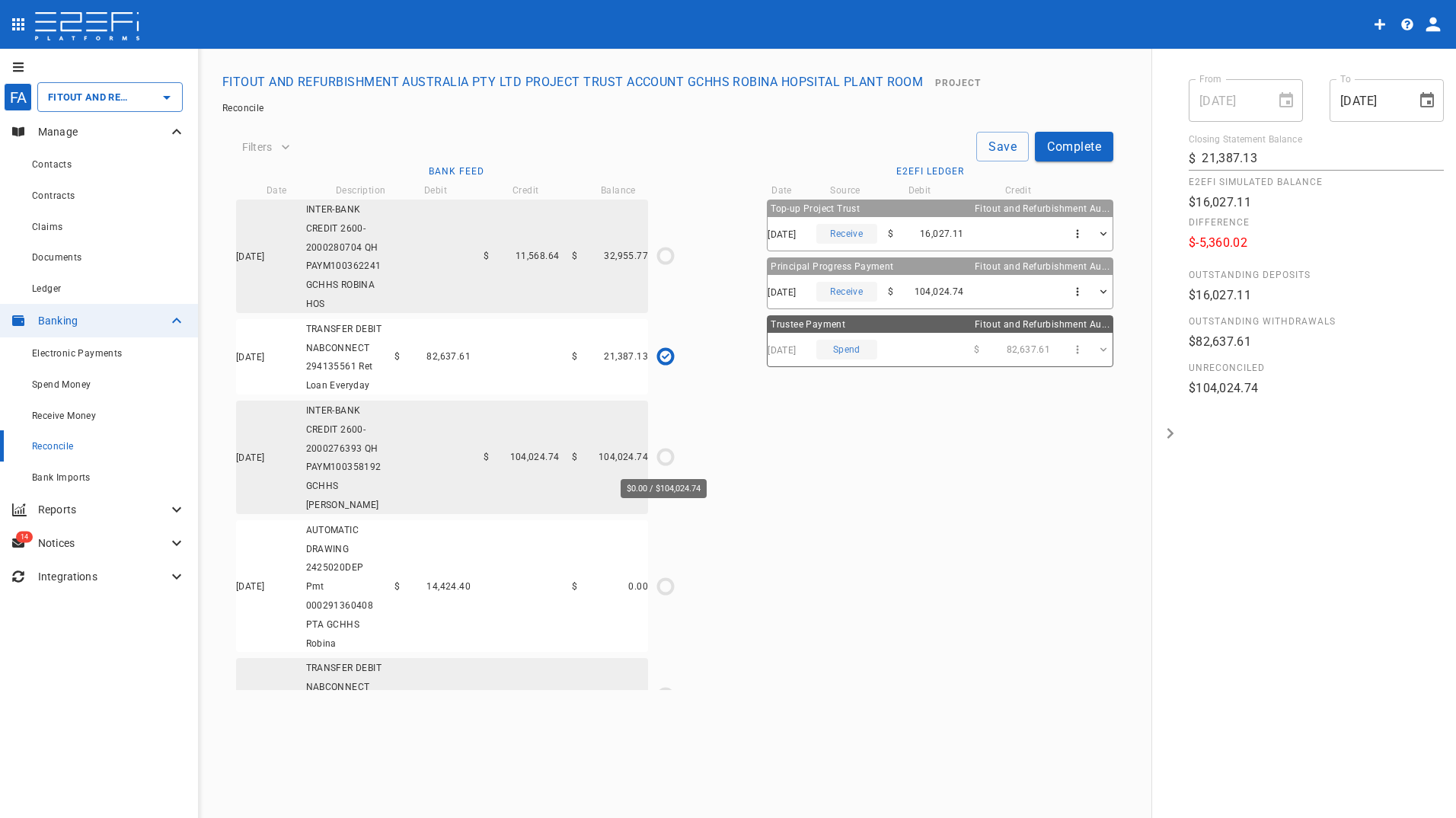
click at [658, 459] on circle "$0.00 / $104,024.74" at bounding box center [665, 457] width 14 height 14
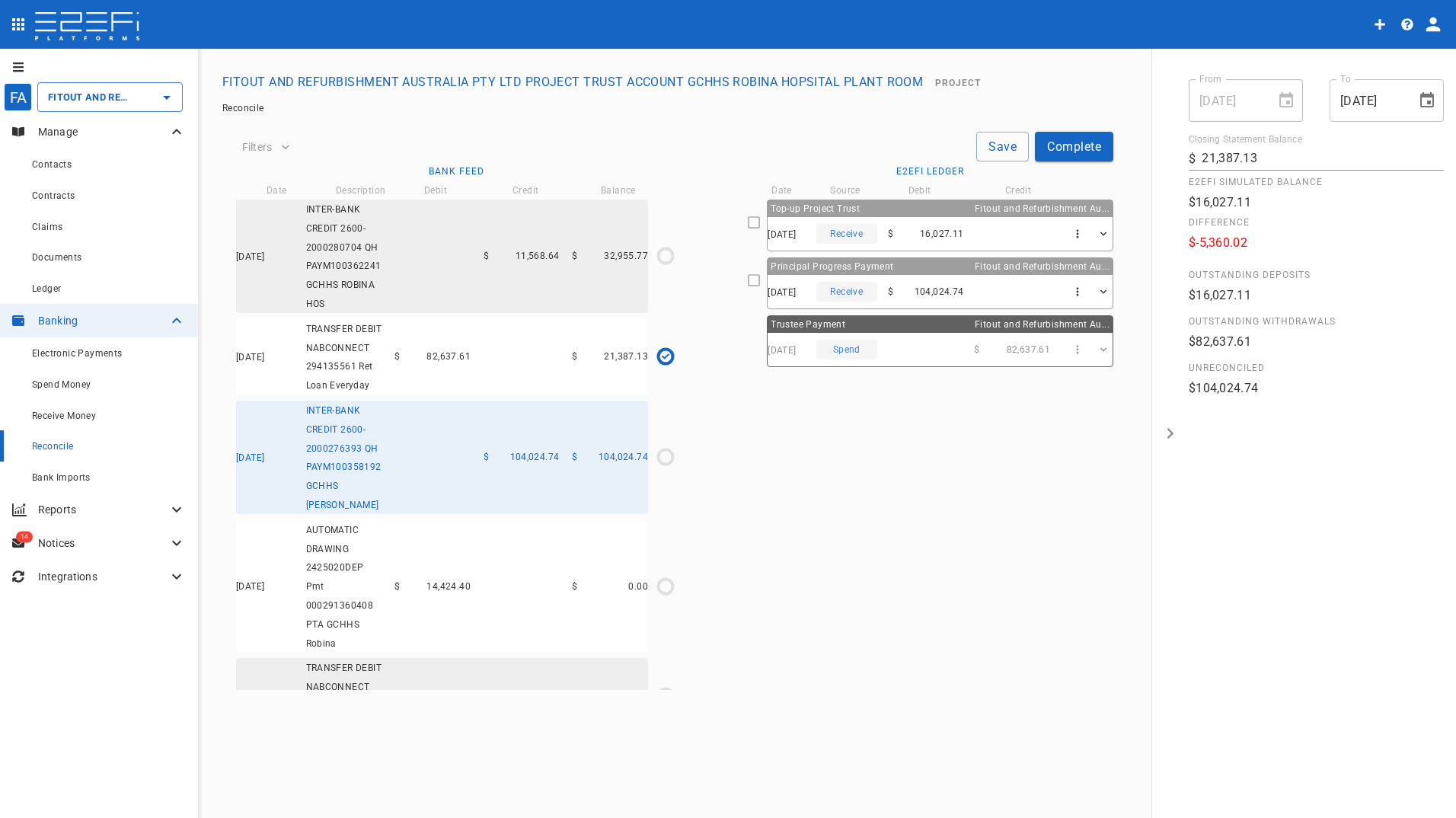
click at [757, 279] on icon at bounding box center [753, 280] width 13 height 13
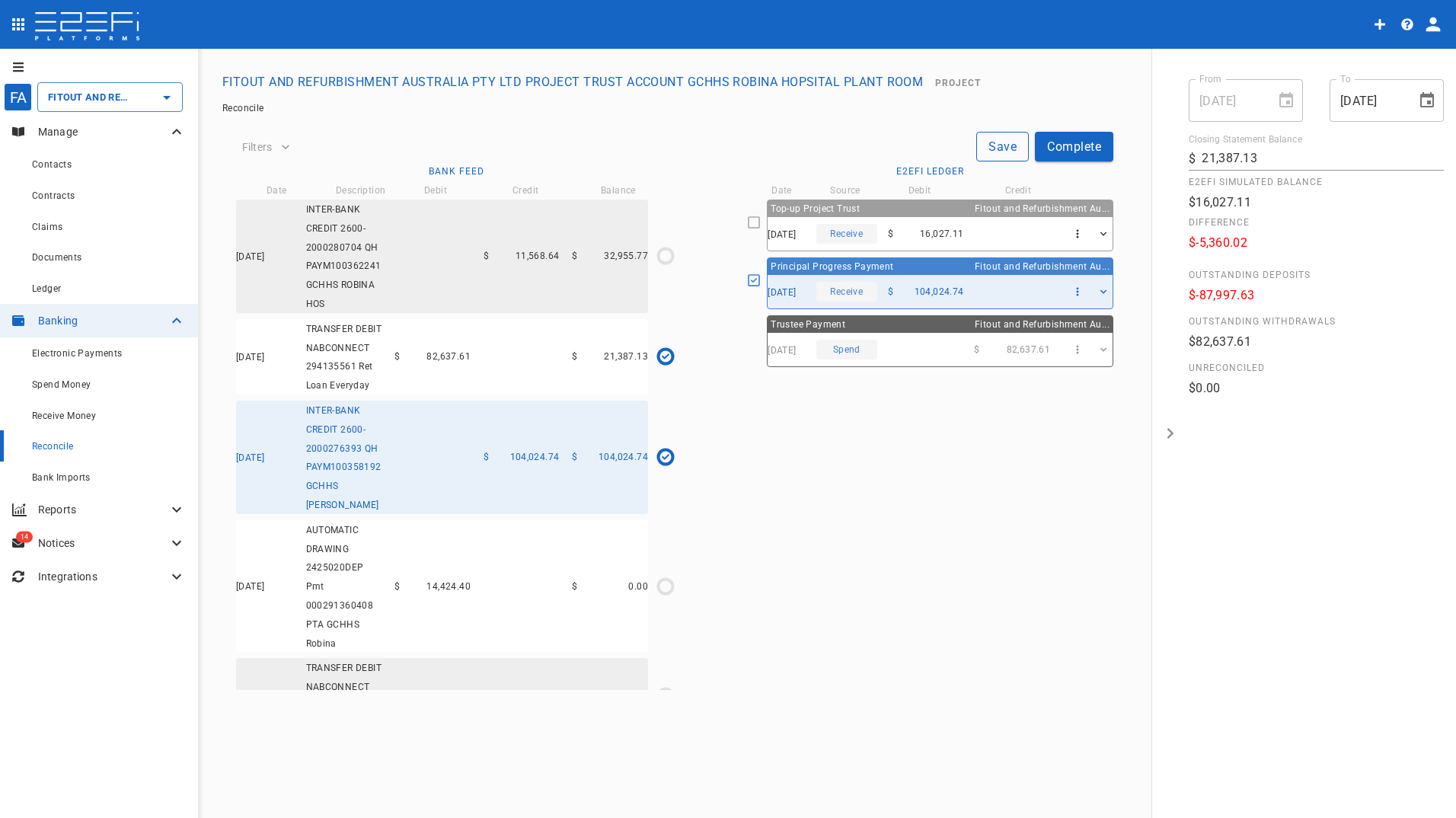
click at [994, 147] on button "Save" at bounding box center [1002, 146] width 52 height 29
click at [1071, 145] on button "Complete" at bounding box center [1073, 146] width 78 height 29
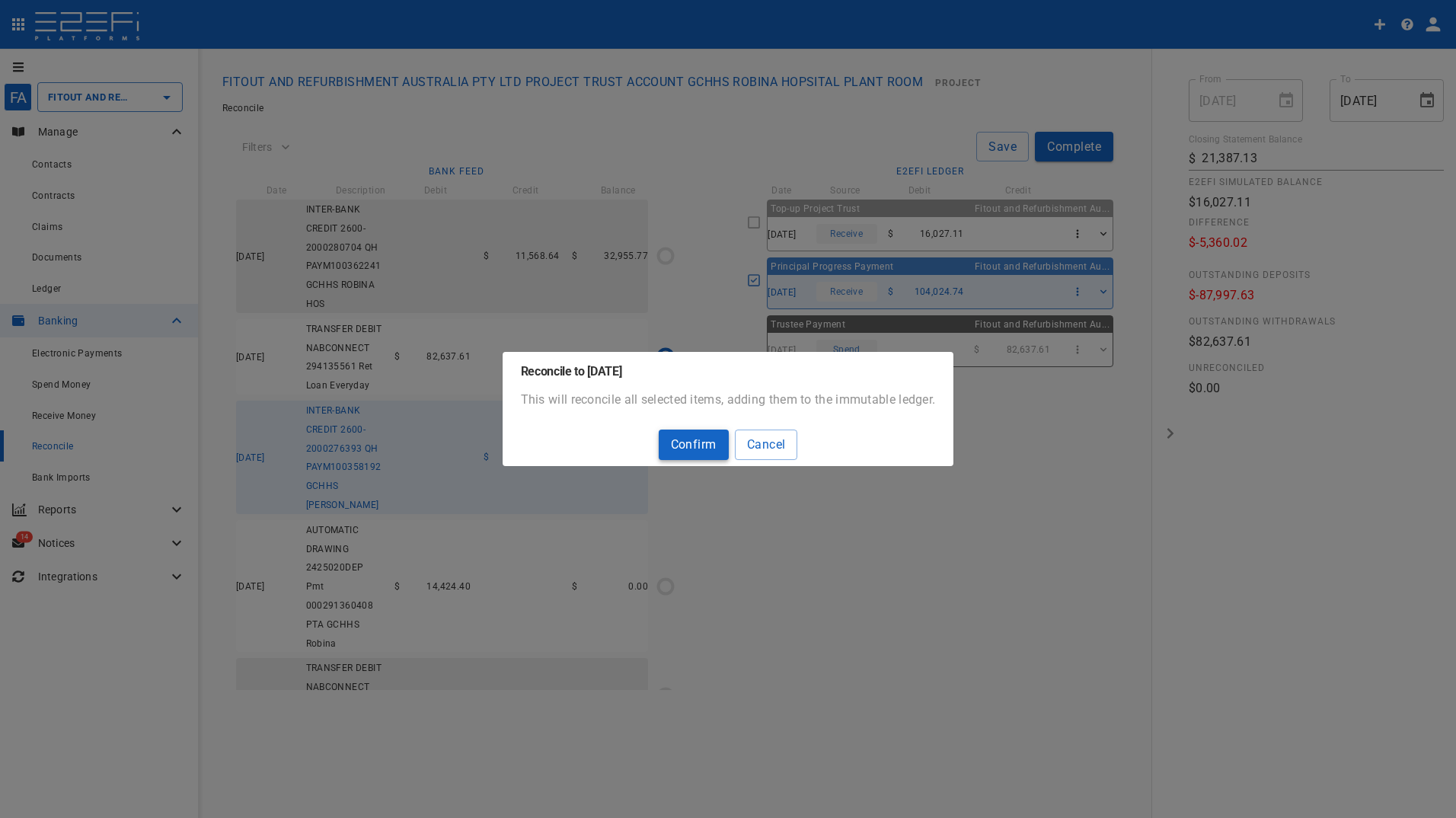
click at [688, 443] on button "Confirm" at bounding box center [693, 444] width 70 height 29
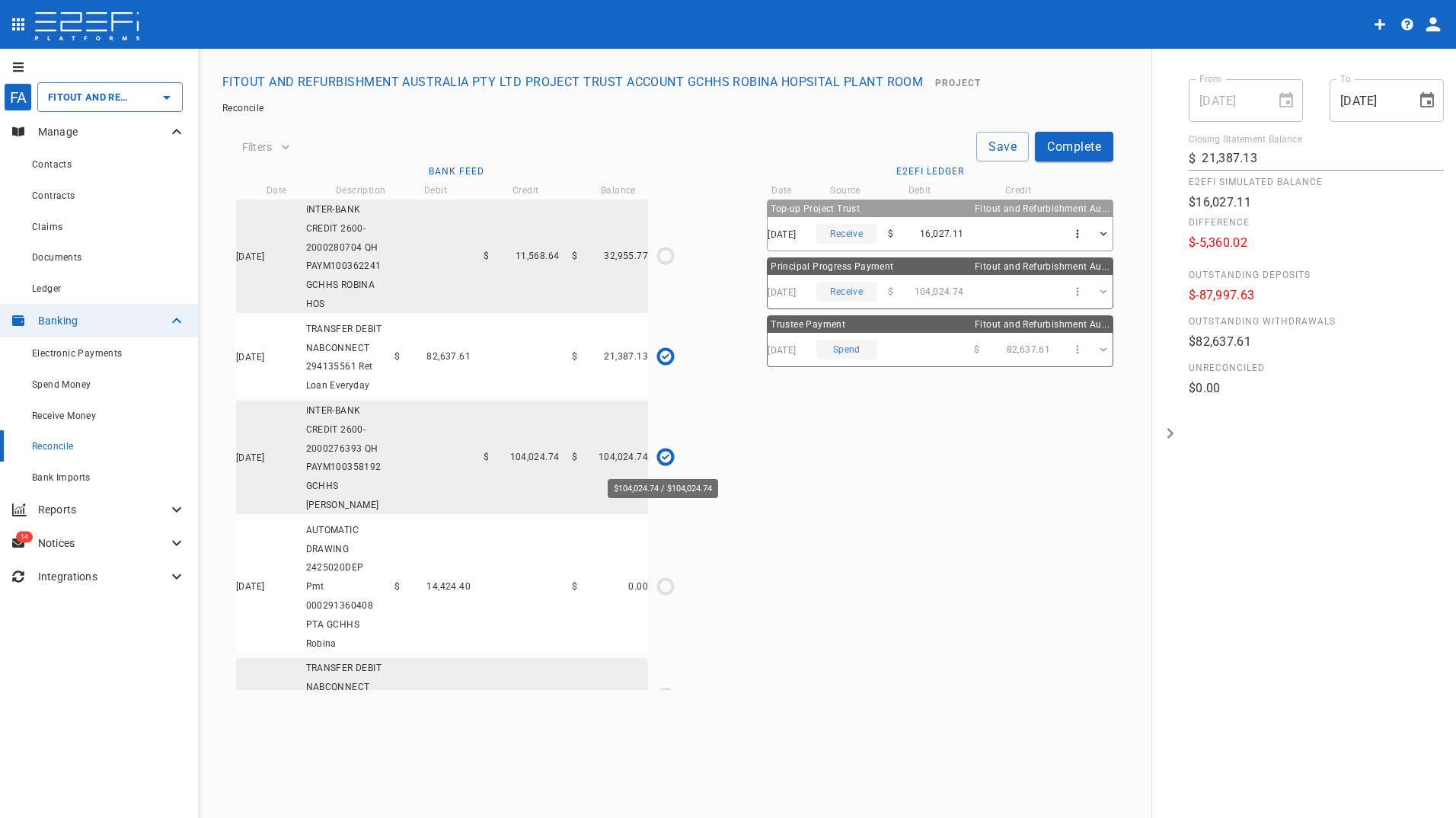
click at [667, 451] on circle "$104,024.74 / $104,024.74" at bounding box center [665, 457] width 14 height 14
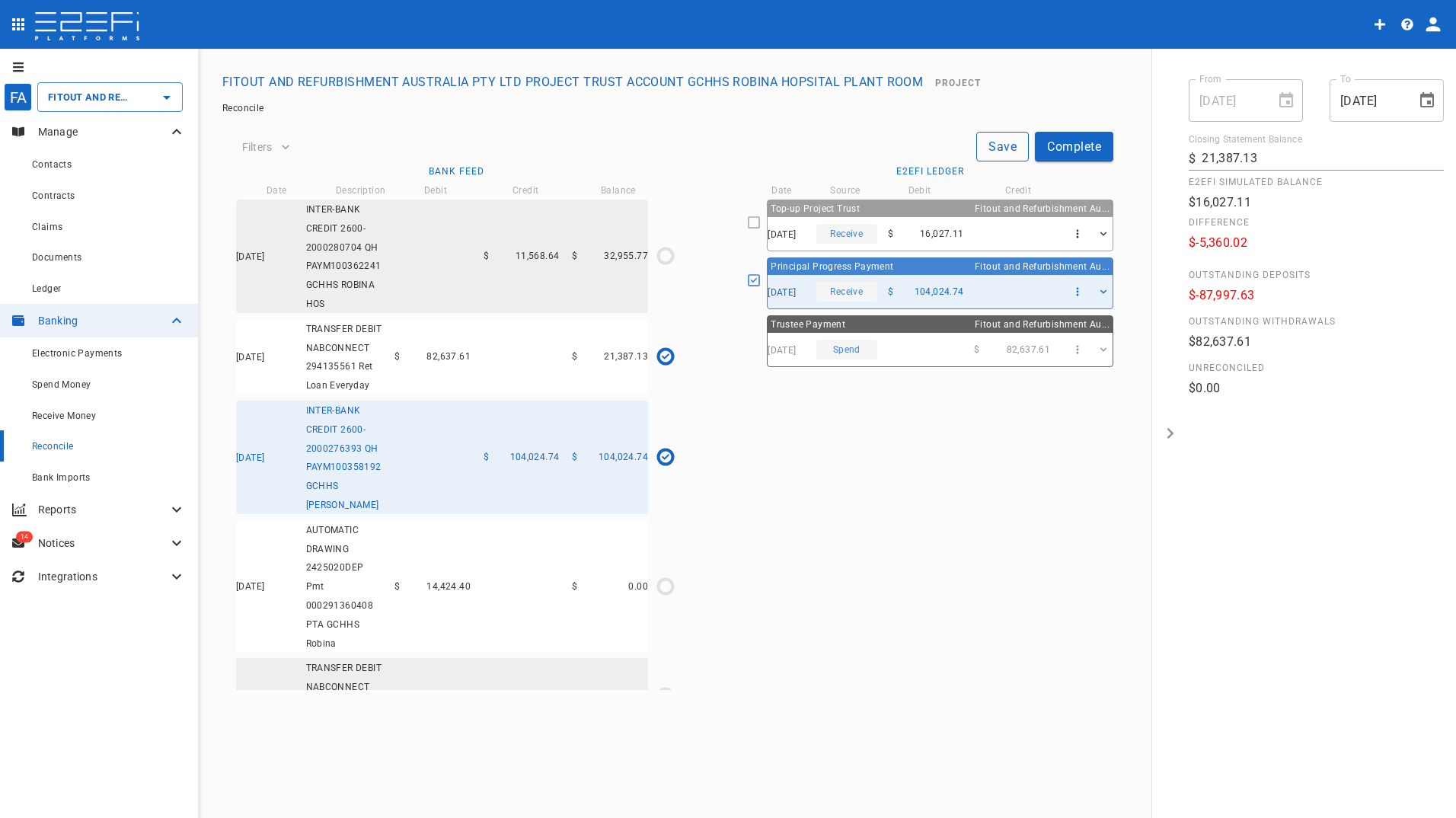
click at [1010, 144] on button "Save" at bounding box center [1002, 146] width 52 height 29
click at [991, 148] on button "Save" at bounding box center [1002, 146] width 52 height 29
click at [854, 578] on div "Top-up Project Trust Fitout and Refurbishment Au... [DATE] Receive $ 16,027.11 …" at bounding box center [929, 444] width 366 height 491
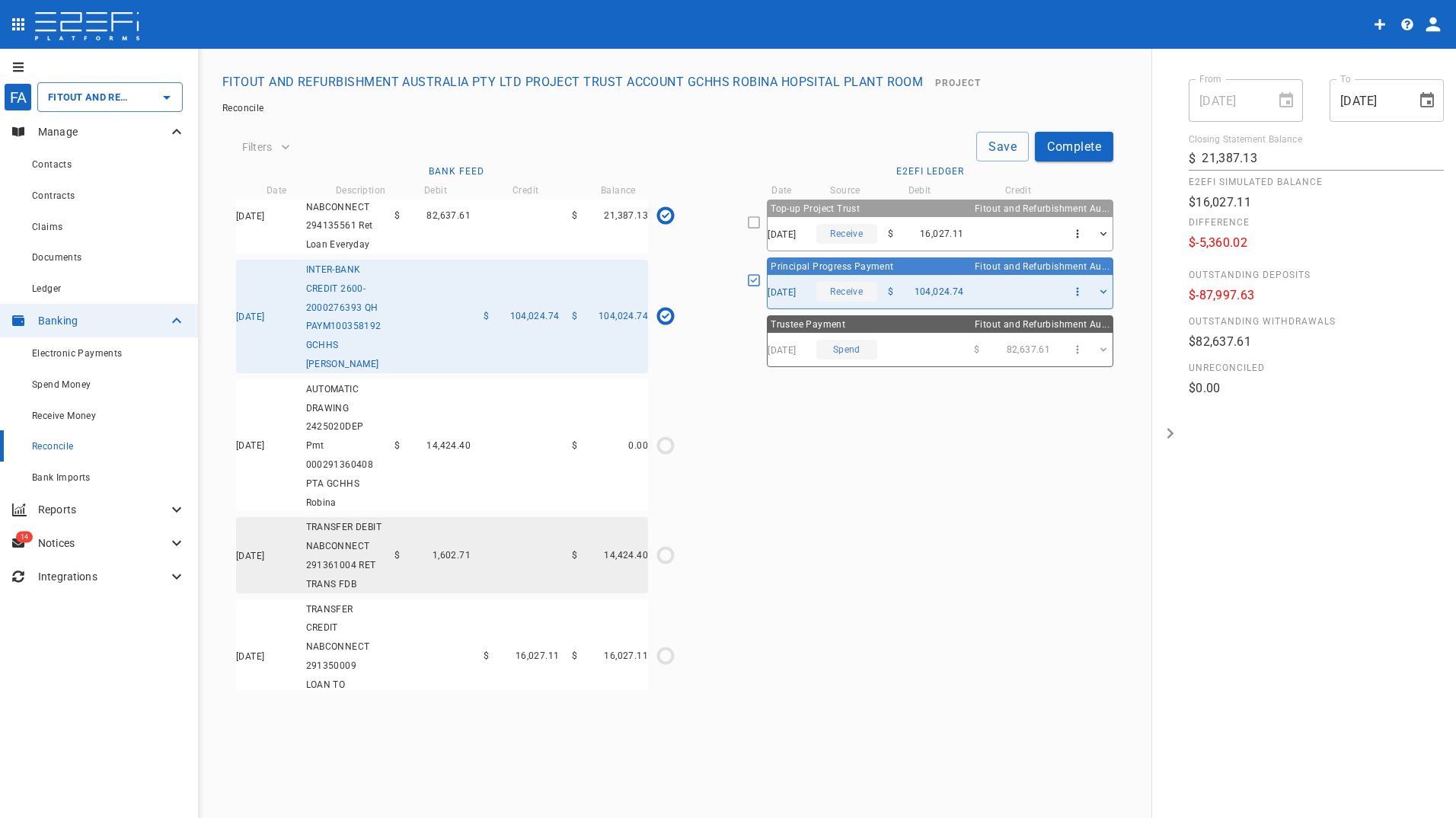
scroll to position [156, 0]
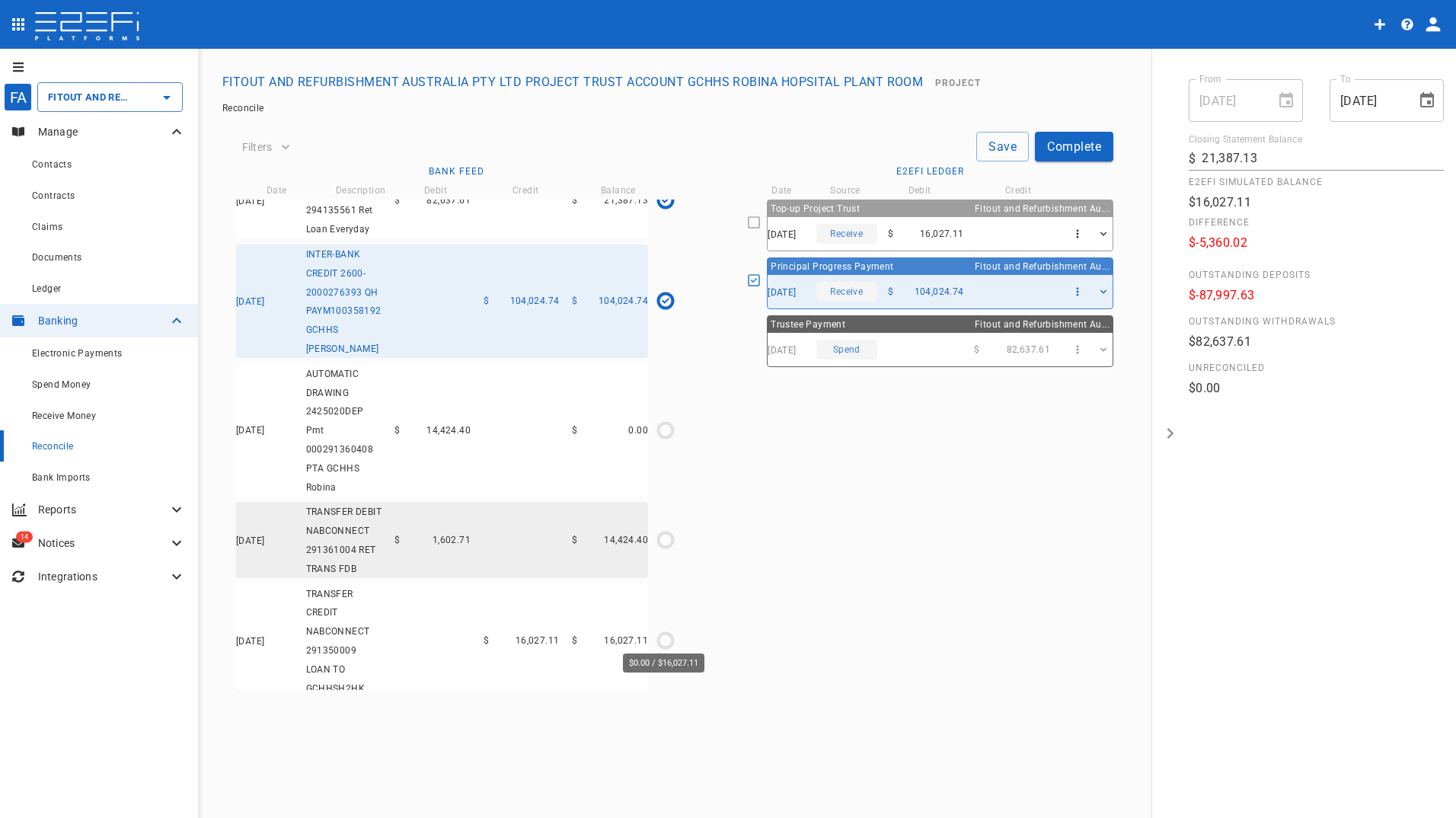
click at [667, 633] on circle "$0.00 / $16,027.11" at bounding box center [665, 640] width 14 height 14
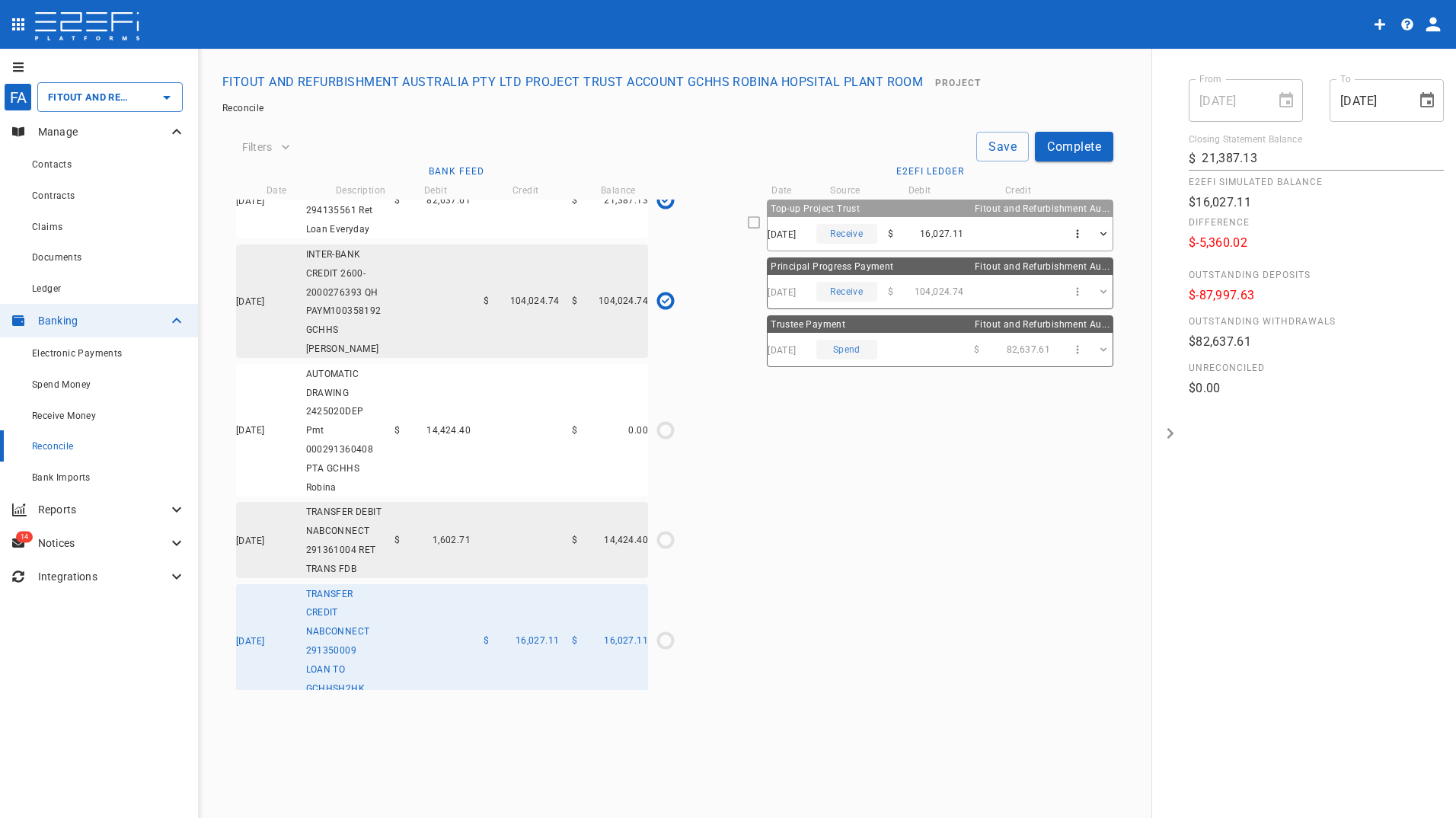
click at [757, 219] on icon at bounding box center [753, 222] width 13 height 13
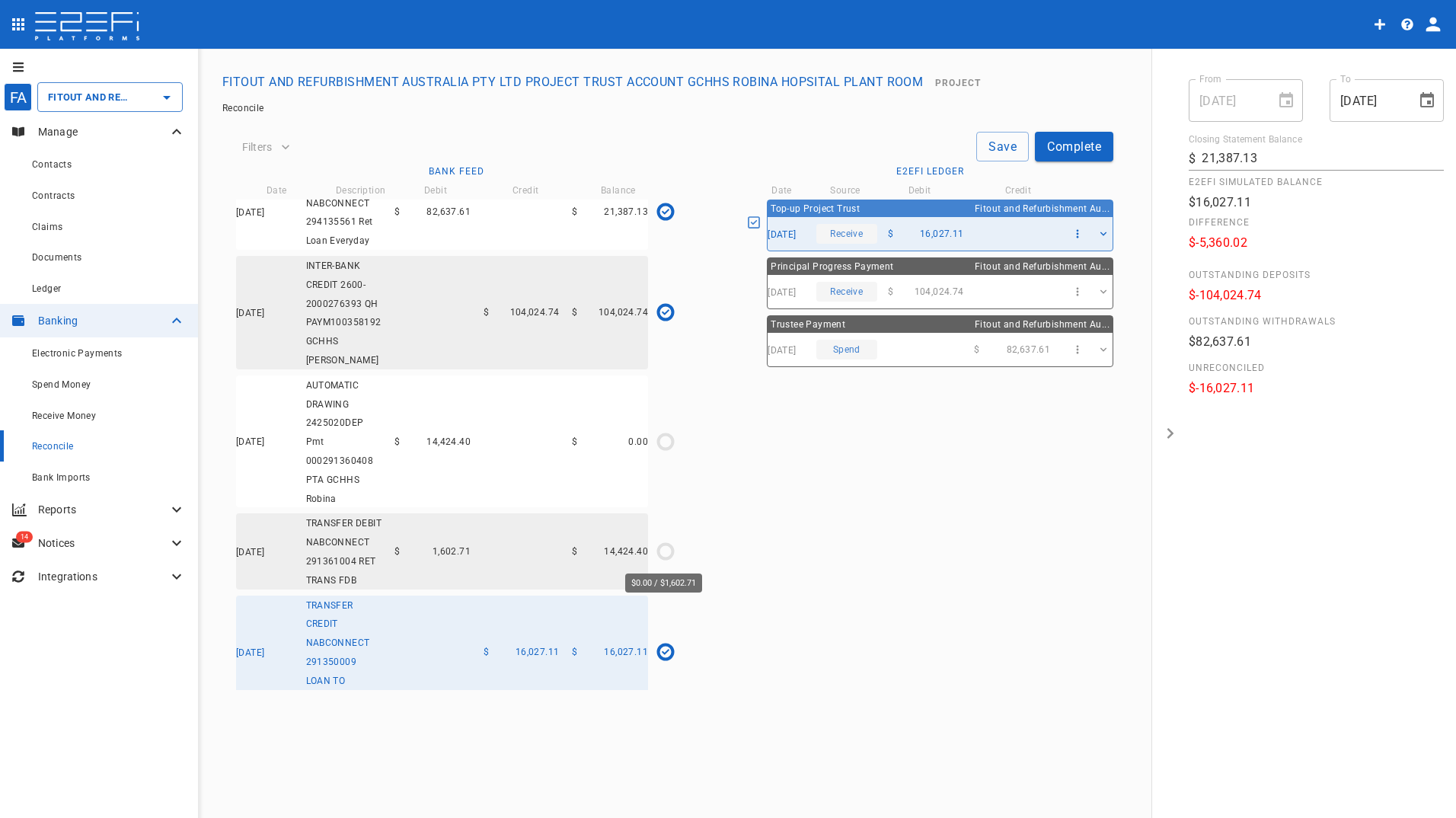
drag, startPoint x: 662, startPoint y: 549, endPoint x: 662, endPoint y: 514, distance: 35.0
click at [662, 542] on icon "$0.00 / $1,602.71" at bounding box center [665, 550] width 23 height 23
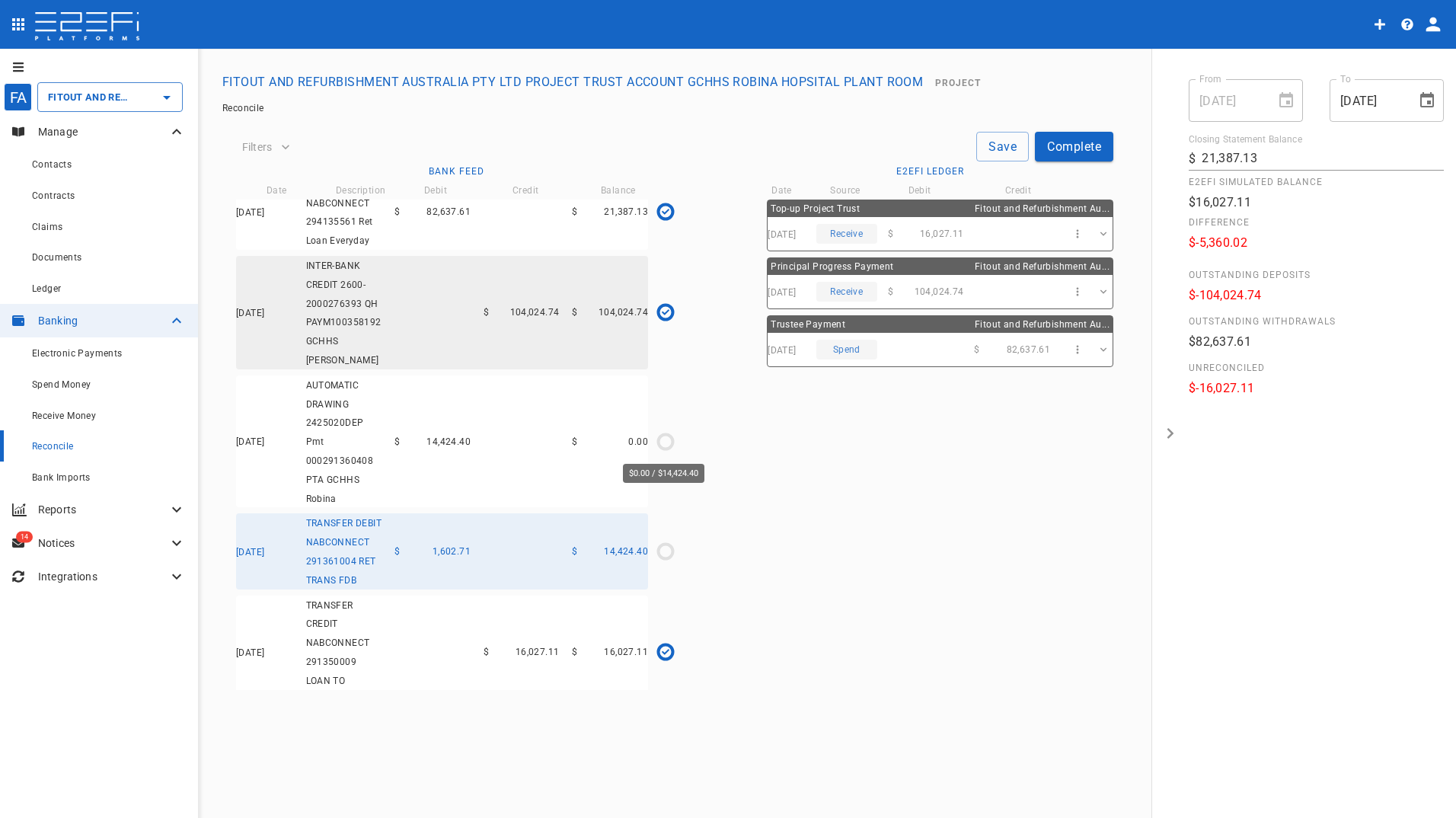
click at [662, 444] on icon "$0.00 / $14,424.40" at bounding box center [665, 441] width 23 height 23
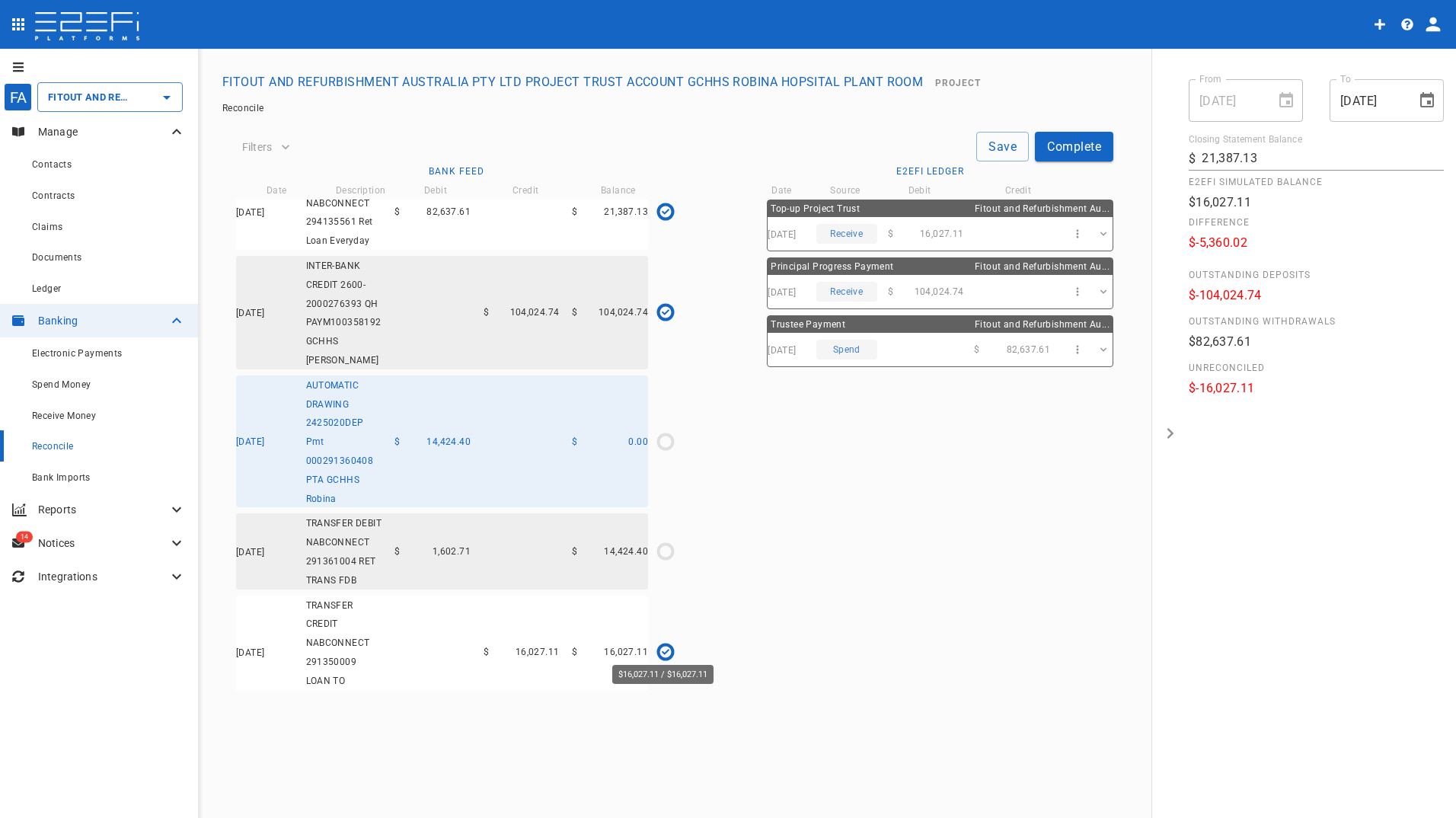
drag, startPoint x: 662, startPoint y: 645, endPoint x: 663, endPoint y: 624, distance: 21.0
click at [663, 648] on icon "$16,027.11 / $16,027.11" at bounding box center [665, 651] width 8 height 8
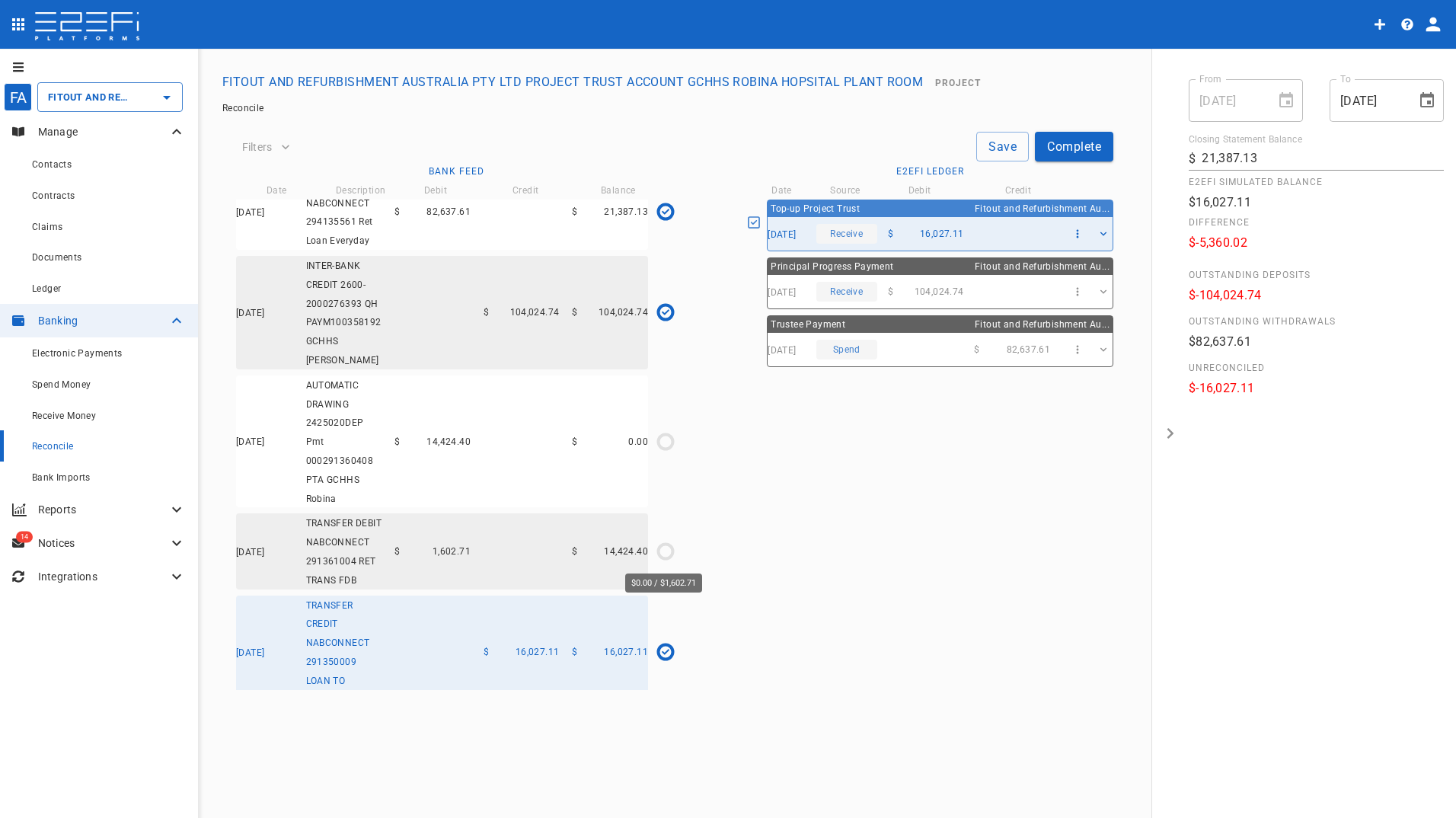
drag, startPoint x: 664, startPoint y: 548, endPoint x: 666, endPoint y: 499, distance: 49.0
click at [666, 542] on icon "$0.00 / $1,602.71" at bounding box center [665, 550] width 23 height 23
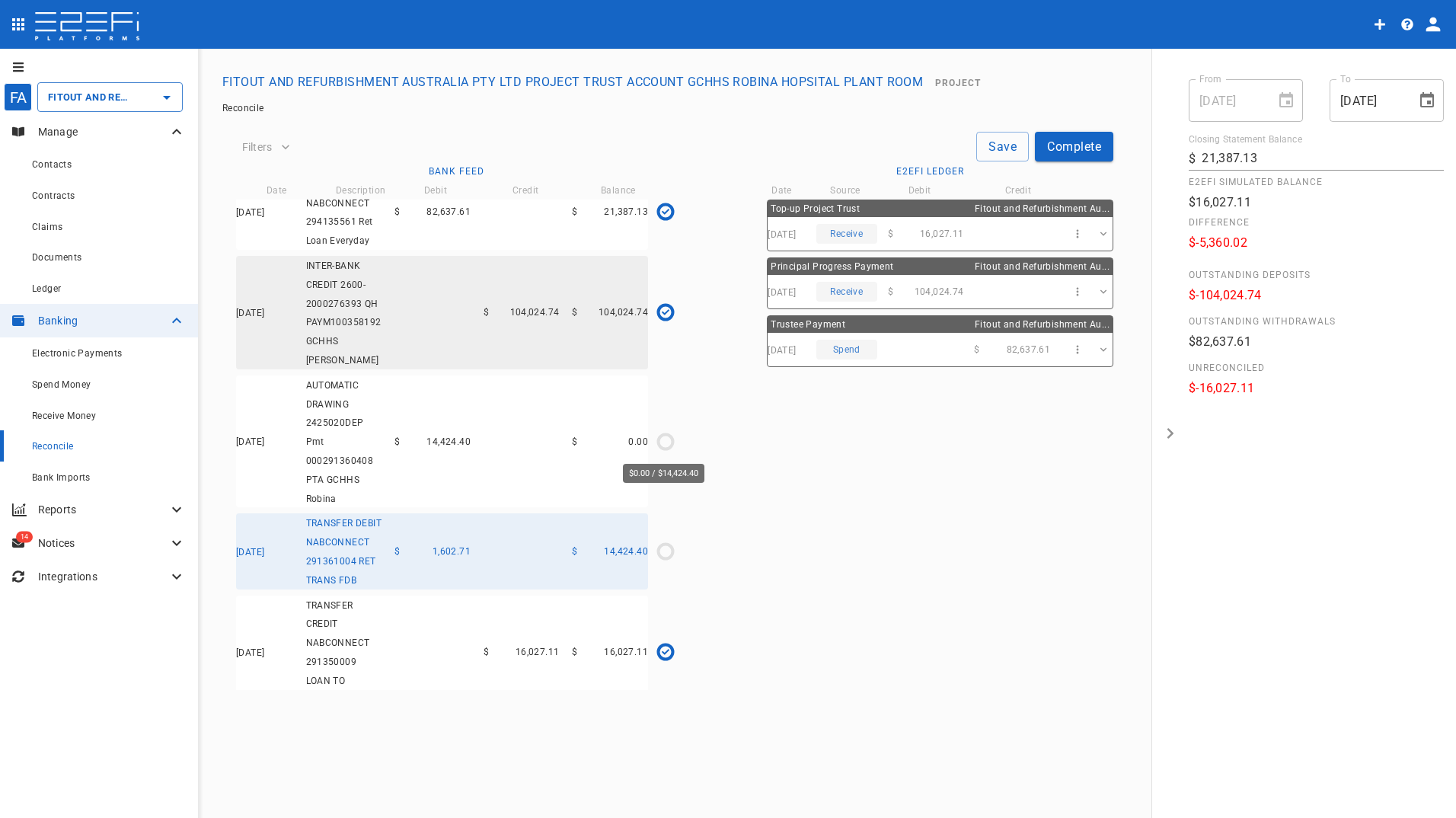
click at [664, 445] on icon "$0.00 / $14,424.40" at bounding box center [665, 441] width 23 height 23
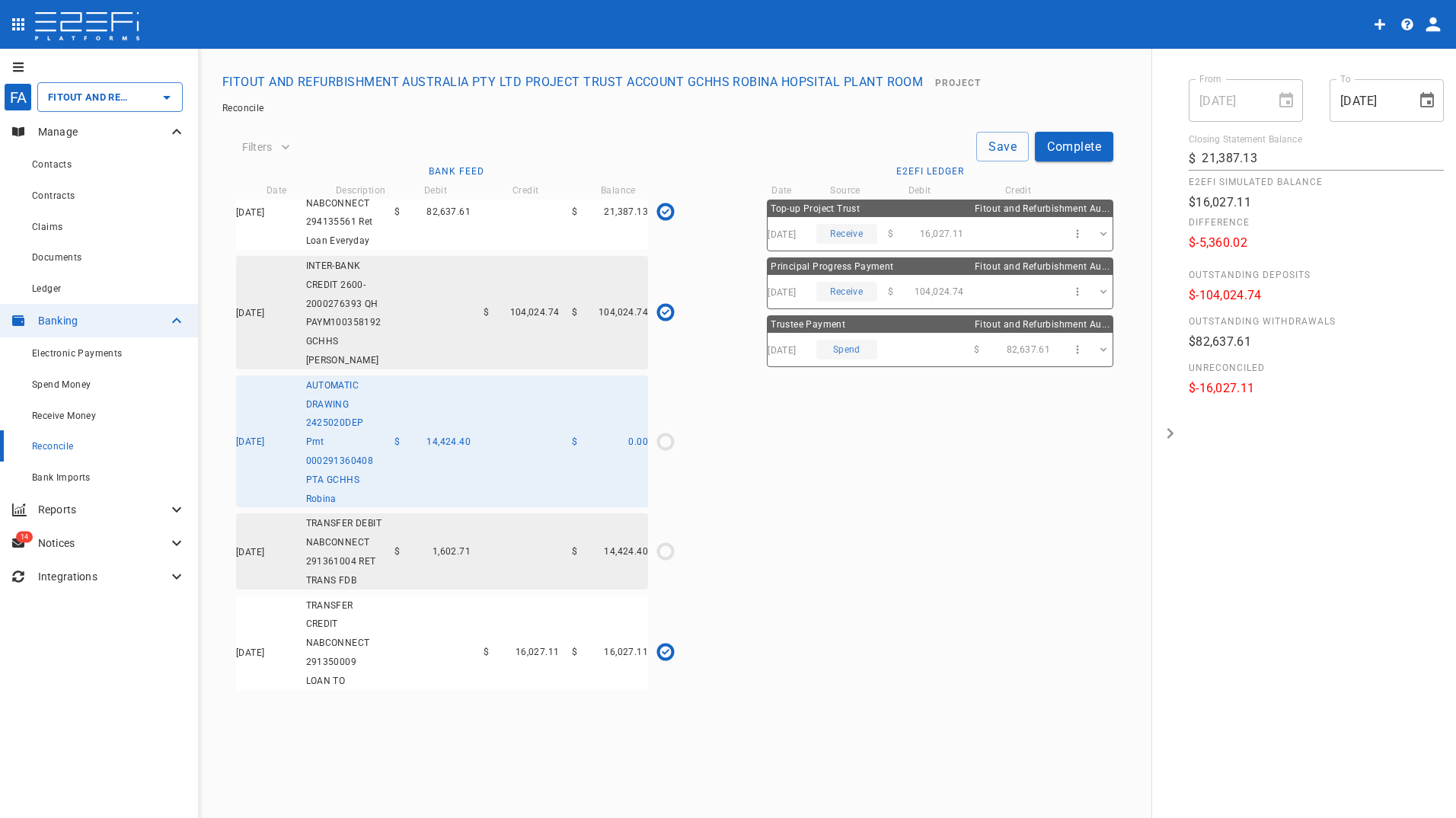
click at [810, 618] on div "Top-up Project Trust Fitout and Refurbishment Au... 25/06/2025 Receive $ 16,027…" at bounding box center [929, 444] width 366 height 491
drag, startPoint x: 810, startPoint y: 618, endPoint x: 895, endPoint y: 734, distance: 143.8
click at [895, 734] on div "Filters Save Complete Source All All Contact ​ Only Show Possible Matches Bank …" at bounding box center [674, 428] width 913 height 619
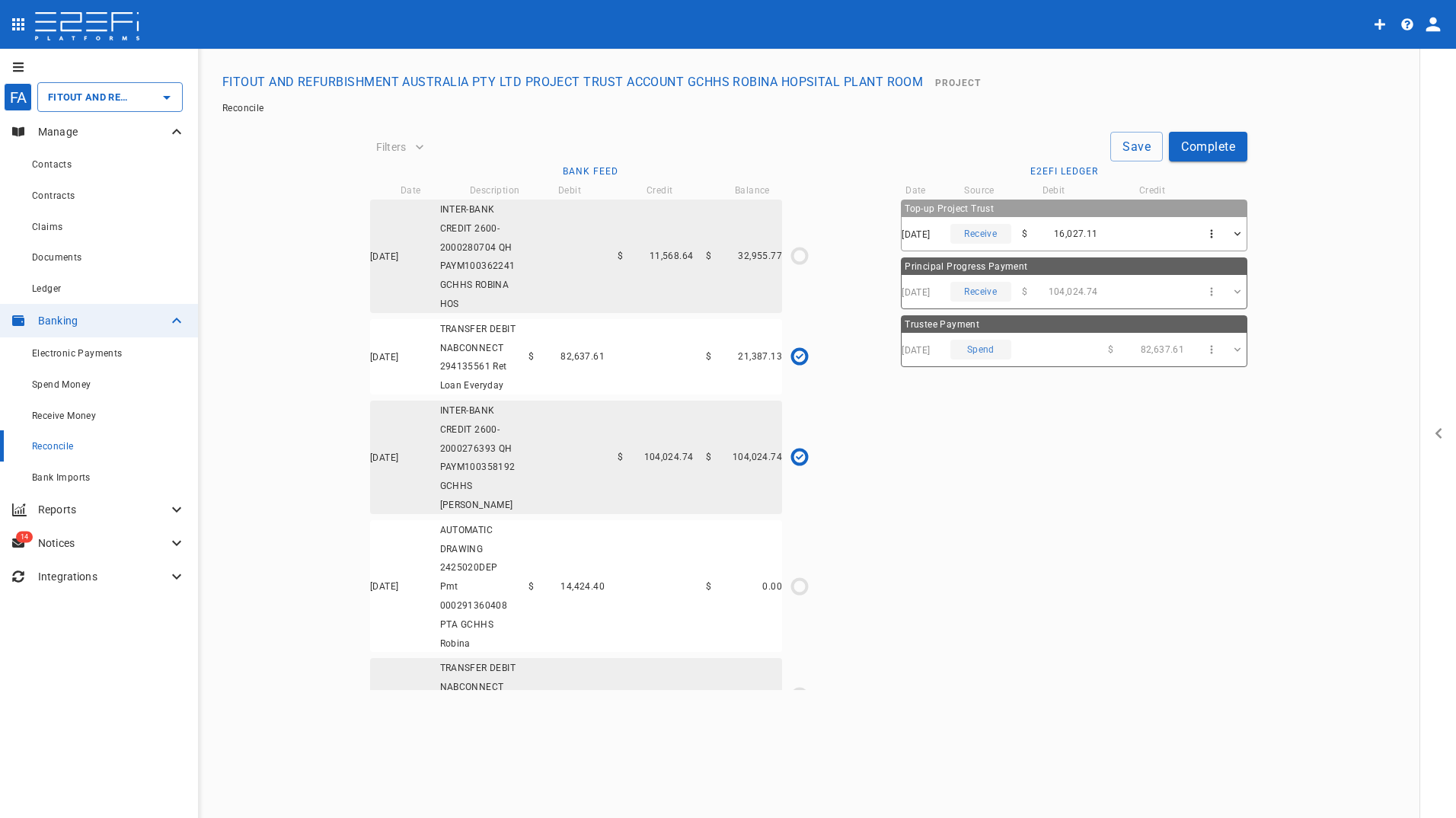
type input "FITOUT AND REFURBISHMENT AUSTRALIA PTY LTD PROJECT TRUST ACCOUNT GCHHS ROBINA H…"
type input "[DATE]"
type input "21,387.13"
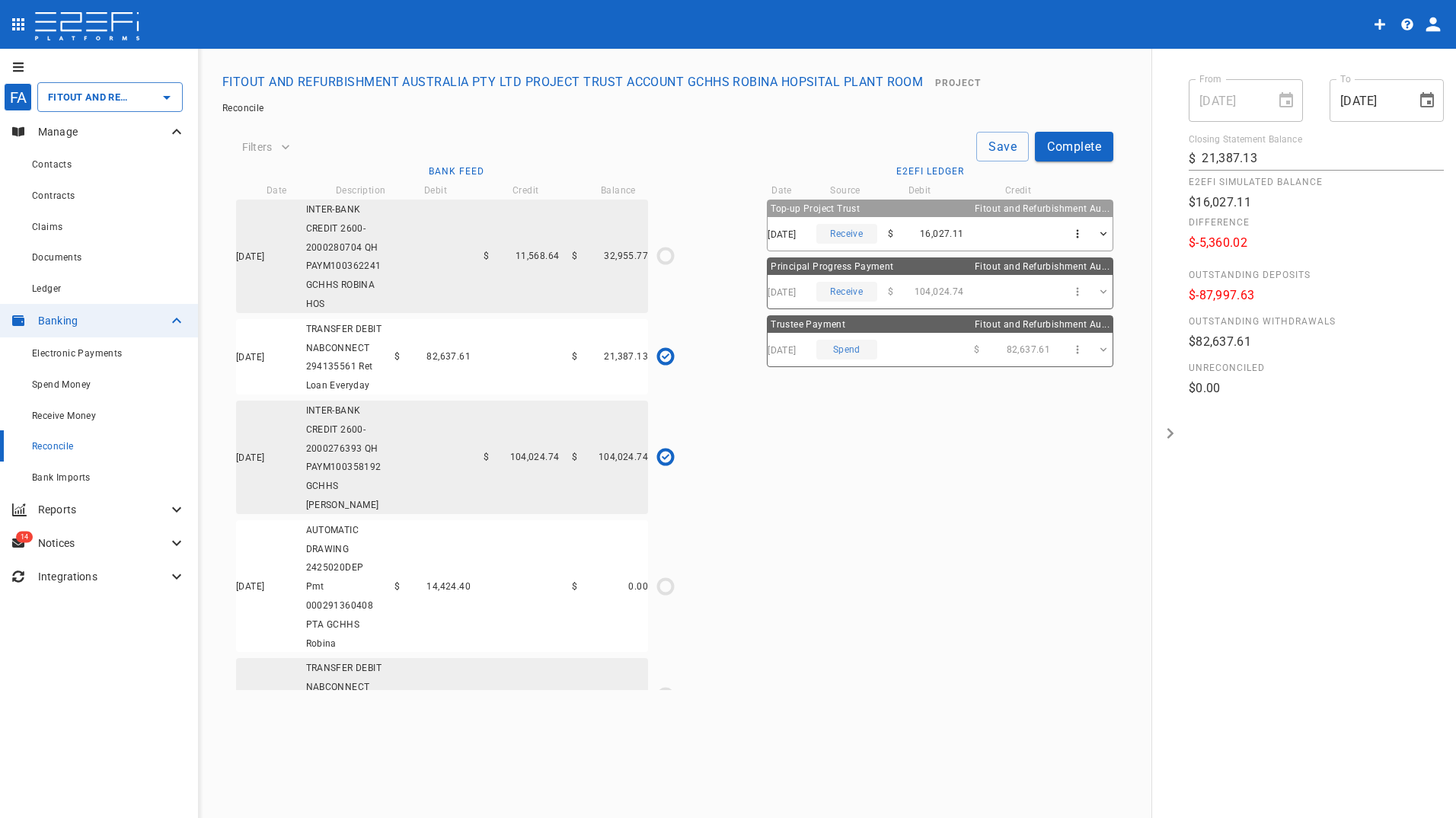
drag, startPoint x: 1003, startPoint y: 141, endPoint x: 991, endPoint y: 146, distance: 13.0
click at [1002, 143] on button "Save" at bounding box center [1002, 146] width 52 height 29
click at [1090, 146] on button "Complete" at bounding box center [1073, 146] width 78 height 29
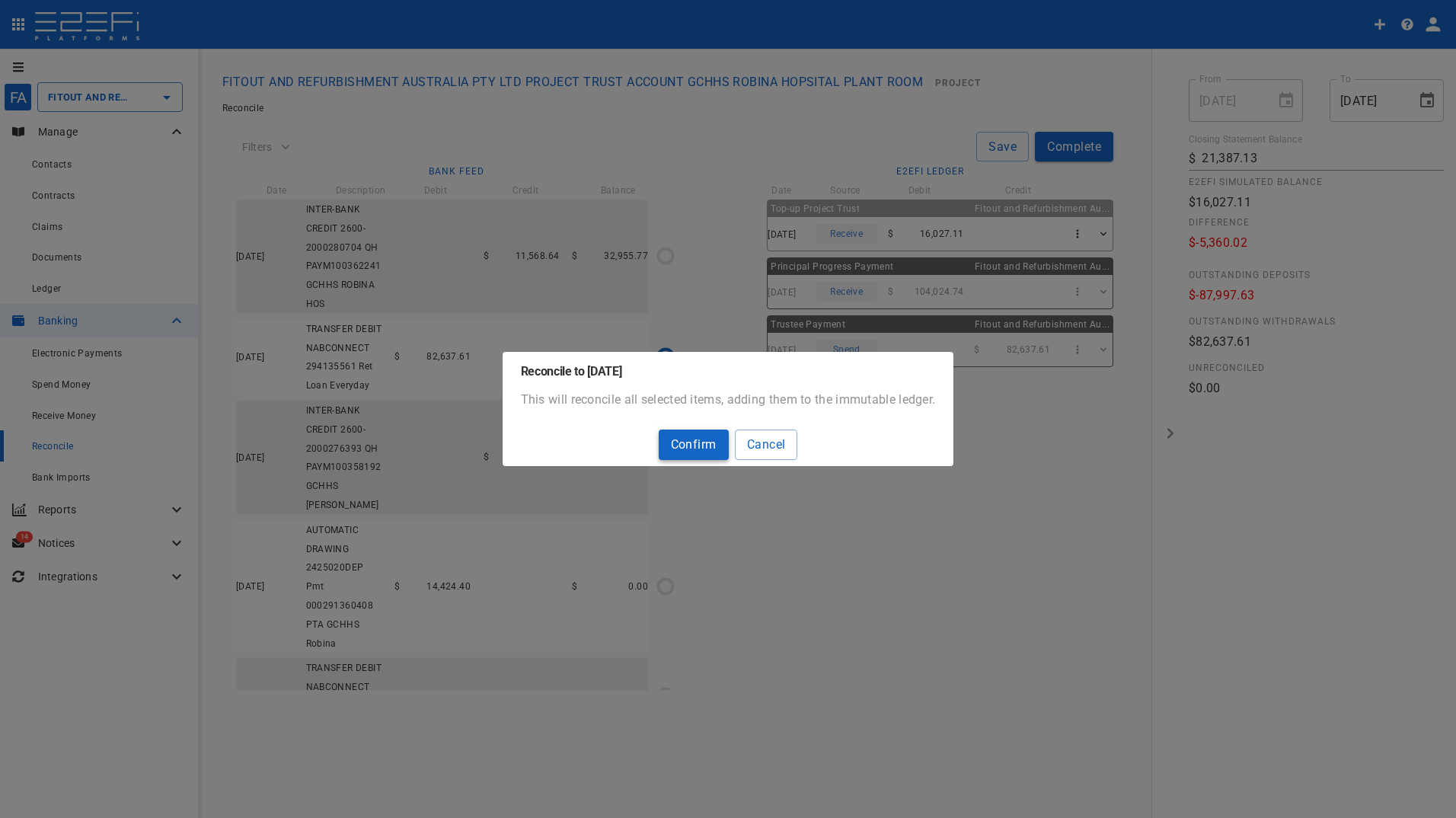
click at [686, 448] on button "Confirm" at bounding box center [693, 444] width 70 height 29
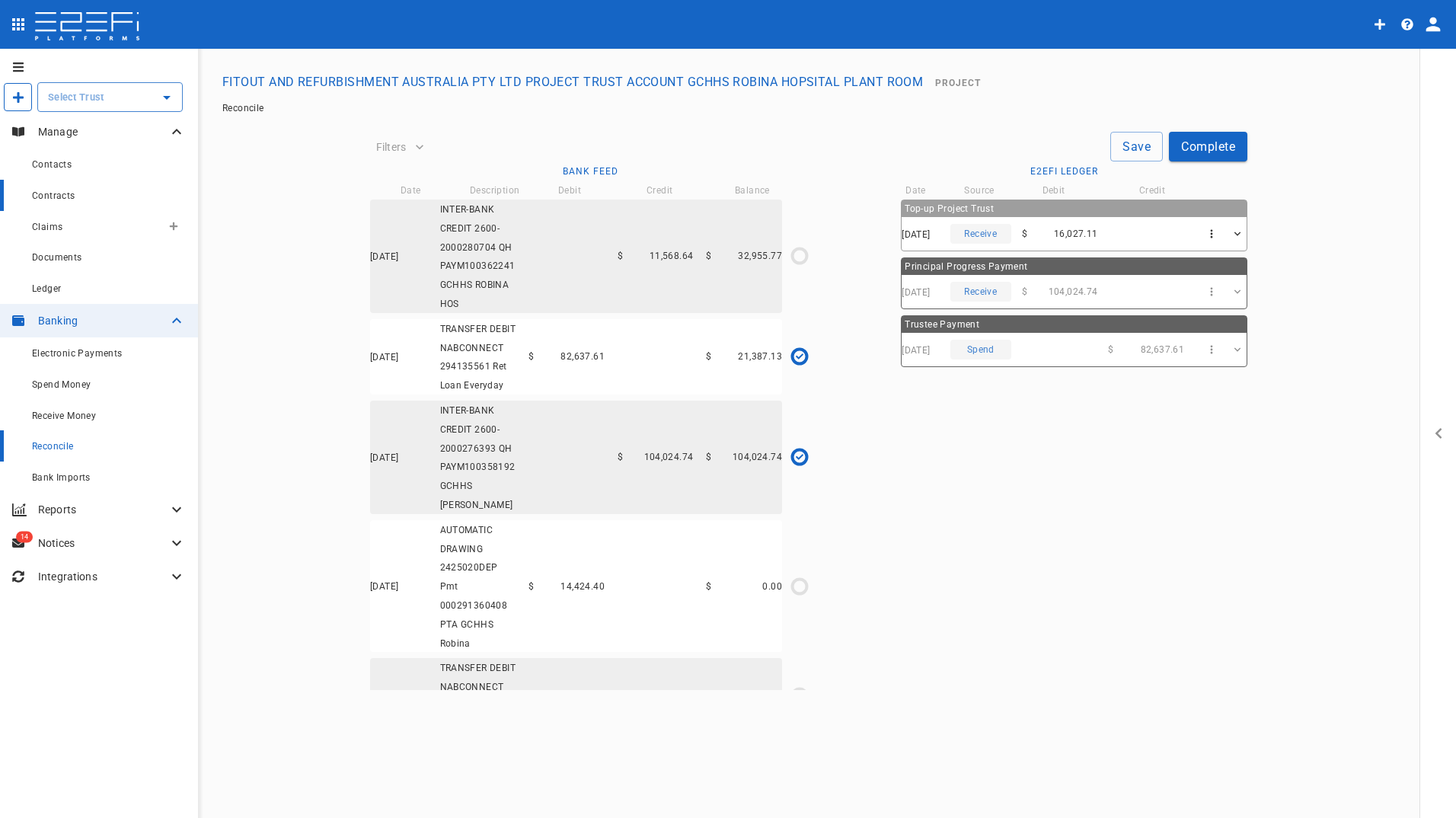
type input "[DATE]"
type input "21,387.13"
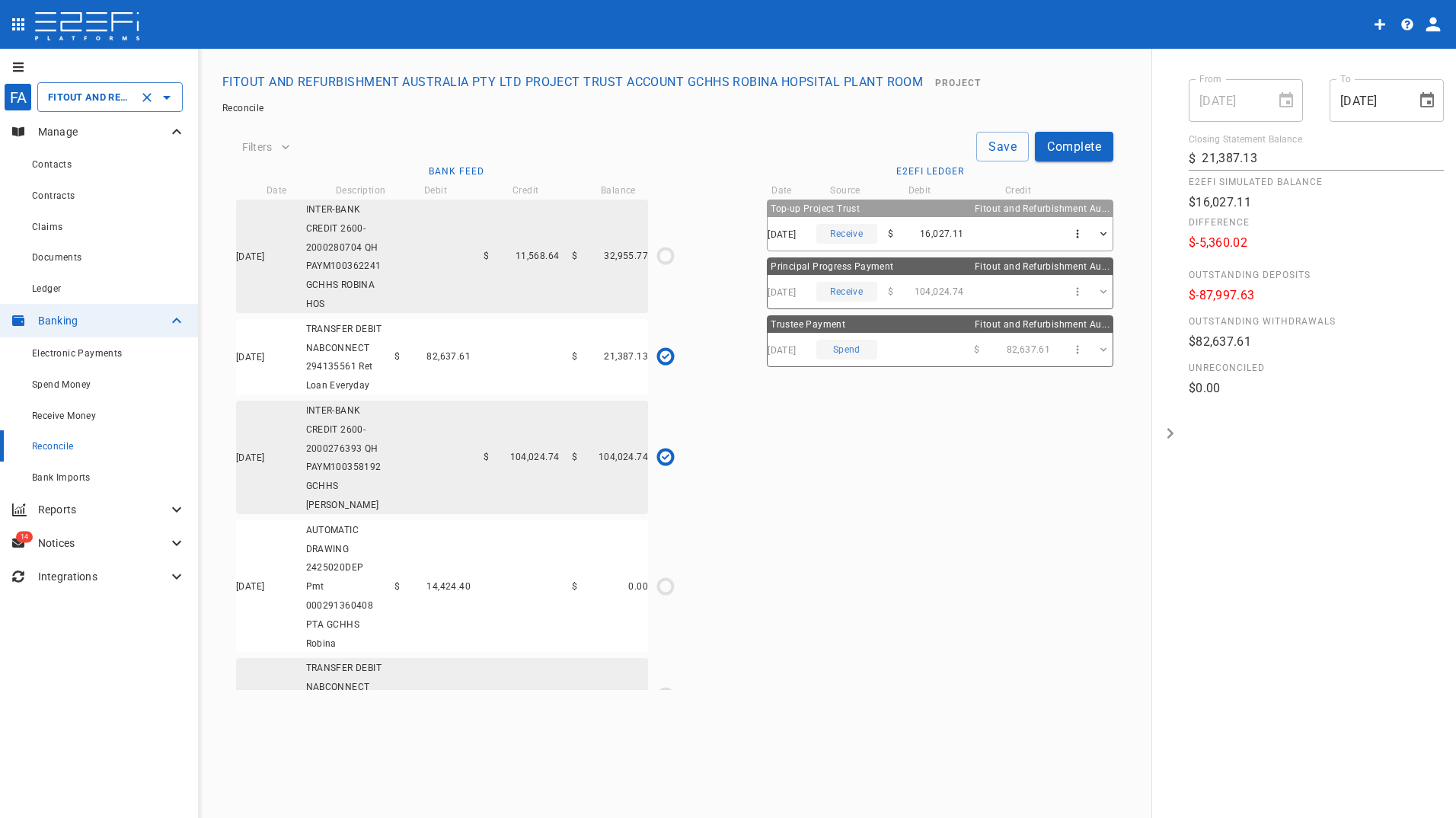
click at [60, 96] on input "FITOUT AND REFURBISHMENT AUSTRALIA PTY LTD PROJECT TRUST ACCOUNT GCHHS ROBINA H…" at bounding box center [88, 97] width 89 height 16
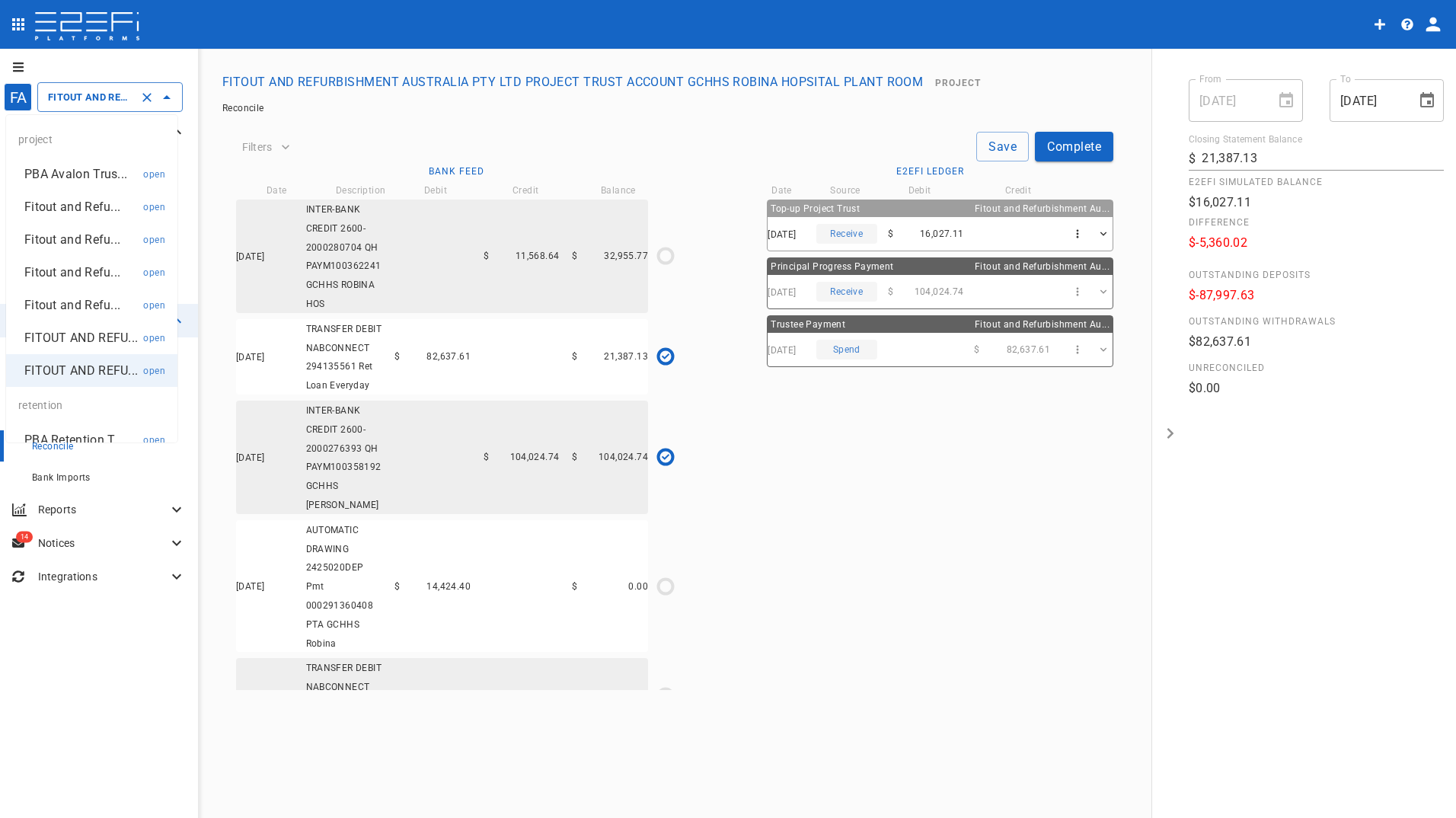
click at [69, 302] on p "Fitout and Refu..." at bounding box center [72, 305] width 96 height 18
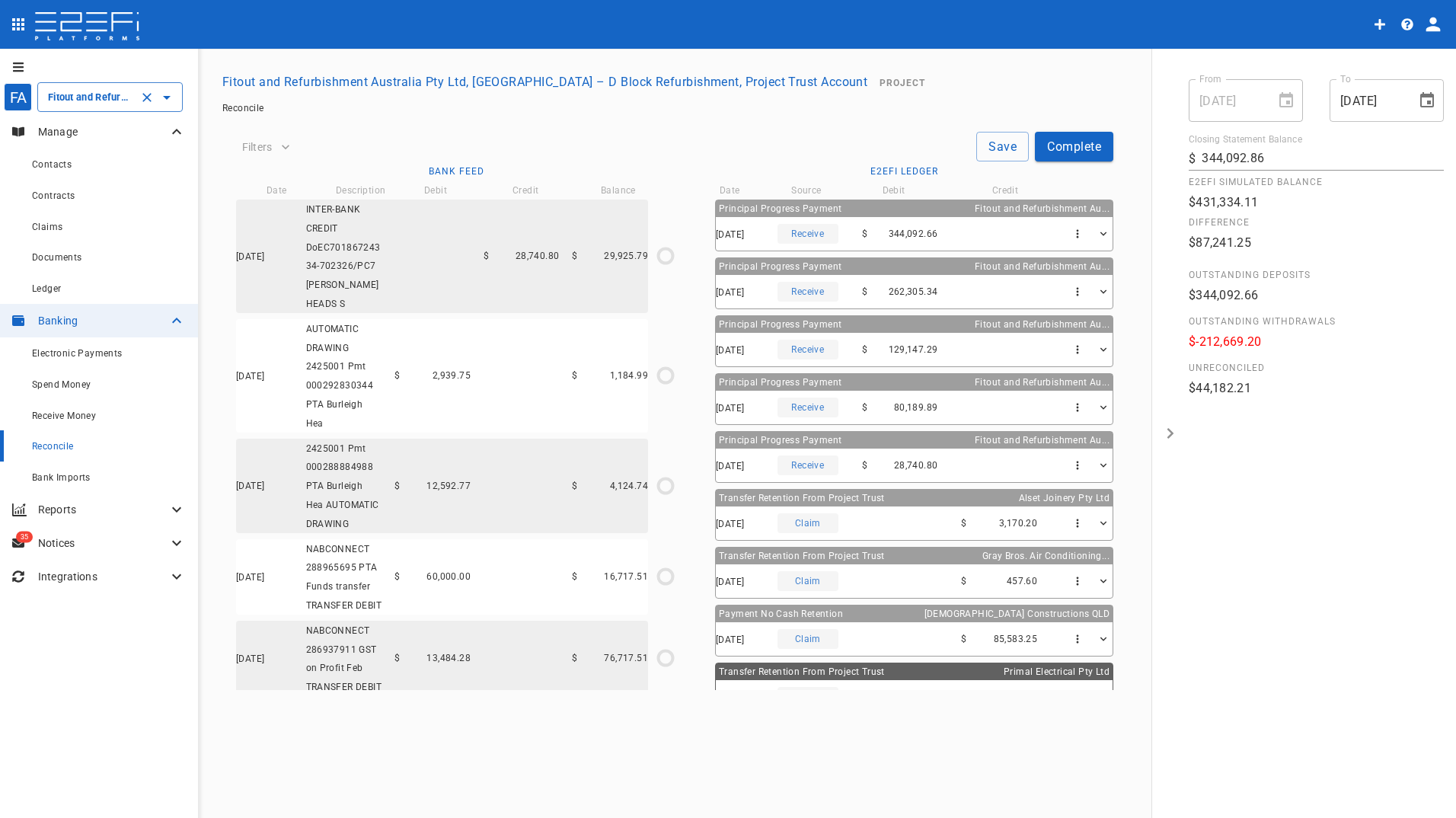
click at [82, 95] on input "Fitout and Refurbishment Australia Pty Ltd, [GEOGRAPHIC_DATA] – D Block Refurbi…" at bounding box center [88, 97] width 89 height 16
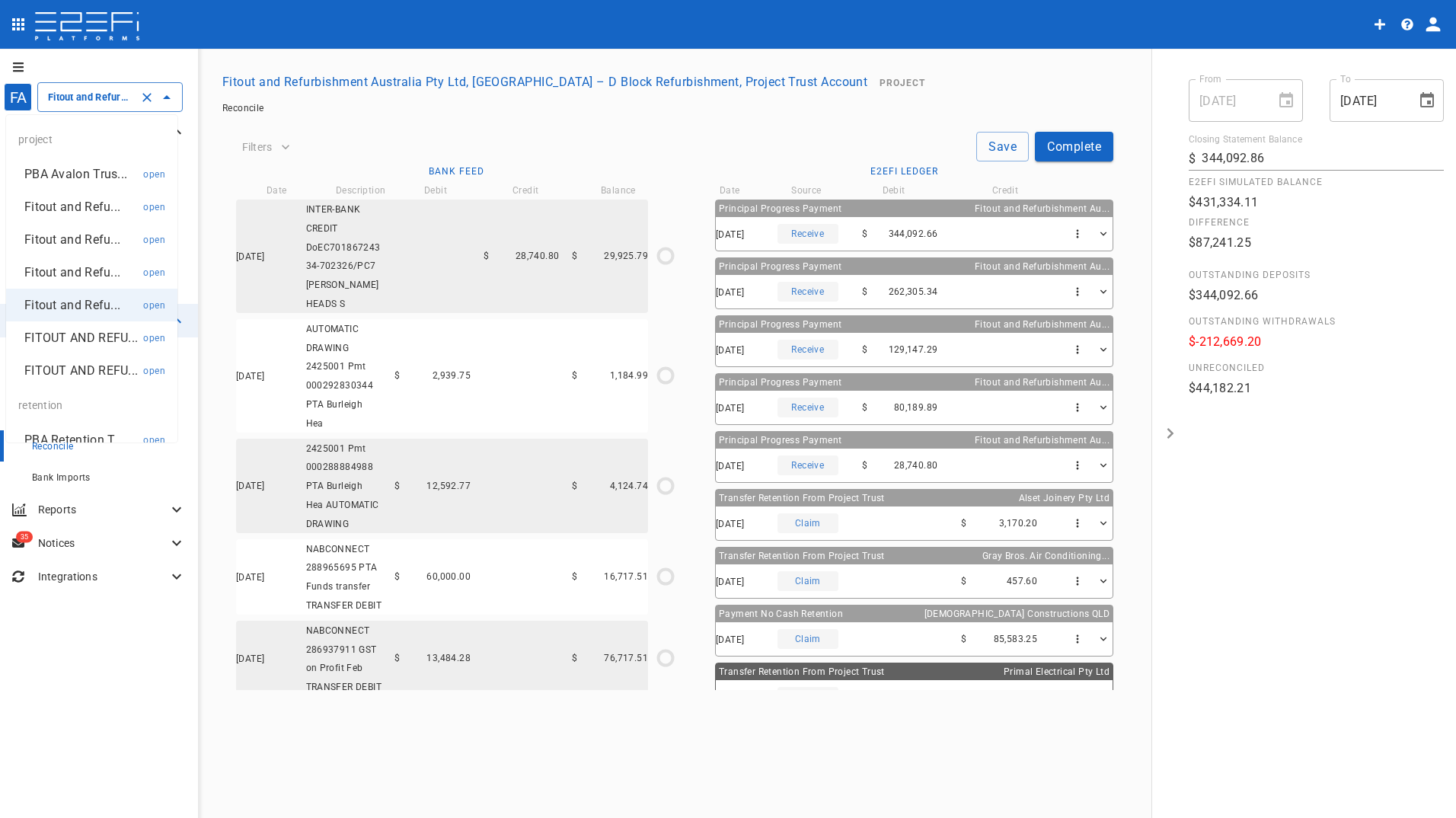
click at [65, 273] on p "Fitout and Refu..." at bounding box center [72, 272] width 96 height 18
type input "Fitout and Refurbish Pty Ltd UQ Bio Hub Project Trust Account"
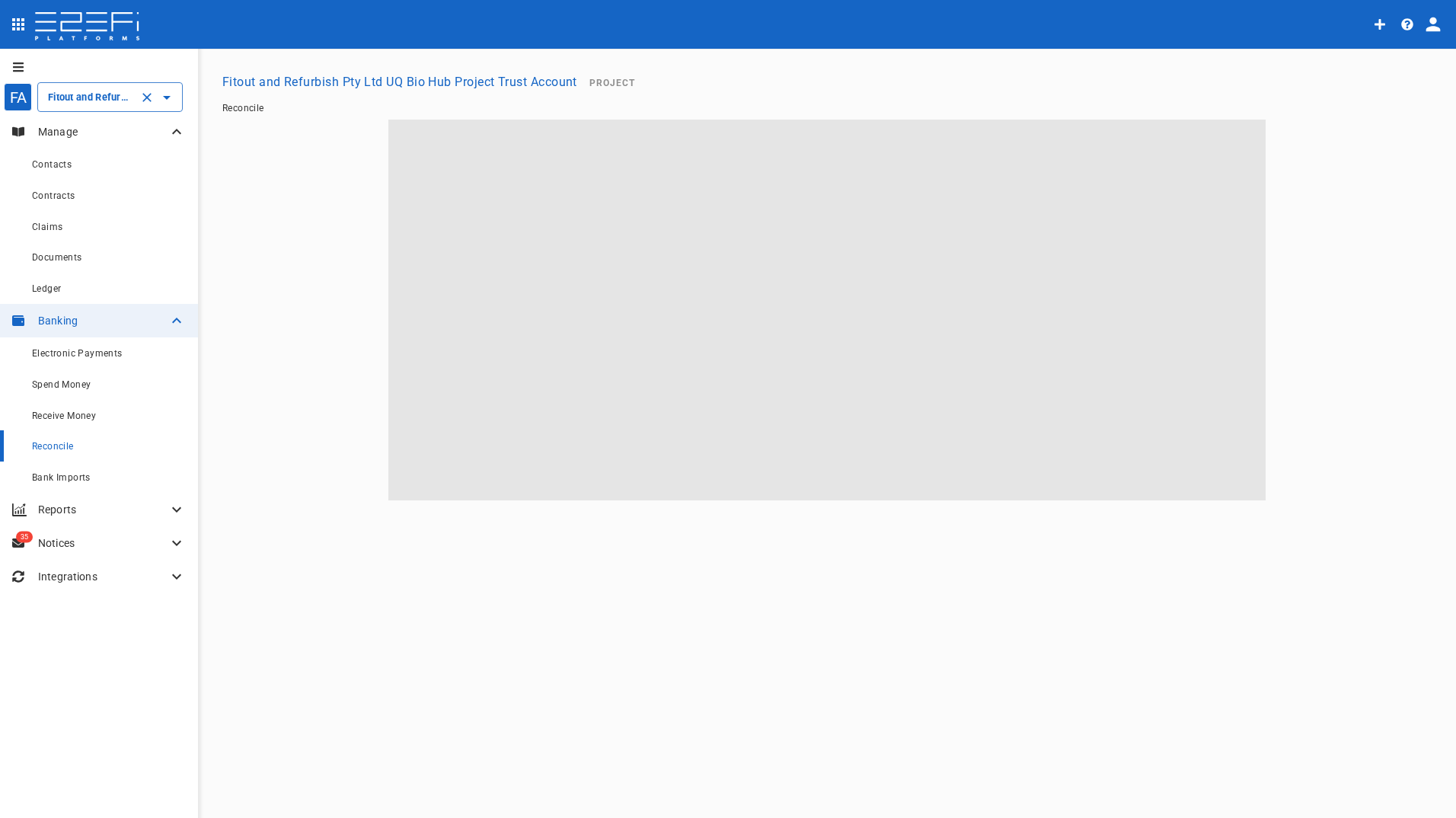
click at [70, 101] on input "Fitout and Refurbish Pty Ltd UQ Bio Hub Project Trust Account" at bounding box center [88, 97] width 89 height 16
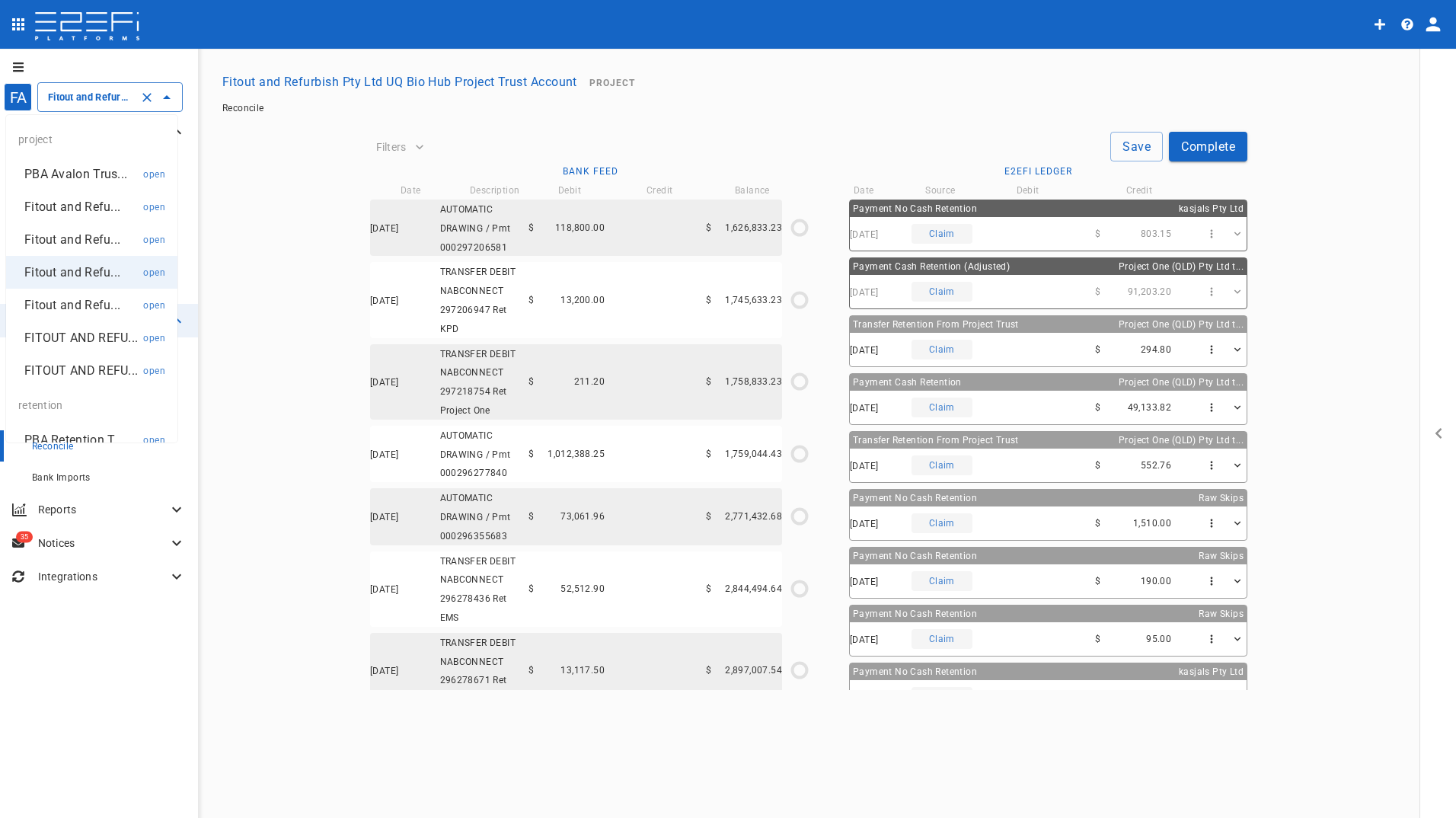
type input "[DATE]"
type input "1,796,639.4"
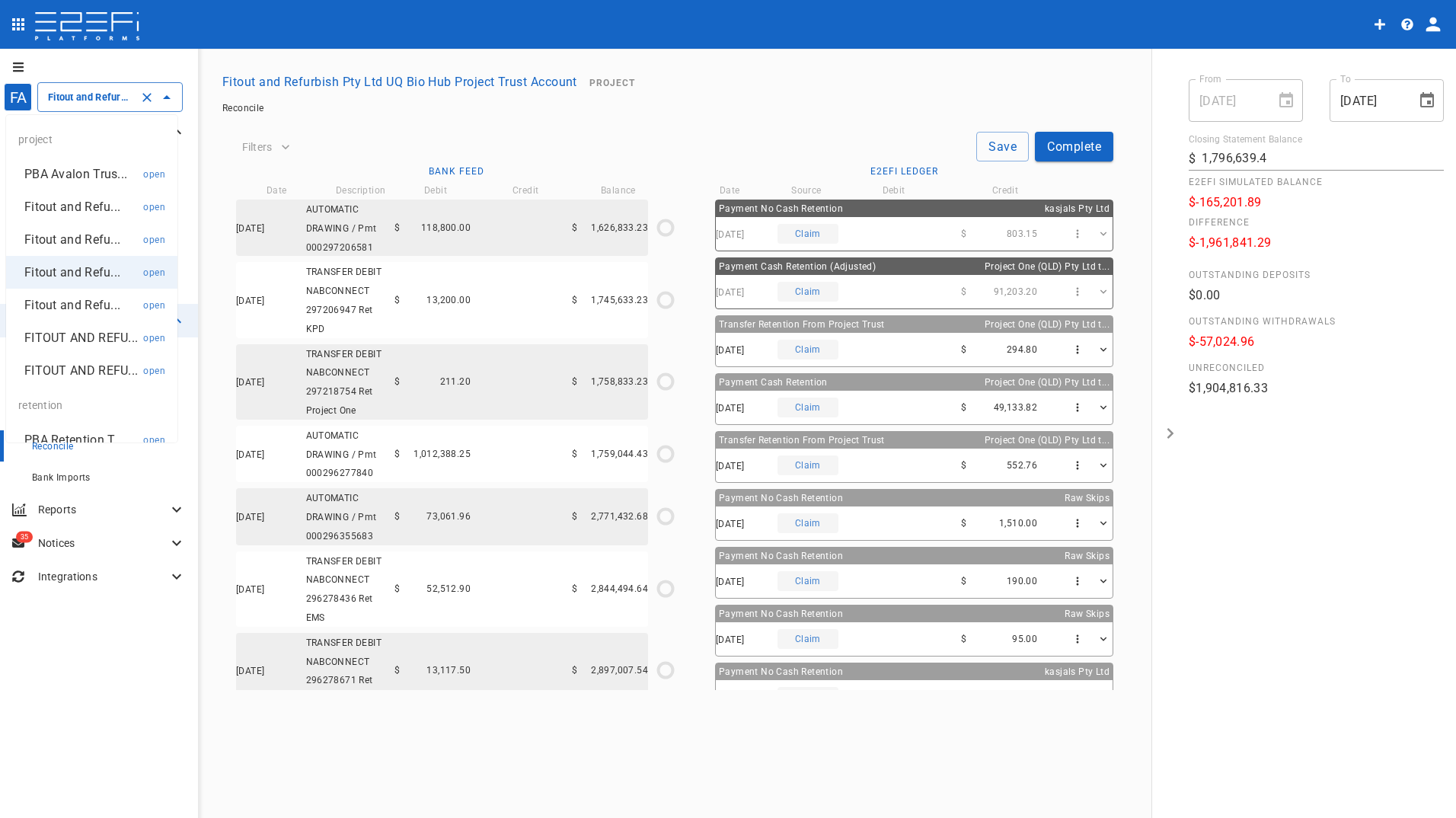
click at [62, 239] on p "Fitout and Refu..." at bounding box center [72, 239] width 96 height 18
type input "Fitout and Refurbishment Australia Pty Ltd Southport Health Precinct Project Tr…"
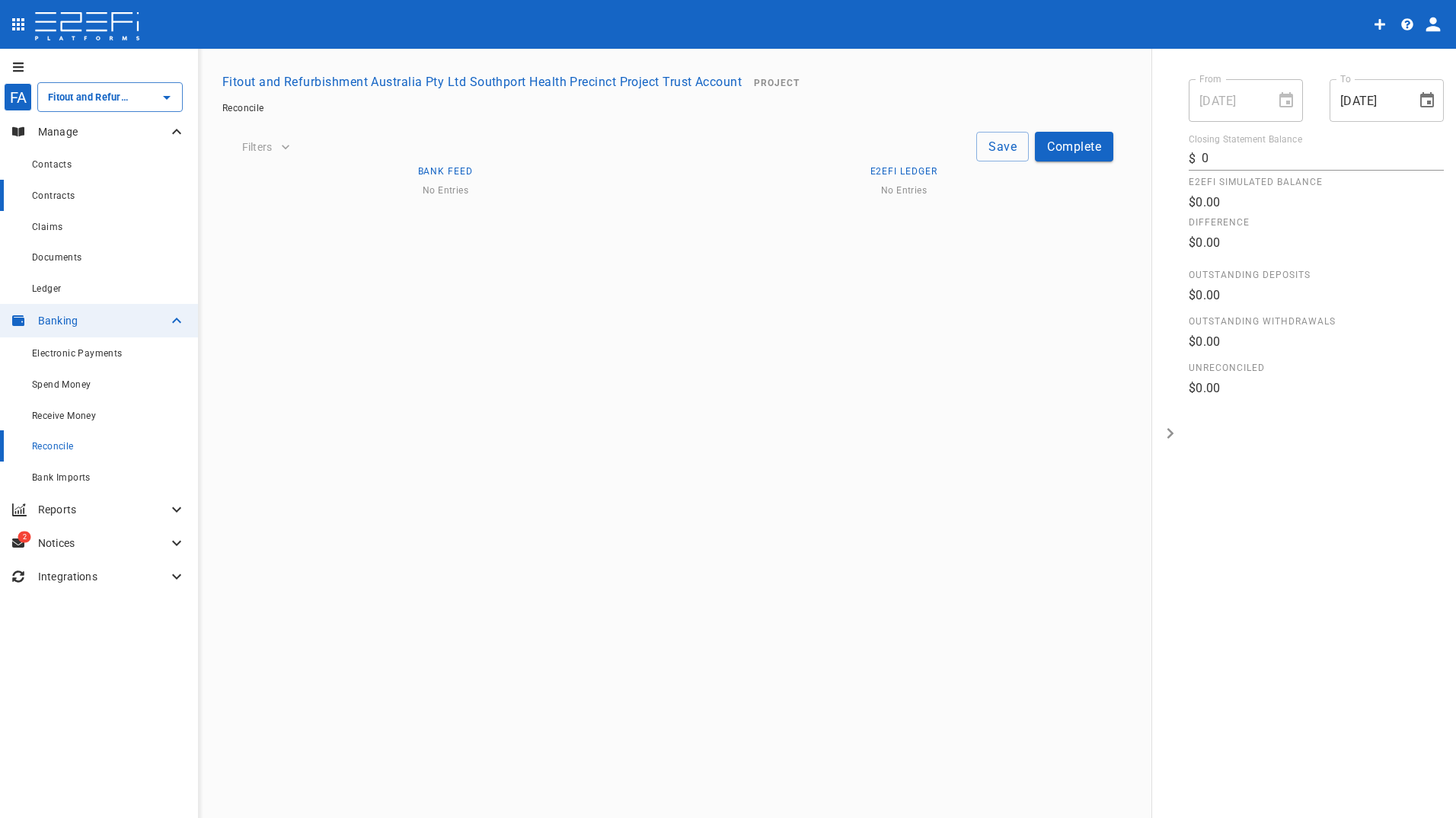
click at [65, 196] on span "Contracts" at bounding box center [54, 195] width 44 height 11
